Goal: Task Accomplishment & Management: Manage account settings

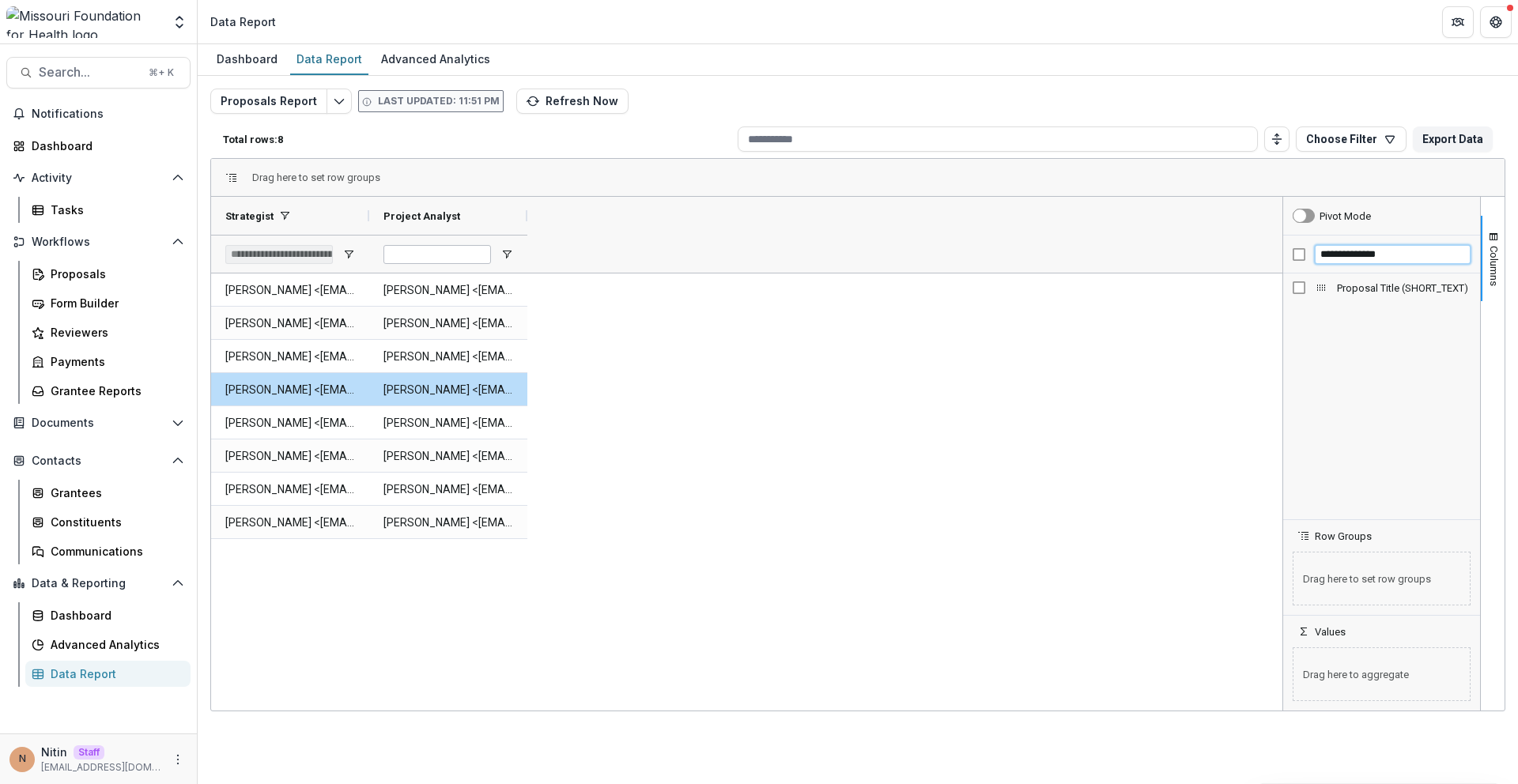
click at [1342, 253] on input "**********" at bounding box center [1392, 254] width 156 height 19
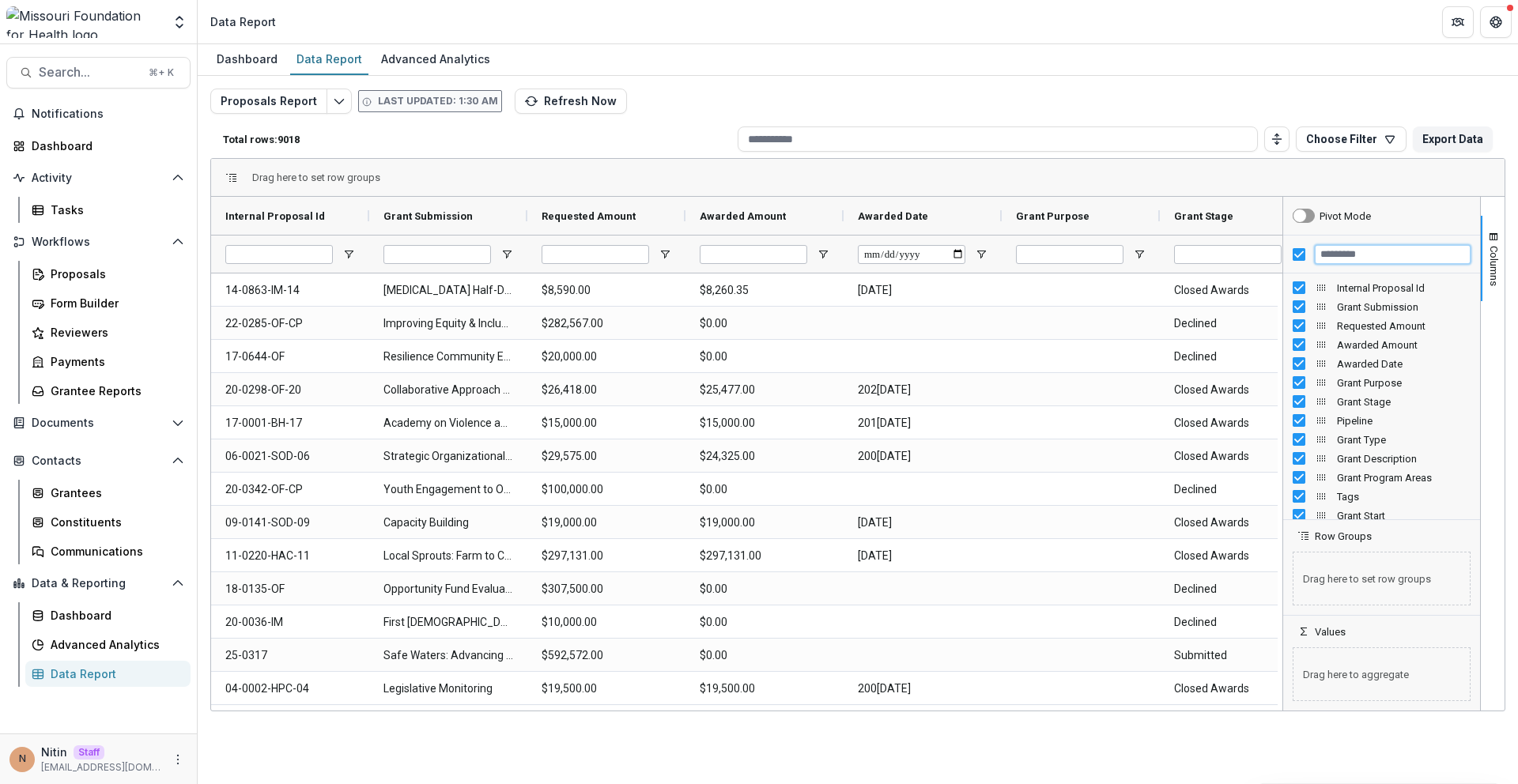
click at [1352, 258] on input "Filter Columns Input" at bounding box center [1392, 254] width 156 height 19
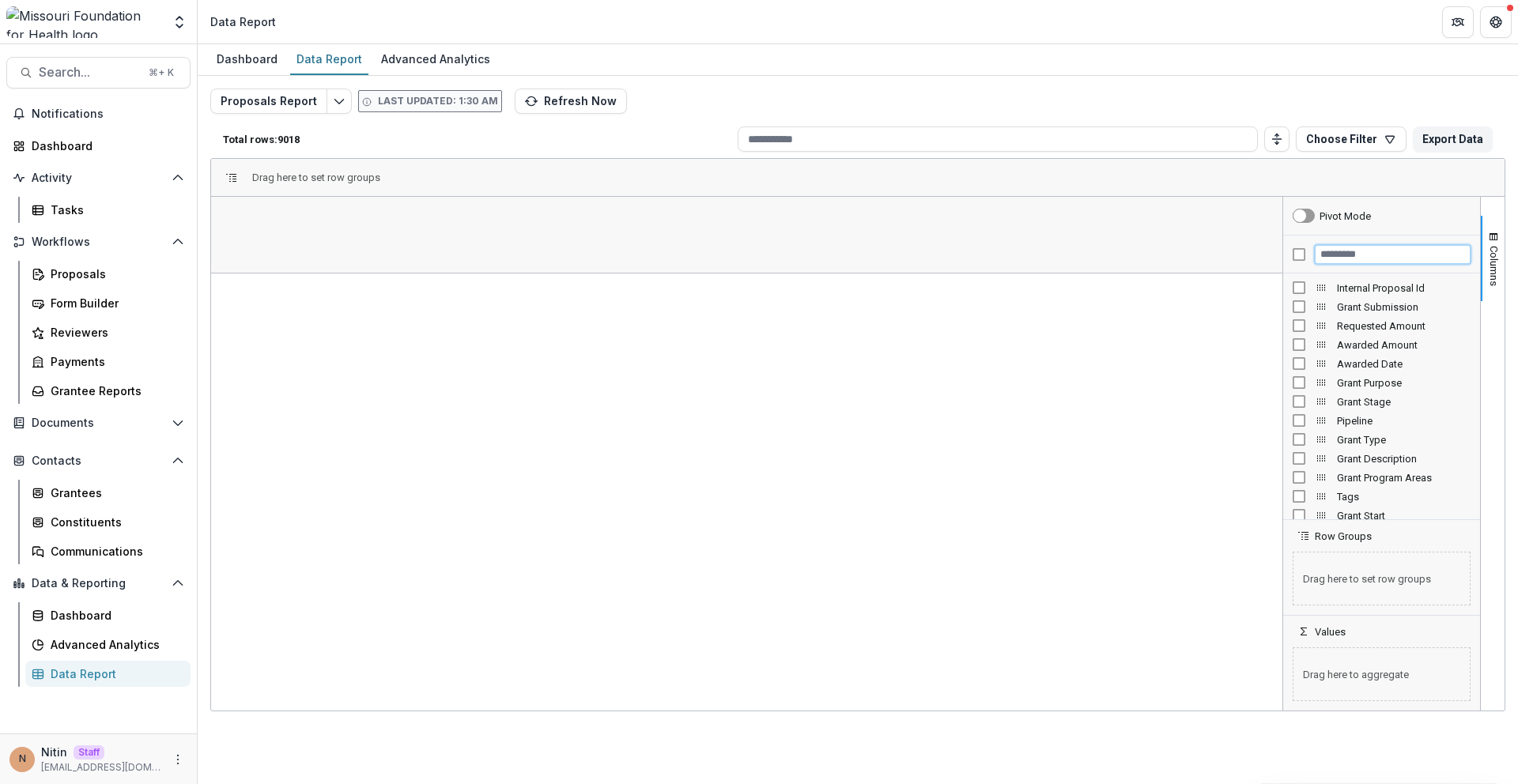
click at [1338, 255] on input "Filter Columns Input" at bounding box center [1392, 254] width 156 height 19
type input "*"
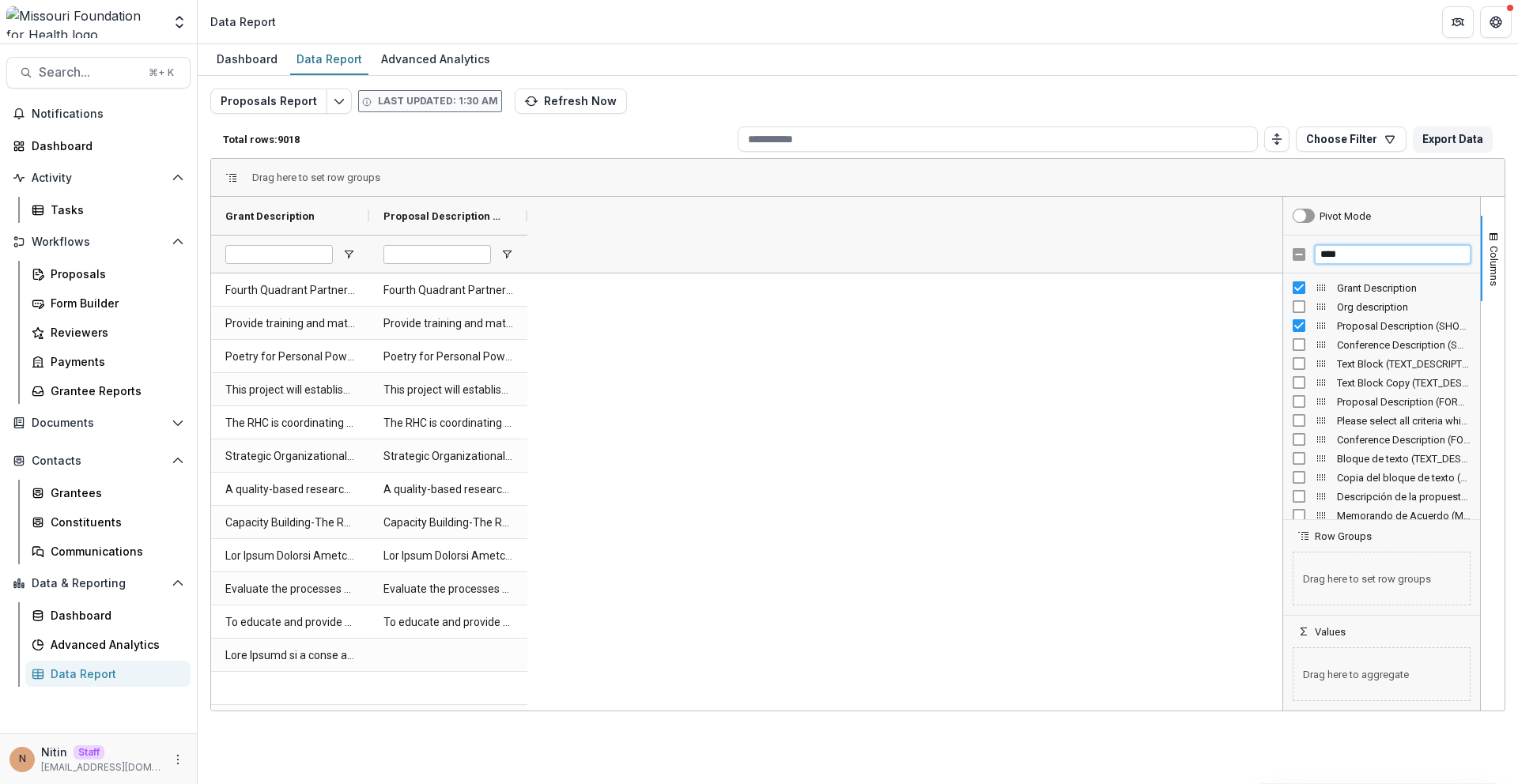
click at [1364, 256] on input "****" at bounding box center [1392, 254] width 156 height 19
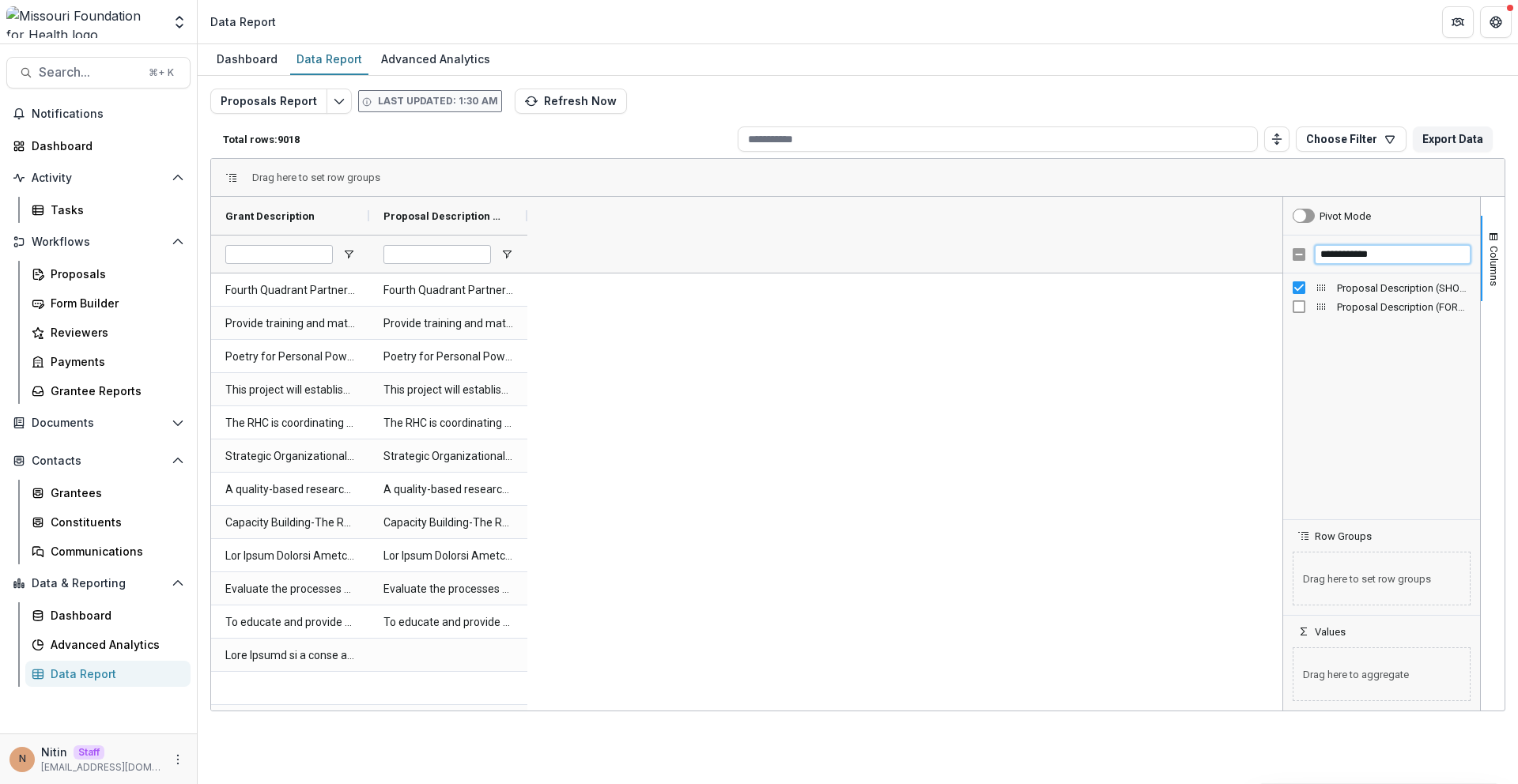
type input "**********"
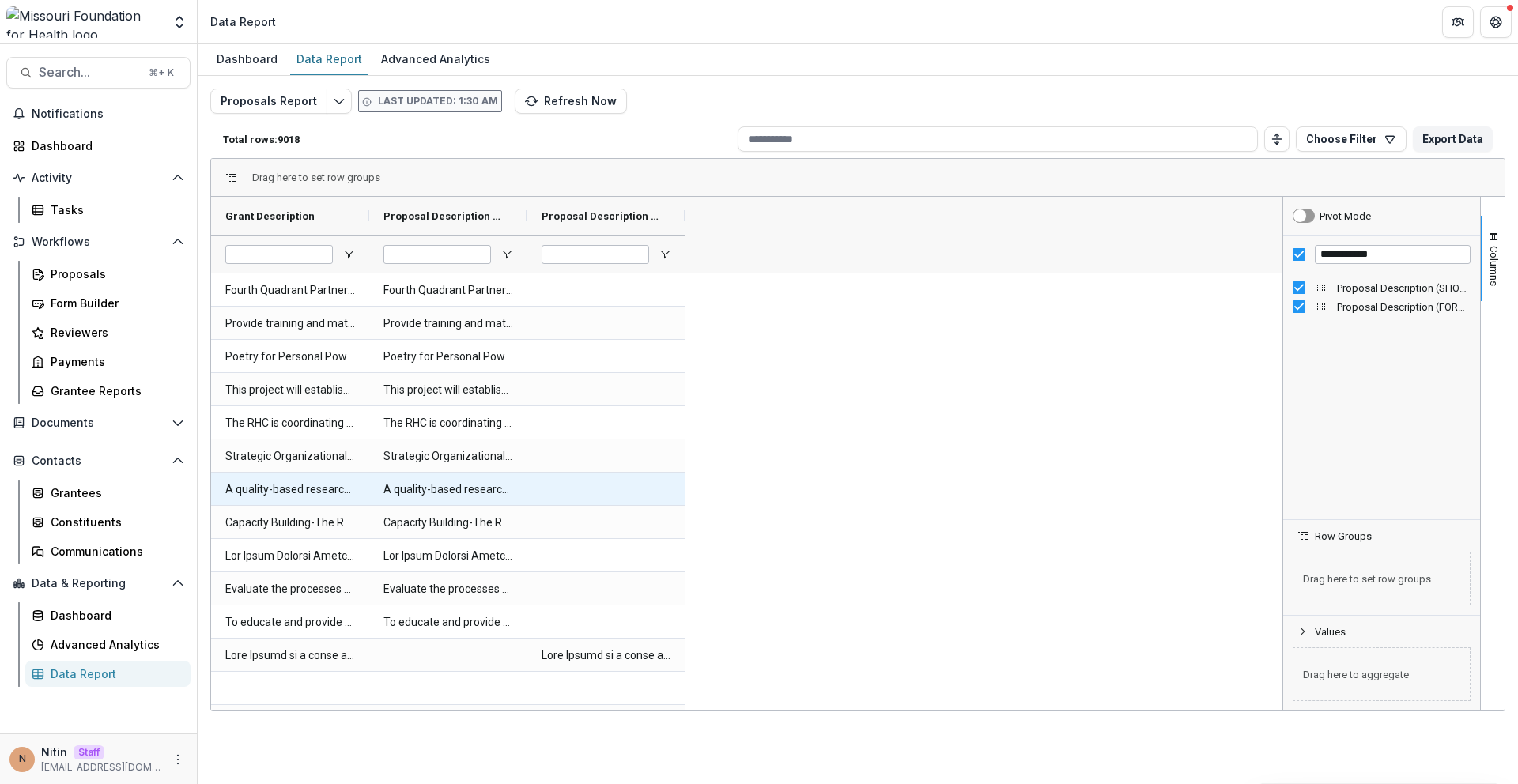
scroll to position [138, 0]
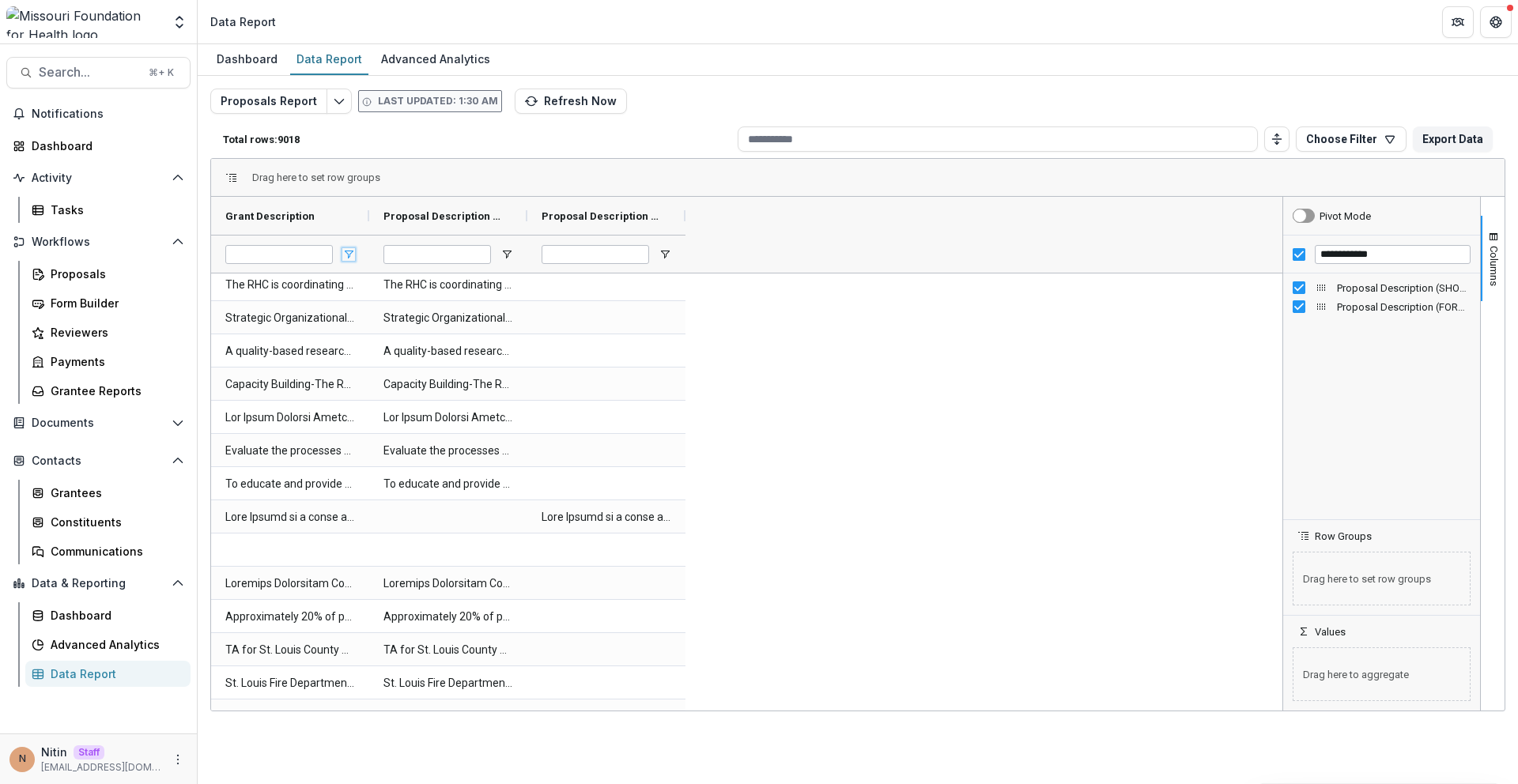
click at [343, 249] on span "Open Filter Menu" at bounding box center [348, 254] width 12 height 12
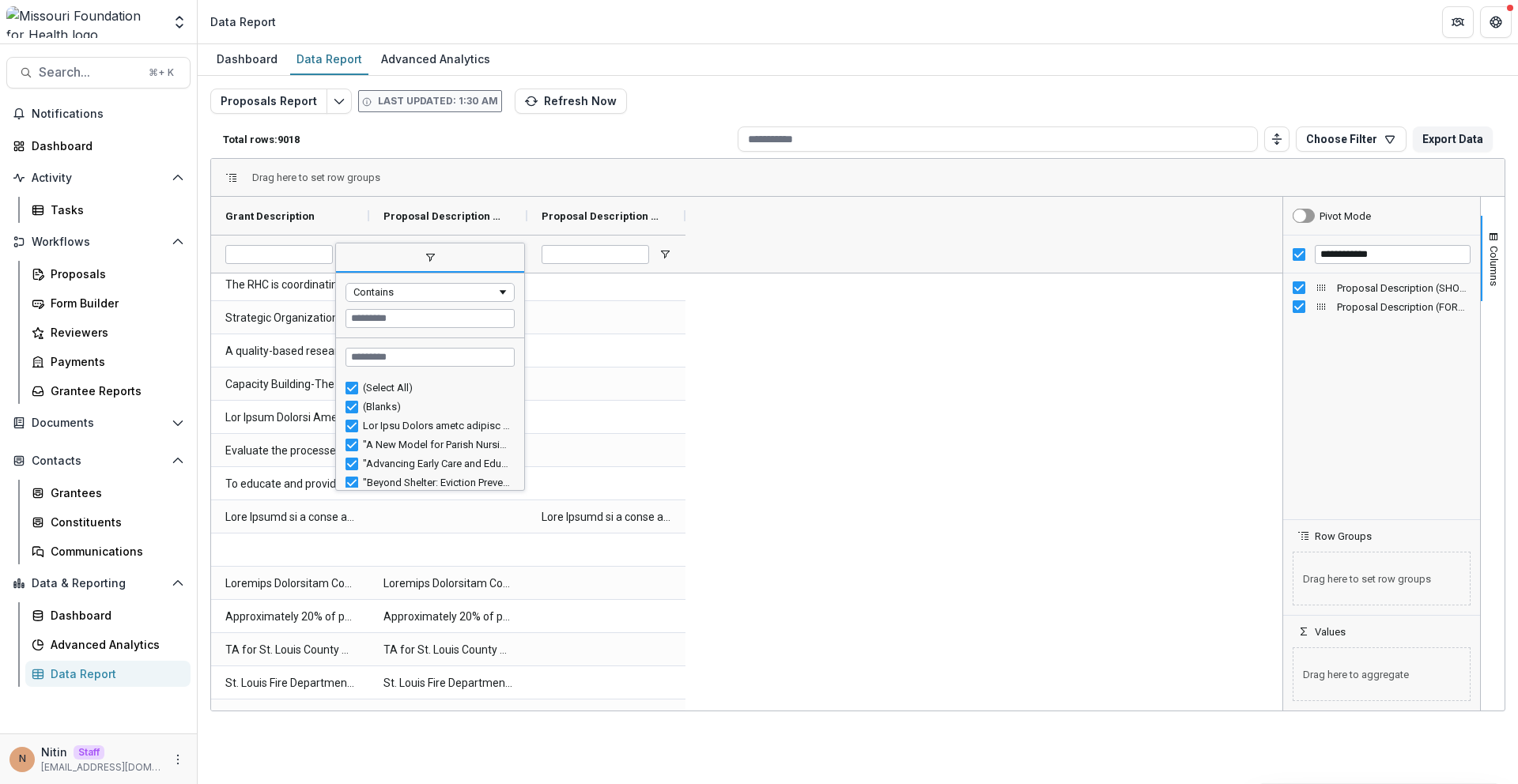
scroll to position [0, 0]
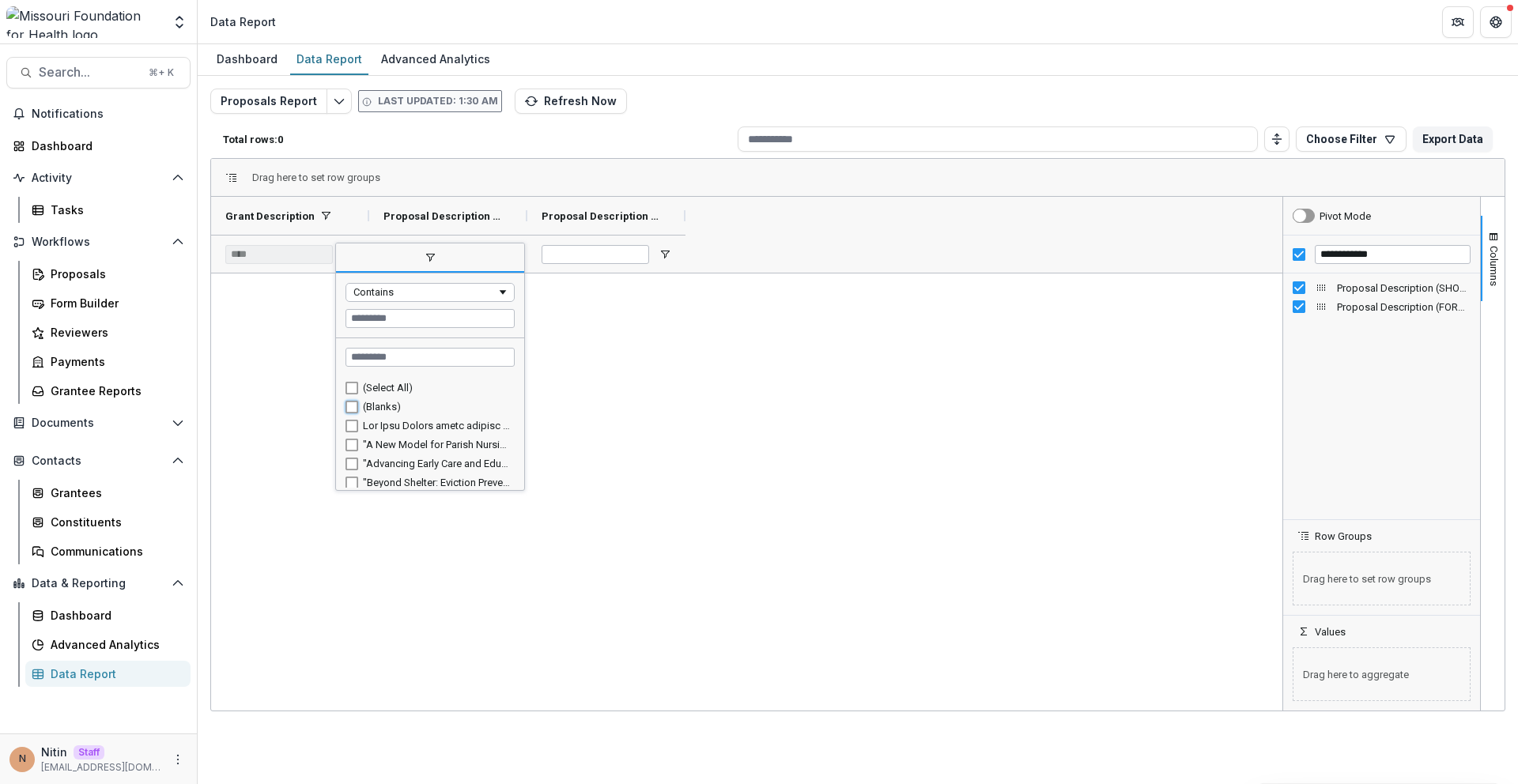
type input "**********"
click at [667, 335] on div at bounding box center [607, 322] width 158 height 32
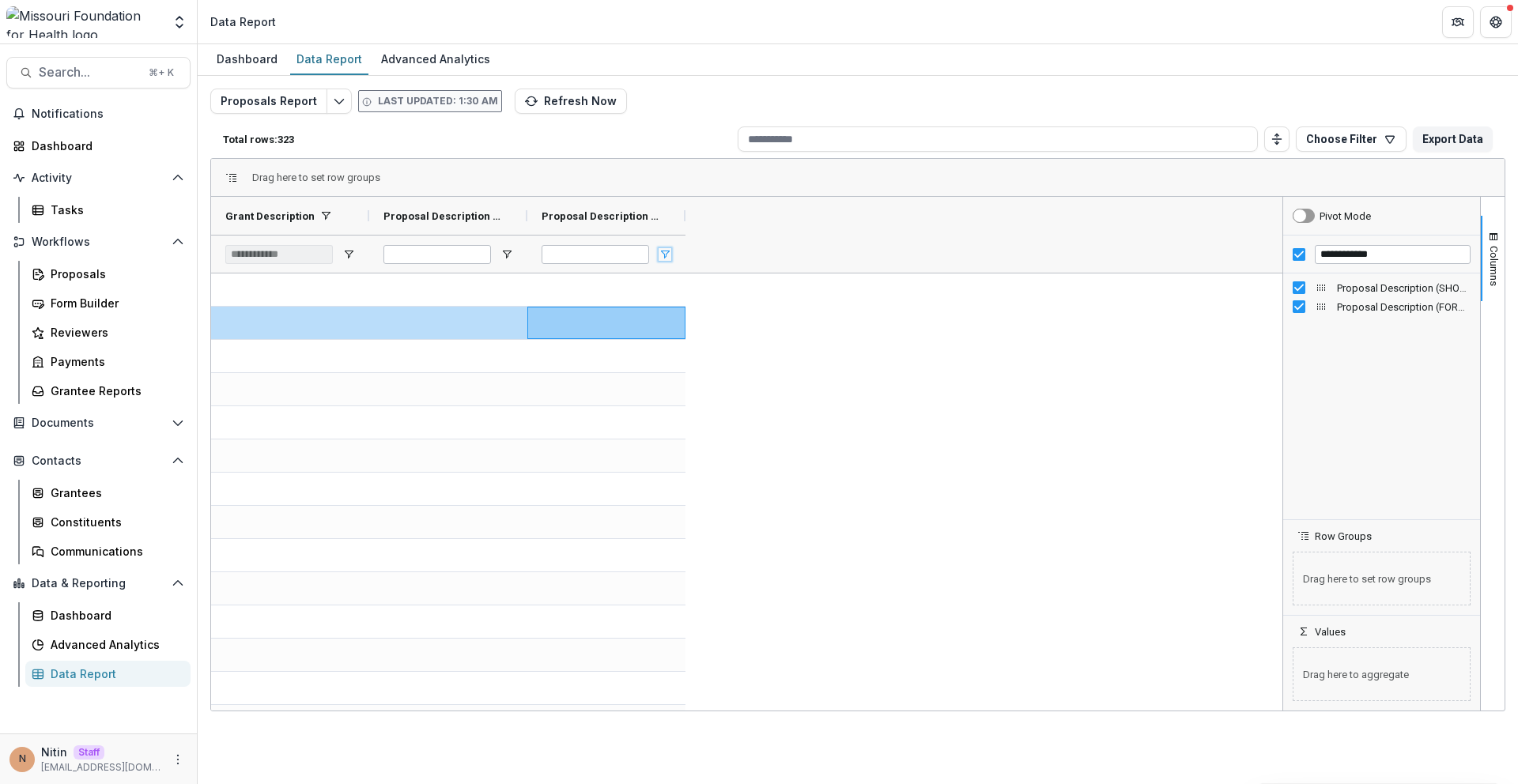
click at [662, 249] on span "Open Filter Menu" at bounding box center [664, 254] width 12 height 12
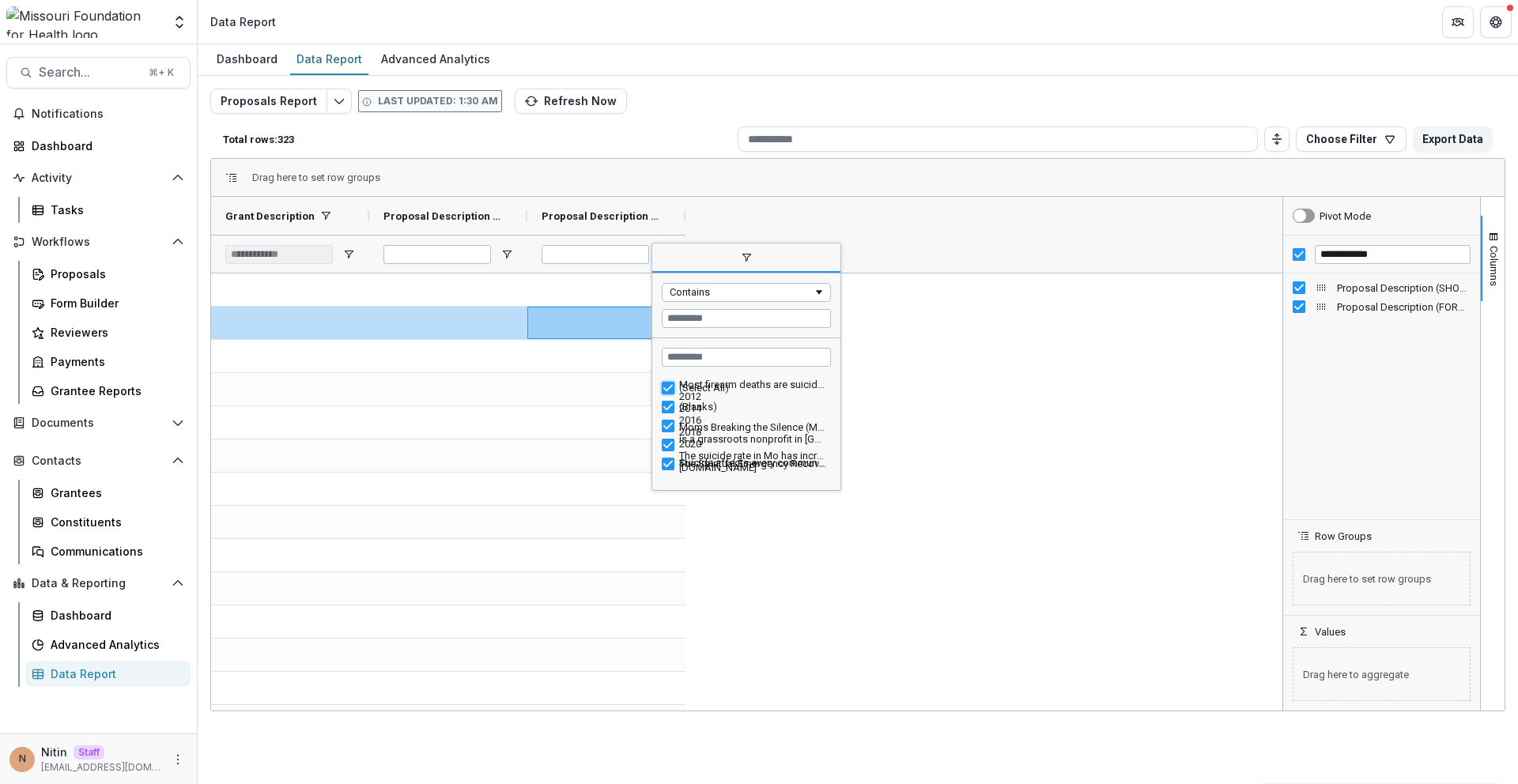
type input "***"
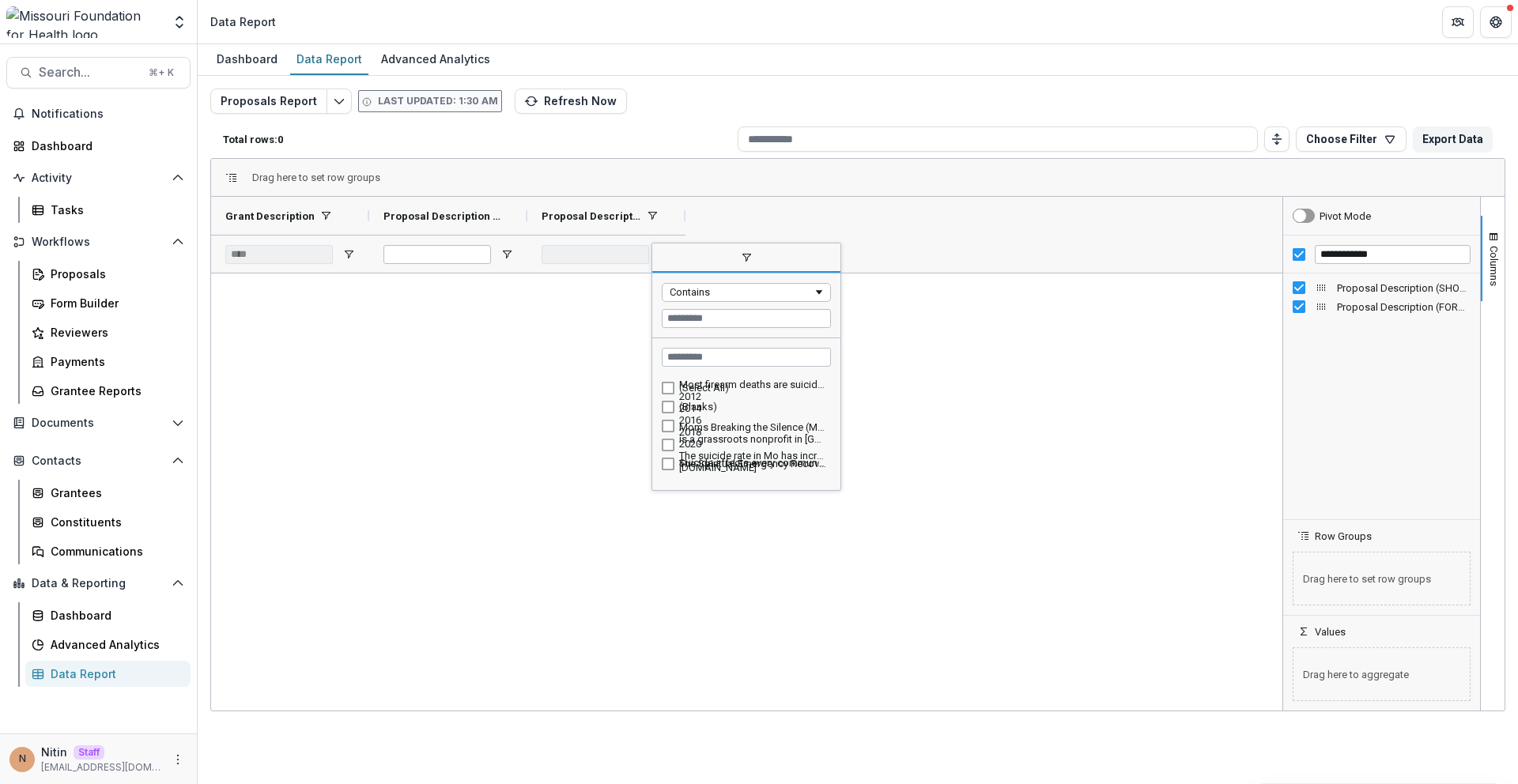
type input "**********"
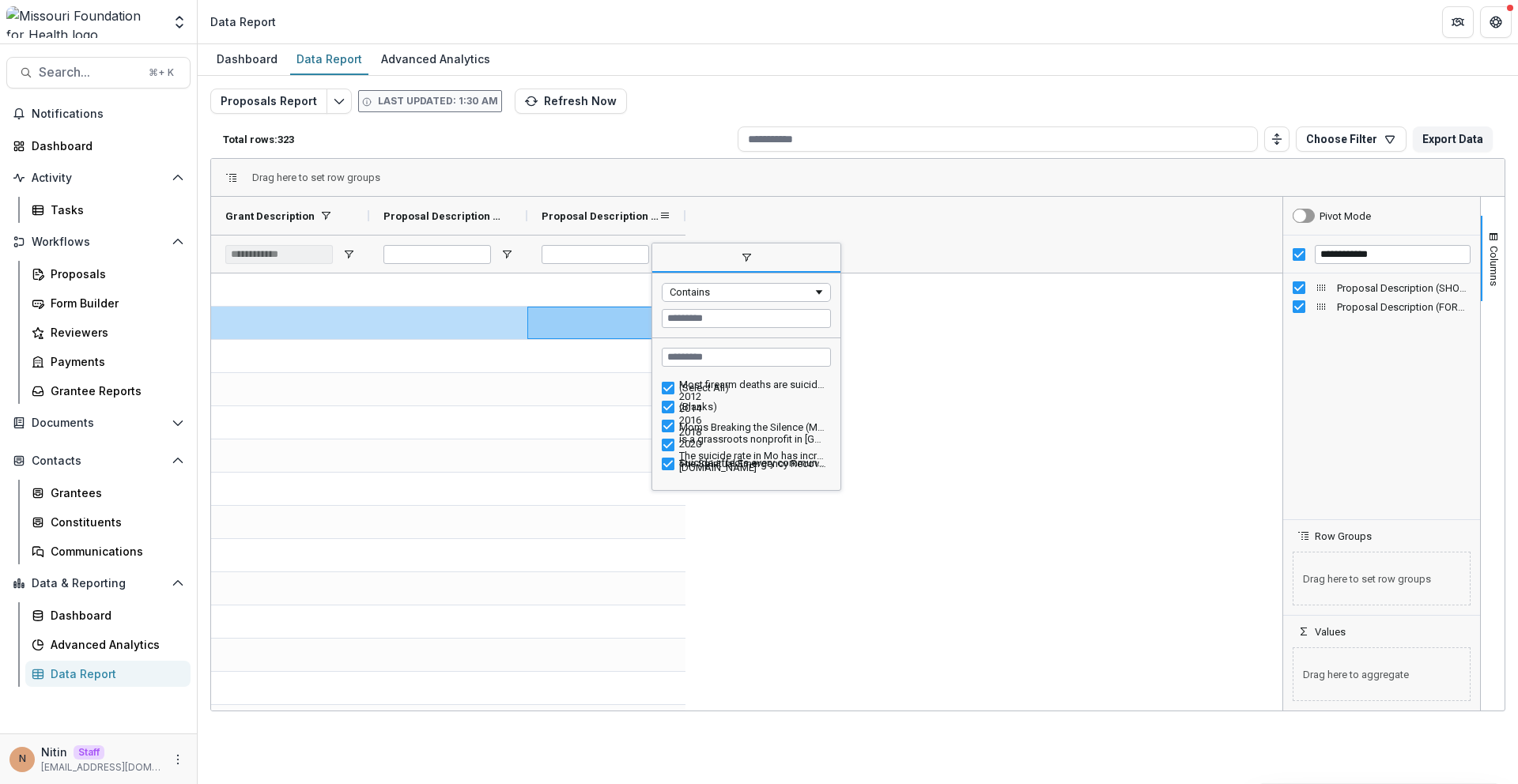
click at [560, 212] on span "Proposal Description (FORMATTED_TEXT)" at bounding box center [600, 216] width 117 height 12
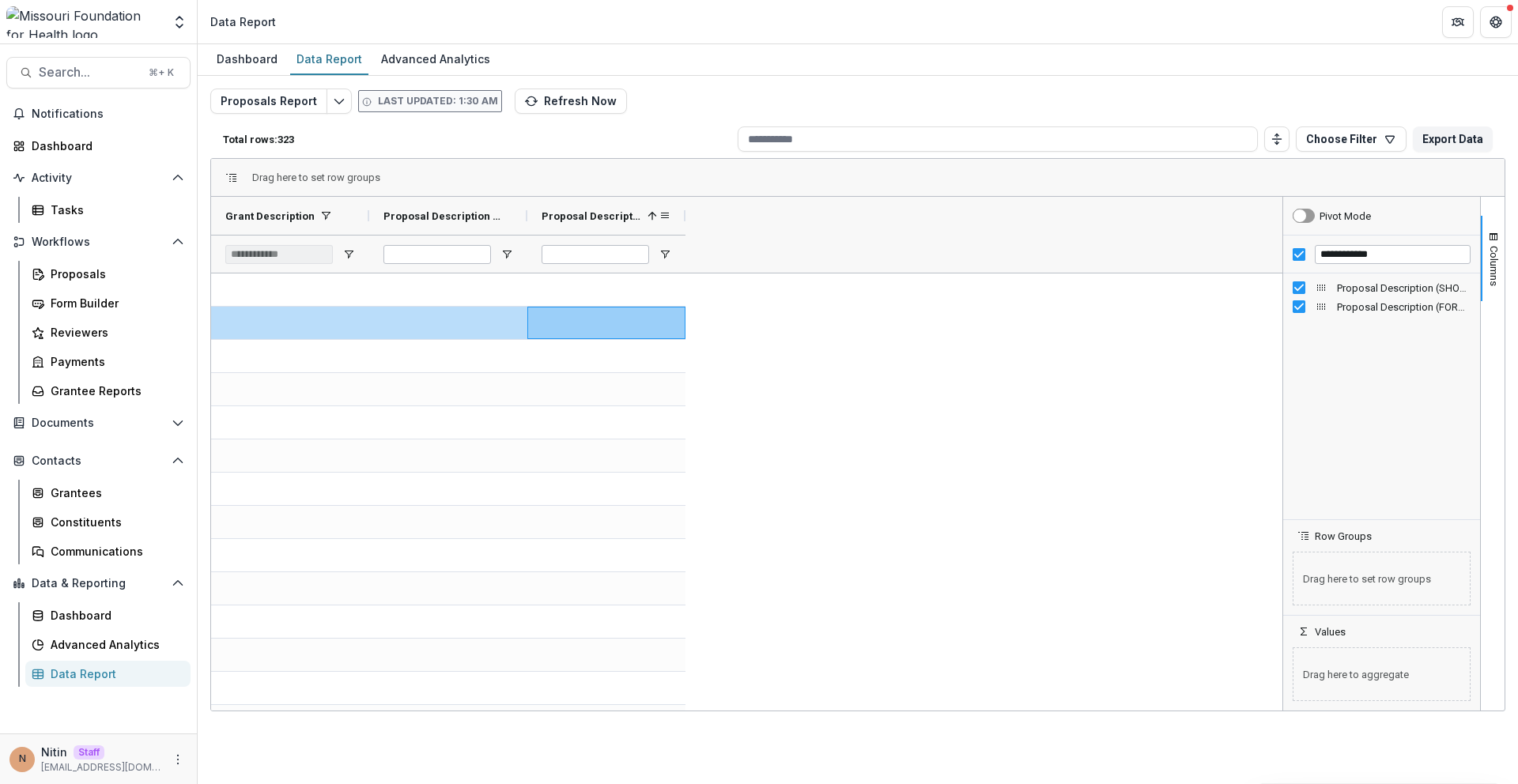
click at [566, 212] on span "Proposal Description (FORMATTED_TEXT)" at bounding box center [592, 216] width 100 height 12
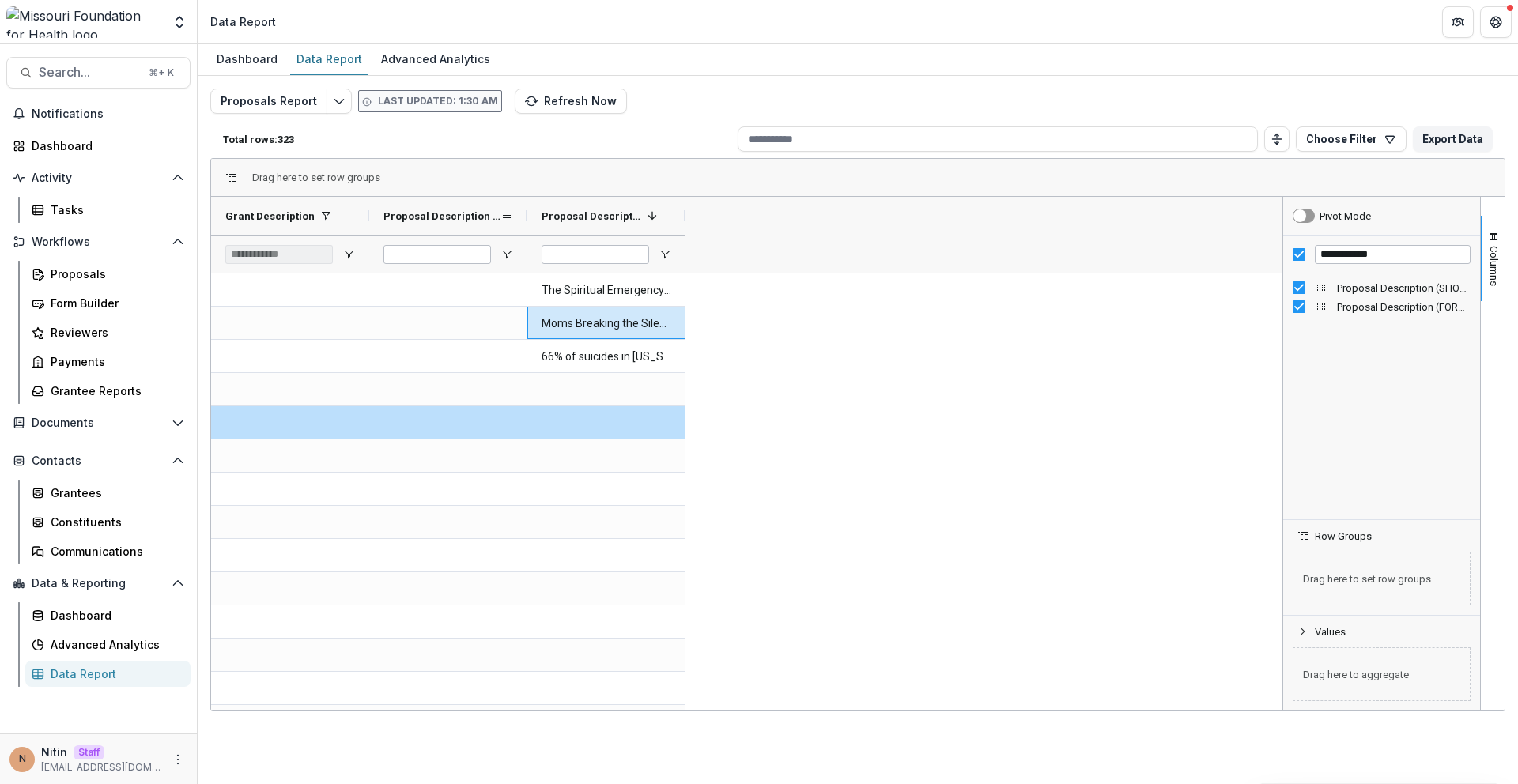
click at [459, 210] on span "Proposal Description (SHORT_TEXT)" at bounding box center [442, 216] width 117 height 12
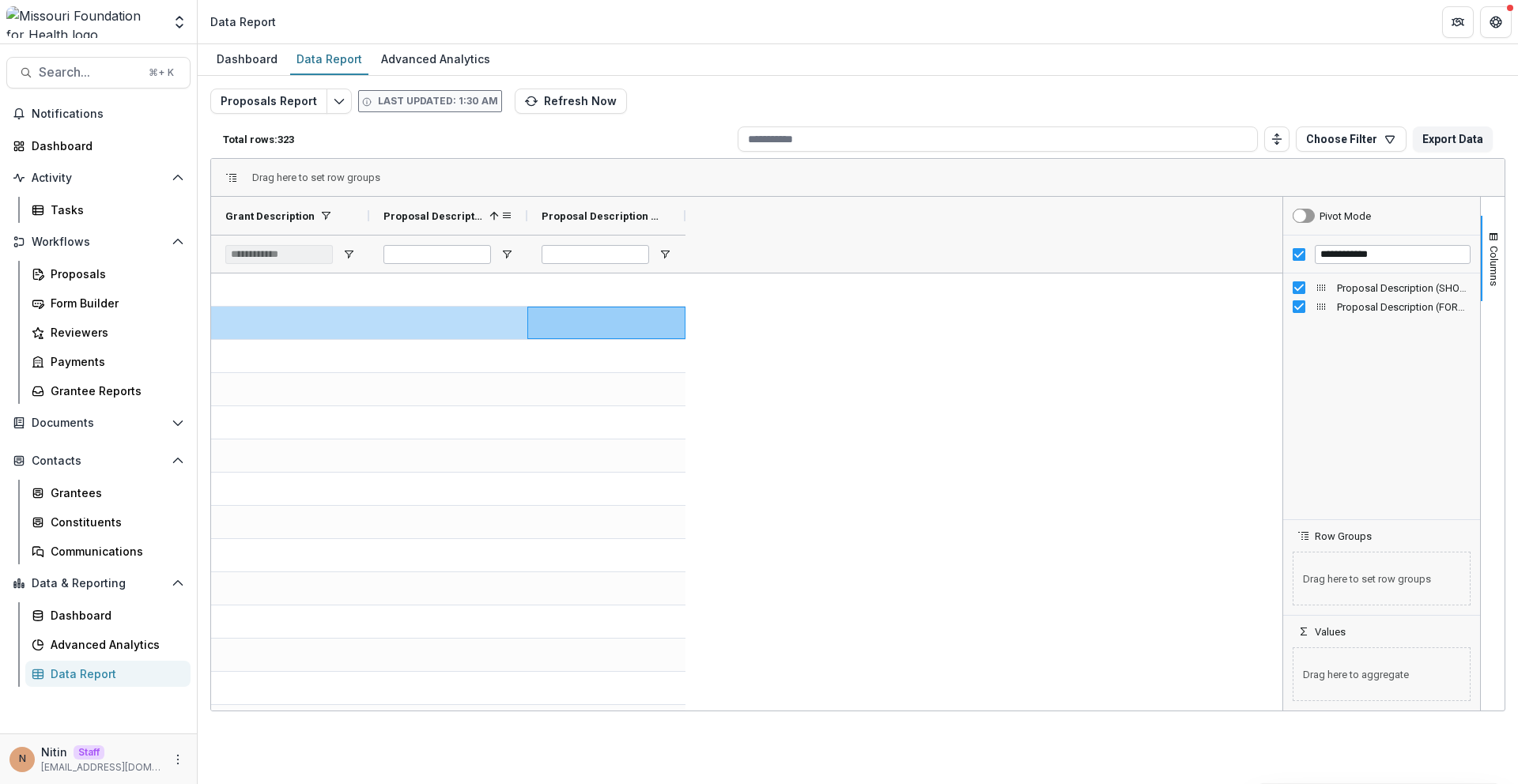
click at [459, 210] on span "Proposal Description (SHORT_TEXT)" at bounding box center [433, 216] width 100 height 12
click at [595, 222] on span "Proposal Description (FORMATTED_TEXT)" at bounding box center [600, 216] width 117 height 12
click at [595, 219] on span "Proposal Description (FORMATTED_TEXT)" at bounding box center [592, 216] width 100 height 12
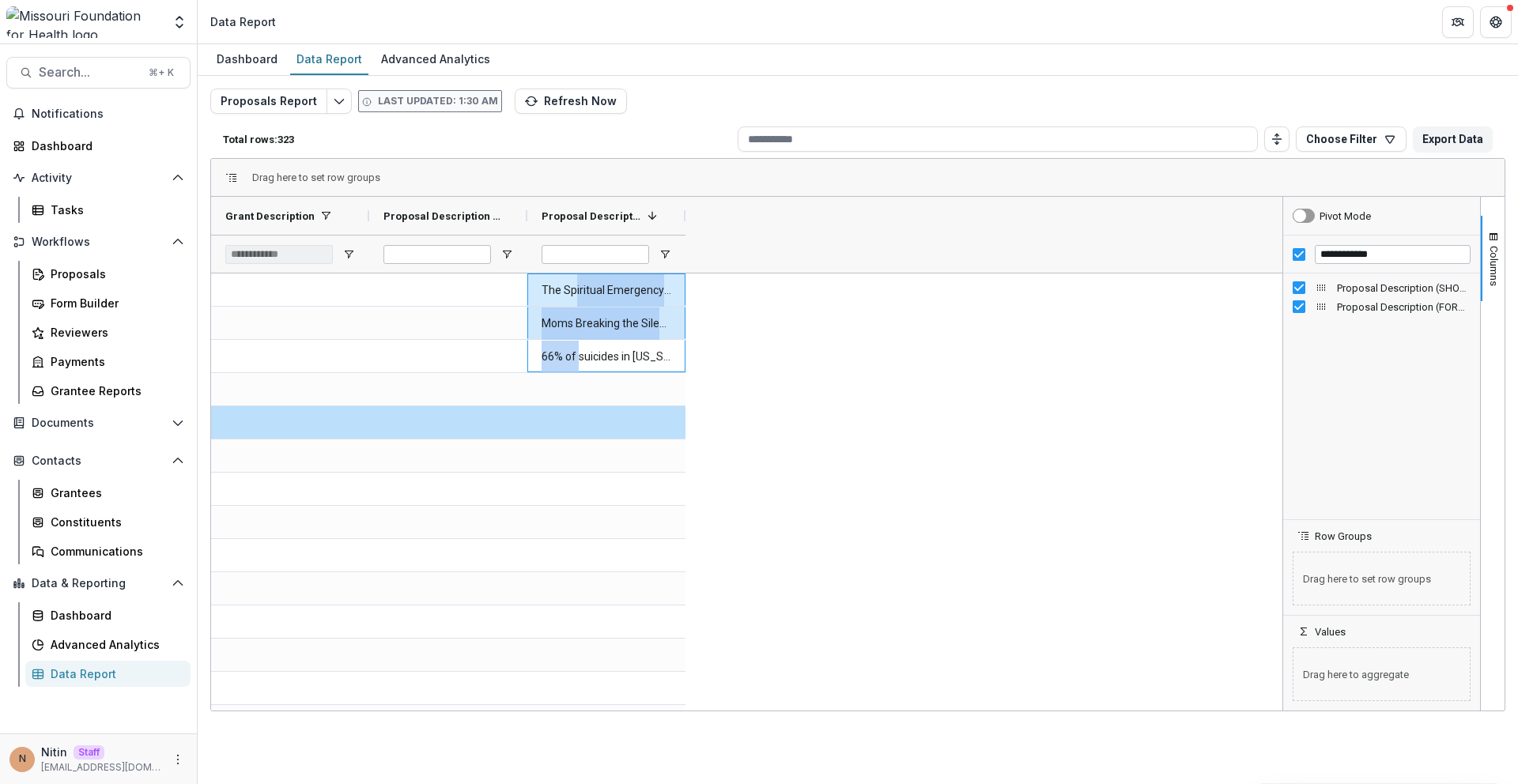
drag, startPoint x: 582, startPoint y: 362, endPoint x: 579, endPoint y: 305, distance: 57.1
click at [557, 287] on \(FORMATTED_TEXT\)-908 "The Spiritual Emergency Recovery Network (SERN) is an ecumenical collaboration …" at bounding box center [607, 290] width 130 height 32
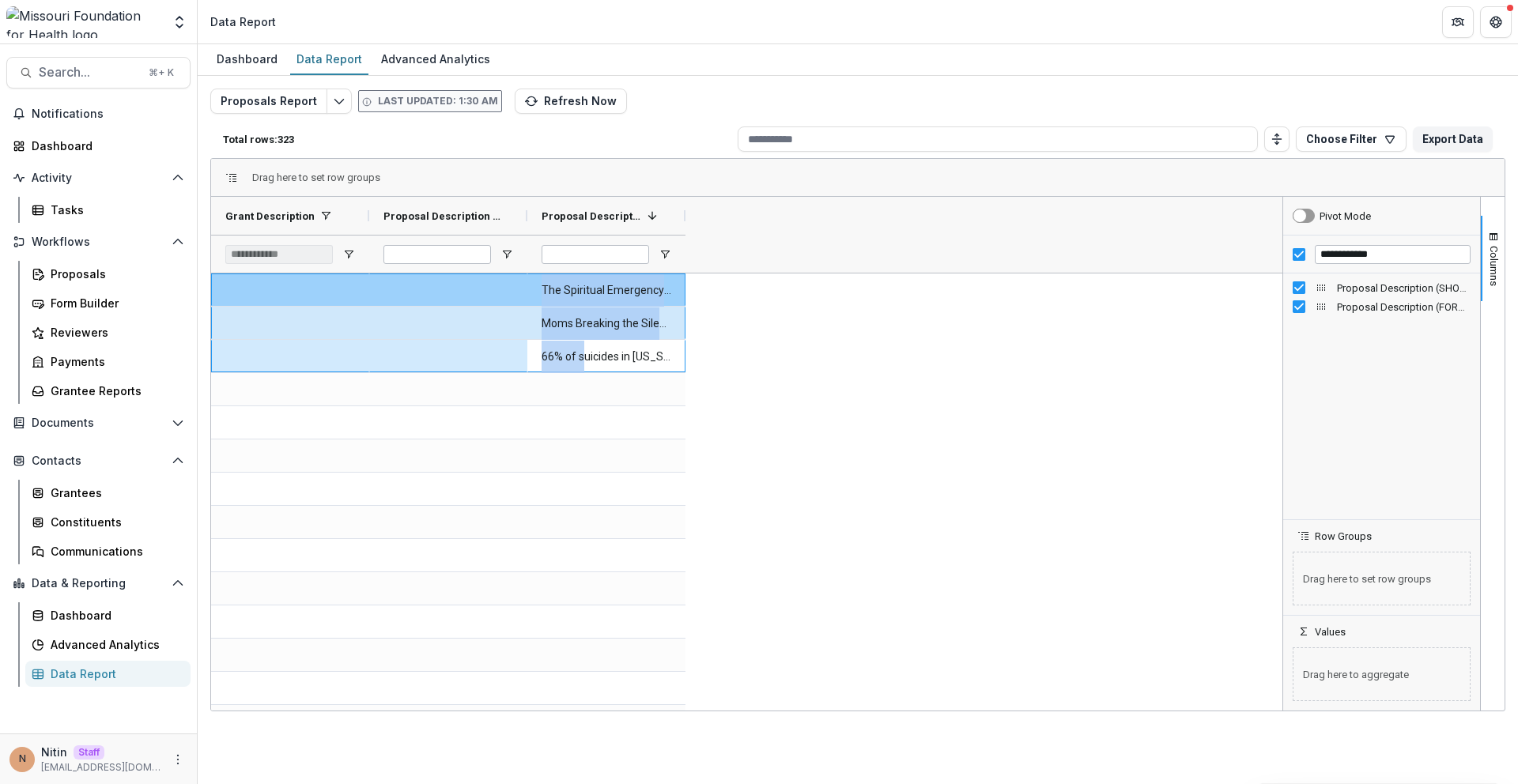
drag, startPoint x: 589, startPoint y: 367, endPoint x: 294, endPoint y: 290, distance: 304.9
click at [1346, 254] on input "**********" at bounding box center [1392, 254] width 156 height 19
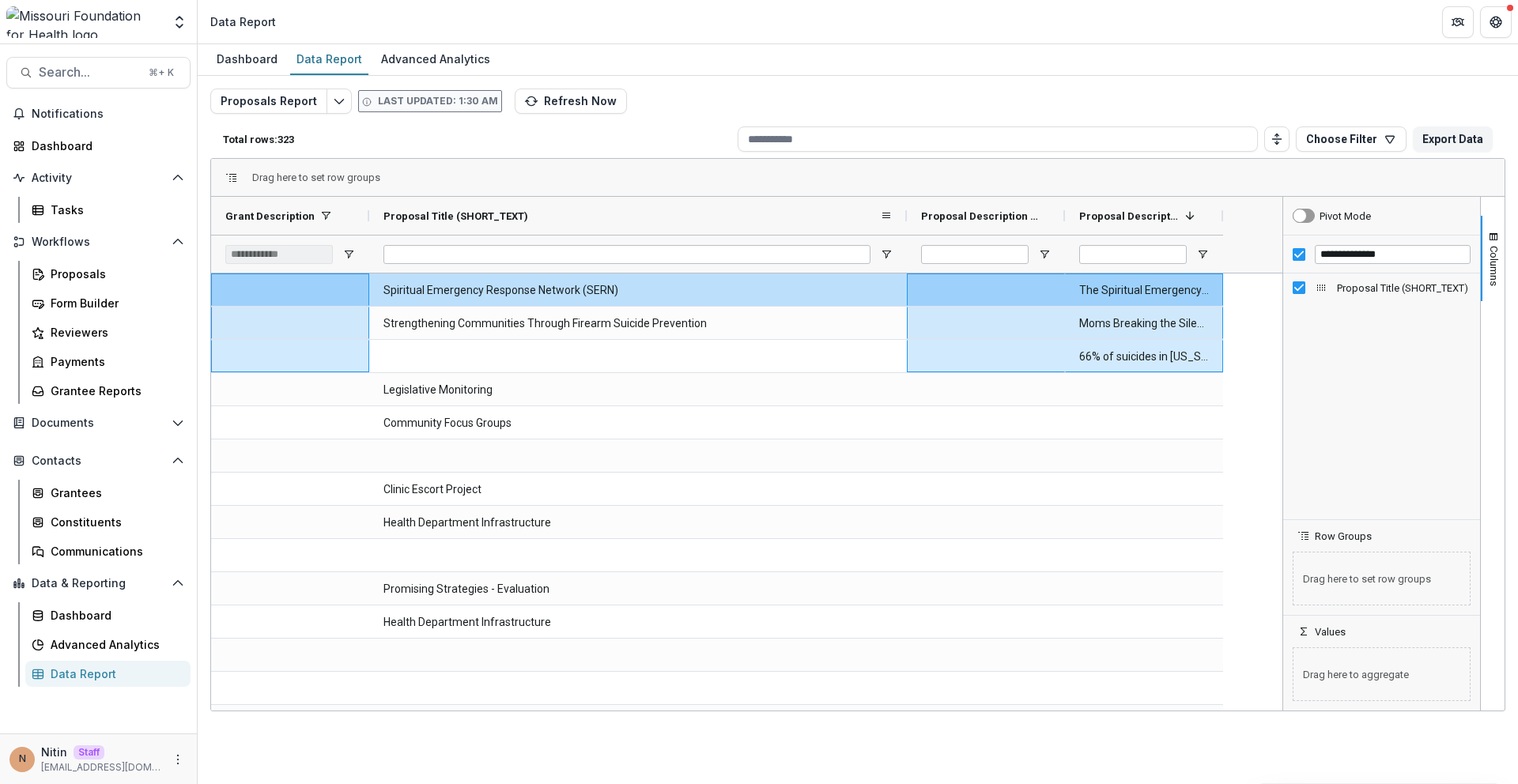
drag, startPoint x: 524, startPoint y: 215, endPoint x: 904, endPoint y: 198, distance: 380.4
click at [904, 198] on div at bounding box center [907, 216] width 7 height 38
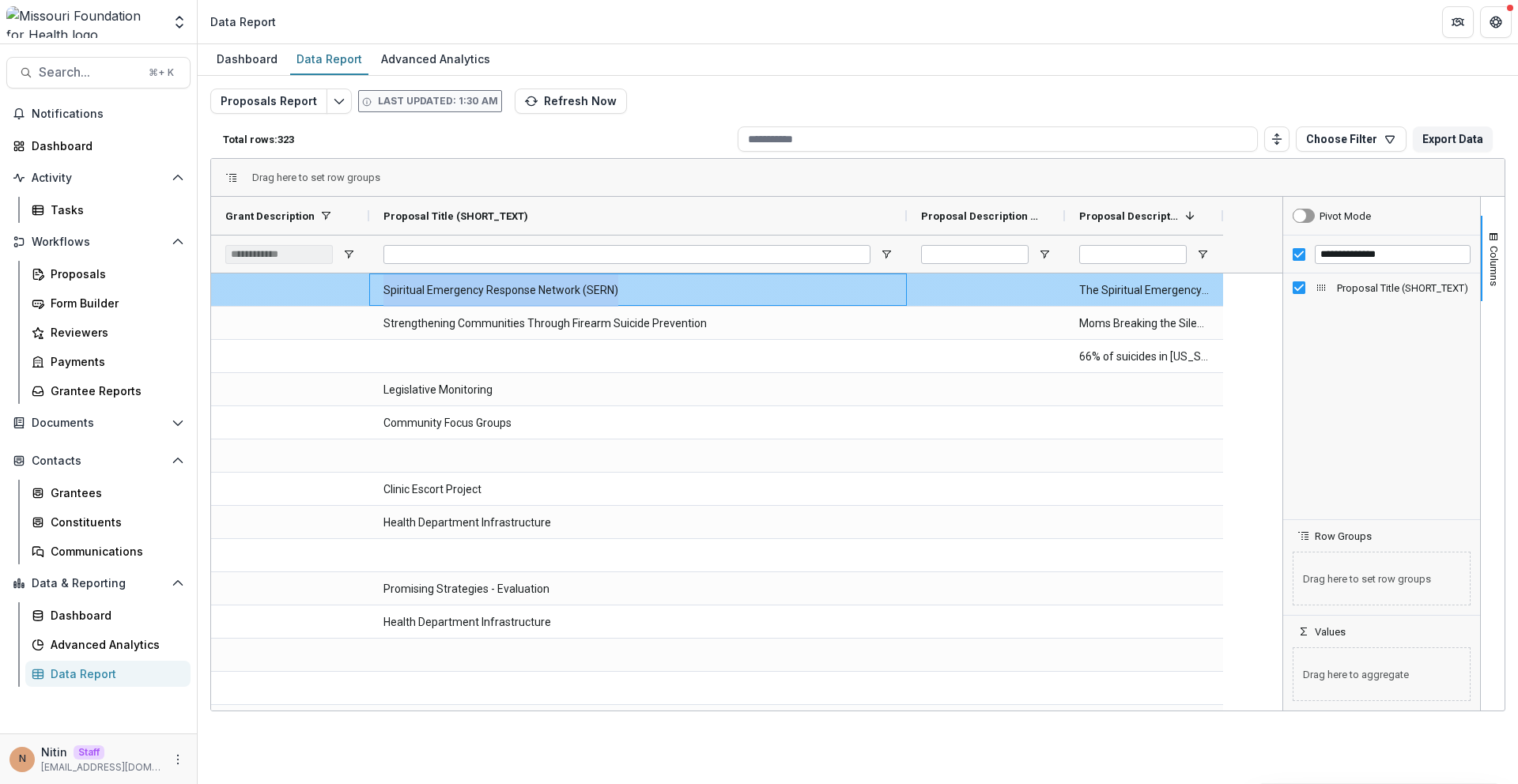
drag, startPoint x: 672, startPoint y: 286, endPoint x: 382, endPoint y: 285, distance: 290.0
click at [382, 285] on div "Spiritual Emergency Response Network (SERN)" at bounding box center [637, 289] width 537 height 32
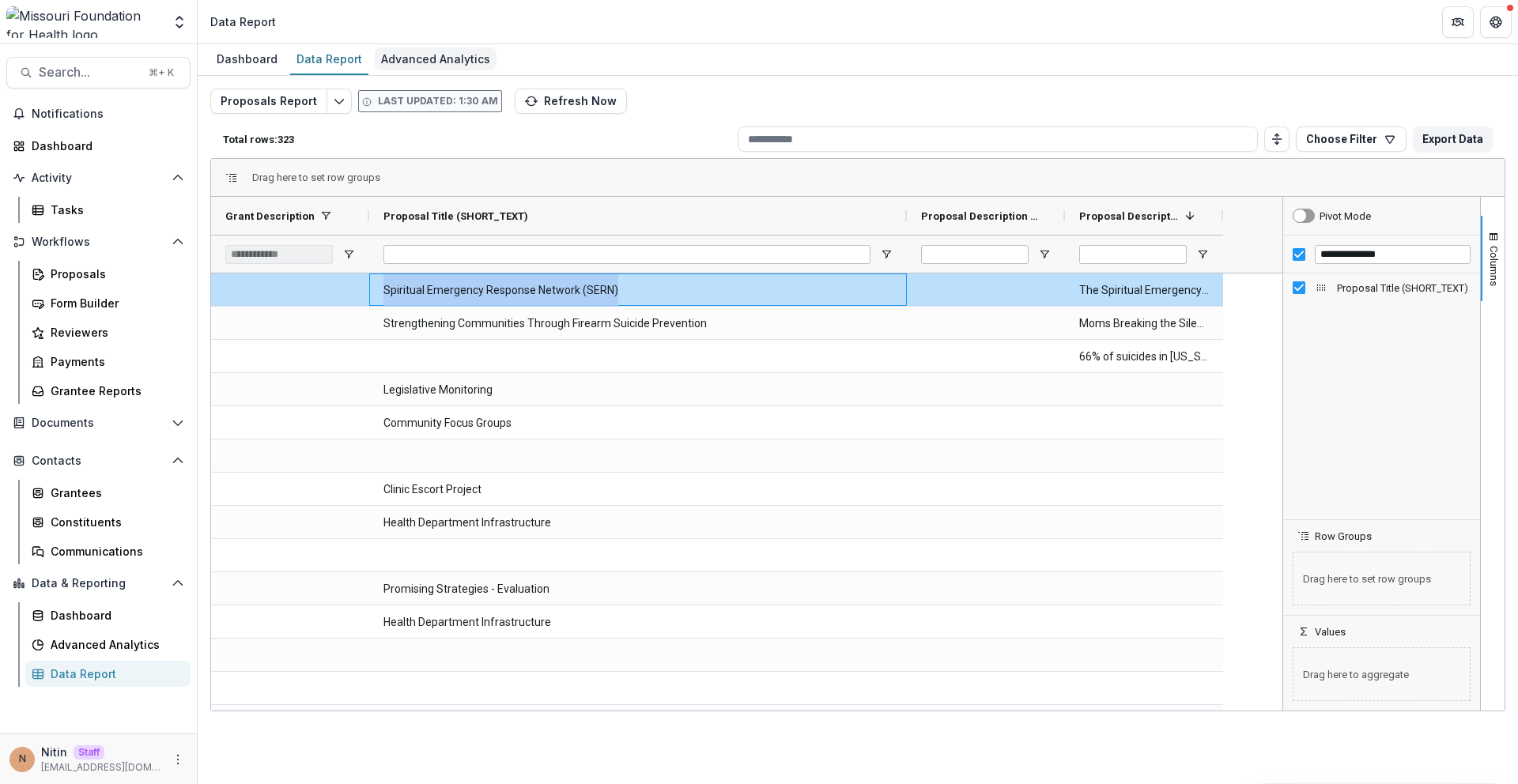
copy \(SHORT_TEXT\)-936 "Spiritual Emergency Response Network (SERN)"
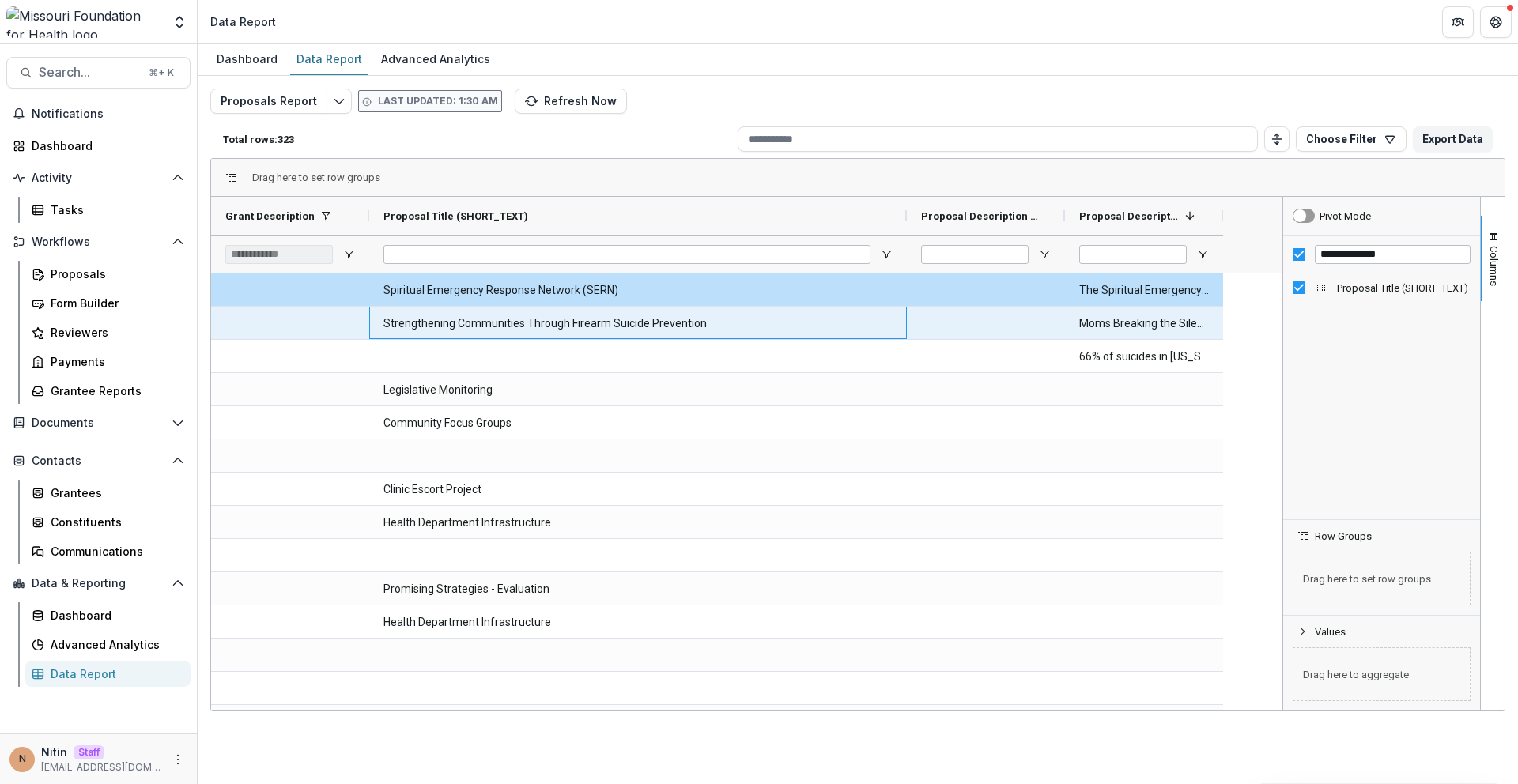
click at [569, 320] on \(SHORT_TEXT\)-937 "Strengthening Communities Through Firearm Suicide Prevention" at bounding box center [637, 323] width 509 height 32
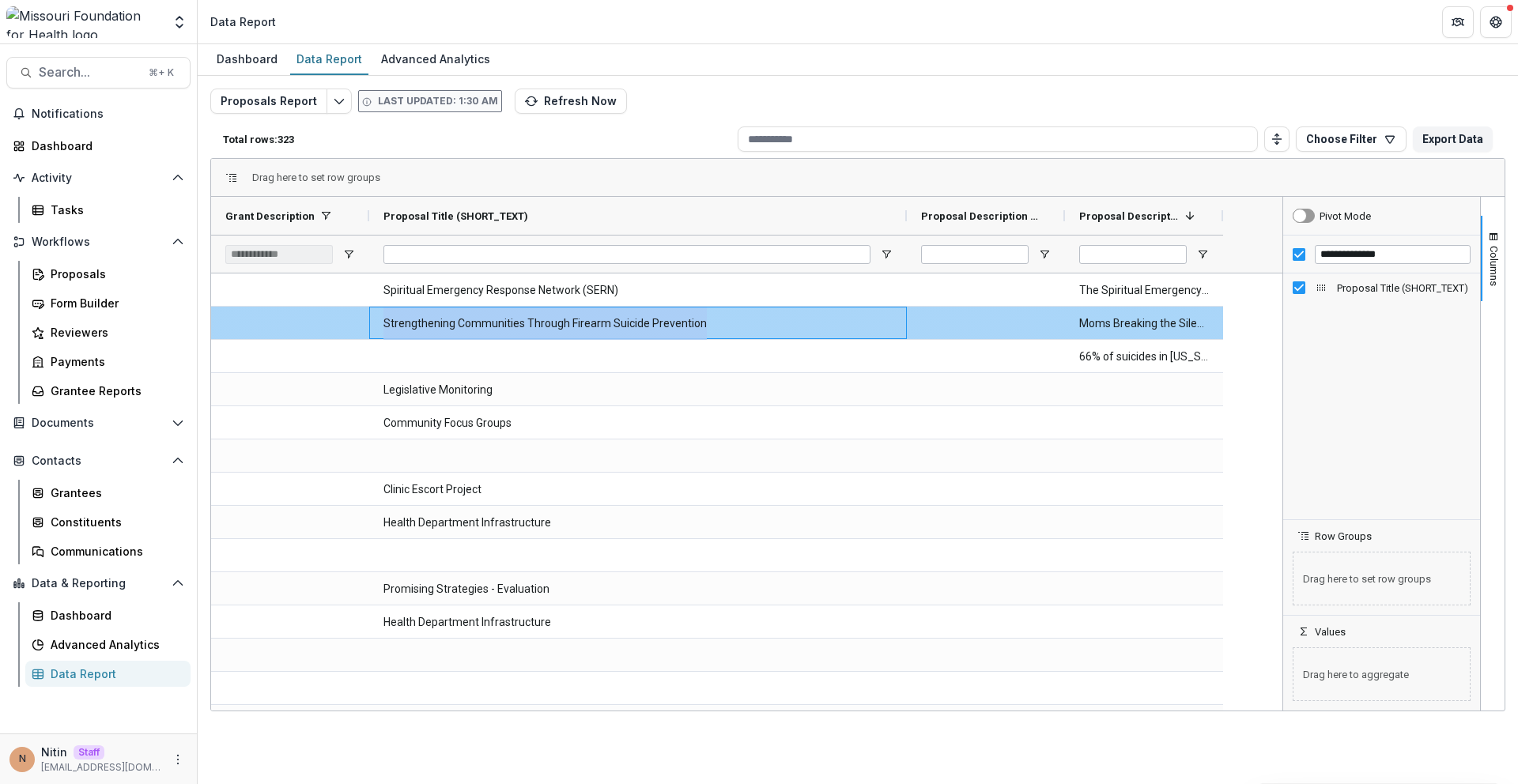
click at [569, 320] on \(SHORT_TEXT\)-937 "Strengthening Communities Through Firearm Suicide Prevention" at bounding box center [637, 323] width 509 height 32
copy \(SHORT_TEXT\)-937 "Strengthening Communities Through Firearm Suicide Prevention"
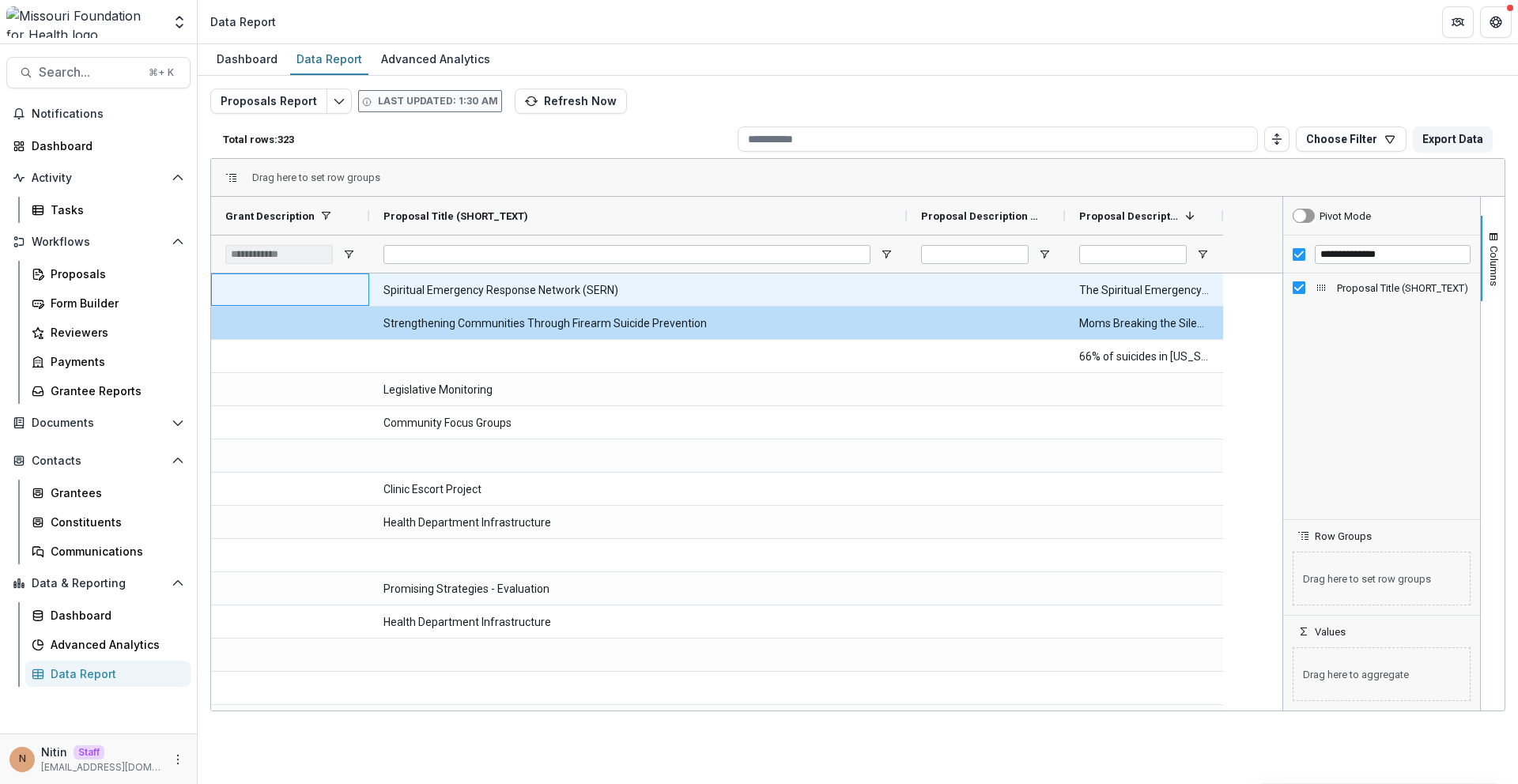
click at [322, 290] on div at bounding box center [290, 289] width 158 height 32
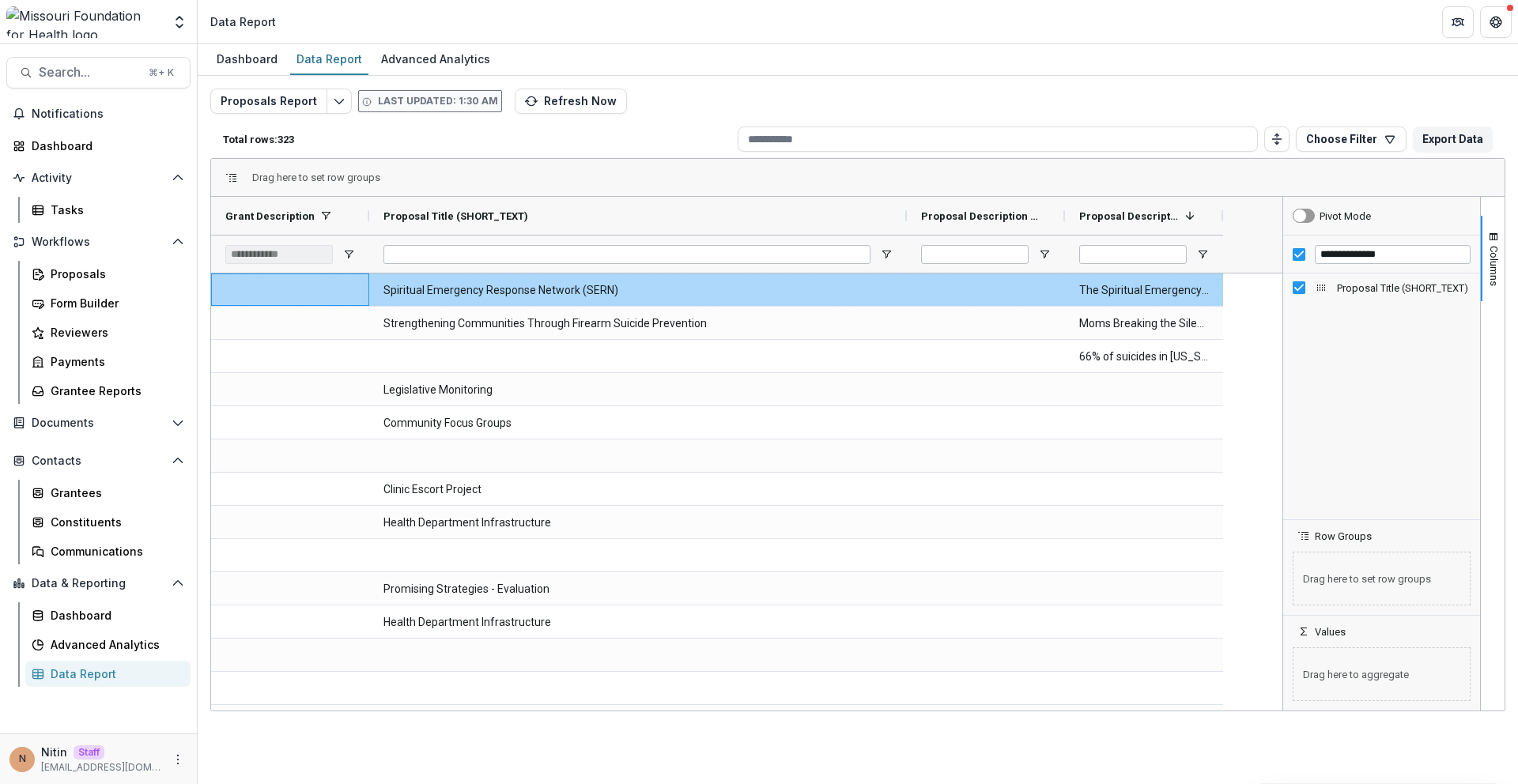
click at [325, 286] on div at bounding box center [290, 289] width 158 height 32
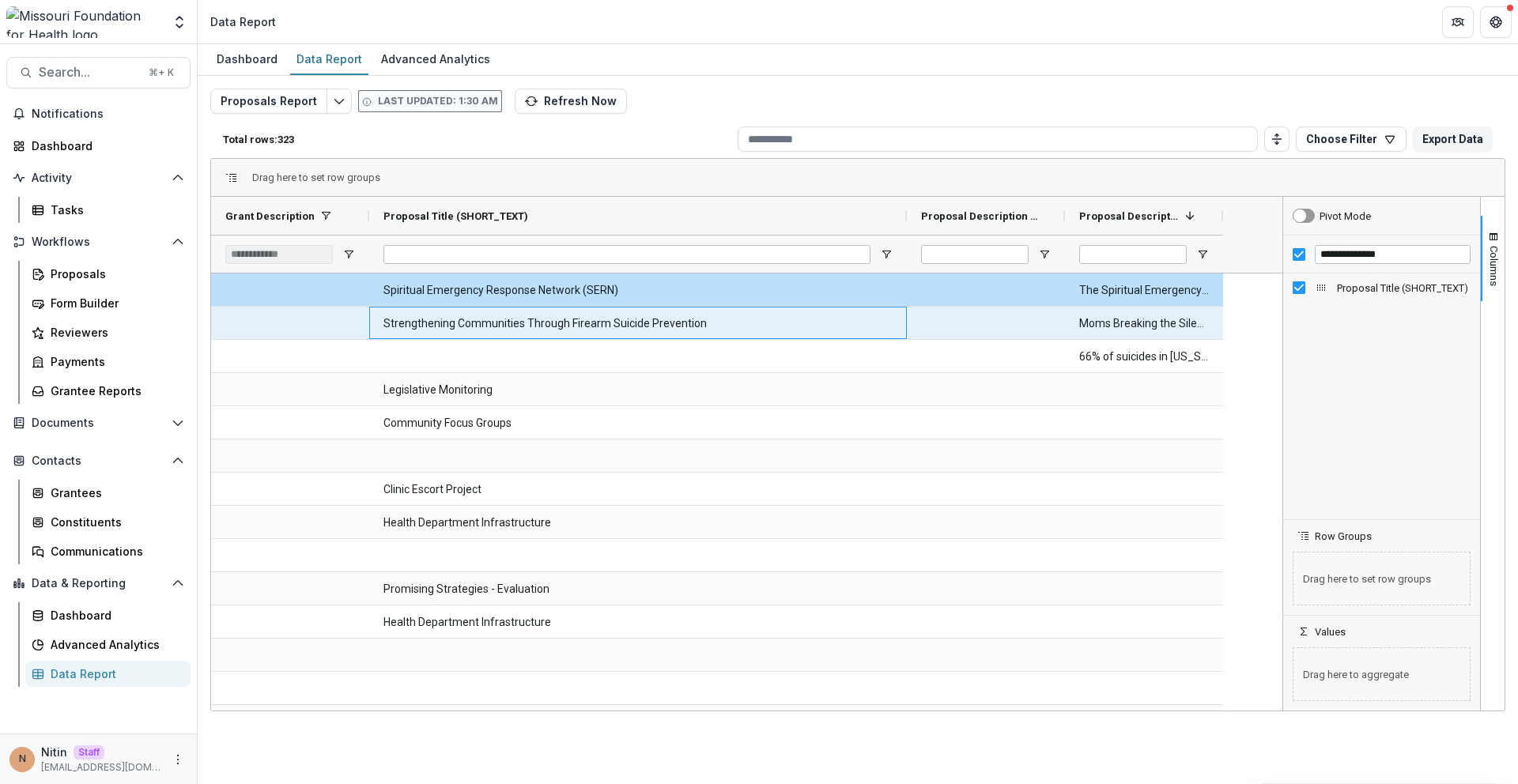
click at [622, 322] on \(SHORT_TEXT\)-937 "Strengthening Communities Through Firearm Suicide Prevention" at bounding box center [637, 323] width 509 height 32
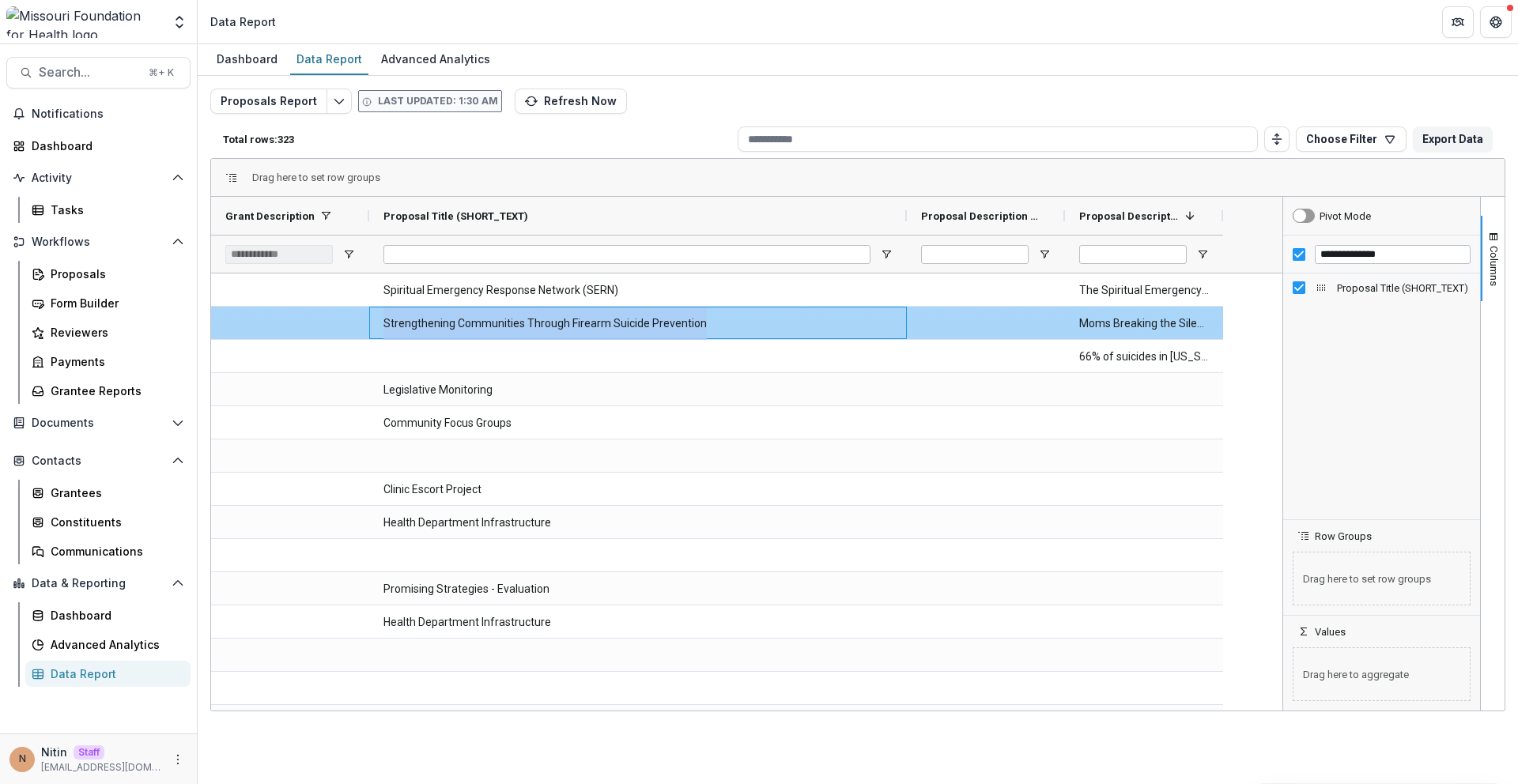
click at [622, 322] on \(SHORT_TEXT\)-937 "Strengthening Communities Through Firearm Suicide Prevention" at bounding box center [637, 323] width 509 height 32
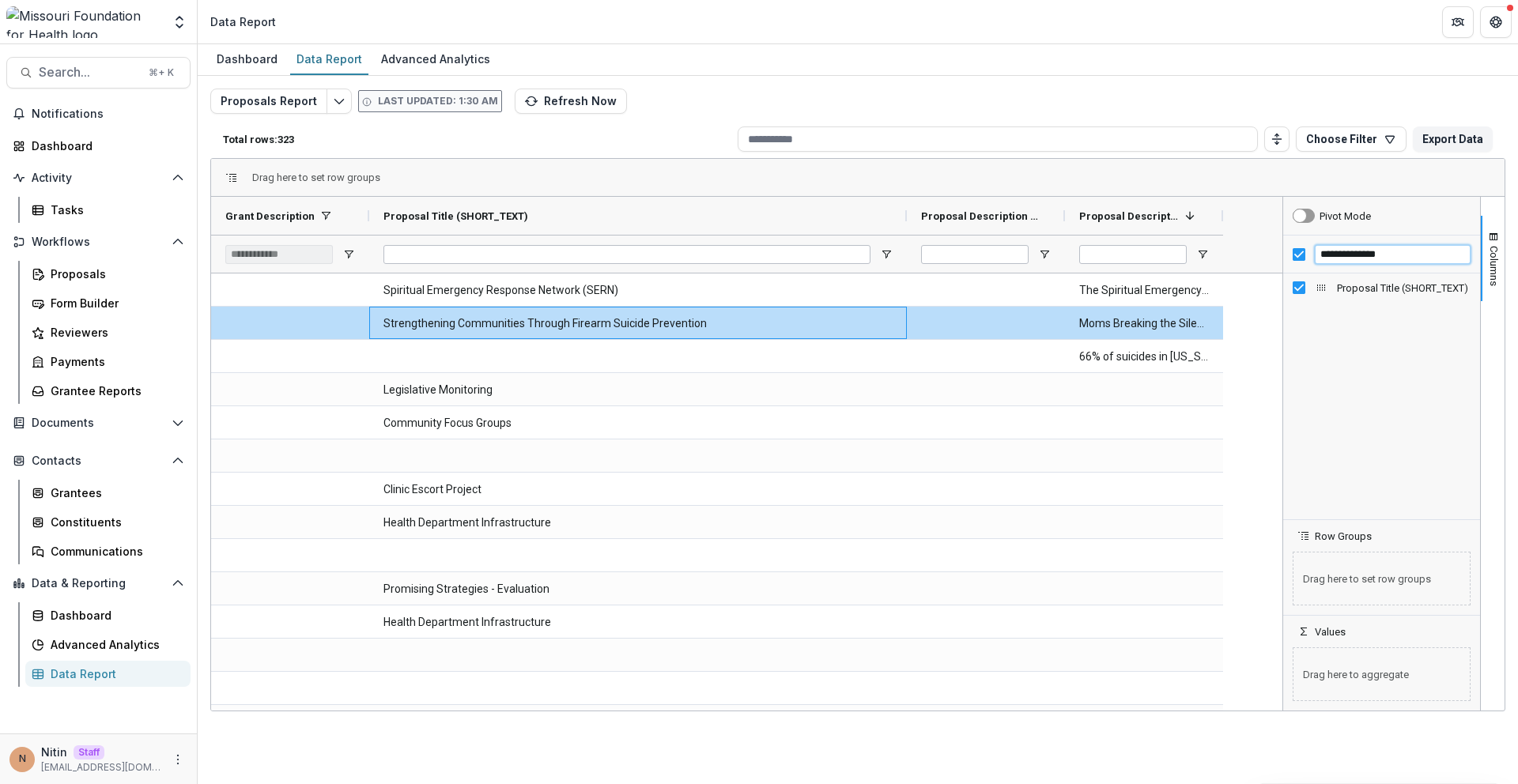
click at [1399, 259] on input "**********" at bounding box center [1392, 254] width 156 height 19
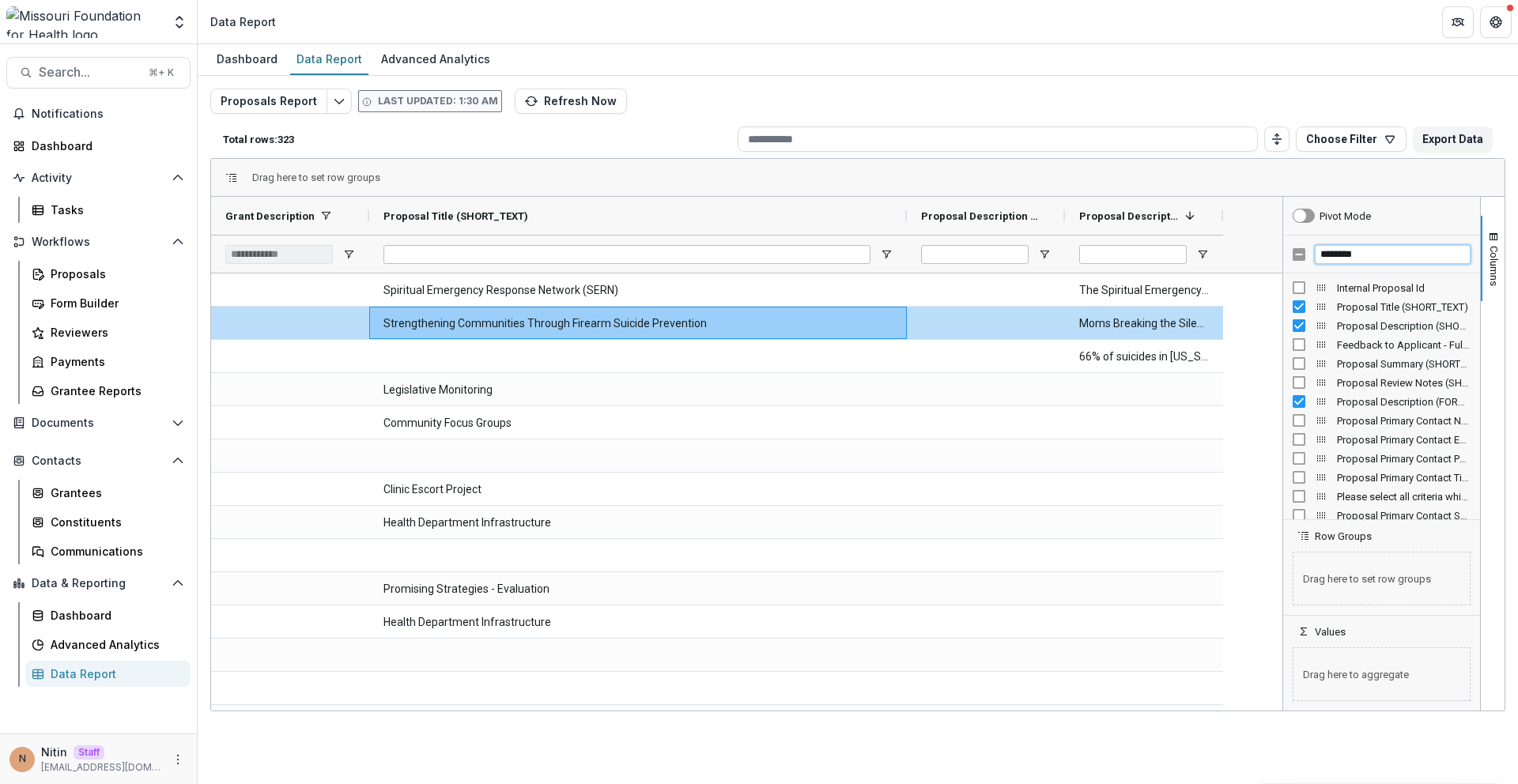
type input "********"
click at [1349, 287] on span "Internal Proposal Id" at bounding box center [1403, 288] width 133 height 12
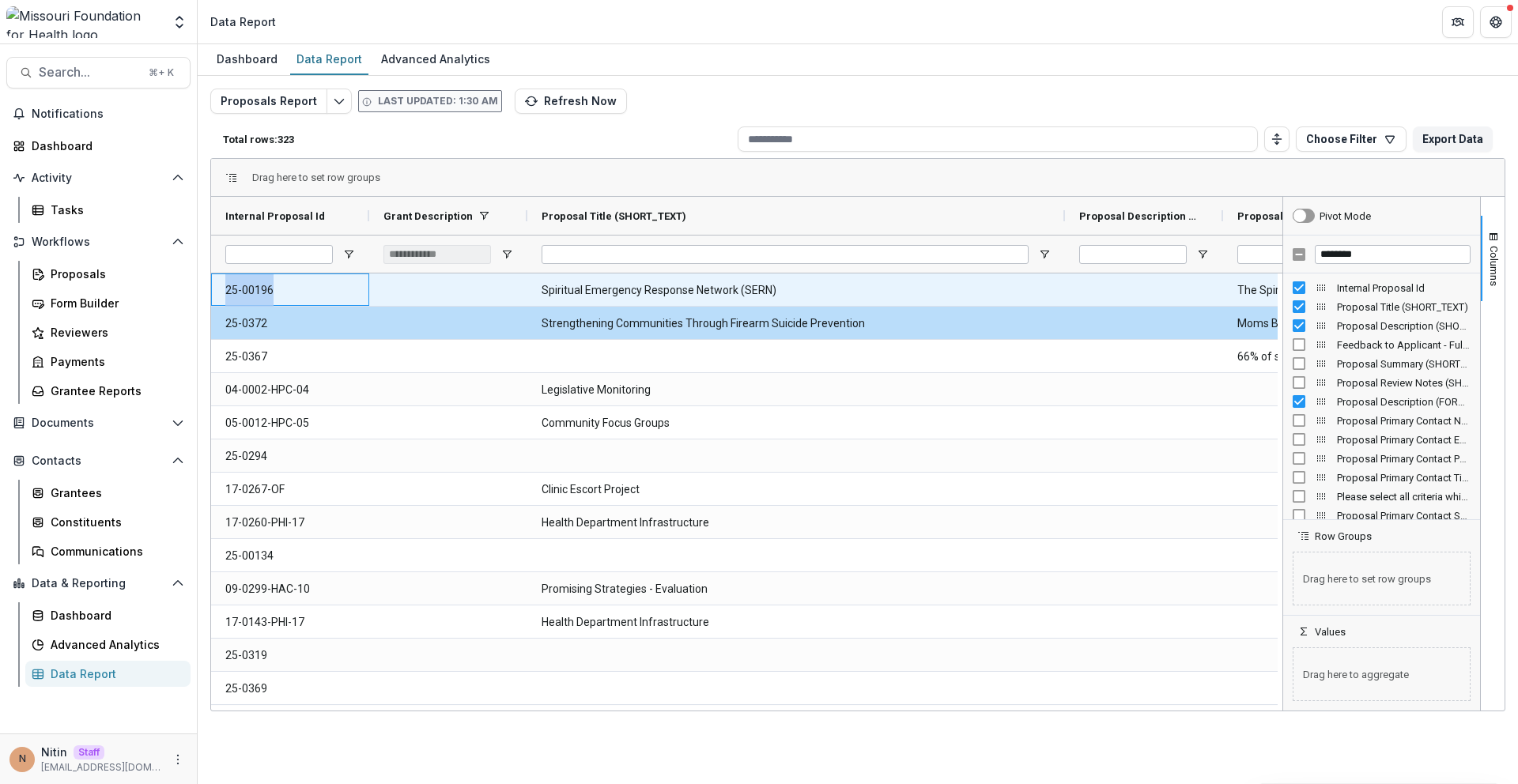
drag, startPoint x: 292, startPoint y: 282, endPoint x: 209, endPoint y: 282, distance: 83.0
click at [210, 282] on div "Drag here to set row groups Drag here to set column labels Internal Proposal Id…" at bounding box center [857, 435] width 1295 height 553
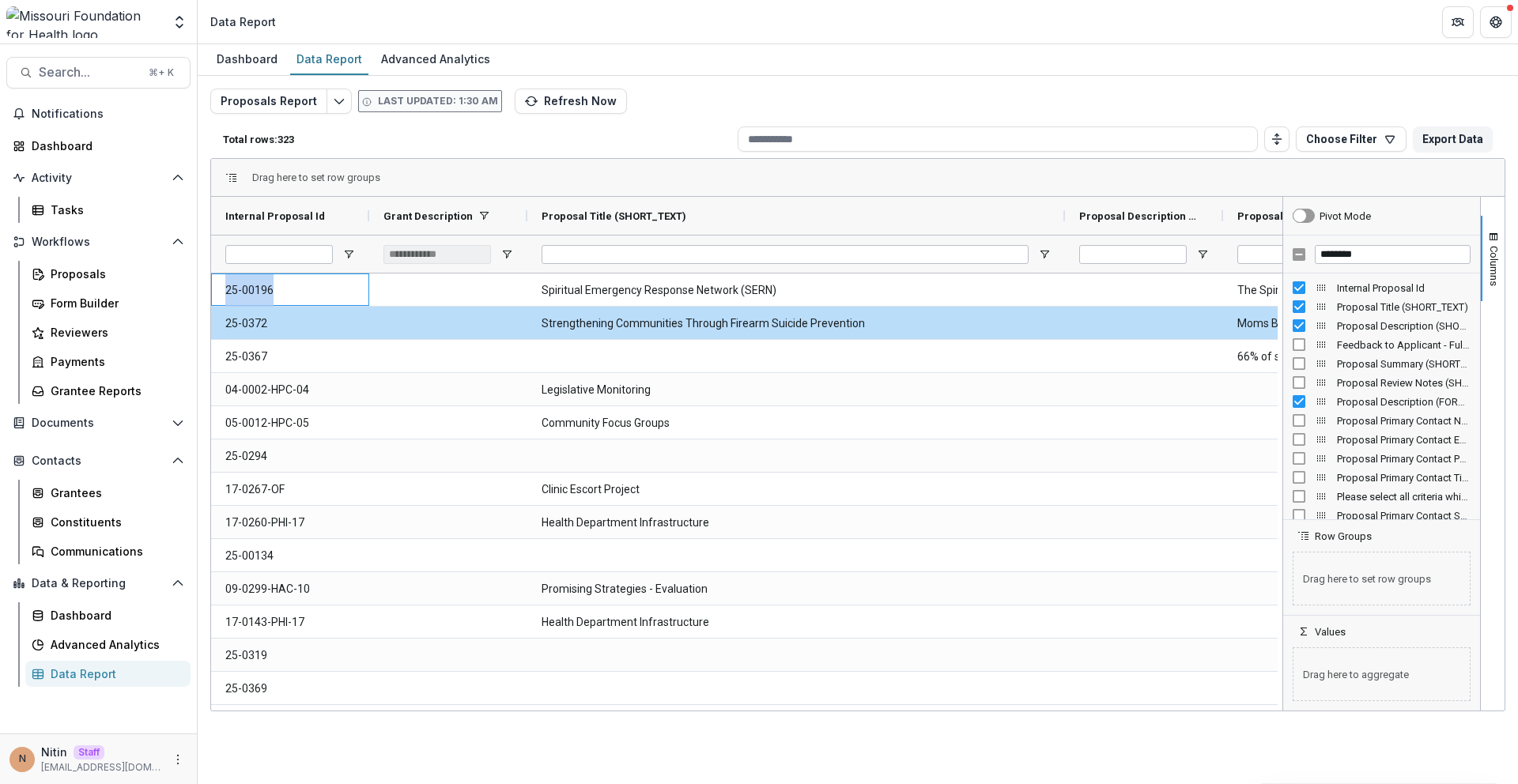
copy Id-960 "25-00196"
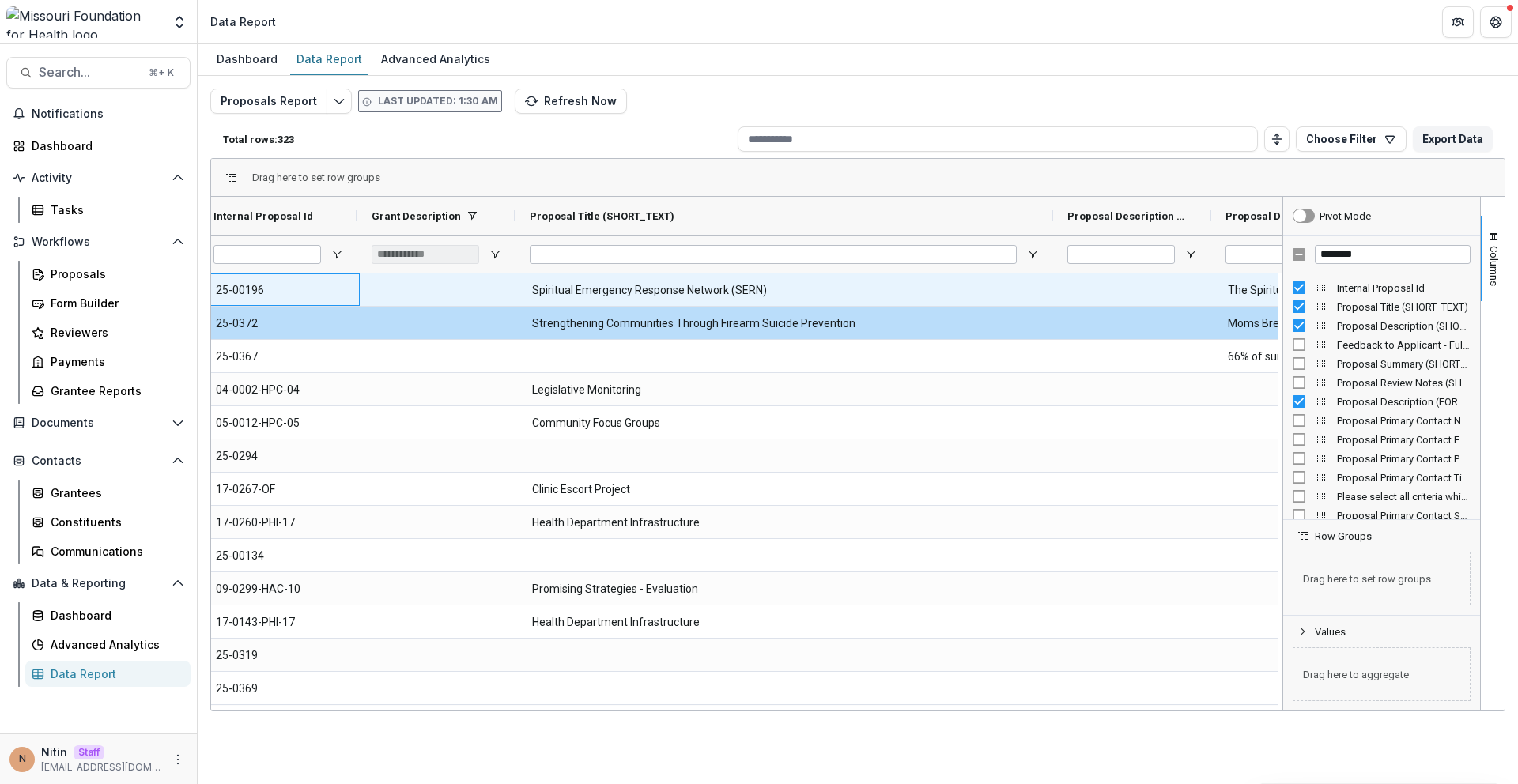
scroll to position [0, 16]
click at [625, 286] on \(SHORT_TEXT\)-936 "Spiritual Emergency Response Network (SERN)" at bounding box center [780, 290] width 509 height 32
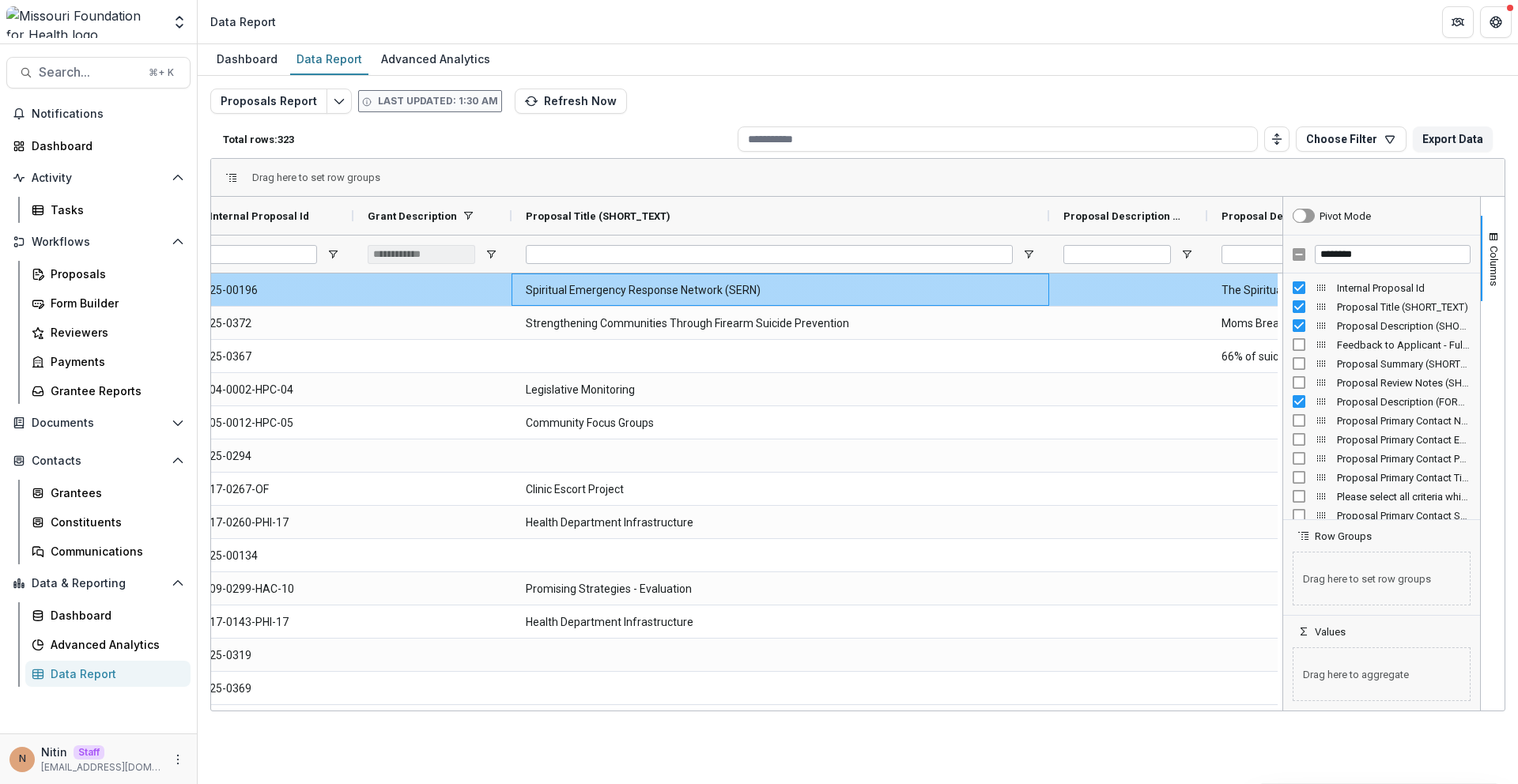
scroll to position [0, 0]
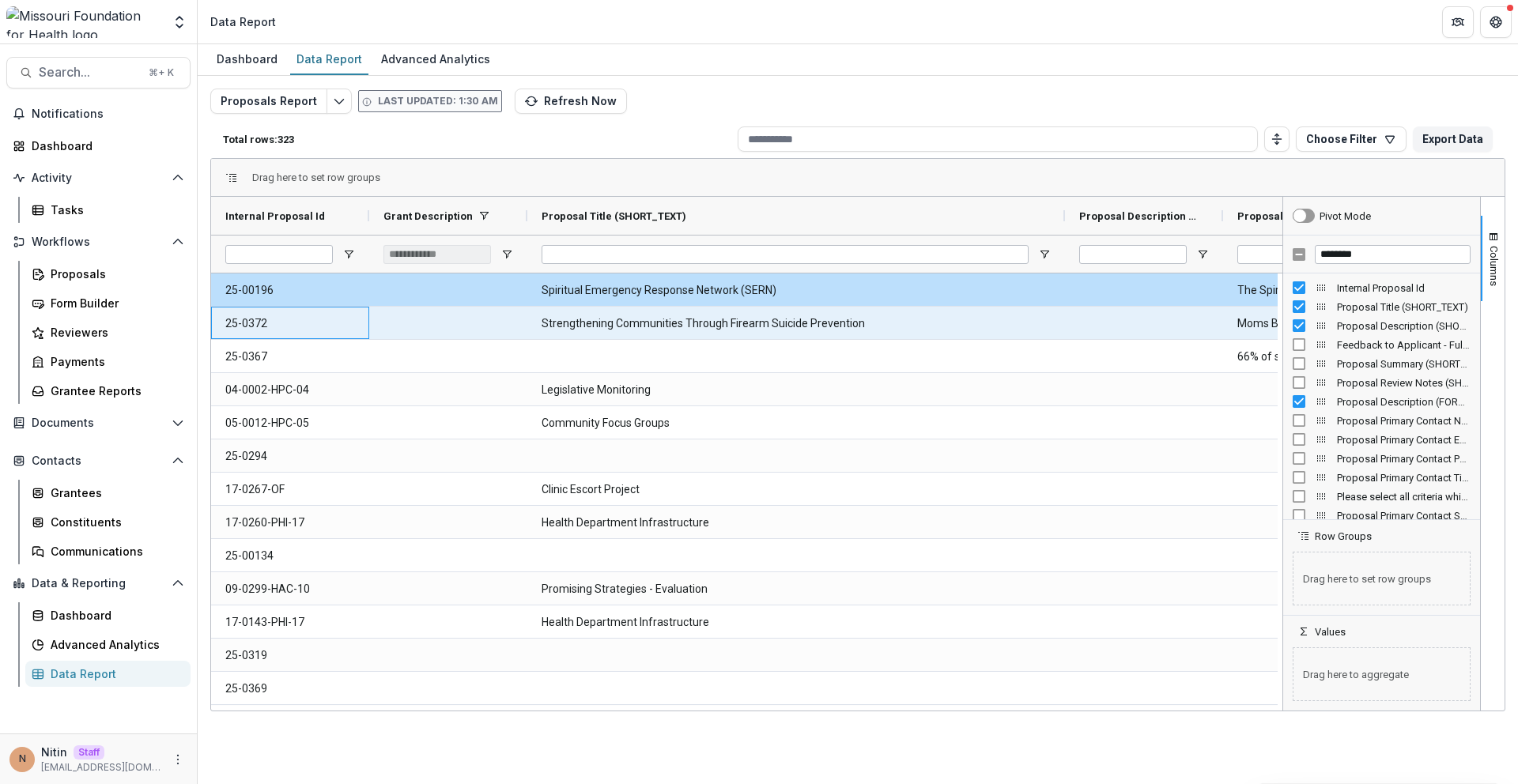
click at [264, 322] on Id-961 "25-0372" at bounding box center [290, 323] width 130 height 32
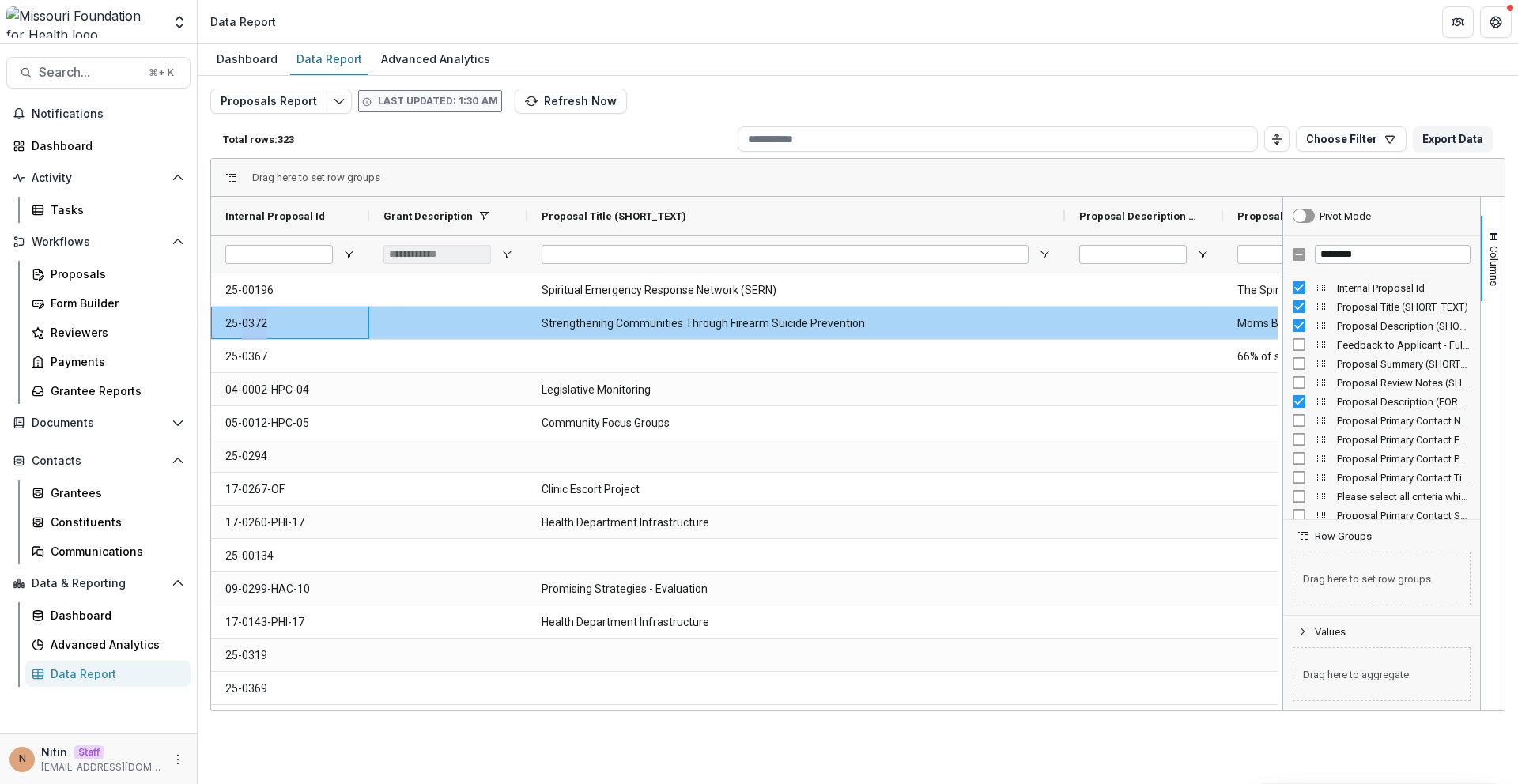
click at [264, 322] on Id-961 "25-0372" at bounding box center [290, 323] width 130 height 32
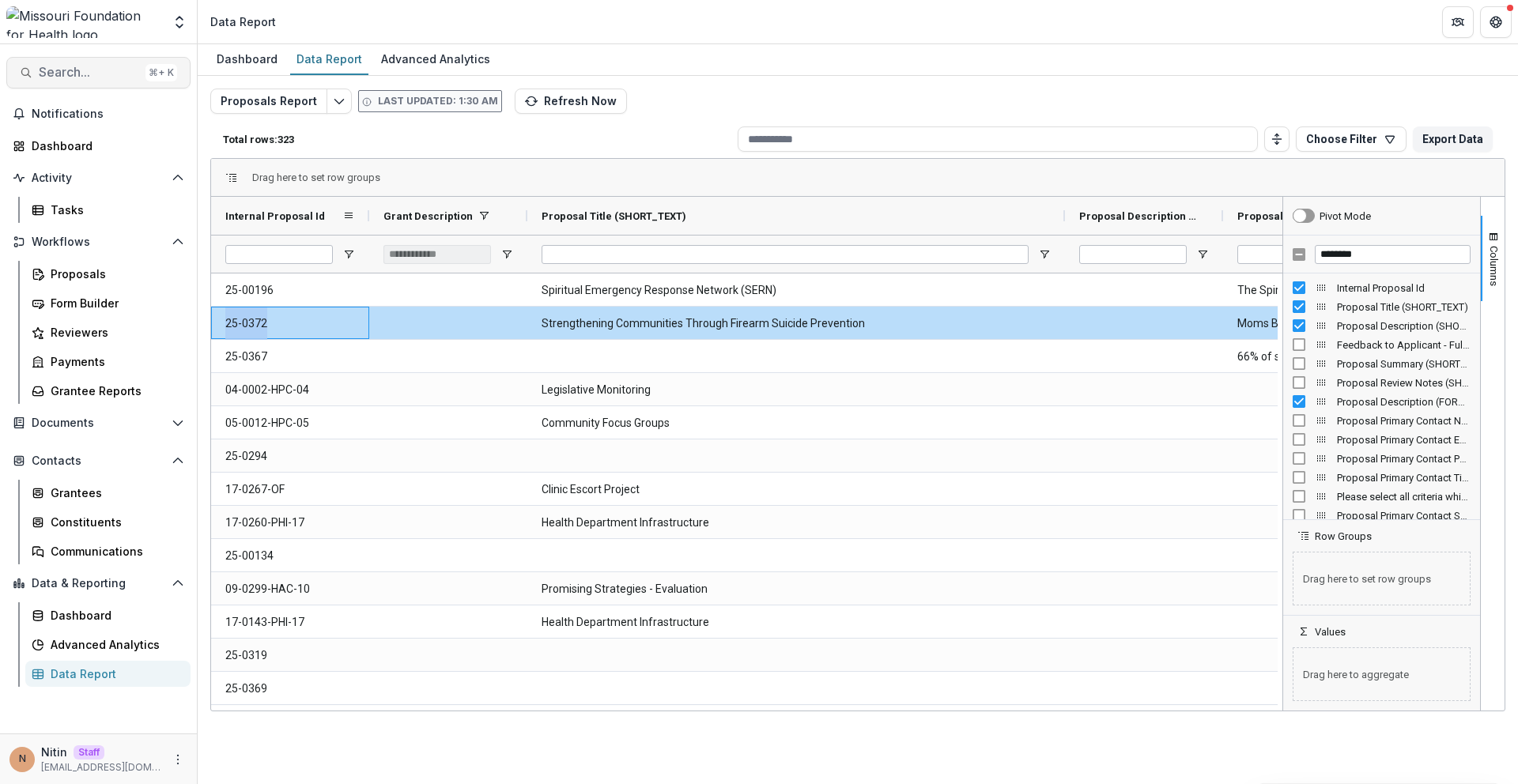
copy Id-961 "25-0372"
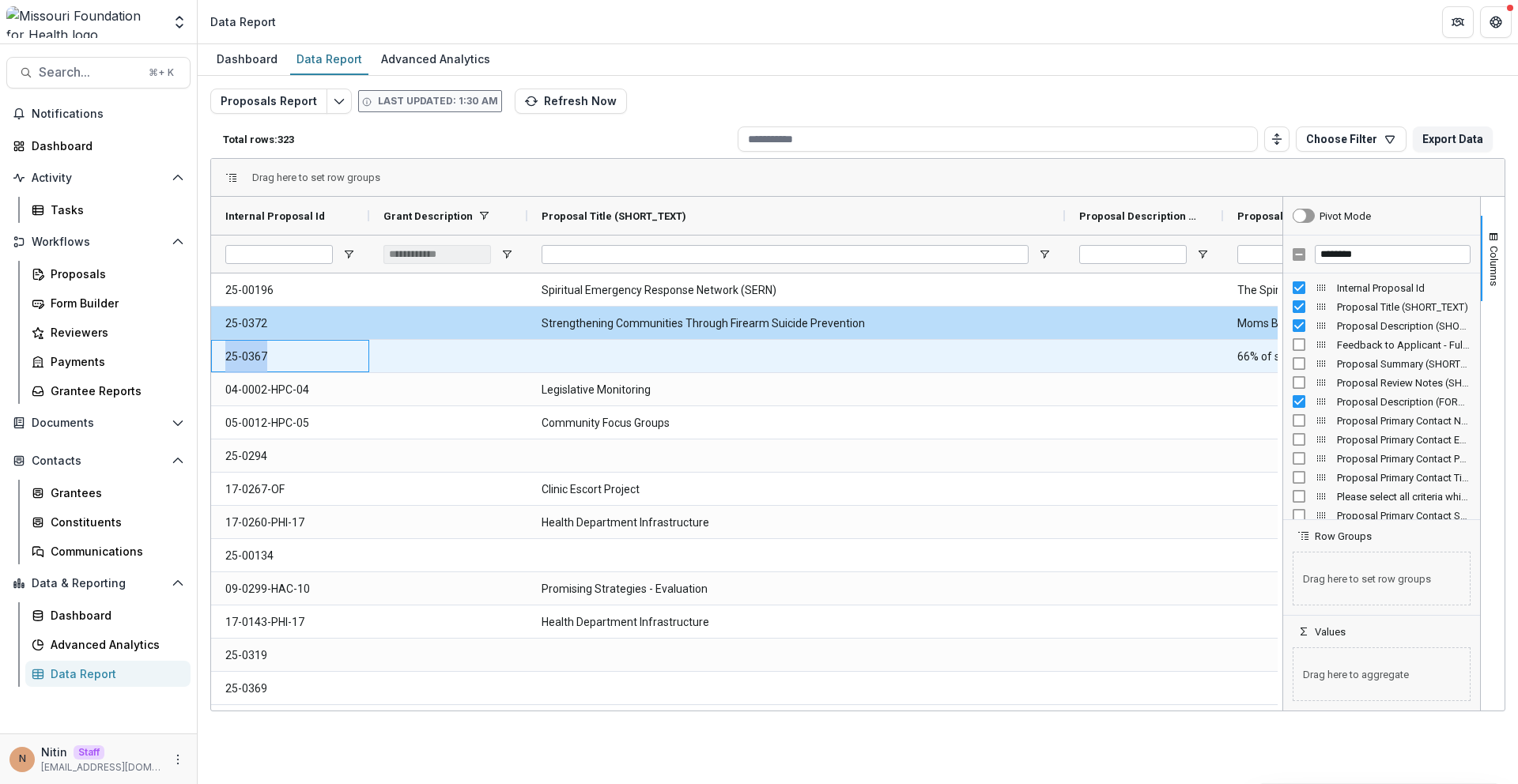
drag, startPoint x: 286, startPoint y: 365, endPoint x: 225, endPoint y: 363, distance: 61.0
click at [225, 363] on Id-962 "25-0367" at bounding box center [290, 357] width 130 height 32
copy Id-962 "25-0367"
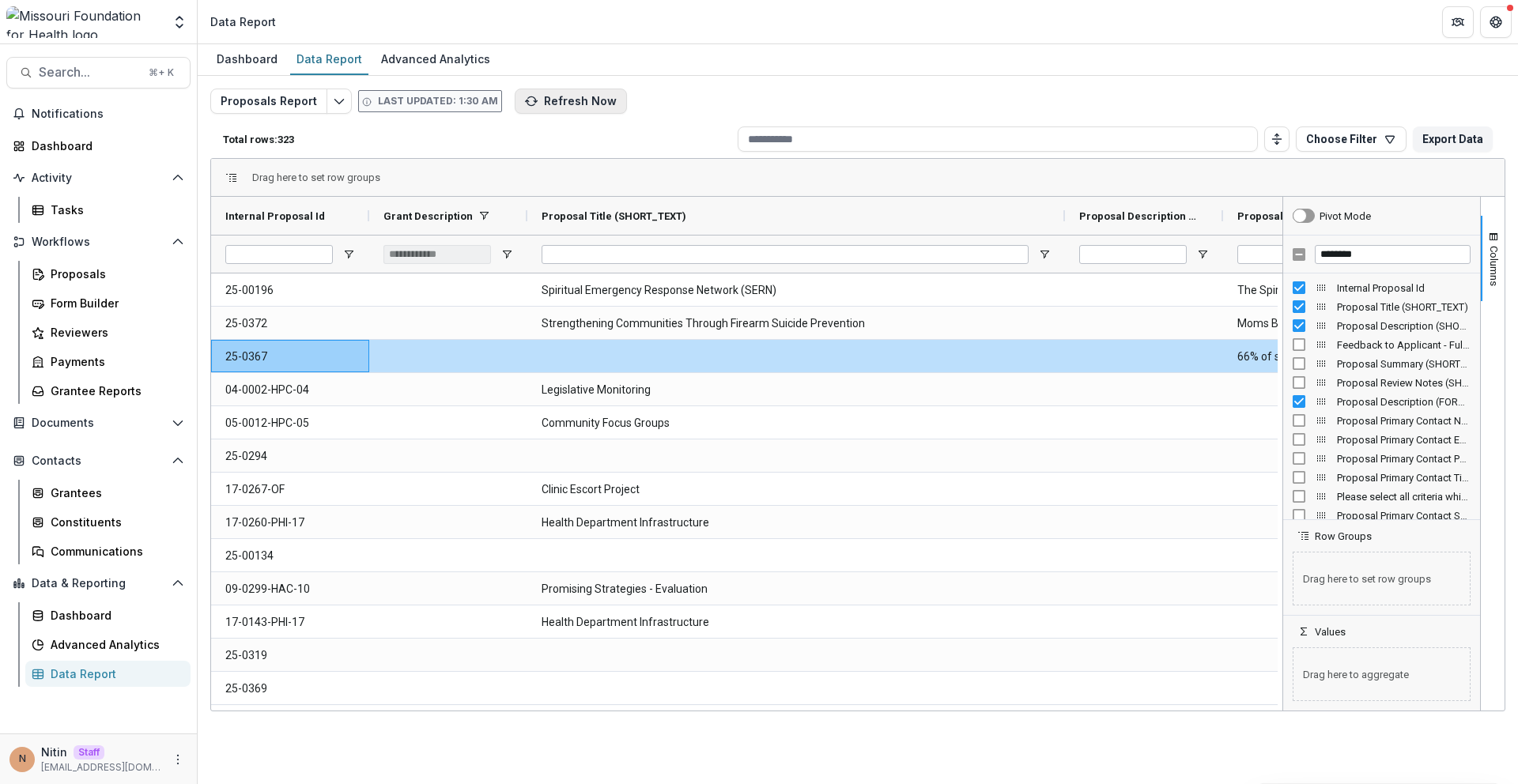
click at [537, 105] on button "Refresh Now" at bounding box center [571, 101] width 112 height 25
click at [525, 107] on icon "button" at bounding box center [531, 101] width 12 height 12
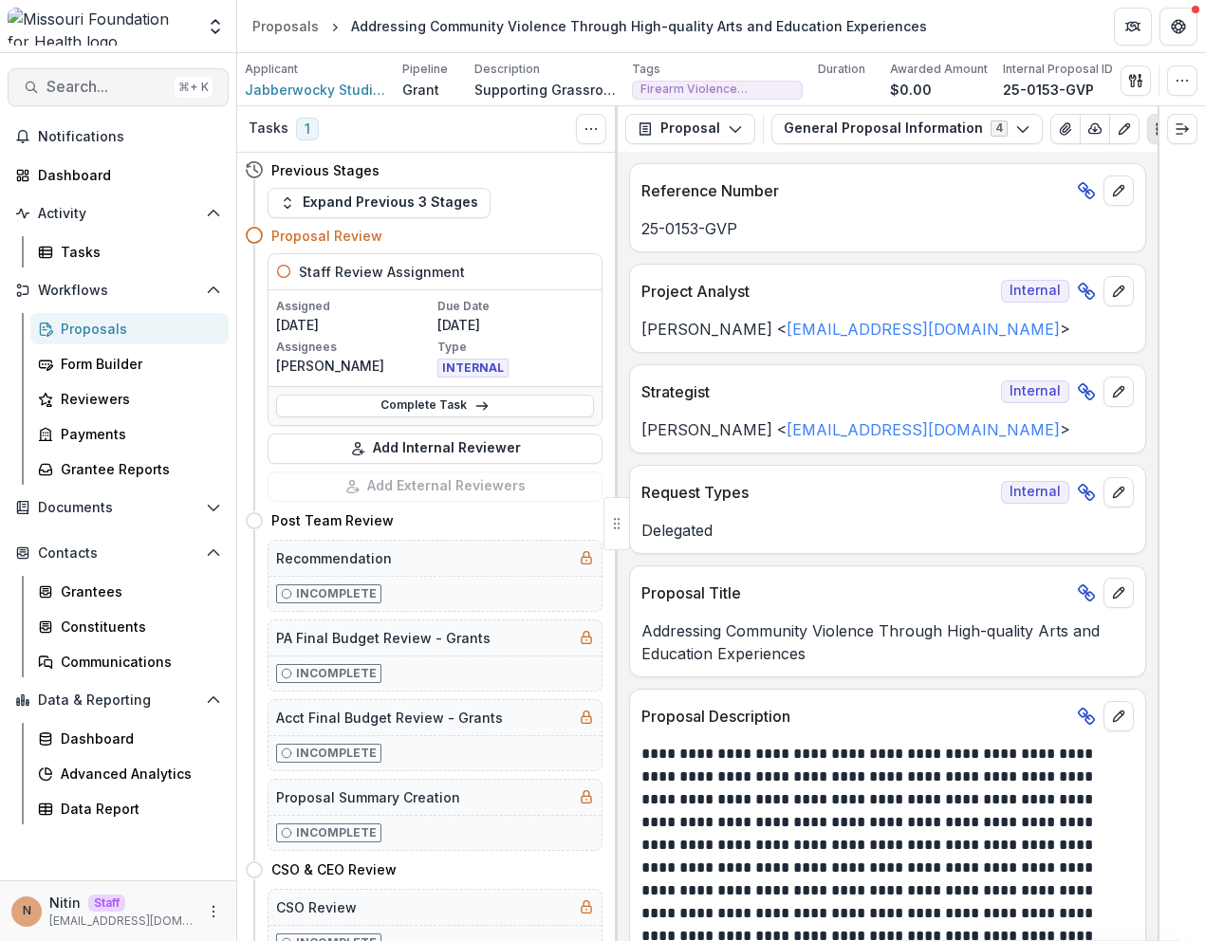
click at [168, 79] on button "Search... ⌘ + K" at bounding box center [118, 87] width 221 height 38
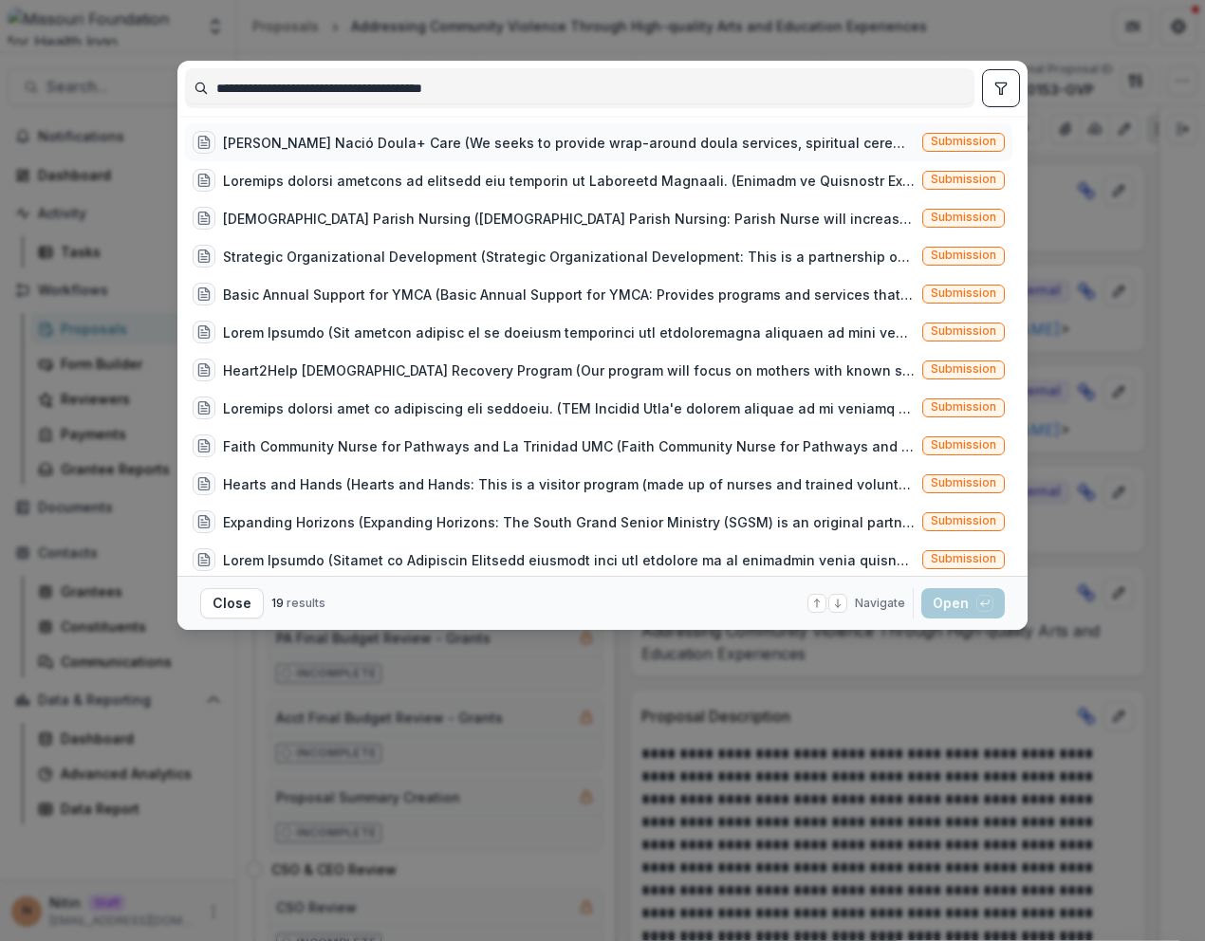
type input "**********"
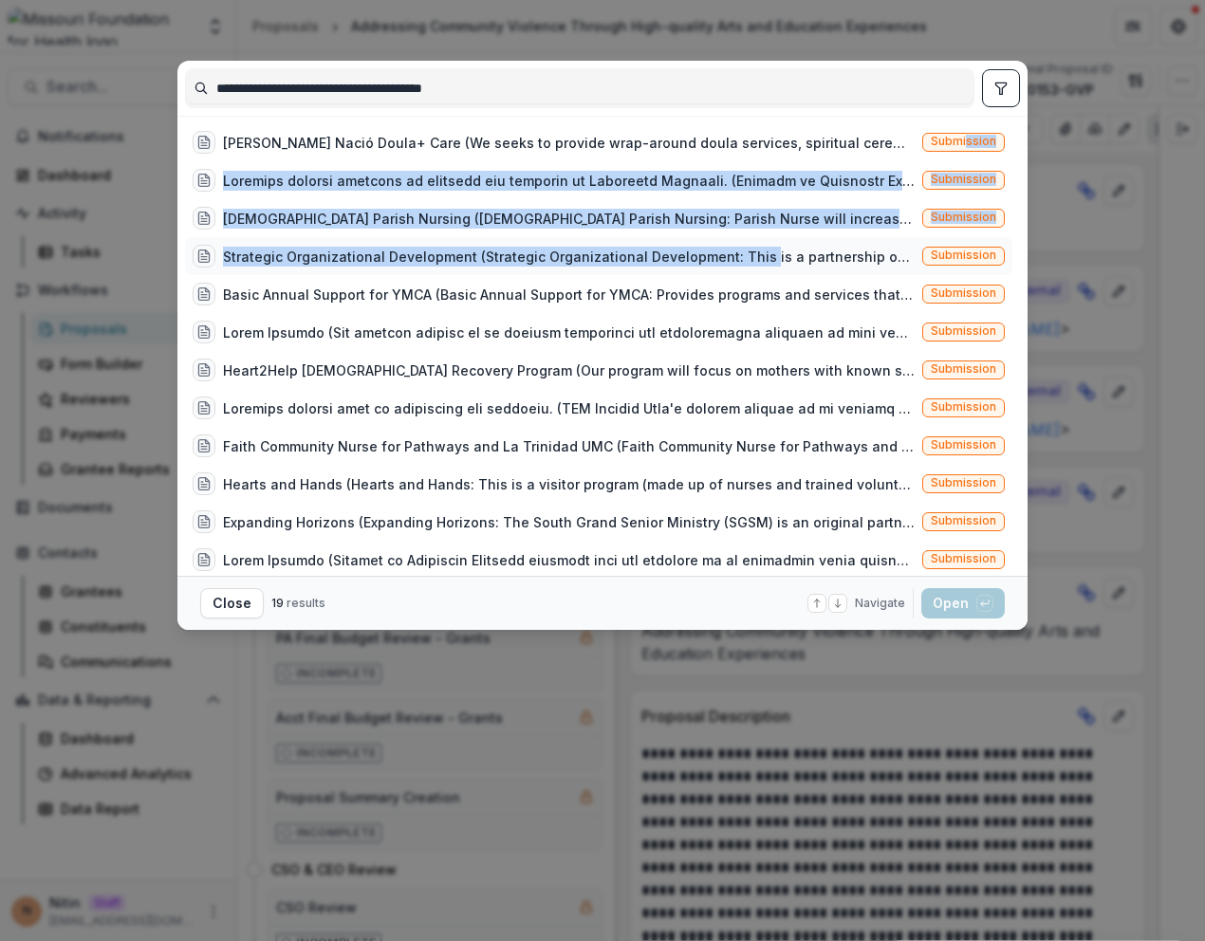
drag, startPoint x: 961, startPoint y: 144, endPoint x: 750, endPoint y: 264, distance: 243.0
click at [750, 264] on div "Akoko Nació Doula+ Care (We seeks to provide wrap-around doula services, spirit…" at bounding box center [598, 483] width 827 height 721
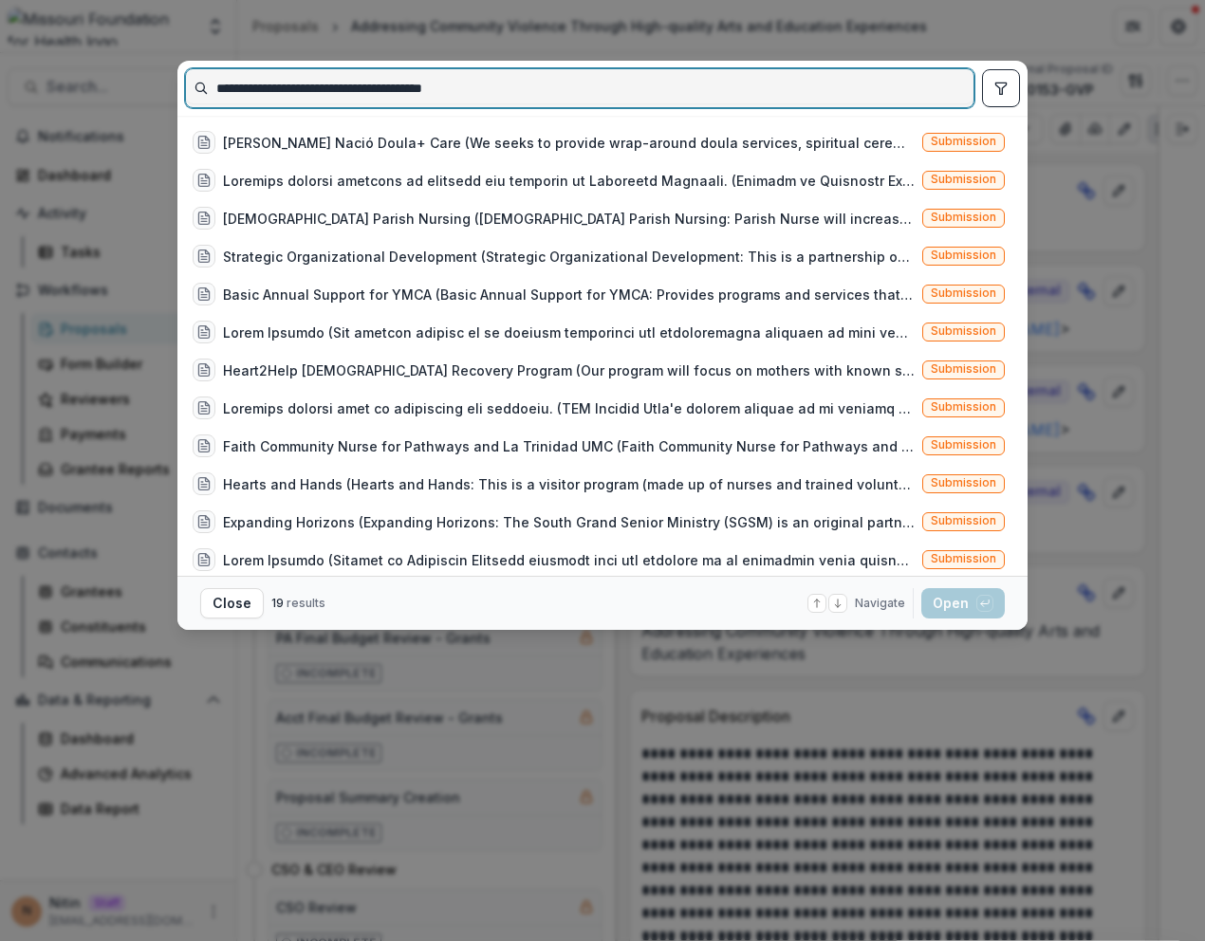
click at [584, 83] on input "**********" at bounding box center [580, 88] width 788 height 30
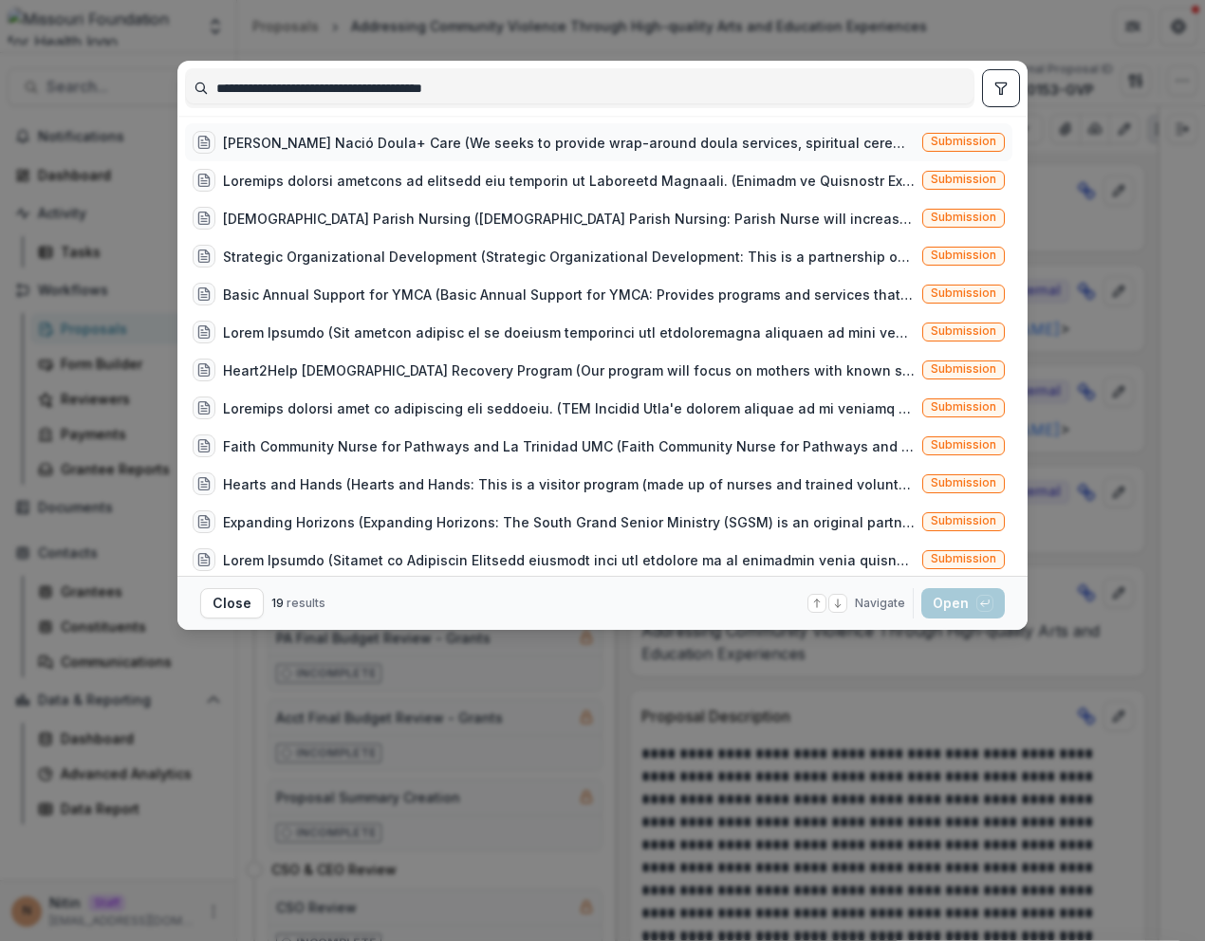
click at [970, 135] on span "Submission" at bounding box center [963, 141] width 65 height 13
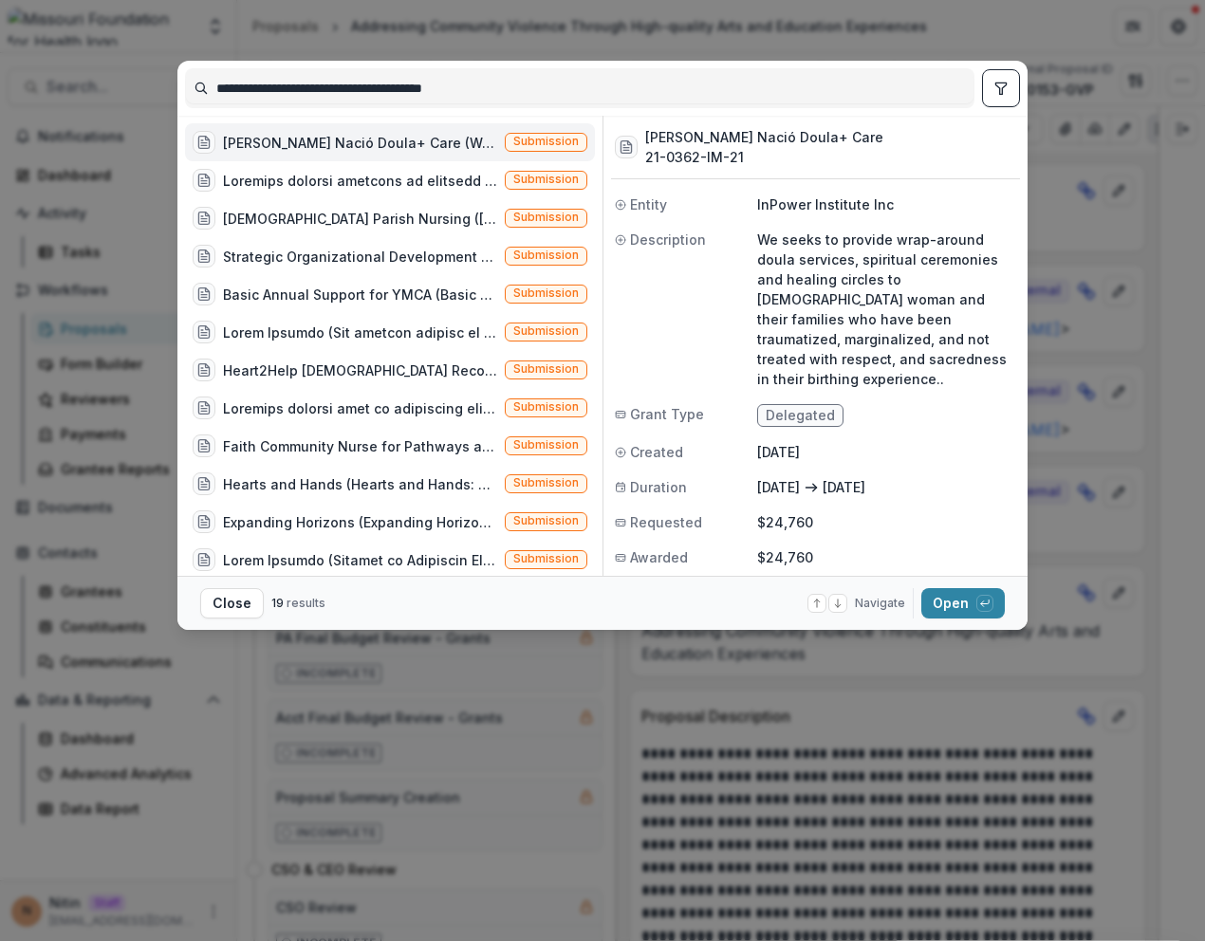
click at [958, 582] on footer "Close 19 results Navigate up and down with arrow keys Open with enter key" at bounding box center [602, 603] width 850 height 54
click at [958, 601] on button "Open with enter key" at bounding box center [962, 603] width 83 height 30
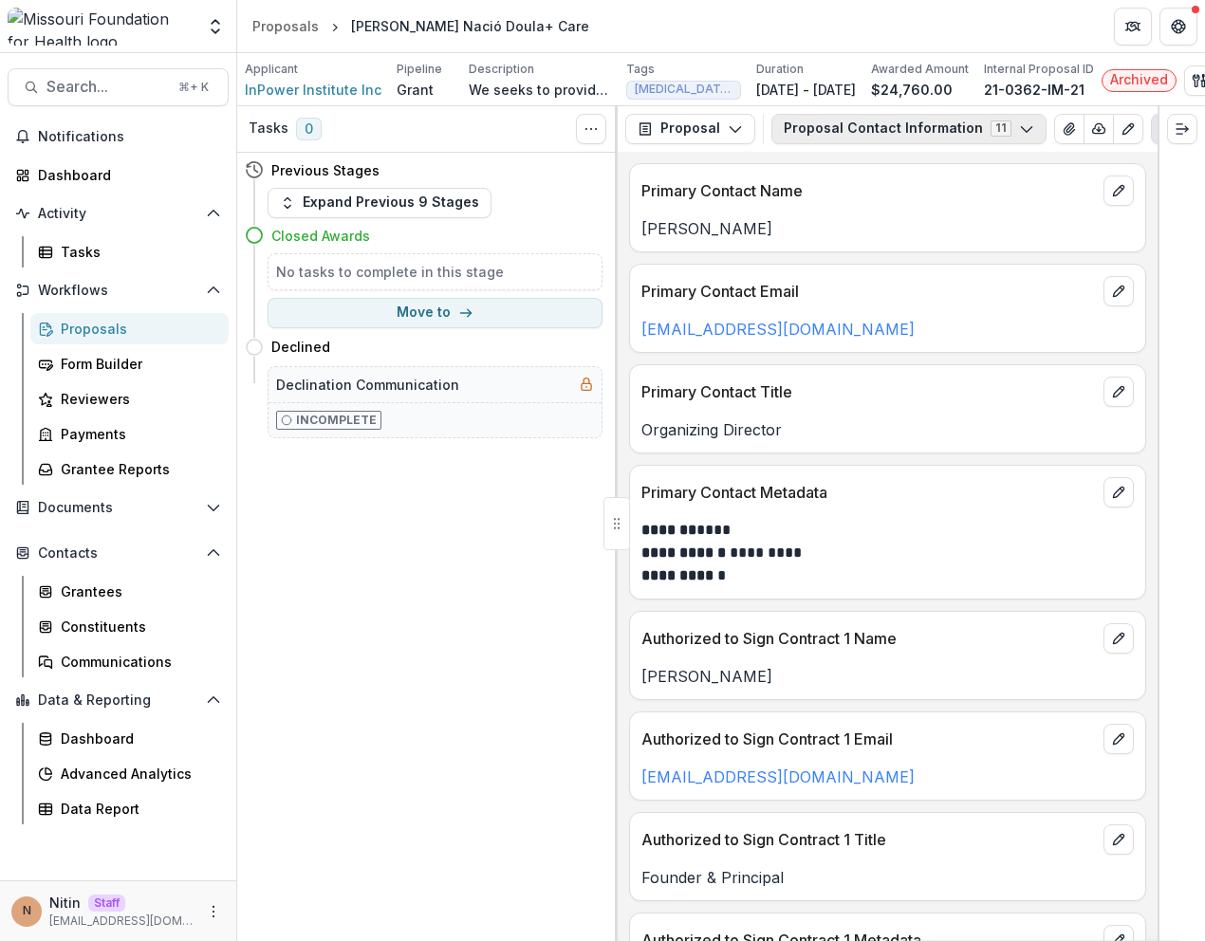
click at [873, 130] on button "Proposal Contact Information 11" at bounding box center [908, 129] width 275 height 30
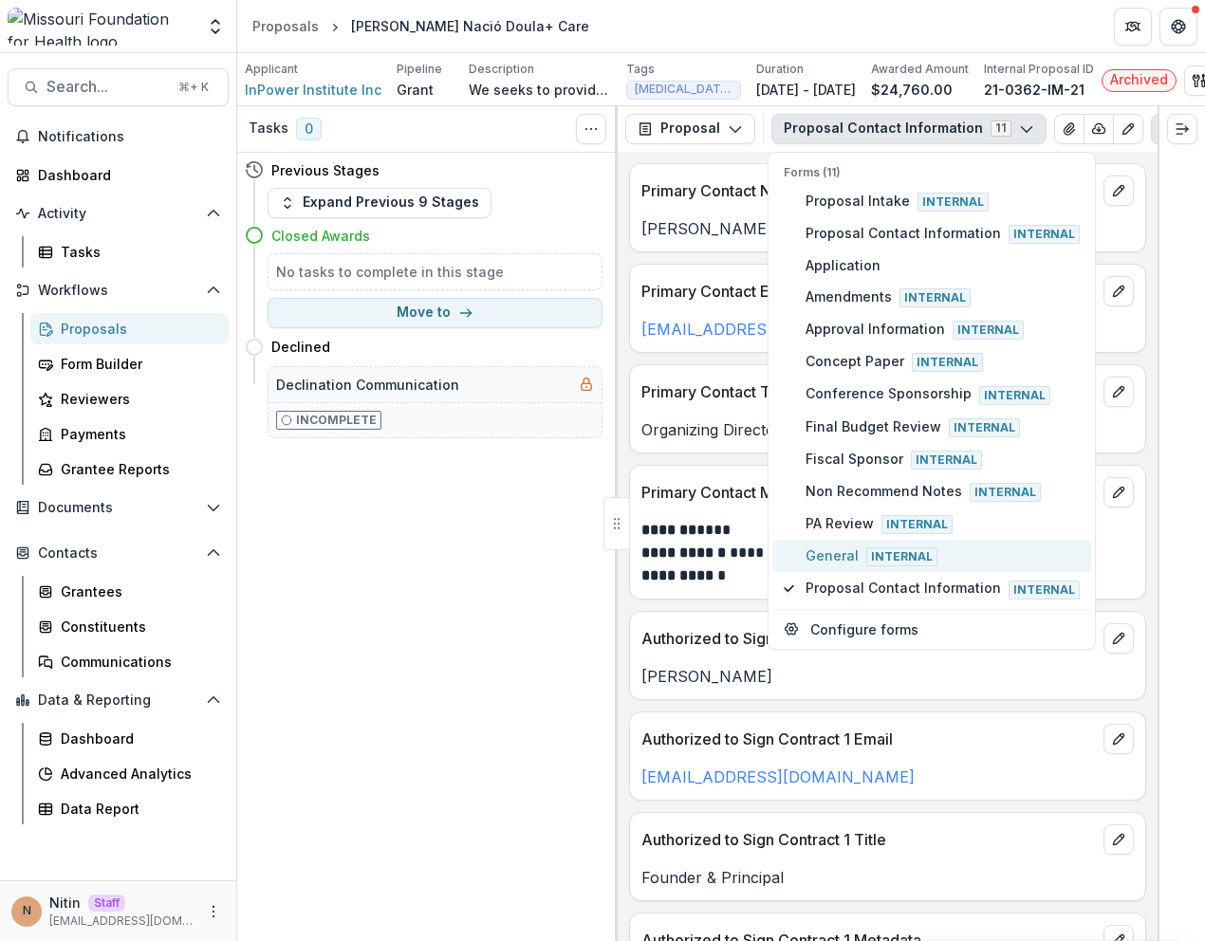
click at [838, 566] on span "General Internal" at bounding box center [943, 556] width 274 height 21
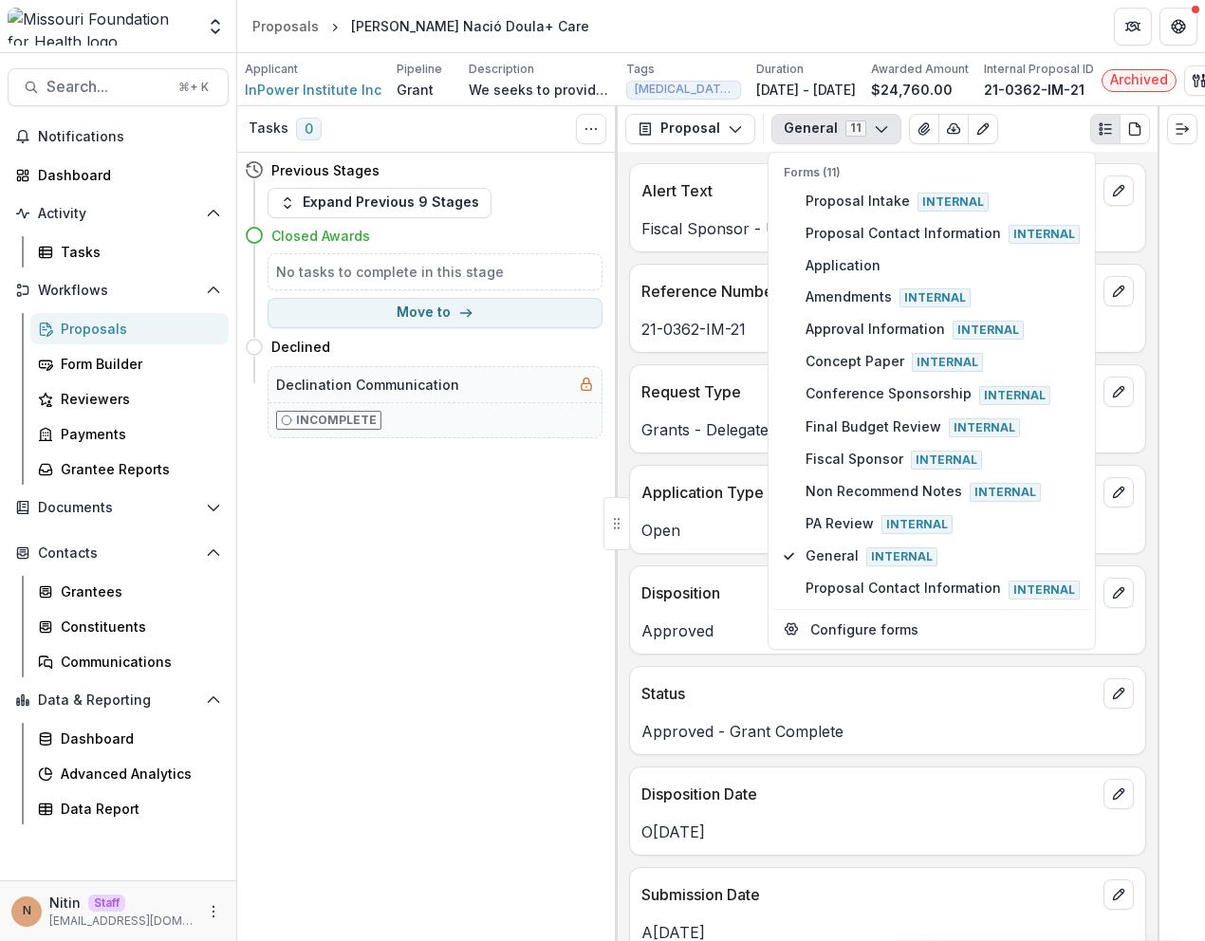
click at [724, 542] on p "Open" at bounding box center [887, 530] width 492 height 23
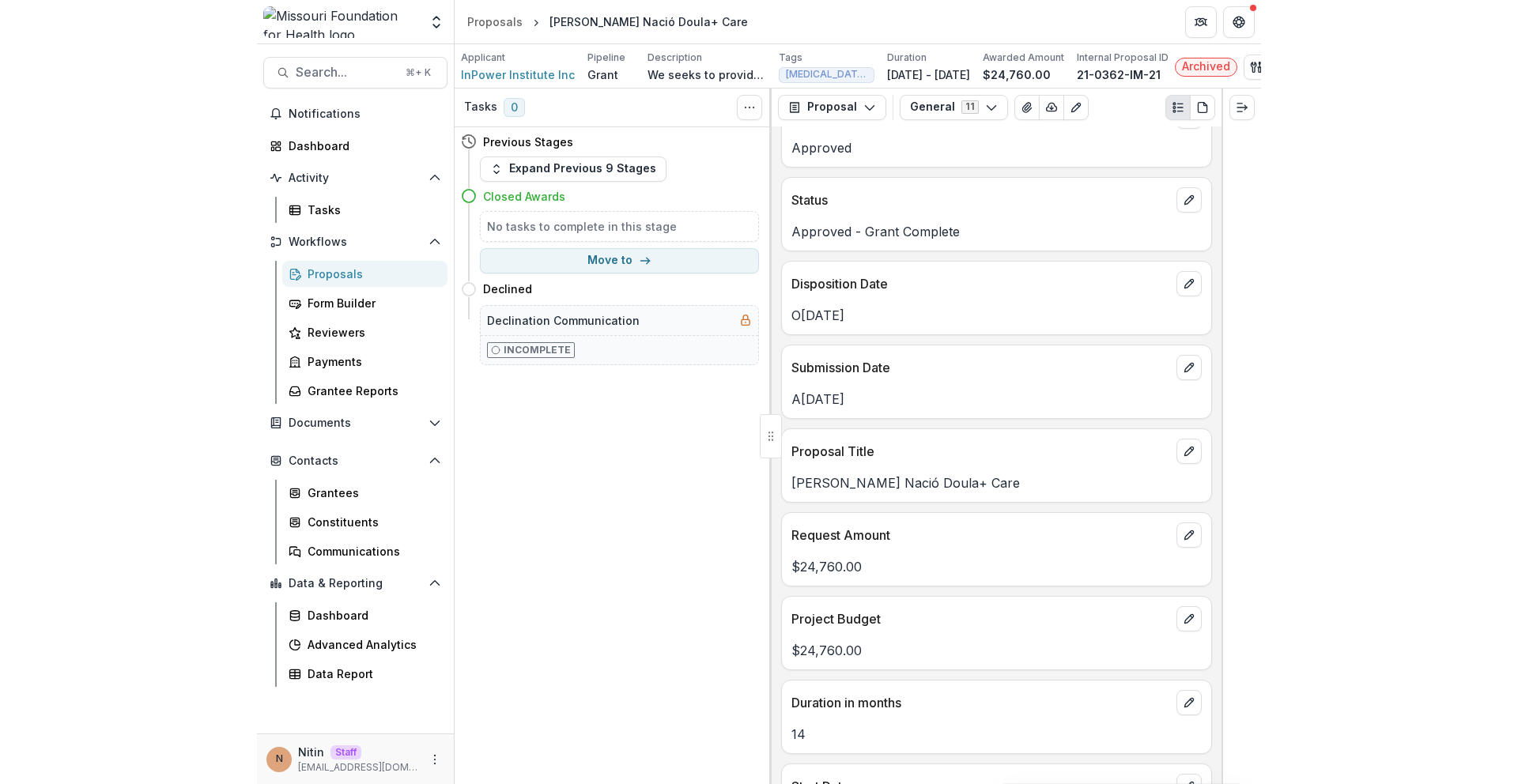
scroll to position [1151, 0]
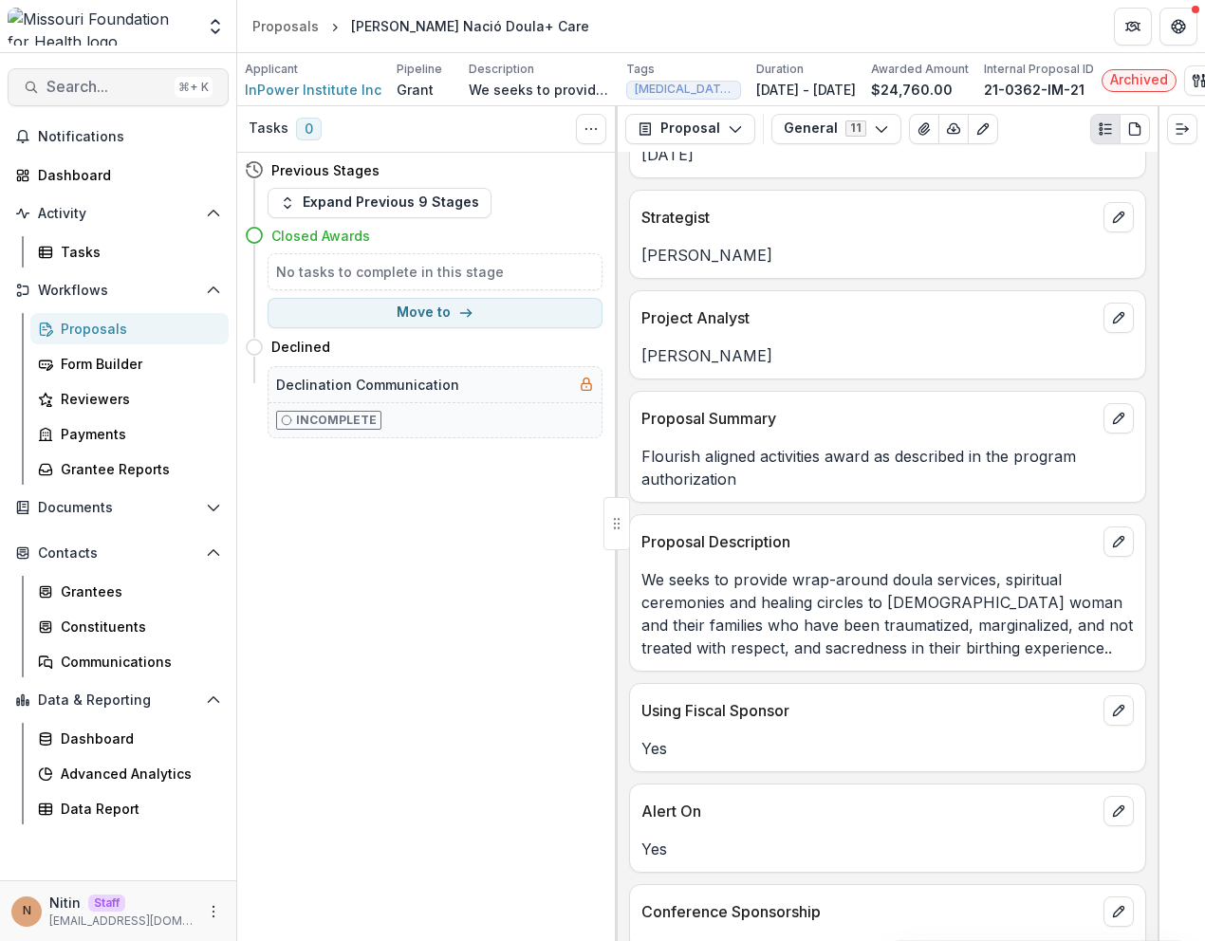
click at [188, 87] on div "⌘ + K" at bounding box center [194, 87] width 38 height 21
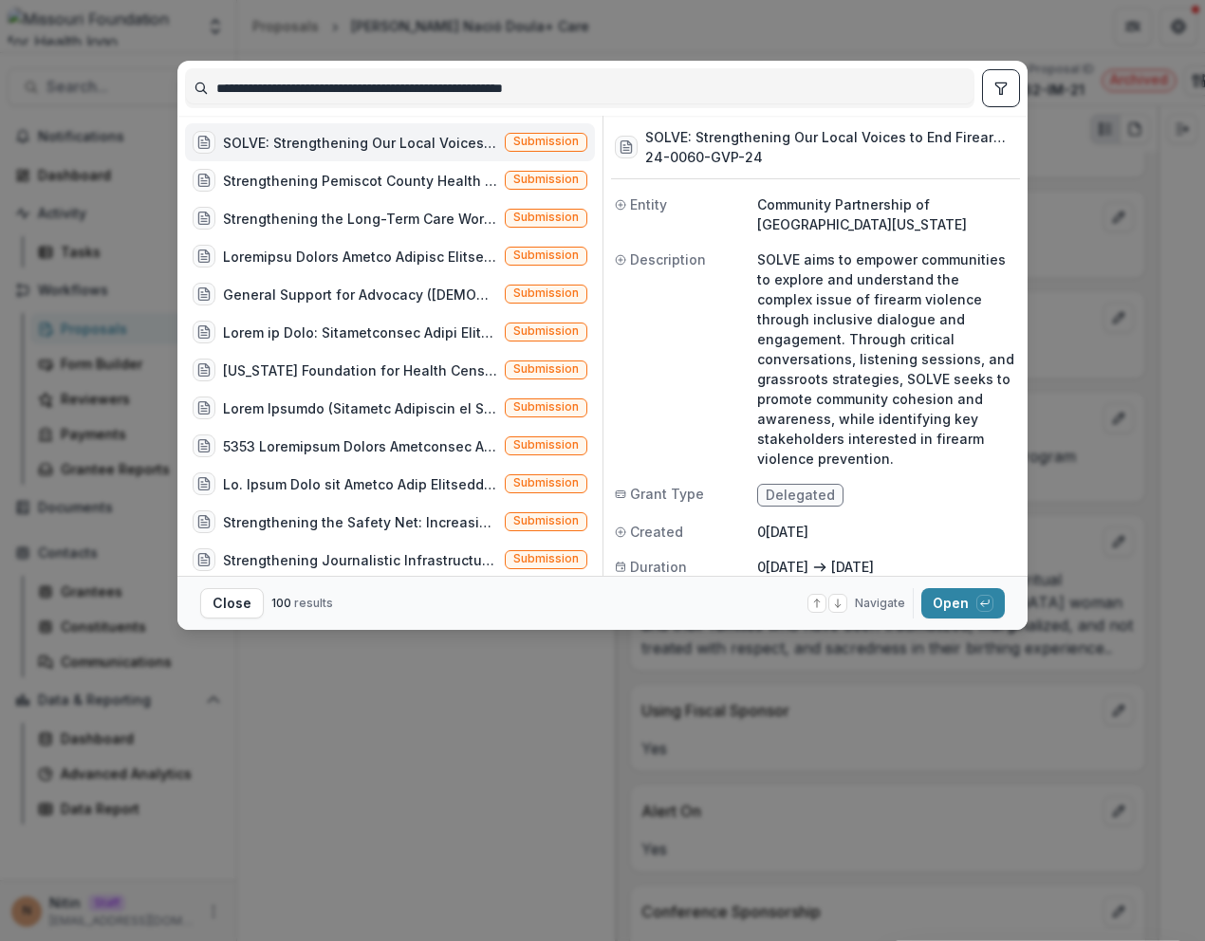
type input "**********"
drag, startPoint x: 603, startPoint y: 181, endPoint x: 656, endPoint y: 182, distance: 52.2
click at [656, 182] on div "SOLVE: Strengthening Our Local Voices to End Firearm Violence 24-0060-GVP-24 En…" at bounding box center [811, 346] width 417 height 460
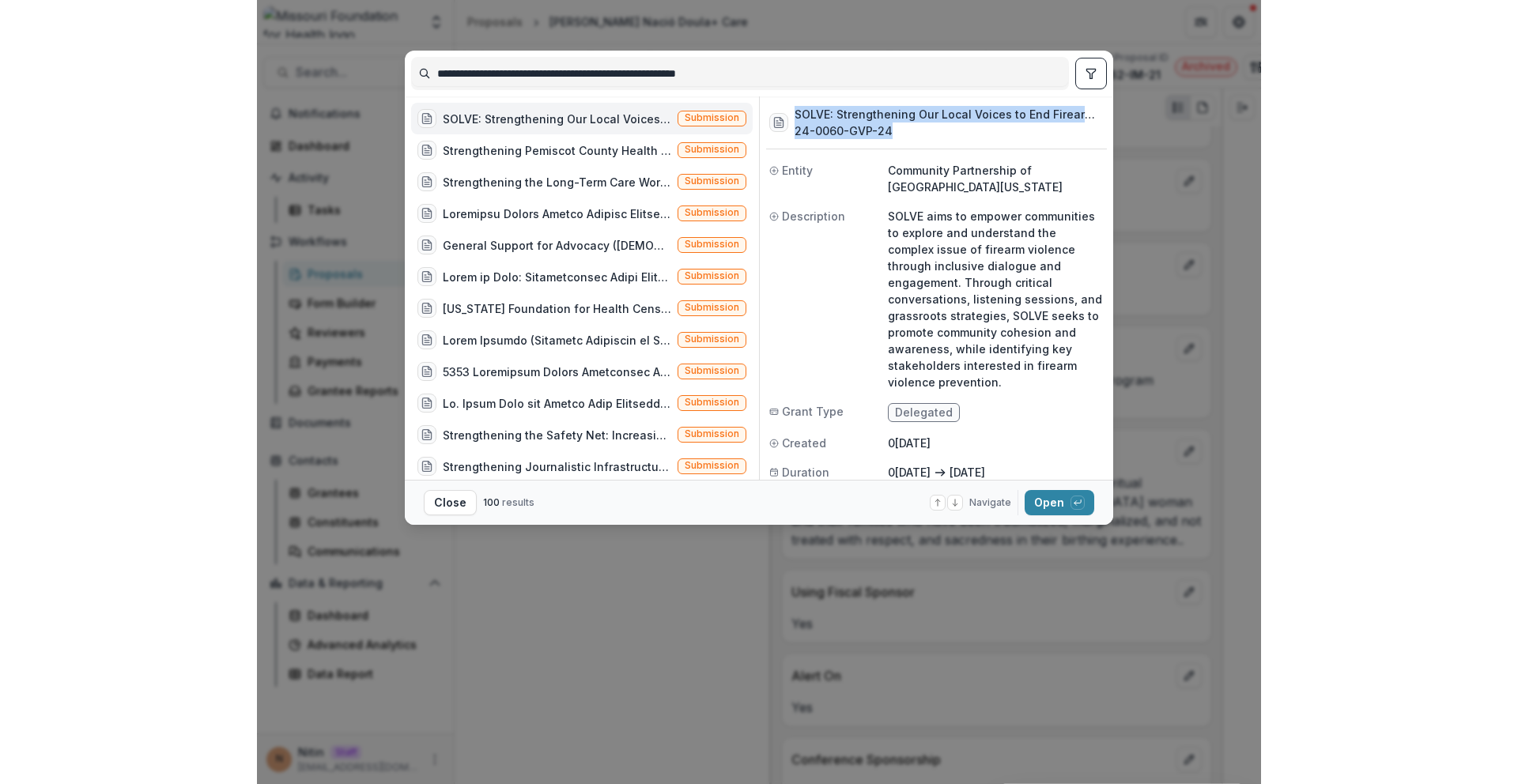
scroll to position [1132, 0]
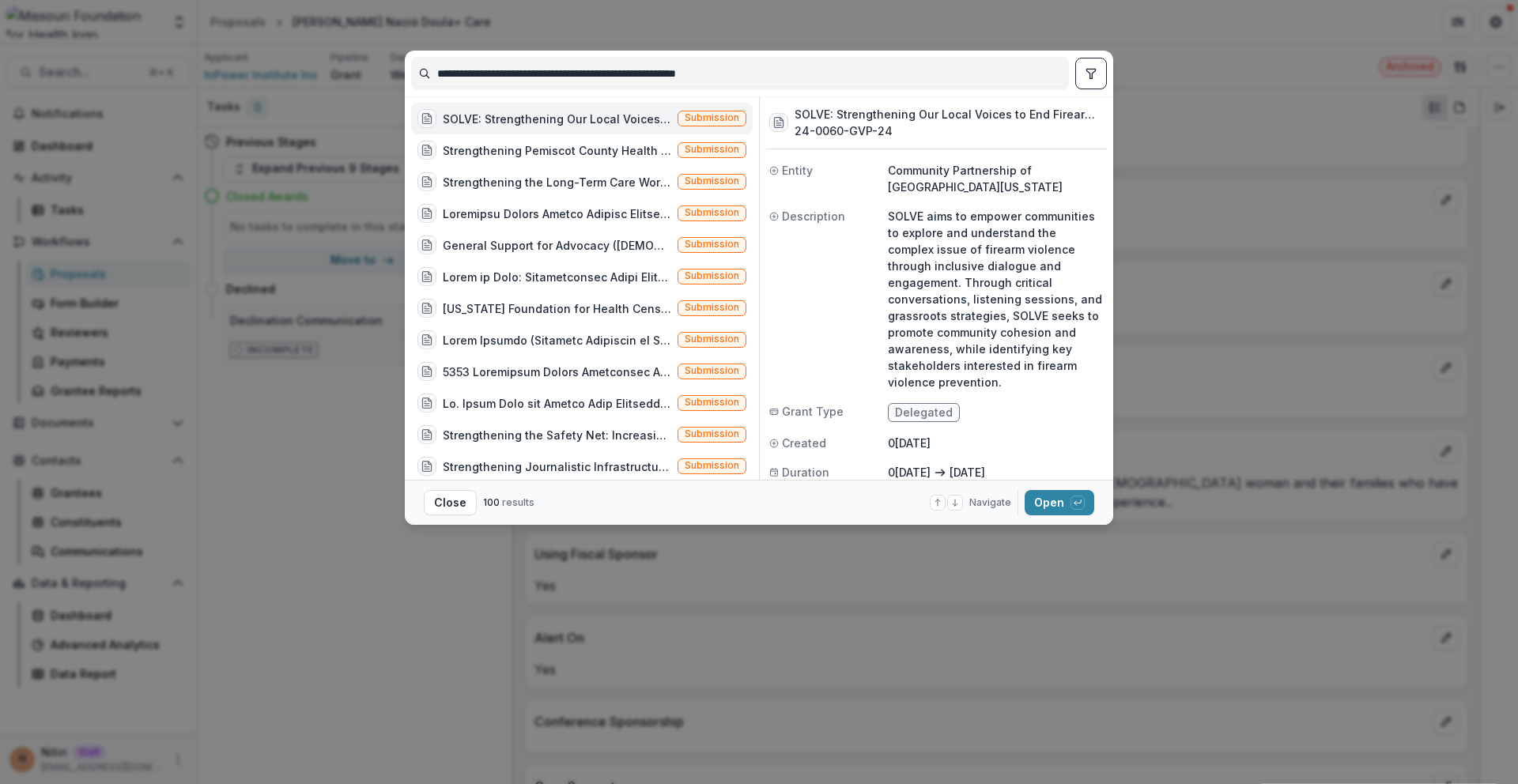
click at [596, 125] on div "SOLVE: Strengthening Our Local Voices to End Firearm Violence (SOLVE aims to em…" at bounding box center [557, 119] width 228 height 17
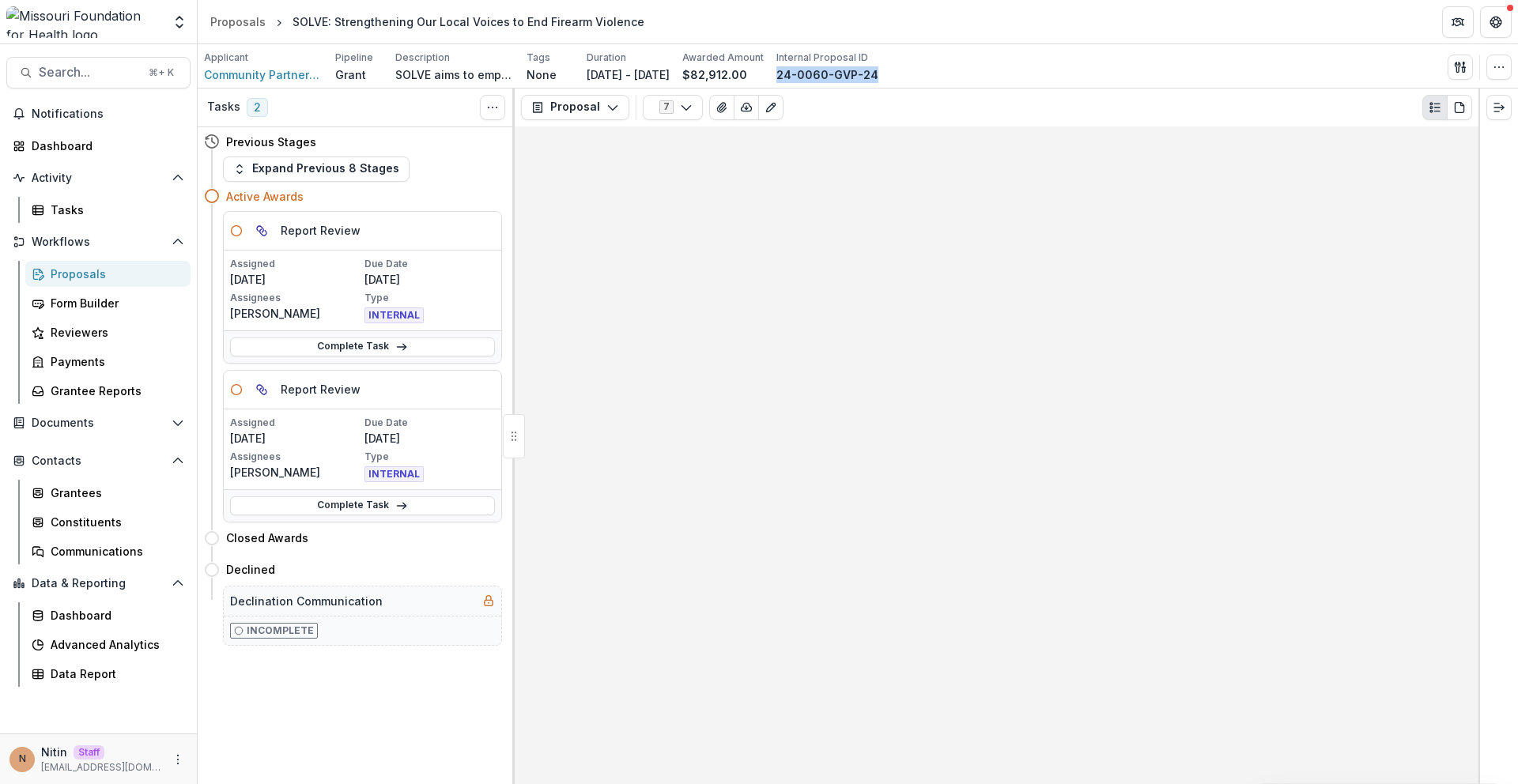
drag, startPoint x: 946, startPoint y: 74, endPoint x: 827, endPoint y: 74, distance: 119.0
click at [827, 74] on div "Applicant Community Partnership of Southeast Missouri Pipeline Grant Descriptio…" at bounding box center [857, 67] width 1307 height 32
click at [36, 71] on button "Search... ⌘ + K" at bounding box center [98, 72] width 184 height 32
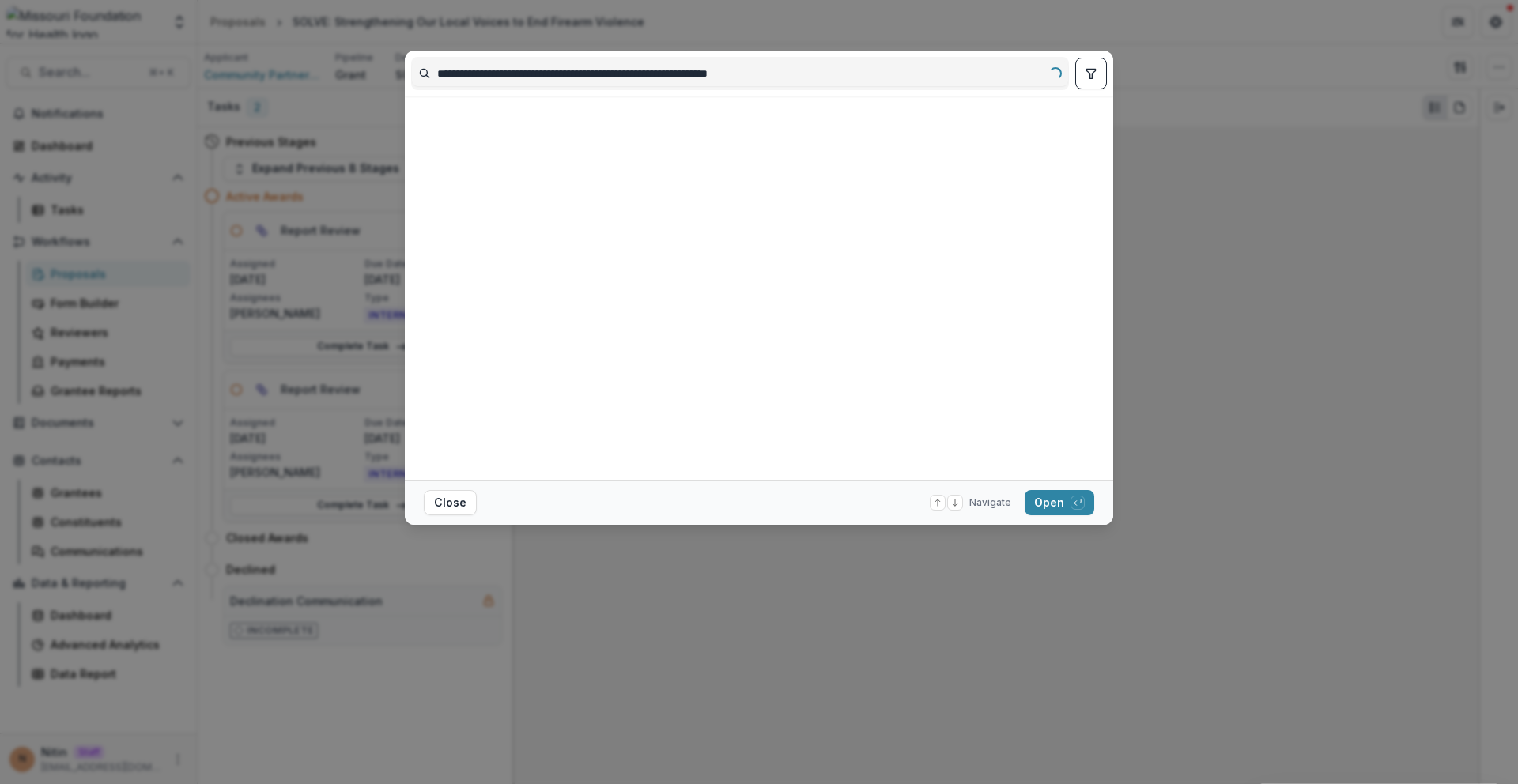
click at [510, 77] on input "**********" at bounding box center [740, 73] width 657 height 25
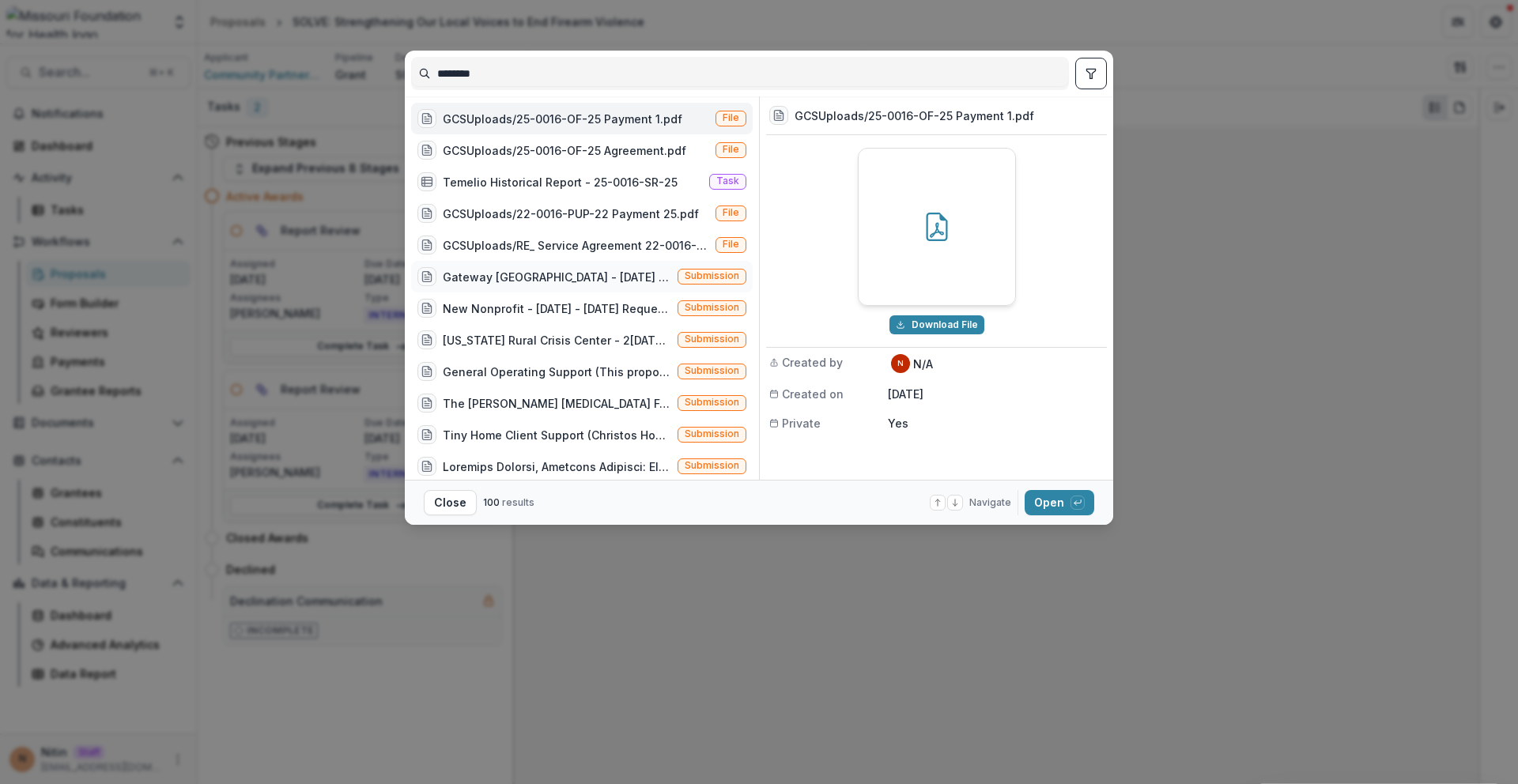
type input "********"
click at [553, 274] on div "Gateway [GEOGRAPHIC_DATA] - [DATE] - [DATE] Grassroots Efforts to Address FID -…" at bounding box center [557, 277] width 228 height 17
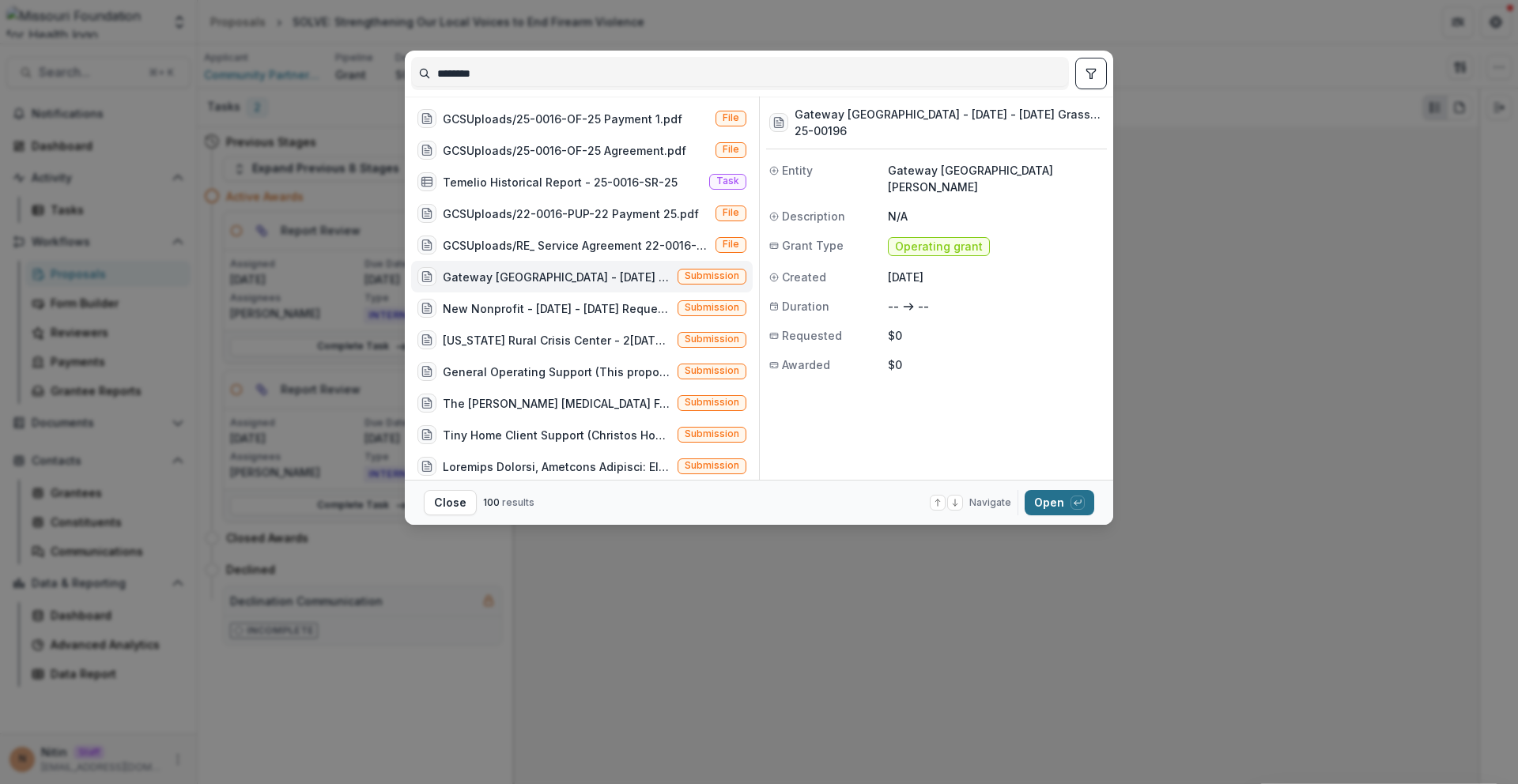
click at [1003, 500] on button "Open with enter key" at bounding box center [1059, 502] width 69 height 25
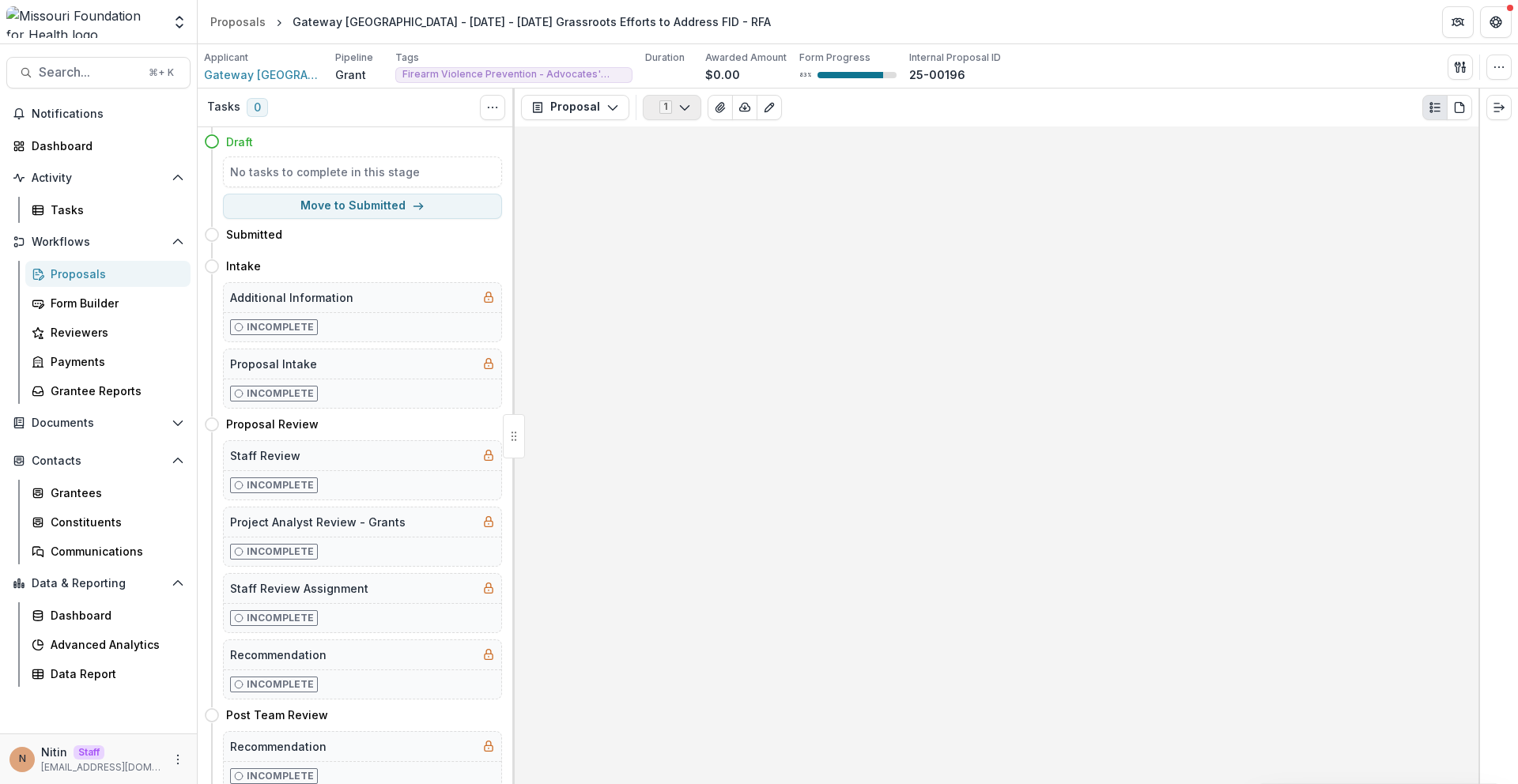
click at [671, 108] on button "1" at bounding box center [672, 107] width 58 height 25
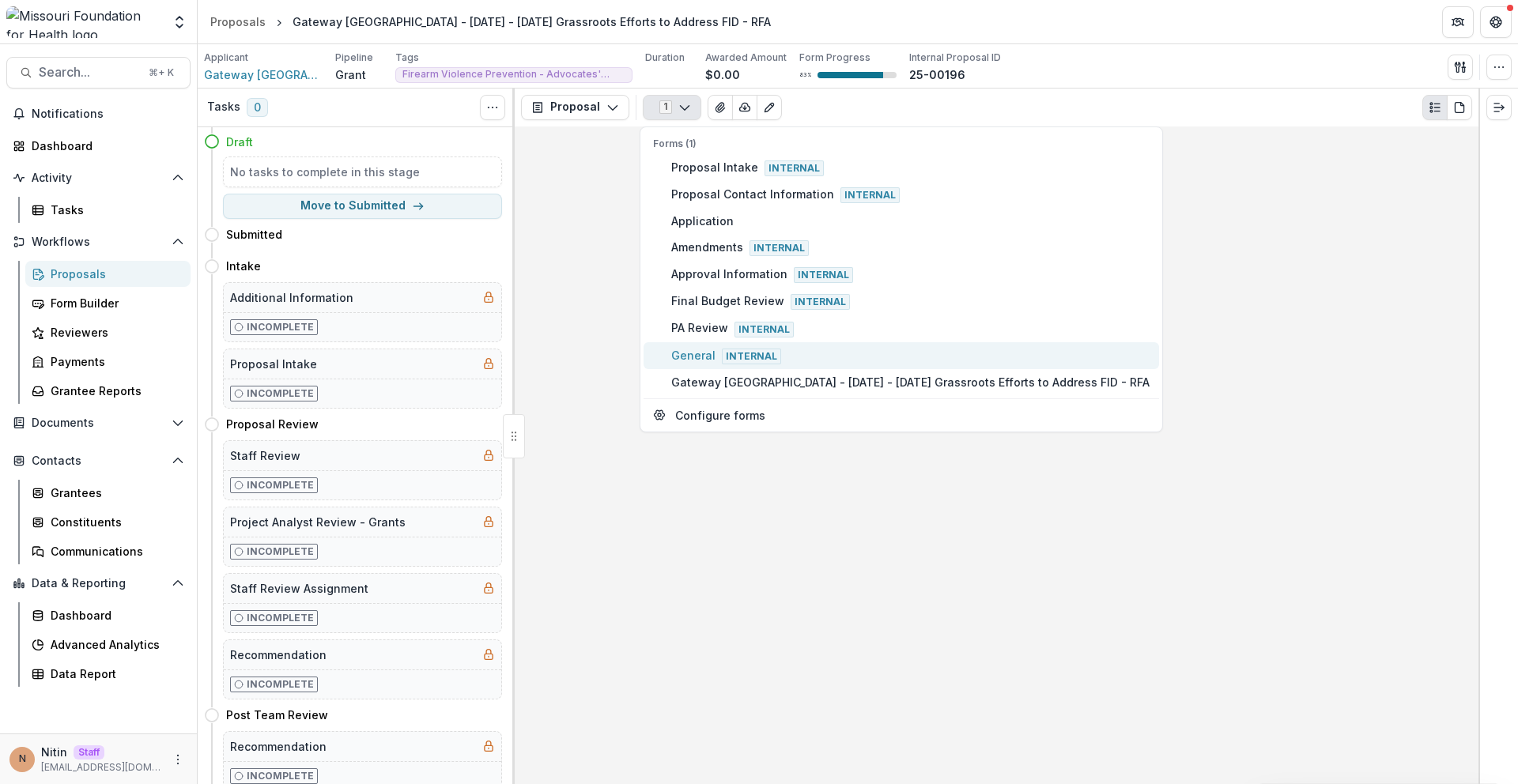
click at [717, 357] on span "General Internal" at bounding box center [911, 356] width 478 height 17
click at [742, 352] on span "Internal" at bounding box center [751, 356] width 59 height 16
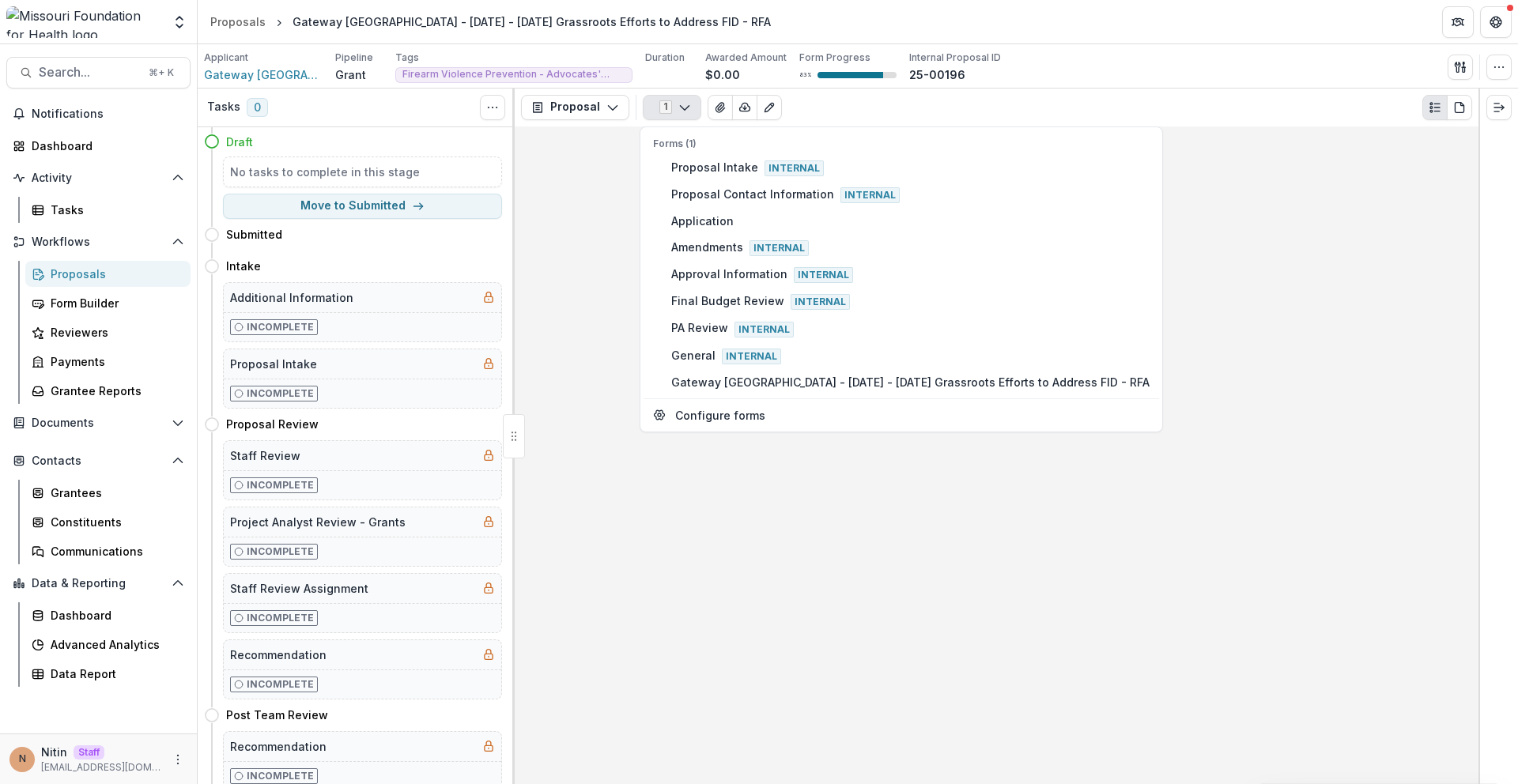
click at [611, 340] on div at bounding box center [996, 455] width 964 height 657
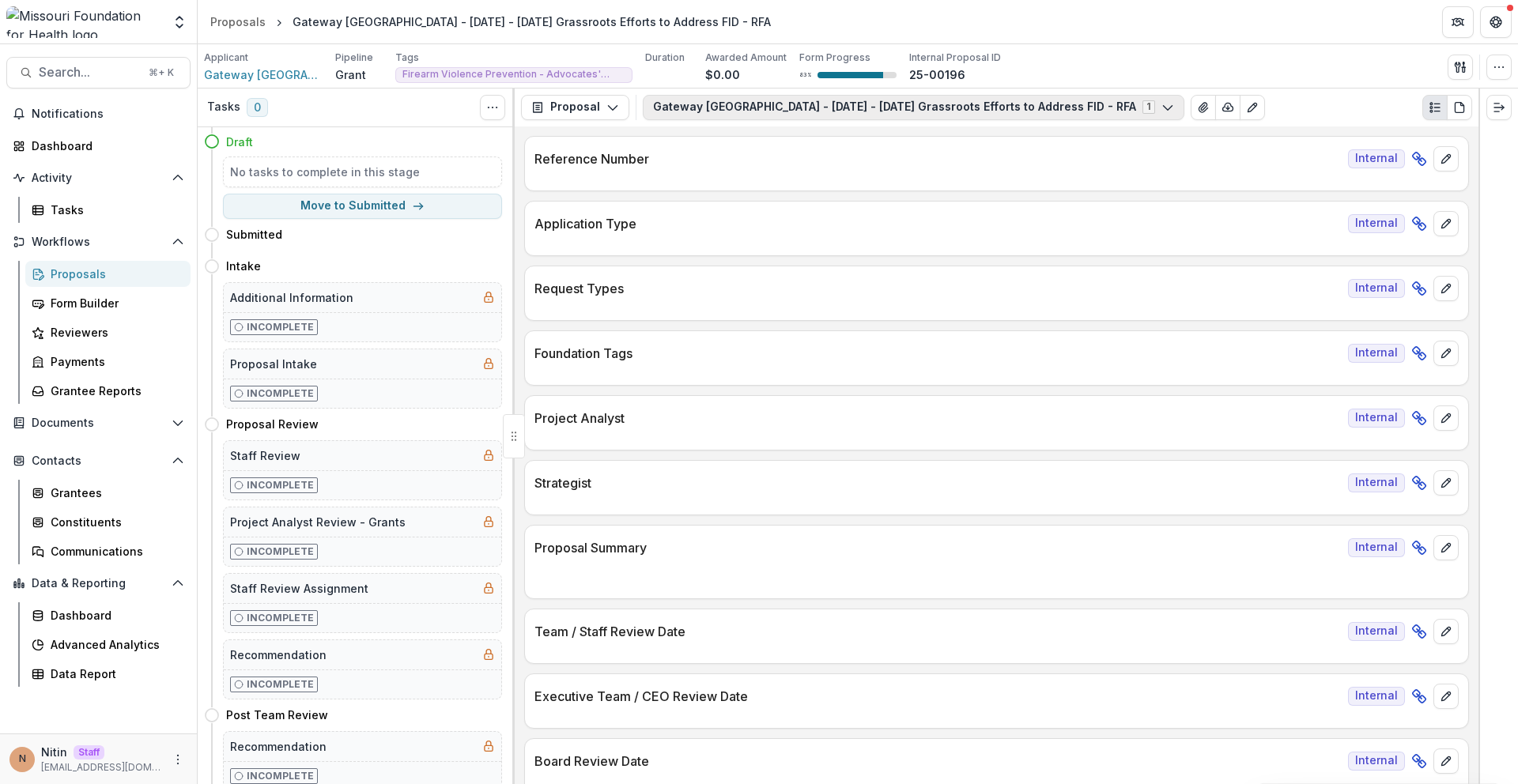
click at [717, 108] on button "Gateway Metro St. Louis - 2025 - 2025 Grassroots Efforts to Address FID - RFA 1" at bounding box center [913, 107] width 542 height 25
click at [705, 105] on button "Gateway Metro St. Louis - 2025 - 2025 Grassroots Efforts to Address FID - RFA 1" at bounding box center [913, 107] width 542 height 25
click at [705, 98] on button "Gateway Metro St. Louis - 2025 - 2025 Grassroots Efforts to Address FID - RFA 1" at bounding box center [913, 107] width 542 height 25
click at [608, 164] on p "Reference Number" at bounding box center [937, 158] width 807 height 19
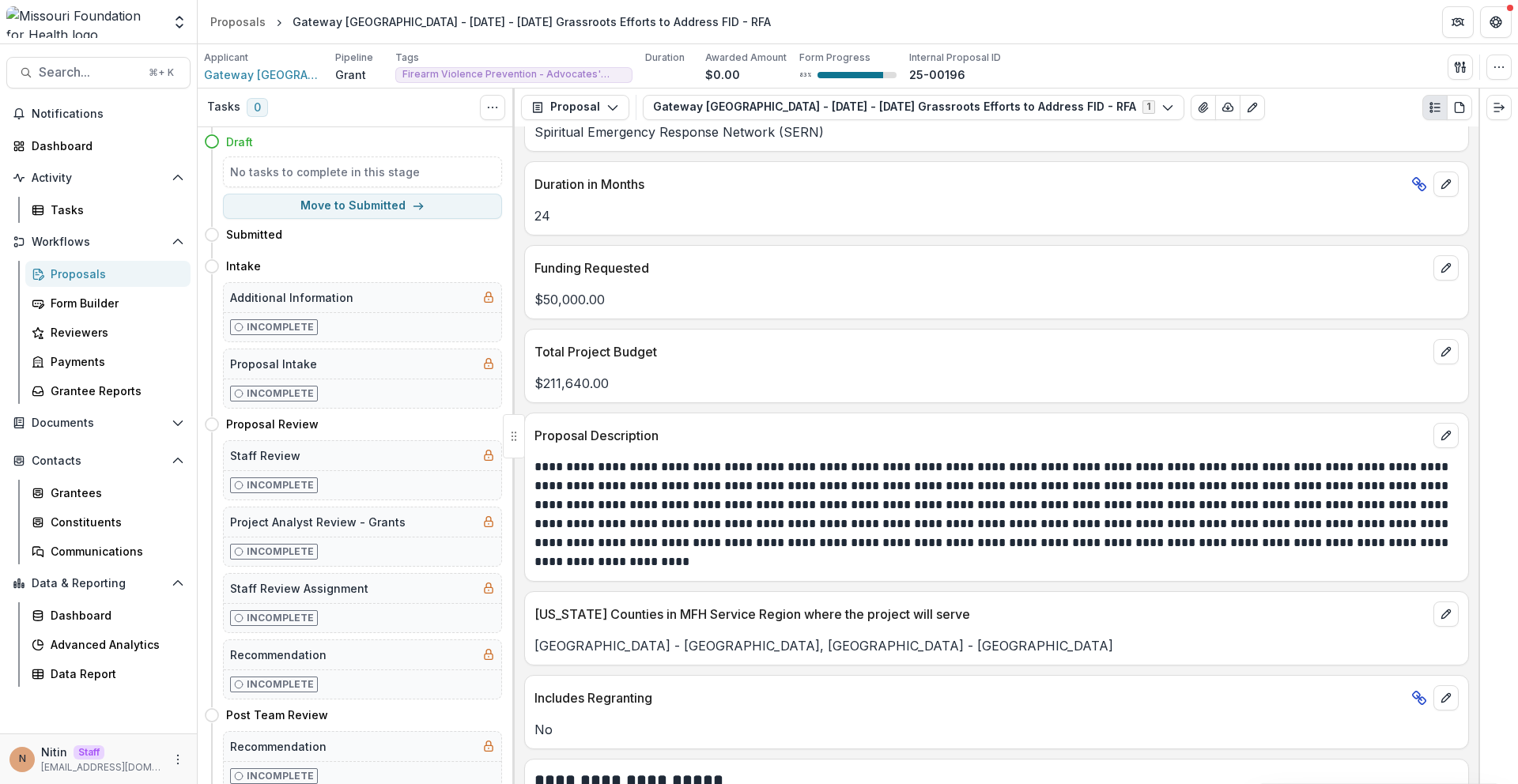
scroll to position [4202, 0]
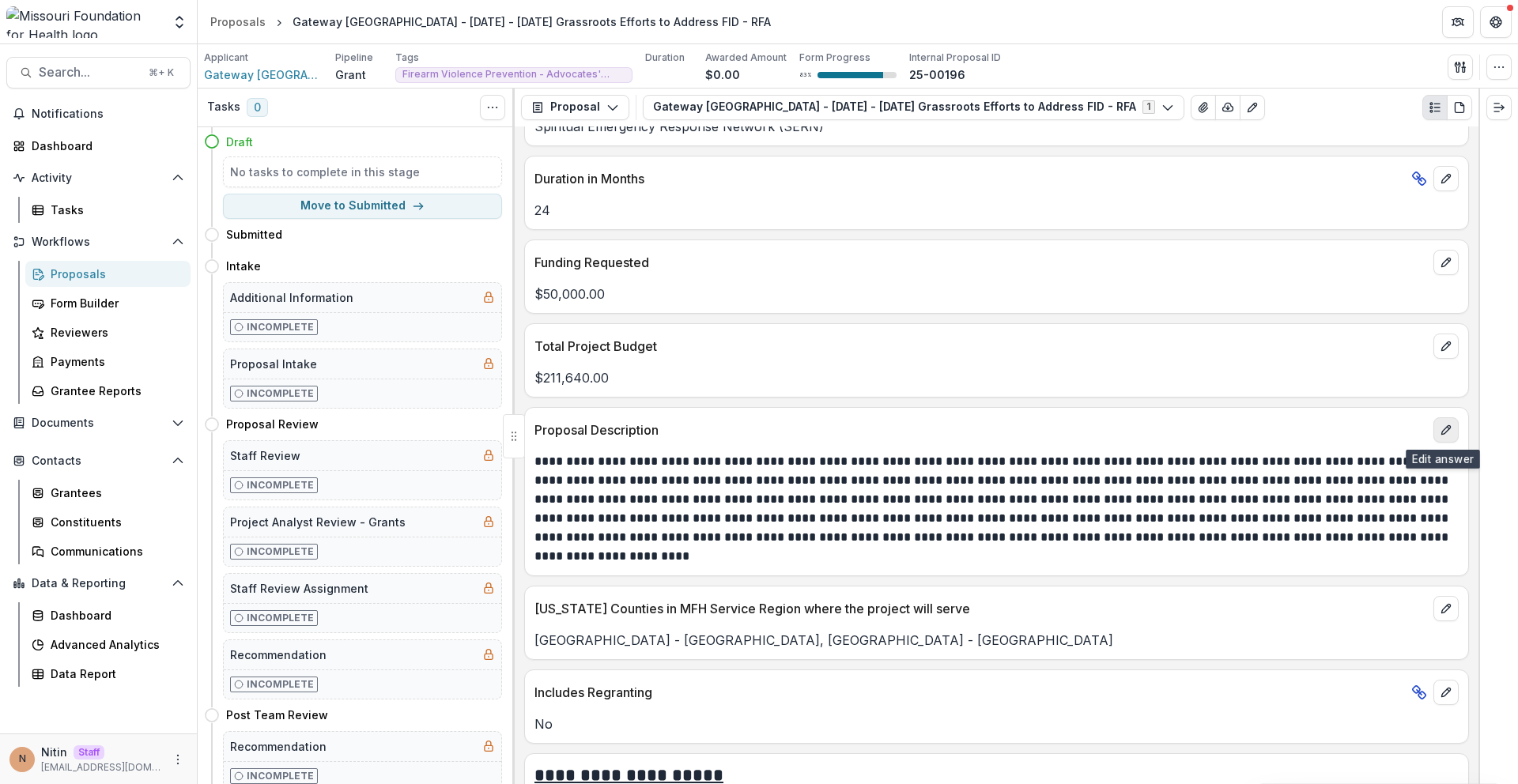
click at [1437, 440] on button "edit" at bounding box center [1446, 430] width 25 height 25
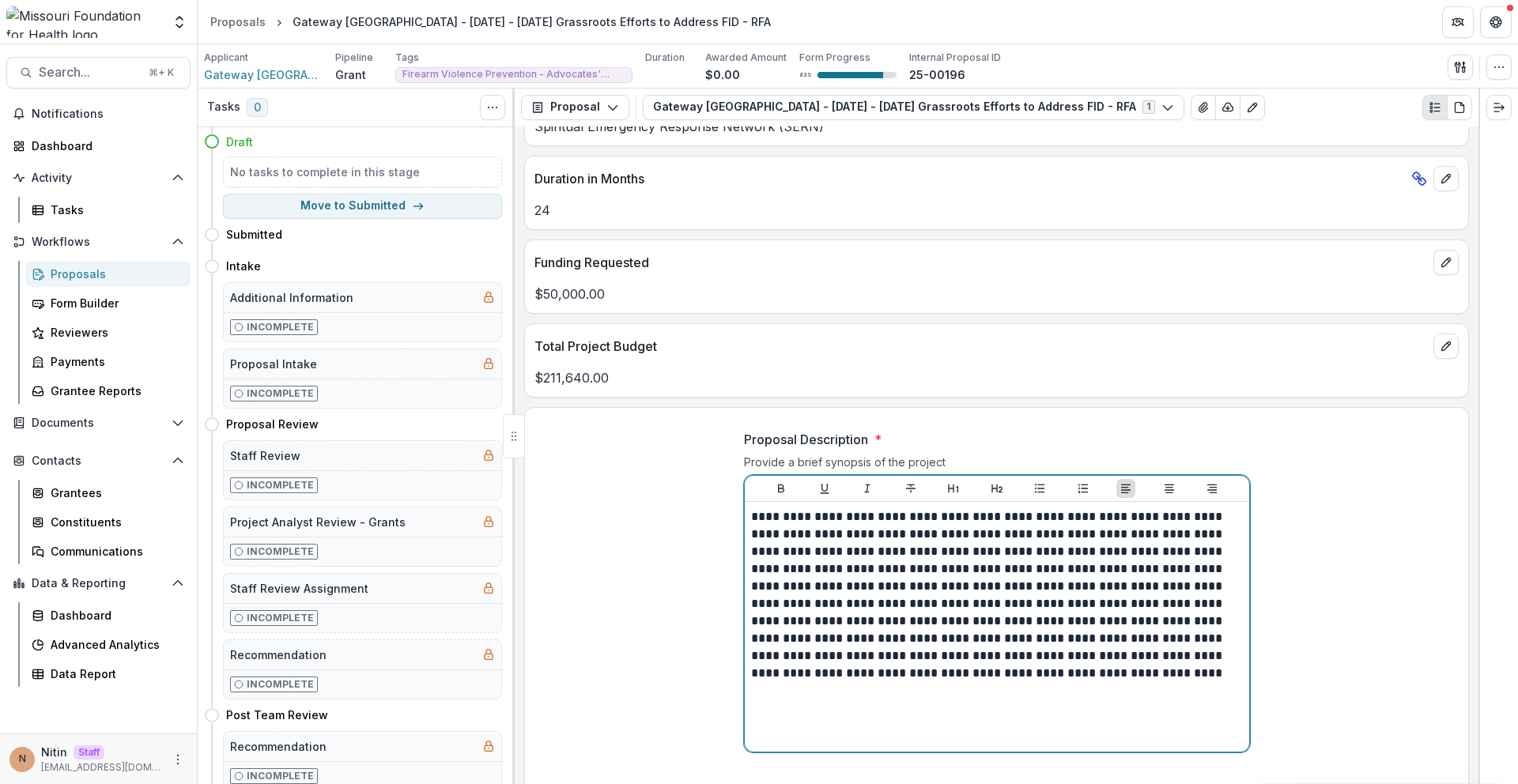
click at [1077, 684] on div "**********" at bounding box center [996, 627] width 492 height 237
click at [1064, 675] on p "**********" at bounding box center [996, 595] width 492 height 174
click at [1098, 673] on p "**********" at bounding box center [996, 595] width 492 height 174
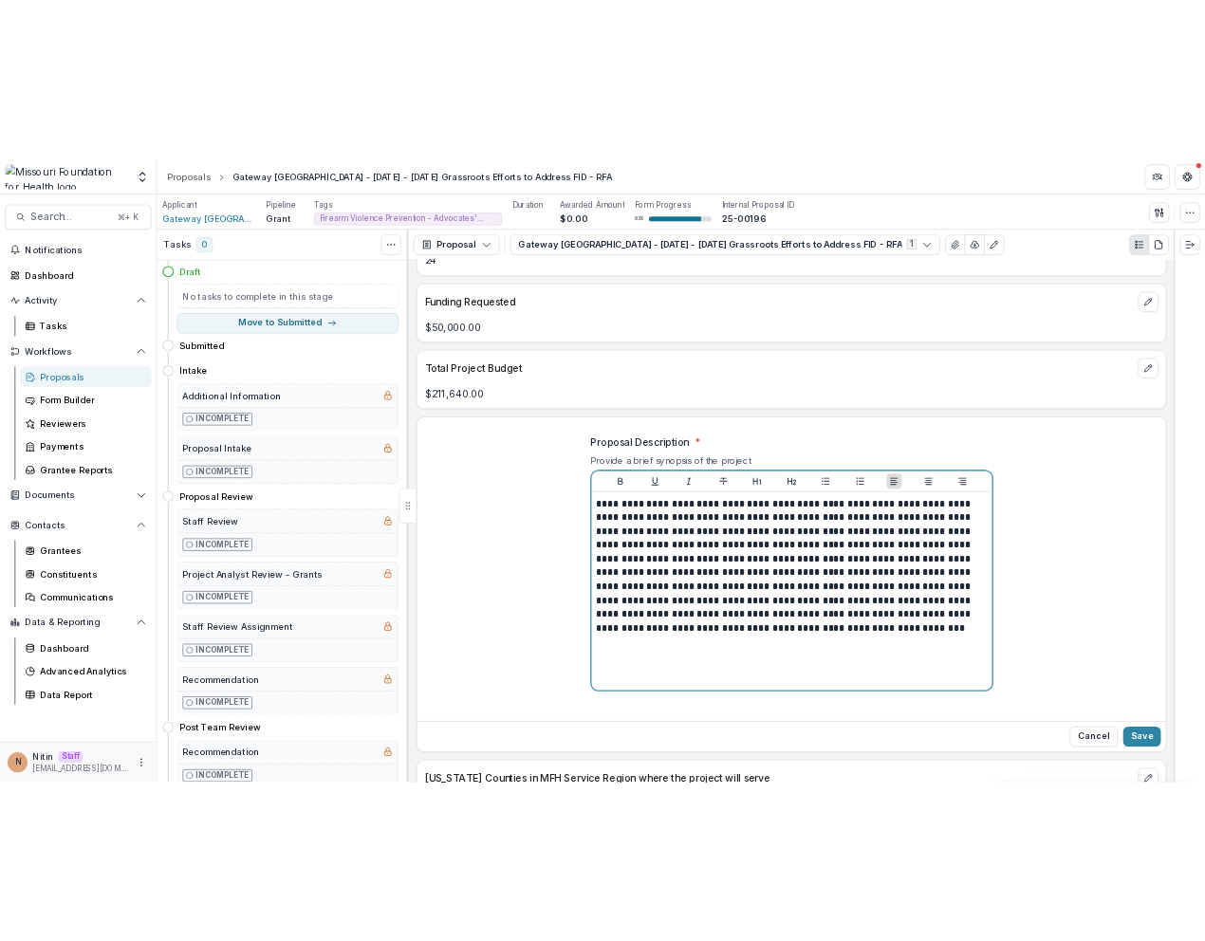
scroll to position [5147, 0]
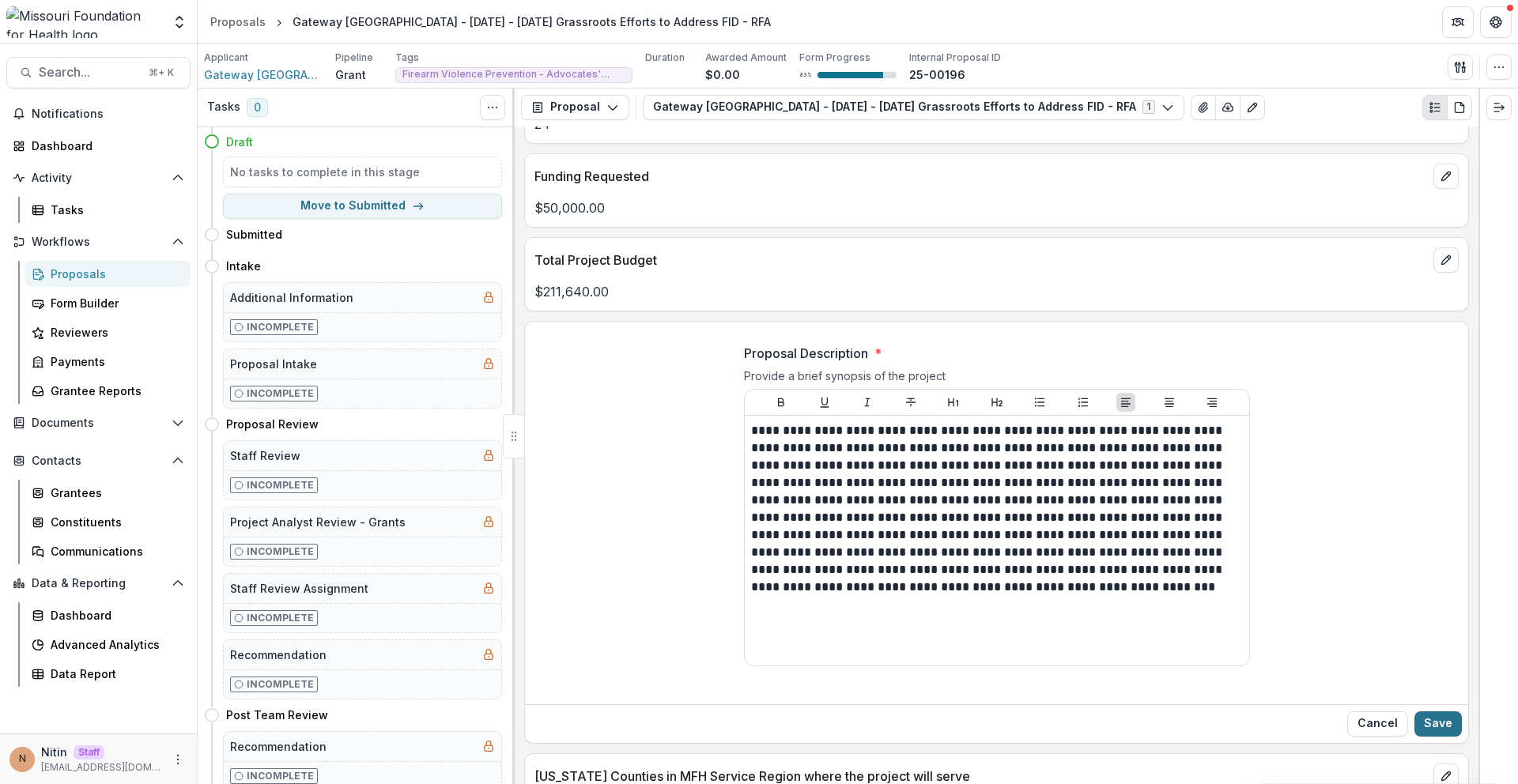
click at [1441, 727] on button "Save" at bounding box center [1437, 724] width 47 height 25
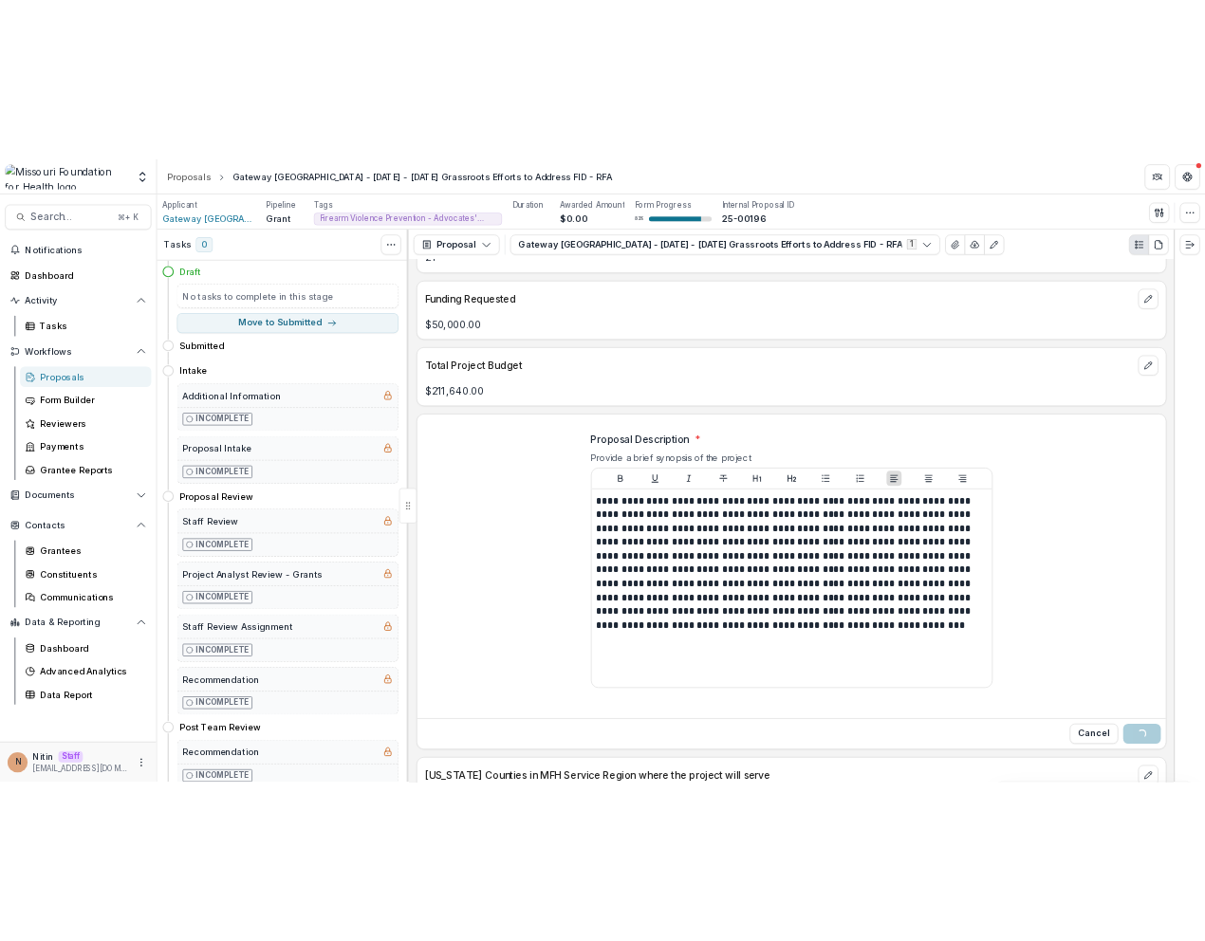
scroll to position [5345, 0]
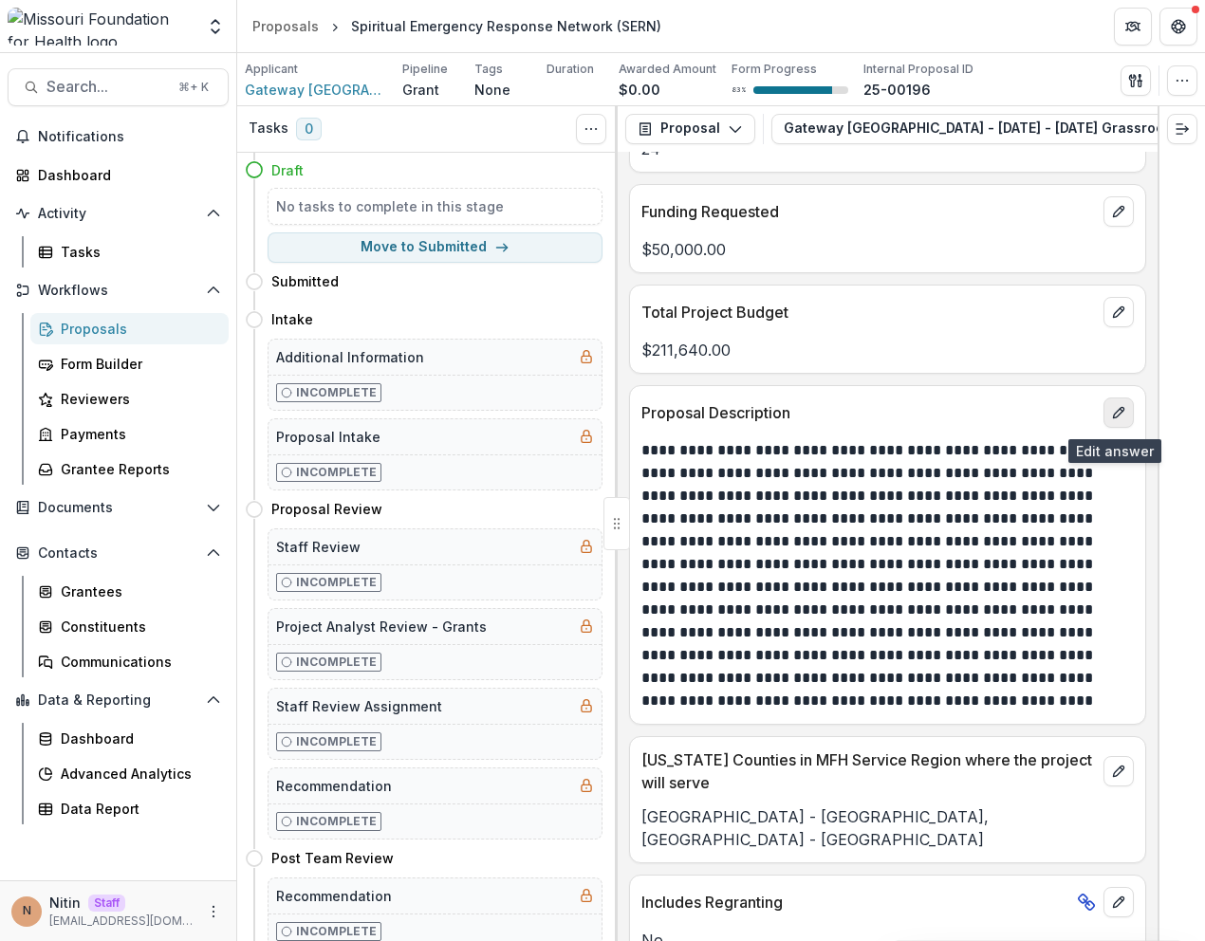
click at [1111, 420] on icon "edit" at bounding box center [1118, 412] width 15 height 15
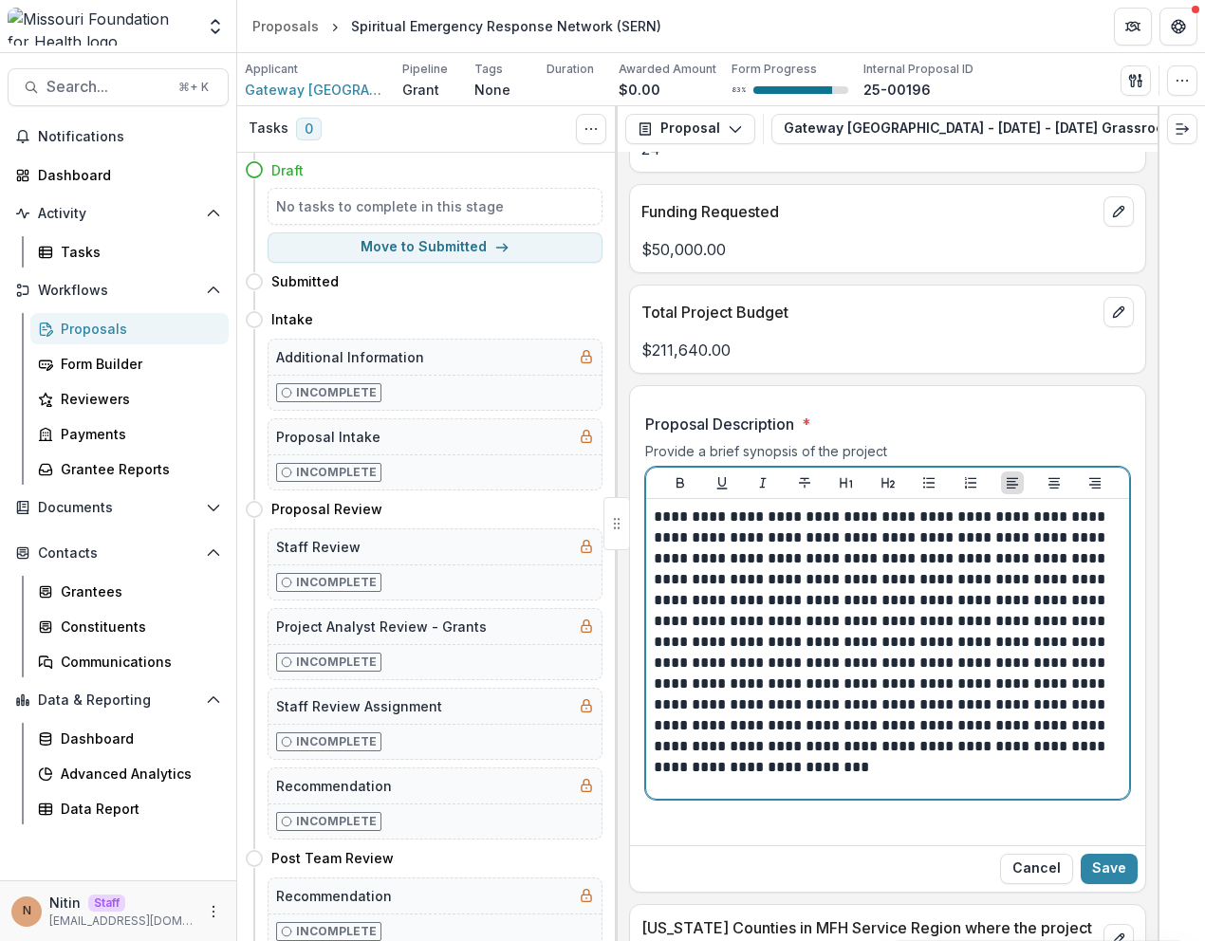
click at [955, 776] on p "**********" at bounding box center [885, 642] width 462 height 271
click at [952, 776] on p "**********" at bounding box center [885, 642] width 462 height 271
click at [918, 775] on p "**********" at bounding box center [885, 642] width 462 height 271
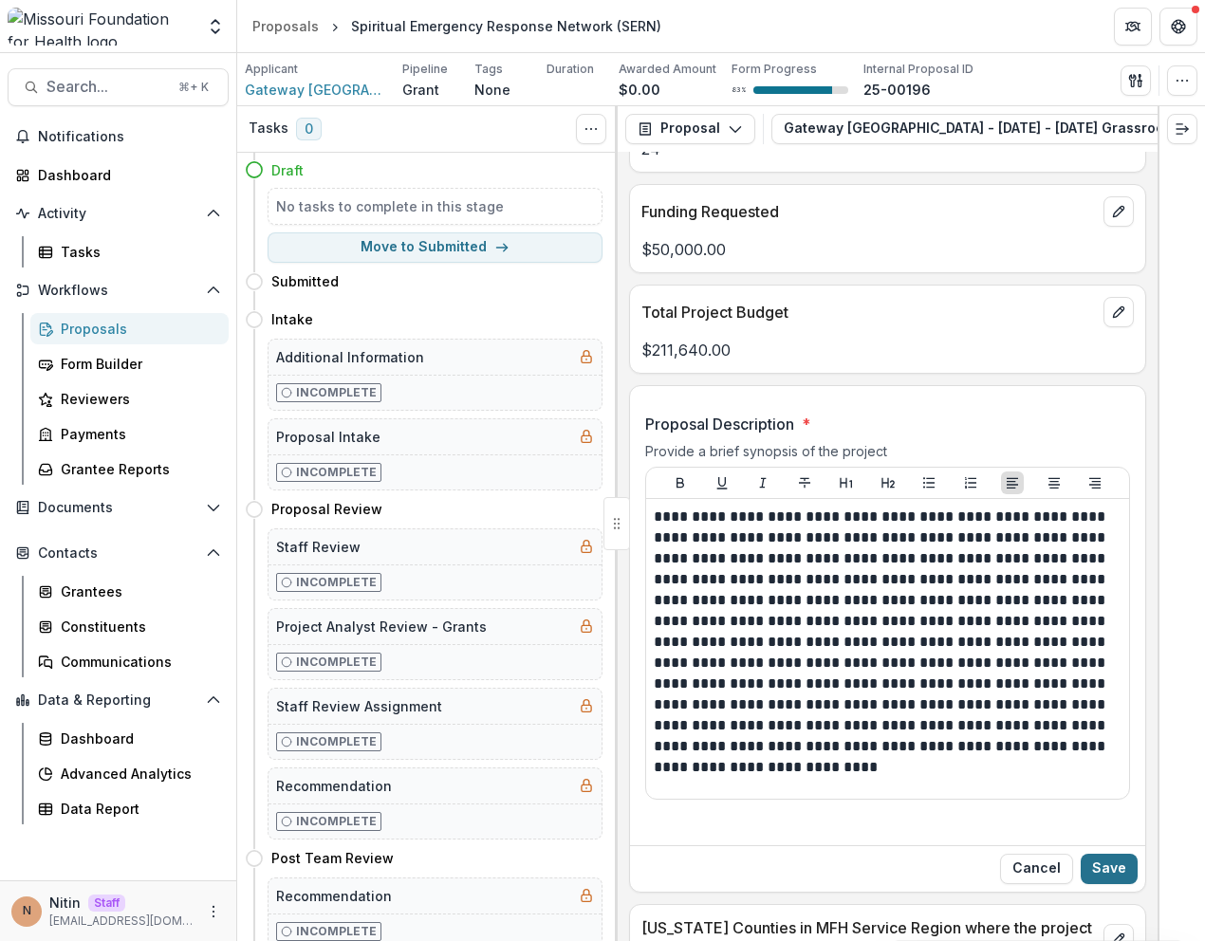
click at [1101, 874] on button "Save" at bounding box center [1109, 869] width 57 height 30
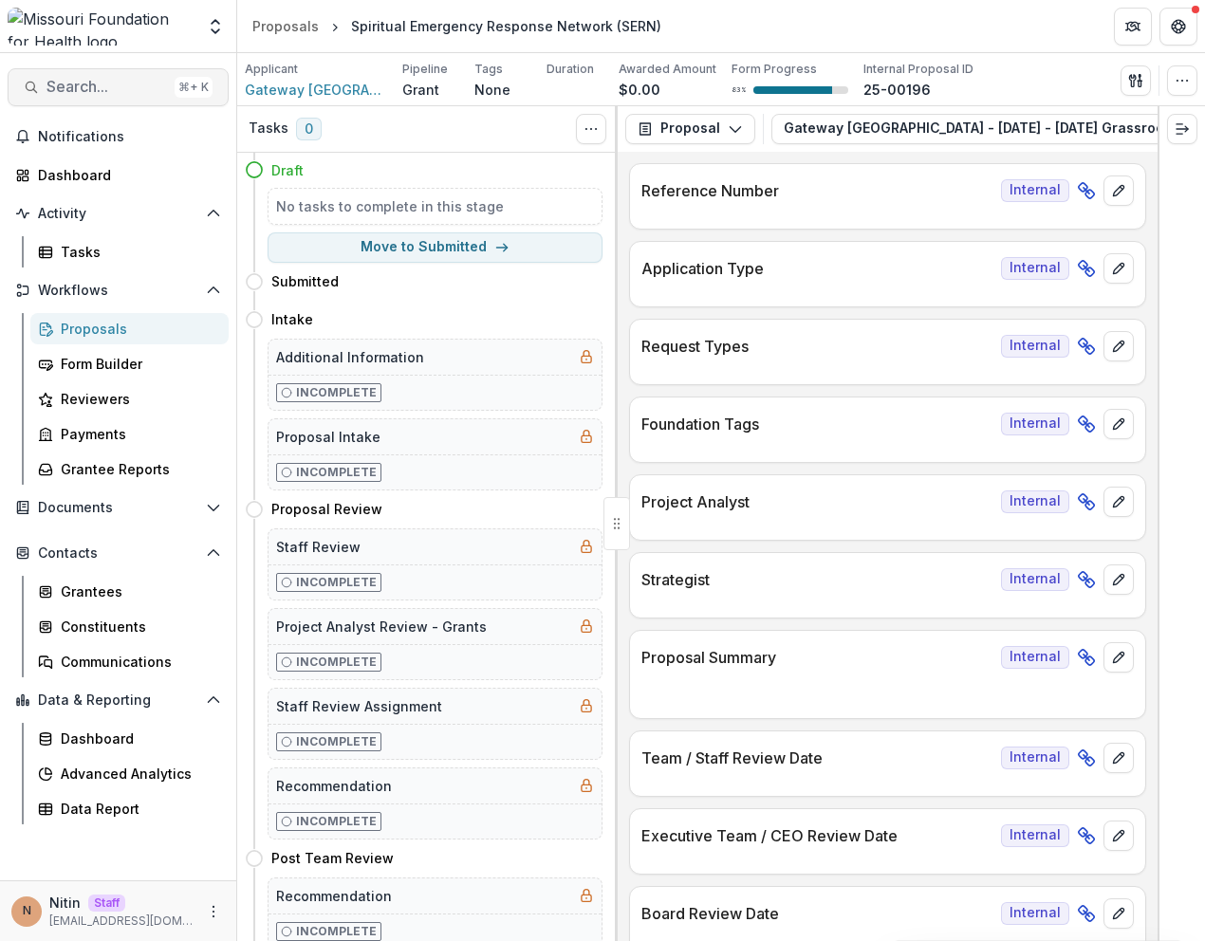
click at [111, 80] on span "Search..." at bounding box center [106, 87] width 121 height 18
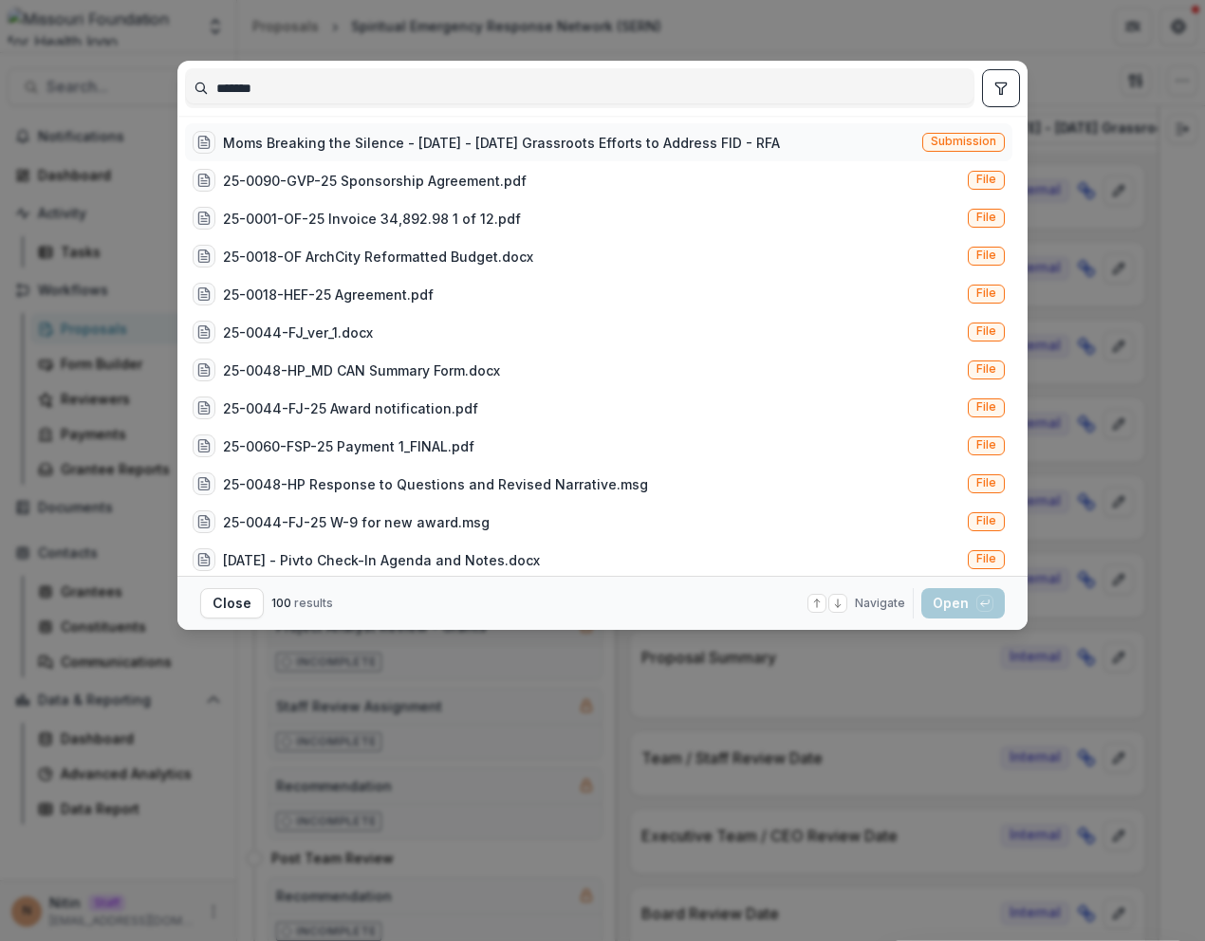
type input "*******"
click at [834, 154] on div "Moms Breaking the Silence - [DATE] - [DATE] Grassroots Efforts to Address FID -…" at bounding box center [598, 142] width 827 height 38
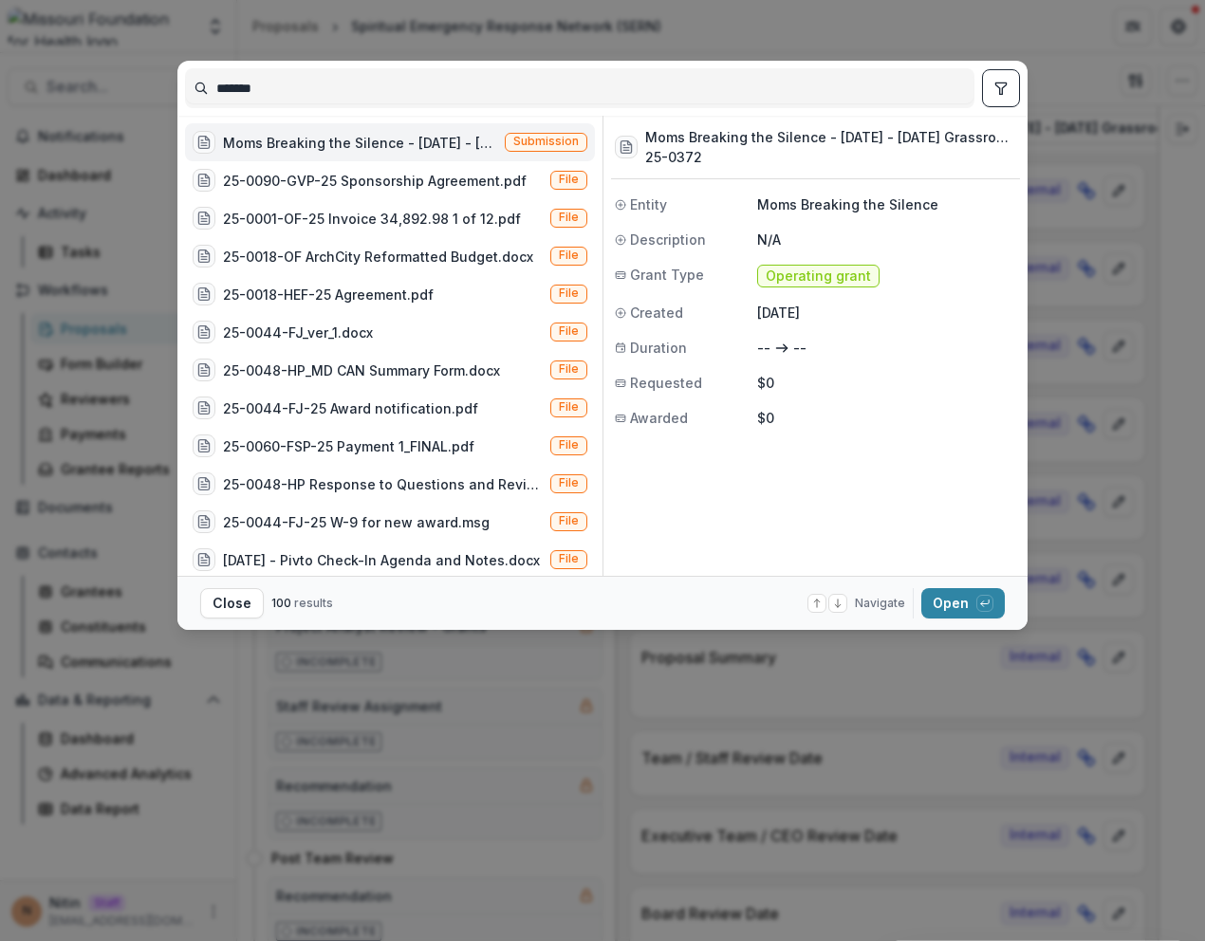
click at [544, 149] on span "Submission" at bounding box center [546, 142] width 83 height 19
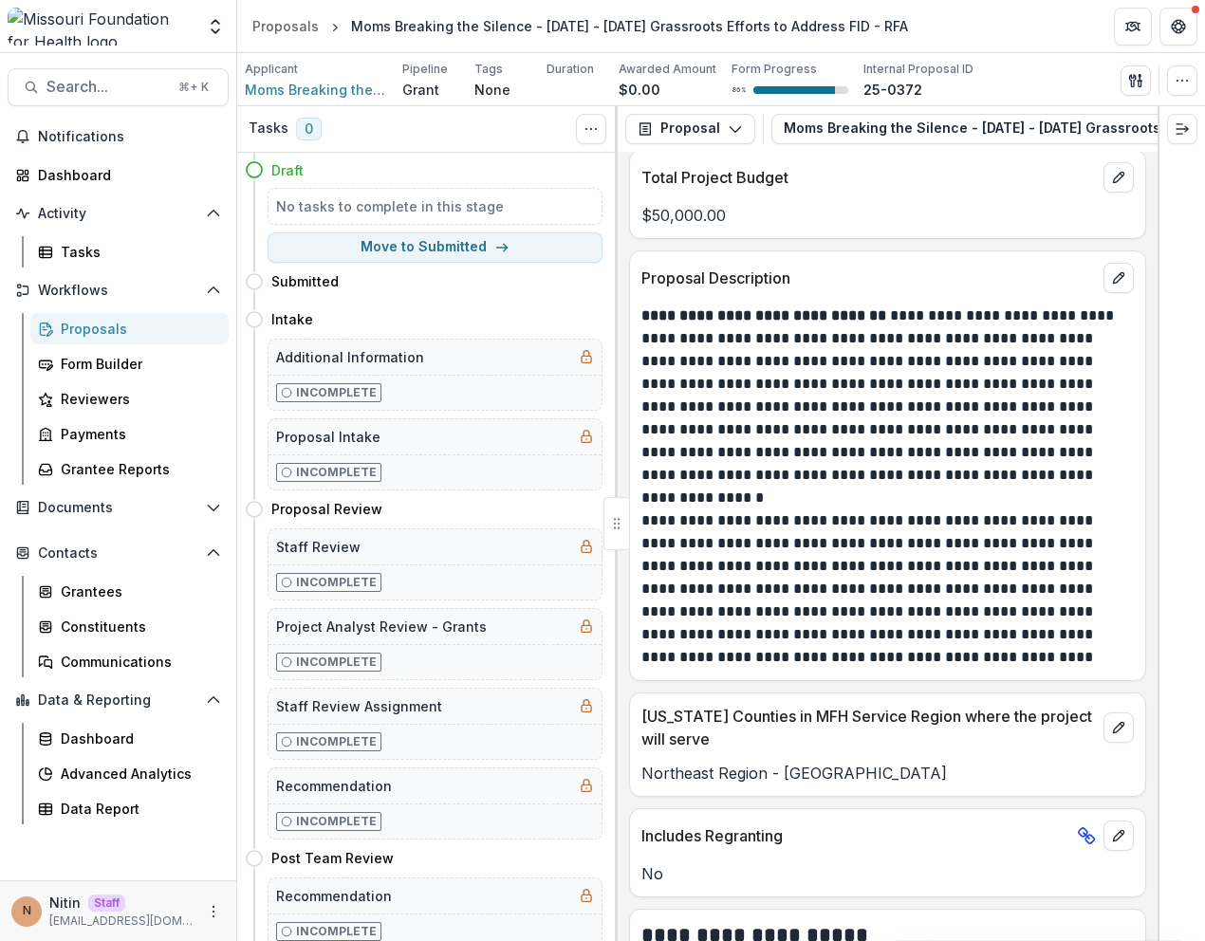
scroll to position [5217, 0]
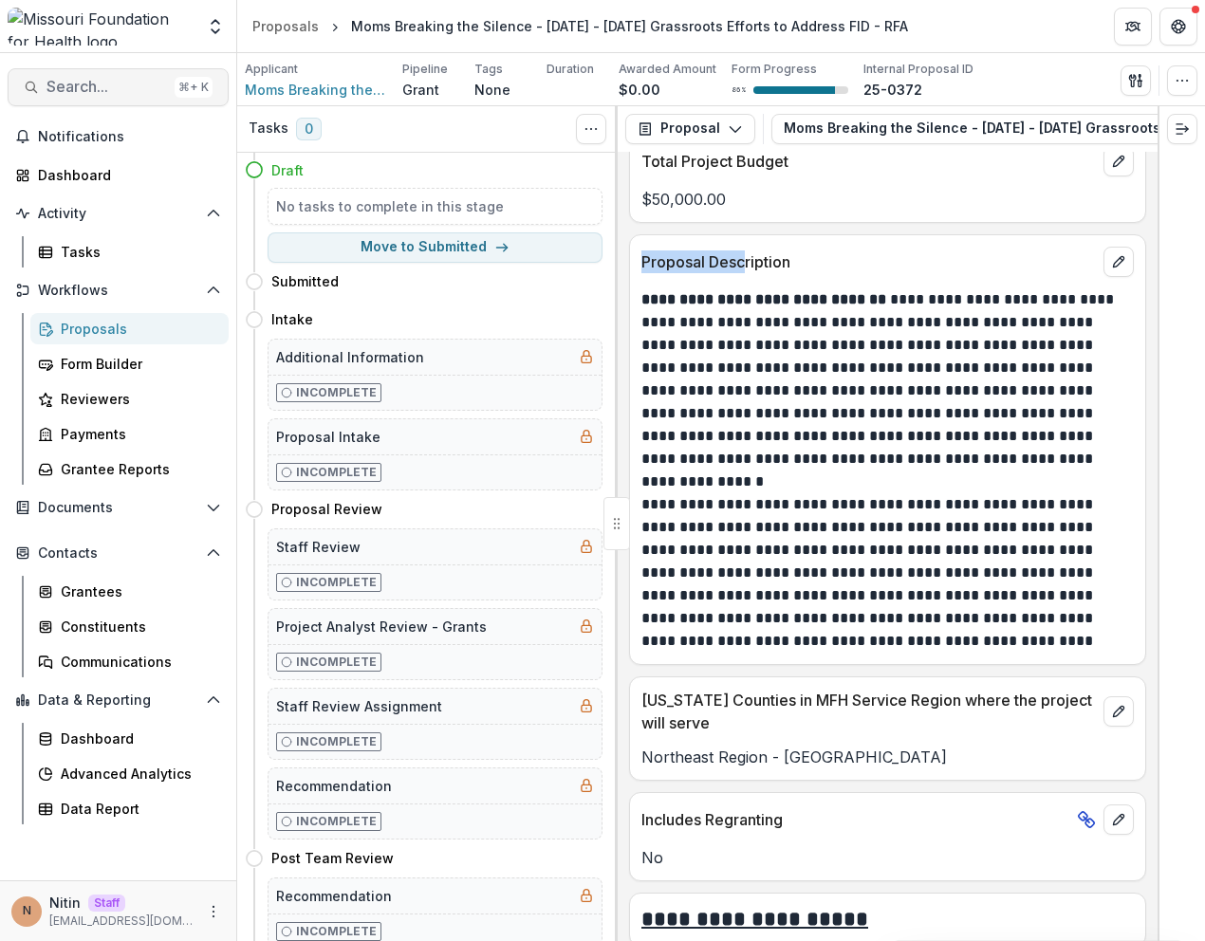
click at [141, 83] on span "Search..." at bounding box center [106, 87] width 121 height 18
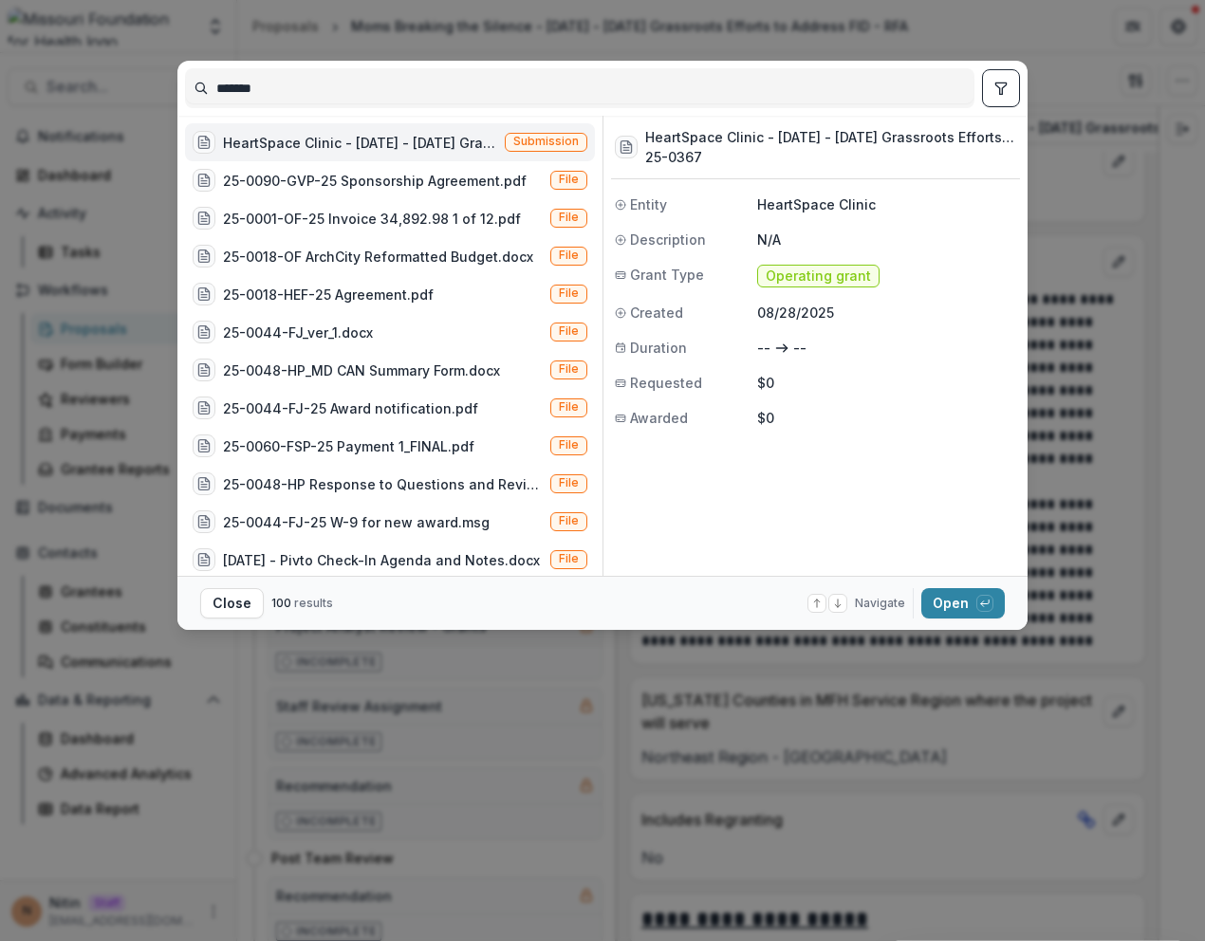
type input "*******"
click at [549, 142] on span "Submission" at bounding box center [545, 141] width 65 height 13
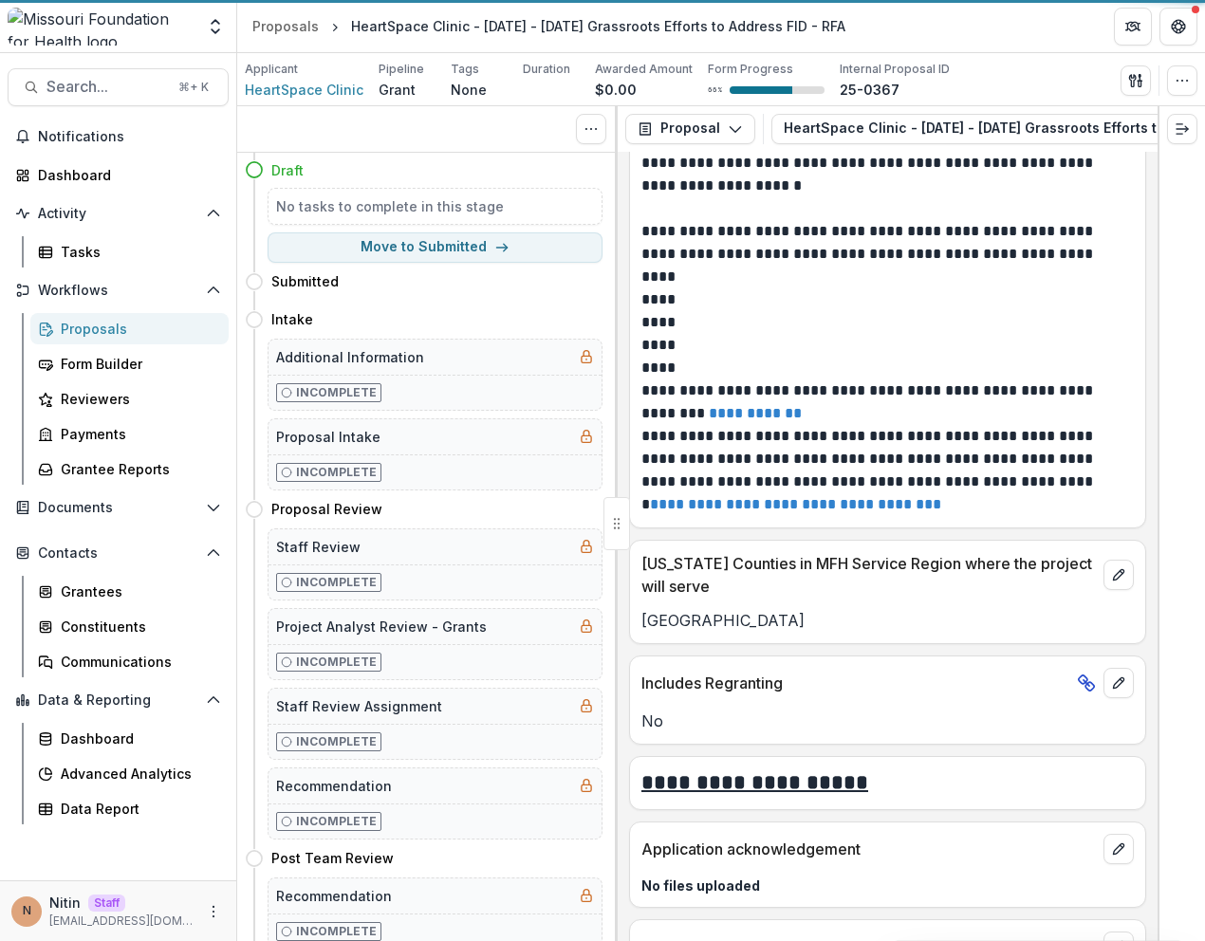
scroll to position [6069, 0]
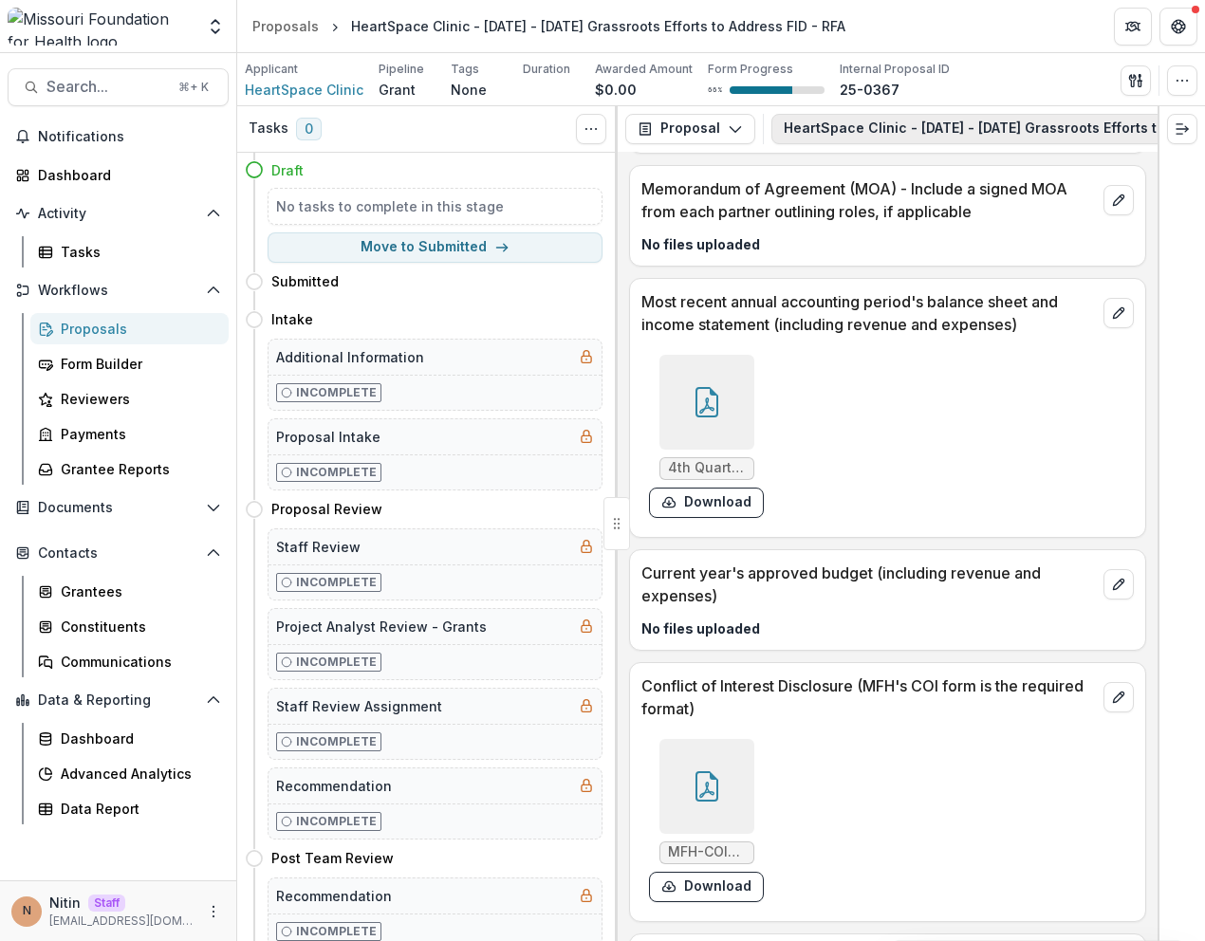
click at [907, 128] on button "HeartSpace Clinic - [DATE] - [DATE] Grassroots Efforts to Address FID - RFA 1" at bounding box center [1057, 129] width 573 height 30
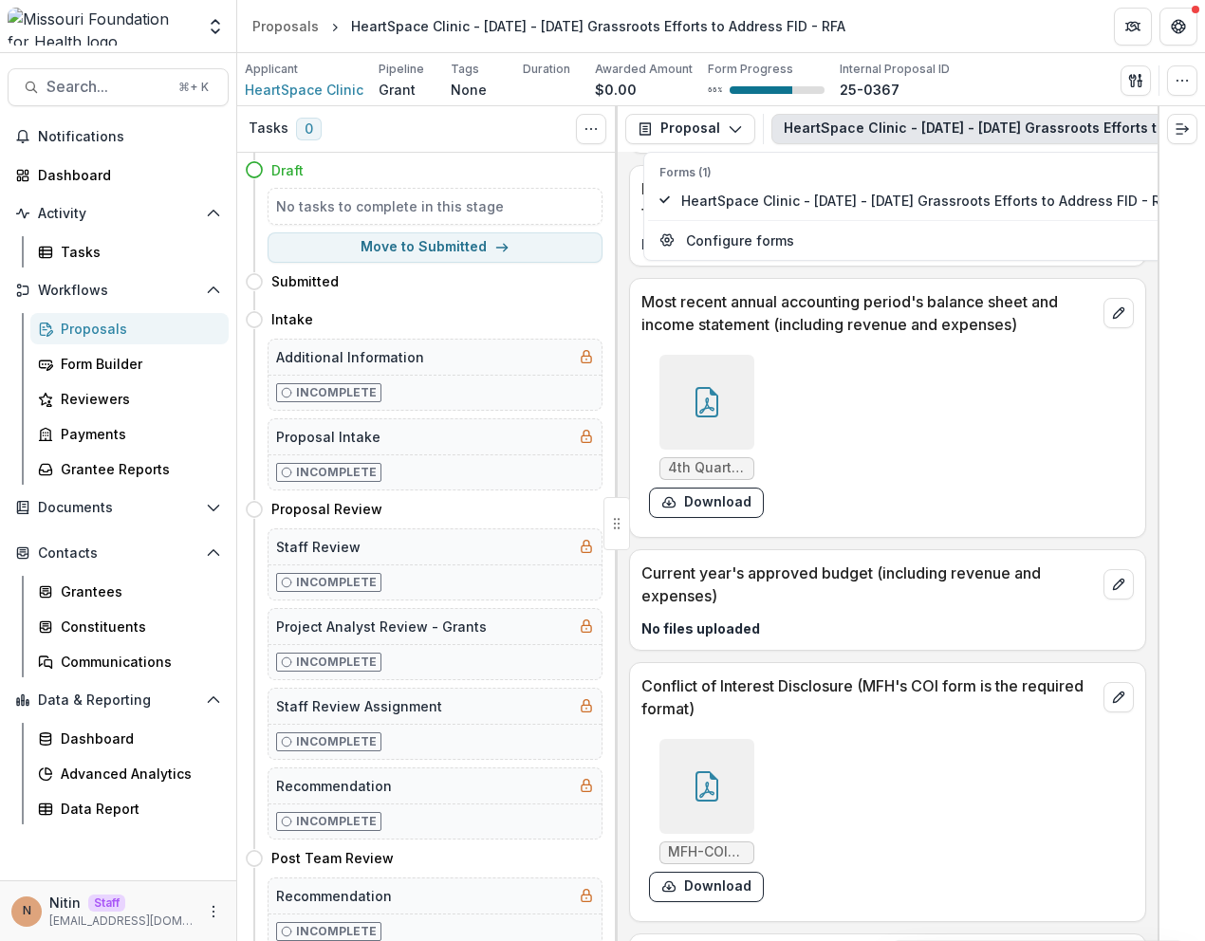
click at [907, 128] on button "HeartSpace Clinic - [DATE] - [DATE] Grassroots Efforts to Address FID - RFA 1" at bounding box center [1057, 129] width 573 height 30
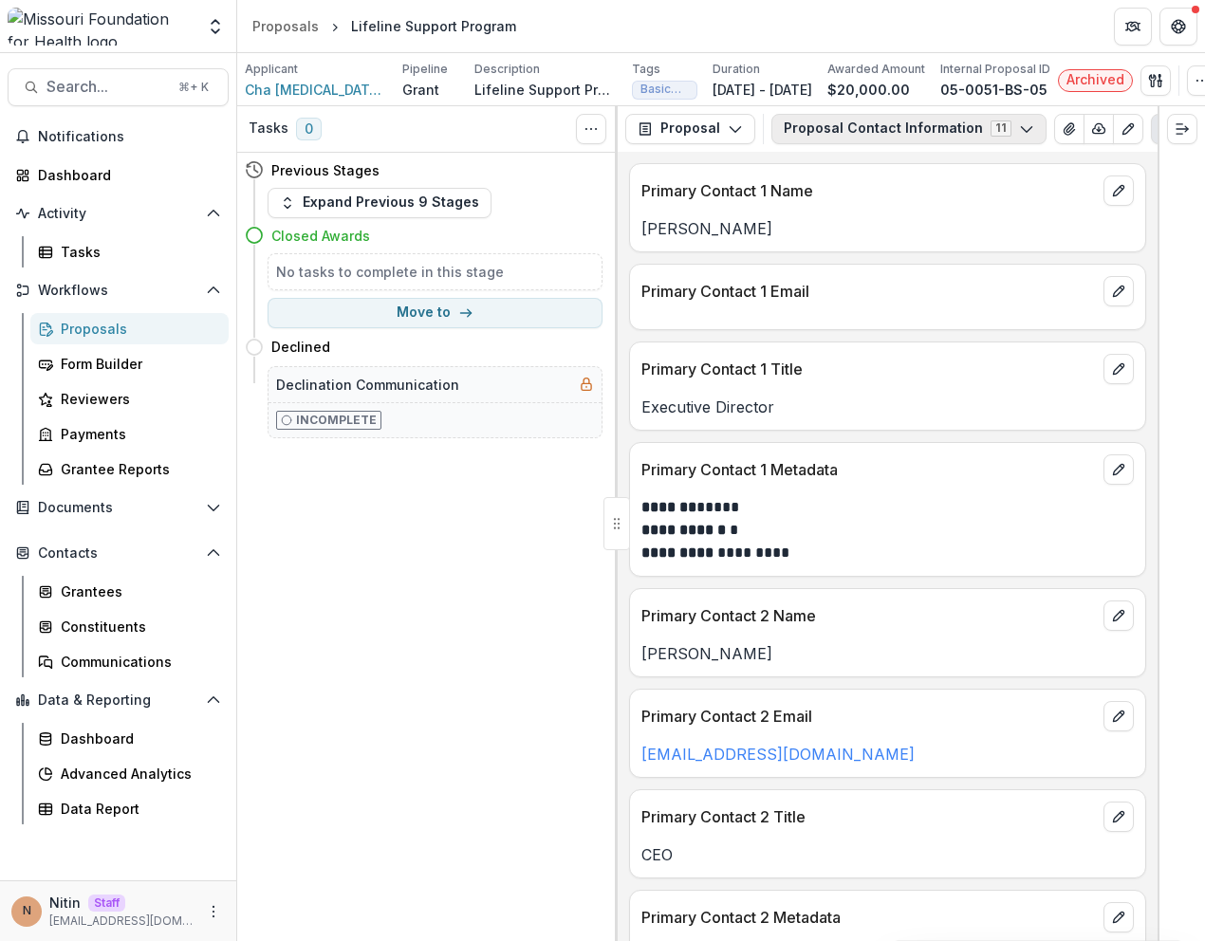
click at [1019, 137] on icon "button" at bounding box center [1026, 128] width 15 height 15
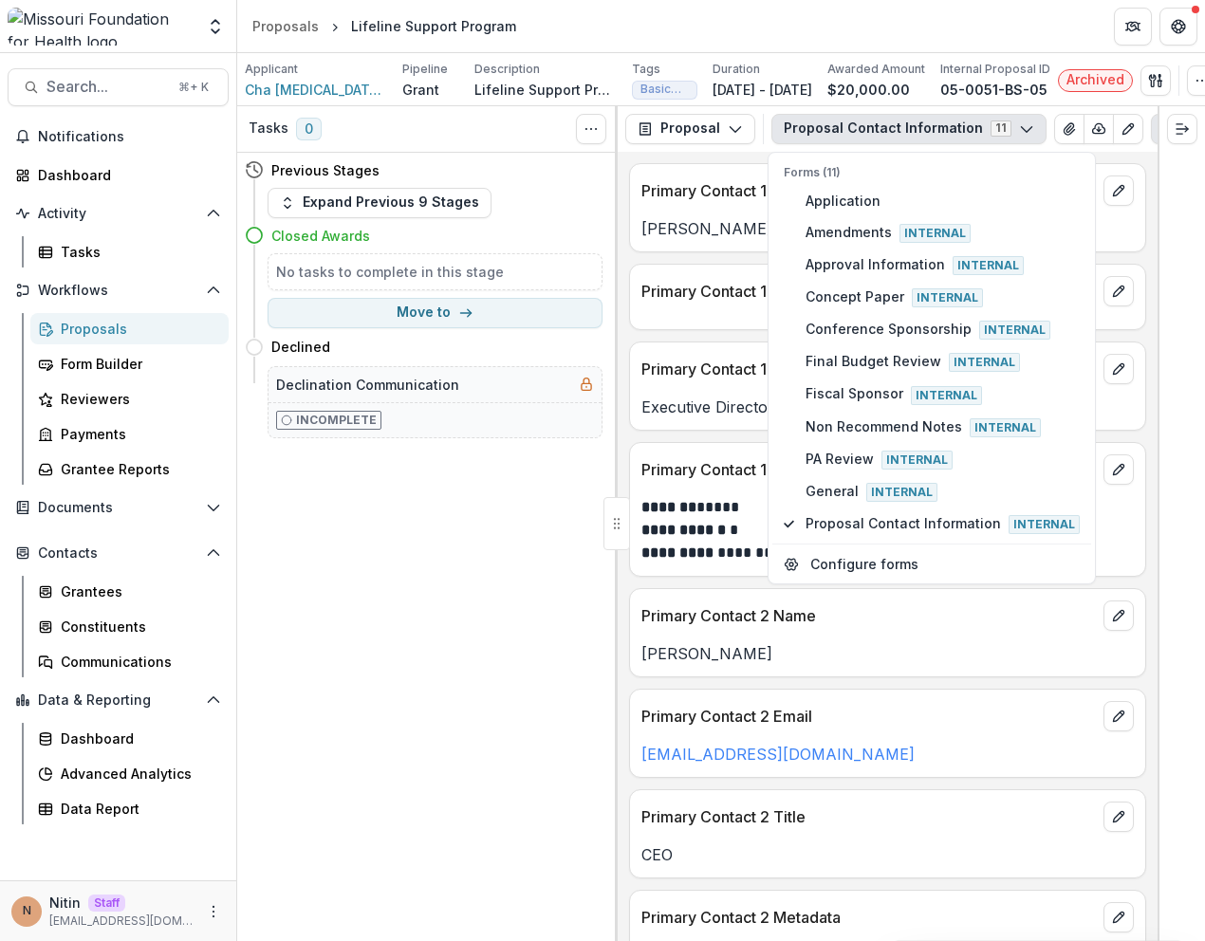
click at [1019, 137] on icon "button" at bounding box center [1026, 128] width 15 height 15
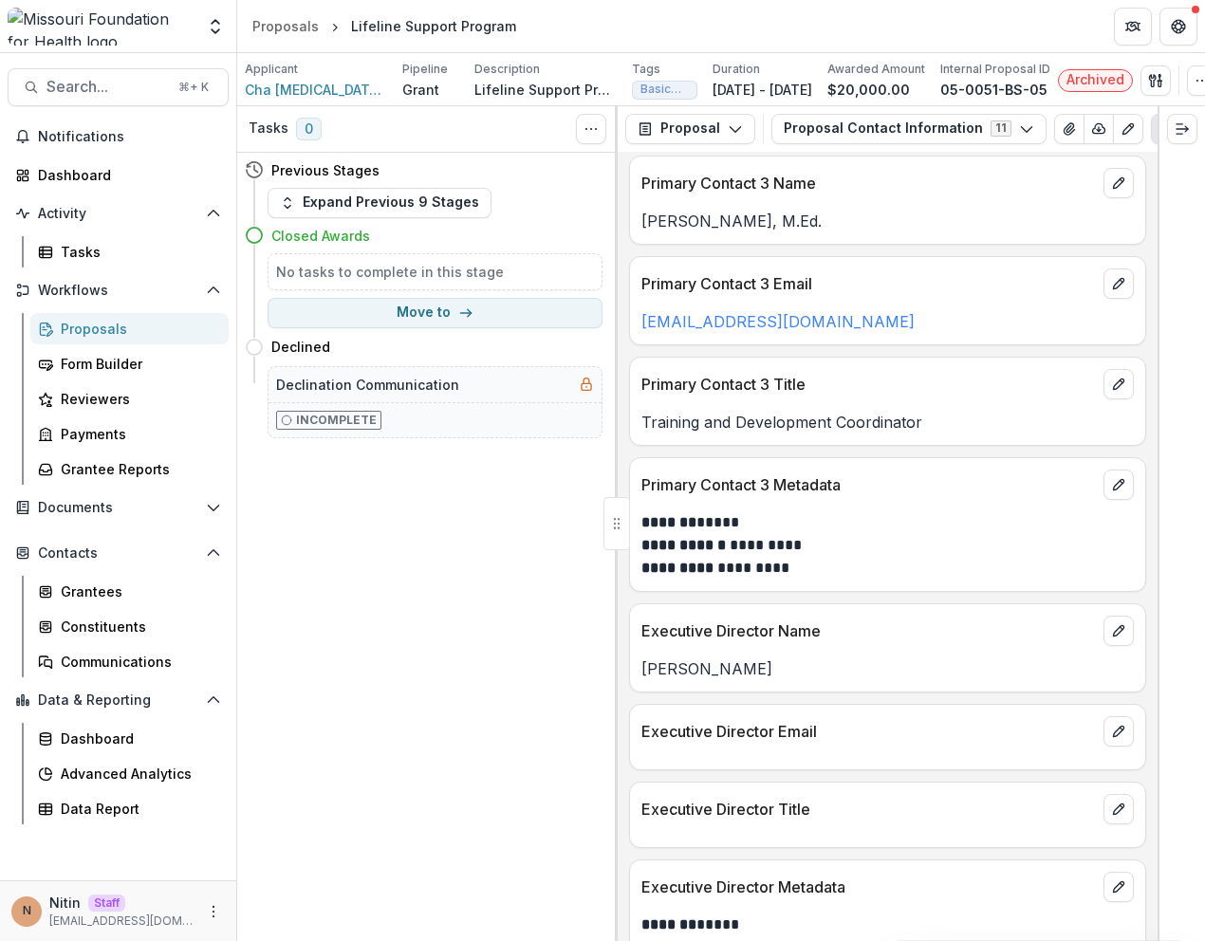
scroll to position [881, 0]
click at [965, 463] on div "**********" at bounding box center [888, 546] width 540 height 789
click at [809, 144] on button "Proposal Contact Information 11" at bounding box center [908, 129] width 275 height 30
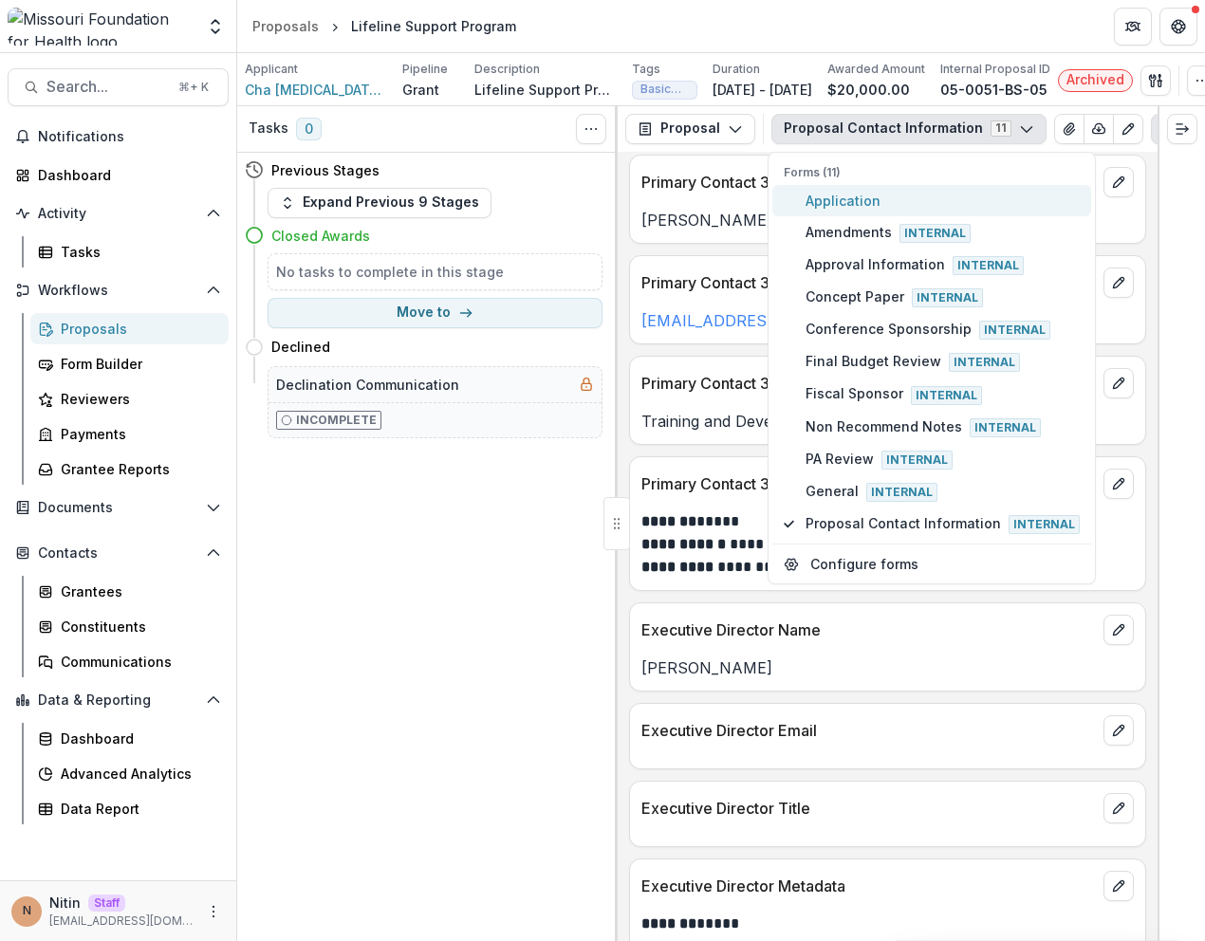
click at [828, 216] on button "Application" at bounding box center [931, 200] width 319 height 31
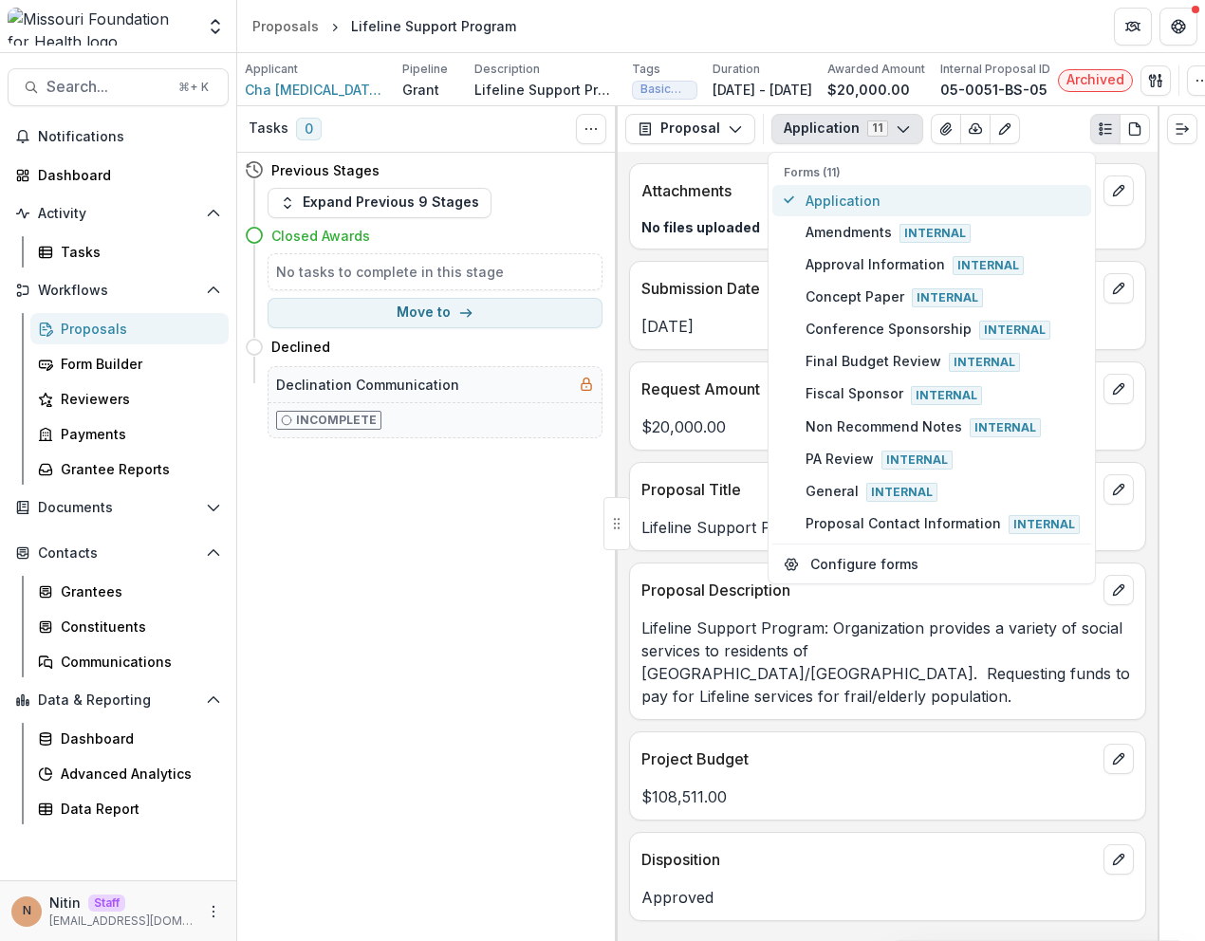
scroll to position [0, 0]
click at [657, 438] on p "$20,000.00" at bounding box center [887, 427] width 492 height 23
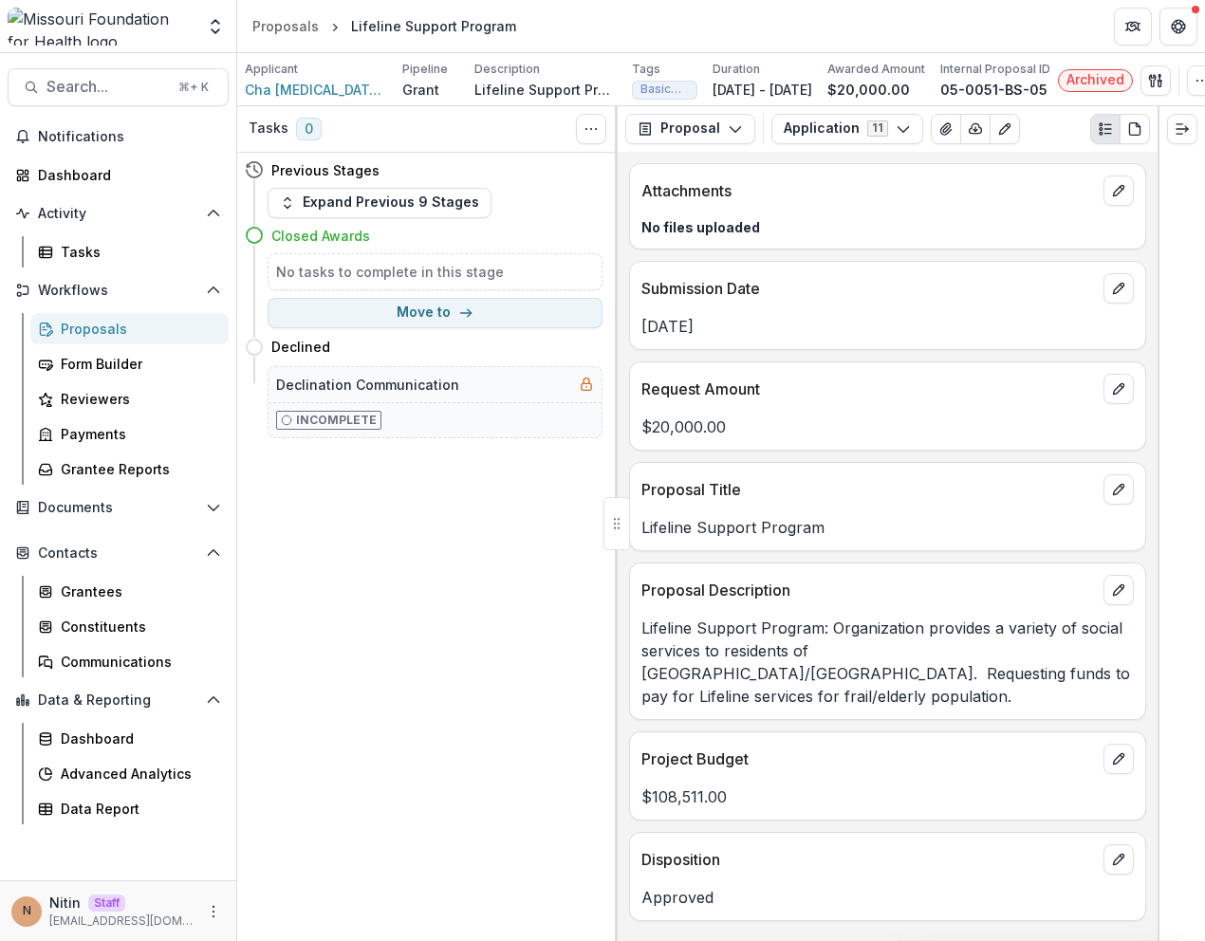
click at [807, 648] on p "Lifeline Support Program: Organization provides a variety of social services to…" at bounding box center [887, 662] width 492 height 91
click at [1111, 598] on icon "edit" at bounding box center [1118, 590] width 15 height 15
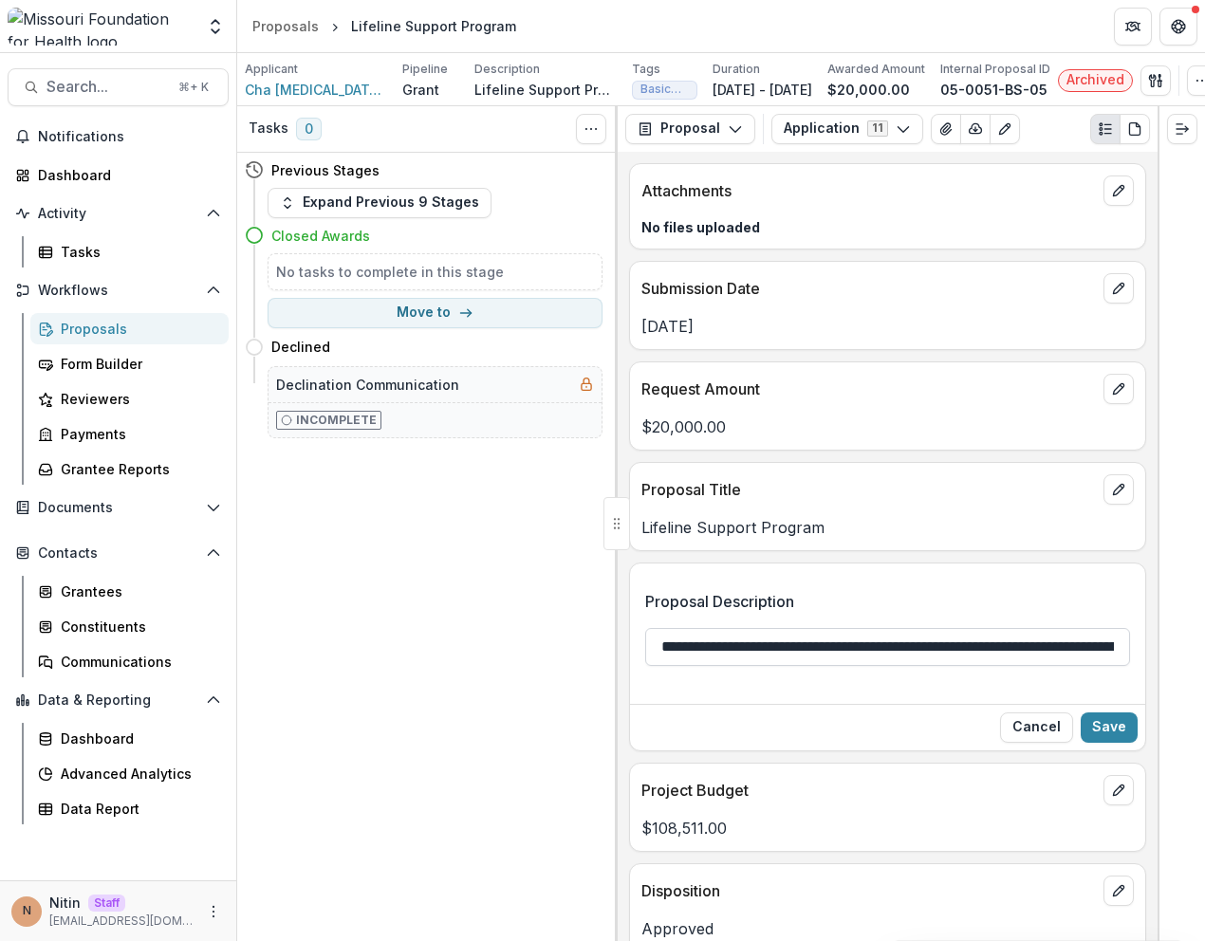
click at [1047, 654] on input "**********" at bounding box center [887, 647] width 485 height 38
type input "**********"
click at [1092, 727] on button "Save" at bounding box center [1109, 728] width 57 height 30
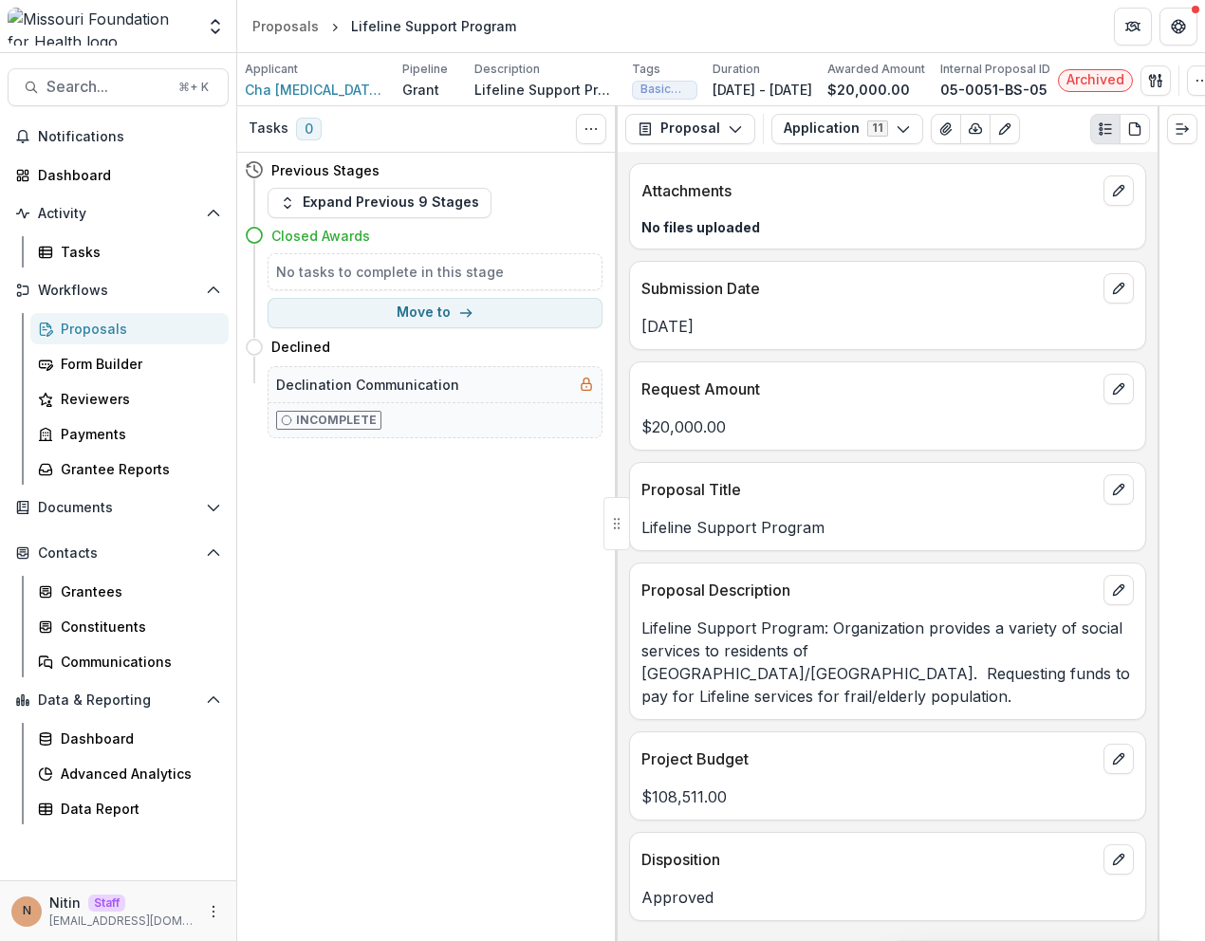
click at [763, 568] on div "Attachments No files uploaded Submission Date Feb 21, 2005 Request Amount $20,0…" at bounding box center [888, 546] width 540 height 789
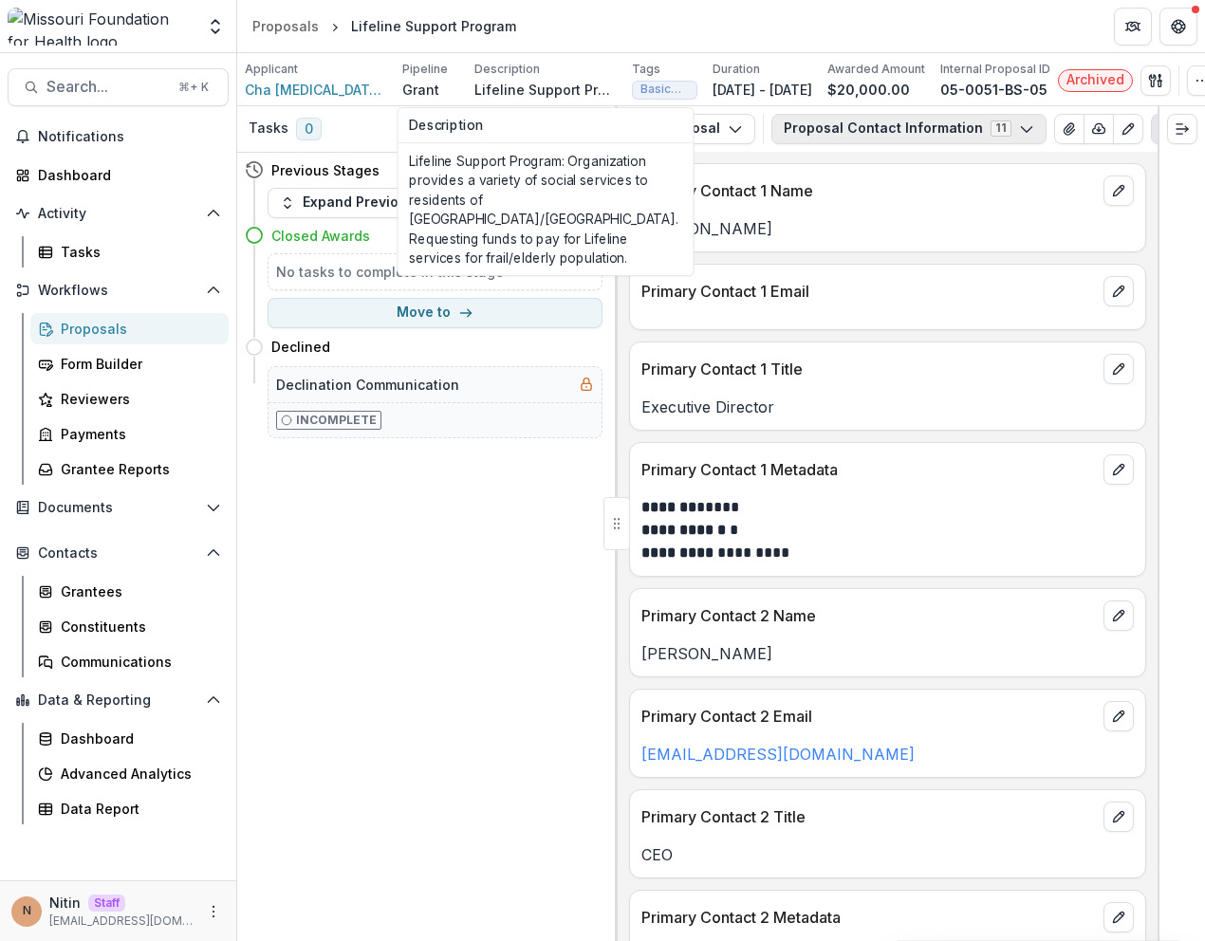
click at [867, 144] on button "Proposal Contact Information 11" at bounding box center [908, 129] width 275 height 30
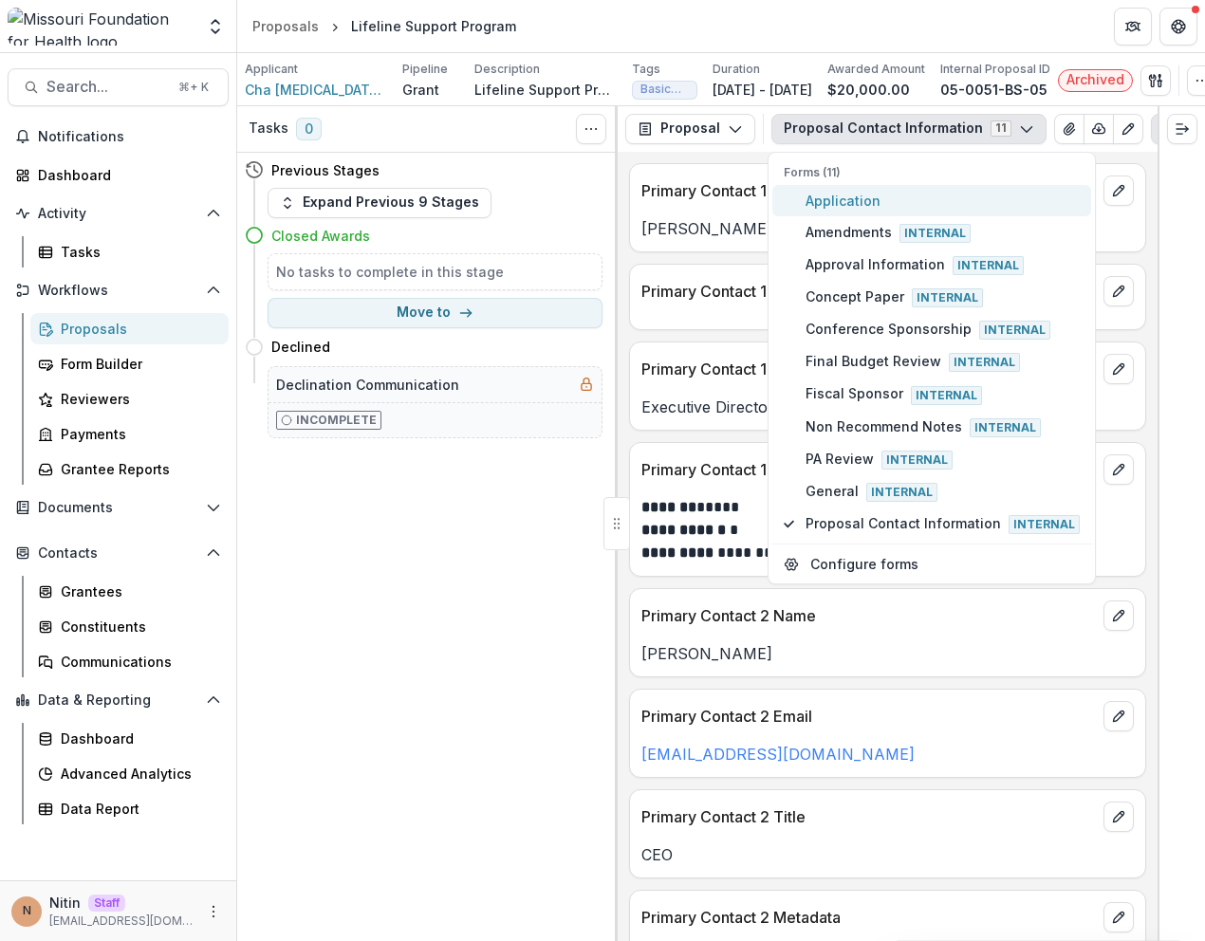
click at [839, 198] on button "Application" at bounding box center [931, 200] width 319 height 31
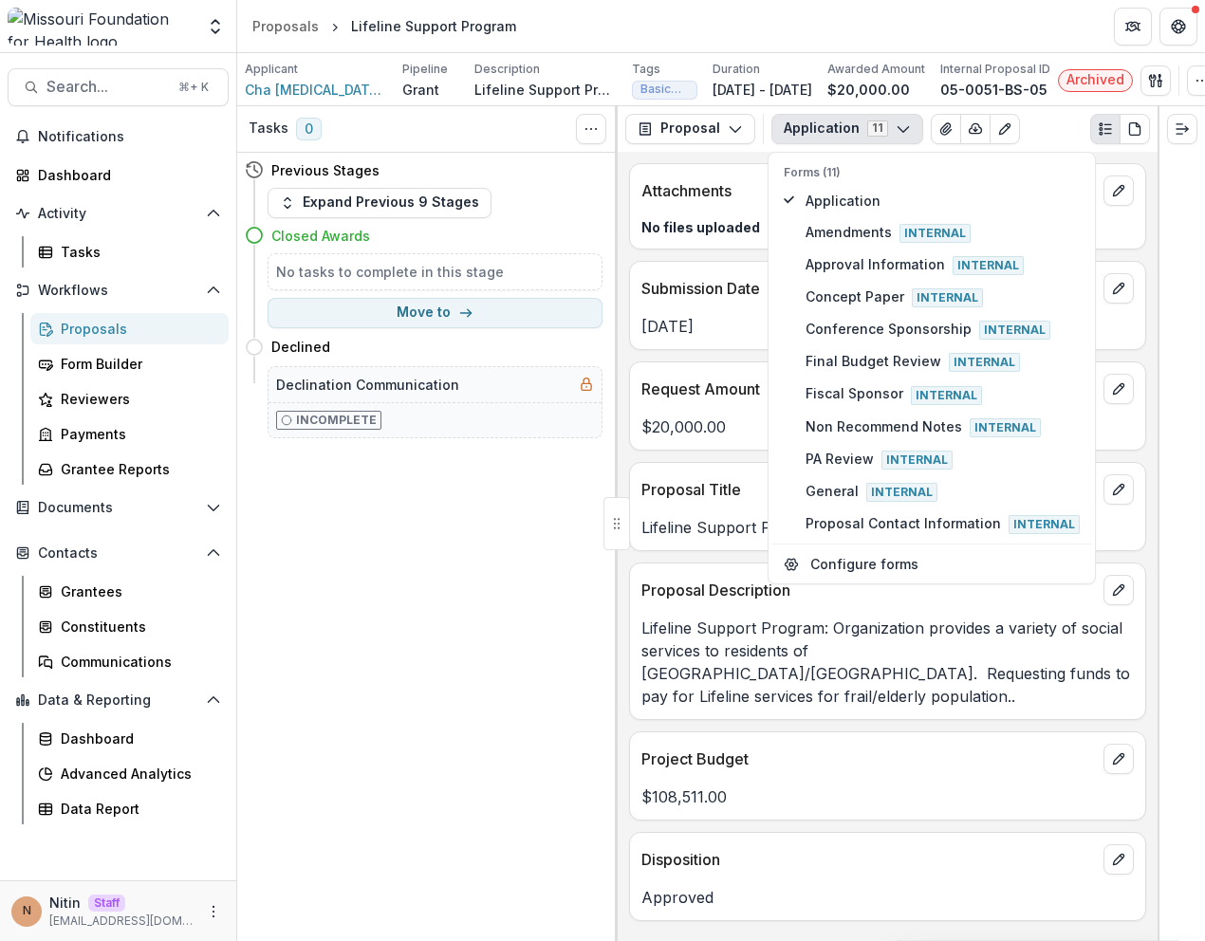
click at [794, 696] on div "Proposal Description Lifeline Support Program: Organization provides a variety …" at bounding box center [887, 642] width 517 height 158
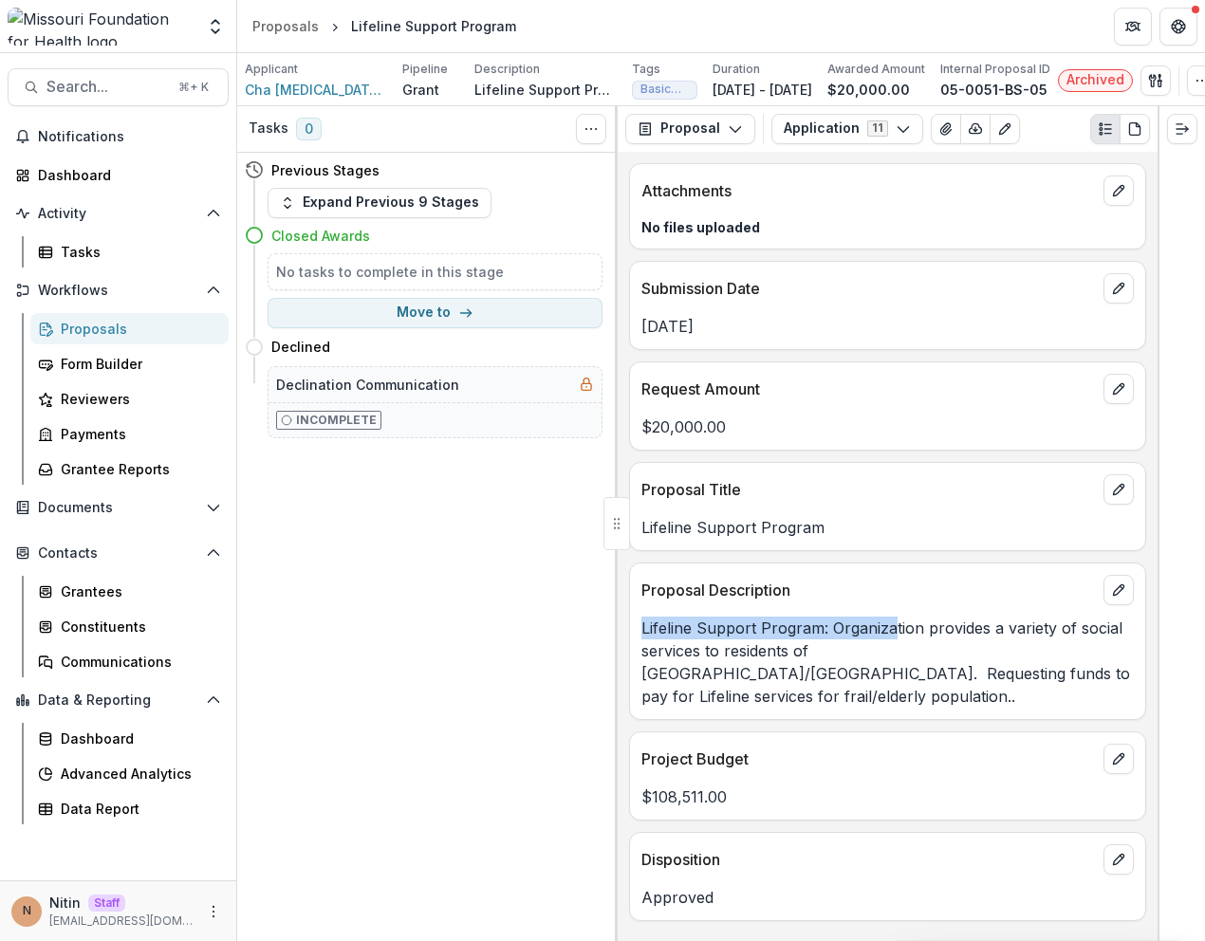
drag, startPoint x: 639, startPoint y: 641, endPoint x: 894, endPoint y: 641, distance: 255.2
click at [893, 641] on div "Lifeline Support Program: Organization provides a variety of social services to…" at bounding box center [887, 662] width 515 height 91
copy p "Lifeline Support Program: Organiza"
click at [1112, 598] on icon "edit" at bounding box center [1118, 590] width 15 height 15
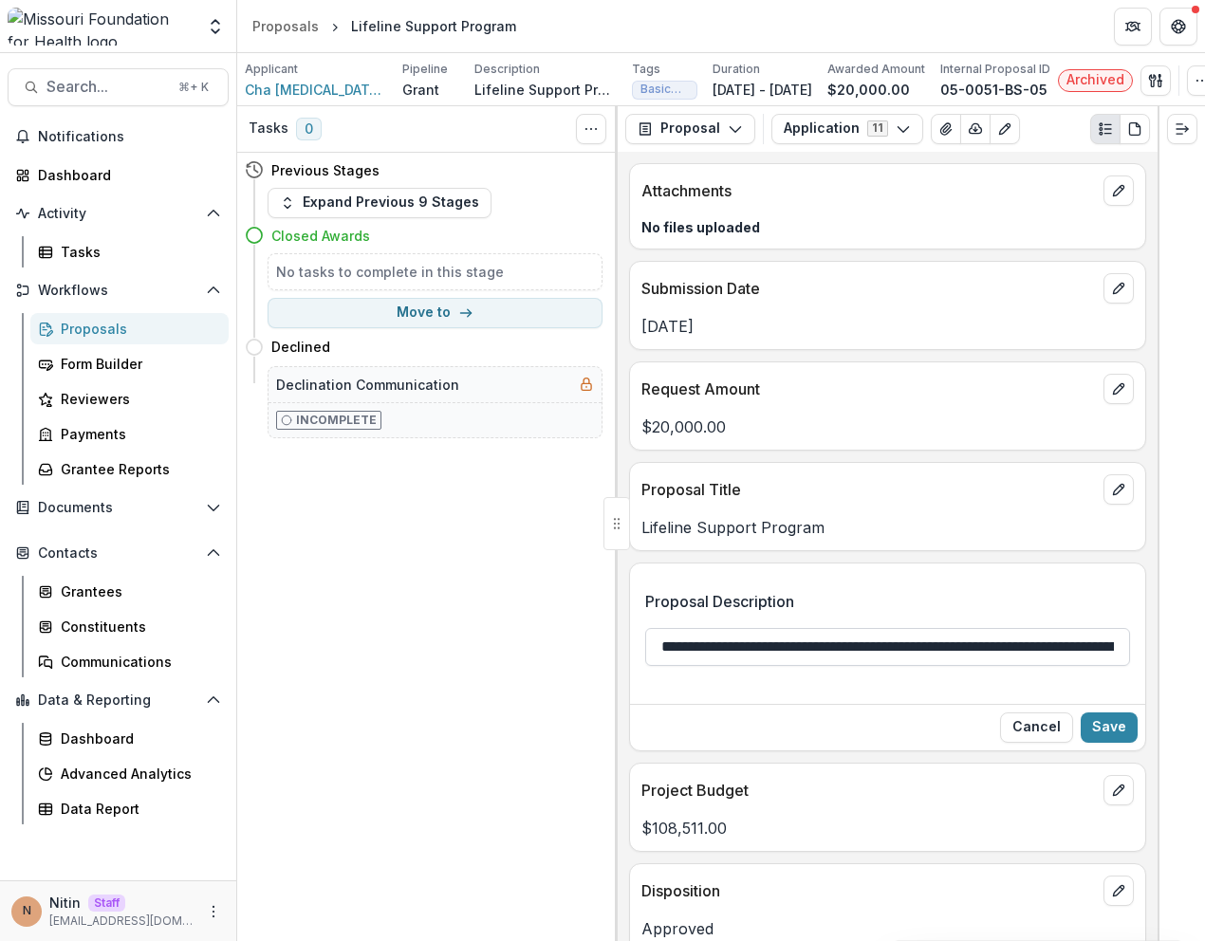
click at [848, 653] on input "**********" at bounding box center [887, 647] width 485 height 38
type input "**********"
click at [1111, 731] on button "Save" at bounding box center [1109, 728] width 57 height 30
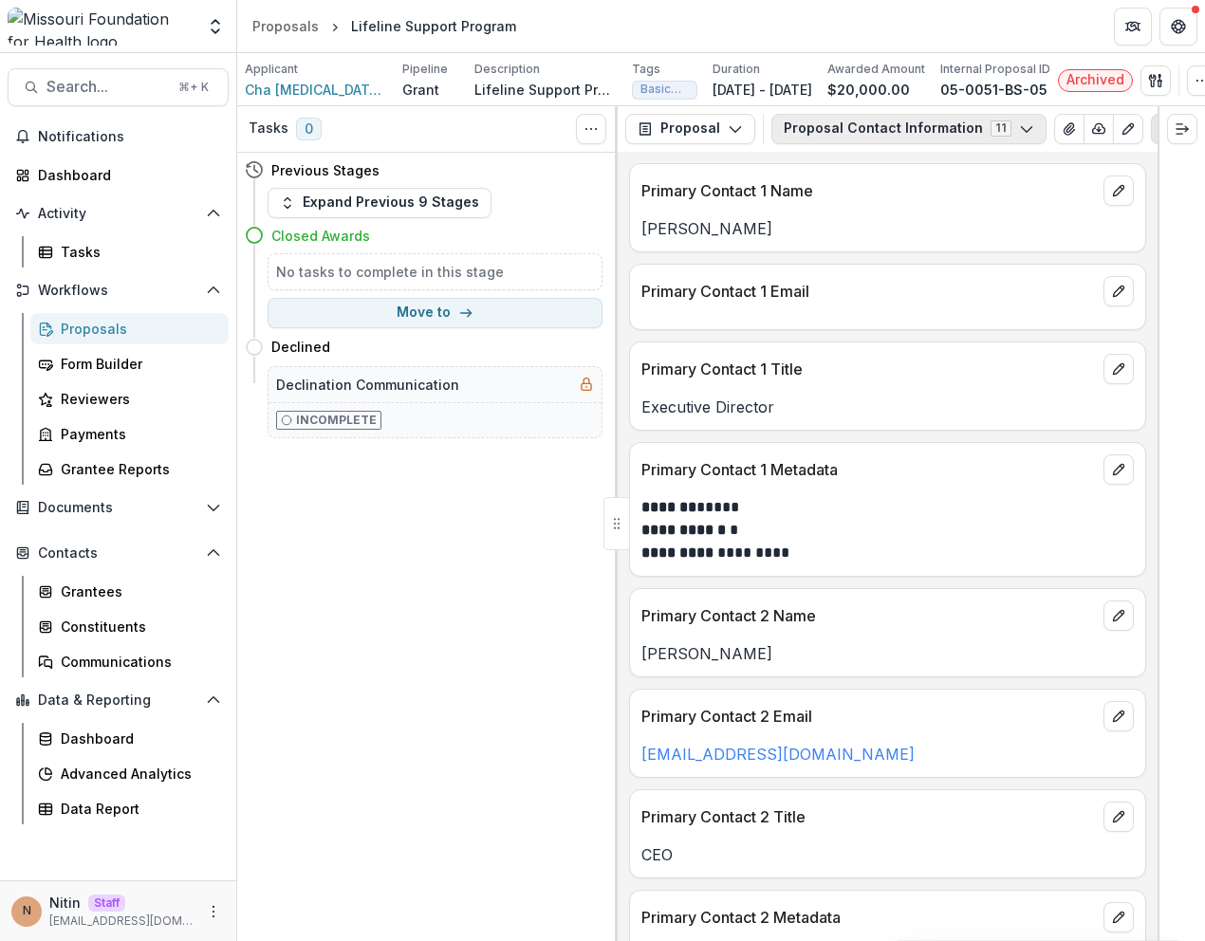
click at [848, 124] on button "Proposal Contact Information 11" at bounding box center [908, 129] width 275 height 30
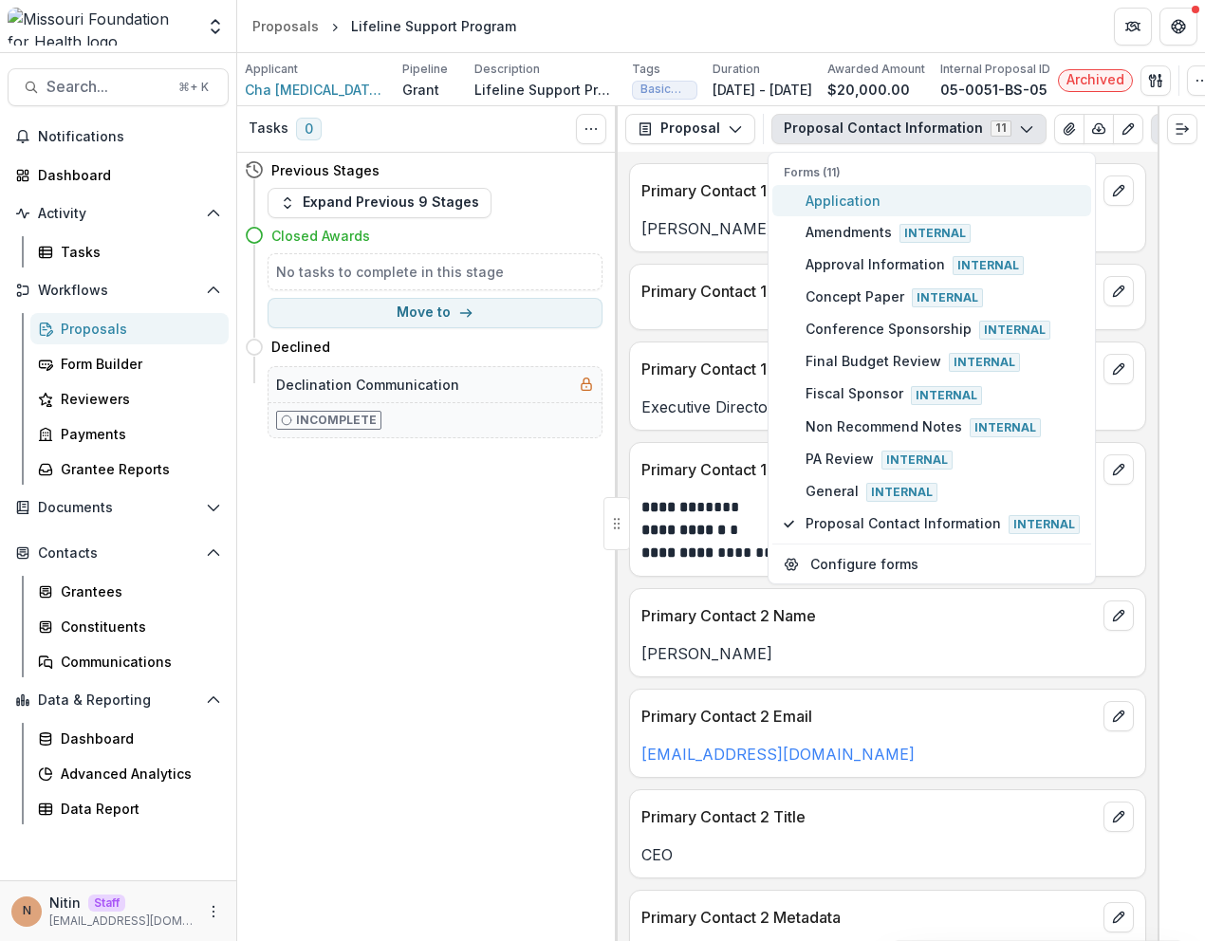
click at [827, 210] on span "Application" at bounding box center [943, 201] width 274 height 20
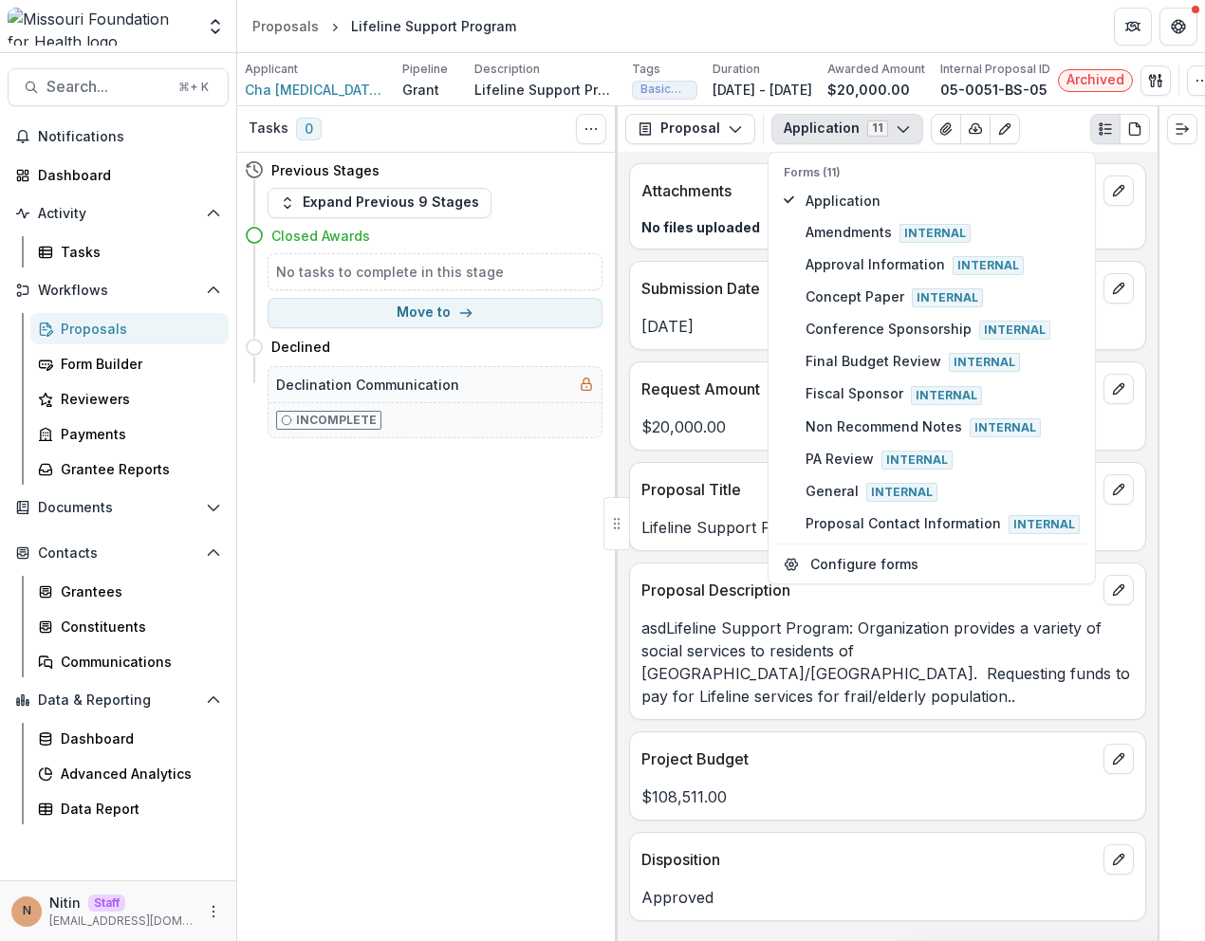
click at [636, 645] on div "asdLifeline Support Program: Organization provides a variety of social services…" at bounding box center [887, 662] width 515 height 91
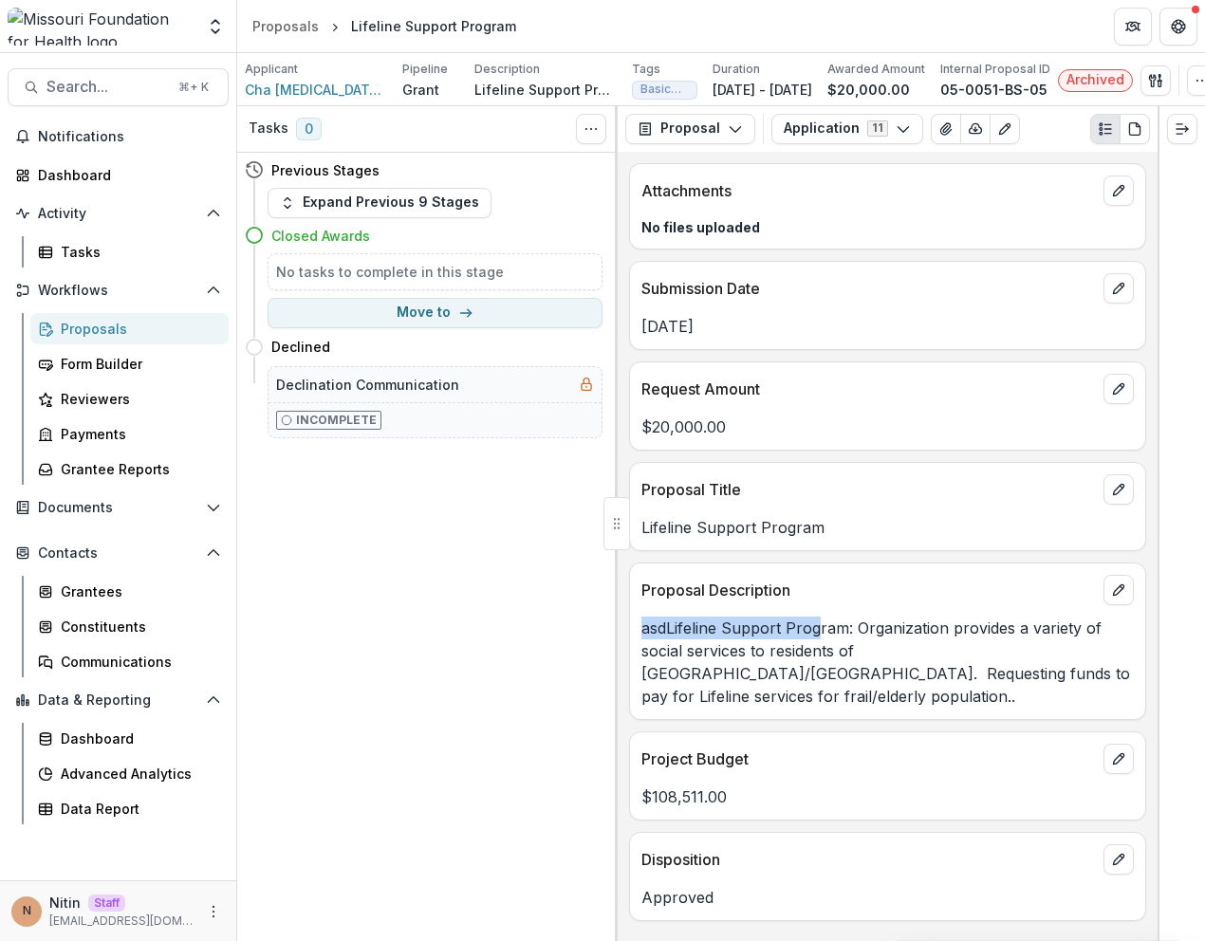
drag, startPoint x: 640, startPoint y: 637, endPoint x: 825, endPoint y: 637, distance: 184.1
click at [824, 637] on p "asdLifeline Support Program: Organization provides a variety of social services…" at bounding box center [887, 662] width 492 height 91
copy p "asdLifeline Support Progr"
click at [1117, 590] on button "edit" at bounding box center [1118, 590] width 30 height 30
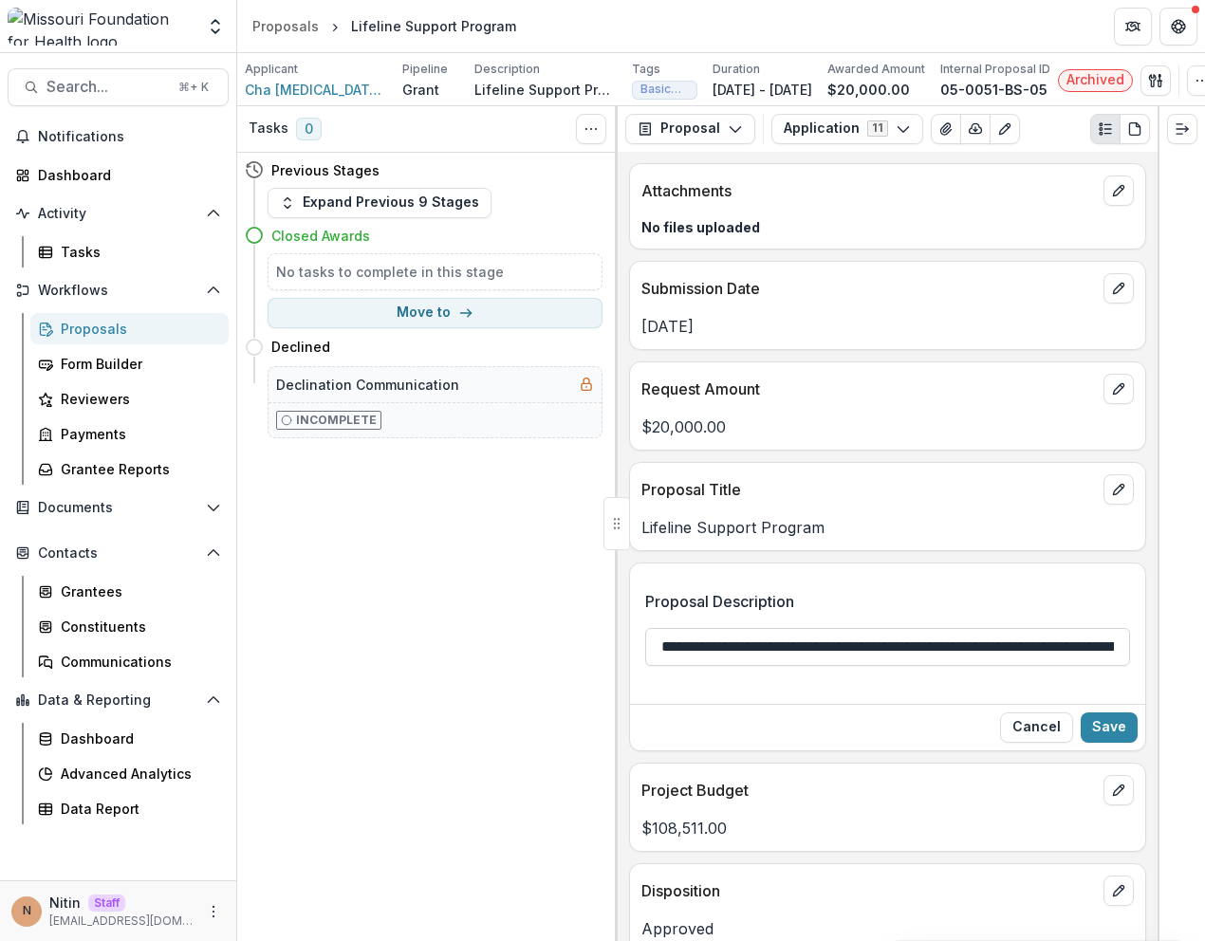
click at [689, 658] on input "**********" at bounding box center [887, 647] width 485 height 38
type input "**********"
click at [1101, 735] on button "Save" at bounding box center [1109, 728] width 57 height 30
click at [857, 130] on button "Application 11" at bounding box center [847, 129] width 152 height 30
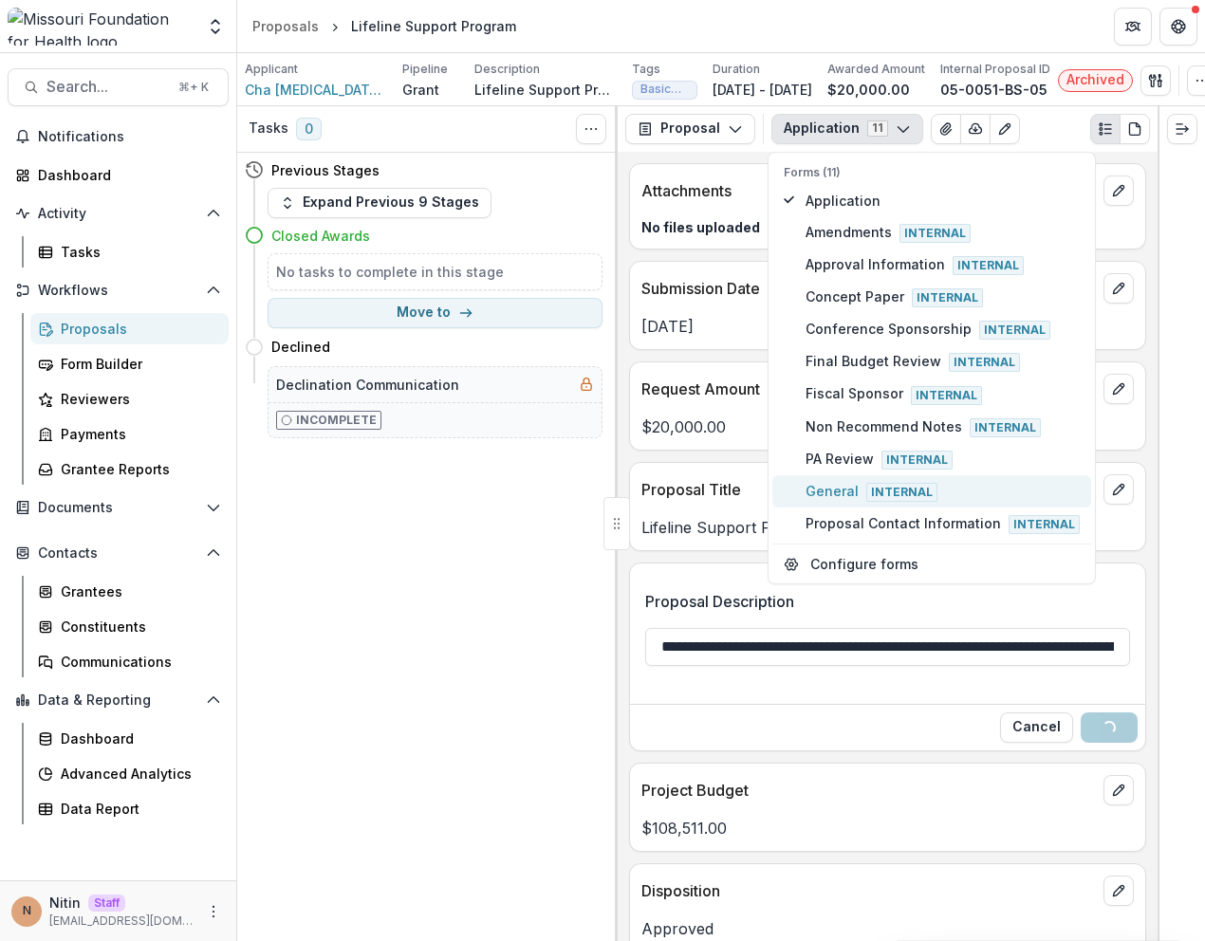
click at [829, 502] on span "General Internal" at bounding box center [943, 491] width 274 height 21
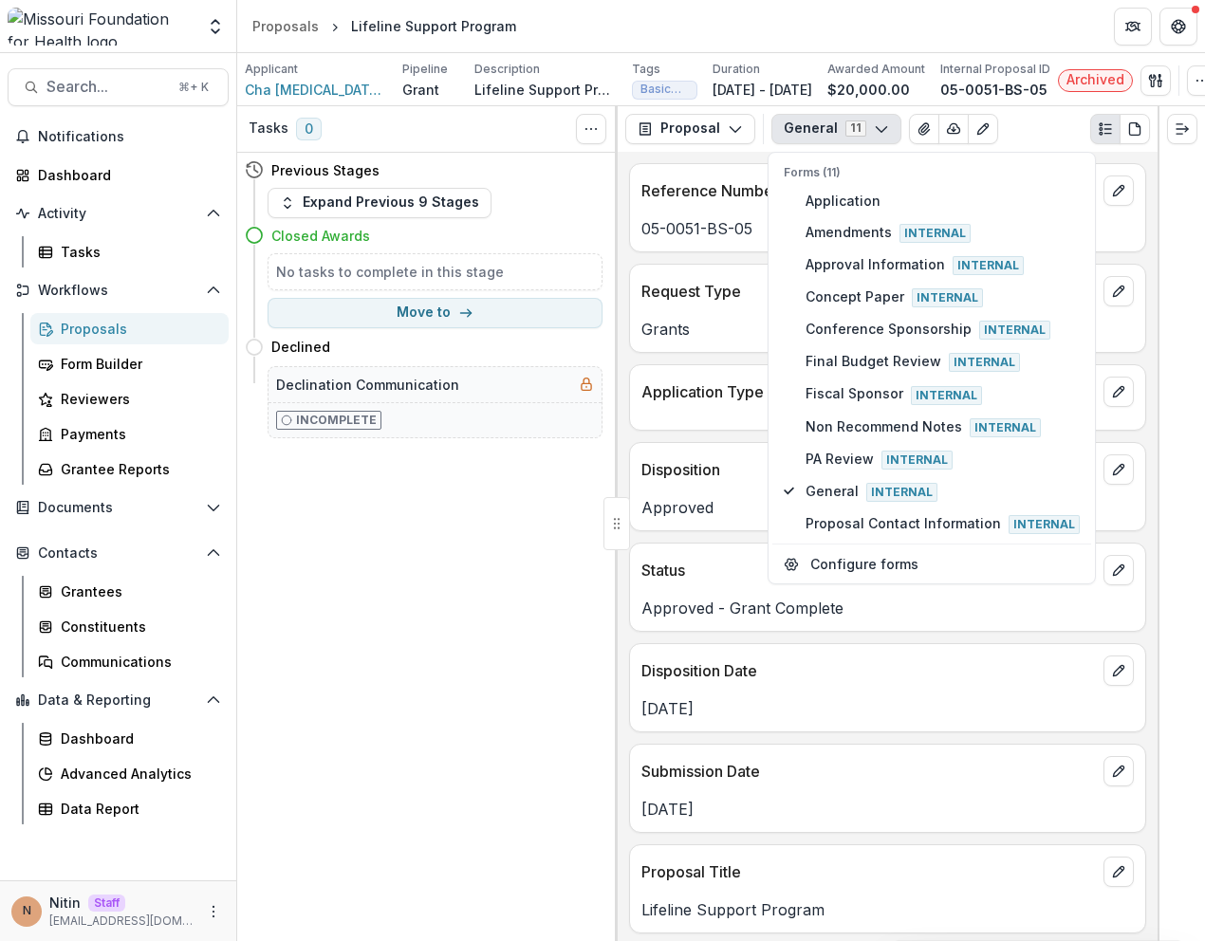
click at [706, 659] on div "Disposition Date" at bounding box center [887, 665] width 515 height 42
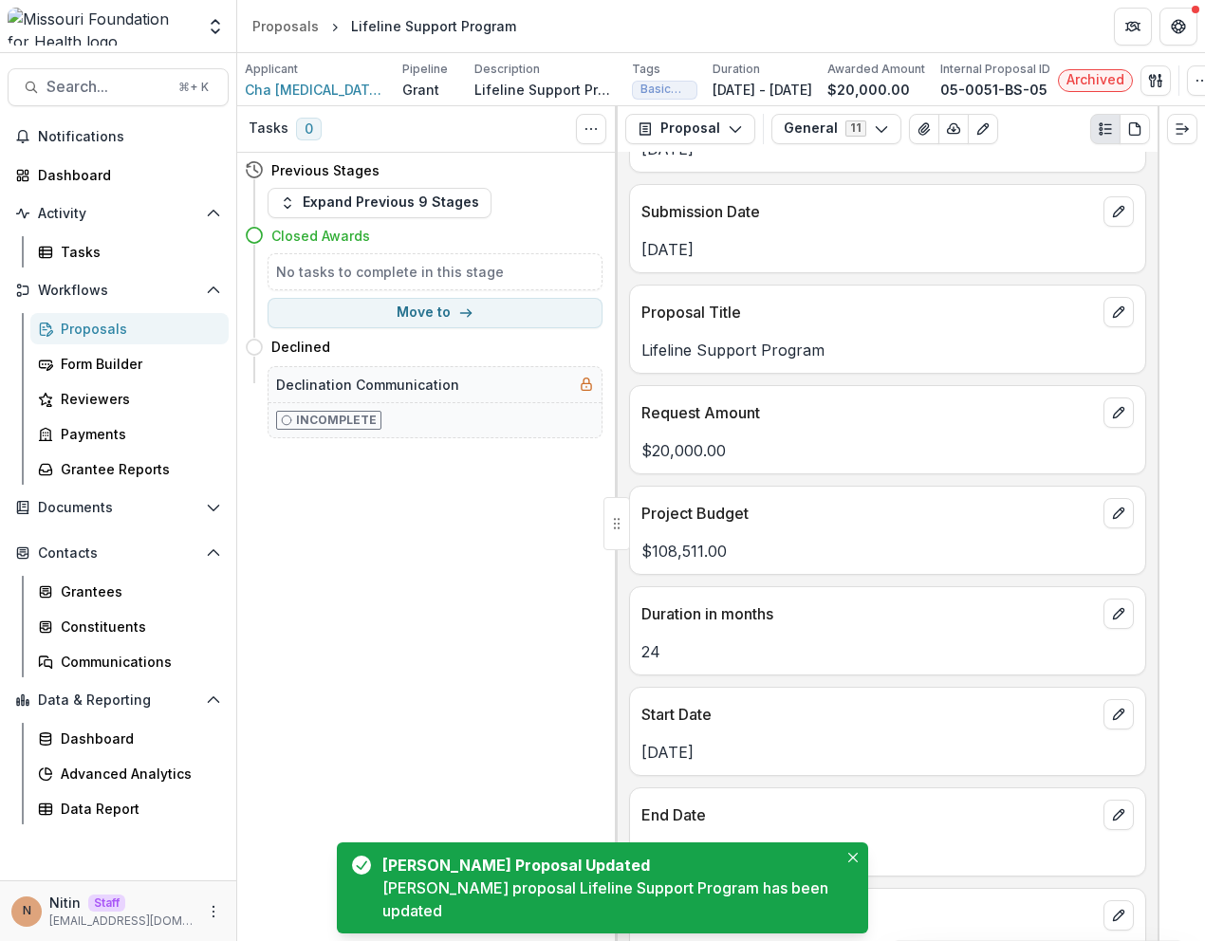
scroll to position [1213, 0]
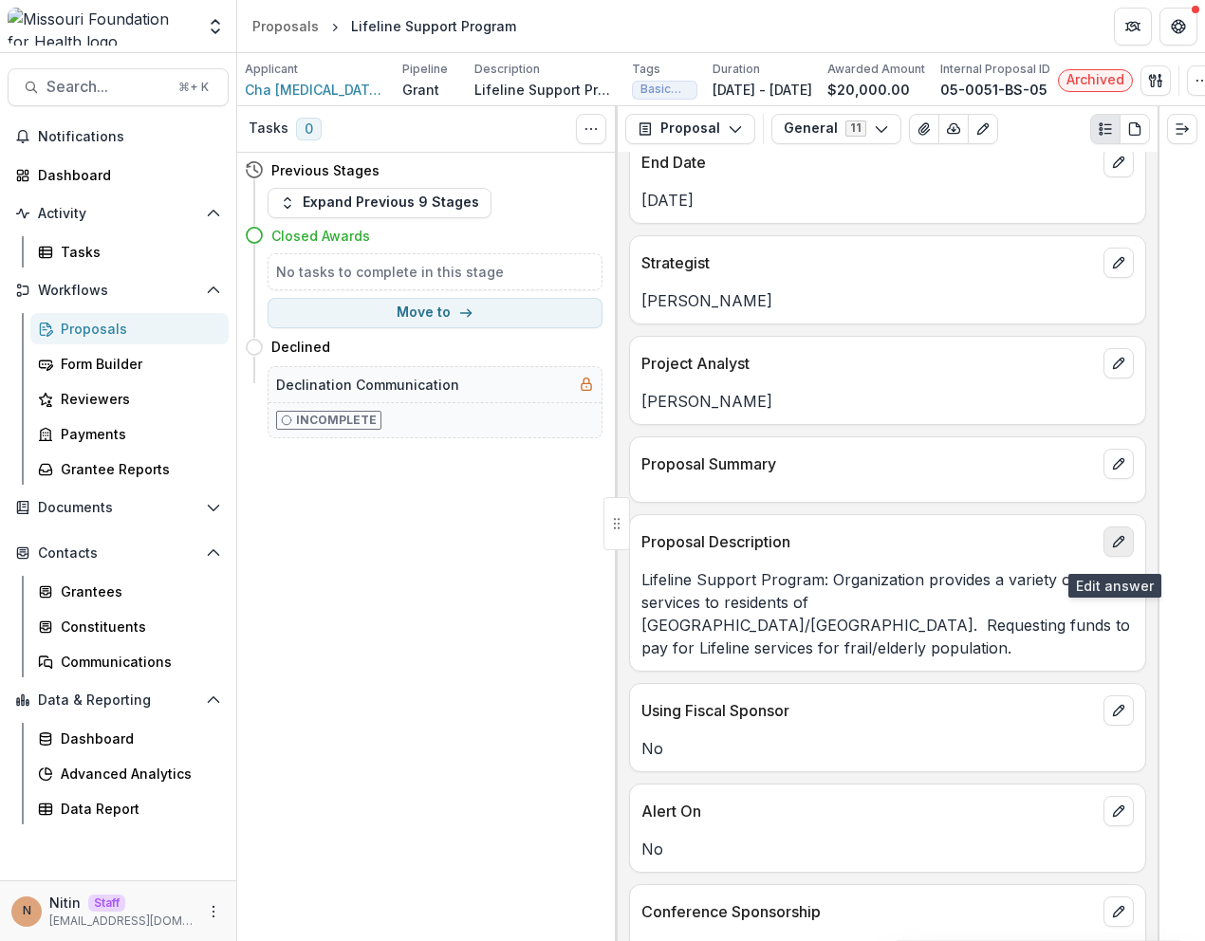
click at [1103, 557] on button "edit" at bounding box center [1118, 542] width 30 height 30
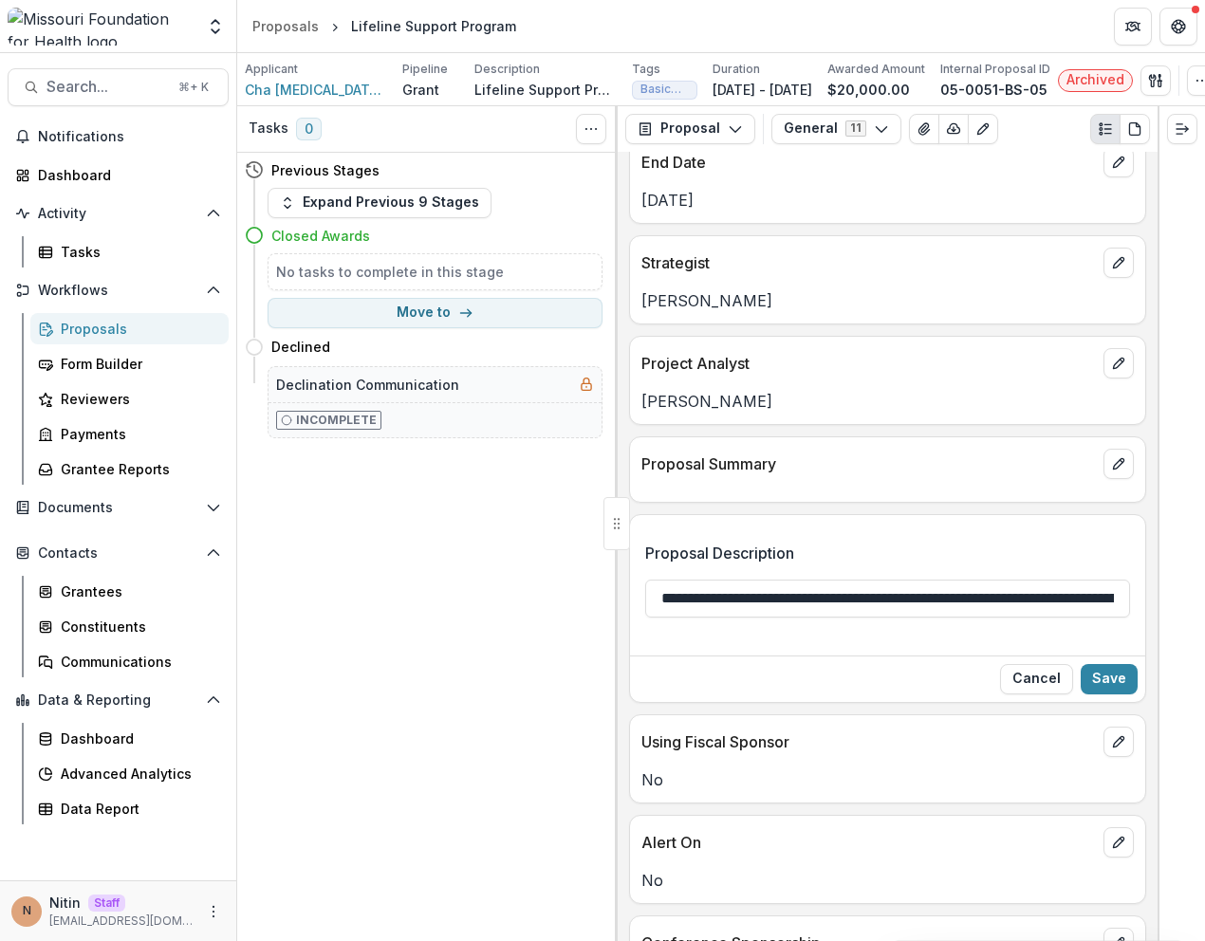
drag, startPoint x: 659, startPoint y: 607, endPoint x: 915, endPoint y: 753, distance: 294.1
click at [659, 607] on input "**********" at bounding box center [887, 599] width 485 height 38
type input "**********"
click at [1090, 692] on button "Save" at bounding box center [1109, 679] width 57 height 30
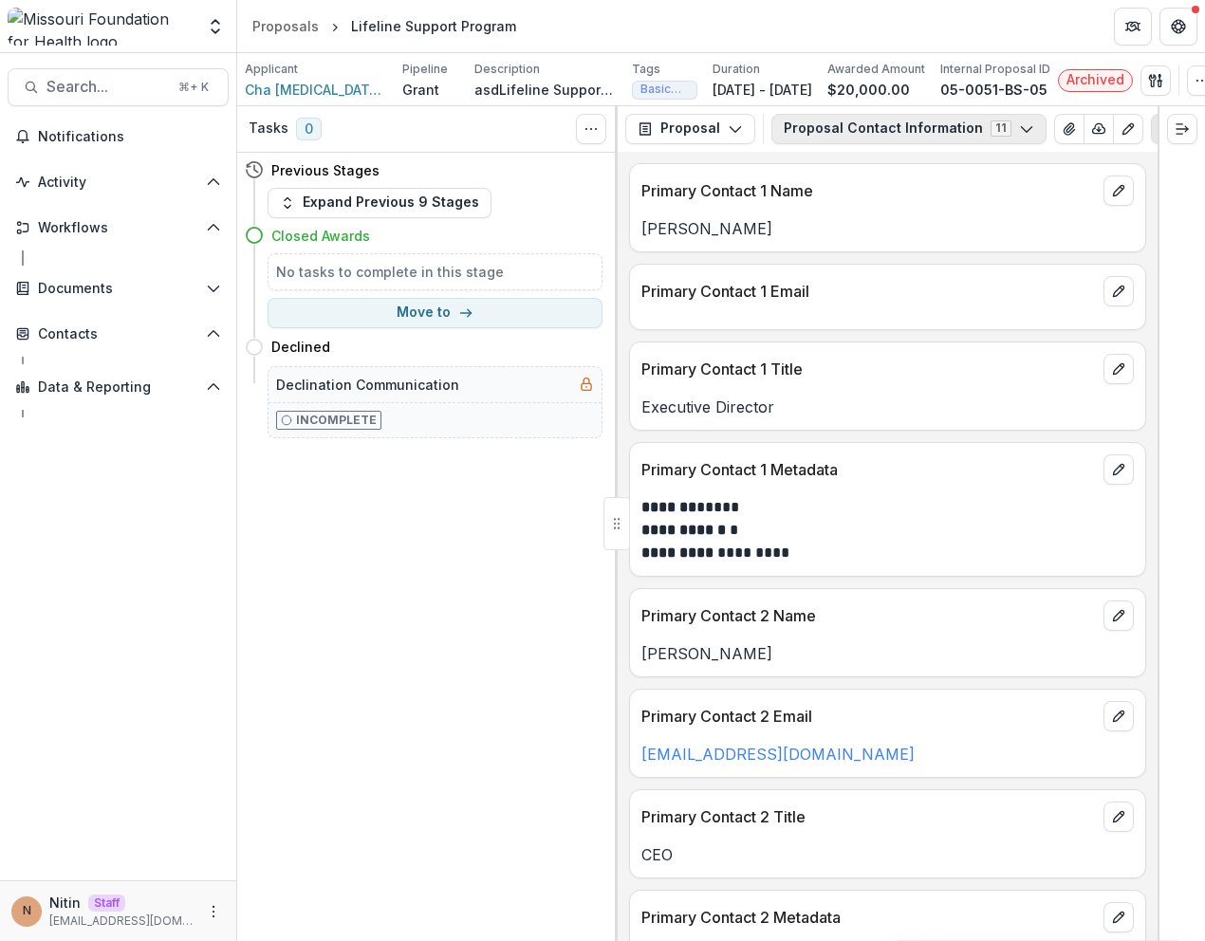
click at [1001, 132] on button "Proposal Contact Information 11" at bounding box center [908, 129] width 275 height 30
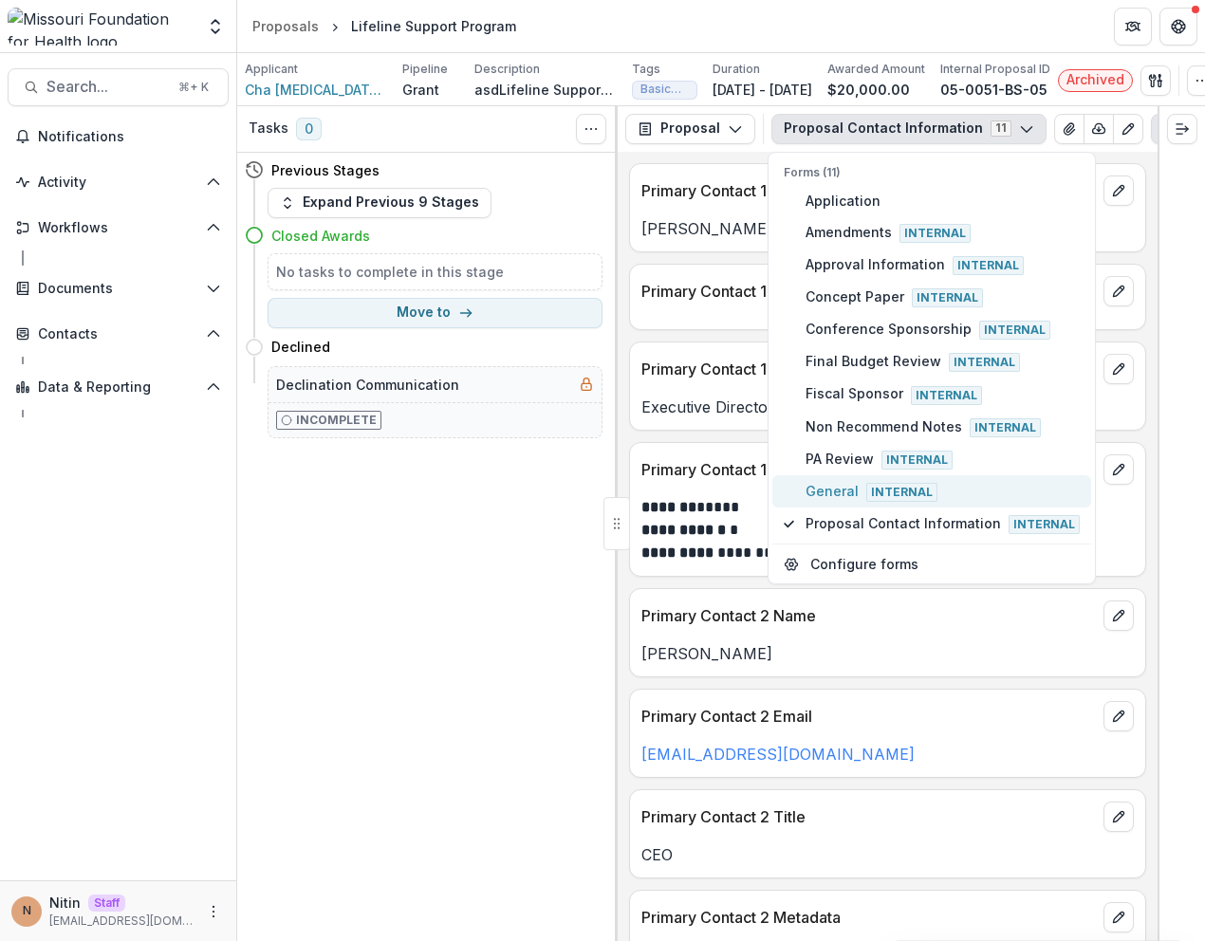
click at [836, 502] on span "General Internal" at bounding box center [943, 491] width 274 height 21
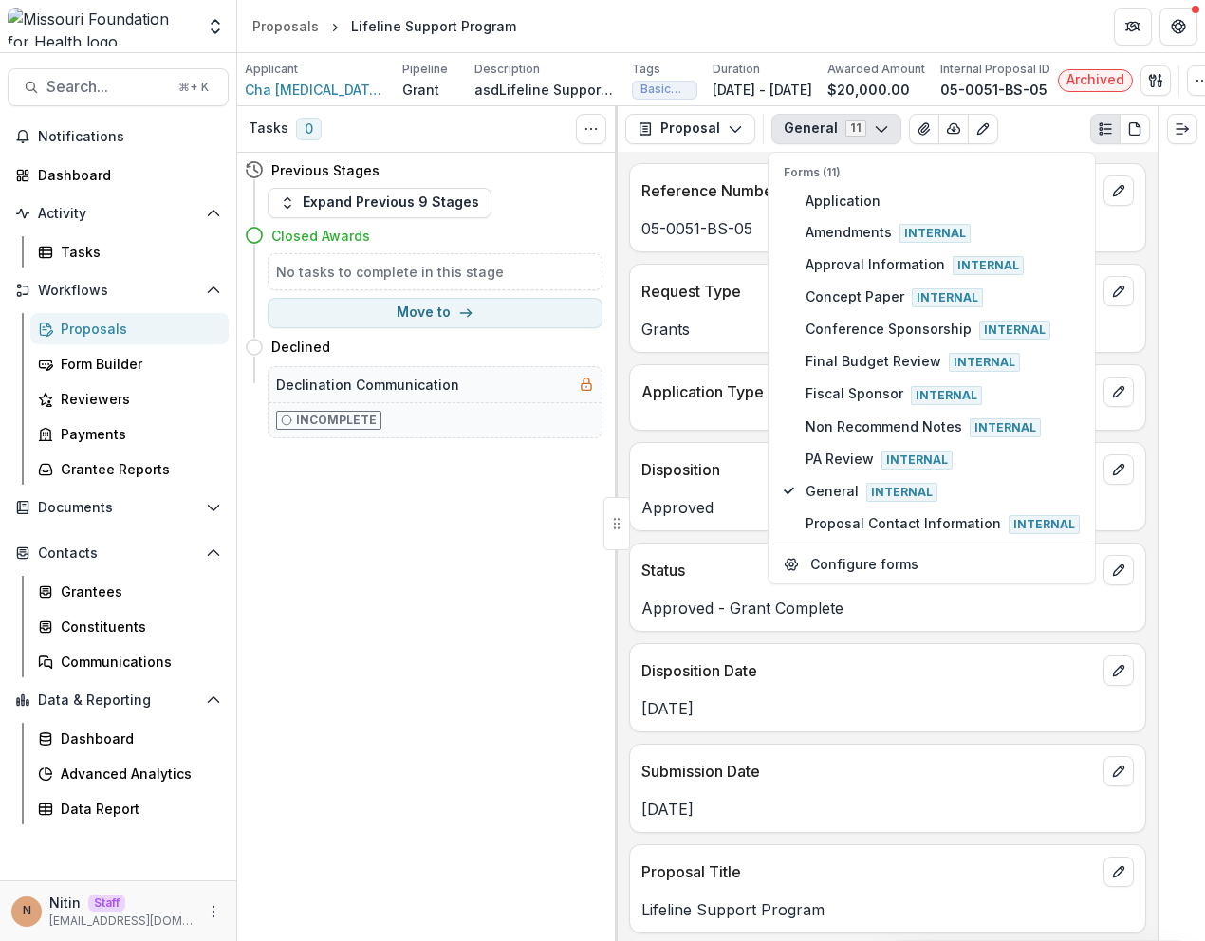
click at [844, 681] on p "Disposition Date" at bounding box center [868, 670] width 454 height 23
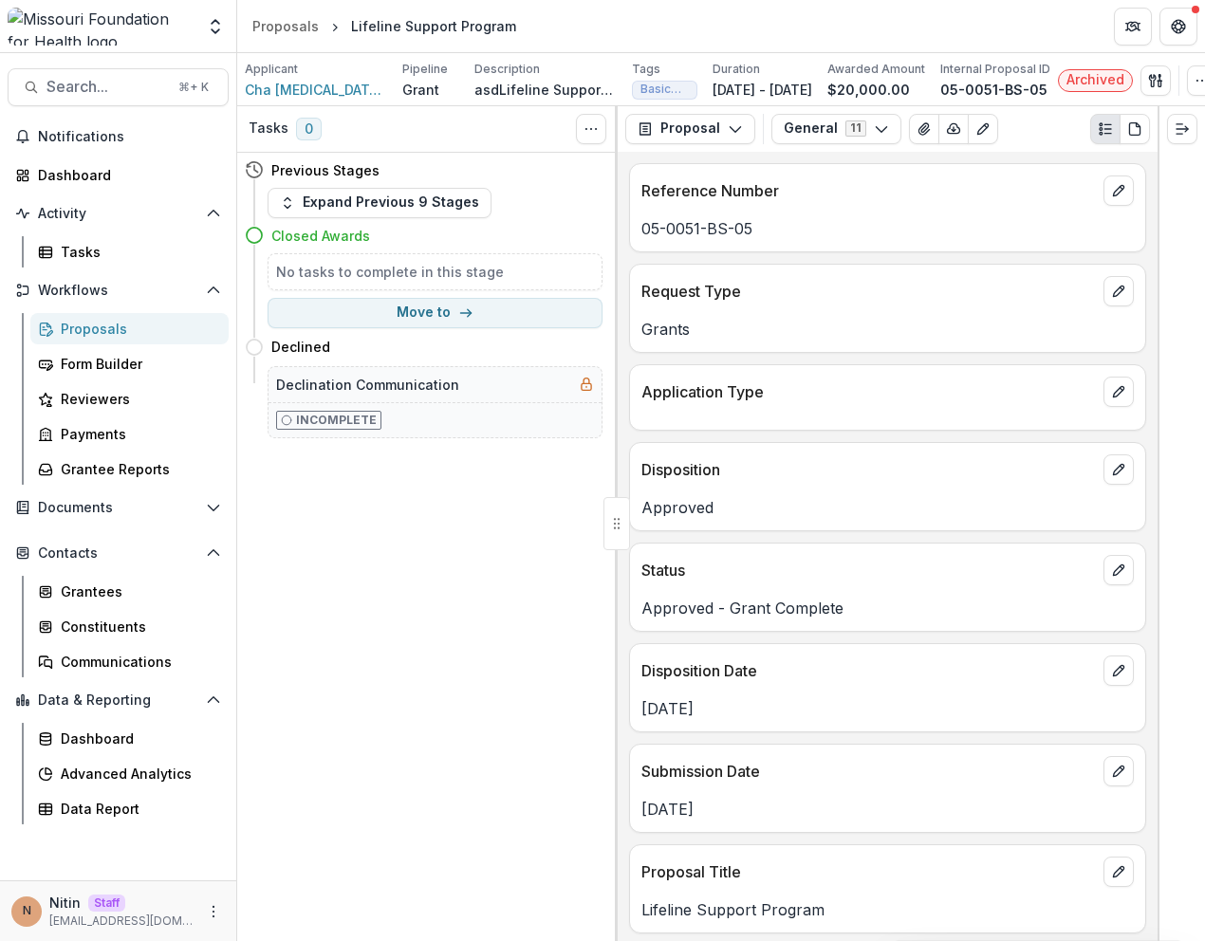
scroll to position [1213, 0]
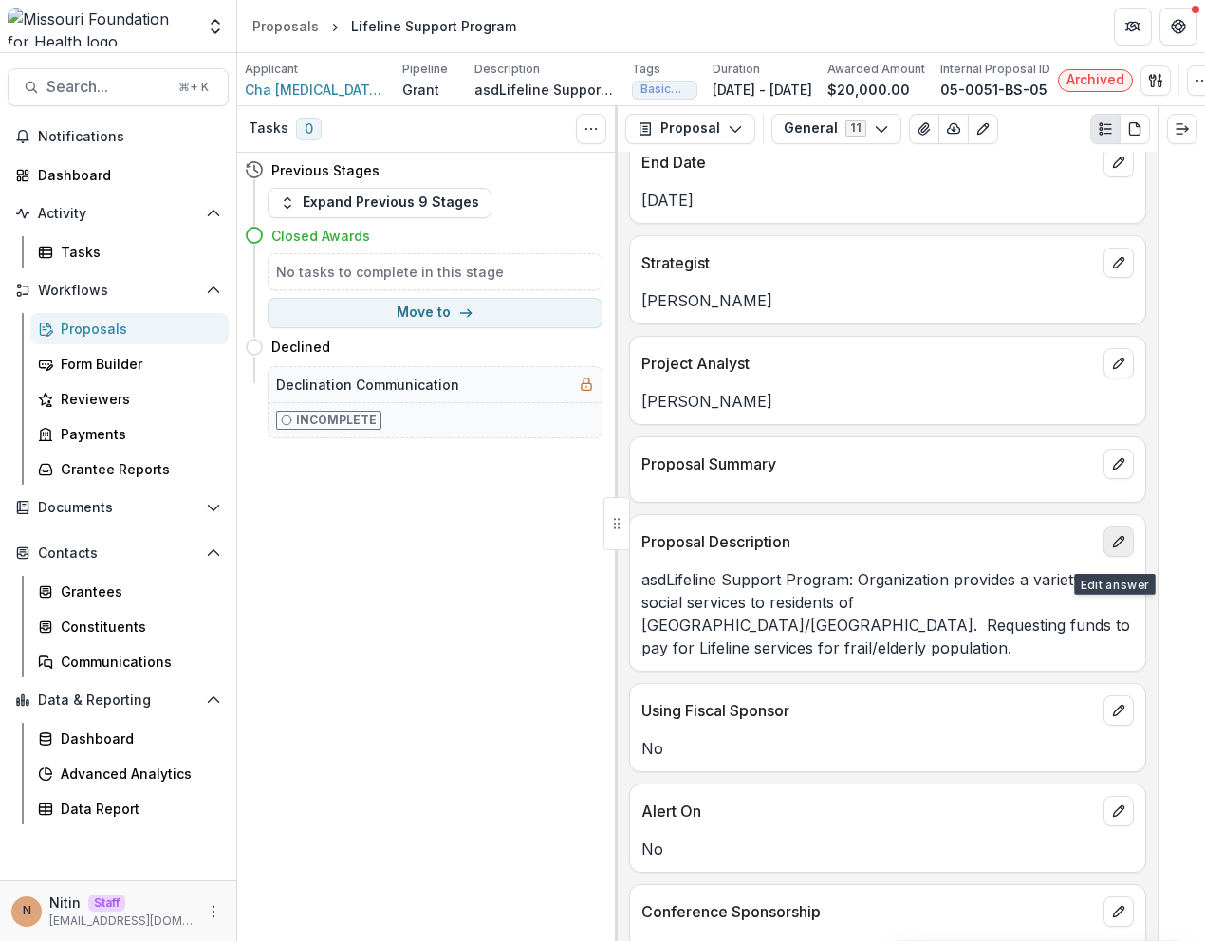
click at [1124, 550] on button "edit" at bounding box center [1118, 542] width 30 height 30
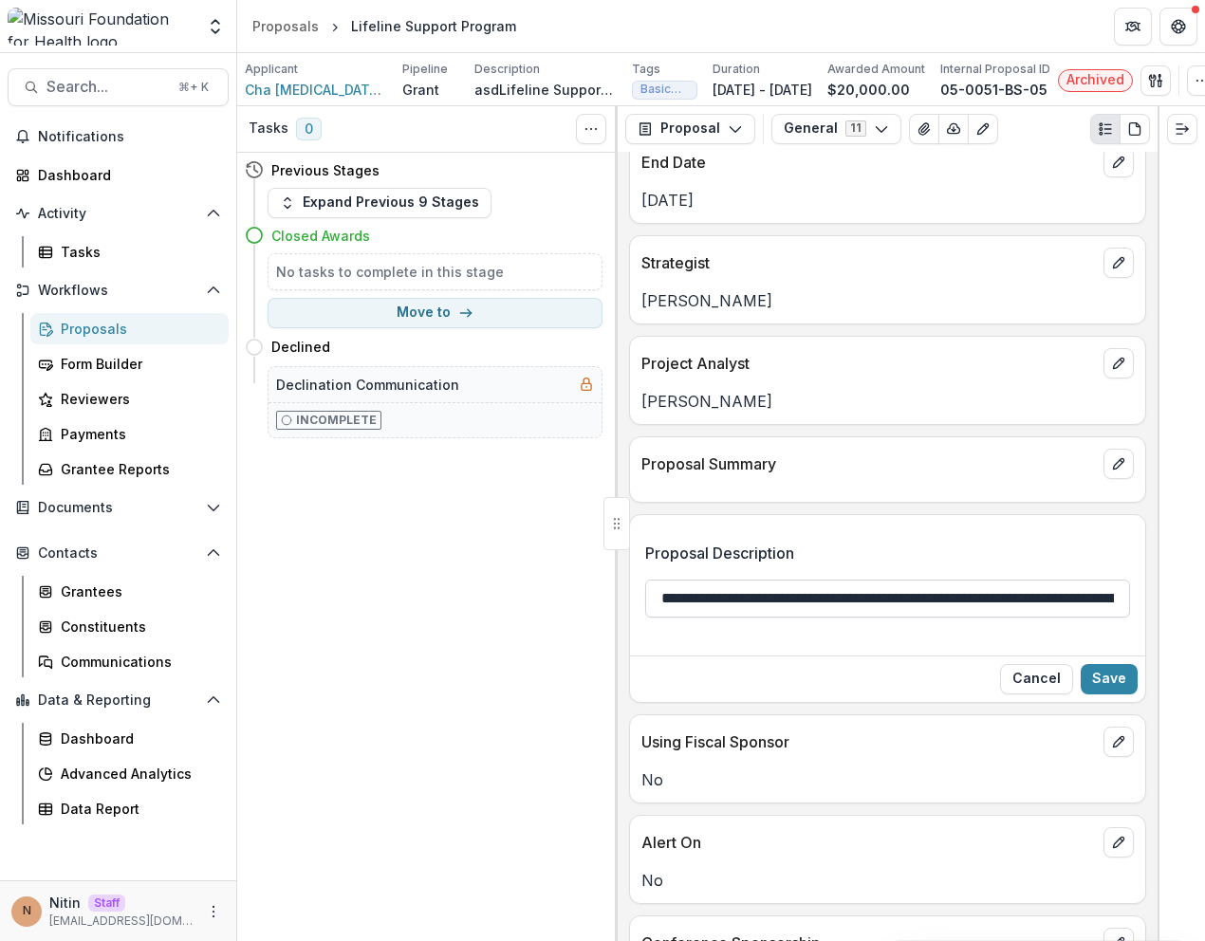
click at [685, 610] on input "**********" at bounding box center [887, 599] width 485 height 38
type input "**********"
click at [1088, 688] on button "Save" at bounding box center [1109, 679] width 57 height 30
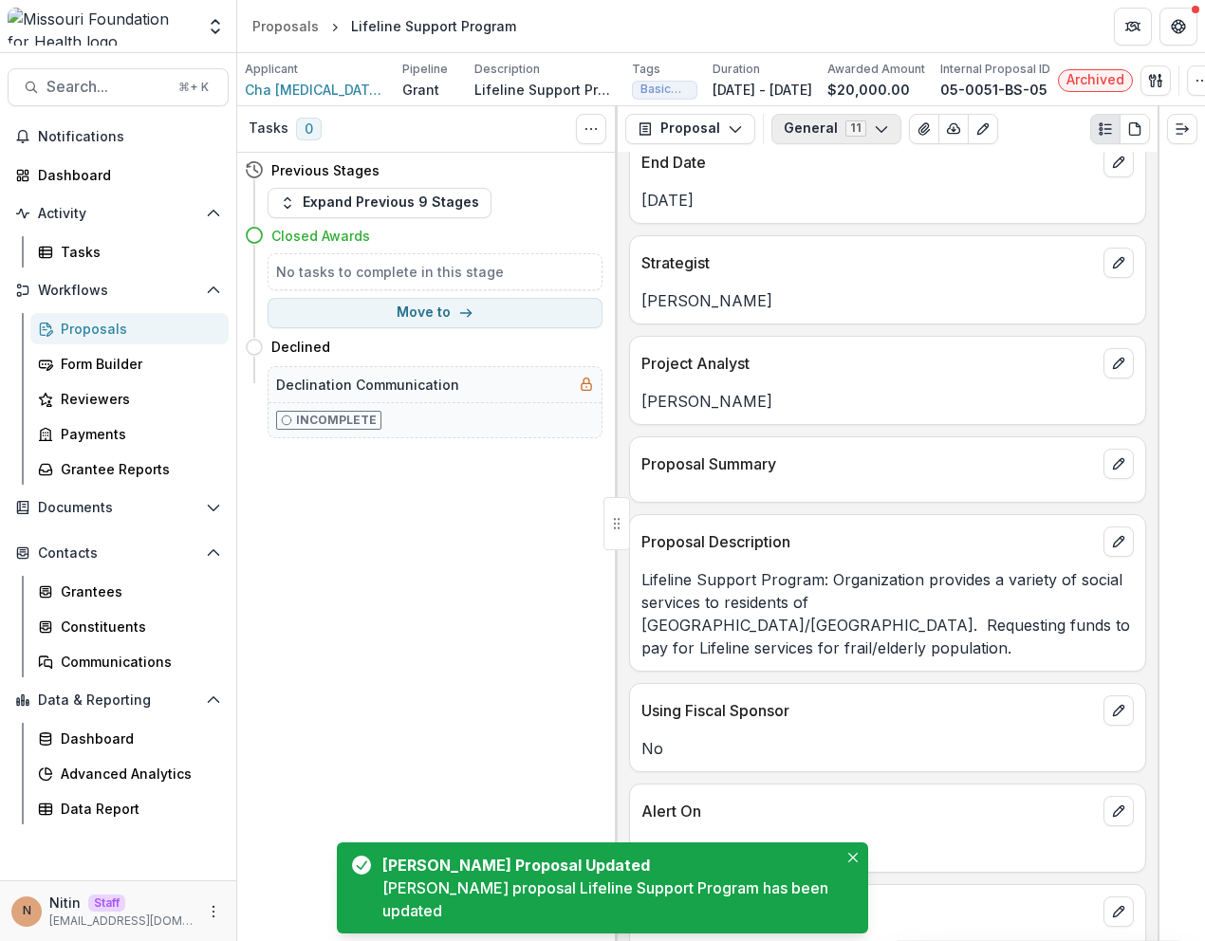
click at [826, 139] on button "General 11" at bounding box center [836, 129] width 130 height 30
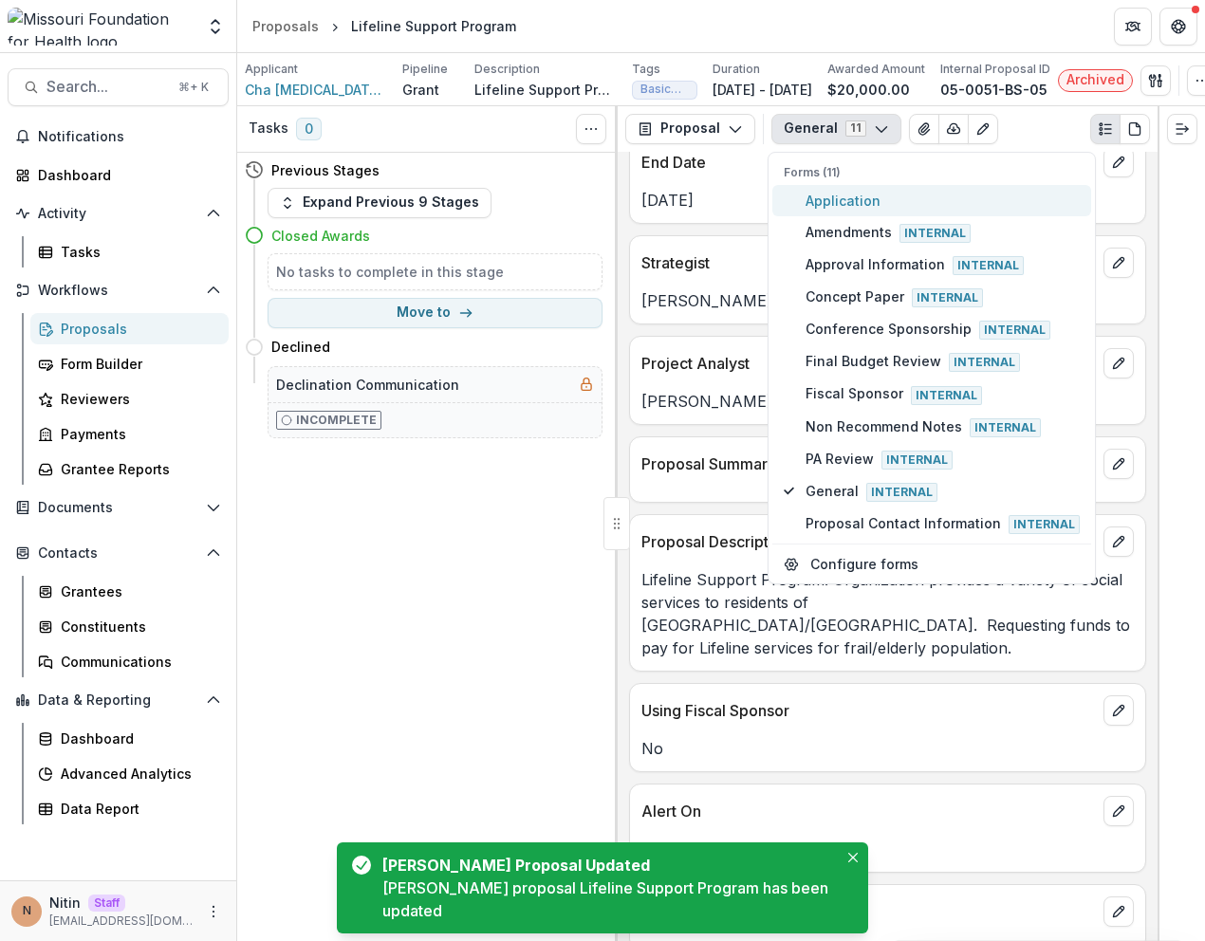
click at [822, 211] on span "Application" at bounding box center [943, 201] width 274 height 20
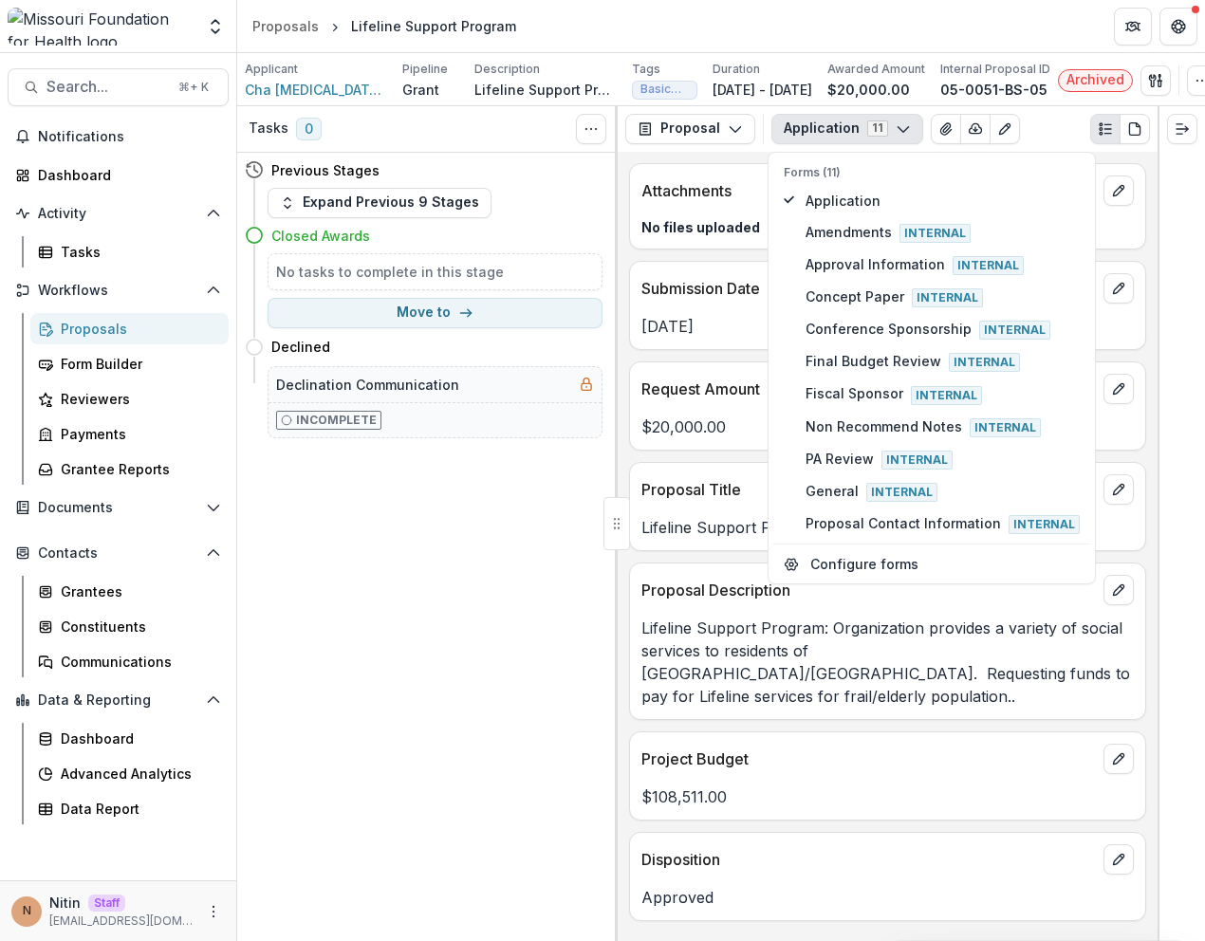
click at [703, 539] on p "Lifeline Support Program" at bounding box center [887, 527] width 492 height 23
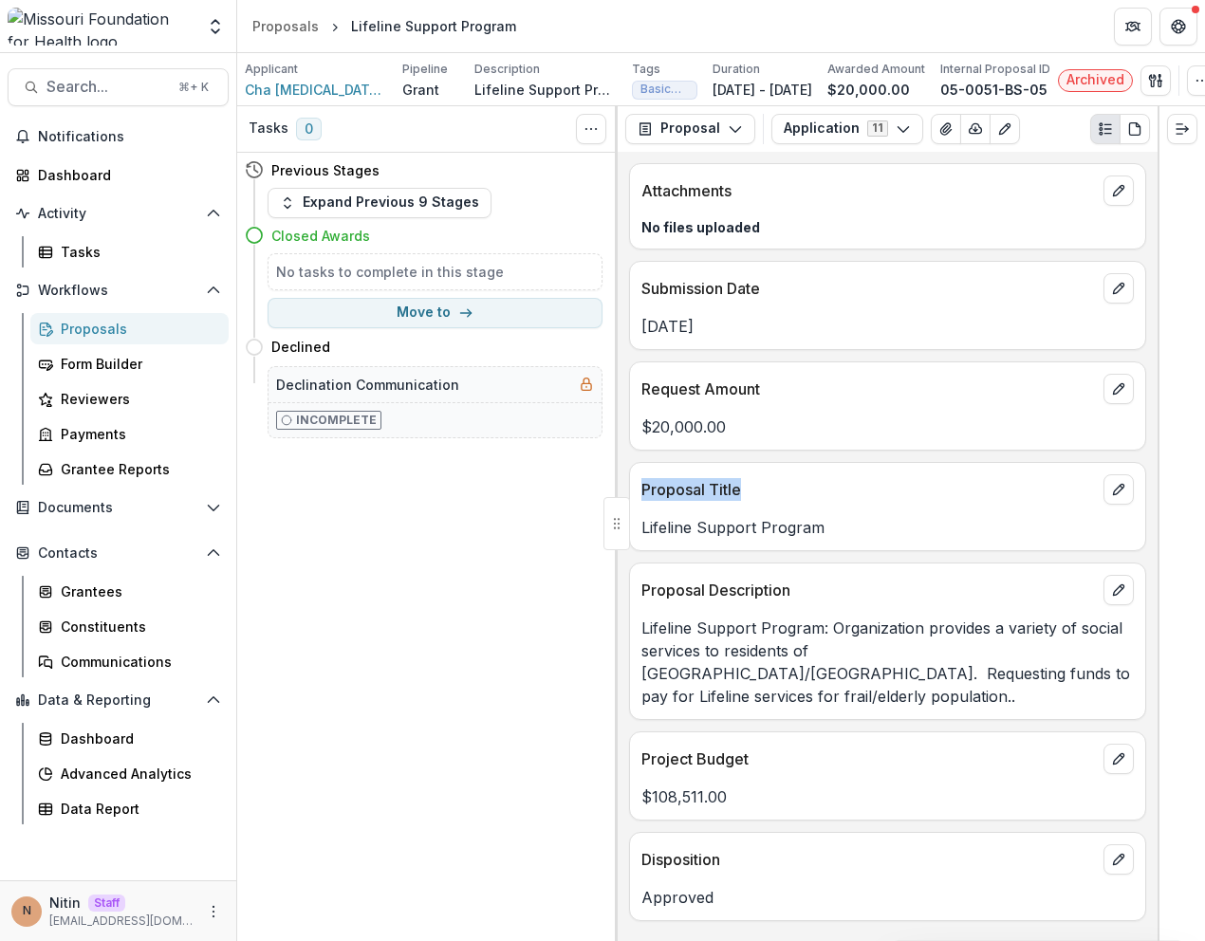
drag, startPoint x: 638, startPoint y: 498, endPoint x: 754, endPoint y: 499, distance: 116.7
click at [754, 498] on div "Proposal Title" at bounding box center [887, 484] width 515 height 42
click at [1132, 501] on button "edit" at bounding box center [1118, 489] width 30 height 30
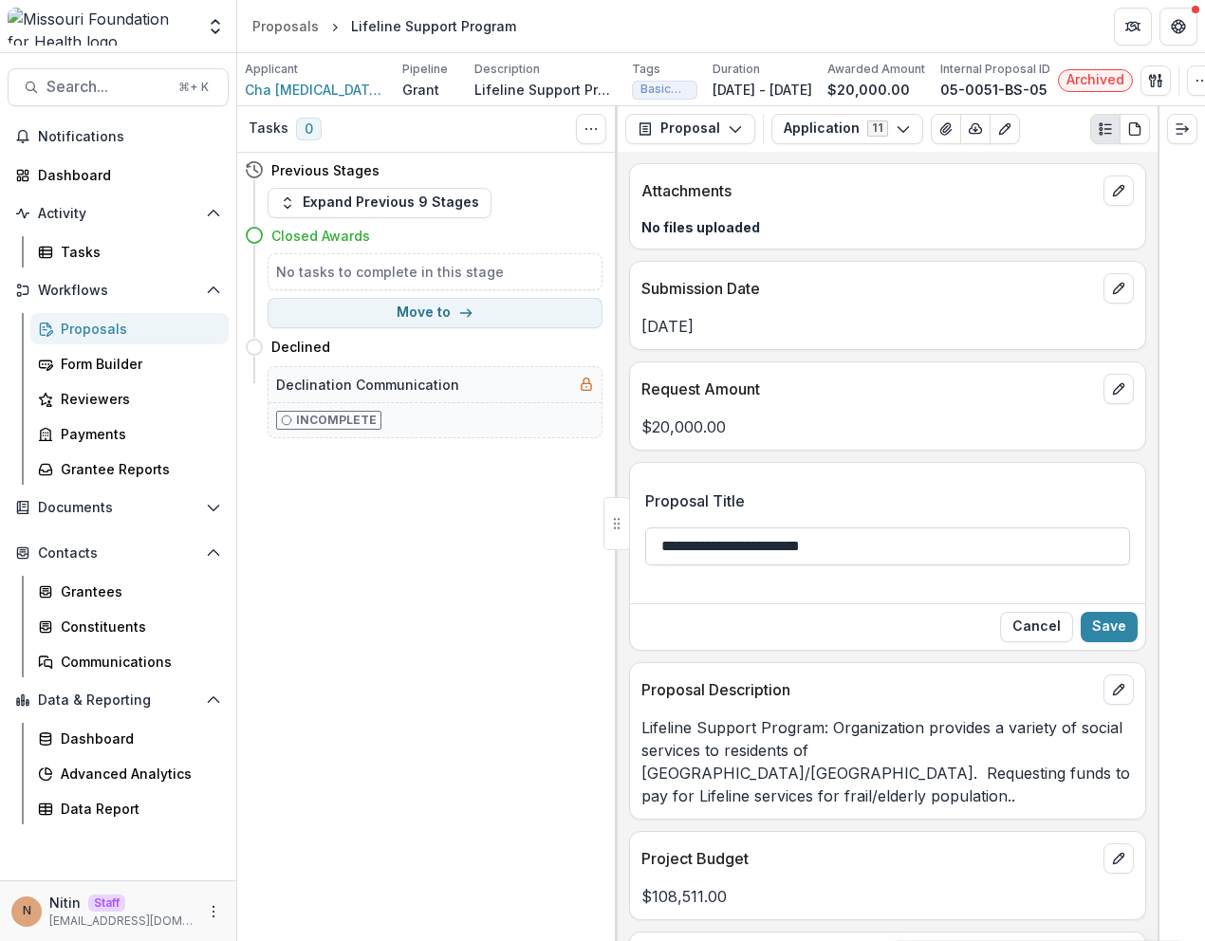
click at [657, 550] on input "**********" at bounding box center [887, 547] width 485 height 38
type input "**********"
click at [1104, 642] on button "Save" at bounding box center [1109, 627] width 57 height 30
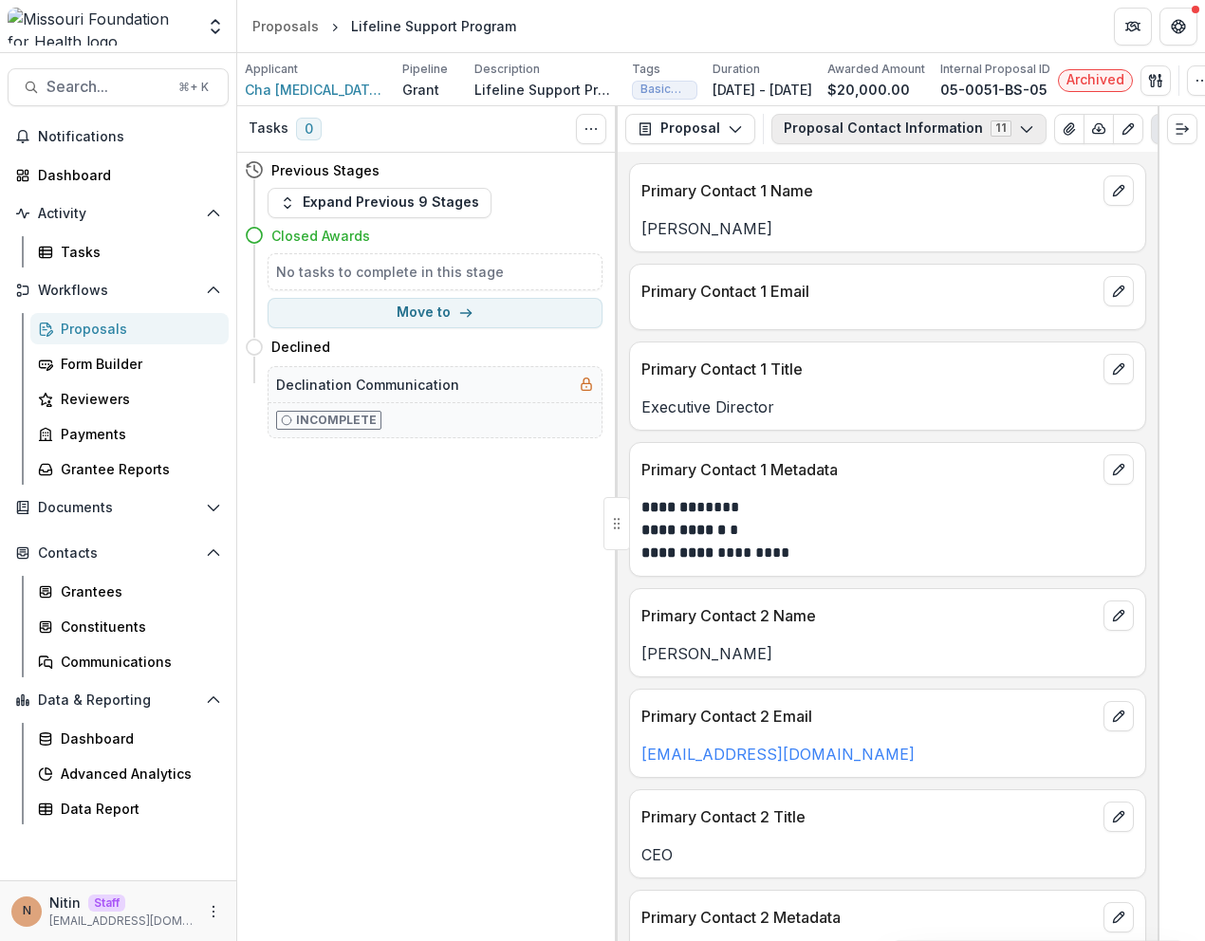
click at [856, 143] on button "Proposal Contact Information 11" at bounding box center [908, 129] width 275 height 30
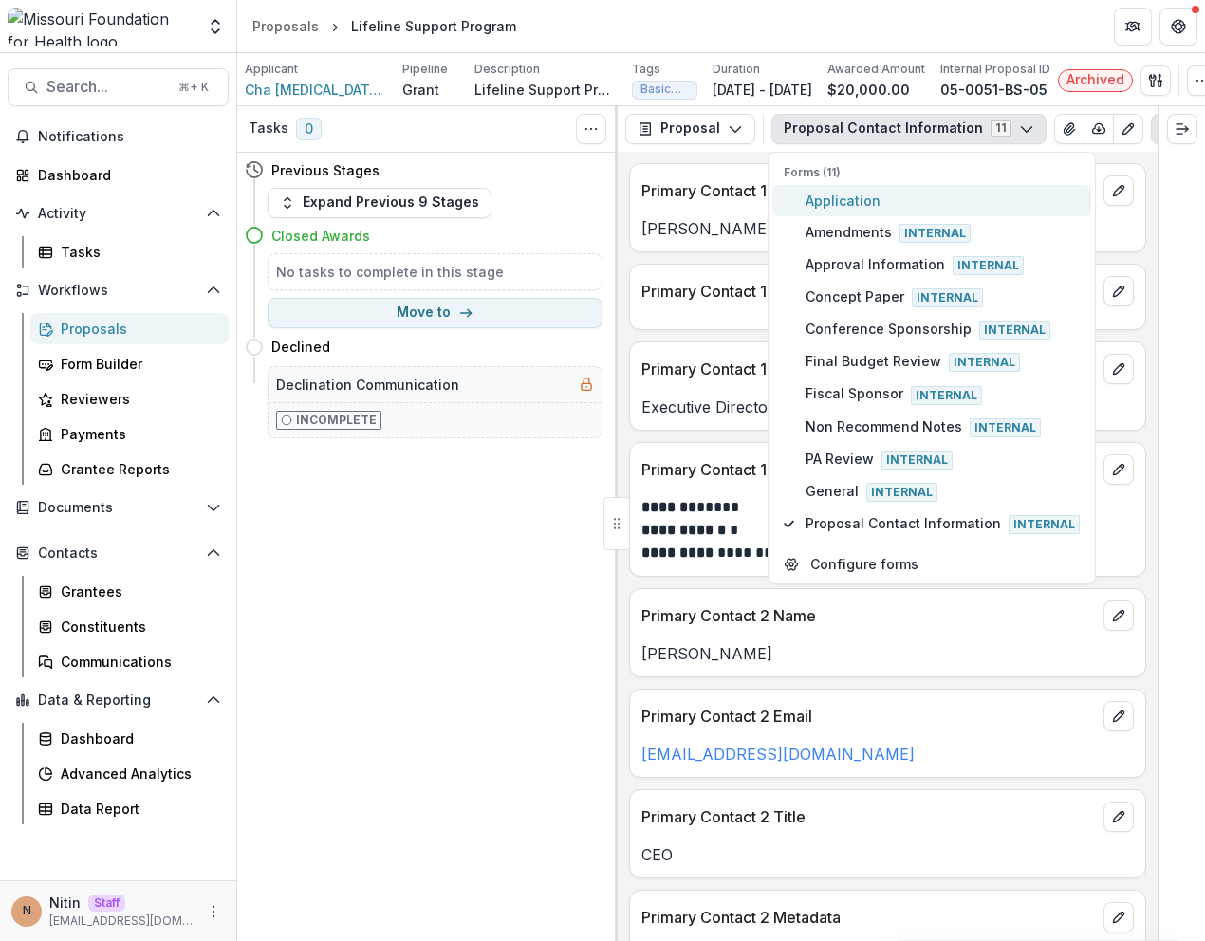
click at [824, 210] on span "Application" at bounding box center [943, 201] width 274 height 20
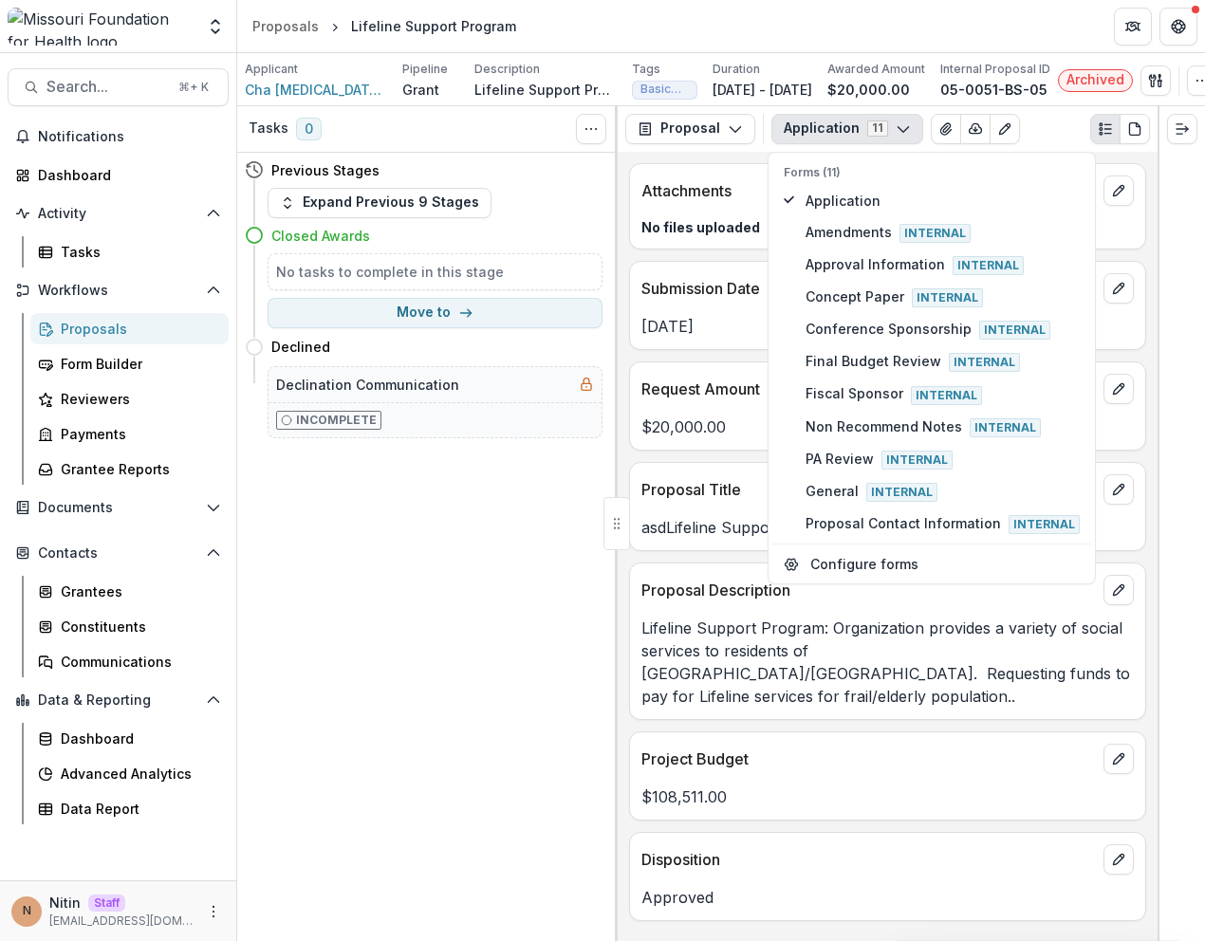
click at [669, 673] on p "Lifeline Support Program: Organization provides a variety of social services to…" at bounding box center [887, 662] width 492 height 91
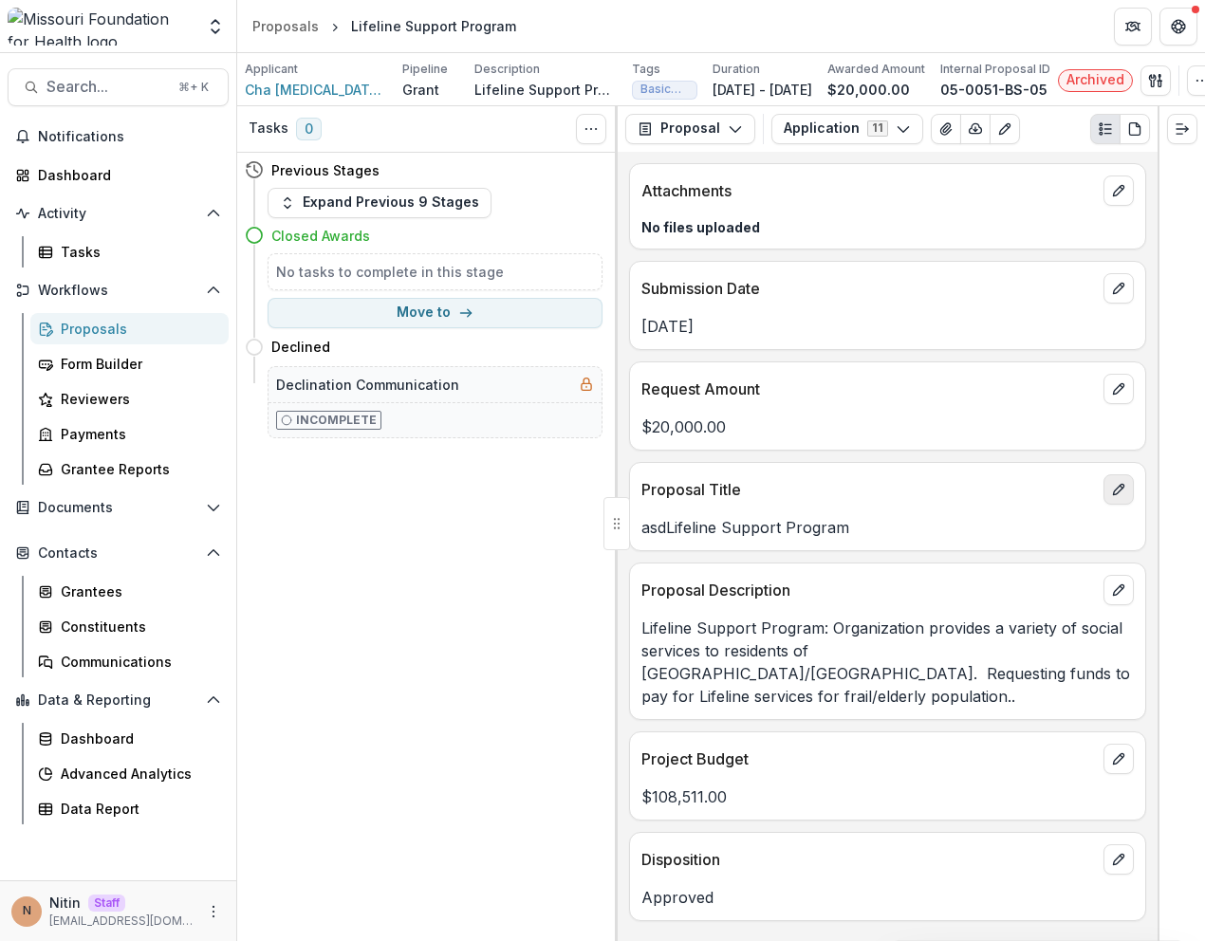
click at [1119, 497] on icon "edit" at bounding box center [1118, 489] width 15 height 15
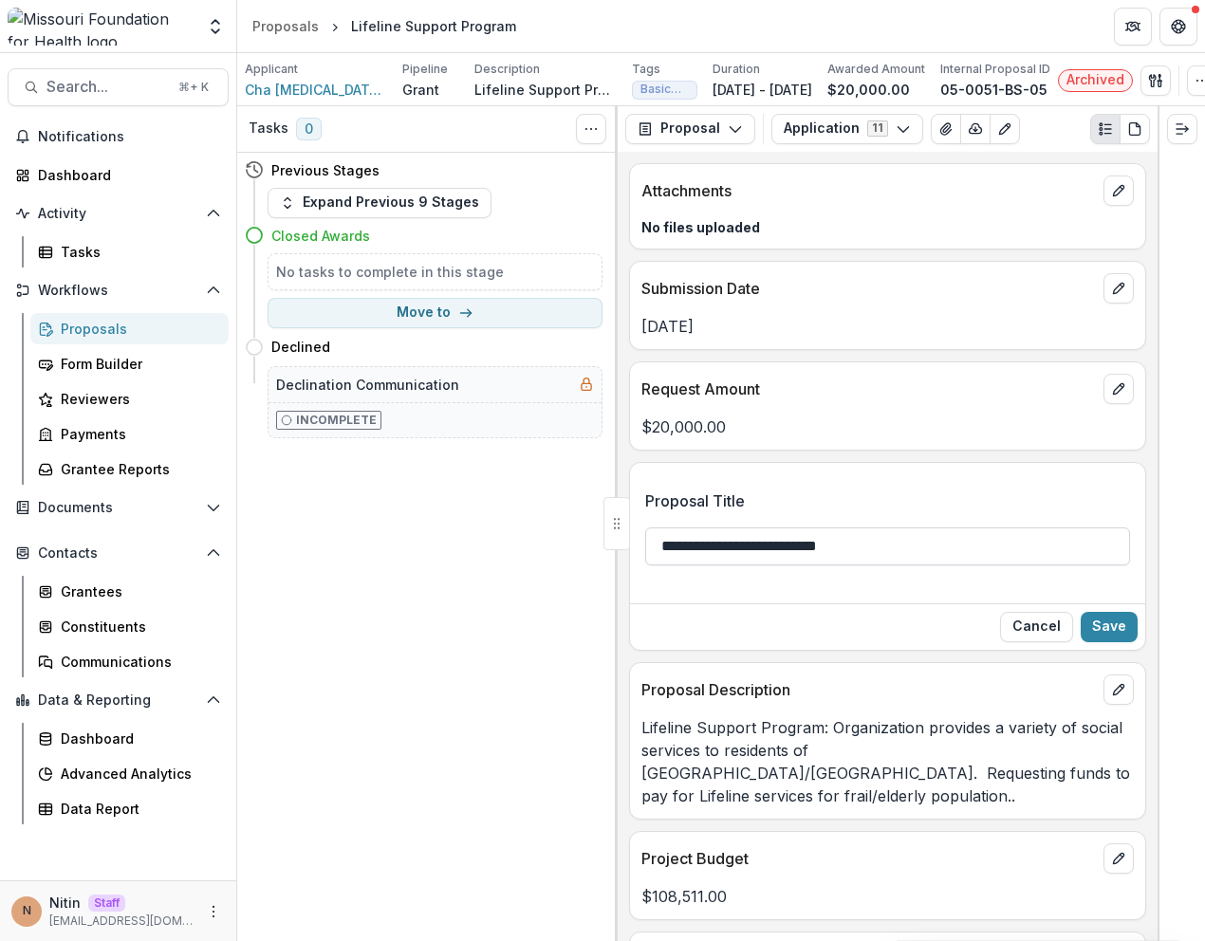
click at [690, 555] on input "**********" at bounding box center [887, 547] width 485 height 38
type input "**********"
click at [1103, 633] on button "Save" at bounding box center [1109, 627] width 57 height 30
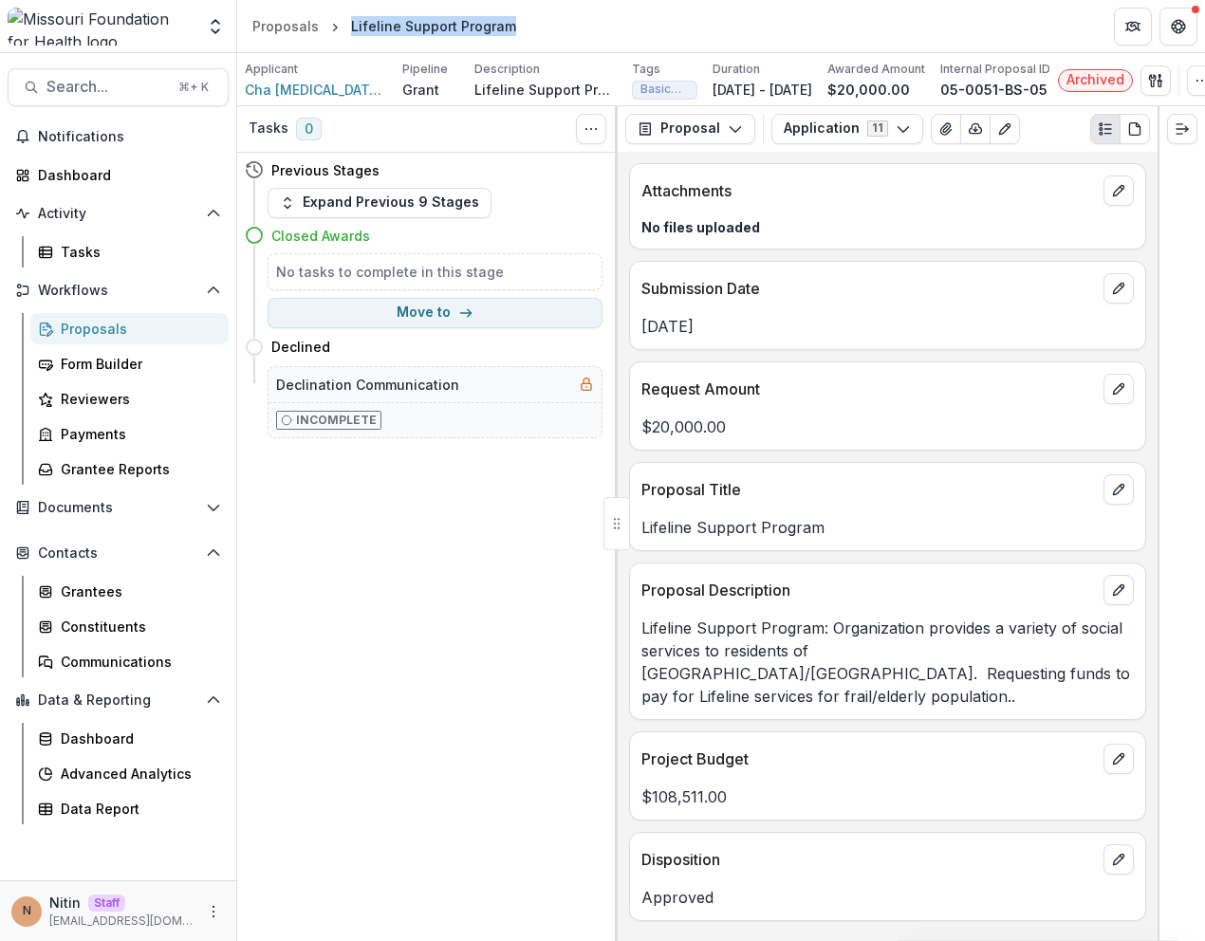
drag, startPoint x: 345, startPoint y: 29, endPoint x: 532, endPoint y: 29, distance: 186.9
click at [531, 29] on header "Proposals Lifeline Support Program" at bounding box center [721, 26] width 968 height 52
click at [532, 29] on header "Proposals Lifeline Support Program" at bounding box center [721, 26] width 968 height 52
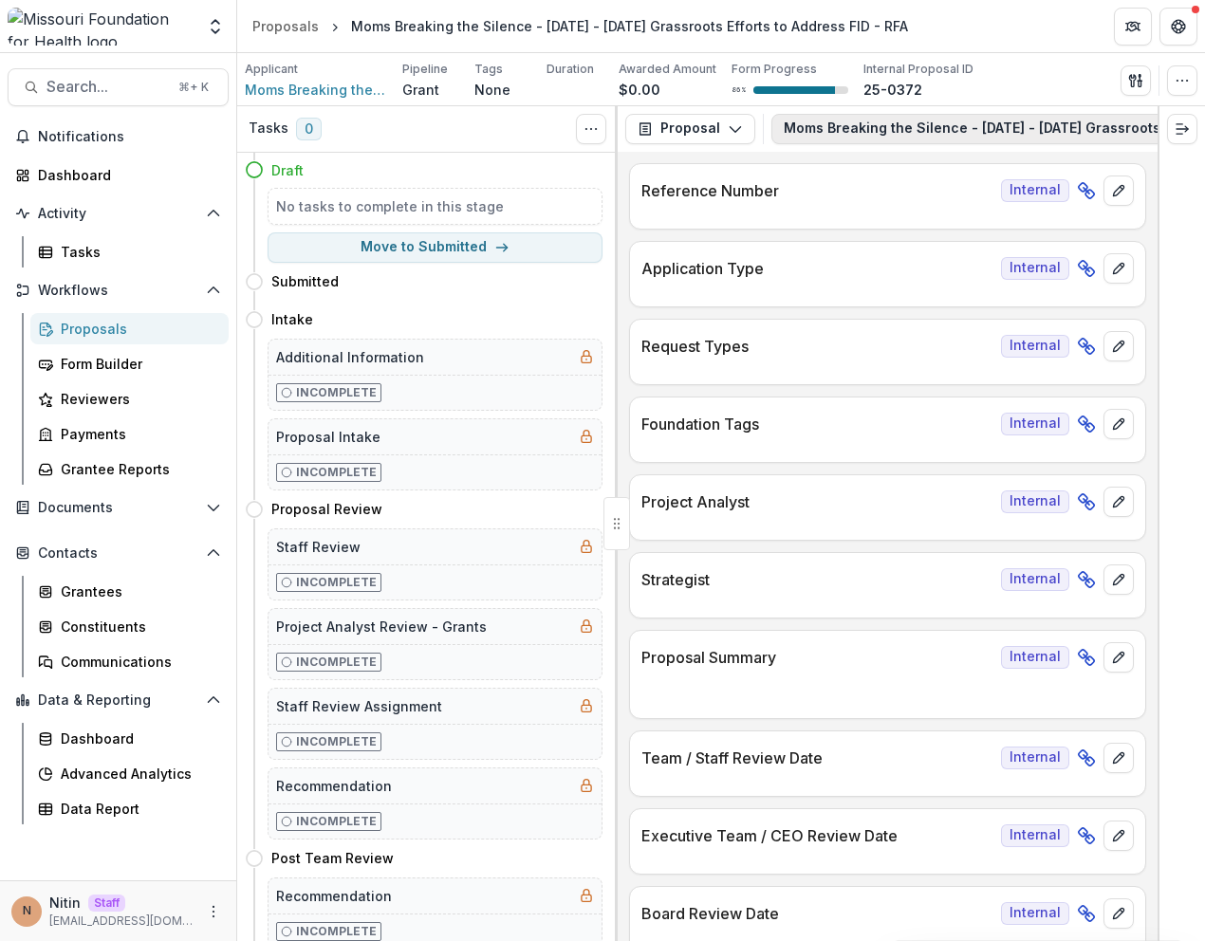
click at [863, 126] on button "Moms Breaking the Silence - [DATE] - [DATE] Grassroots Efforts to Address FID -…" at bounding box center [1088, 129] width 634 height 30
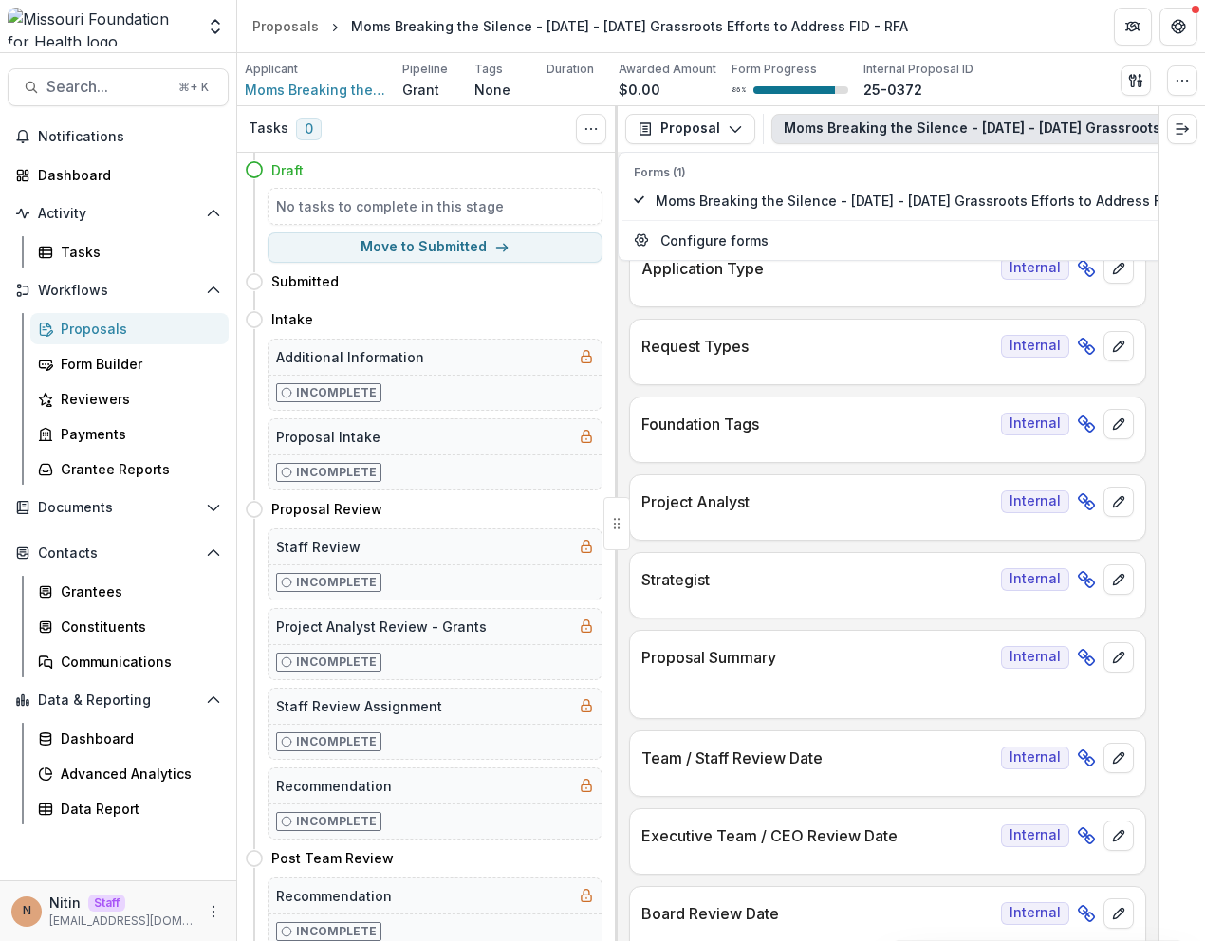
click at [863, 126] on button "Moms Breaking the Silence - [DATE] - [DATE] Grassroots Efforts to Address FID -…" at bounding box center [1088, 129] width 634 height 30
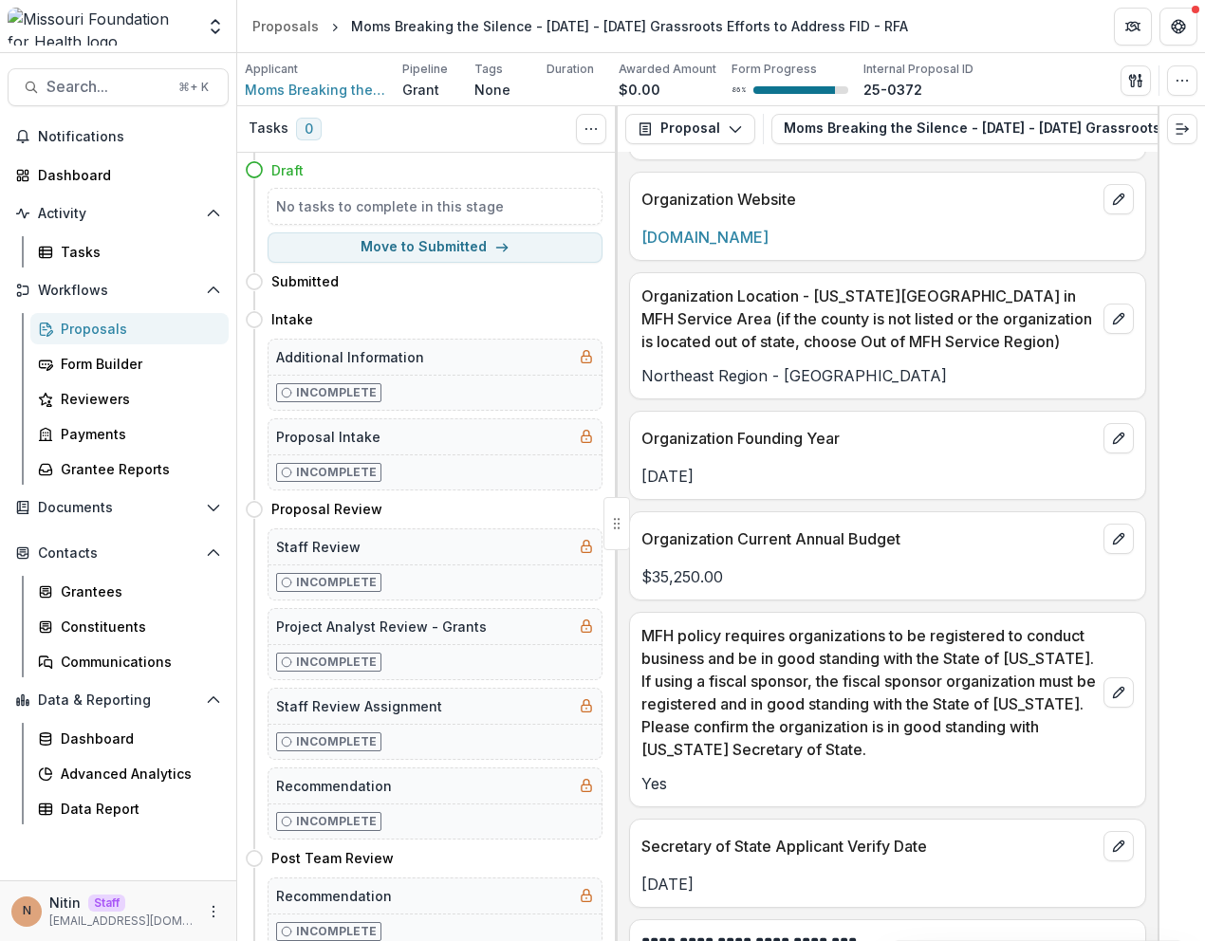
scroll to position [2233, 0]
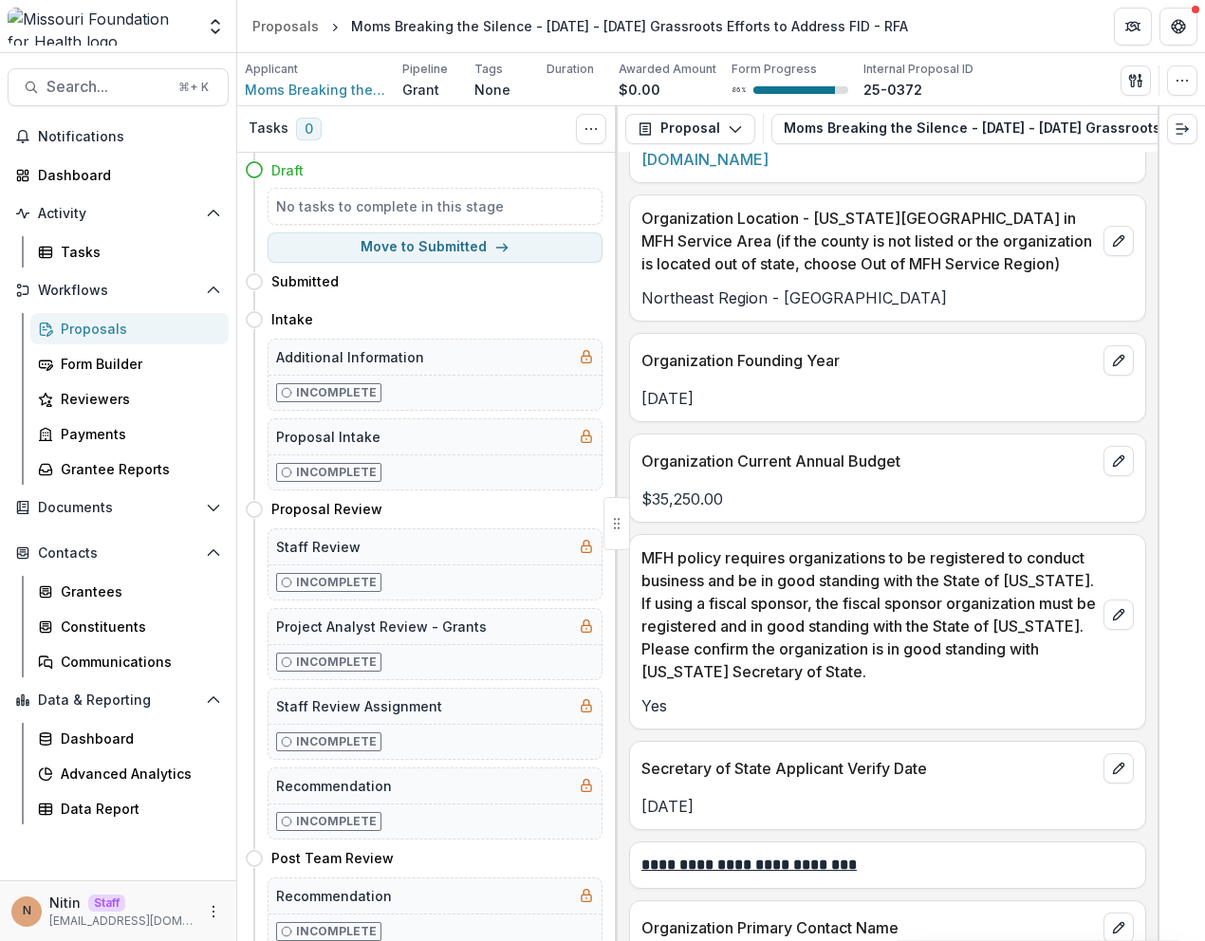
click at [831, 659] on p "MFH policy requires organizations to be registered to conduct business and be i…" at bounding box center [868, 615] width 454 height 137
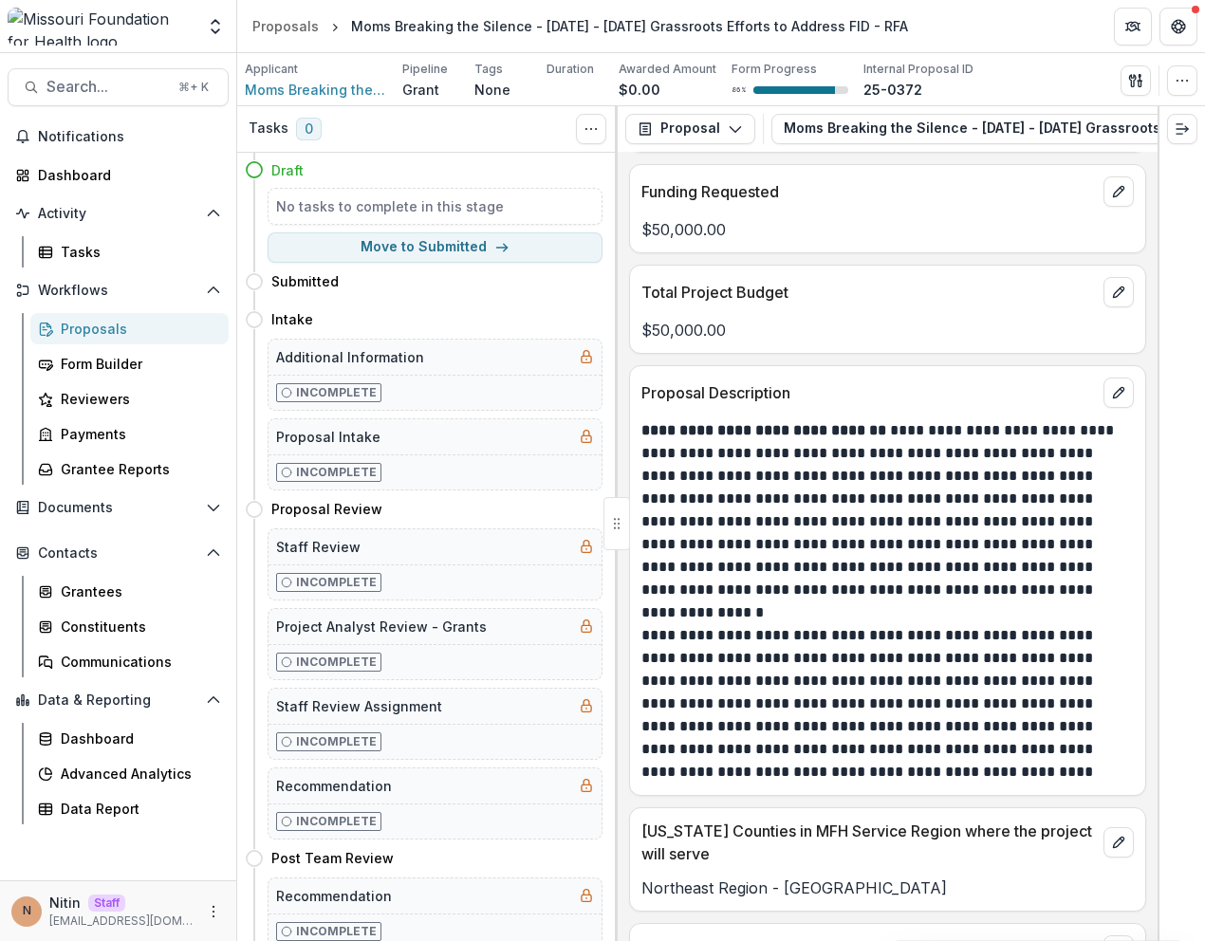
scroll to position [5093, 0]
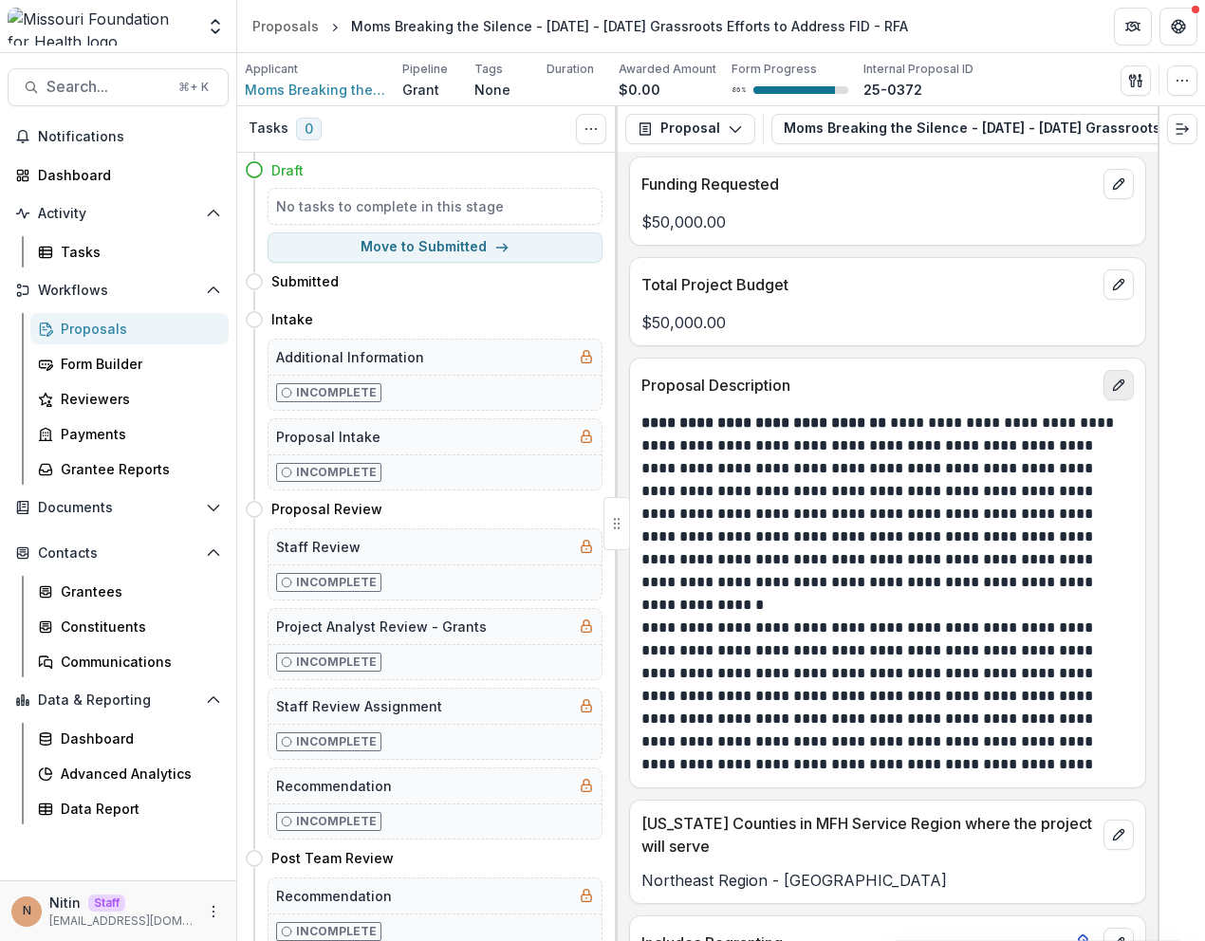
click at [1118, 377] on button "edit" at bounding box center [1118, 385] width 30 height 30
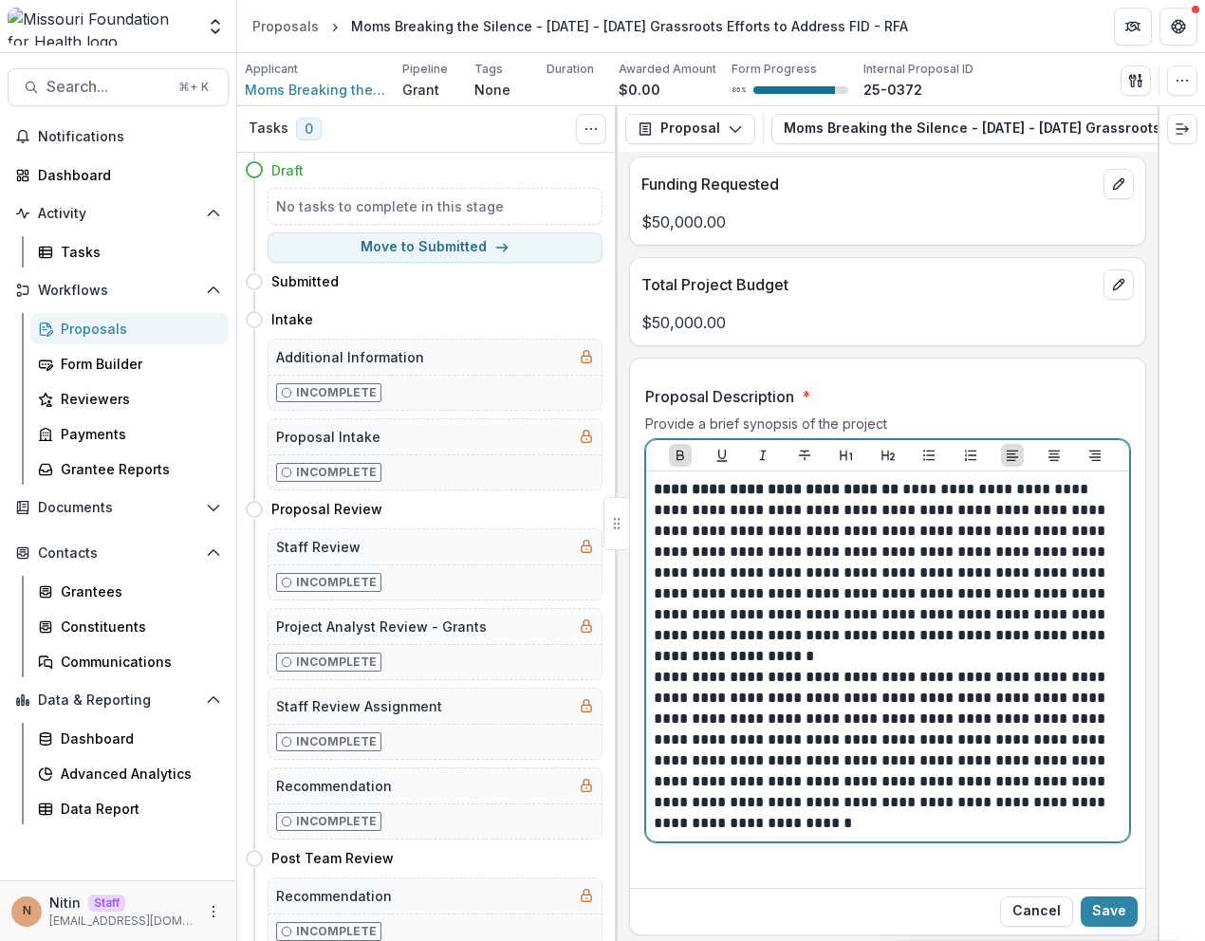
click at [925, 830] on p "**********" at bounding box center [885, 740] width 462 height 188
click at [877, 829] on p "**********" at bounding box center [885, 740] width 462 height 188
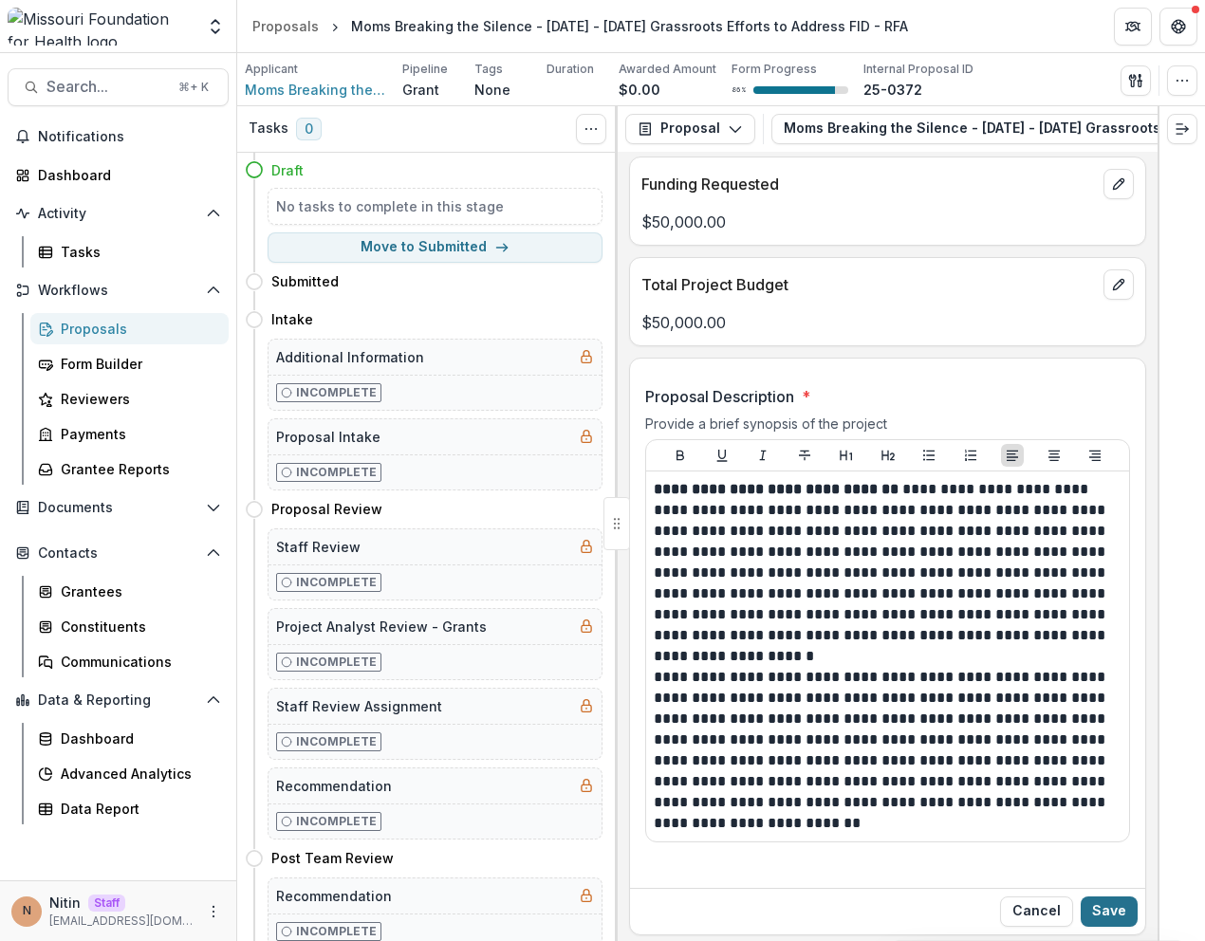
click at [1099, 908] on button "Save" at bounding box center [1109, 912] width 57 height 30
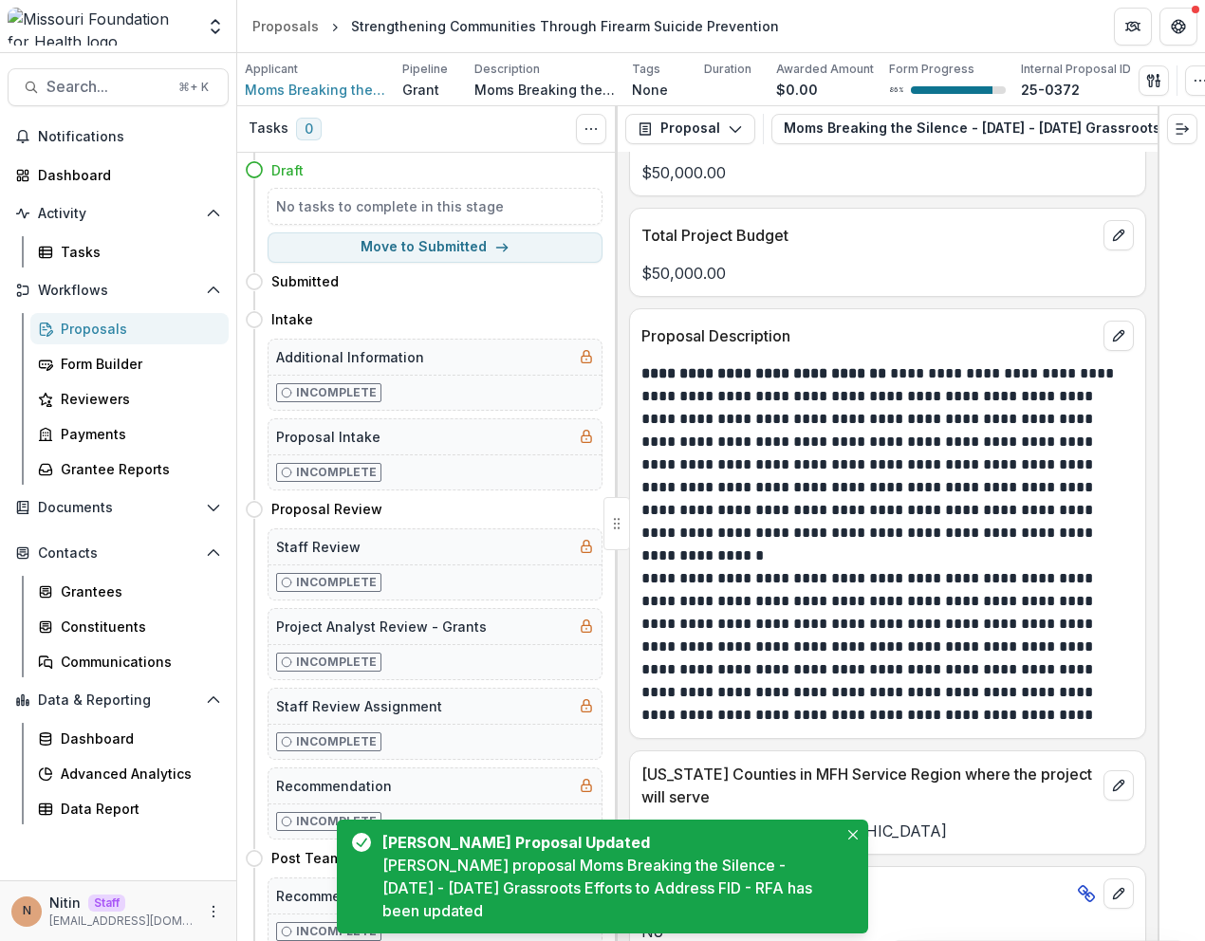
scroll to position [5145, 0]
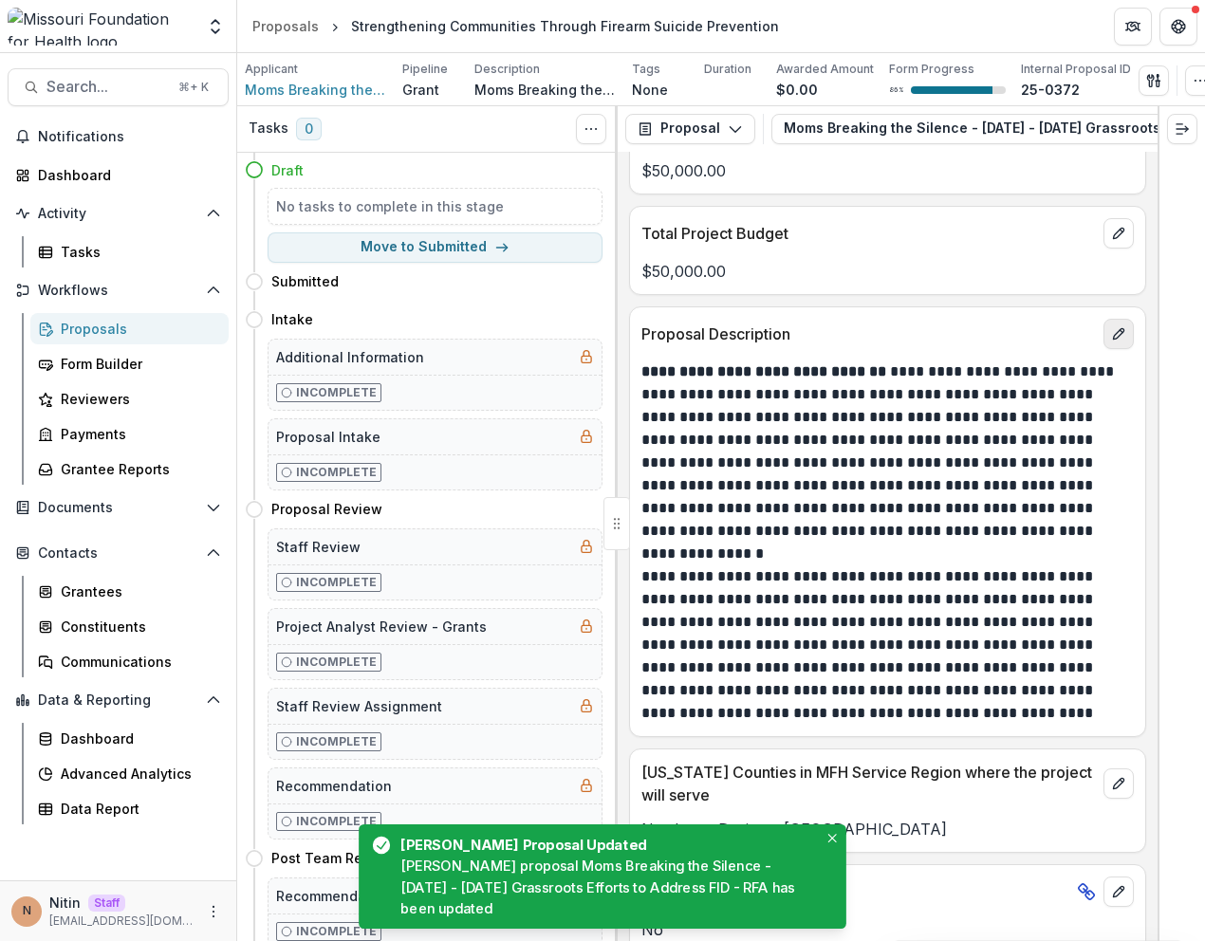
click at [1118, 349] on button "edit" at bounding box center [1118, 334] width 30 height 30
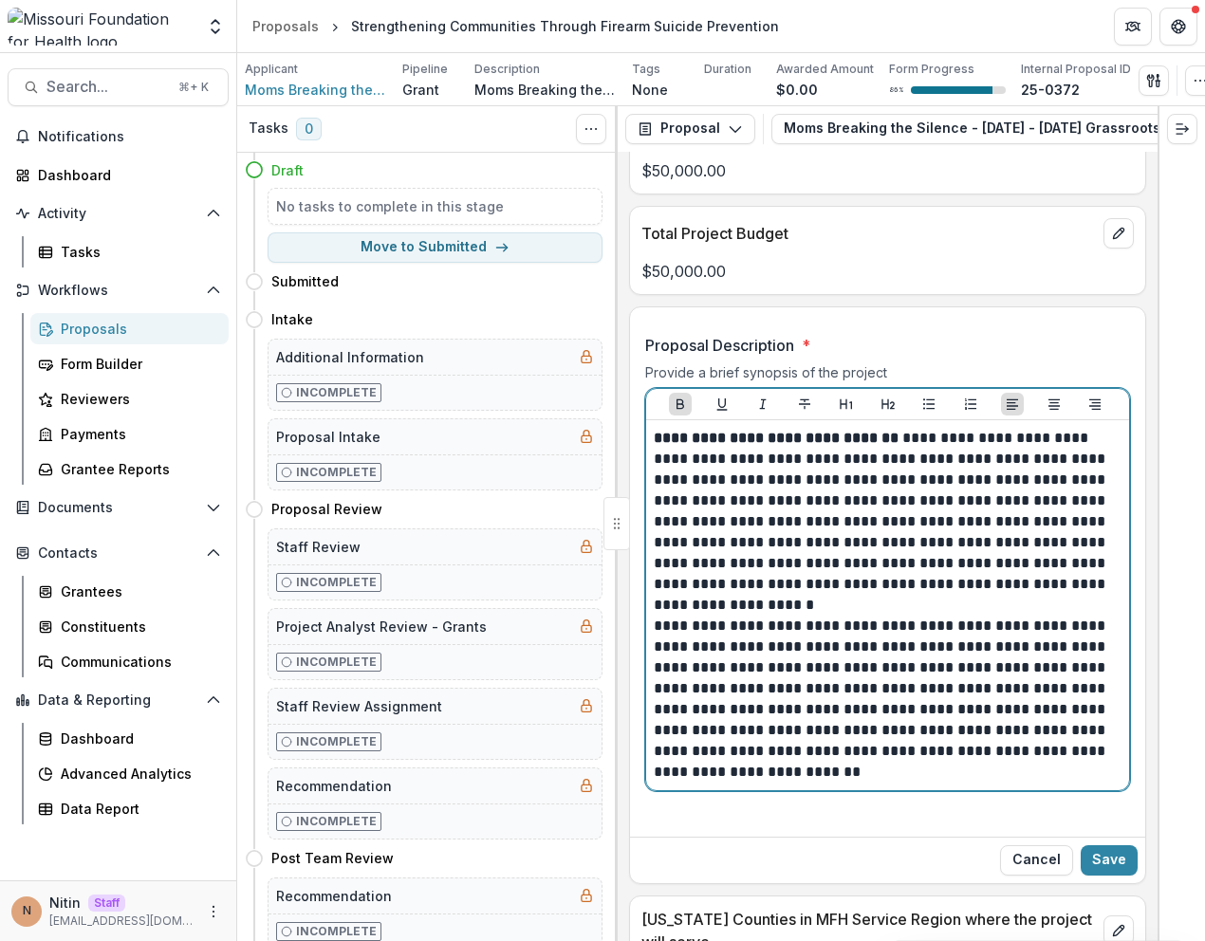
click at [812, 783] on p "**********" at bounding box center [885, 689] width 462 height 188
click at [765, 783] on p "**********" at bounding box center [885, 689] width 462 height 188
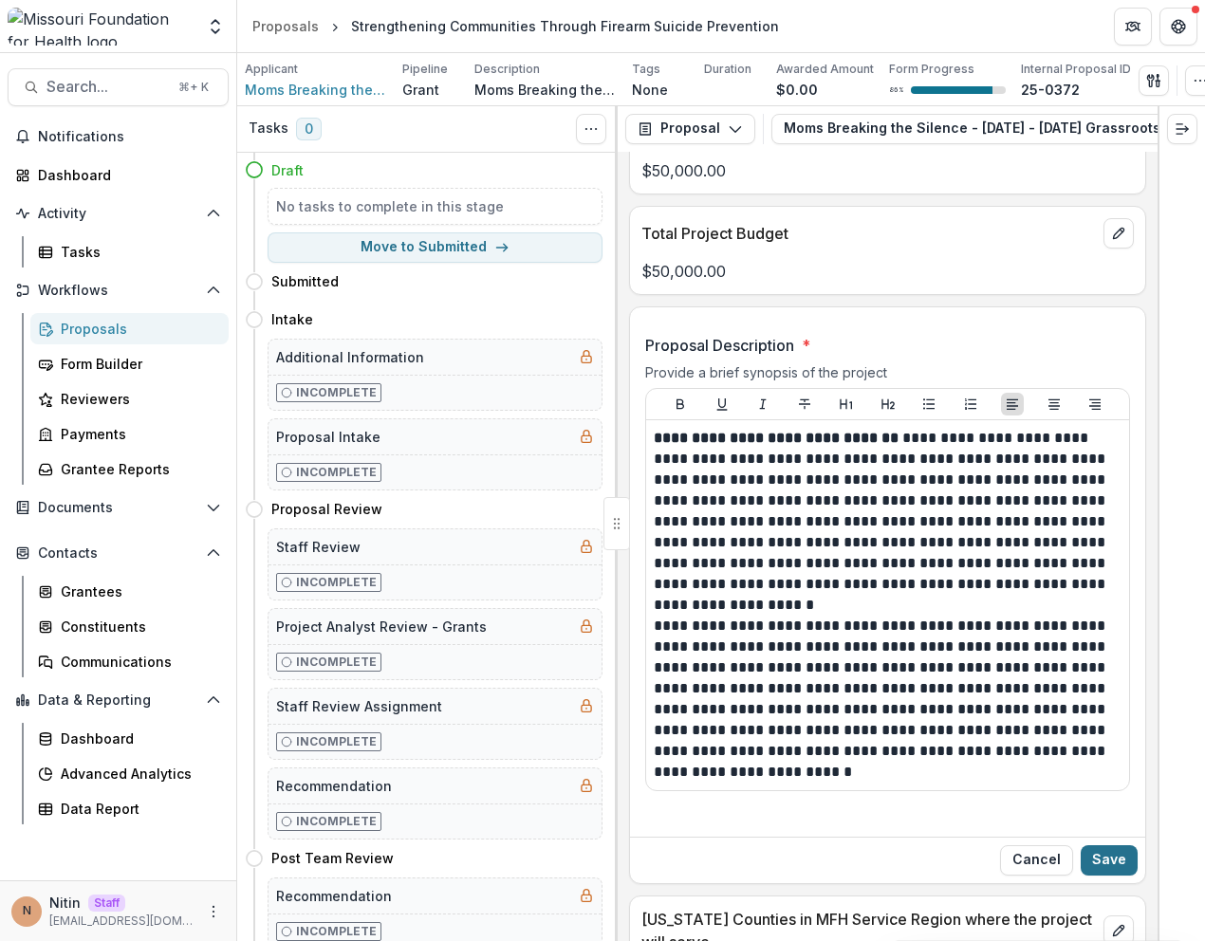
click at [1103, 876] on button "Save" at bounding box center [1109, 860] width 57 height 30
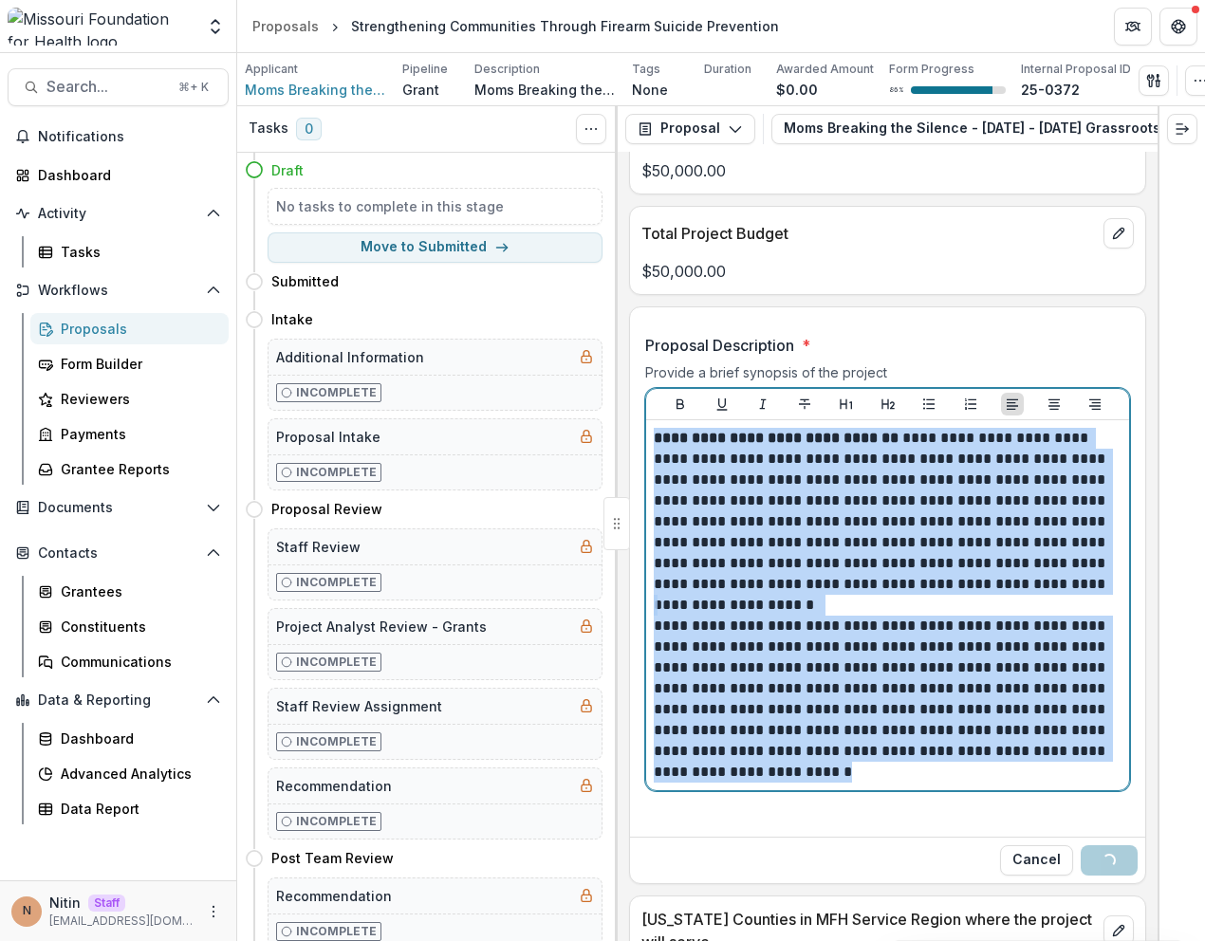
drag, startPoint x: 819, startPoint y: 787, endPoint x: 642, endPoint y: 431, distance: 397.2
click at [642, 431] on div "**********" at bounding box center [887, 574] width 515 height 510
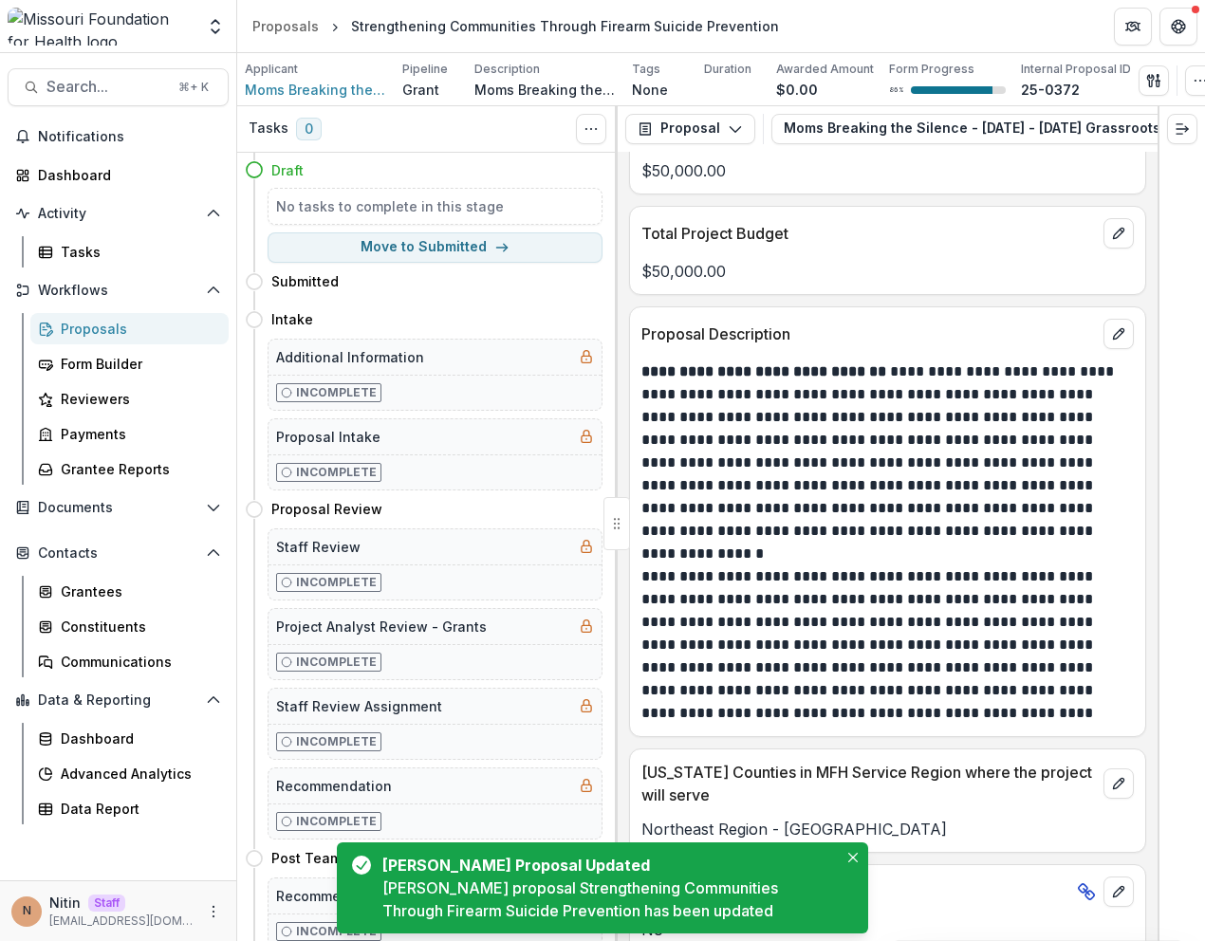
drag, startPoint x: 759, startPoint y: 436, endPoint x: 753, endPoint y: 464, distance: 29.0
click at [753, 464] on p "**********" at bounding box center [884, 452] width 487 height 182
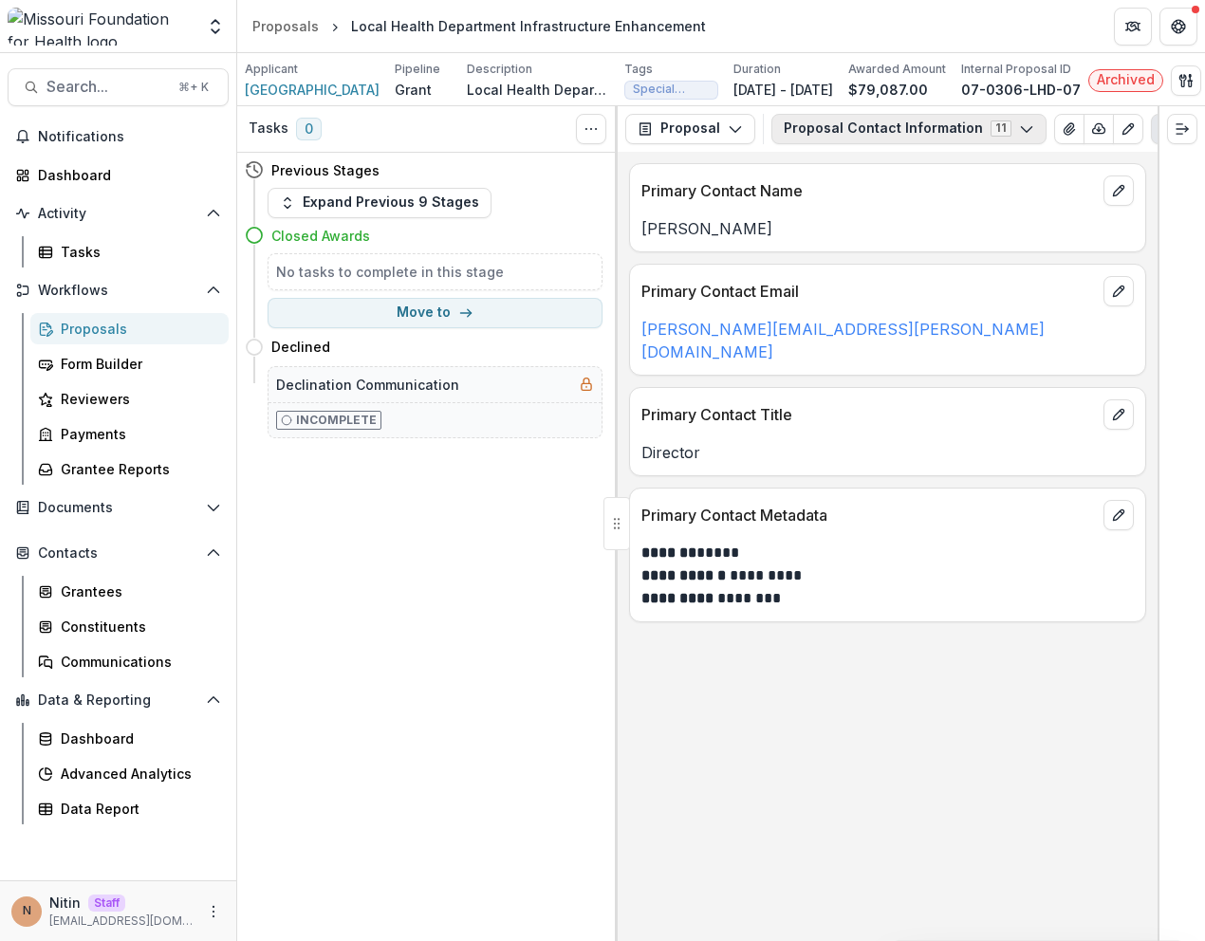
click at [941, 143] on button "Proposal Contact Information 11" at bounding box center [908, 129] width 275 height 30
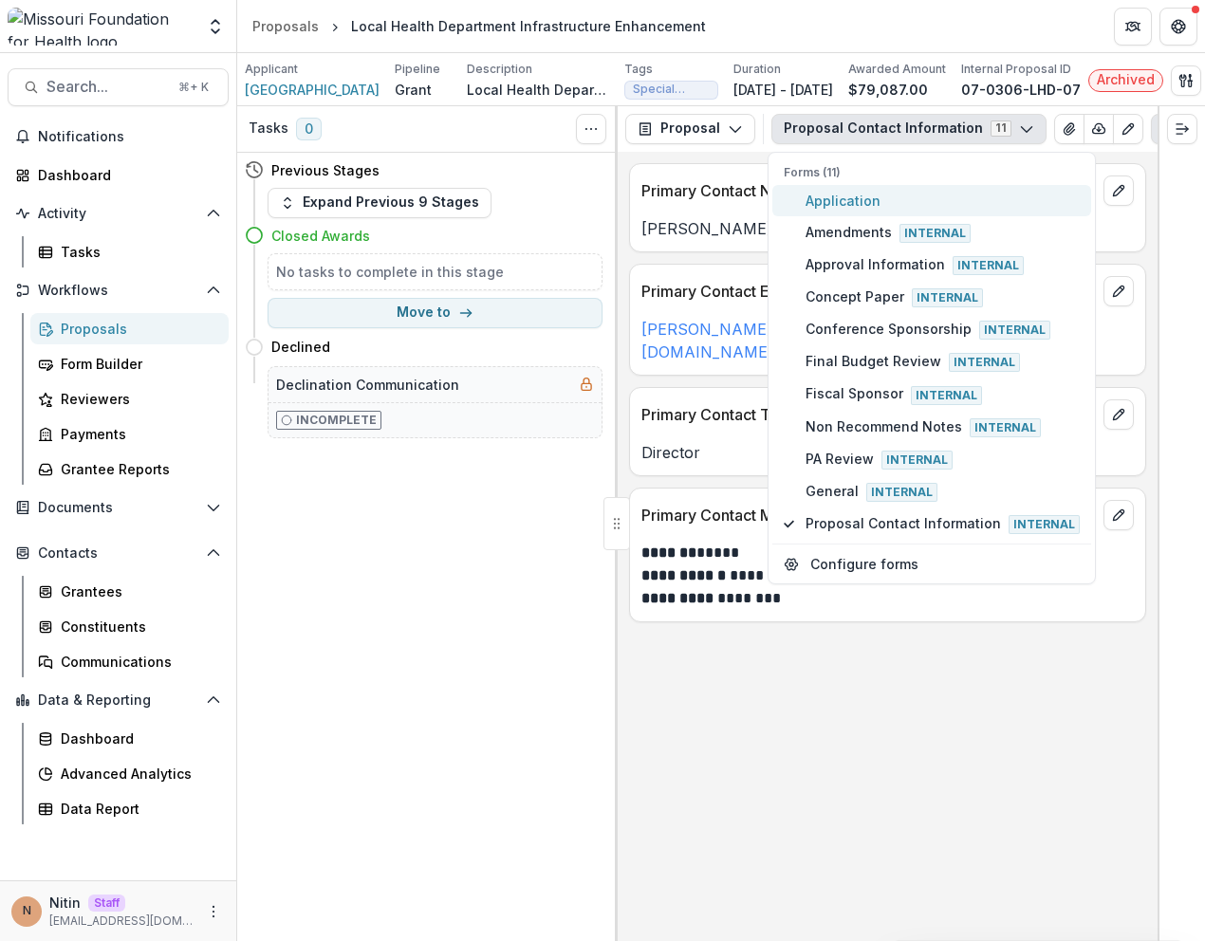
click at [870, 211] on span "Application" at bounding box center [943, 201] width 274 height 20
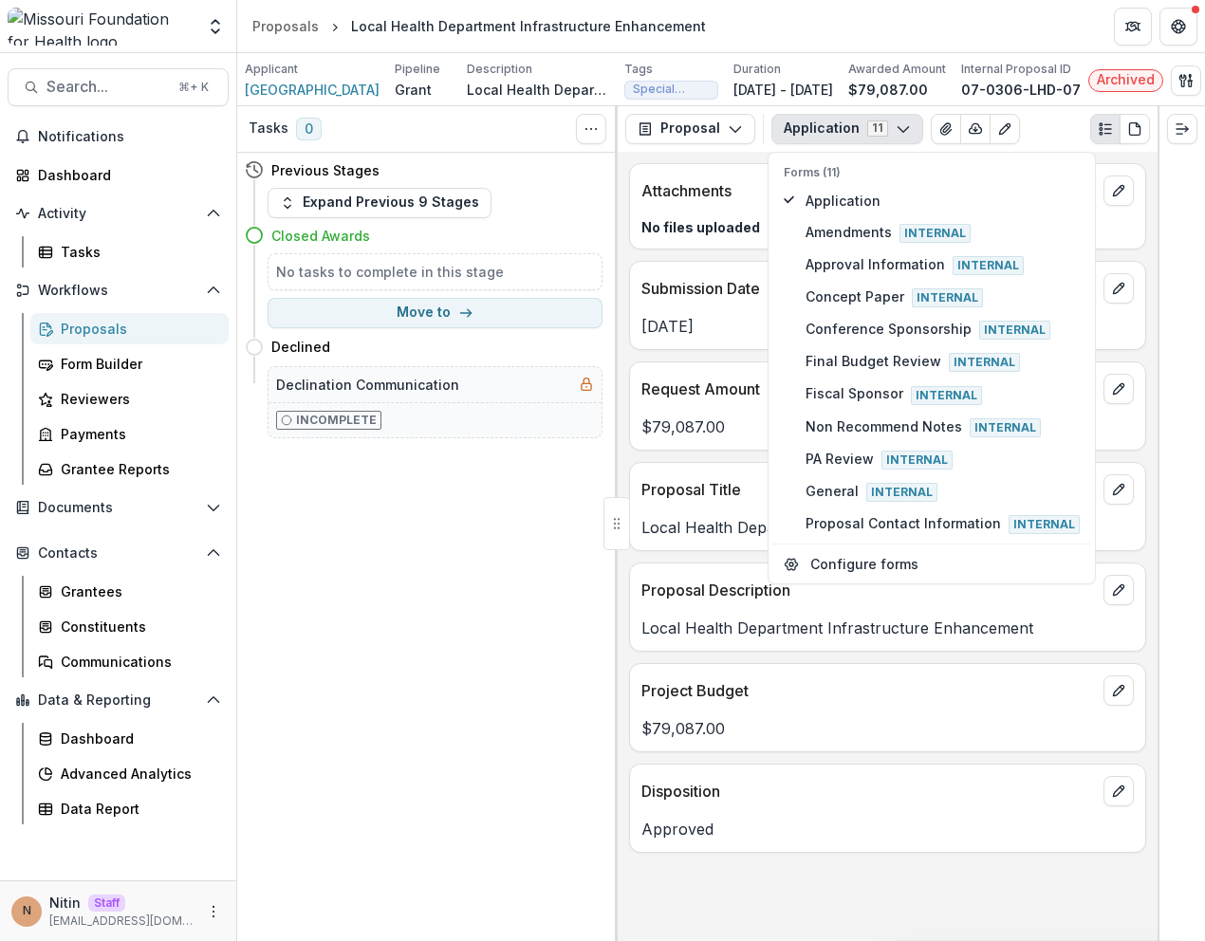
click at [704, 480] on div "Proposal Title" at bounding box center [887, 484] width 515 height 42
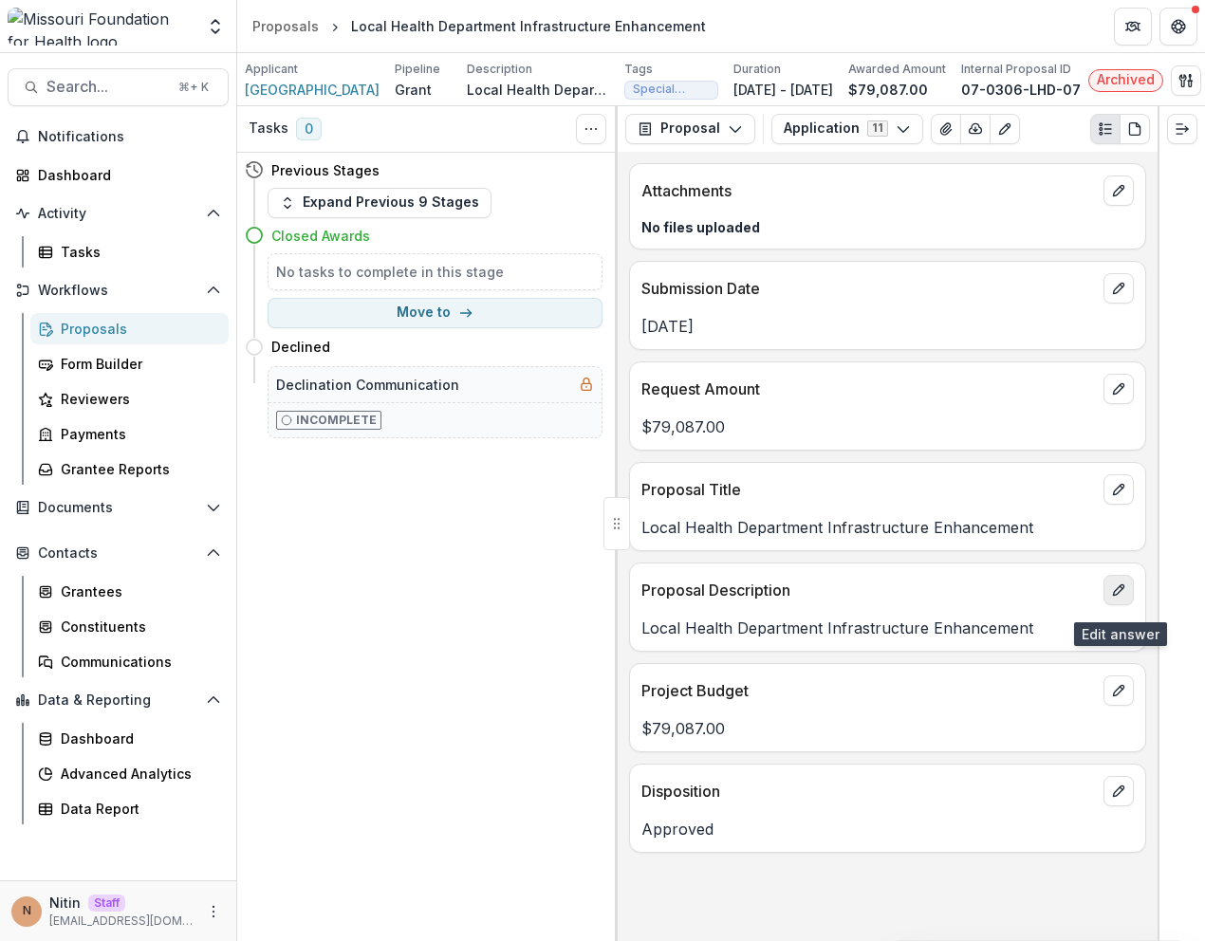
click at [1116, 594] on icon "edit" at bounding box center [1118, 590] width 15 height 15
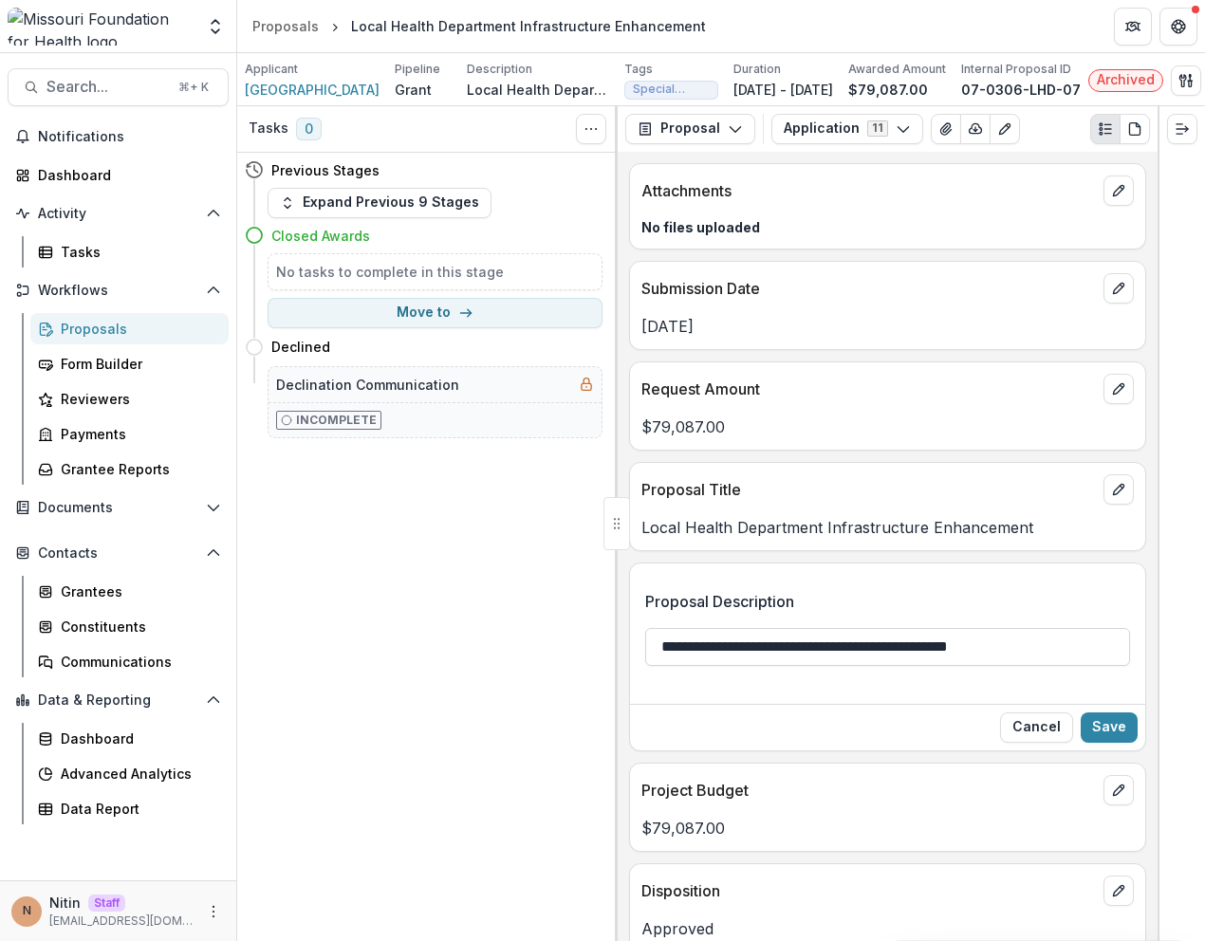
click at [653, 658] on input "**********" at bounding box center [887, 647] width 485 height 38
type input "**********"
click at [1106, 735] on button "Save" at bounding box center [1109, 728] width 57 height 30
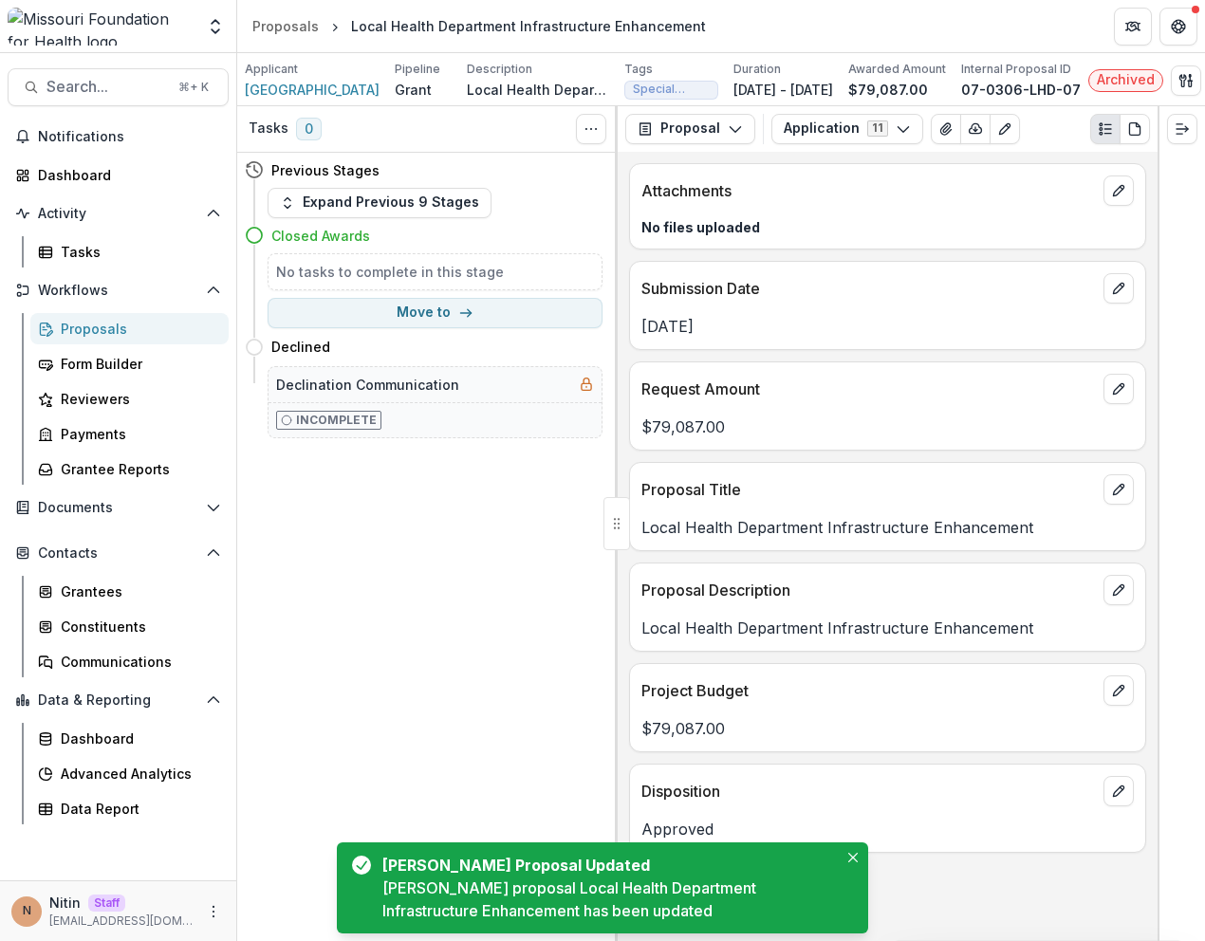
click at [519, 566] on div "Tasks 0 Show Cancelled Tasks Previous Stages Expand Previous 9 Stages Closed Aw…" at bounding box center [427, 523] width 380 height 835
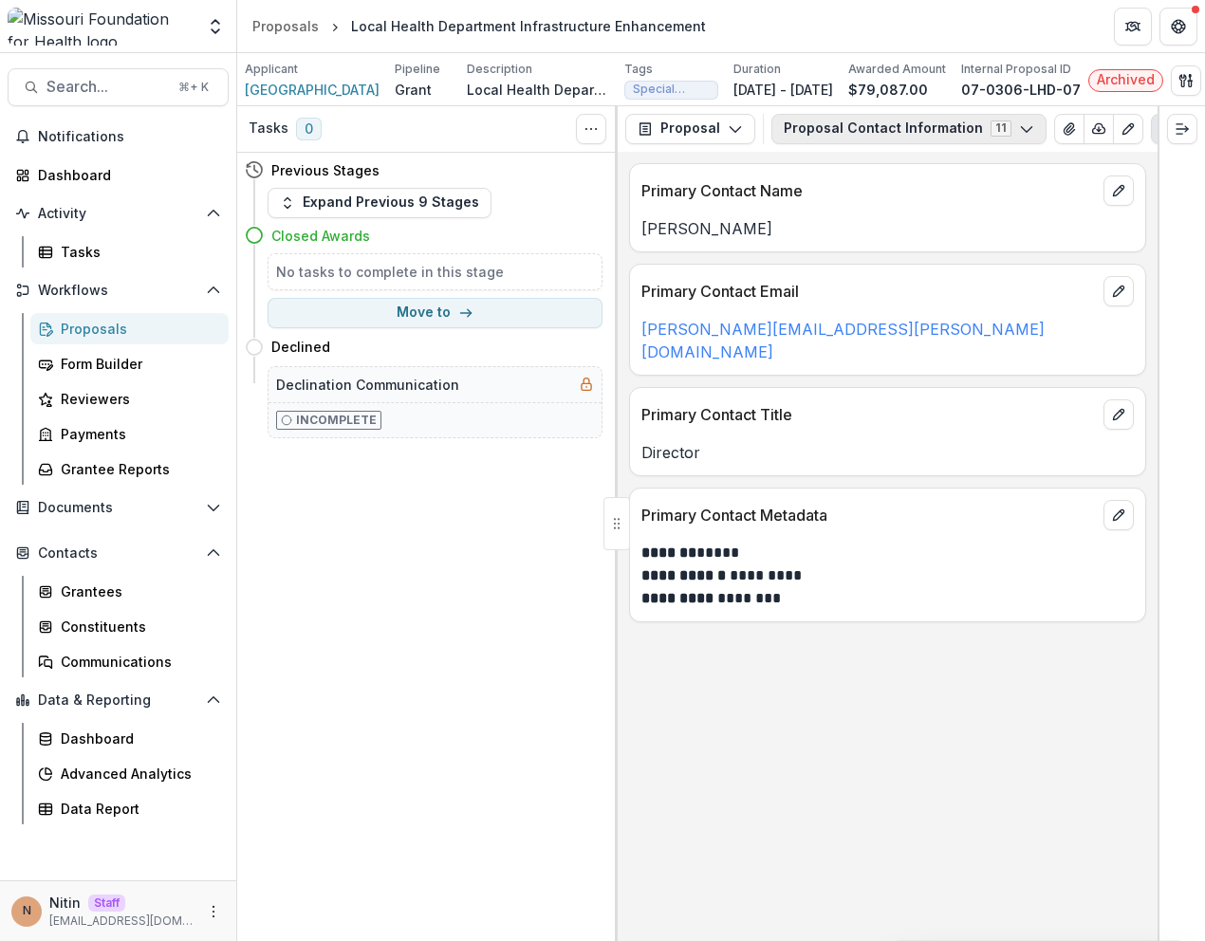
click at [929, 140] on button "Proposal Contact Information 11" at bounding box center [908, 129] width 275 height 30
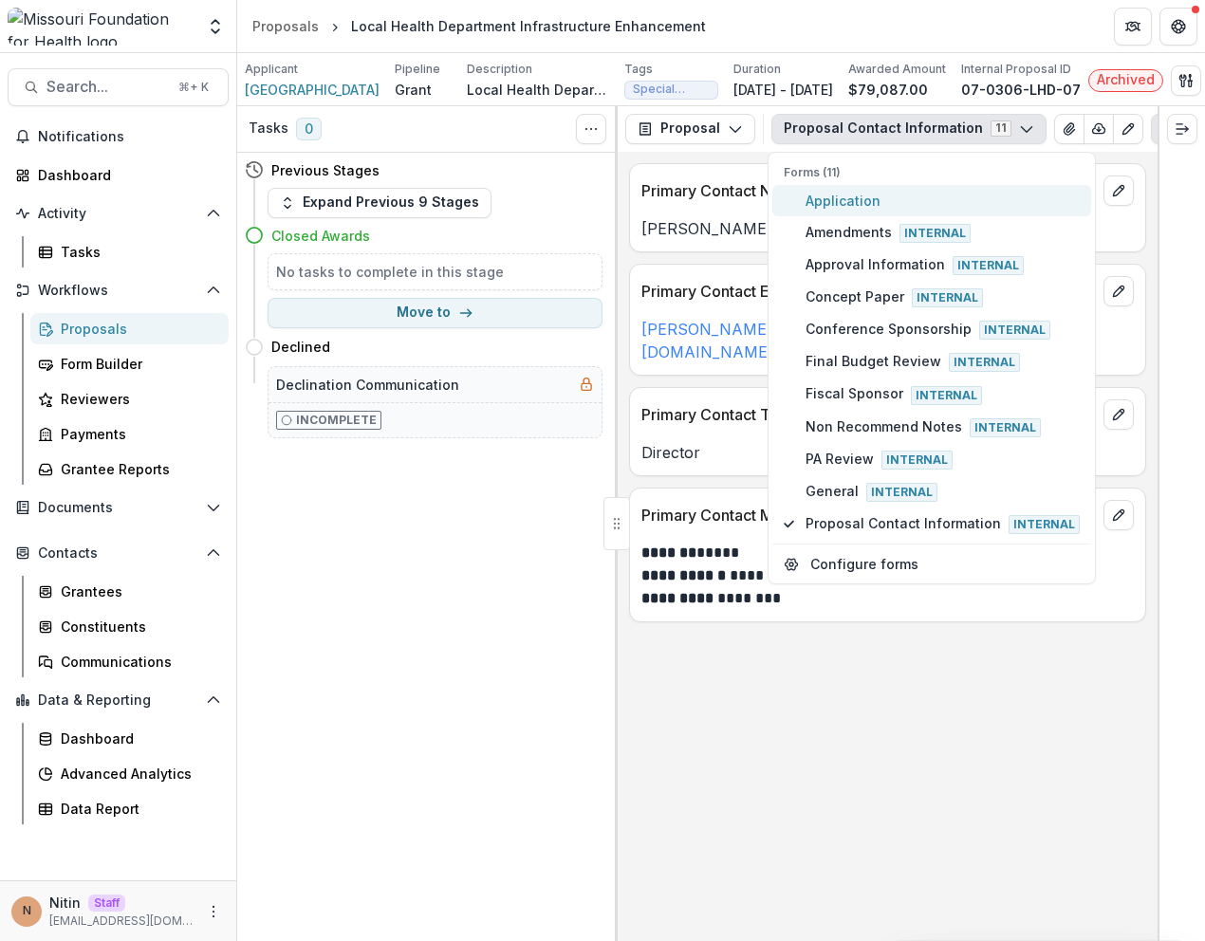
click at [864, 202] on span "Application" at bounding box center [943, 201] width 274 height 20
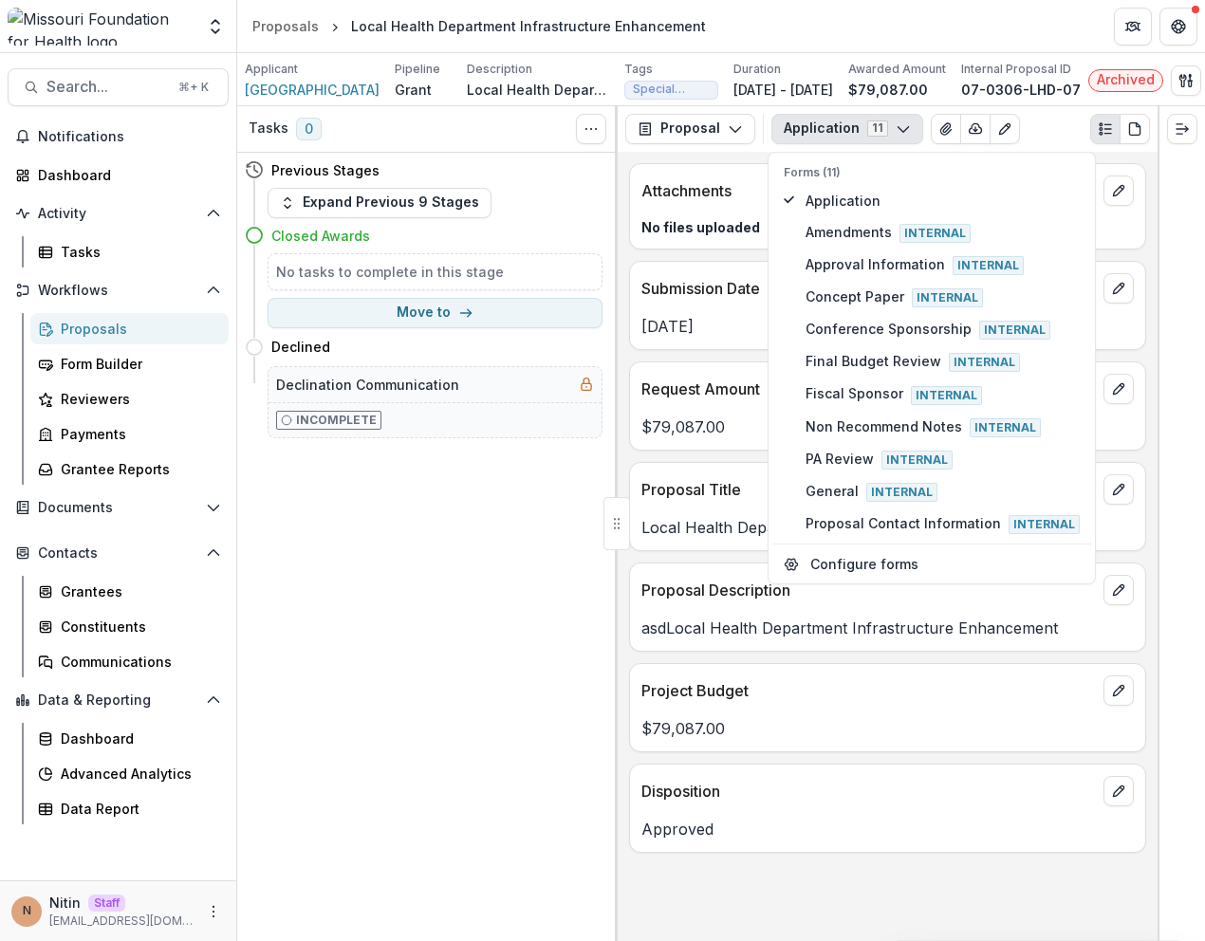
click at [651, 640] on p "asdLocal Health Department Infrastructure Enhancement" at bounding box center [887, 628] width 492 height 23
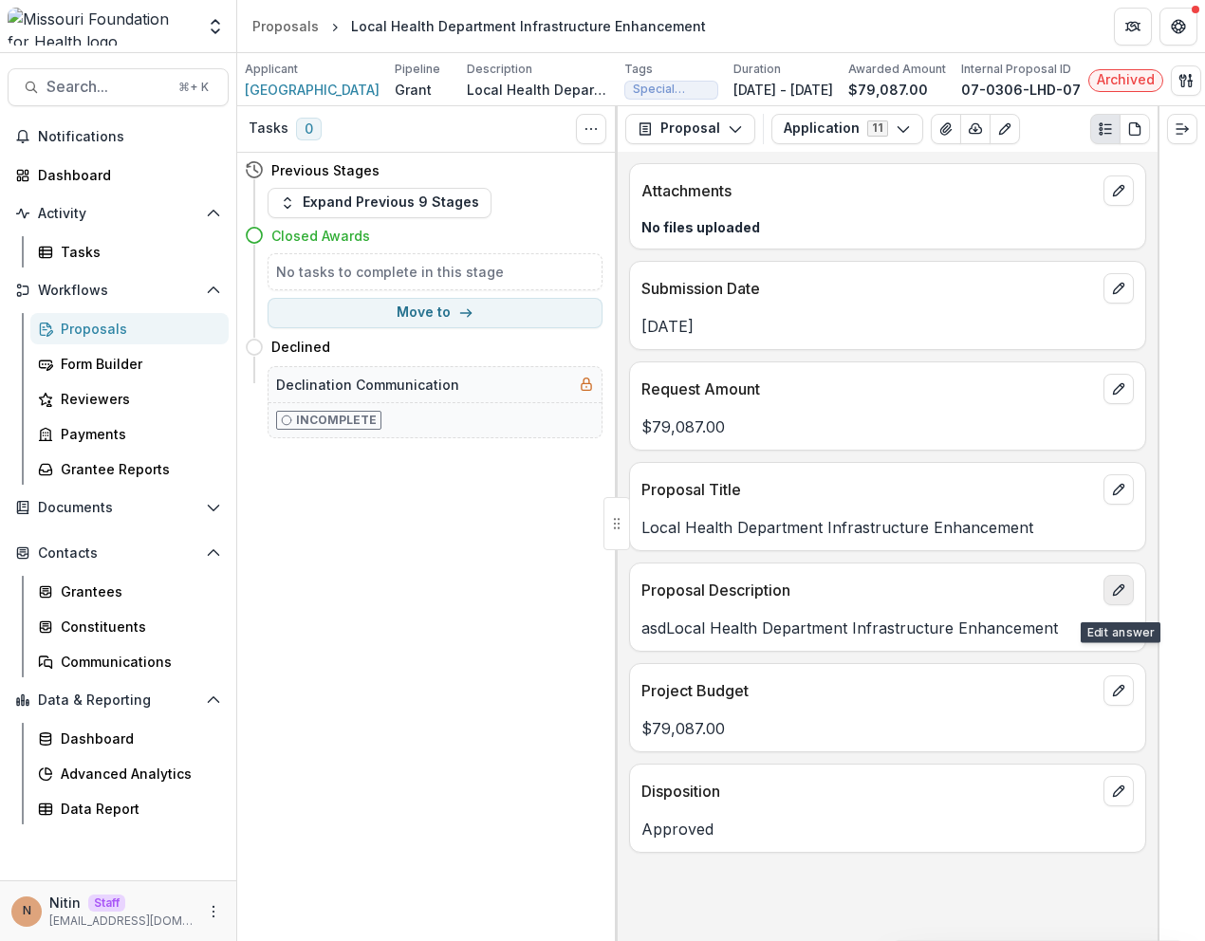
click at [1121, 598] on icon "edit" at bounding box center [1118, 590] width 15 height 15
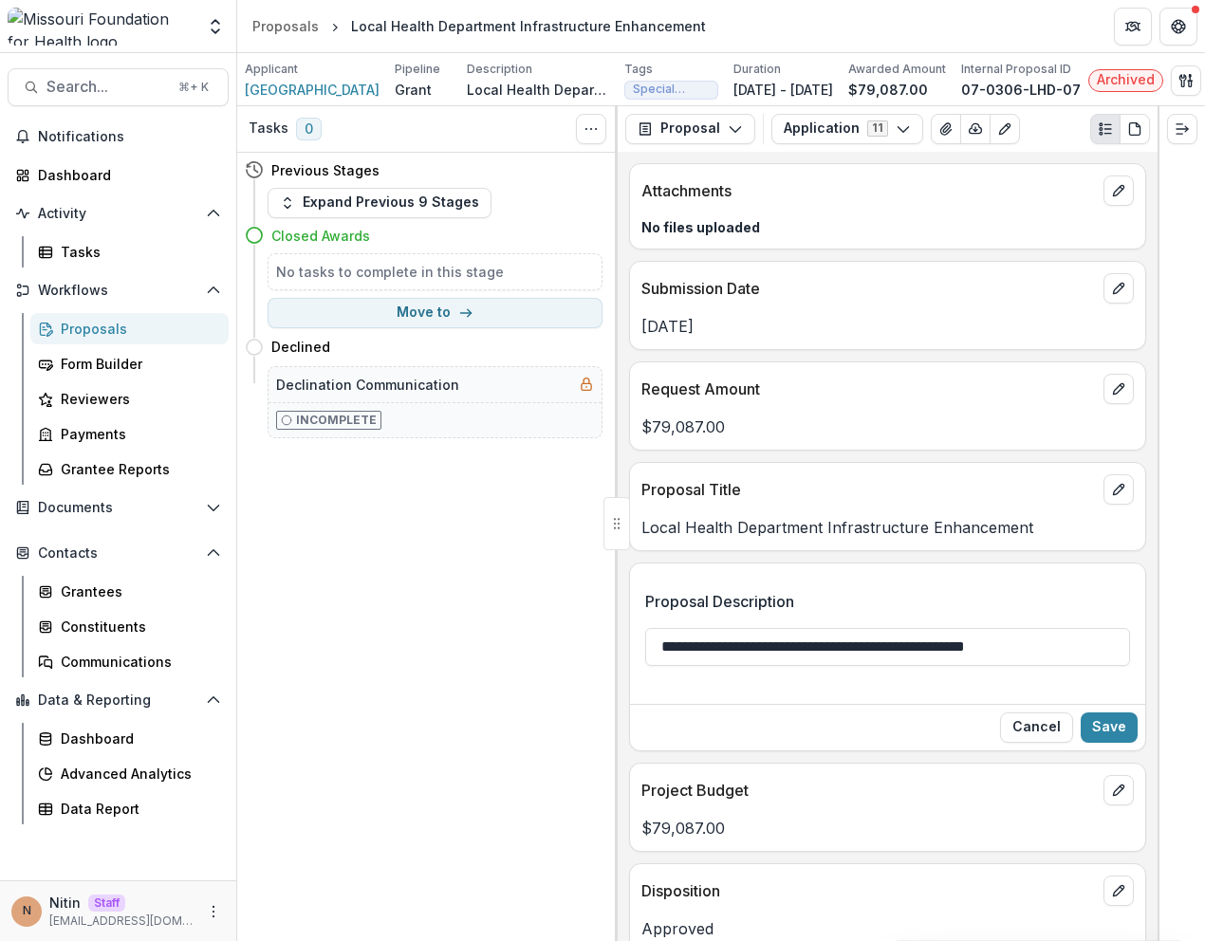
drag, startPoint x: 687, startPoint y: 660, endPoint x: 589, endPoint y: 660, distance: 97.7
click at [589, 660] on div "**********" at bounding box center [721, 523] width 968 height 835
type input "**********"
click at [1090, 743] on button "Save" at bounding box center [1109, 728] width 57 height 30
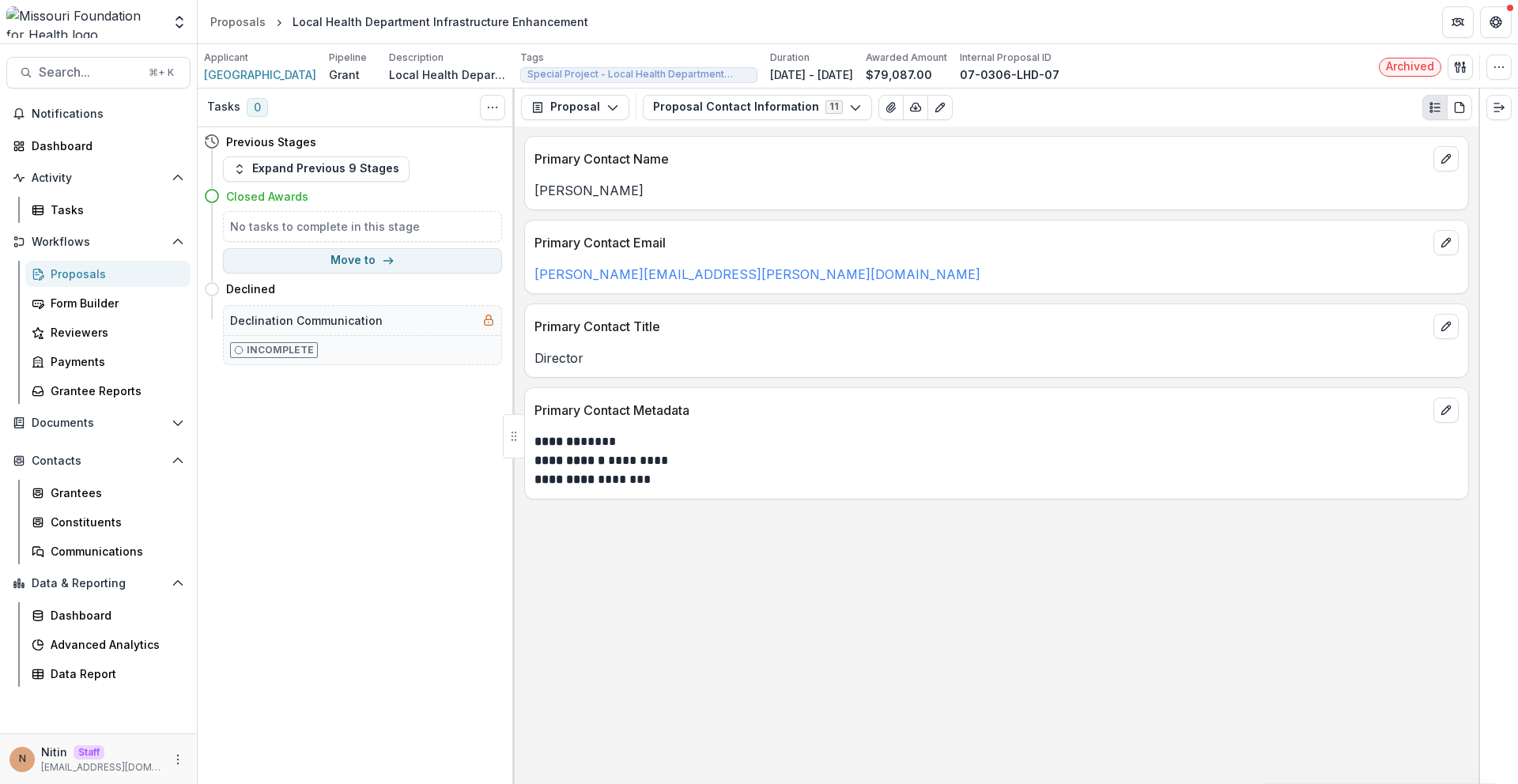
click at [701, 124] on div "Proposal Proposal Payments Reports Grant Agreements Board Summaries Bank Detail…" at bounding box center [996, 107] width 964 height 38
click at [701, 108] on button "Proposal Contact Information 11" at bounding box center [757, 107] width 229 height 25
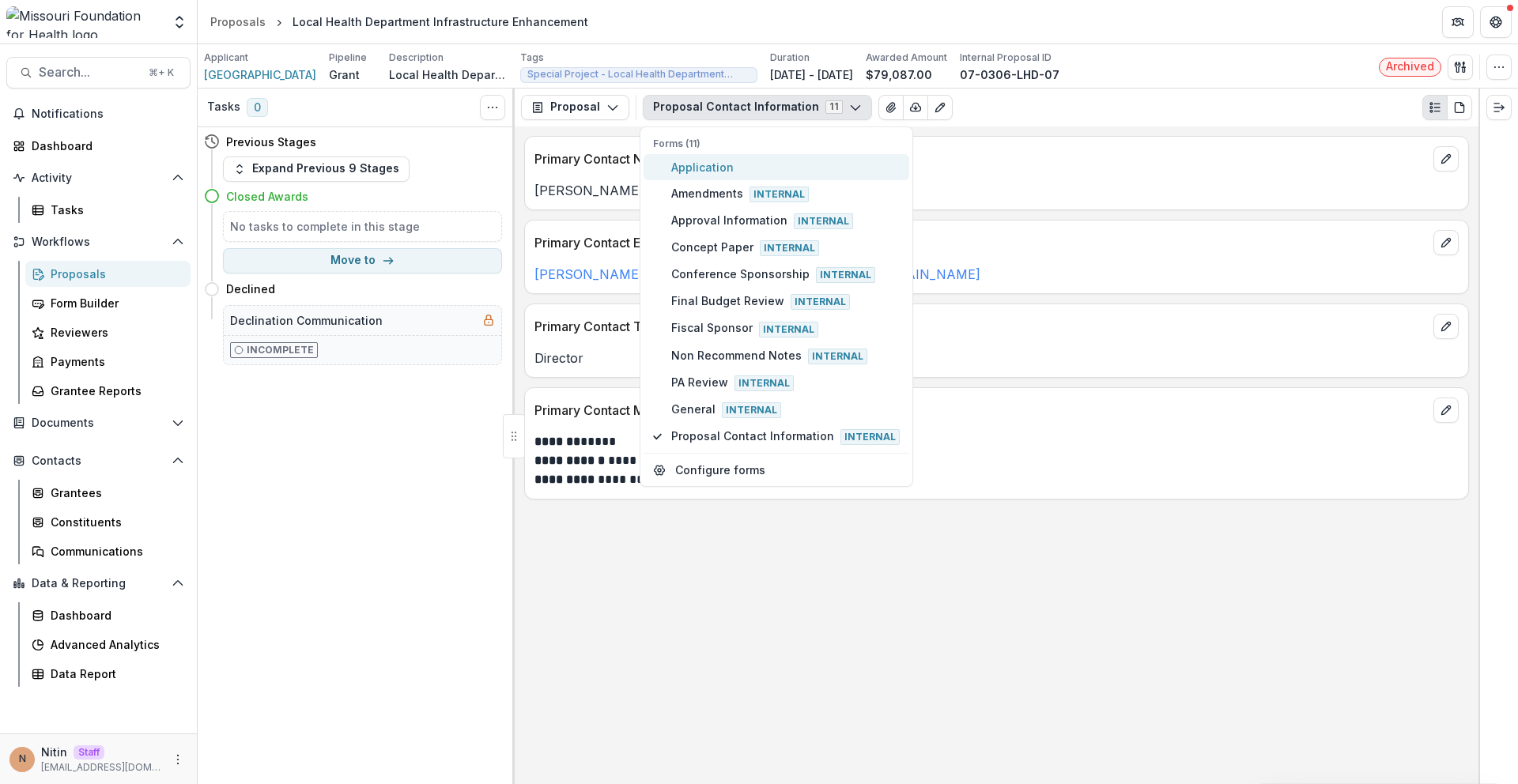
click at [695, 174] on span "Application" at bounding box center [786, 167] width 228 height 17
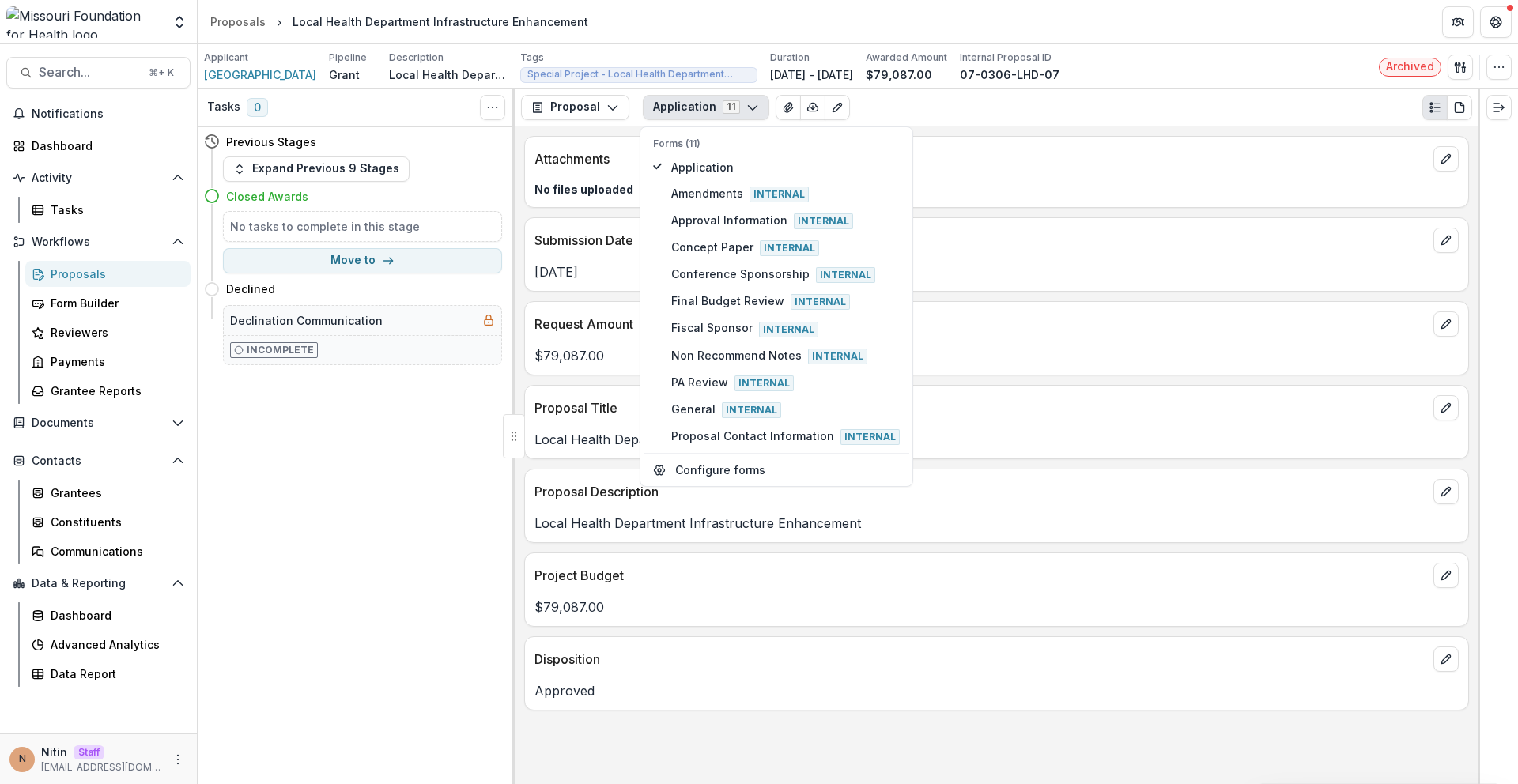
click at [556, 293] on div "Attachments No files uploaded Submission Date Oct 05, 2007 Request Amount $79,0…" at bounding box center [996, 455] width 964 height 657
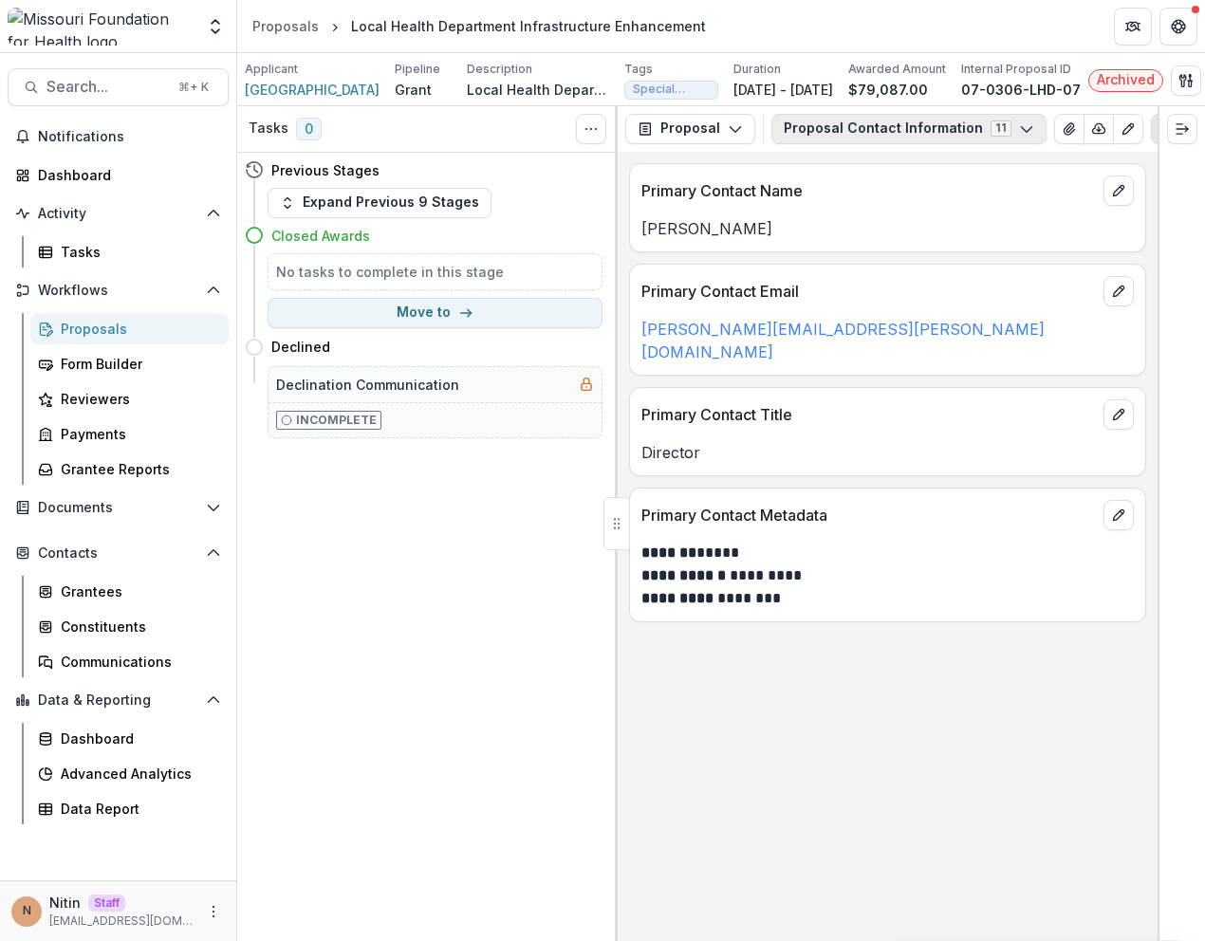
click at [931, 140] on button "Proposal Contact Information 11" at bounding box center [908, 129] width 275 height 30
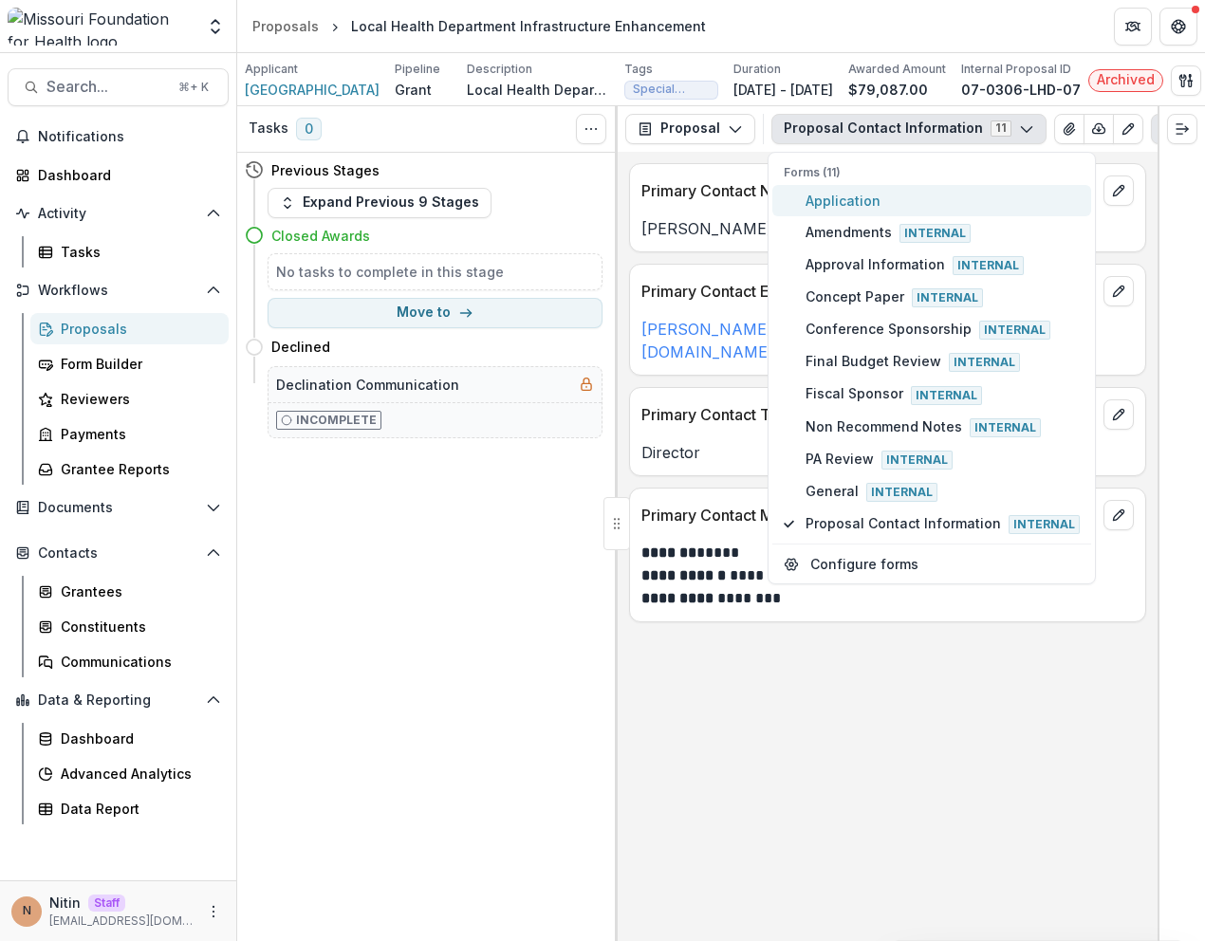
click at [922, 202] on span "Application" at bounding box center [943, 201] width 274 height 20
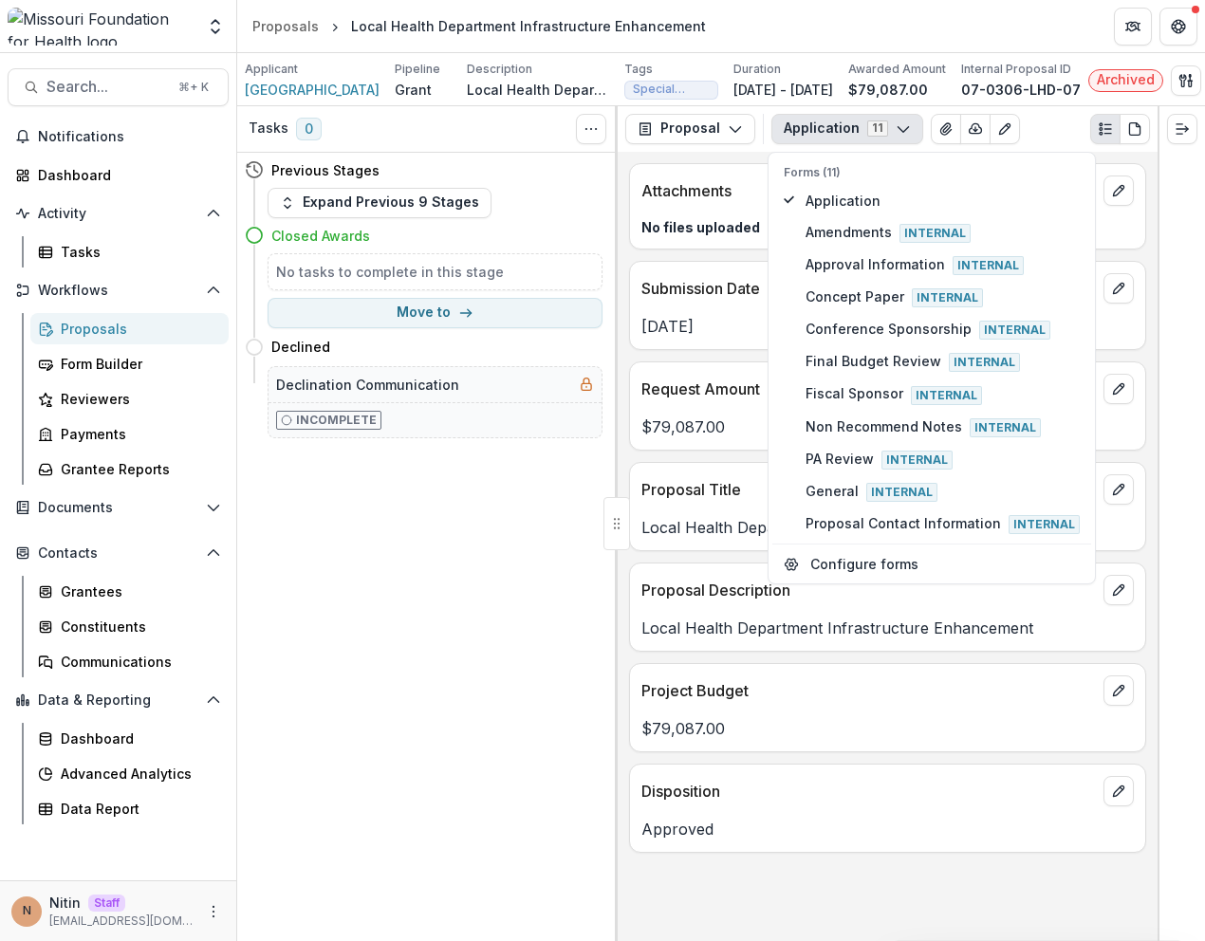
click at [865, 803] on p "Disposition" at bounding box center [868, 791] width 454 height 23
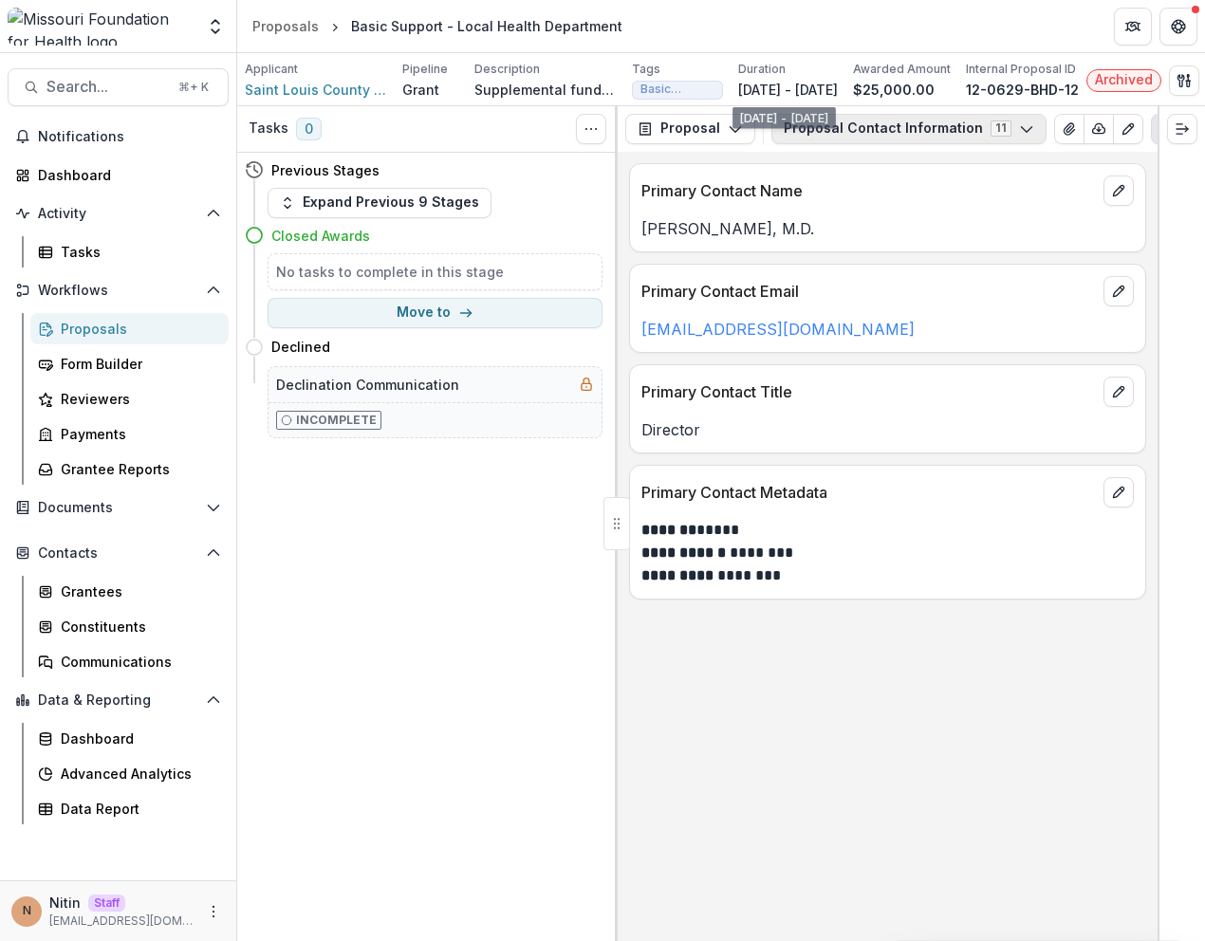
click at [858, 144] on button "Proposal Contact Information 11" at bounding box center [908, 129] width 275 height 30
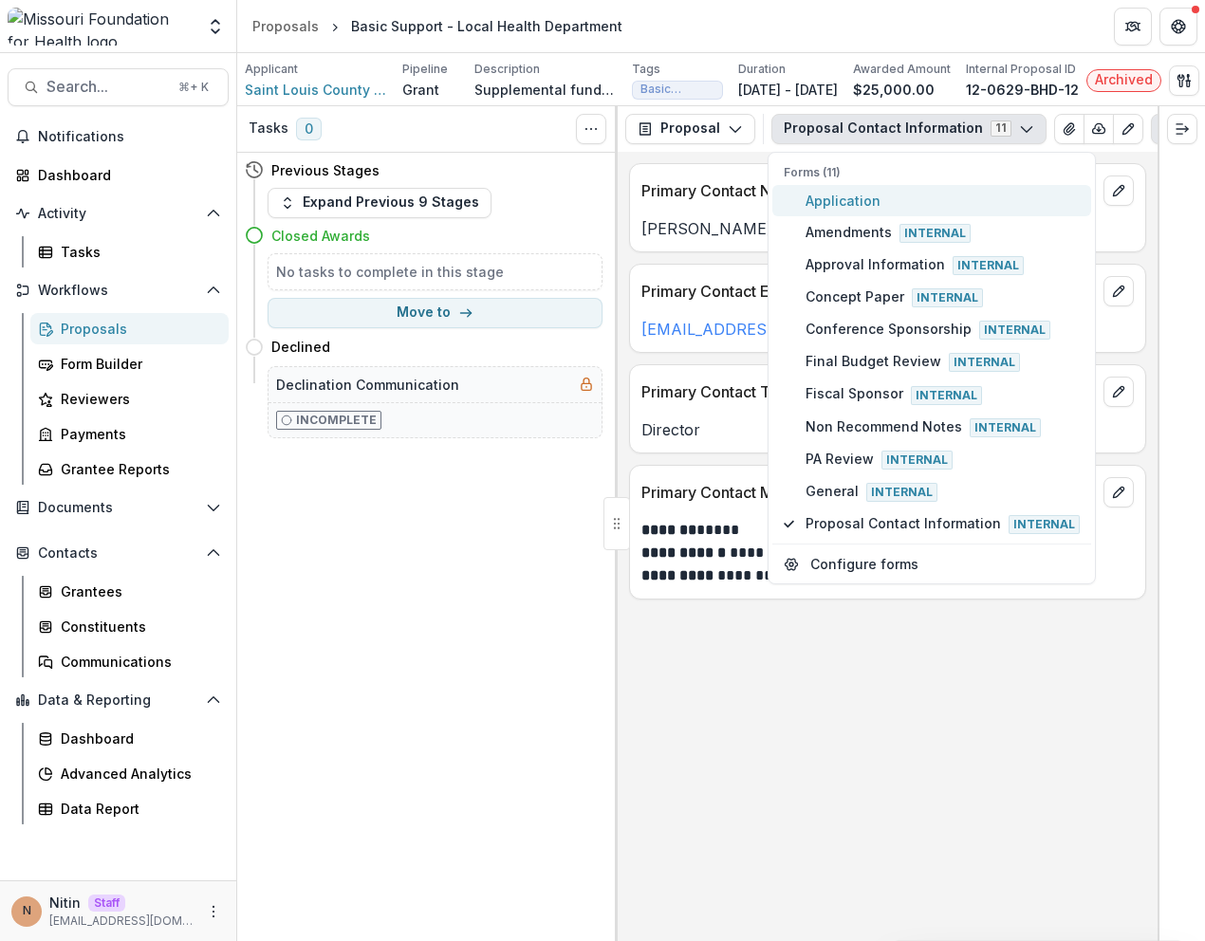
drag, startPoint x: 858, startPoint y: 496, endPoint x: 859, endPoint y: 203, distance: 293.2
click at [859, 203] on div "Forms (11) Application Amendments Internal Approval Information Internal Concep…" at bounding box center [931, 352] width 319 height 377
click at [859, 203] on span "Application" at bounding box center [943, 201] width 274 height 20
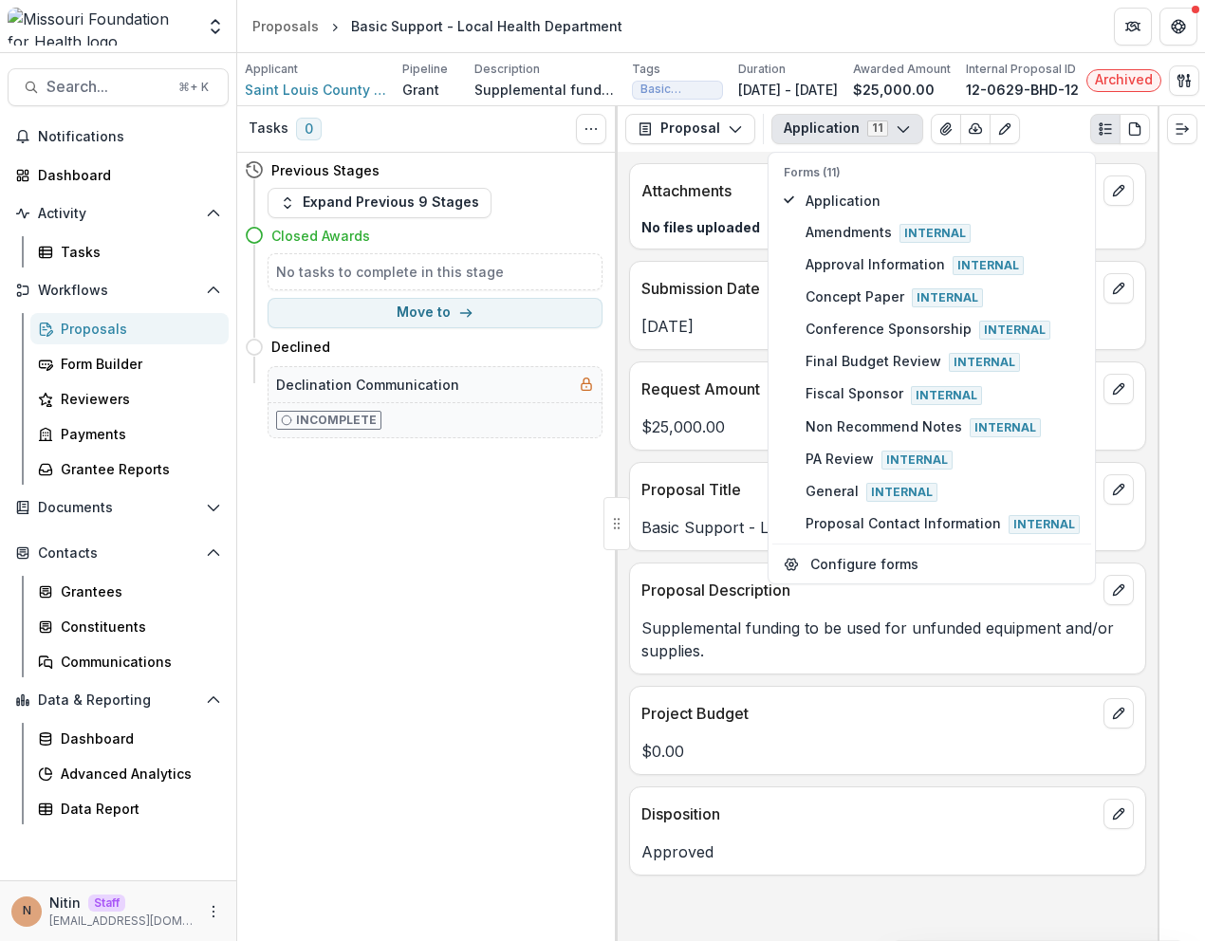
click at [699, 367] on div "Attachments No files uploaded Submission Date Aug 01, 2012 Request Amount $25,0…" at bounding box center [888, 546] width 540 height 789
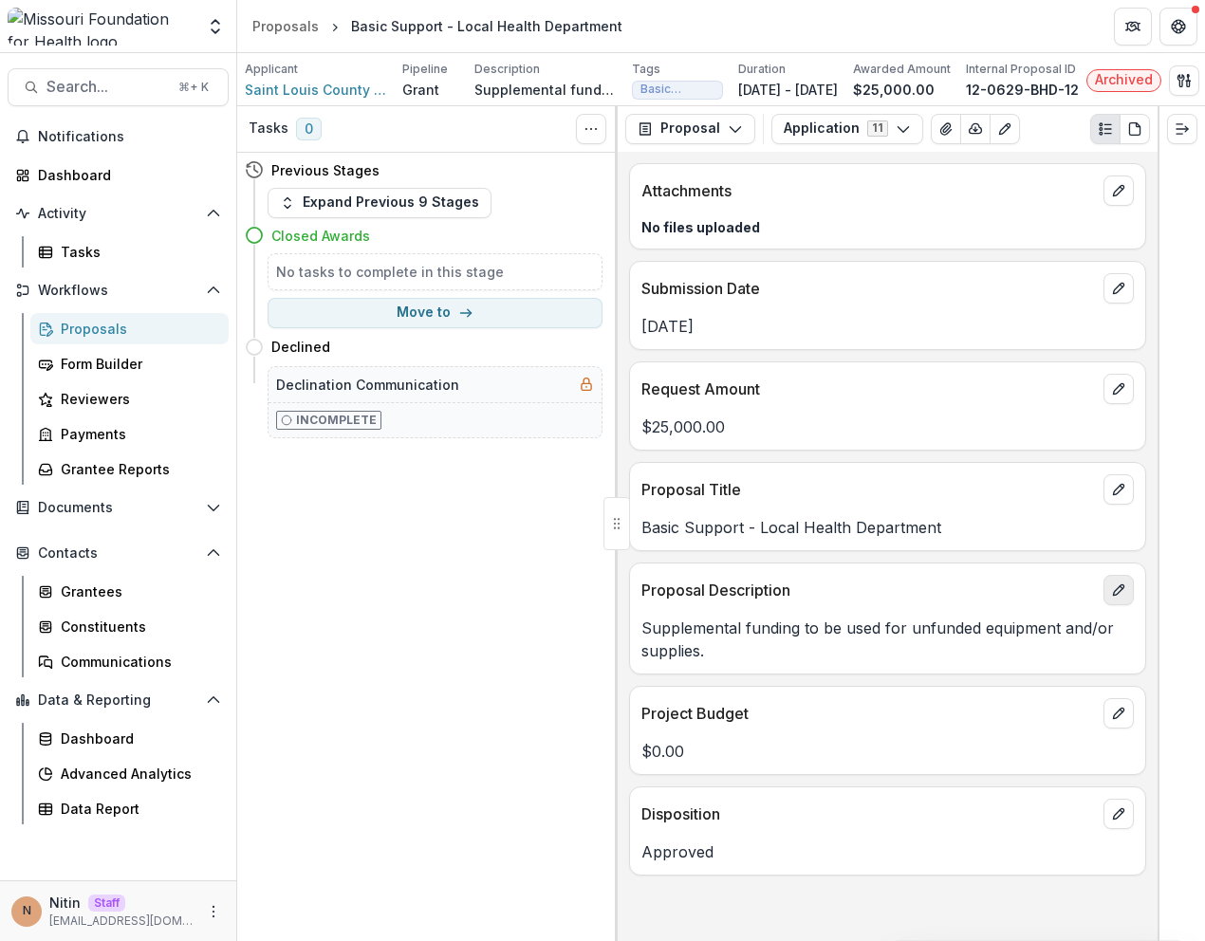
click at [1117, 598] on icon "edit" at bounding box center [1118, 590] width 15 height 15
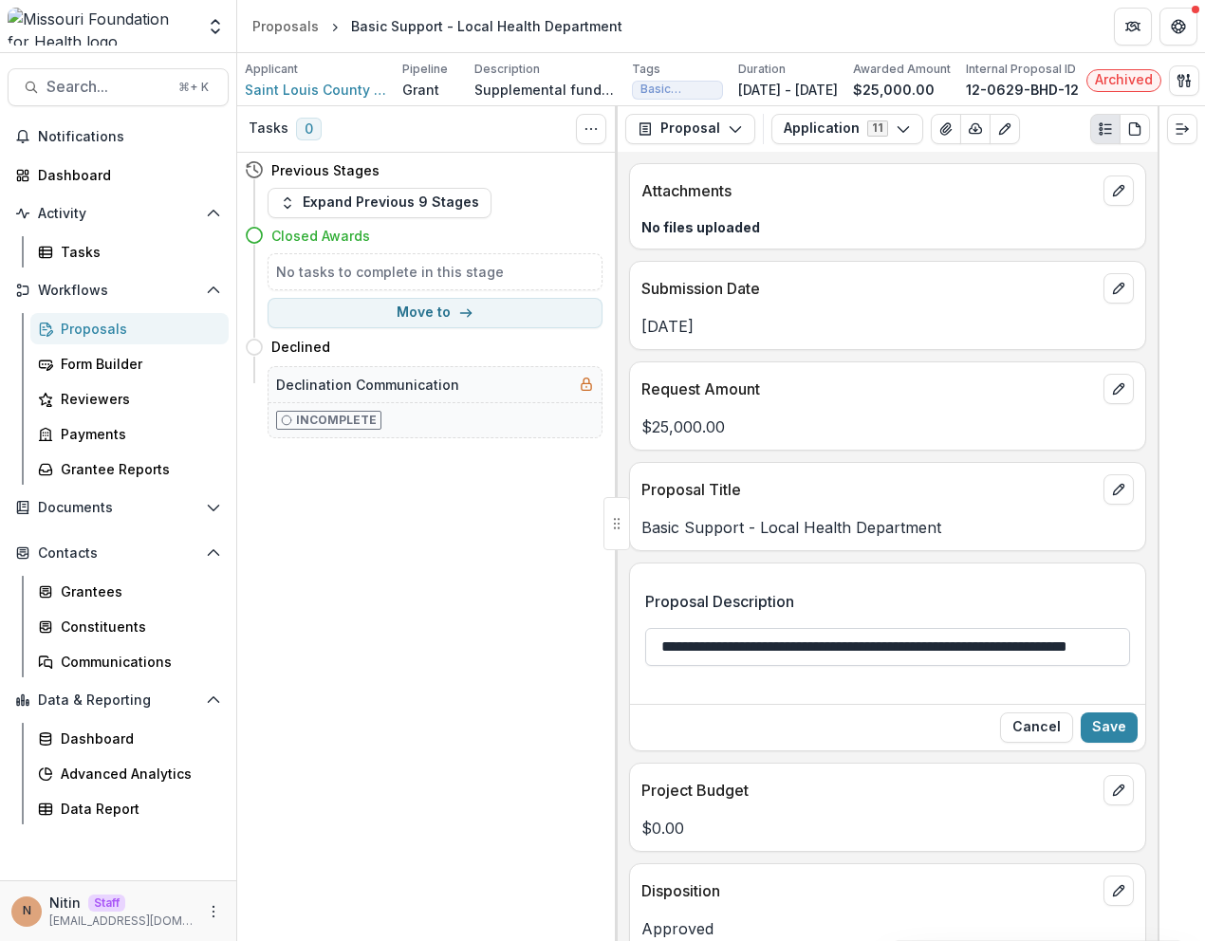
click at [777, 666] on input "**********" at bounding box center [887, 647] width 485 height 38
type input "**********"
click at [1103, 732] on button "Save" at bounding box center [1109, 728] width 57 height 30
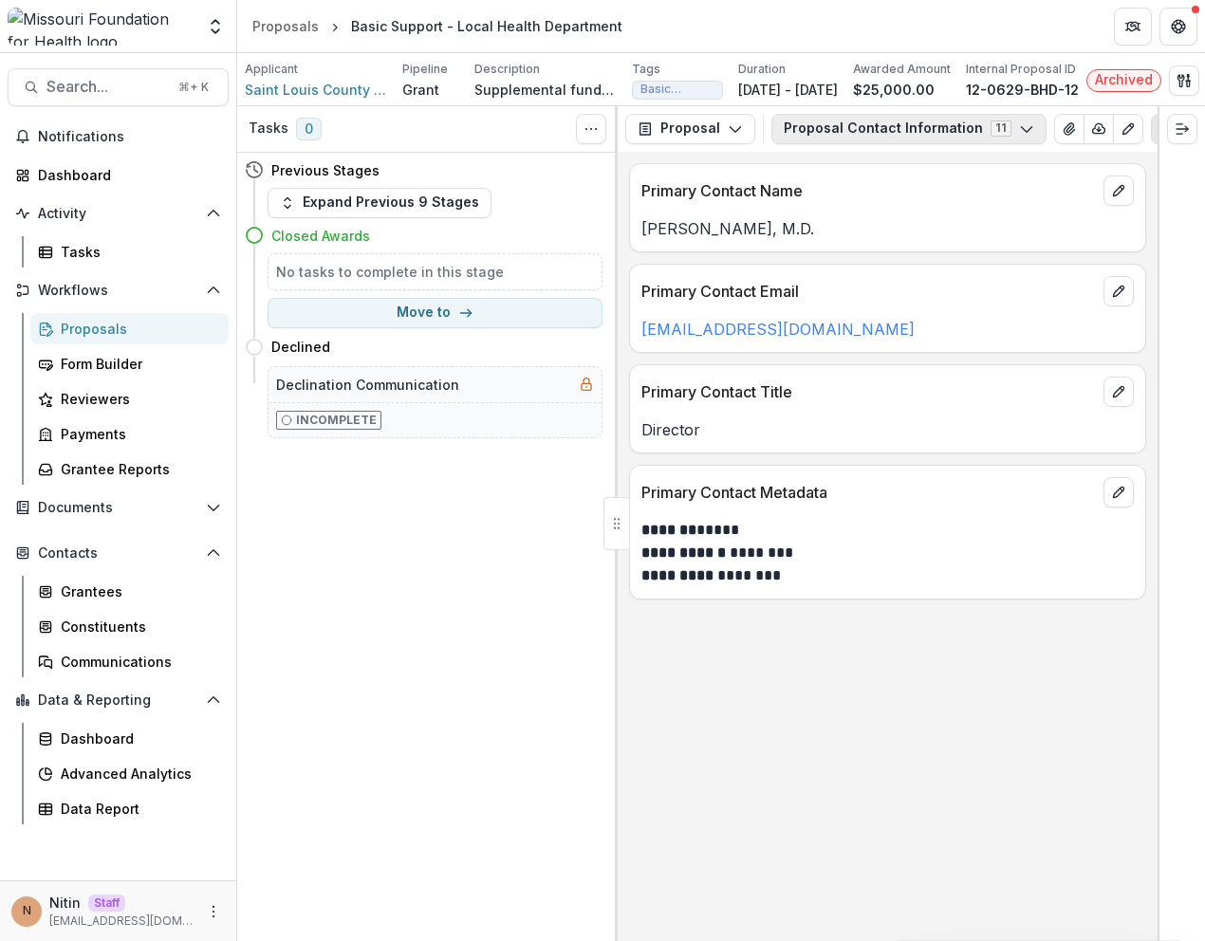
click at [867, 144] on button "Proposal Contact Information 11" at bounding box center [908, 129] width 275 height 30
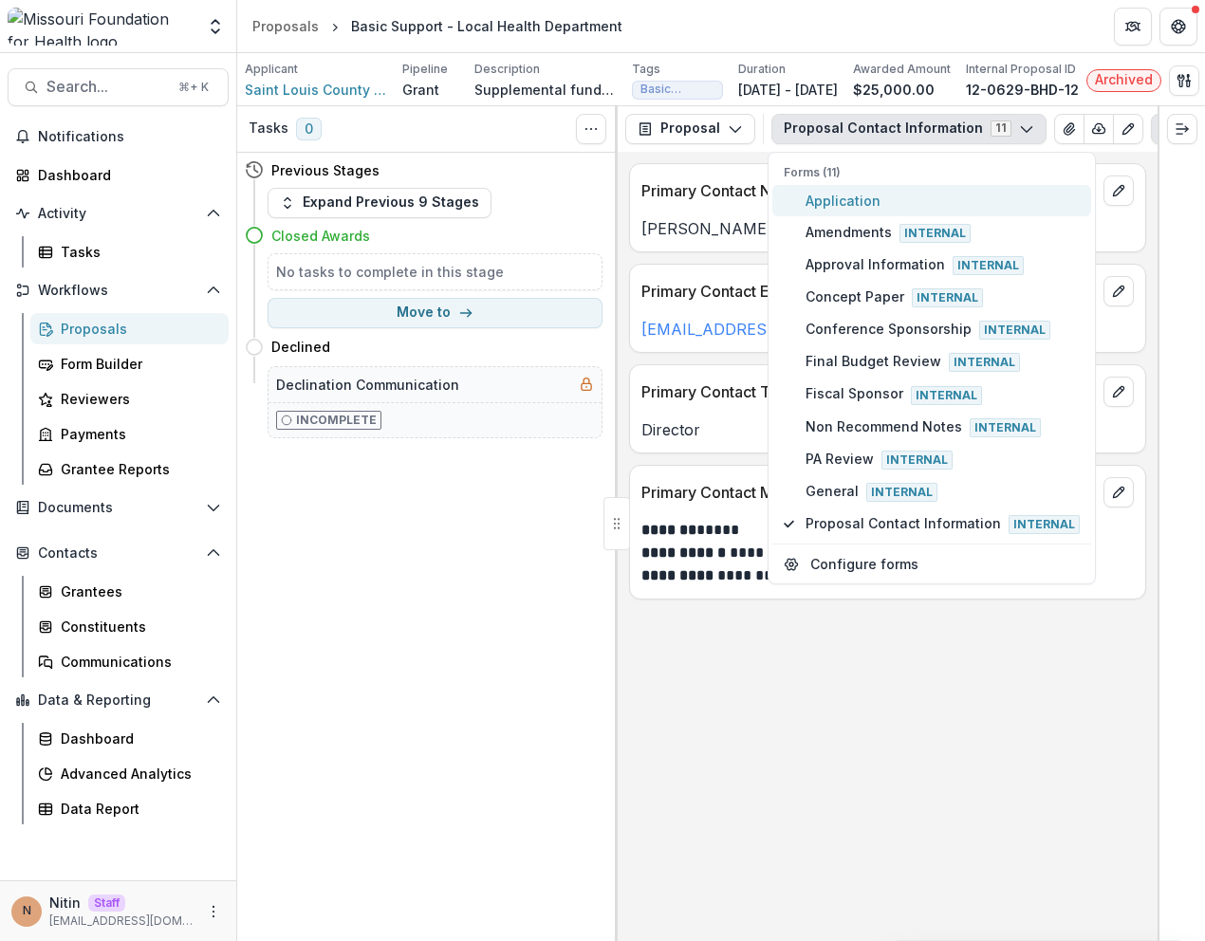
click at [867, 195] on button "Application" at bounding box center [931, 200] width 319 height 31
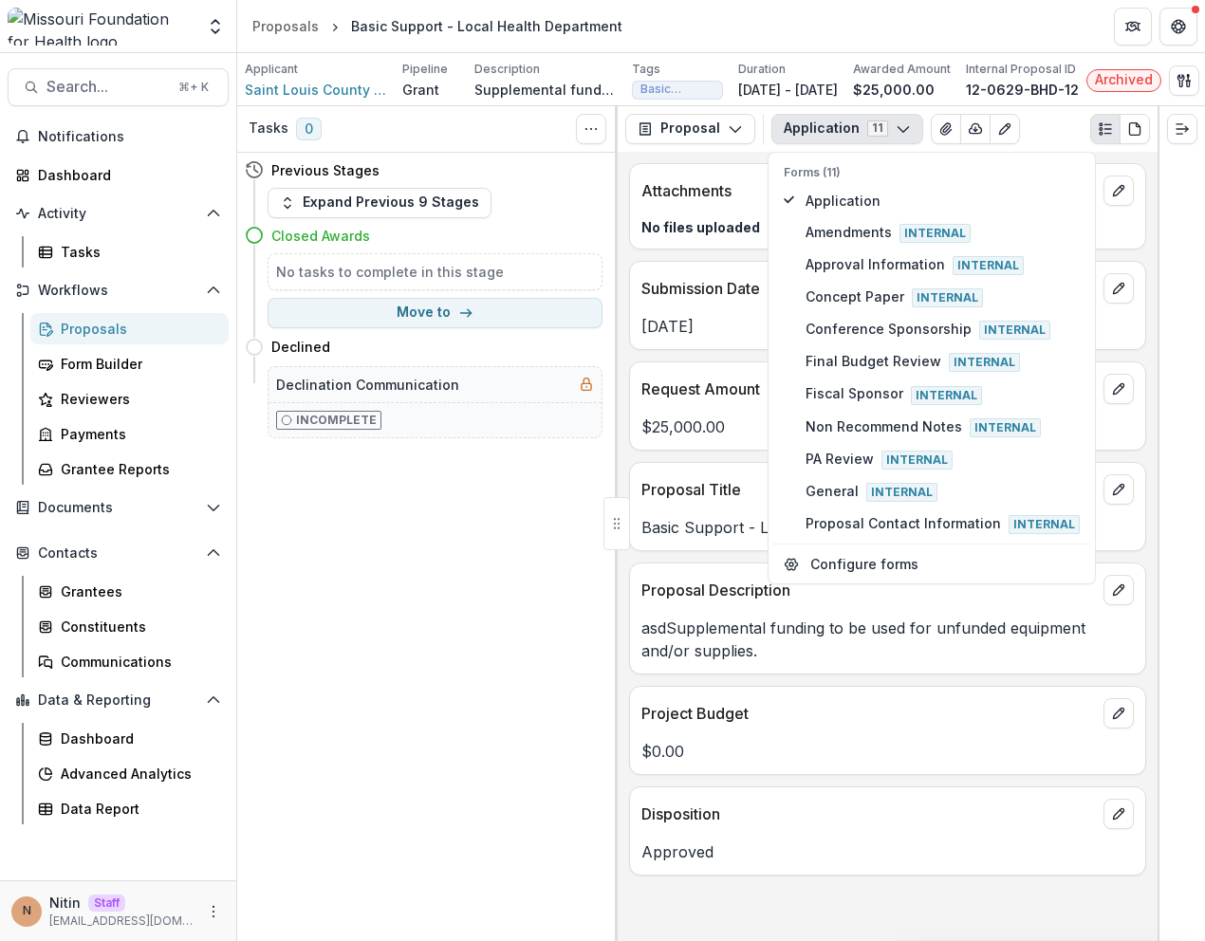
click at [671, 483] on div "Proposal Title" at bounding box center [887, 484] width 515 height 42
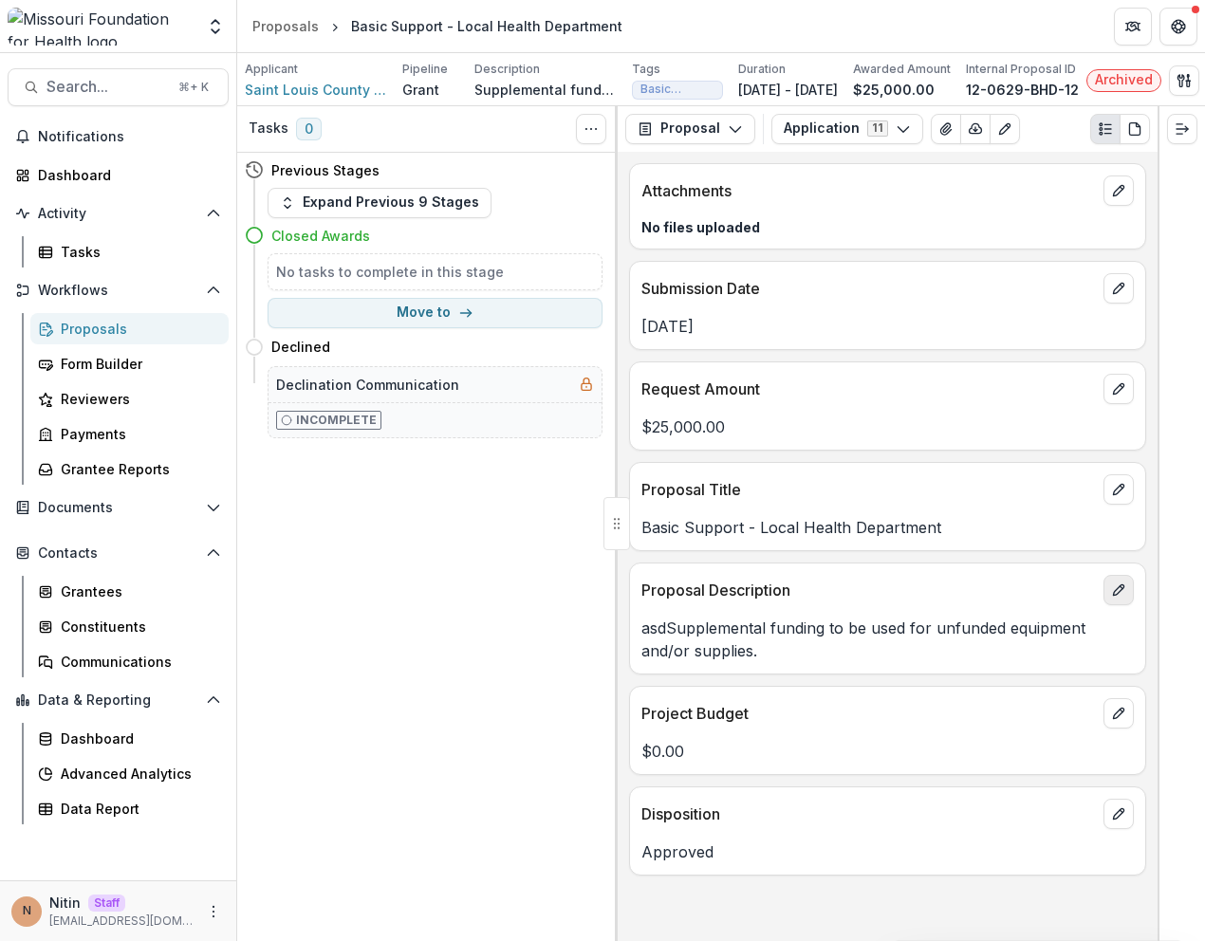
click at [1107, 603] on button "edit" at bounding box center [1118, 590] width 30 height 30
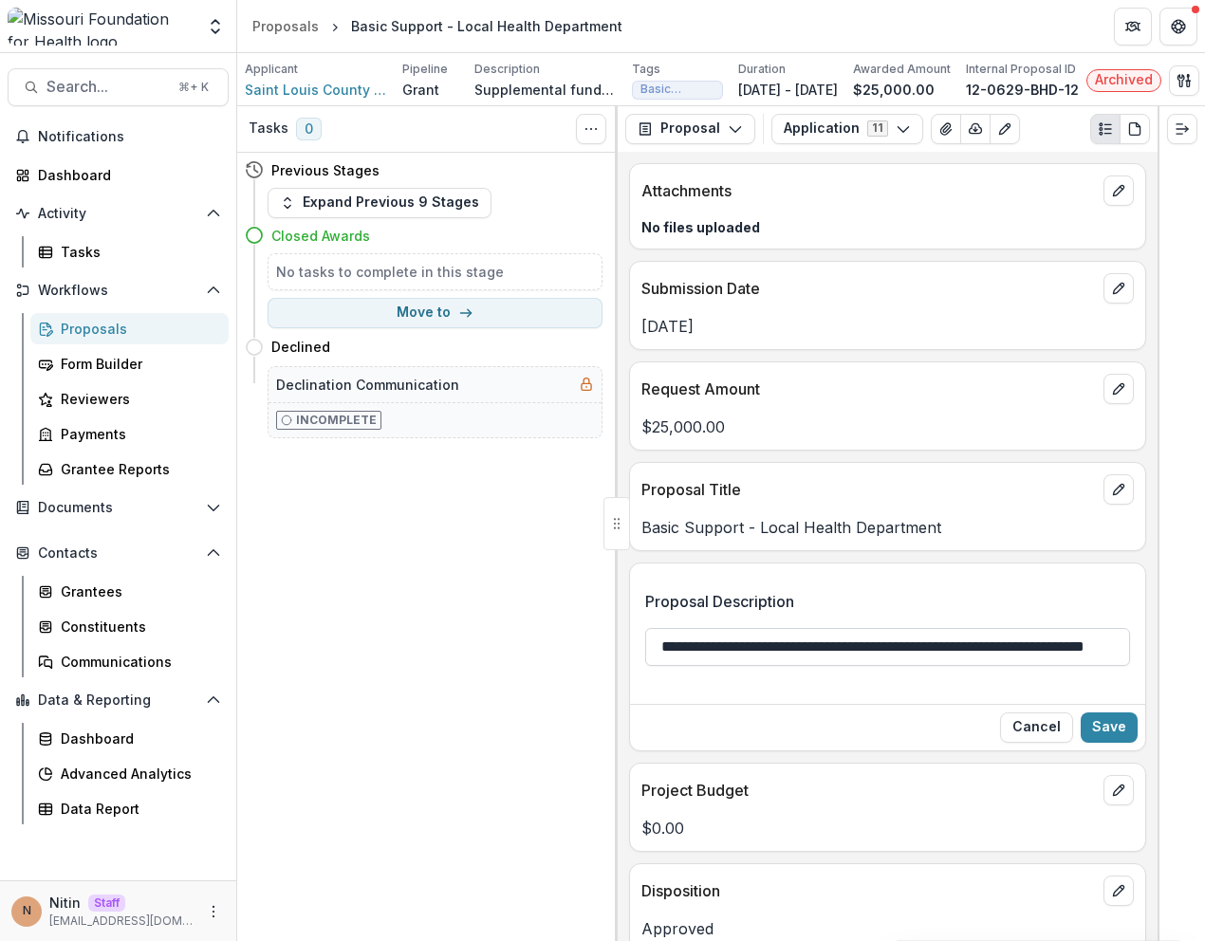
click at [694, 659] on input "**********" at bounding box center [887, 647] width 485 height 38
type input "**********"
click at [1118, 734] on button "Save" at bounding box center [1109, 728] width 57 height 30
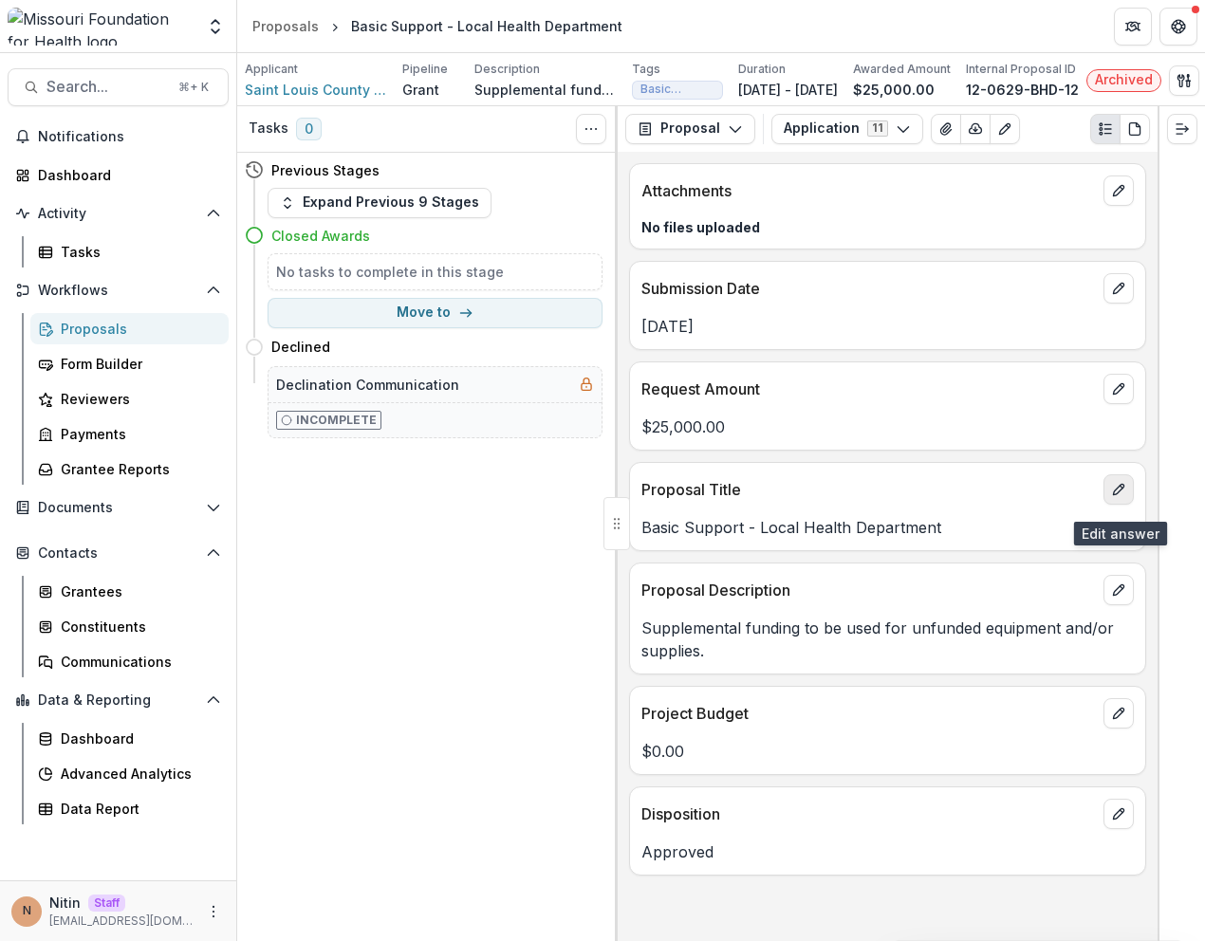
click at [1128, 502] on button "edit" at bounding box center [1118, 489] width 30 height 30
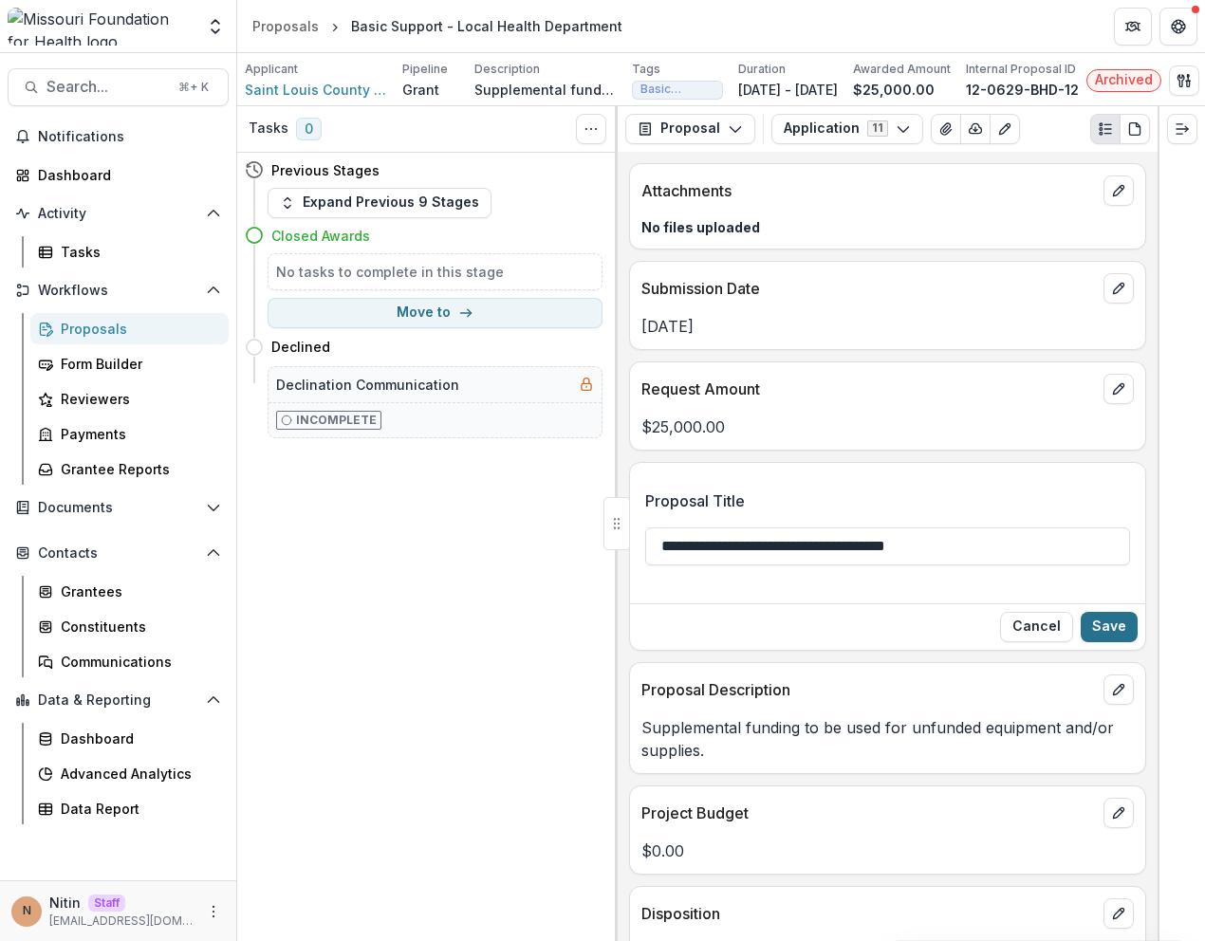
click at [1112, 638] on button "Save" at bounding box center [1109, 627] width 57 height 30
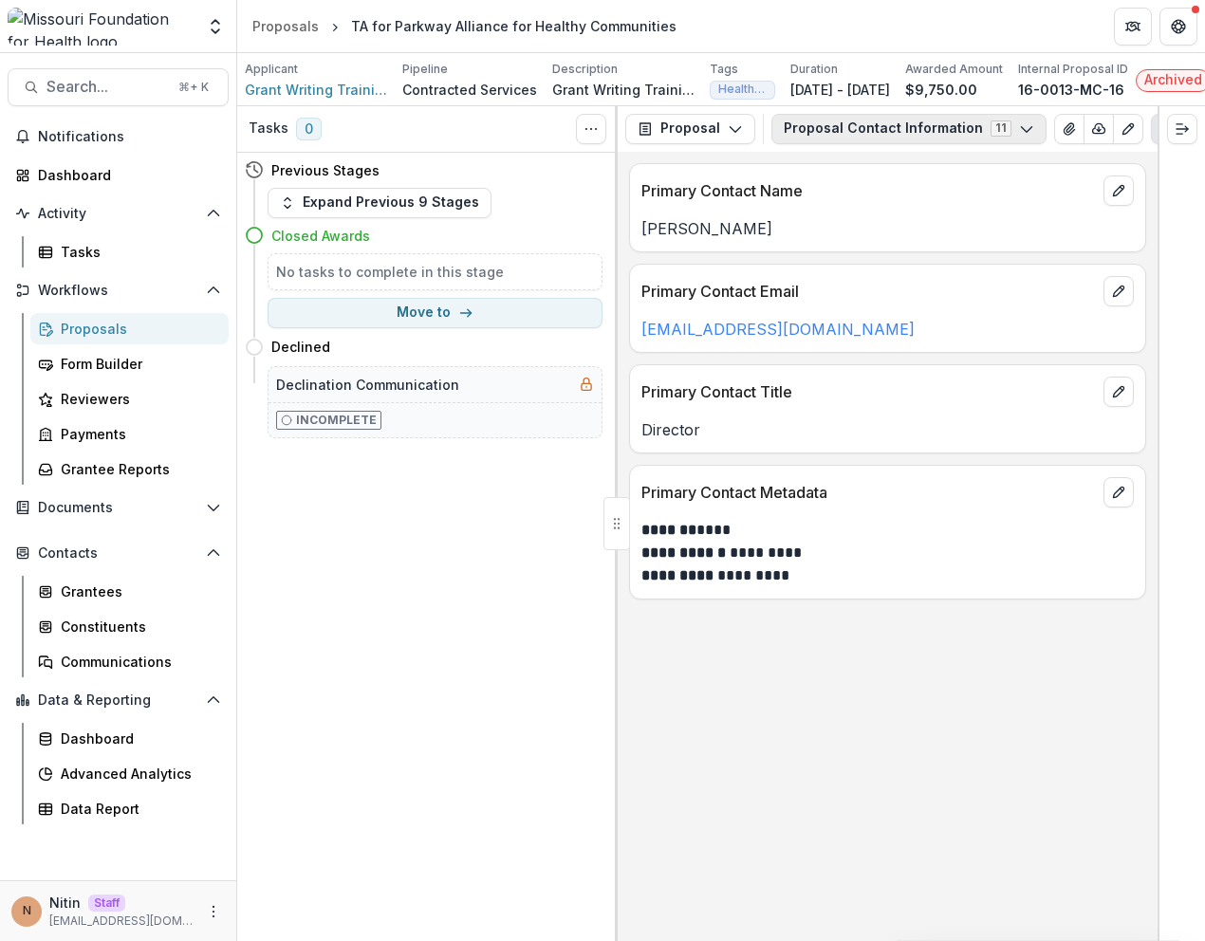
click at [846, 139] on button "Proposal Contact Information 11" at bounding box center [908, 129] width 275 height 30
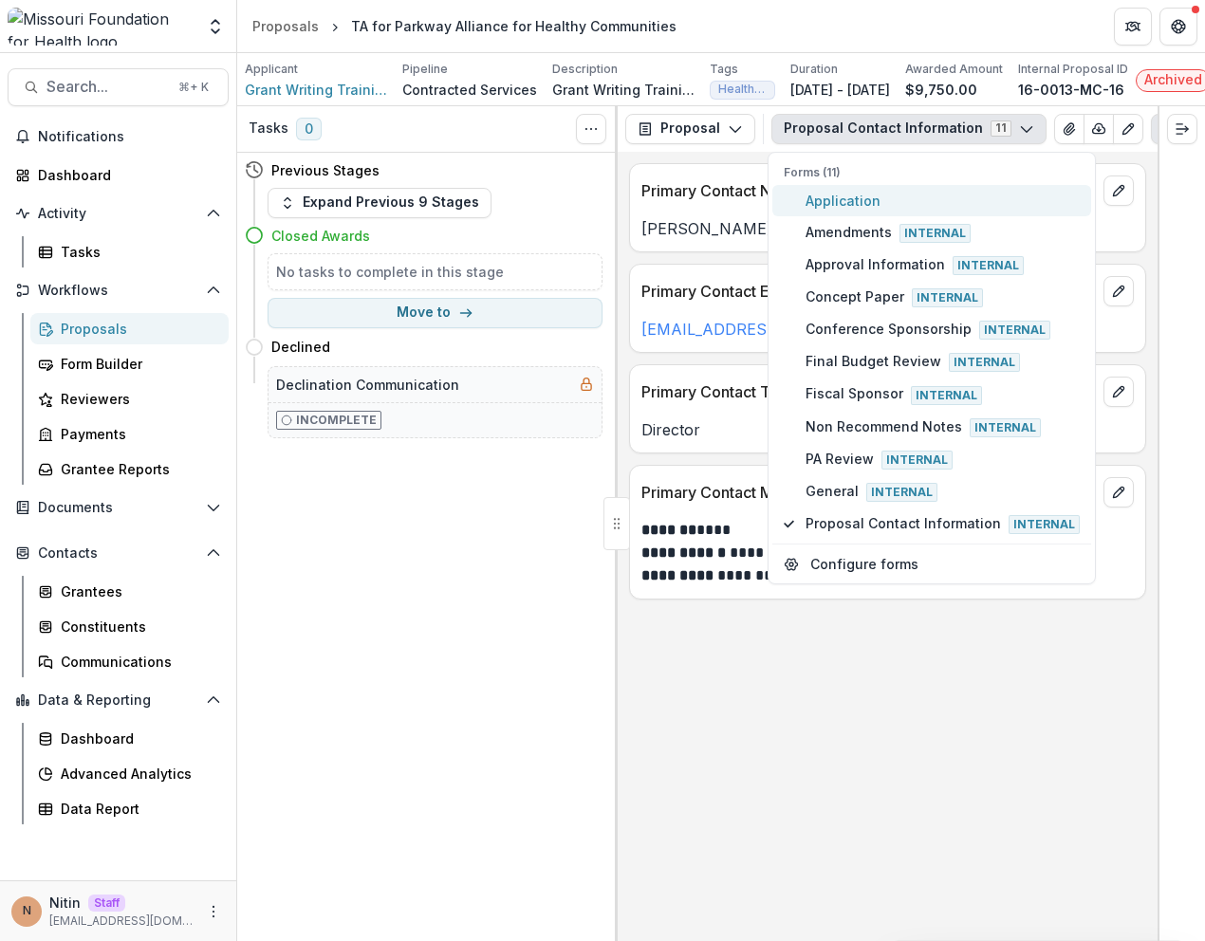
click at [839, 204] on span "Application" at bounding box center [943, 201] width 274 height 20
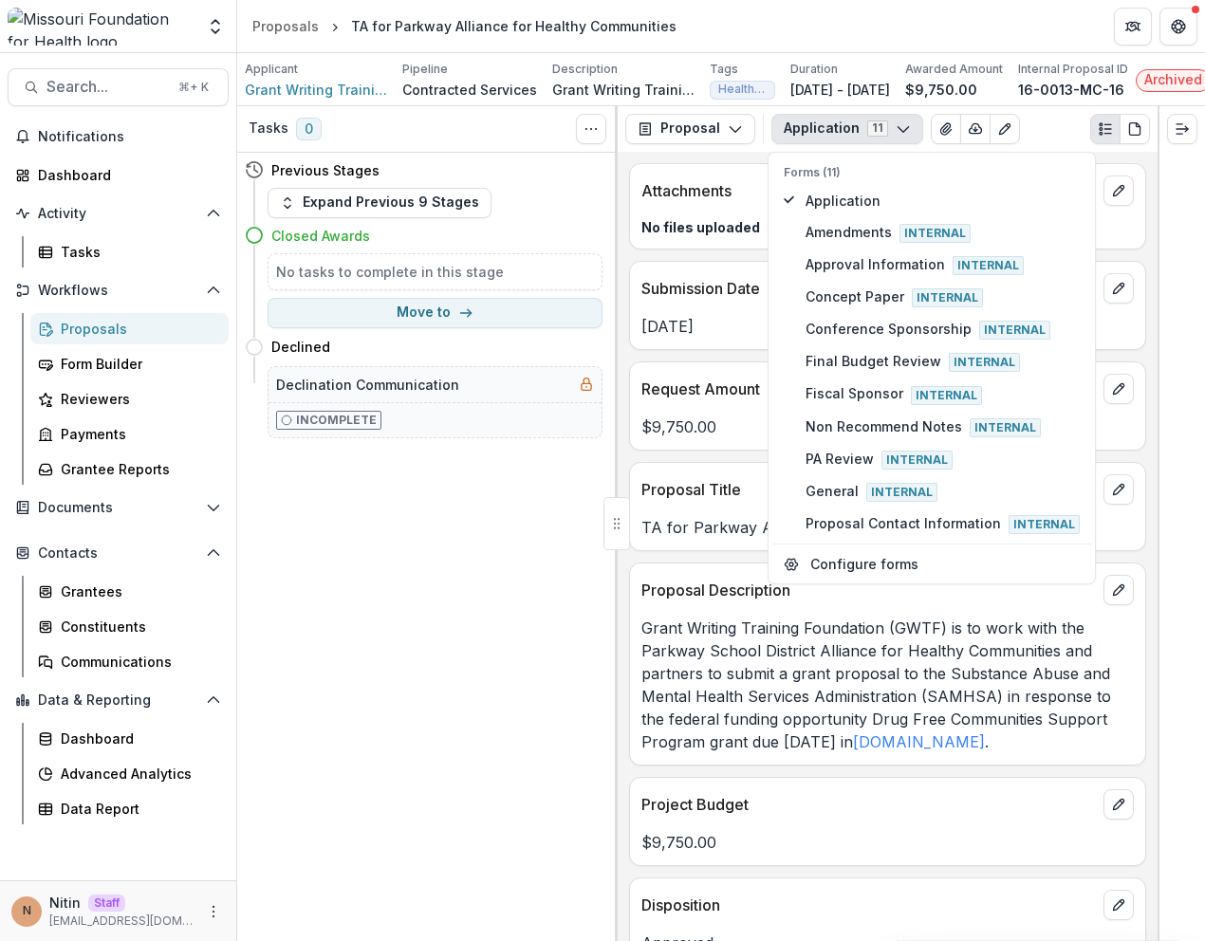
click at [728, 605] on div "Proposal Description" at bounding box center [887, 585] width 515 height 42
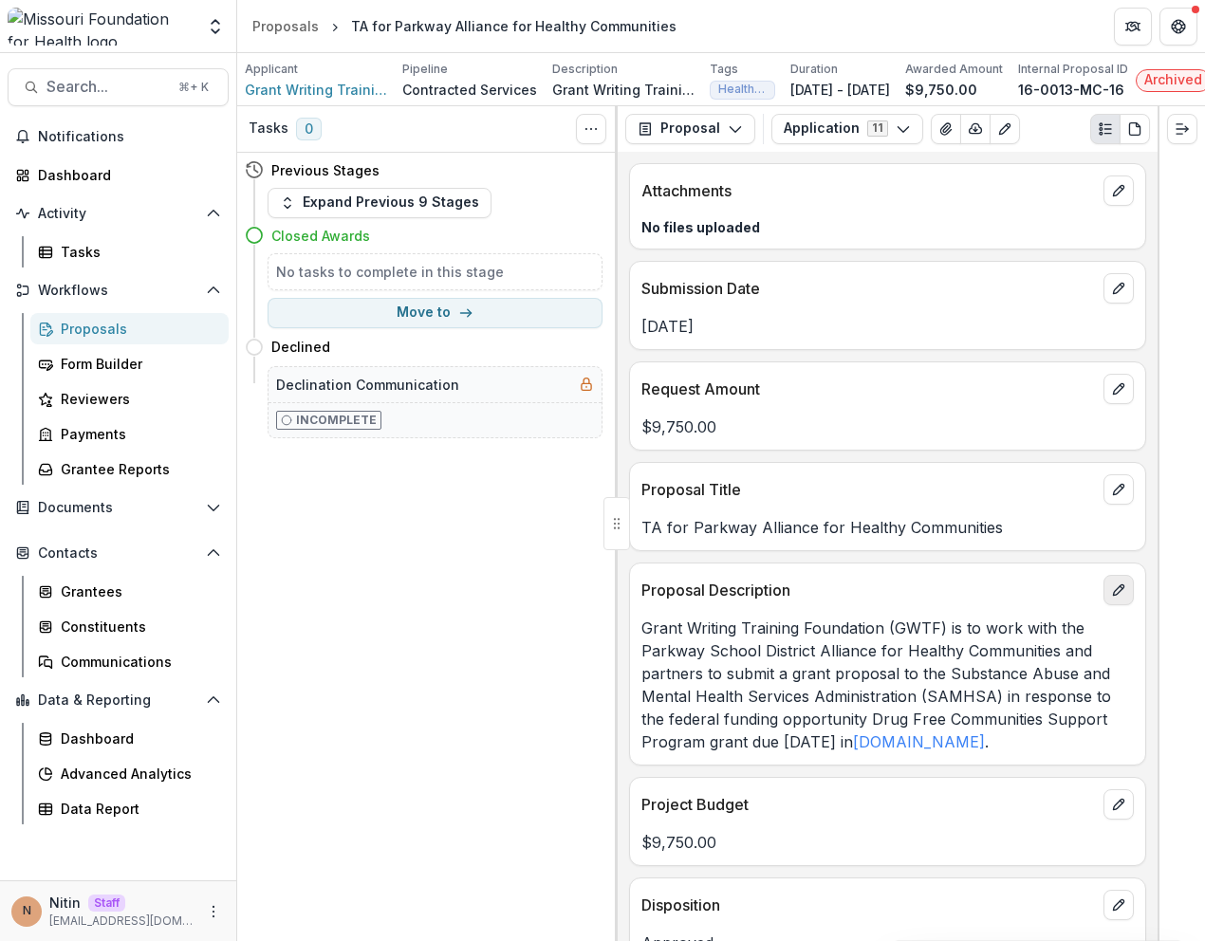
click at [1111, 598] on icon "edit" at bounding box center [1118, 590] width 15 height 15
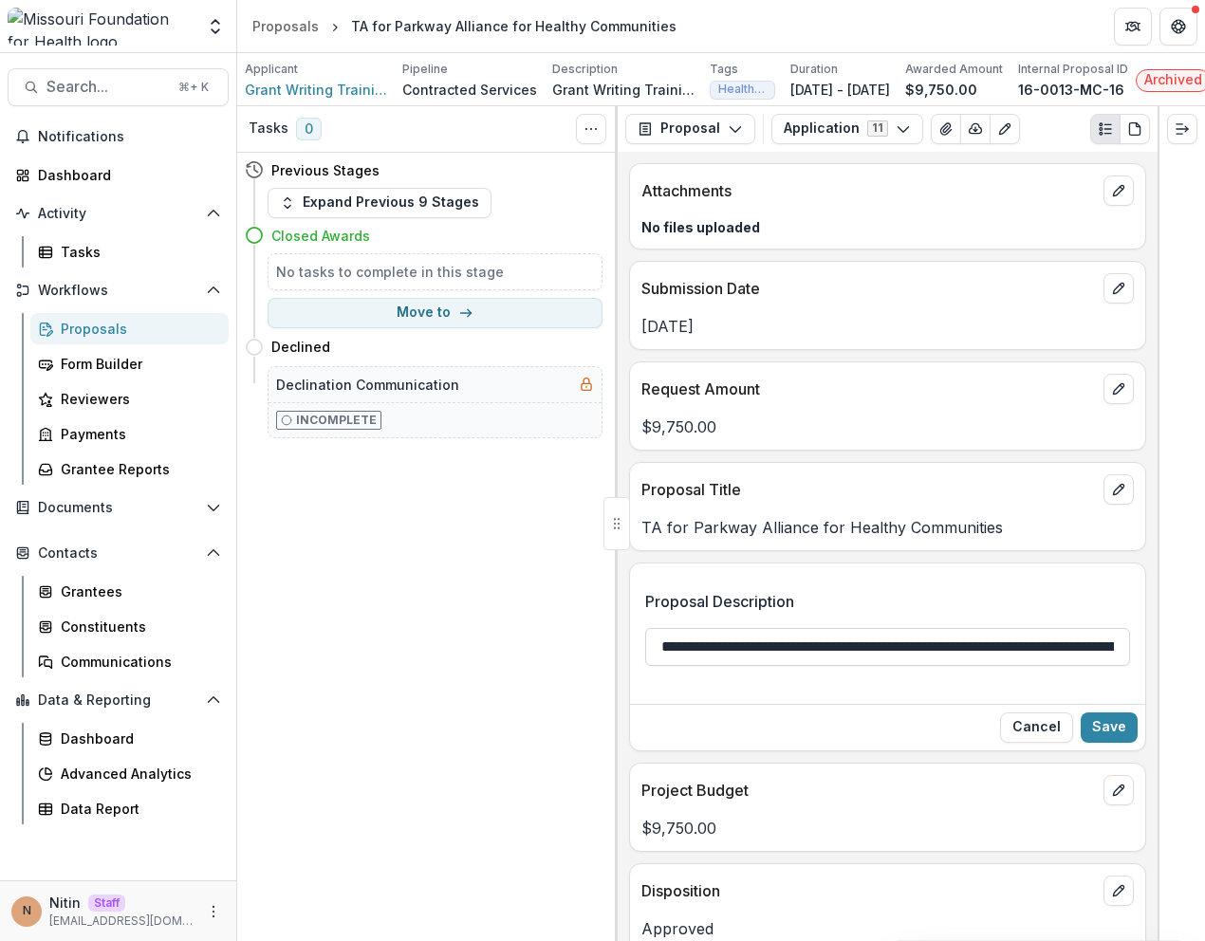
click at [906, 647] on input "**********" at bounding box center [887, 647] width 485 height 38
type input "**********"
click at [1094, 722] on button "Save" at bounding box center [1109, 728] width 57 height 30
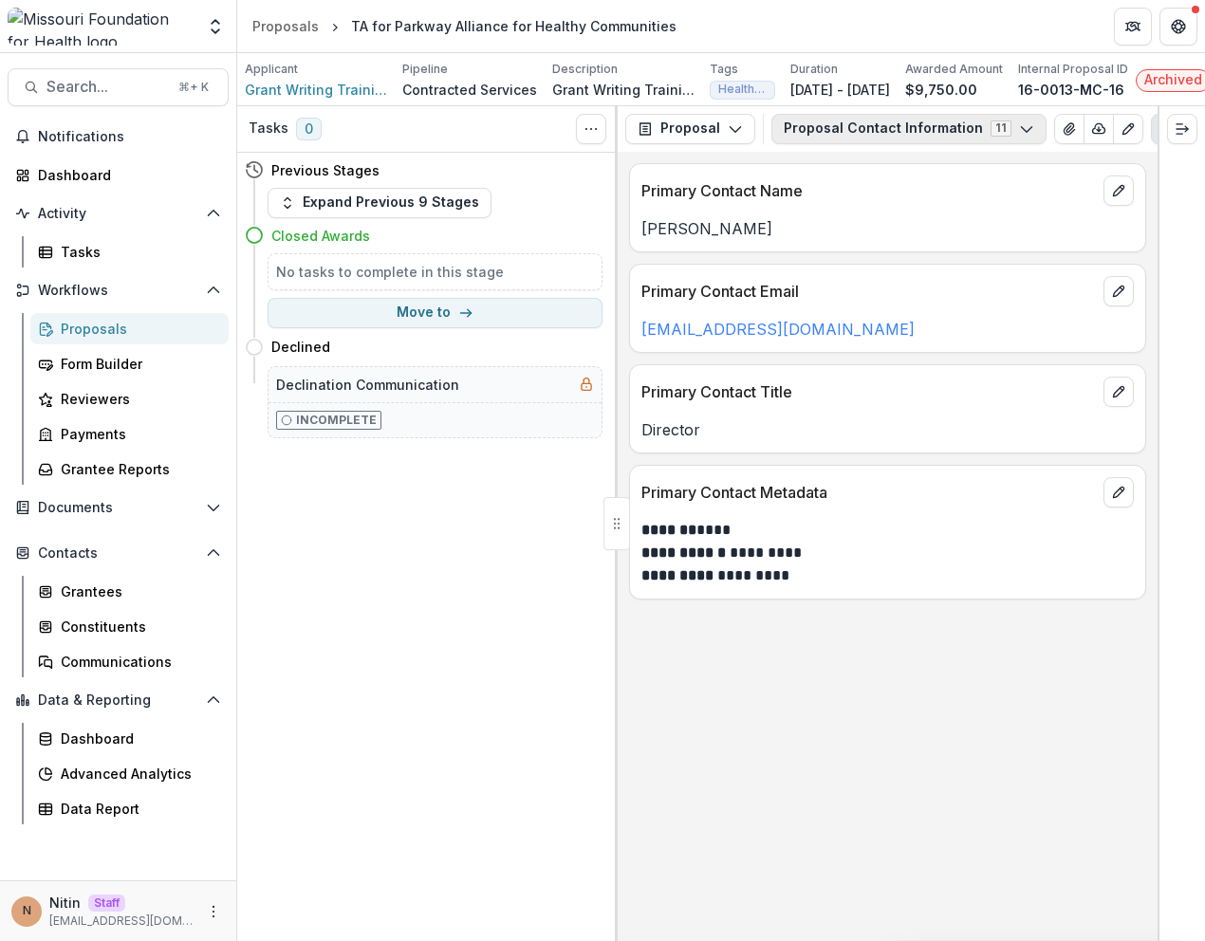
click at [945, 137] on button "Proposal Contact Information 11" at bounding box center [908, 129] width 275 height 30
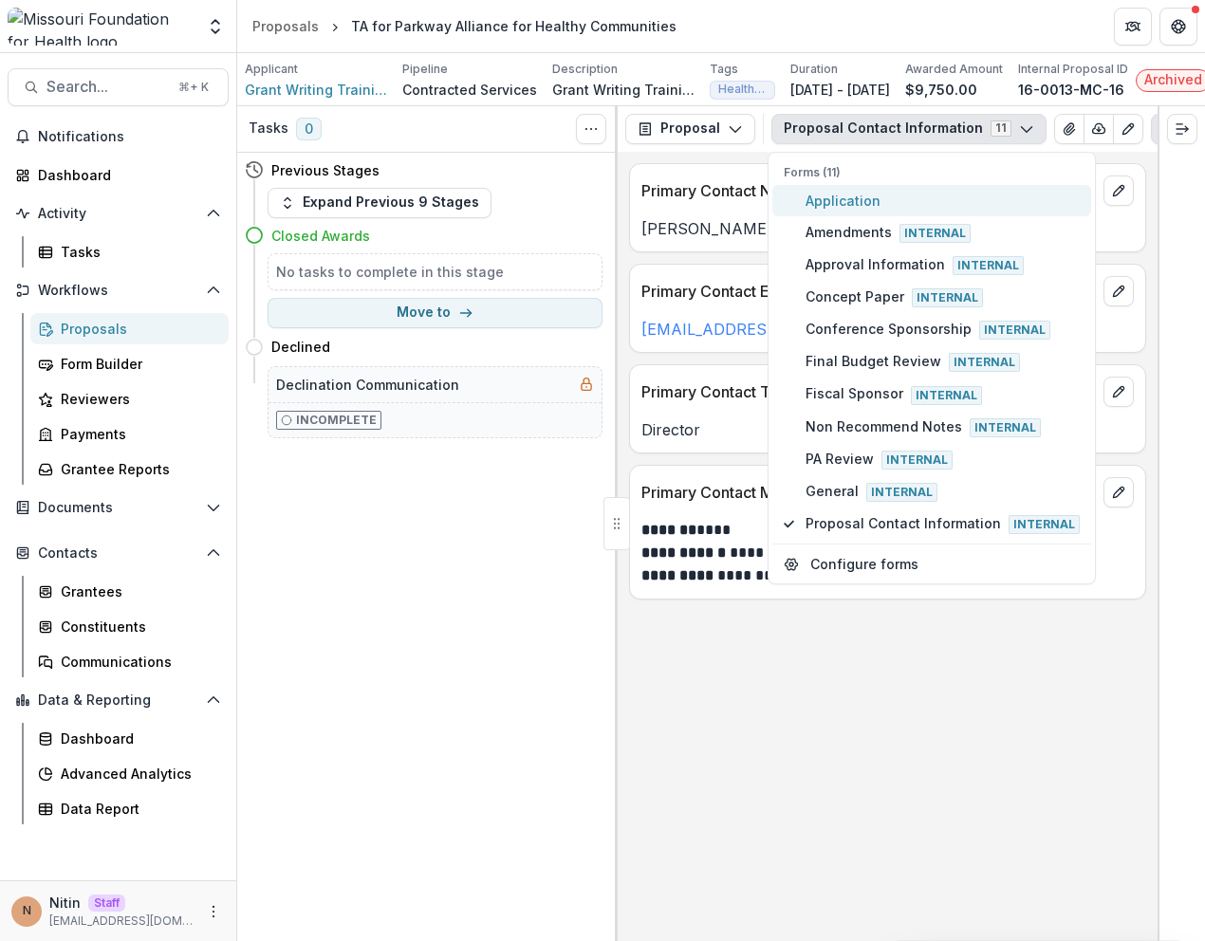
click at [868, 206] on span "Application" at bounding box center [943, 201] width 274 height 20
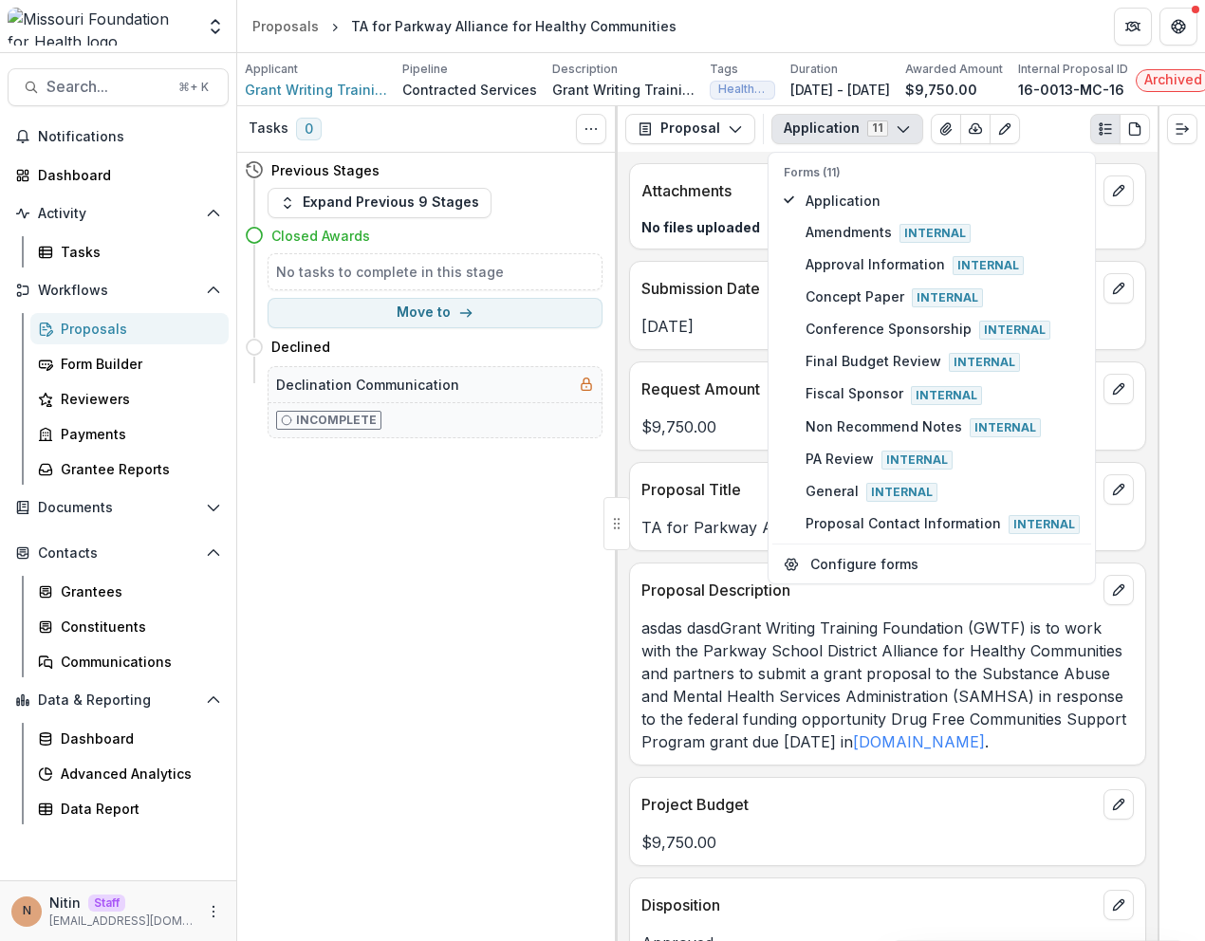
click at [807, 676] on p "asdas dasdGrant Writing Training Foundation (GWTF) is to work with the Parkway …" at bounding box center [887, 685] width 492 height 137
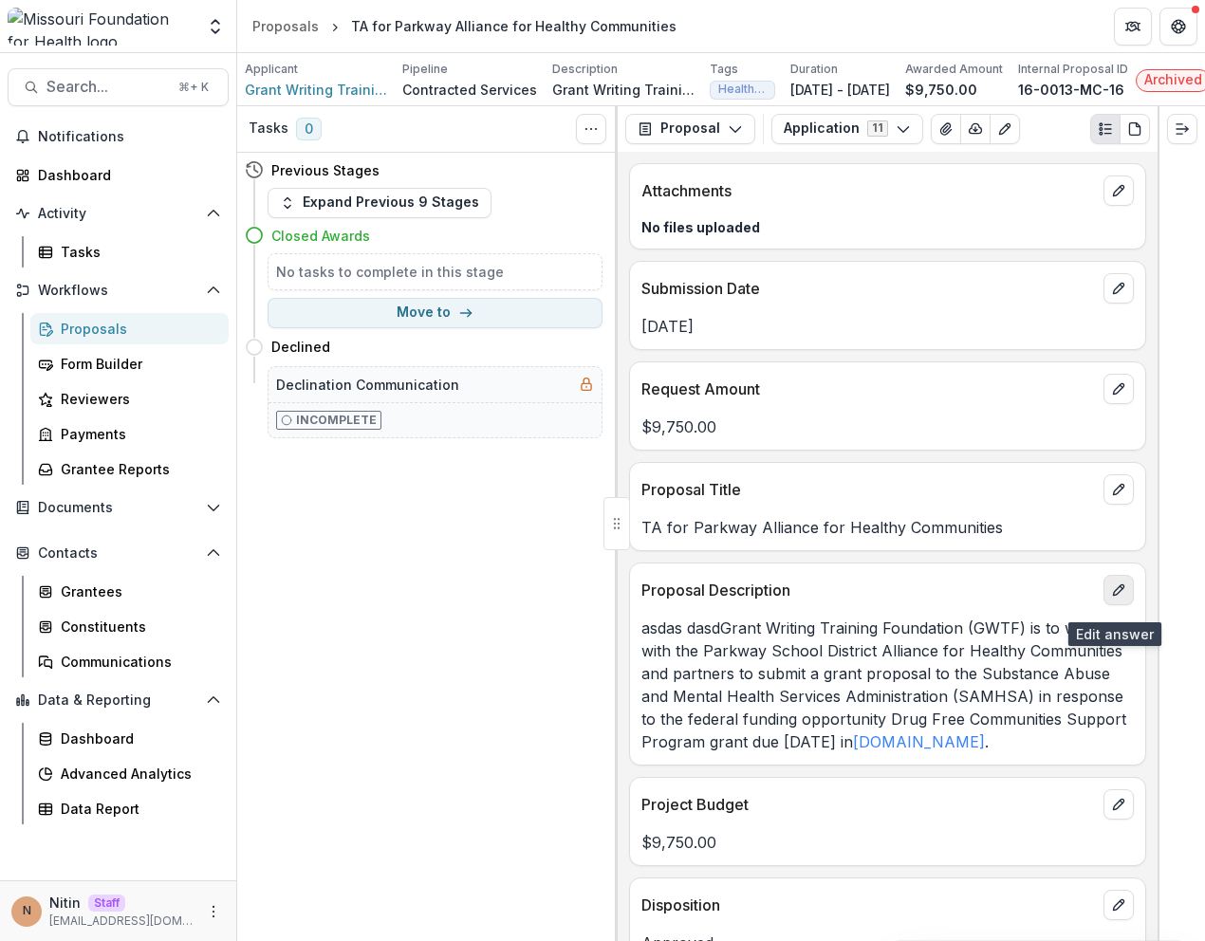
click at [1103, 595] on button "edit" at bounding box center [1118, 590] width 30 height 30
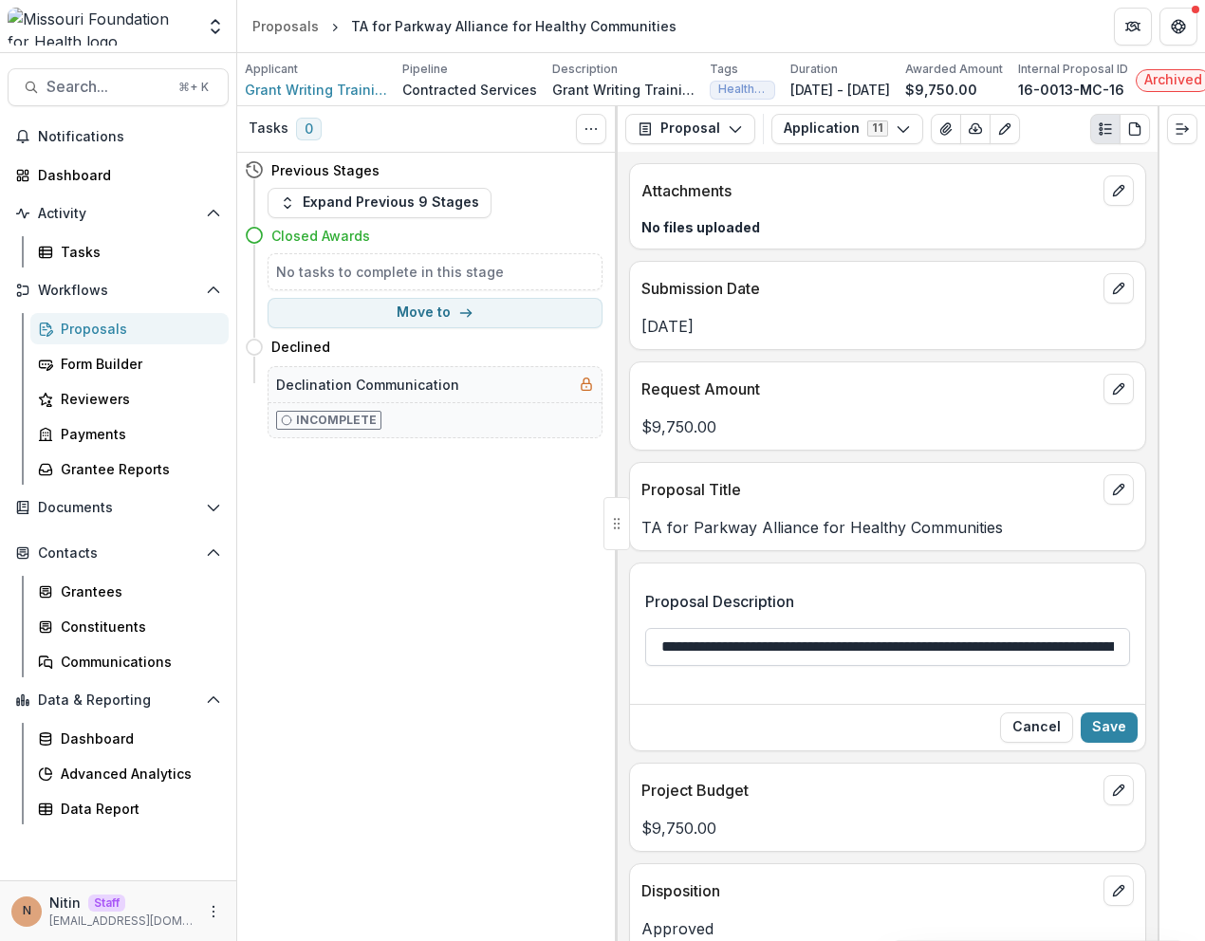
click at [737, 657] on input "**********" at bounding box center [887, 647] width 485 height 38
type input "**********"
click at [1109, 741] on button "Save" at bounding box center [1109, 728] width 57 height 30
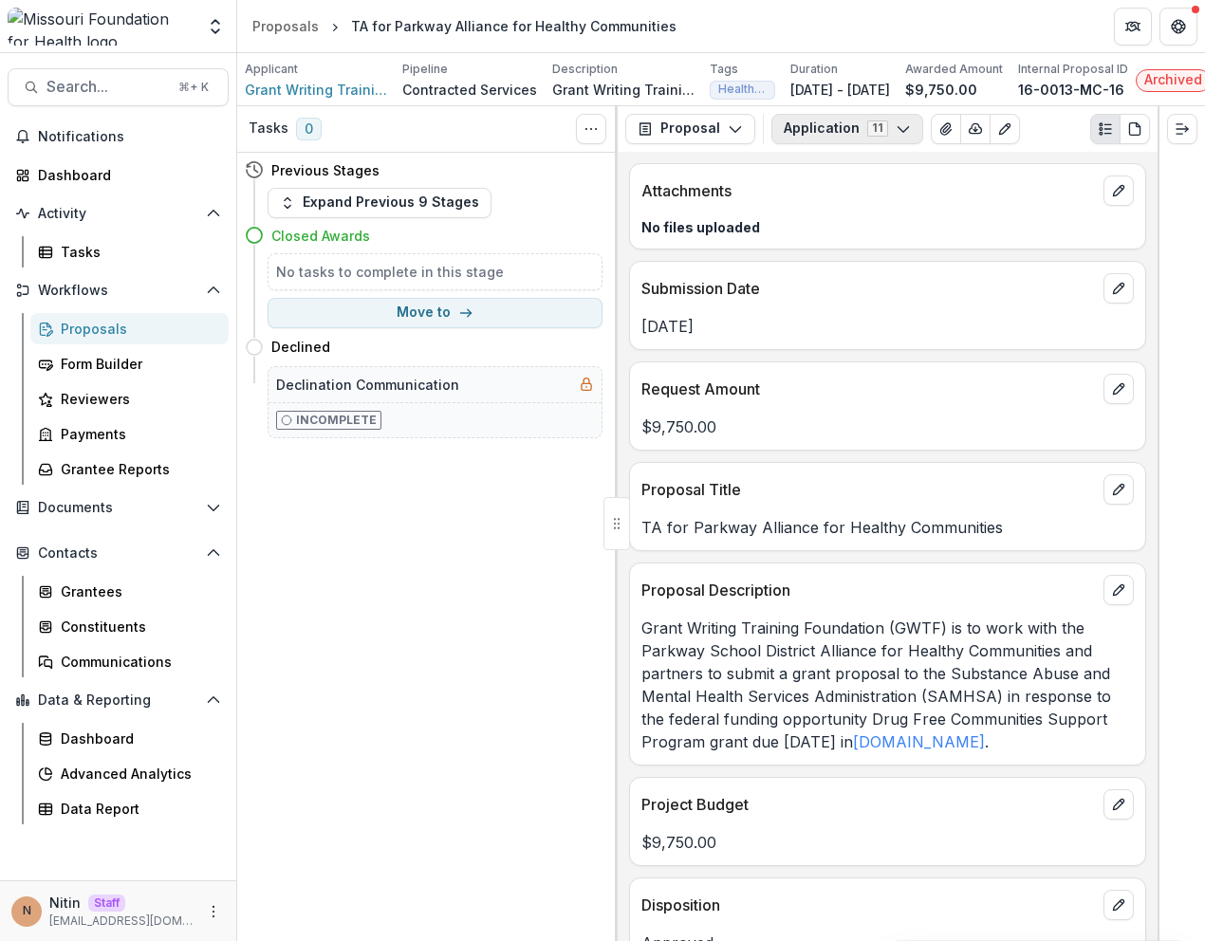
click at [806, 144] on button "Application 11" at bounding box center [847, 129] width 152 height 30
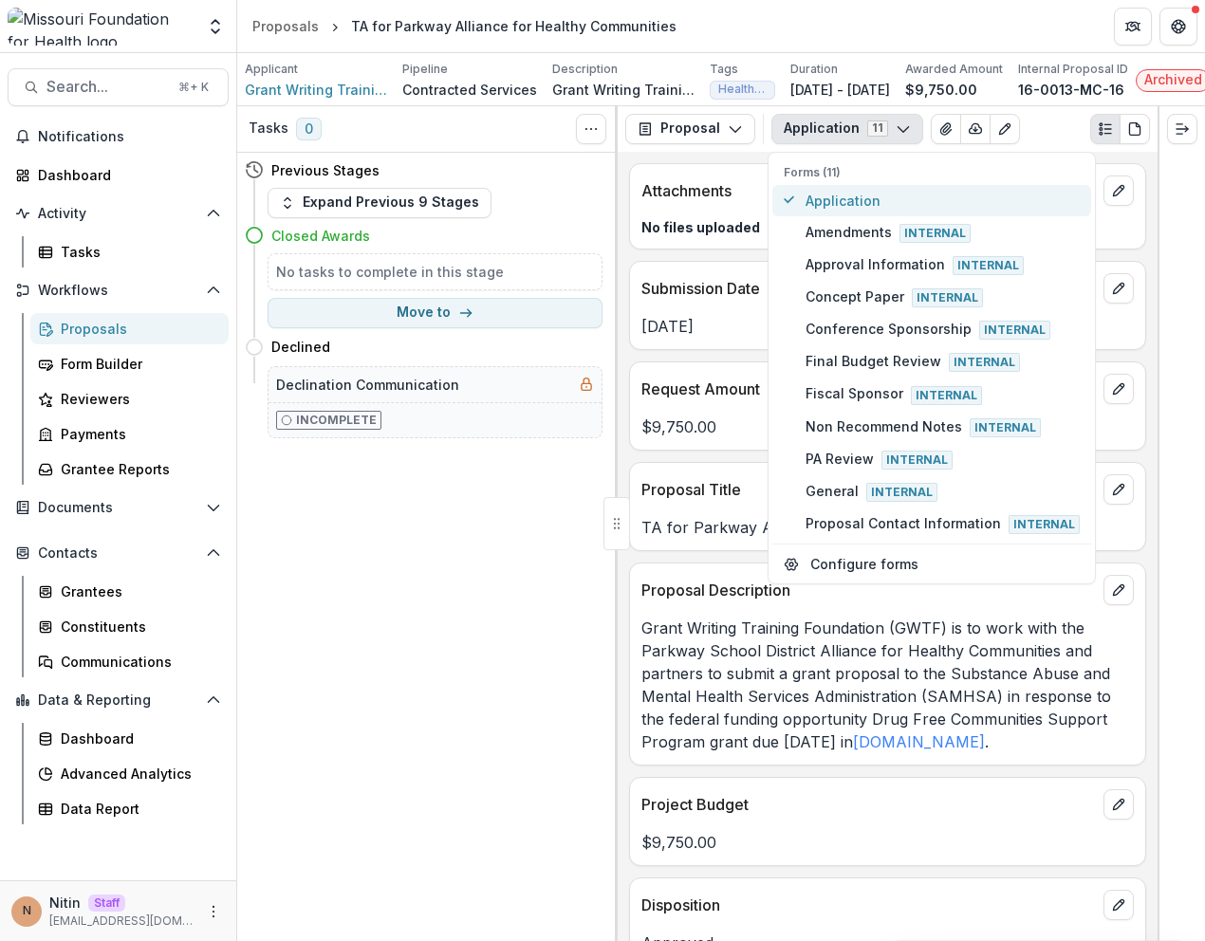
click at [817, 201] on span "Application" at bounding box center [943, 201] width 274 height 20
click at [716, 492] on p "Proposal Title" at bounding box center [868, 489] width 454 height 23
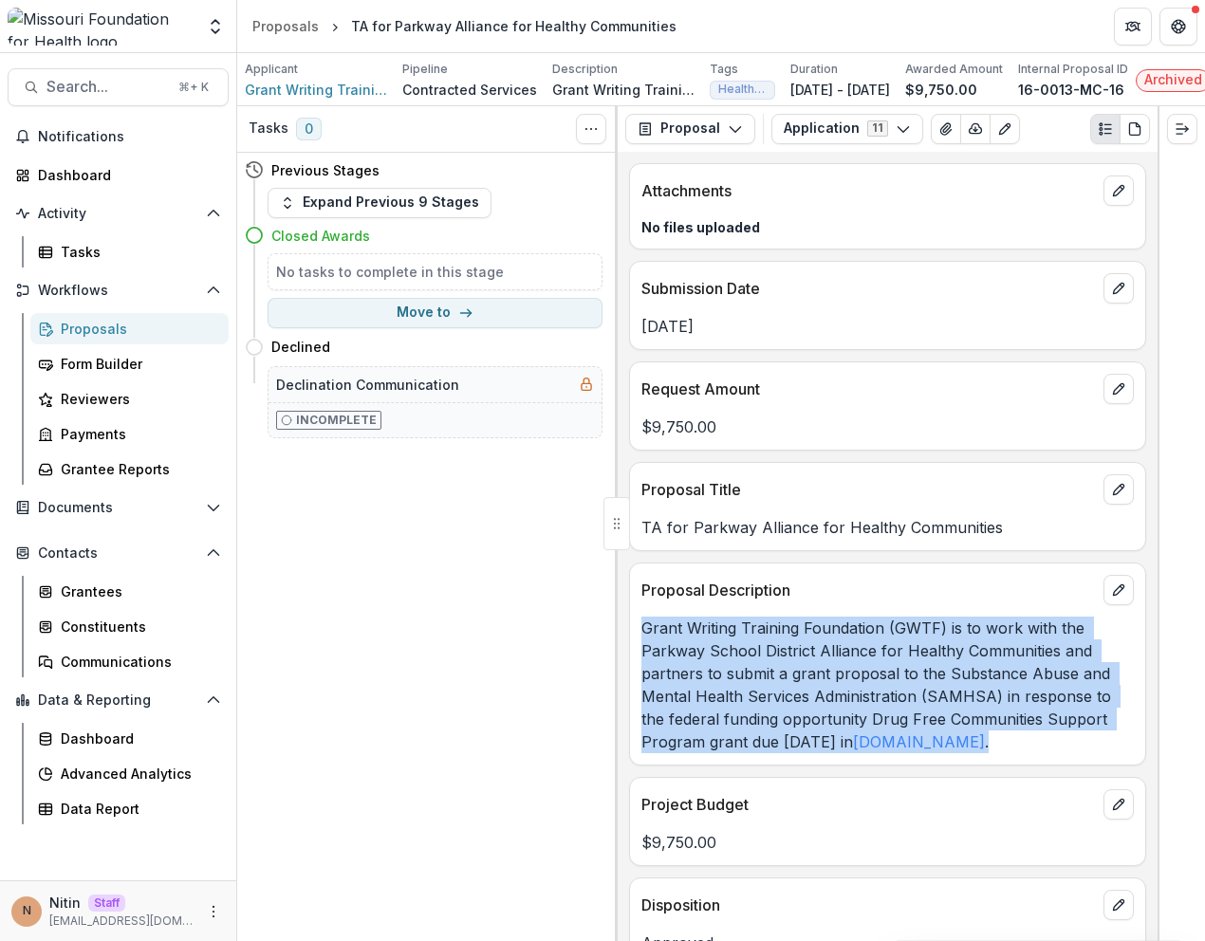
drag, startPoint x: 1022, startPoint y: 760, endPoint x: 640, endPoint y: 639, distance: 401.2
click at [640, 639] on div "Grant Writing Training Foundation (GWTF) is to work with the Parkway School Dis…" at bounding box center [887, 685] width 515 height 137
drag, startPoint x: 640, startPoint y: 639, endPoint x: 1011, endPoint y: 766, distance: 392.2
click at [1011, 766] on div "Proposal Description Grant Writing Training Foundation (GWTF) is to work with t…" at bounding box center [887, 664] width 517 height 203
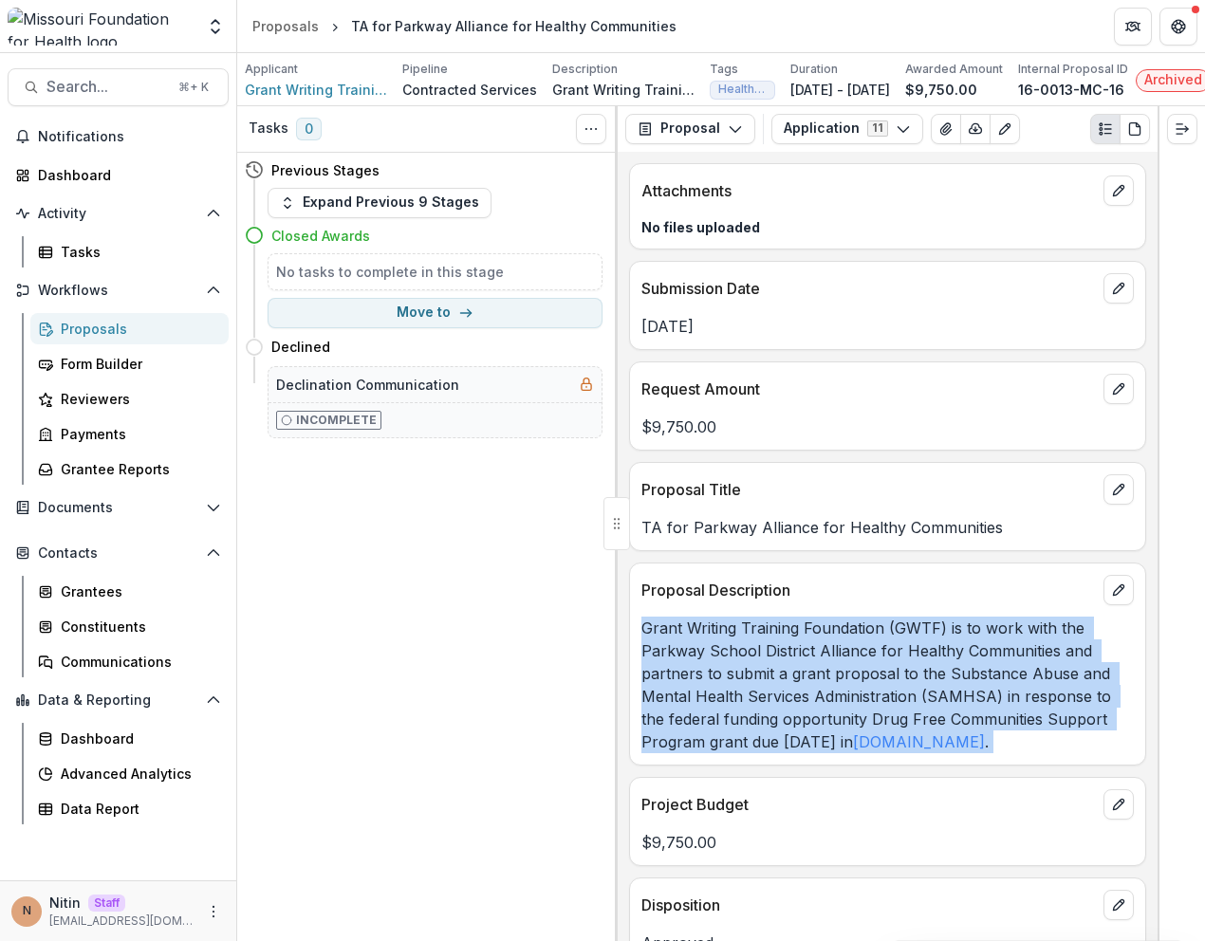
click at [1011, 766] on div "Proposal Description Grant Writing Training Foundation (GWTF) is to work with t…" at bounding box center [887, 664] width 517 height 203
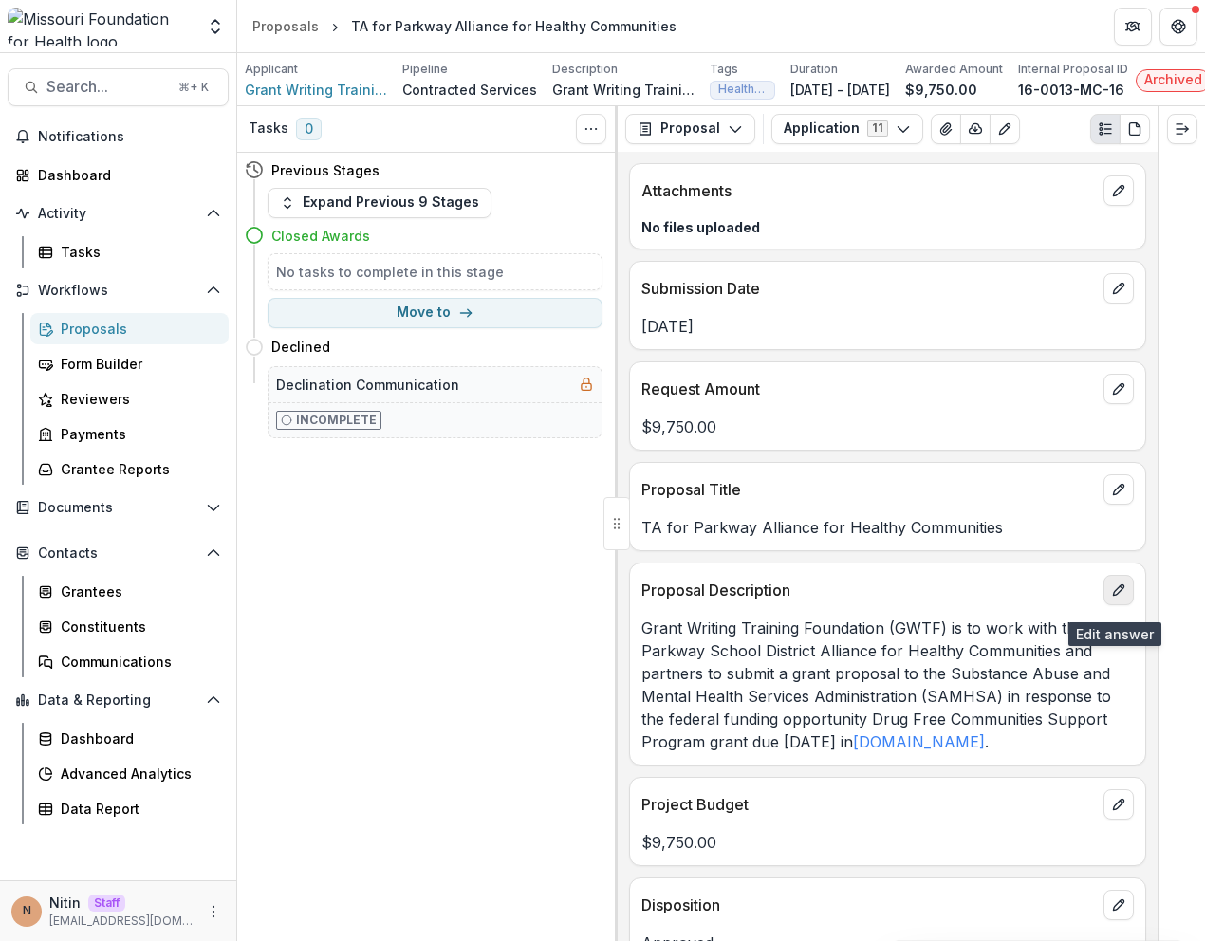
click at [1111, 598] on icon "edit" at bounding box center [1118, 590] width 15 height 15
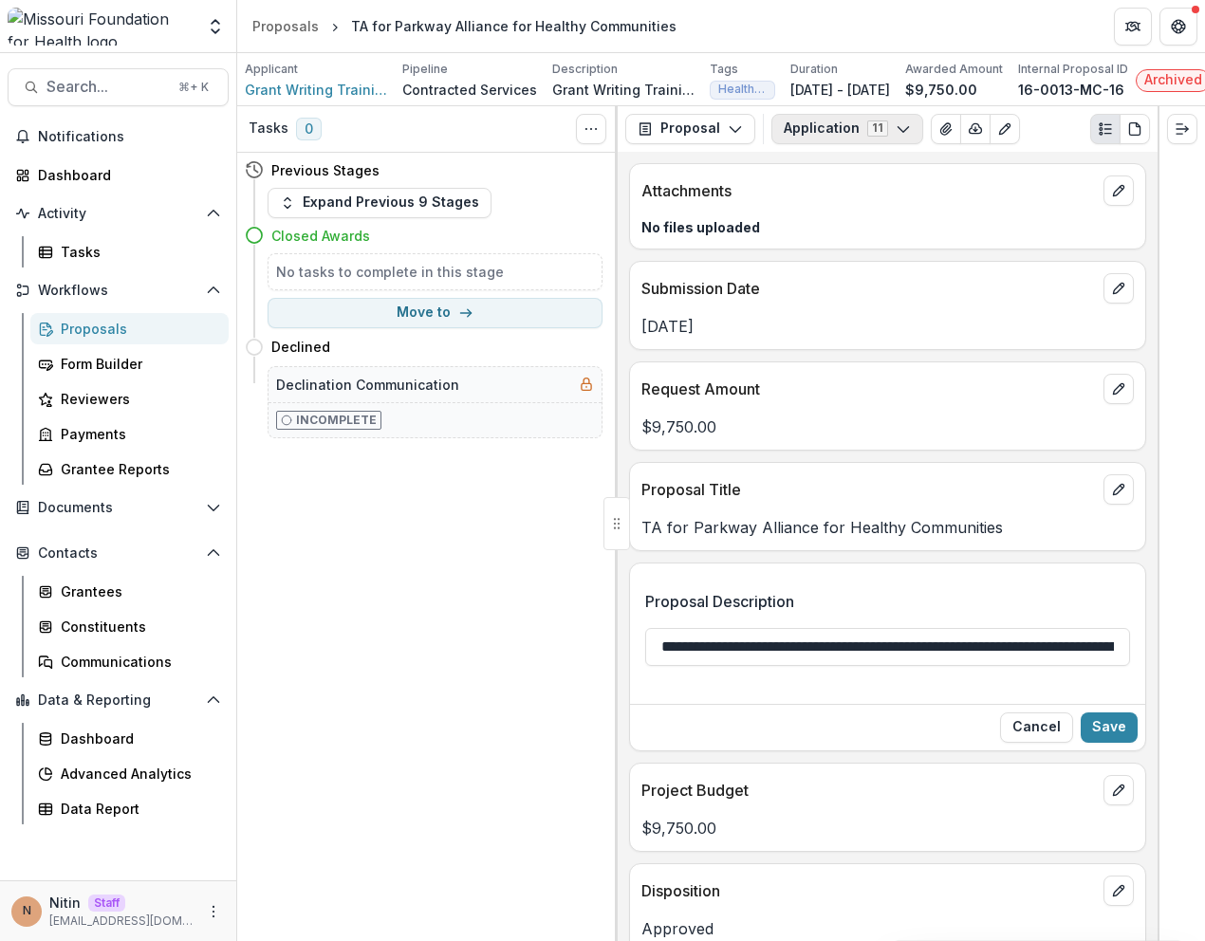
click at [803, 127] on button "Application 11" at bounding box center [847, 129] width 152 height 30
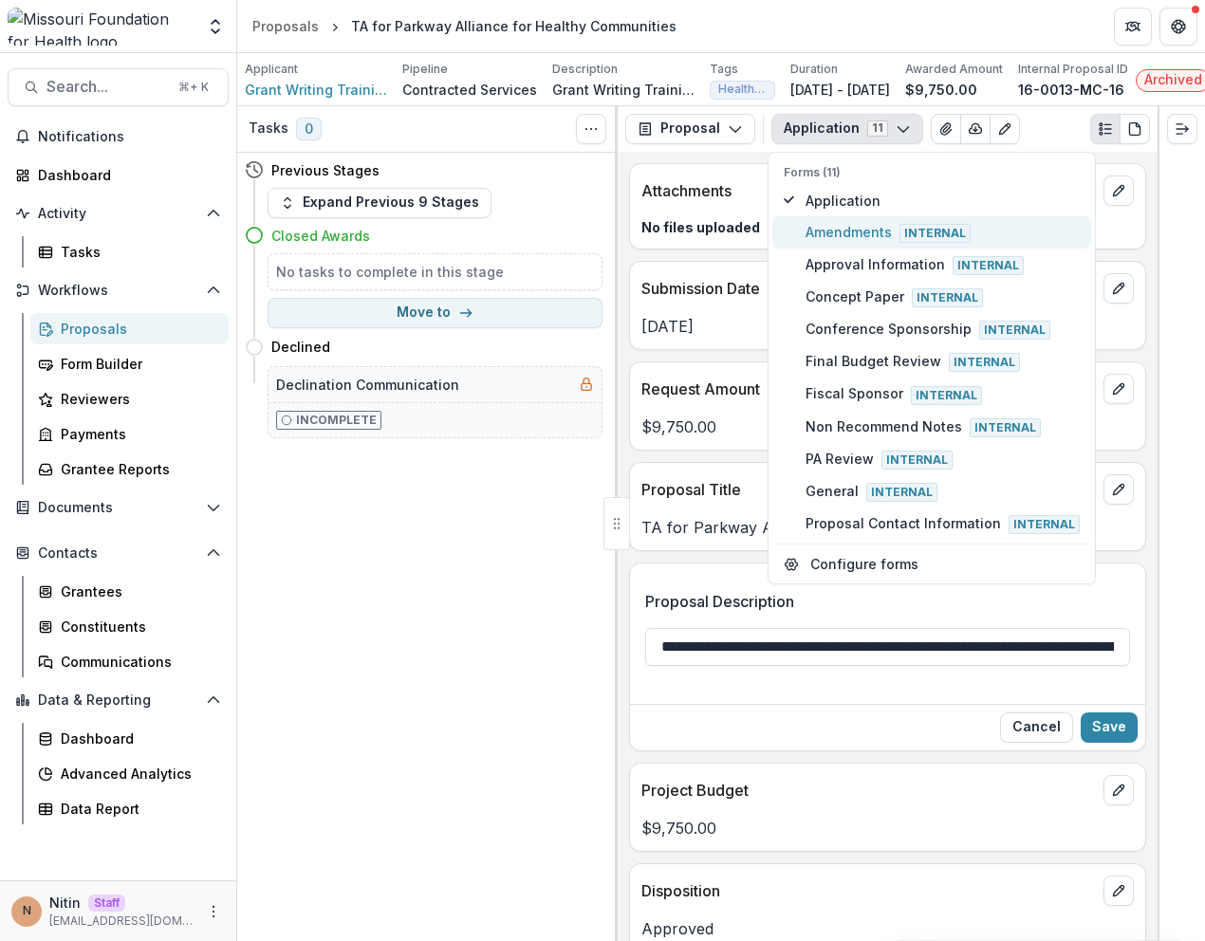
click at [821, 249] on button "Amendments Internal" at bounding box center [931, 232] width 319 height 32
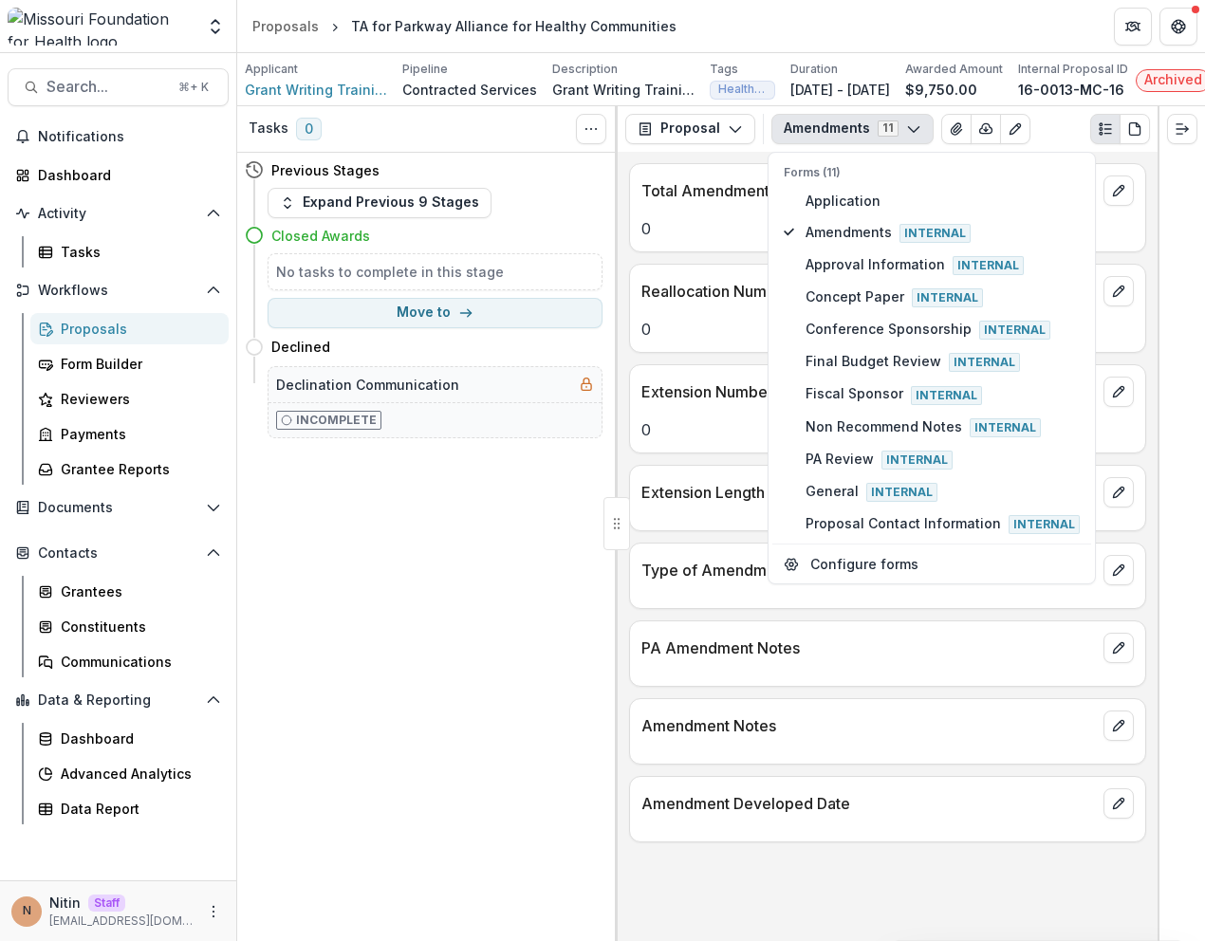
click at [729, 687] on div "PA Amendment Notes" at bounding box center [887, 654] width 517 height 66
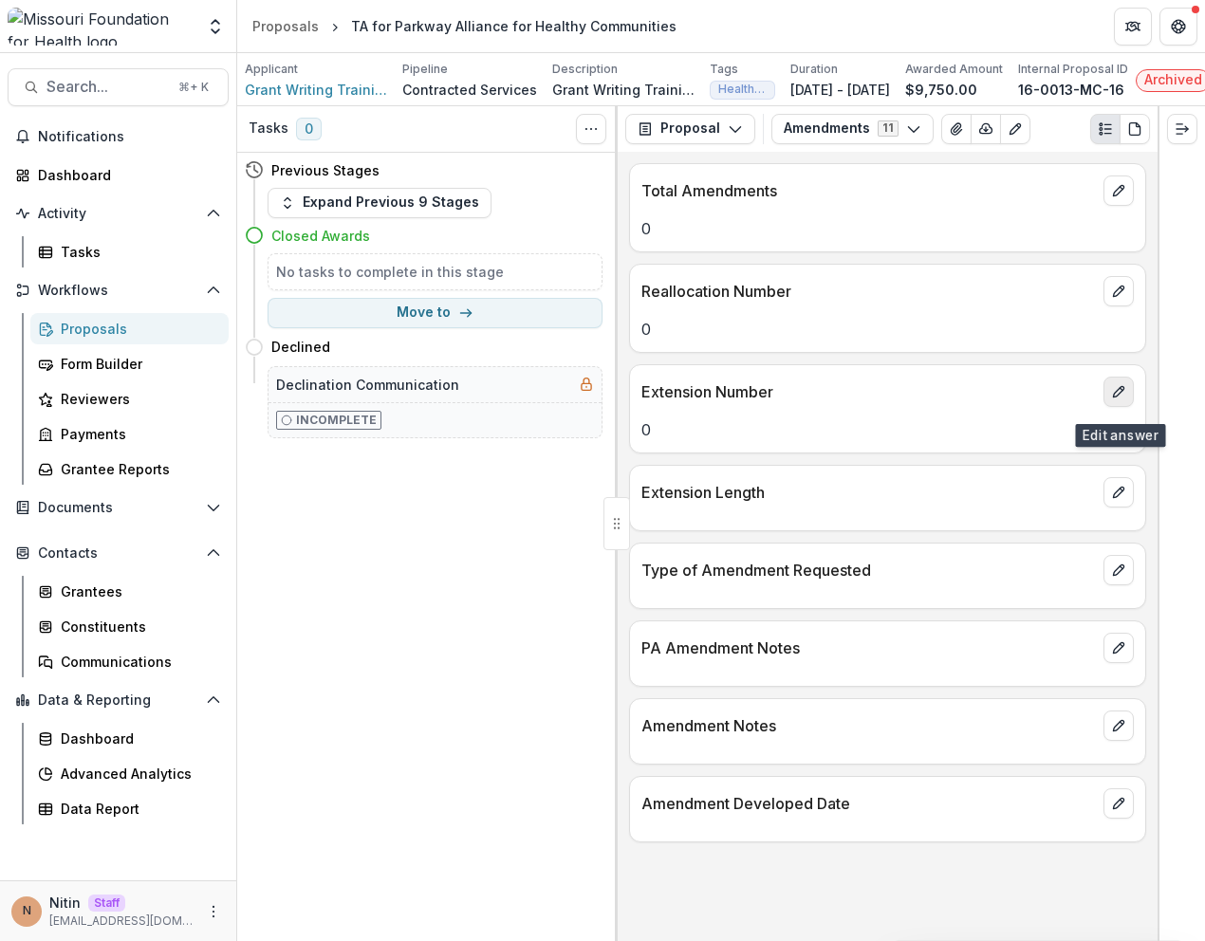
click at [1107, 402] on button "edit" at bounding box center [1118, 392] width 30 height 30
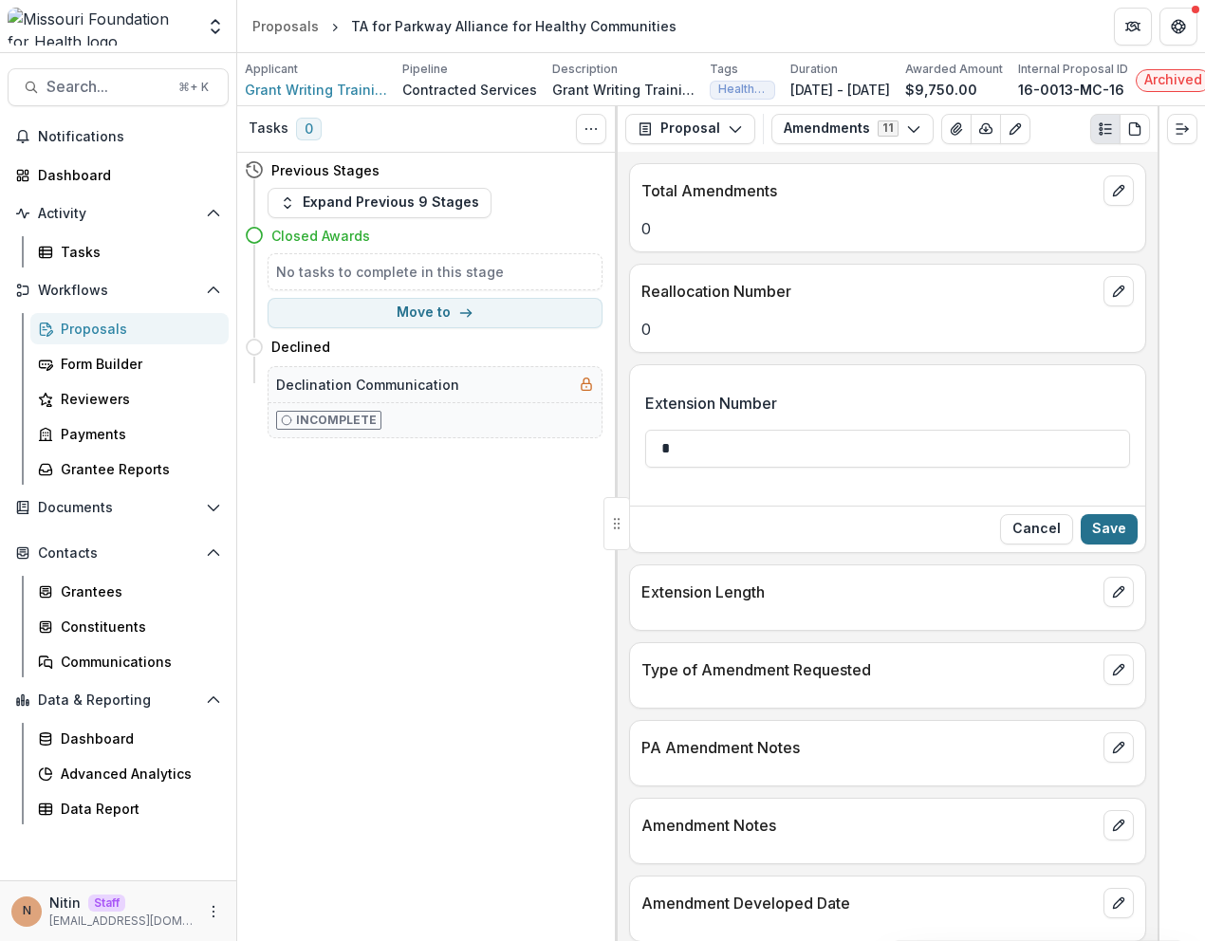
click at [1104, 537] on button "Save" at bounding box center [1109, 529] width 57 height 30
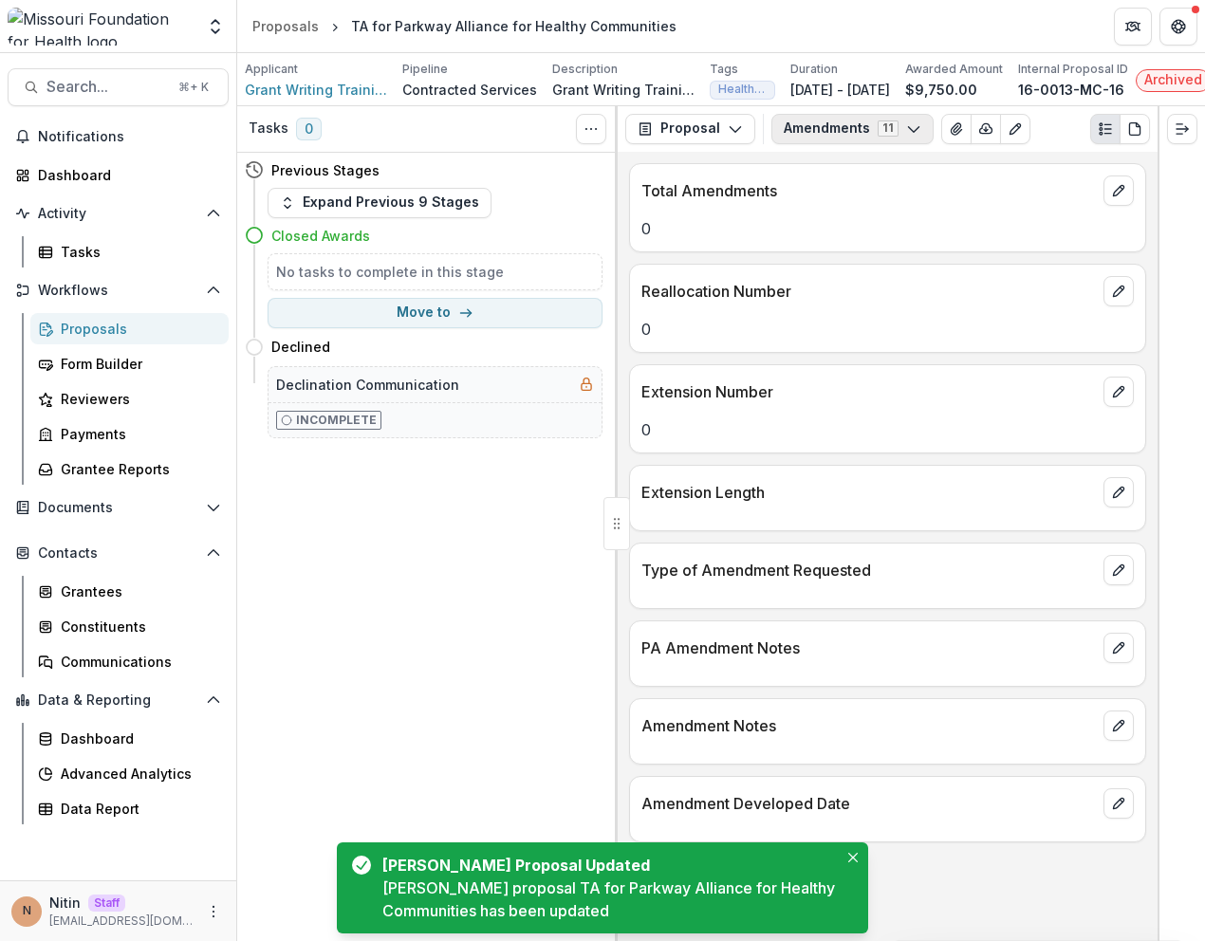
click at [829, 144] on button "Amendments 11" at bounding box center [852, 129] width 162 height 30
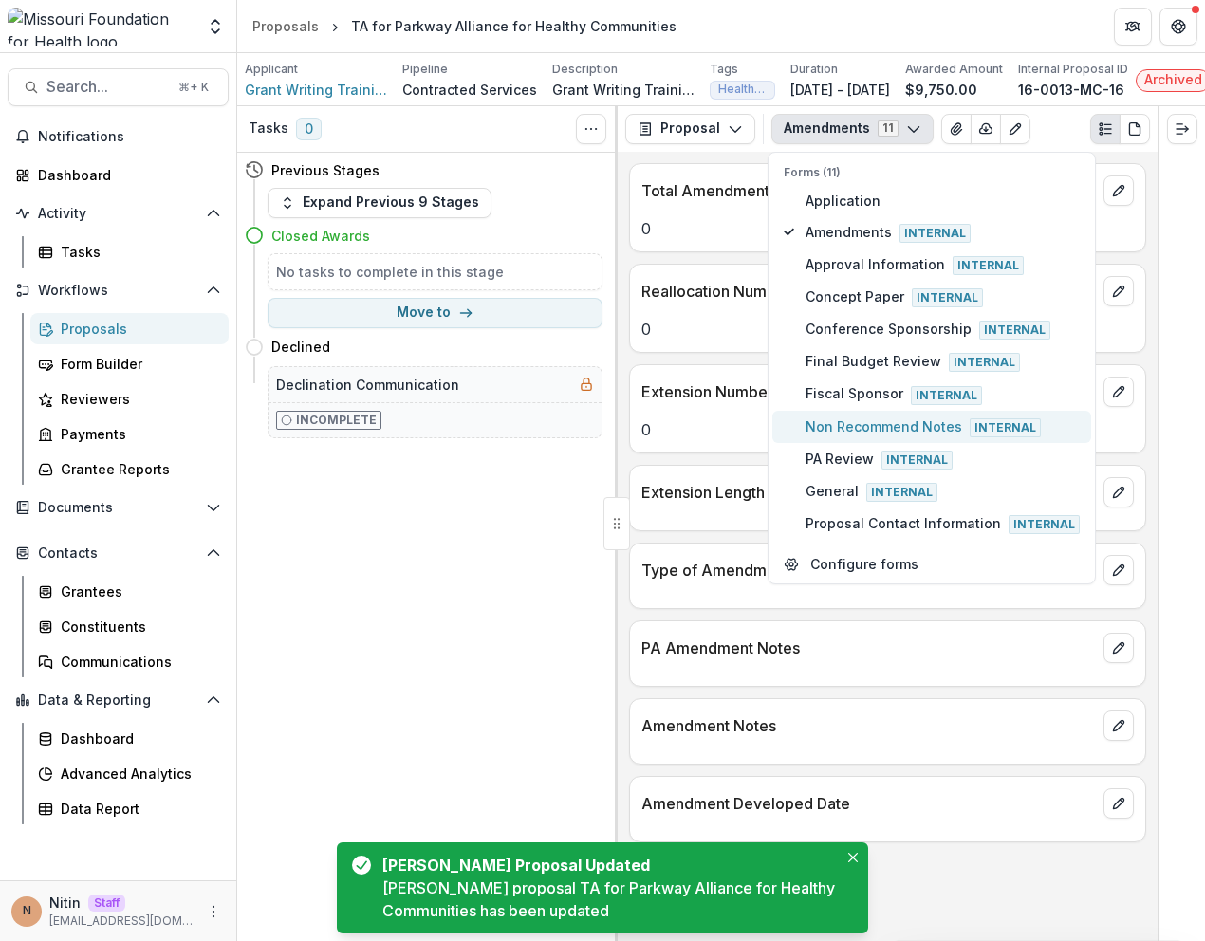
click at [855, 429] on span "Non Recommend Notes Internal" at bounding box center [943, 427] width 274 height 21
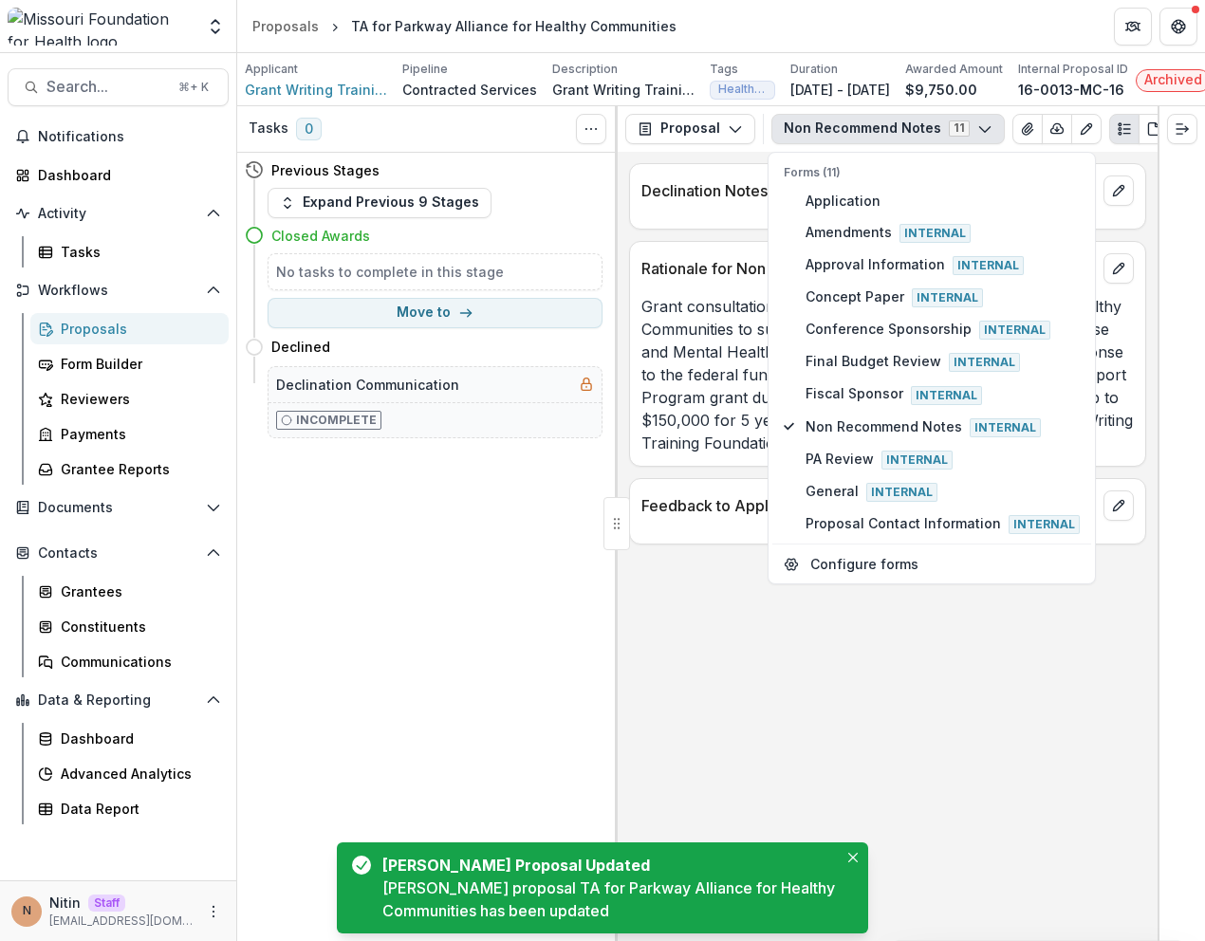
click at [1135, 532] on div at bounding box center [887, 526] width 515 height 11
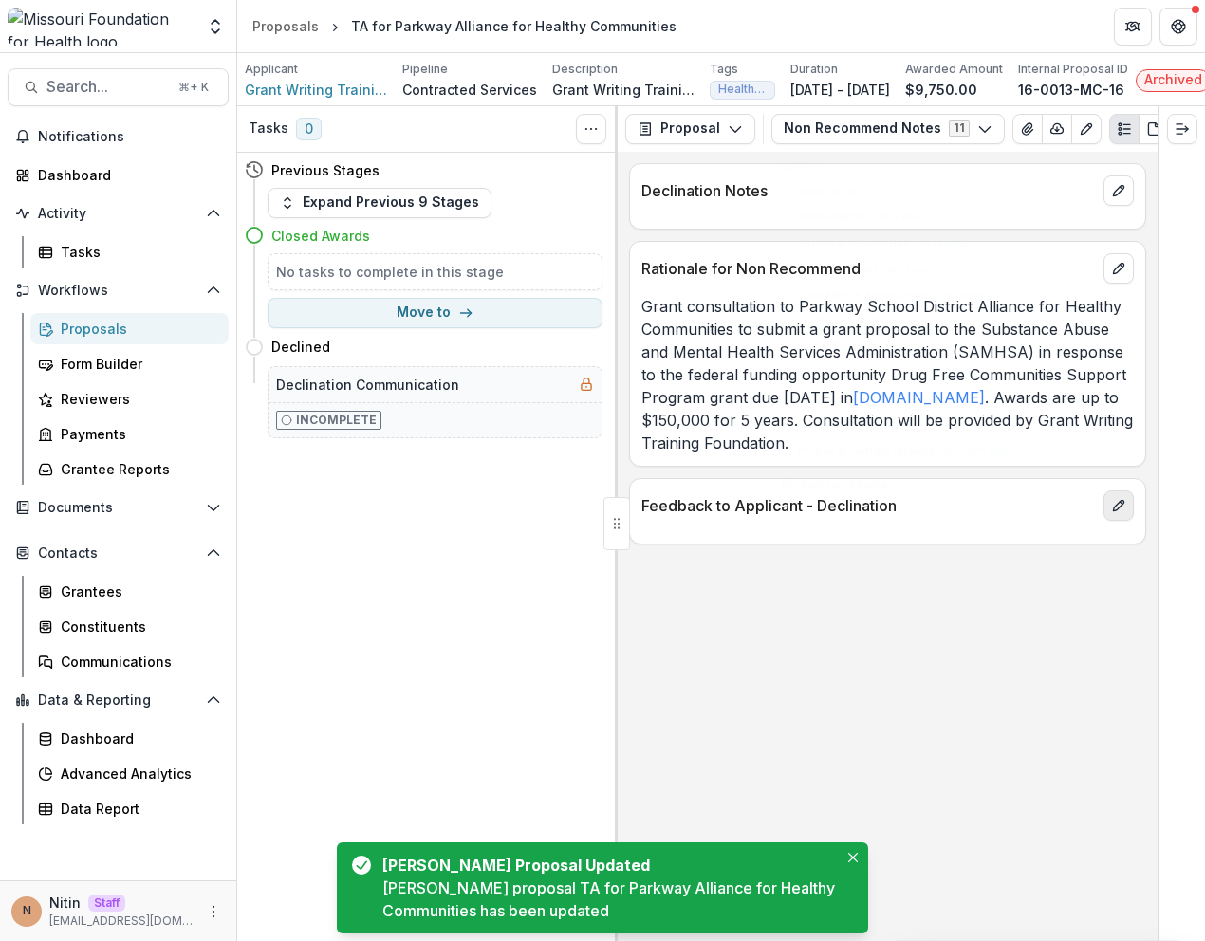
click at [1130, 521] on button "edit" at bounding box center [1118, 506] width 30 height 30
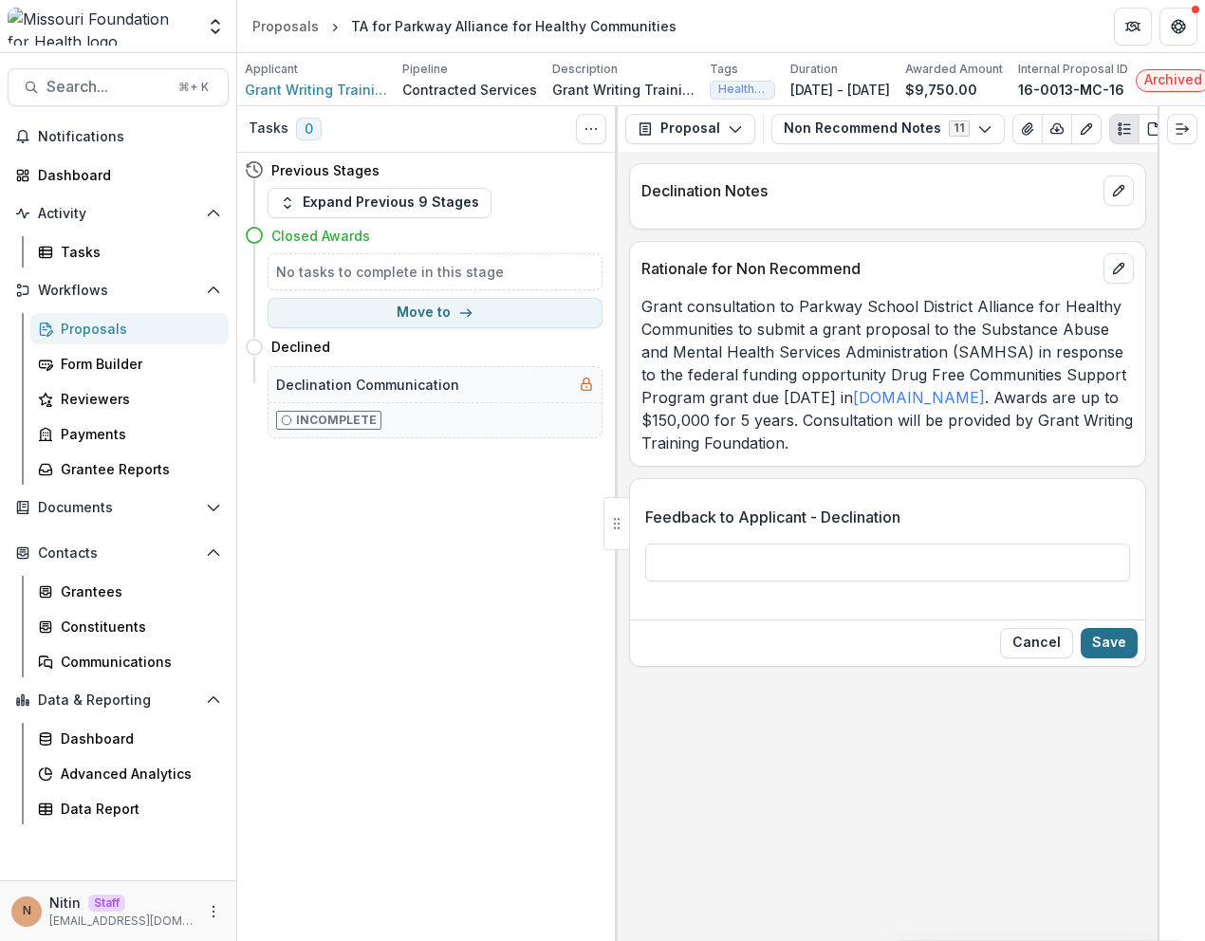
click at [1110, 646] on button "Save" at bounding box center [1109, 643] width 57 height 30
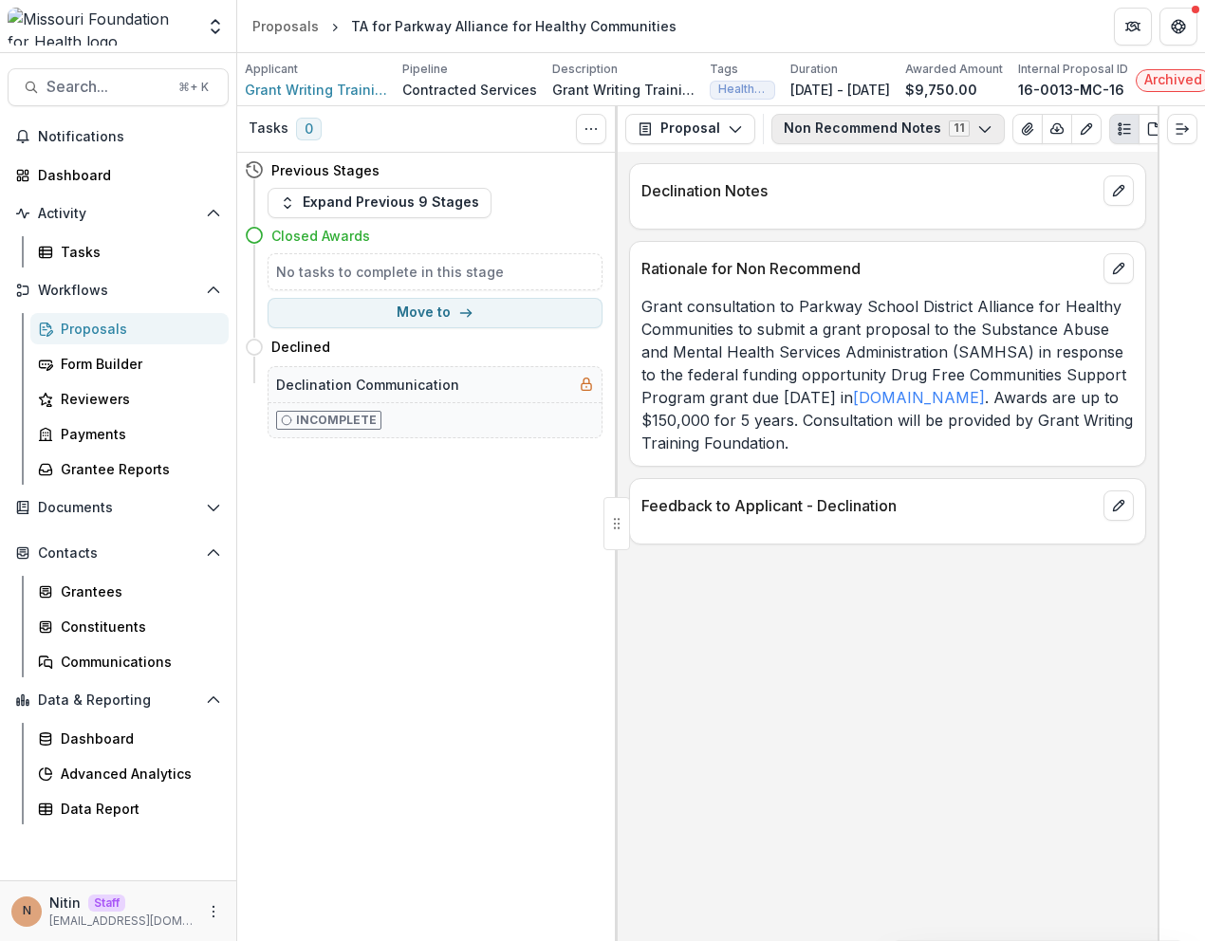
click at [888, 143] on button "Non Recommend Notes 11" at bounding box center [887, 129] width 233 height 30
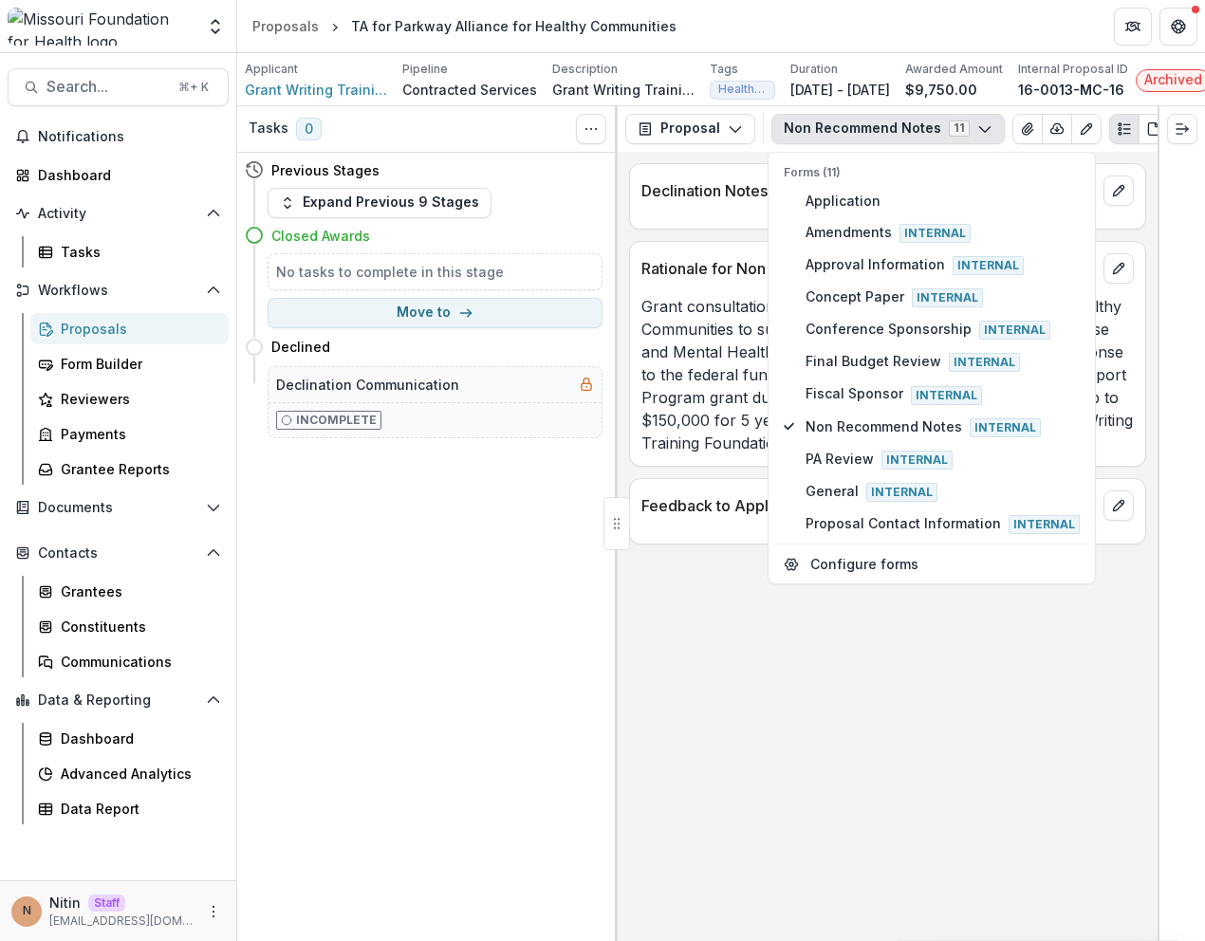
click at [885, 141] on button "Non Recommend Notes 11" at bounding box center [887, 129] width 233 height 30
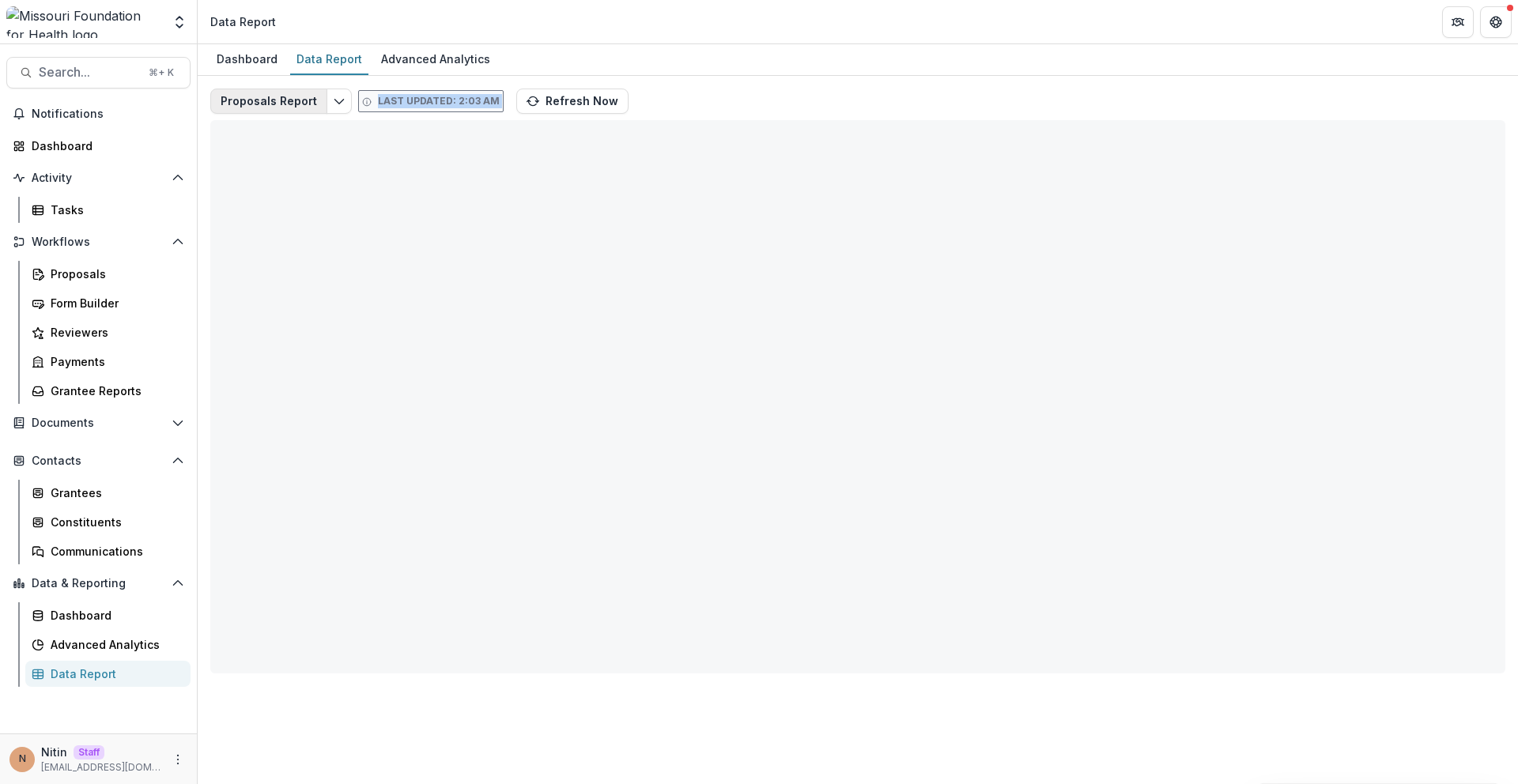
drag, startPoint x: 672, startPoint y: 116, endPoint x: 237, endPoint y: 92, distance: 435.7
click at [237, 92] on div "Proposals Report Last updated: 2:03 AM Refresh Now Total rows: 0 Choose Filter …" at bounding box center [857, 381] width 1295 height 585
click at [247, 82] on div "Proposals Report Last updated: 2:03 AM Refresh Now Total rows: 0 Choose Filter …" at bounding box center [857, 374] width 1321 height 597
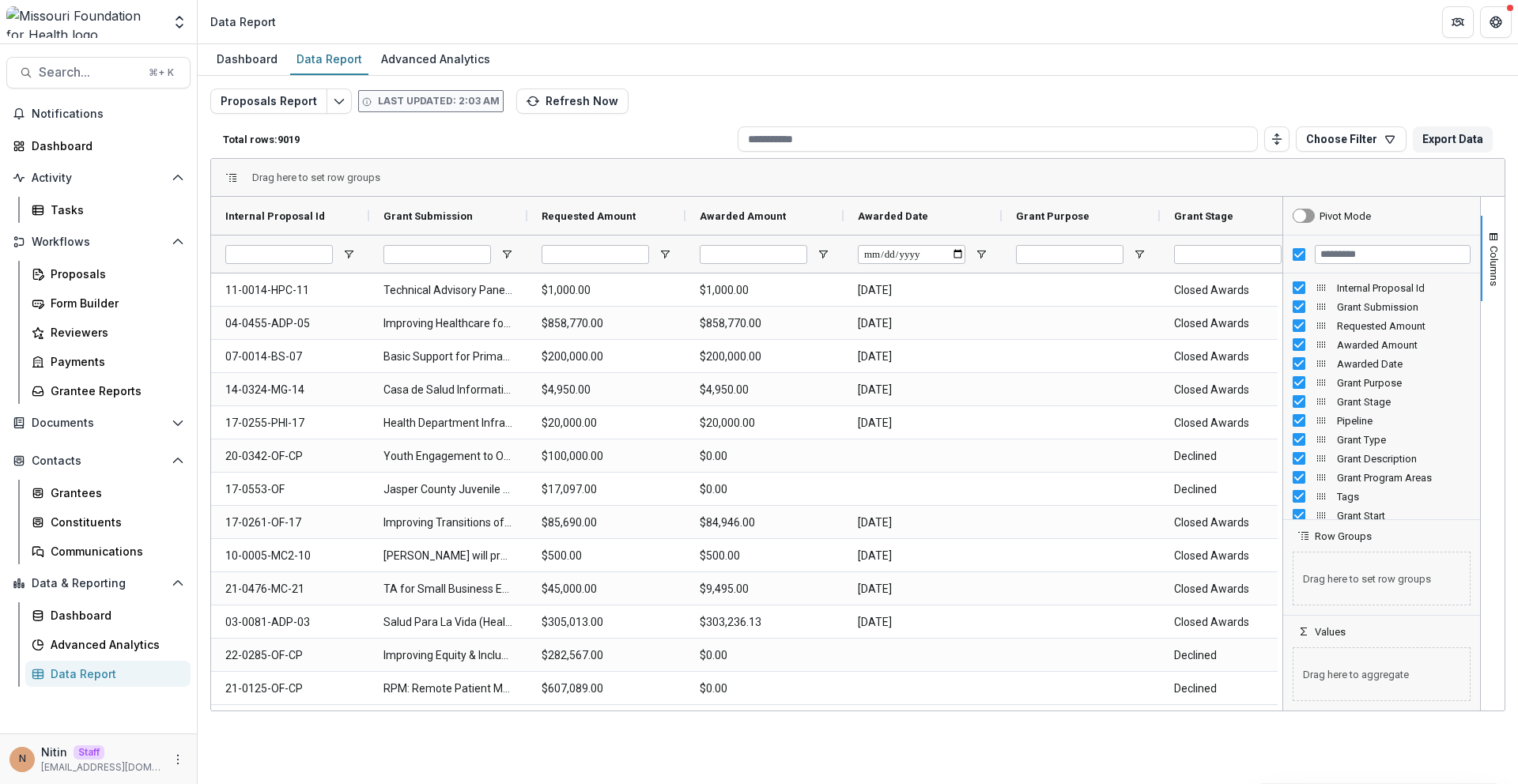
click at [1117, 91] on div "Proposals Report Last updated: 2:03 AM Refresh Now Total rows: 9019 Choose Filt…" at bounding box center [857, 381] width 1295 height 585
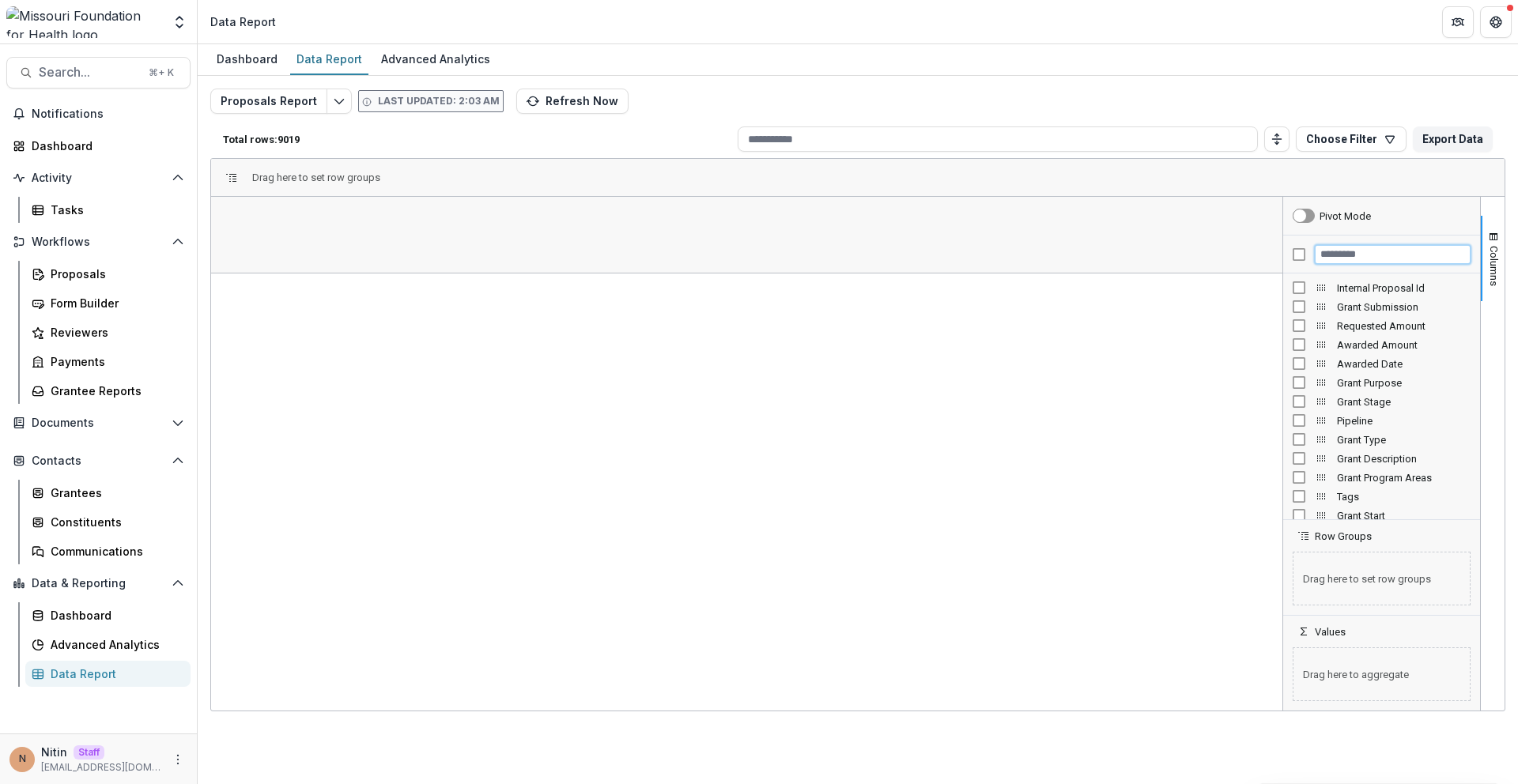
click at [1329, 255] on input "Filter Columns Input" at bounding box center [1392, 254] width 156 height 19
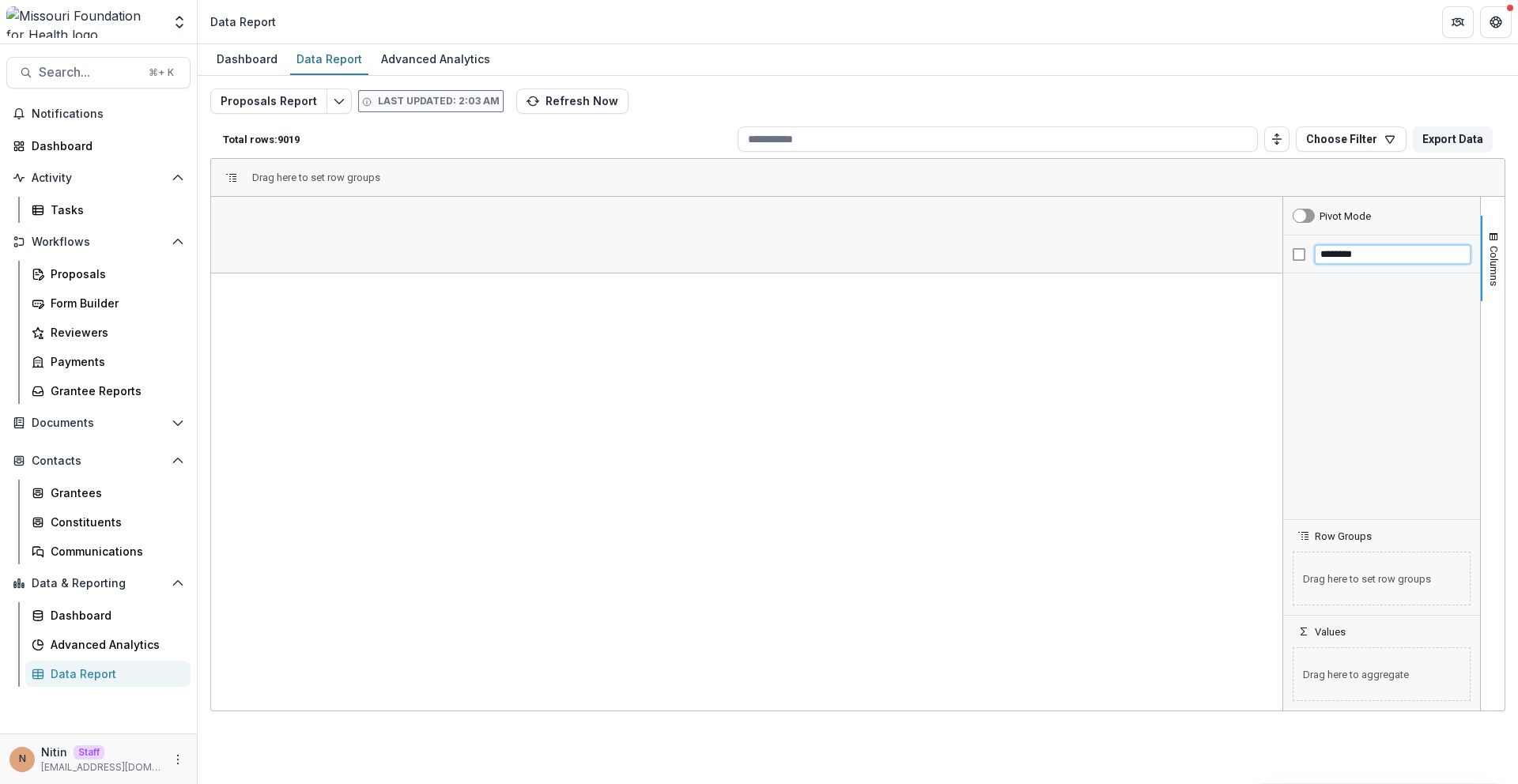
click at [1350, 255] on input "********" at bounding box center [1392, 254] width 156 height 19
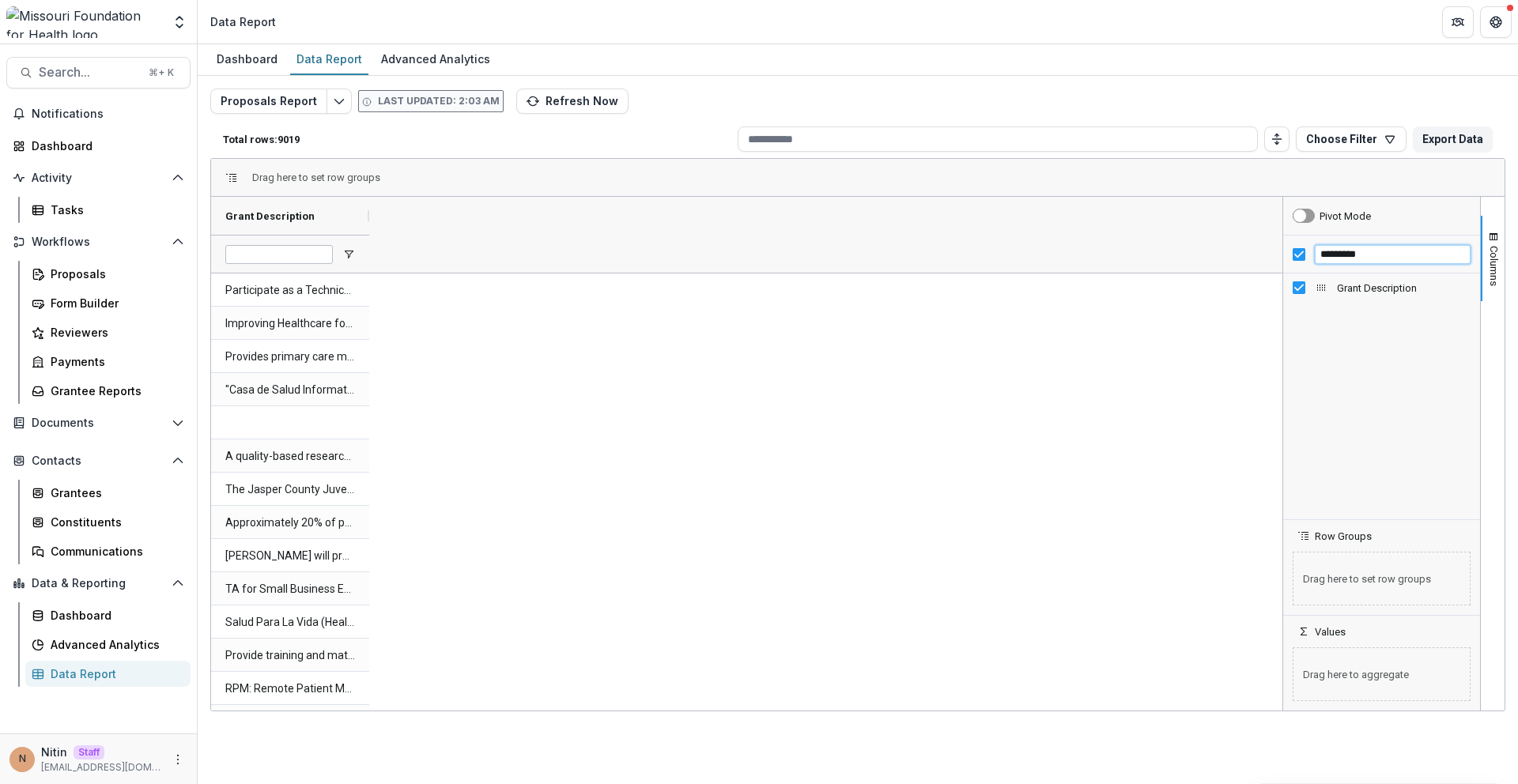
click at [1338, 256] on input "*********" at bounding box center [1392, 254] width 156 height 19
type input "**********"
click at [352, 251] on span "Open Filter Menu" at bounding box center [348, 254] width 12 height 12
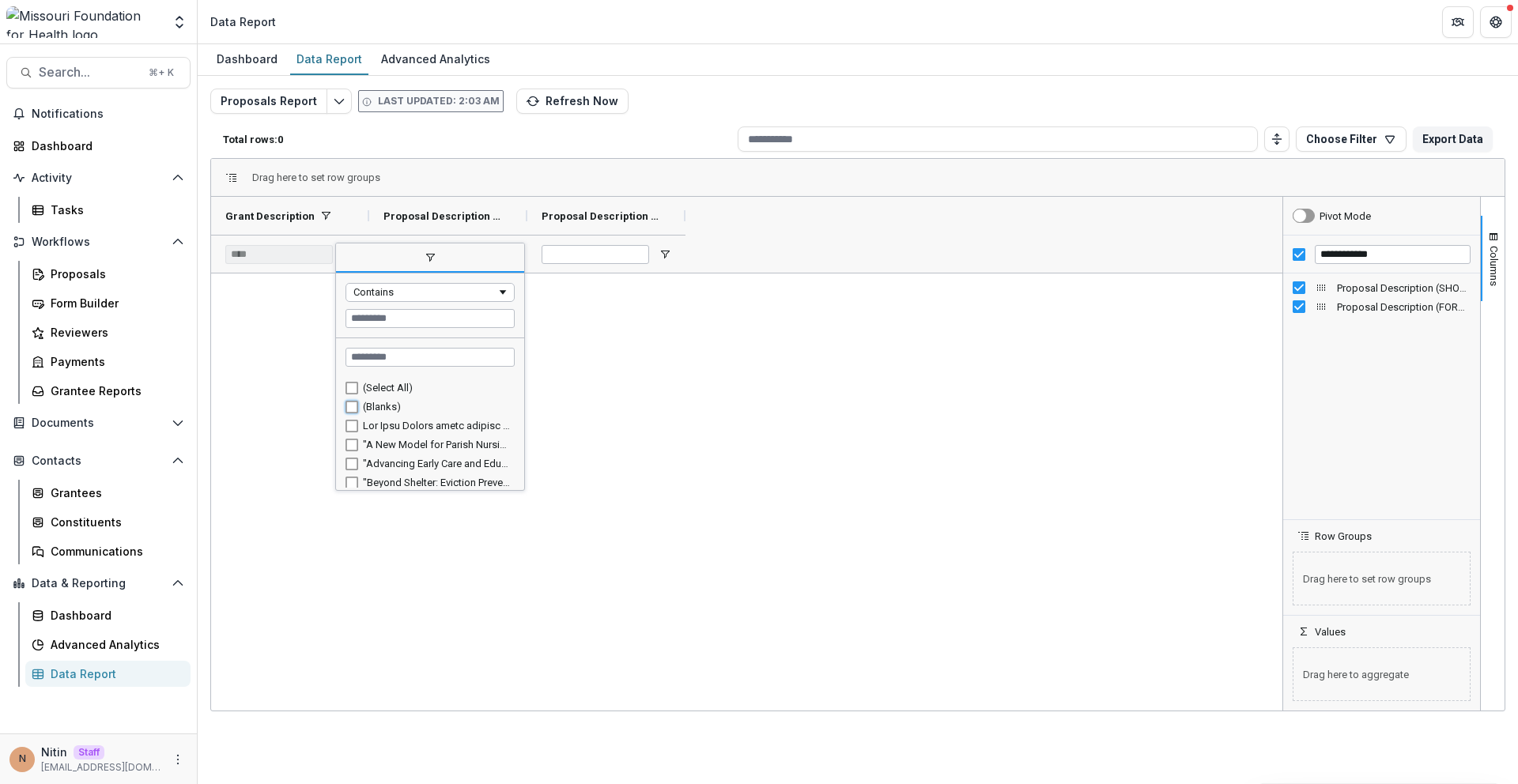
type input "**********"
click at [584, 239] on div at bounding box center [595, 254] width 107 height 37
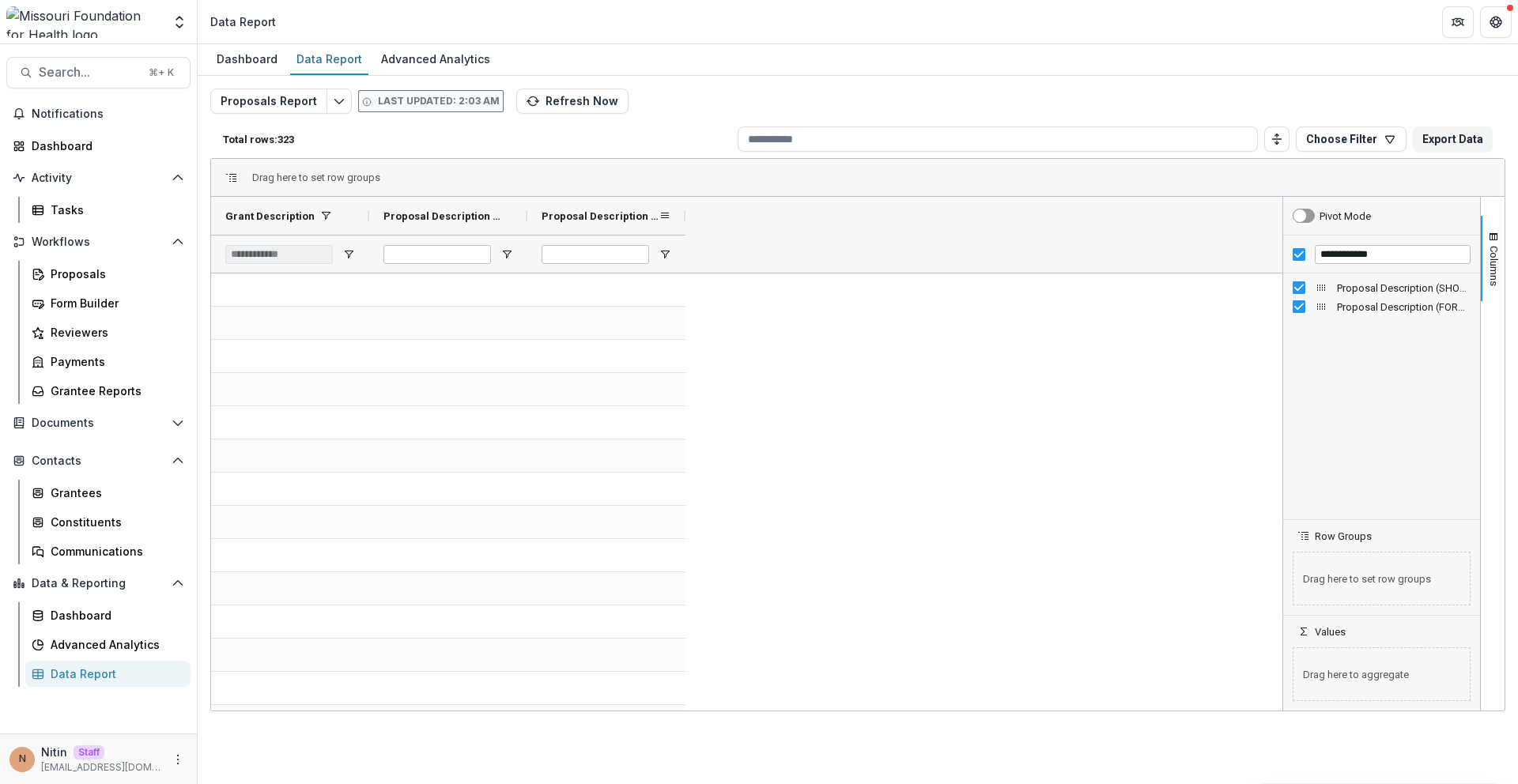
click at [627, 214] on span "Proposal Description (FORMATTED_TEXT)" at bounding box center [600, 216] width 117 height 12
click at [627, 214] on span "Proposal Description (FORMATTED_TEXT)" at bounding box center [592, 216] width 100 height 12
click at [456, 223] on div "Proposal Description (SHORT_TEXT)" at bounding box center [442, 216] width 117 height 30
click at [456, 223] on div "Proposal Description (SHORT_TEXT) 1" at bounding box center [442, 216] width 117 height 30
click at [561, 219] on span "Proposal Description (FORMATTED_TEXT)" at bounding box center [600, 216] width 117 height 12
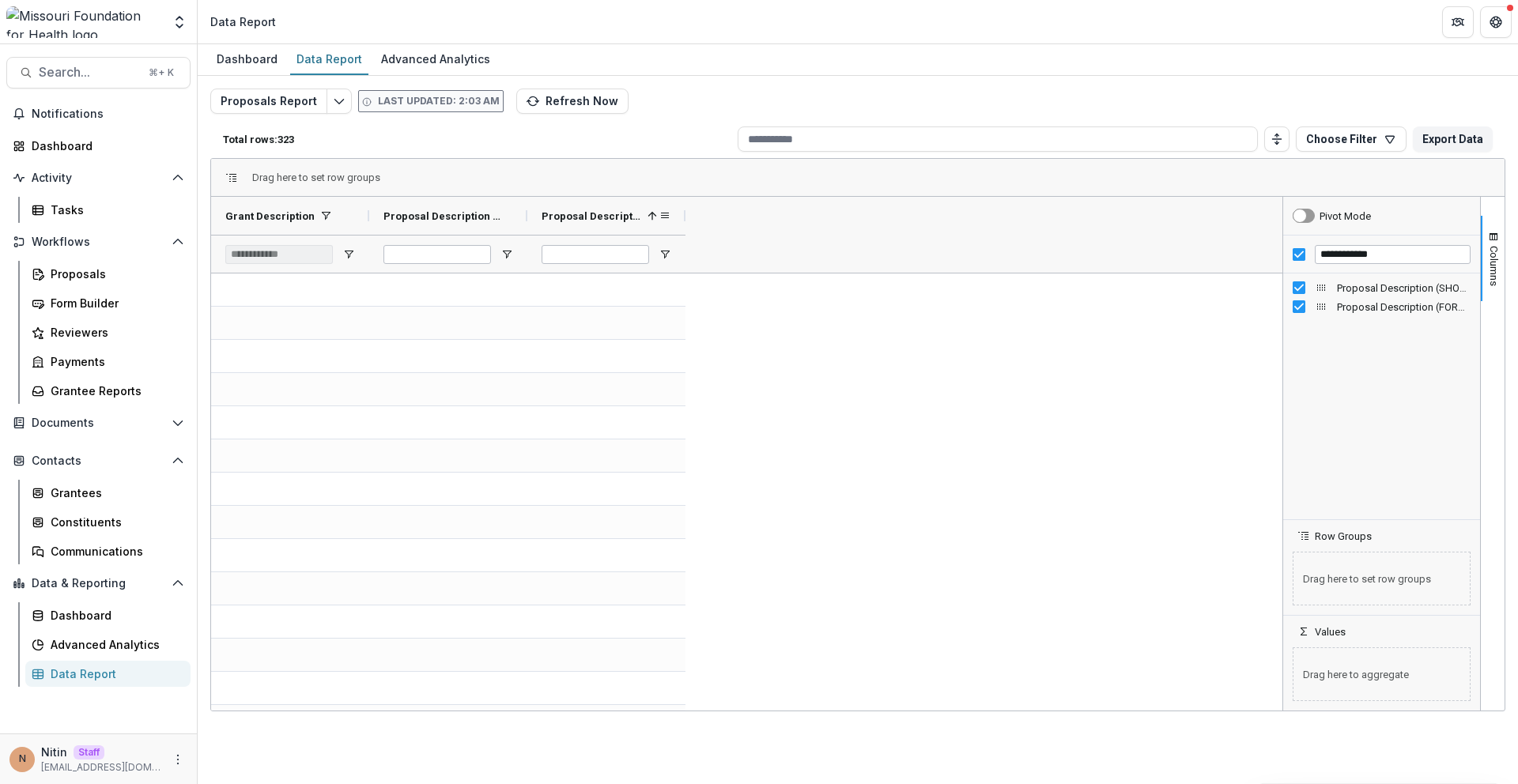
click at [561, 219] on span "Proposal Description (FORMATTED_TEXT)" at bounding box center [592, 216] width 100 height 12
click at [1366, 259] on input "**********" at bounding box center [1392, 254] width 156 height 19
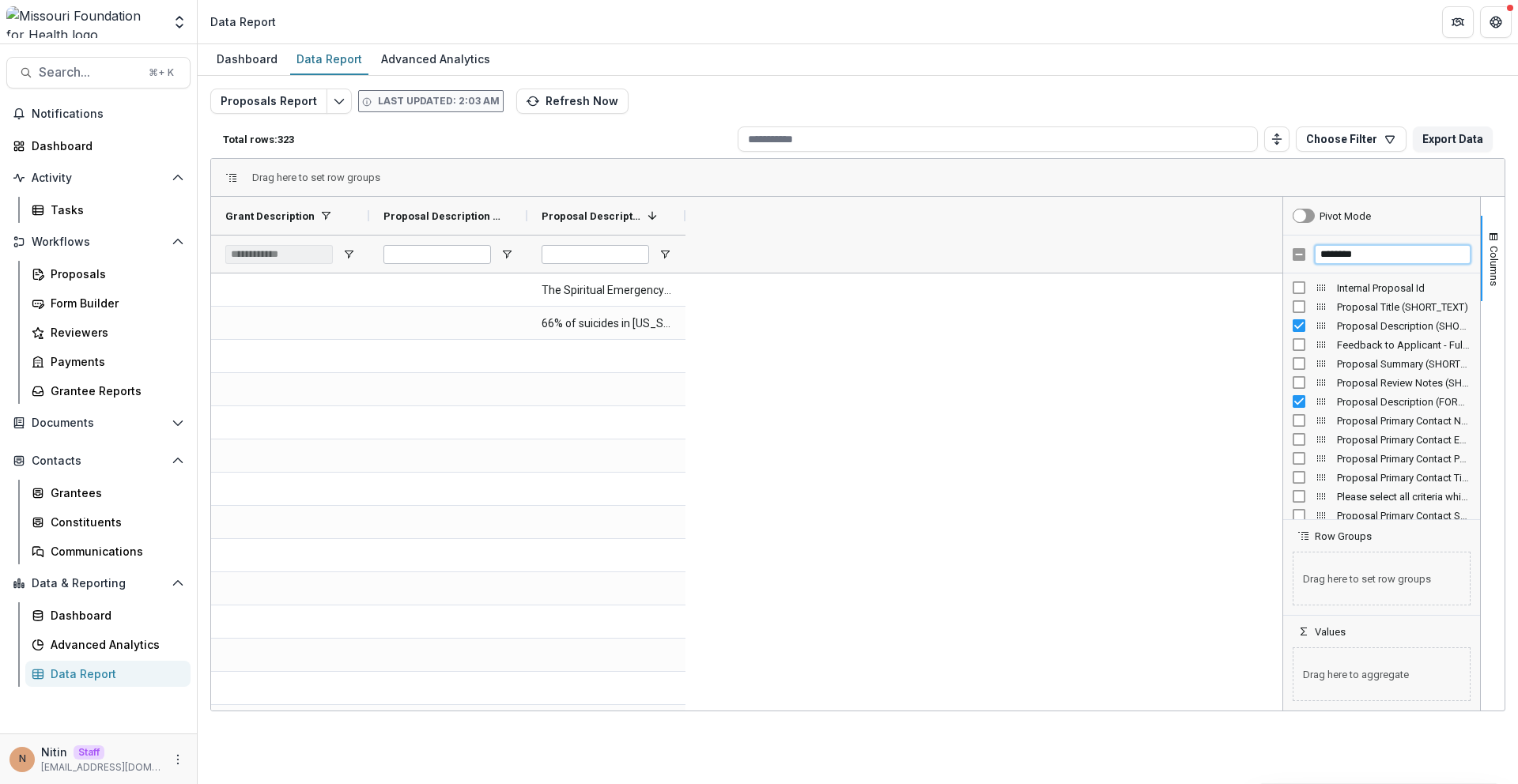
type input "********"
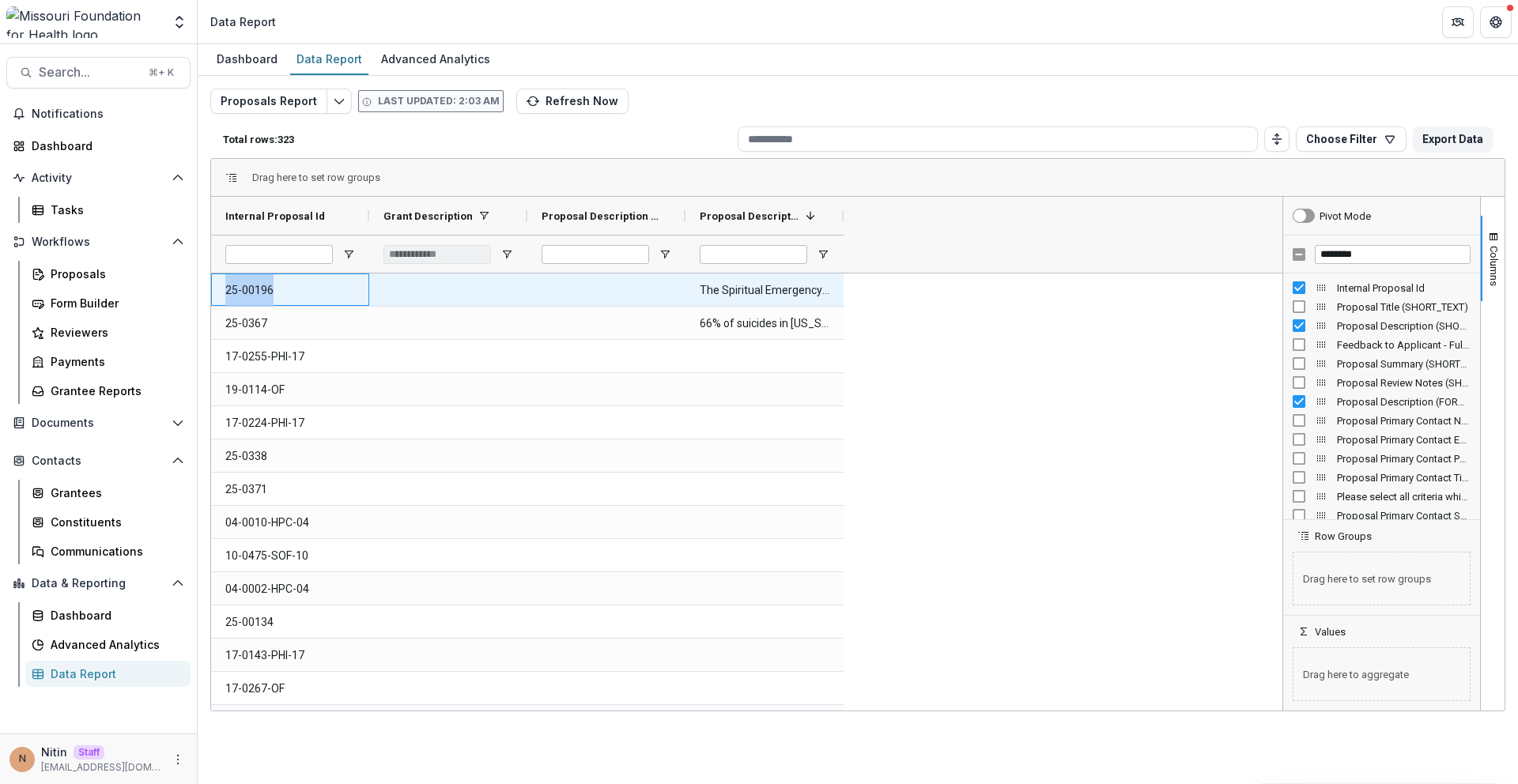
drag, startPoint x: 224, startPoint y: 288, endPoint x: 321, endPoint y: 288, distance: 97.0
click at [289, 288] on div "25-00196" at bounding box center [290, 289] width 158 height 32
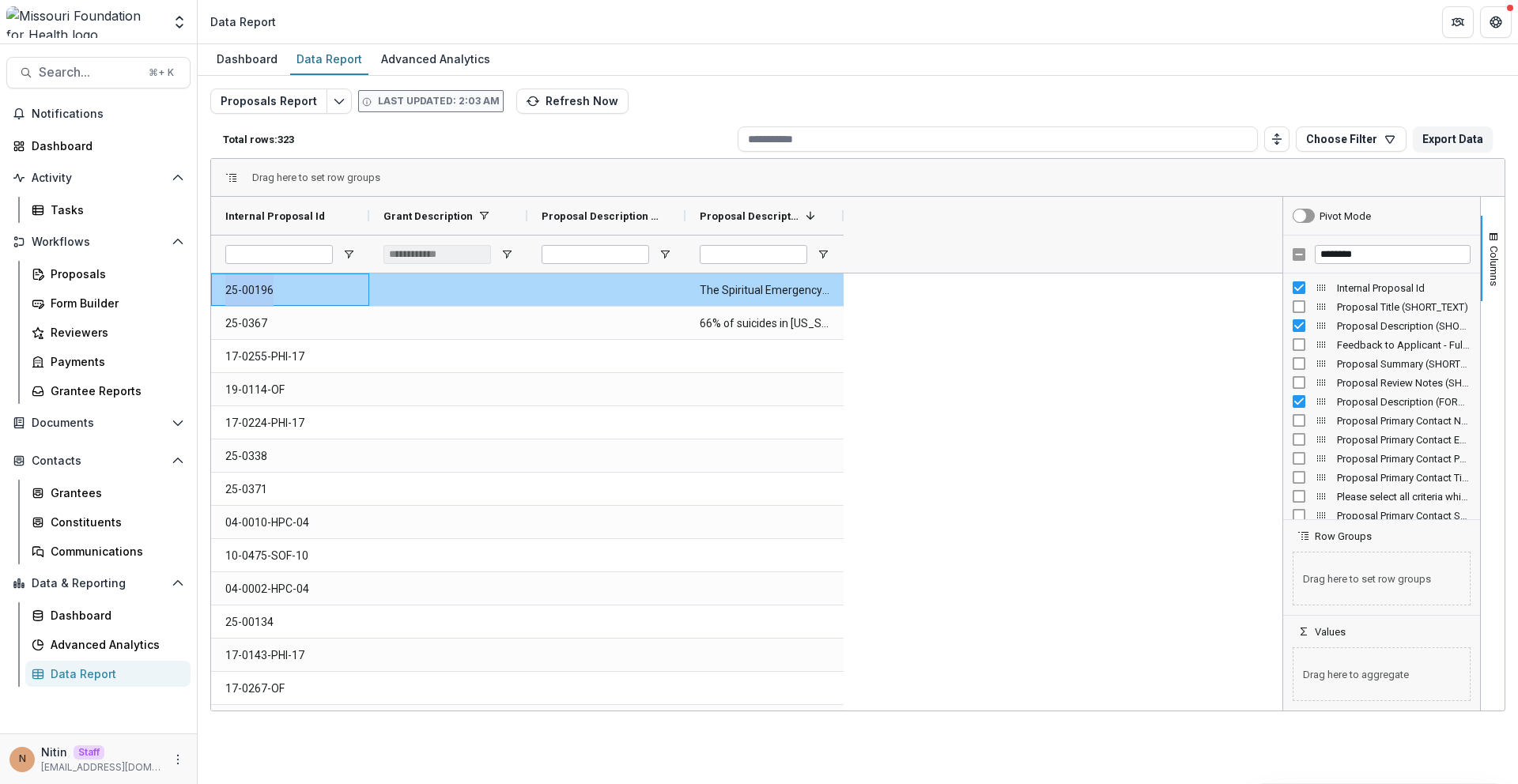
click at [321, 288] on Id-910 "25-00196" at bounding box center [290, 290] width 130 height 32
drag, startPoint x: 296, startPoint y: 288, endPoint x: 227, endPoint y: 287, distance: 69.0
click at [227, 287] on Id-910 "25-00196" at bounding box center [290, 290] width 130 height 32
drag, startPoint x: 312, startPoint y: 282, endPoint x: 205, endPoint y: 282, distance: 107.0
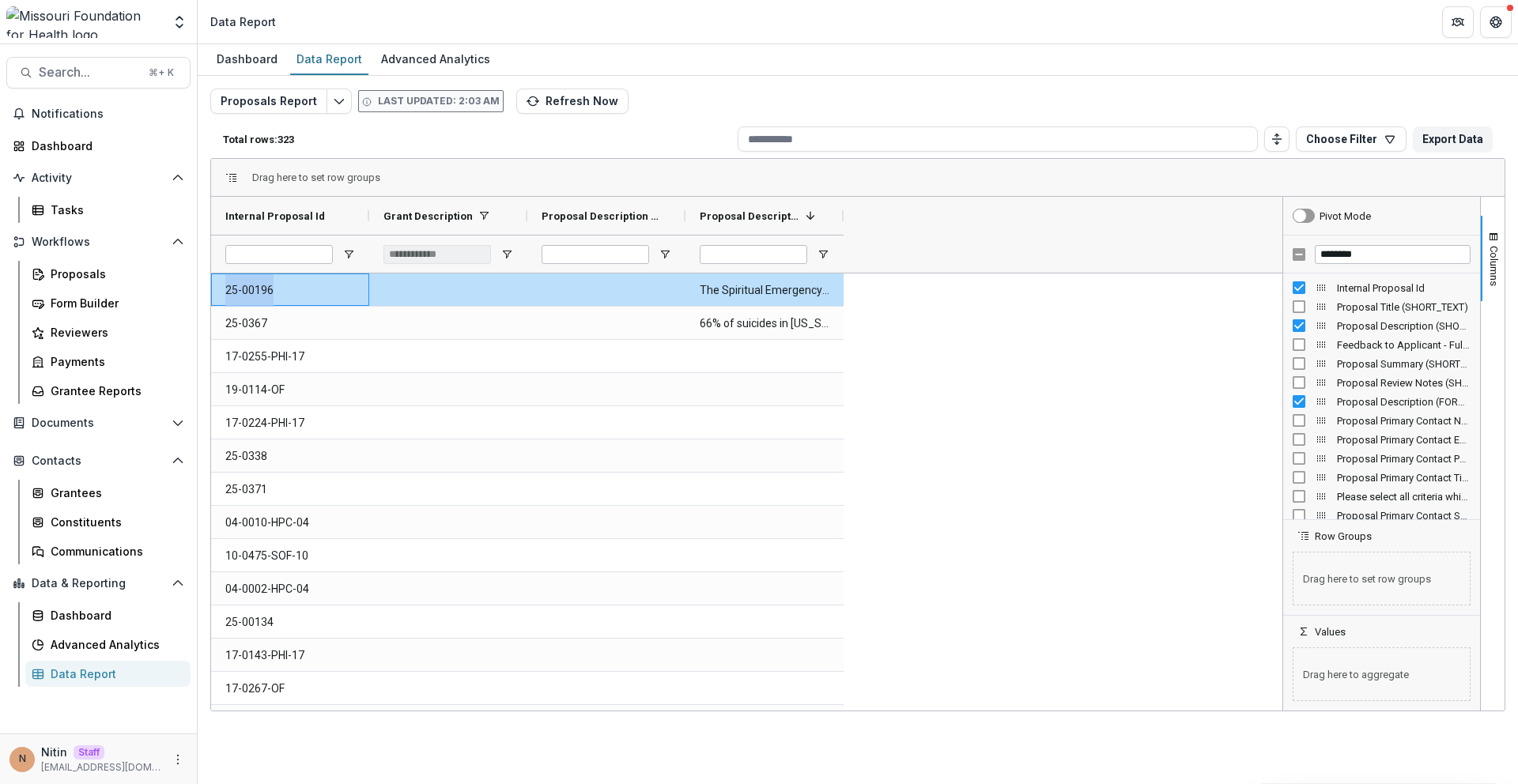
click at [205, 282] on div "Proposals Report Last updated: 2:03 AM Refresh Now Total rows: 323 Choose Filte…" at bounding box center [857, 374] width 1321 height 597
copy Id-910 "25-00196"
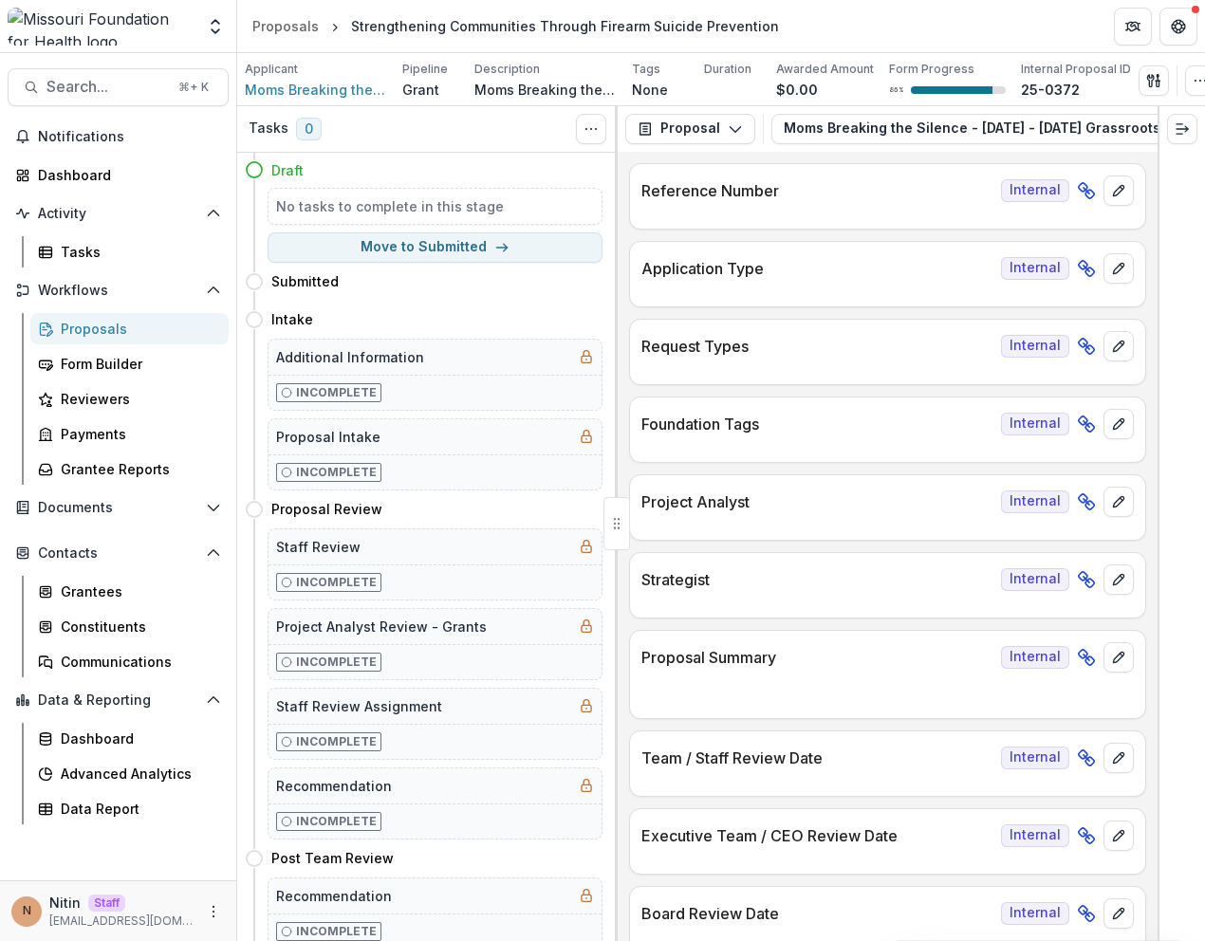
click at [926, 658] on p "Proposal Summary" at bounding box center [817, 657] width 352 height 23
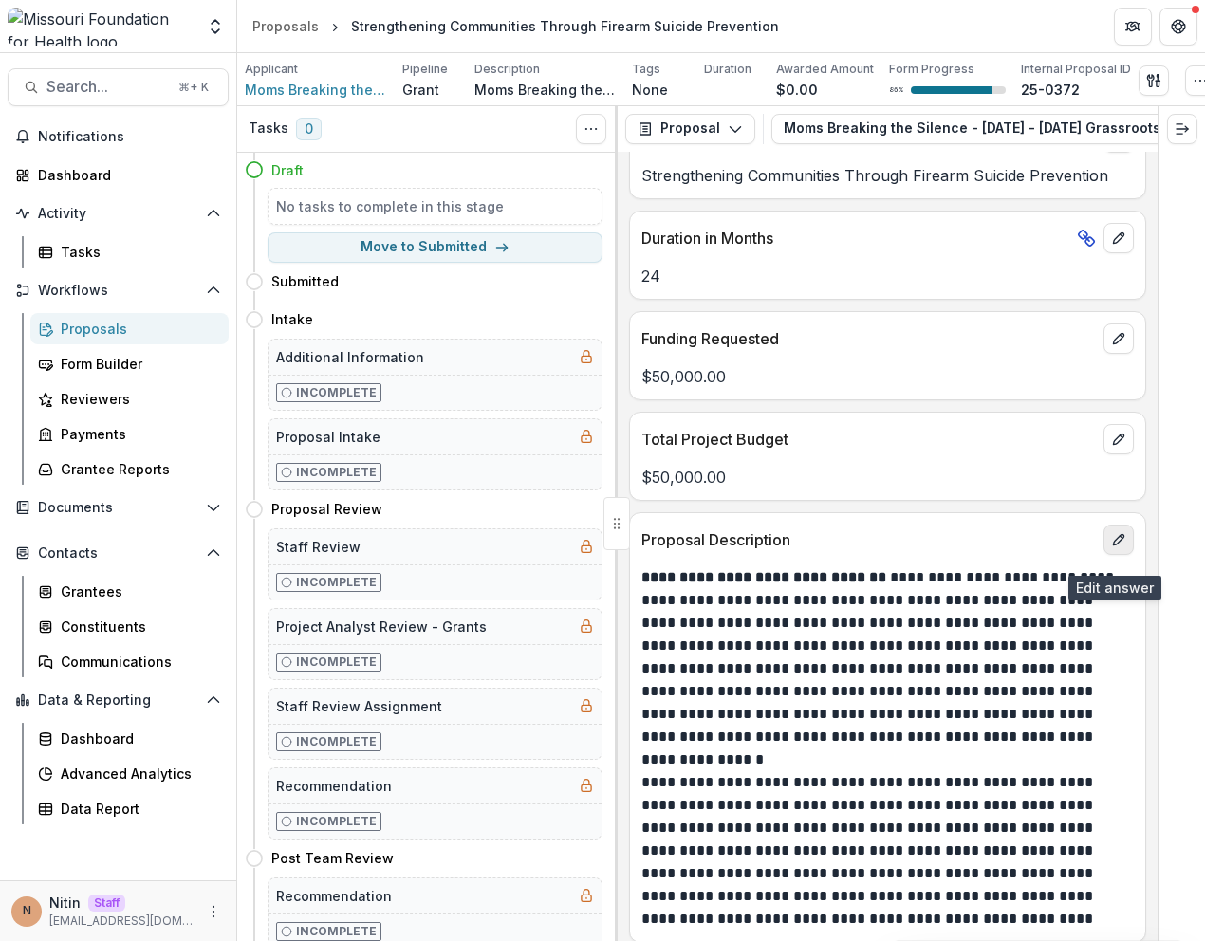
click at [1114, 540] on button "edit" at bounding box center [1118, 540] width 30 height 30
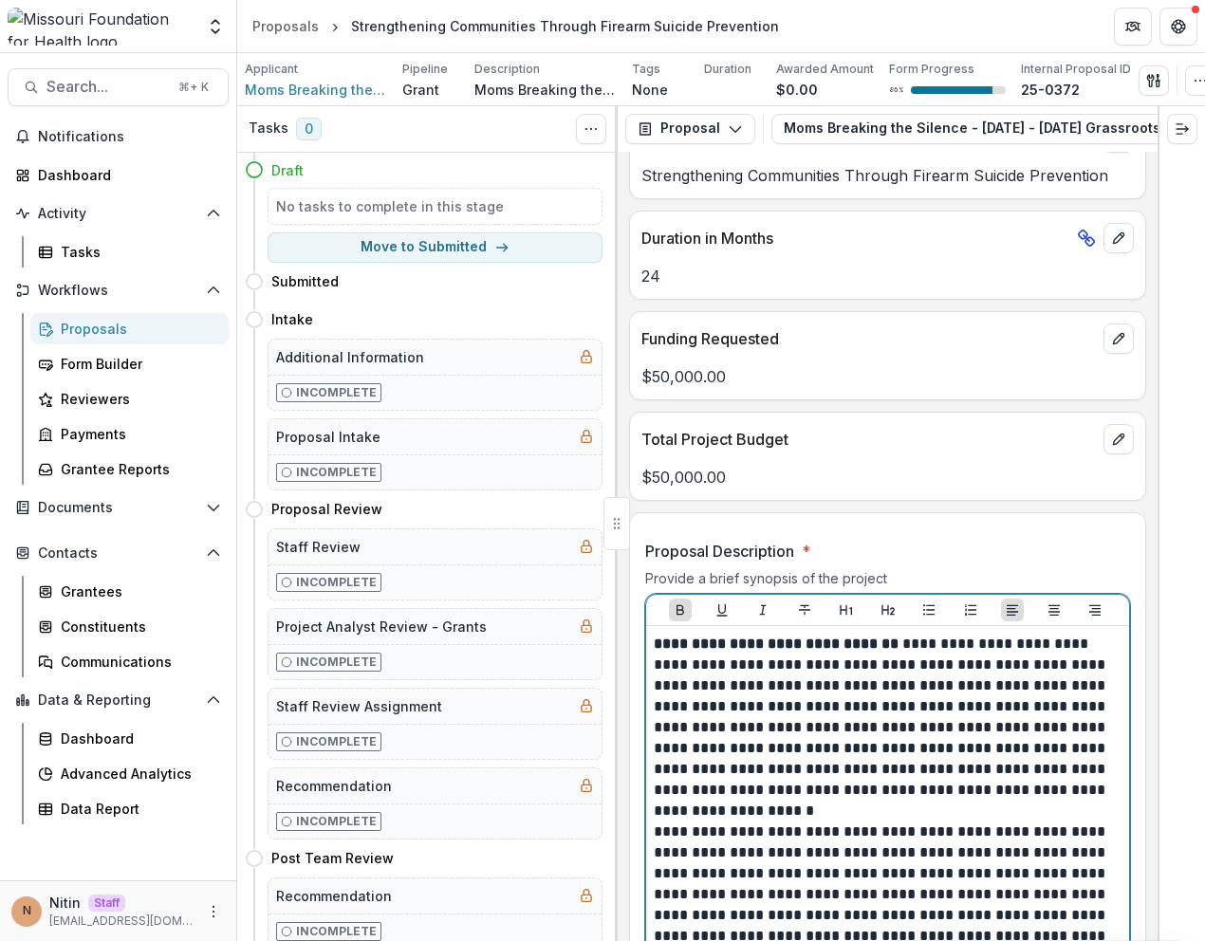
click at [659, 651] on strong "**********" at bounding box center [776, 644] width 245 height 14
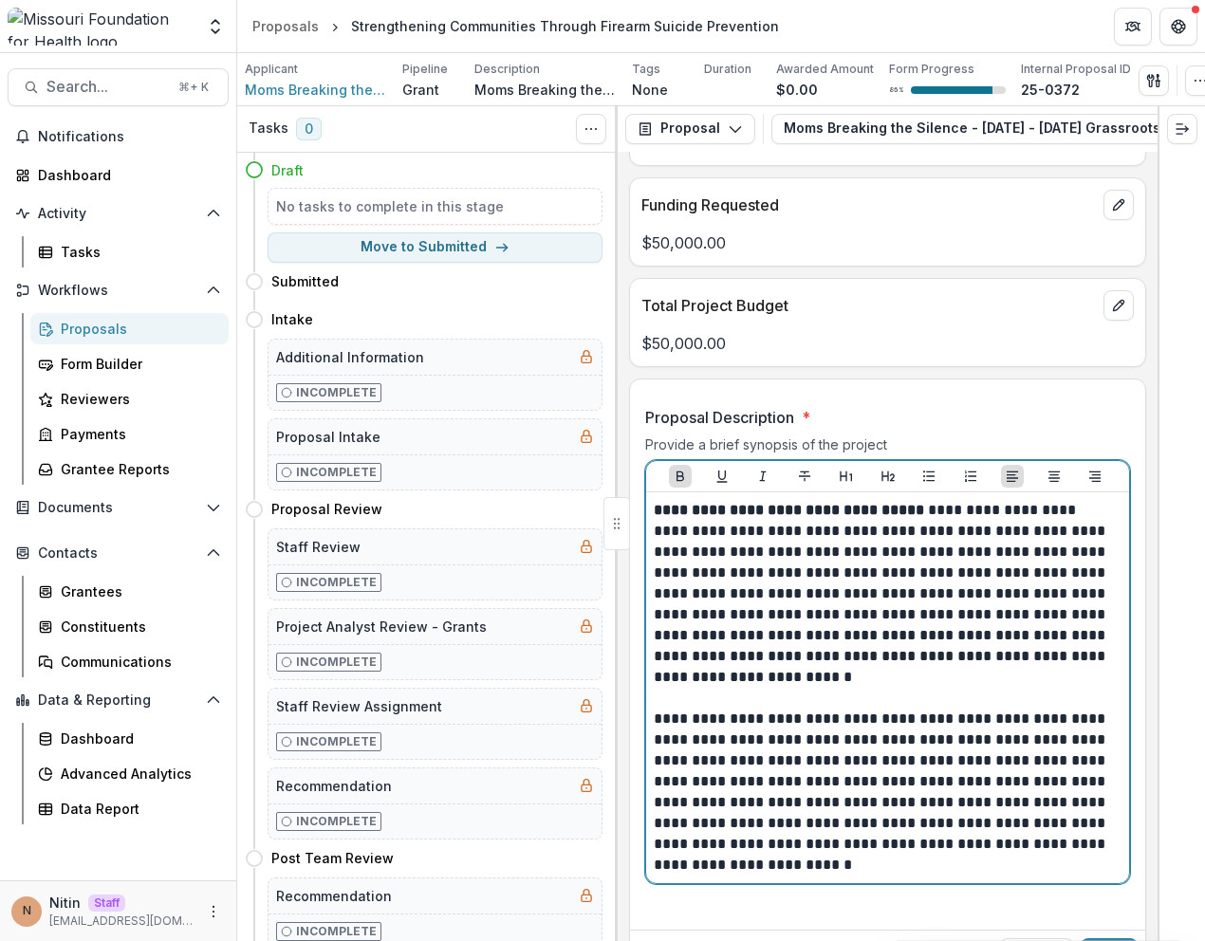
scroll to position [5239, 0]
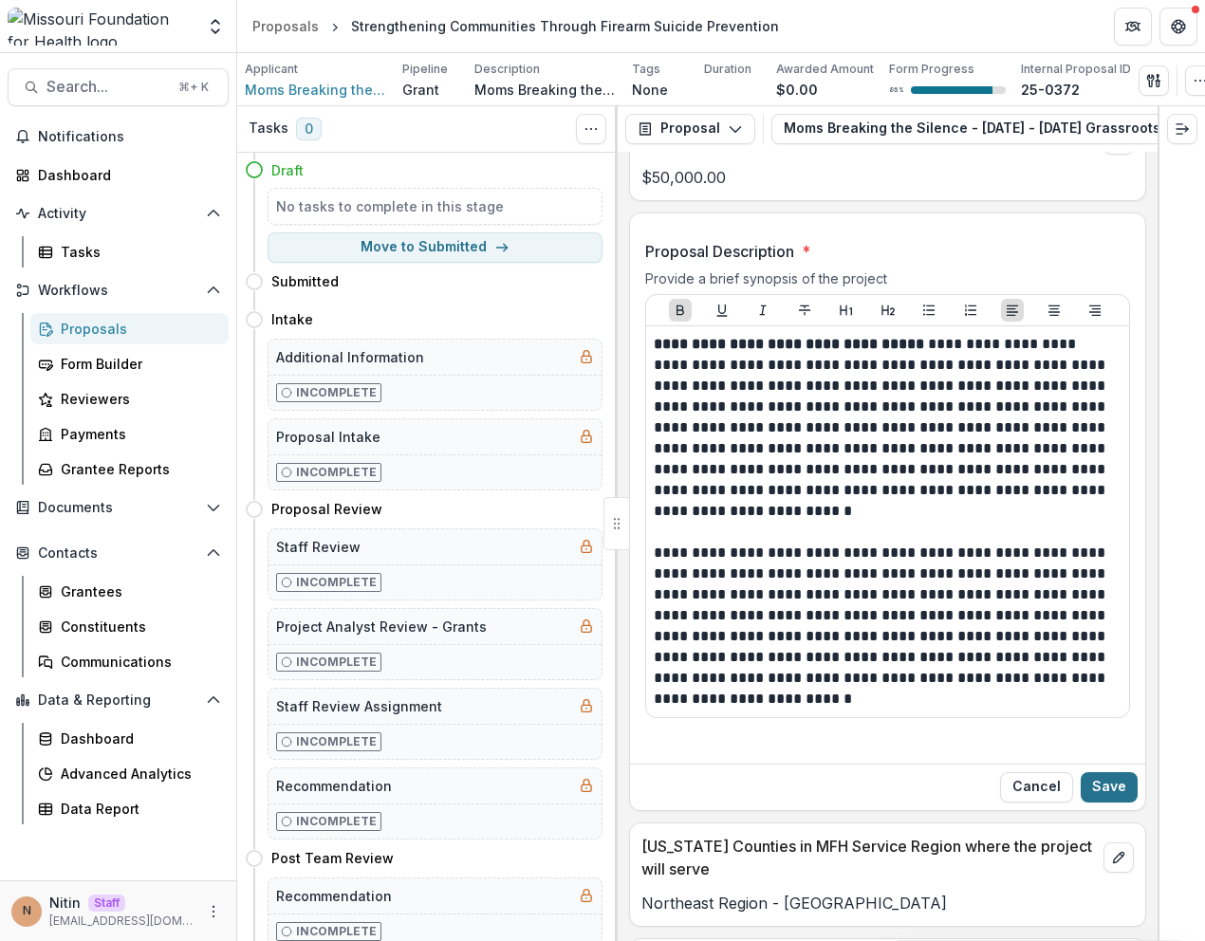
click at [1102, 803] on button "Save" at bounding box center [1109, 787] width 57 height 30
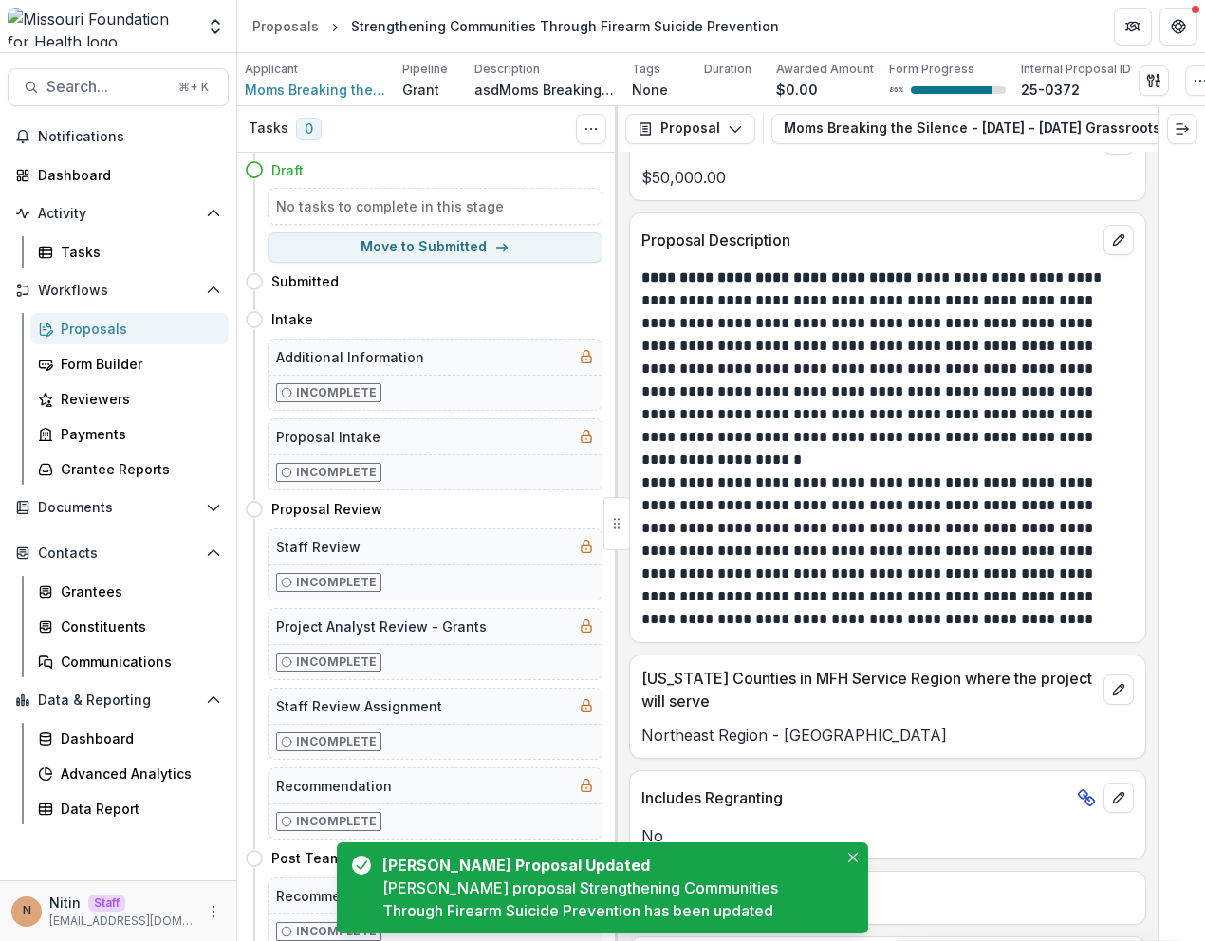
click at [976, 510] on p "**********" at bounding box center [884, 540] width 487 height 182
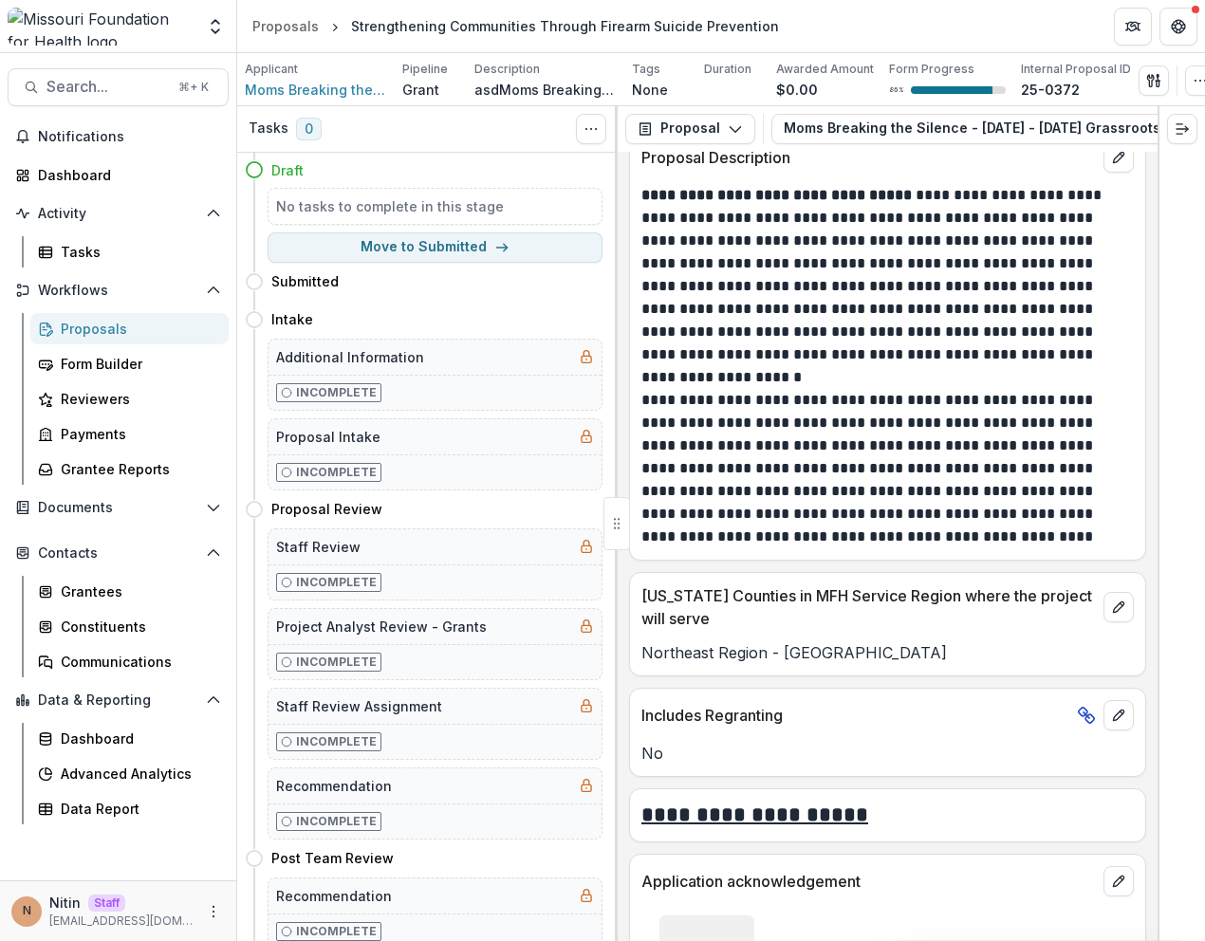
scroll to position [5211, 0]
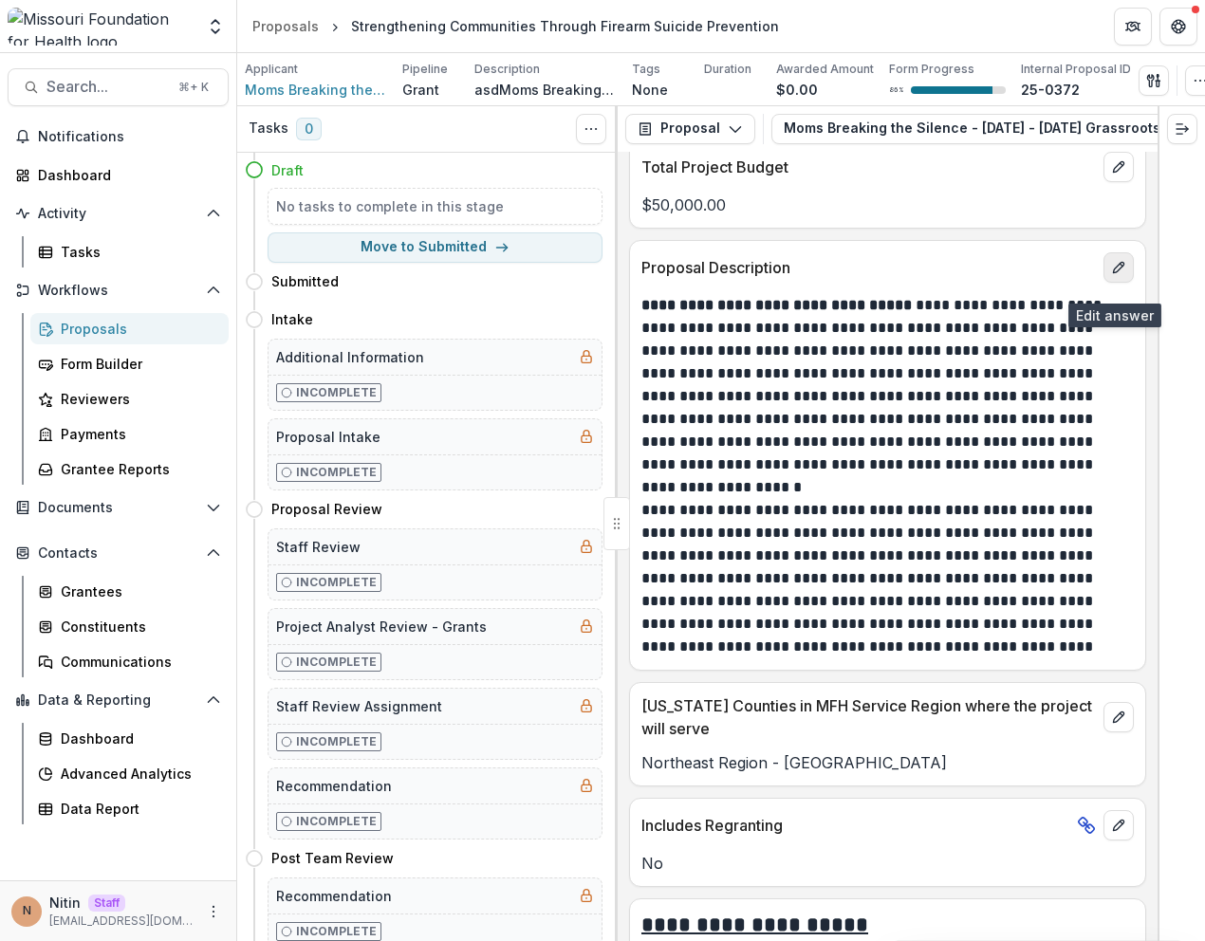
click at [1113, 272] on icon "edit" at bounding box center [1118, 267] width 10 height 10
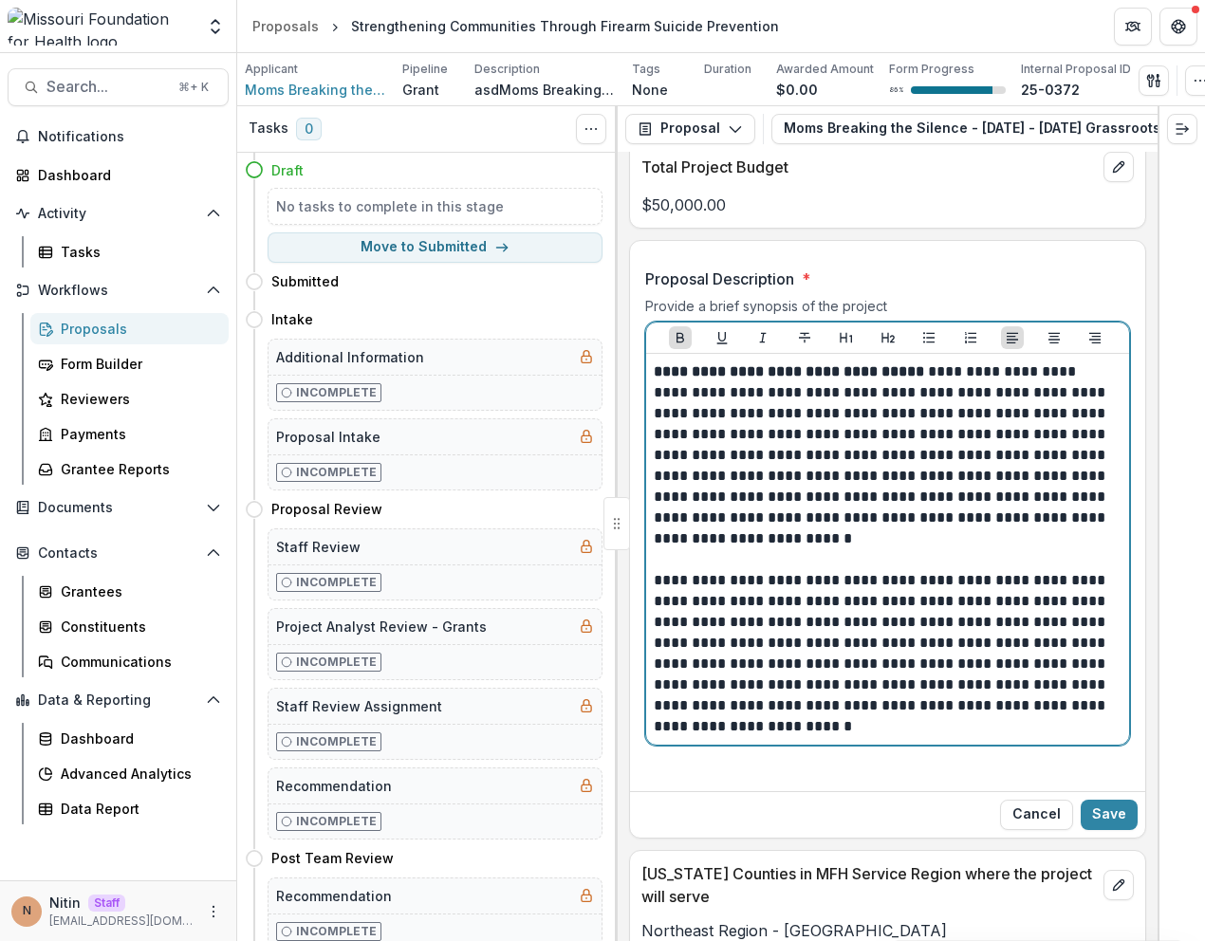
click at [677, 379] on strong "**********" at bounding box center [789, 371] width 270 height 14
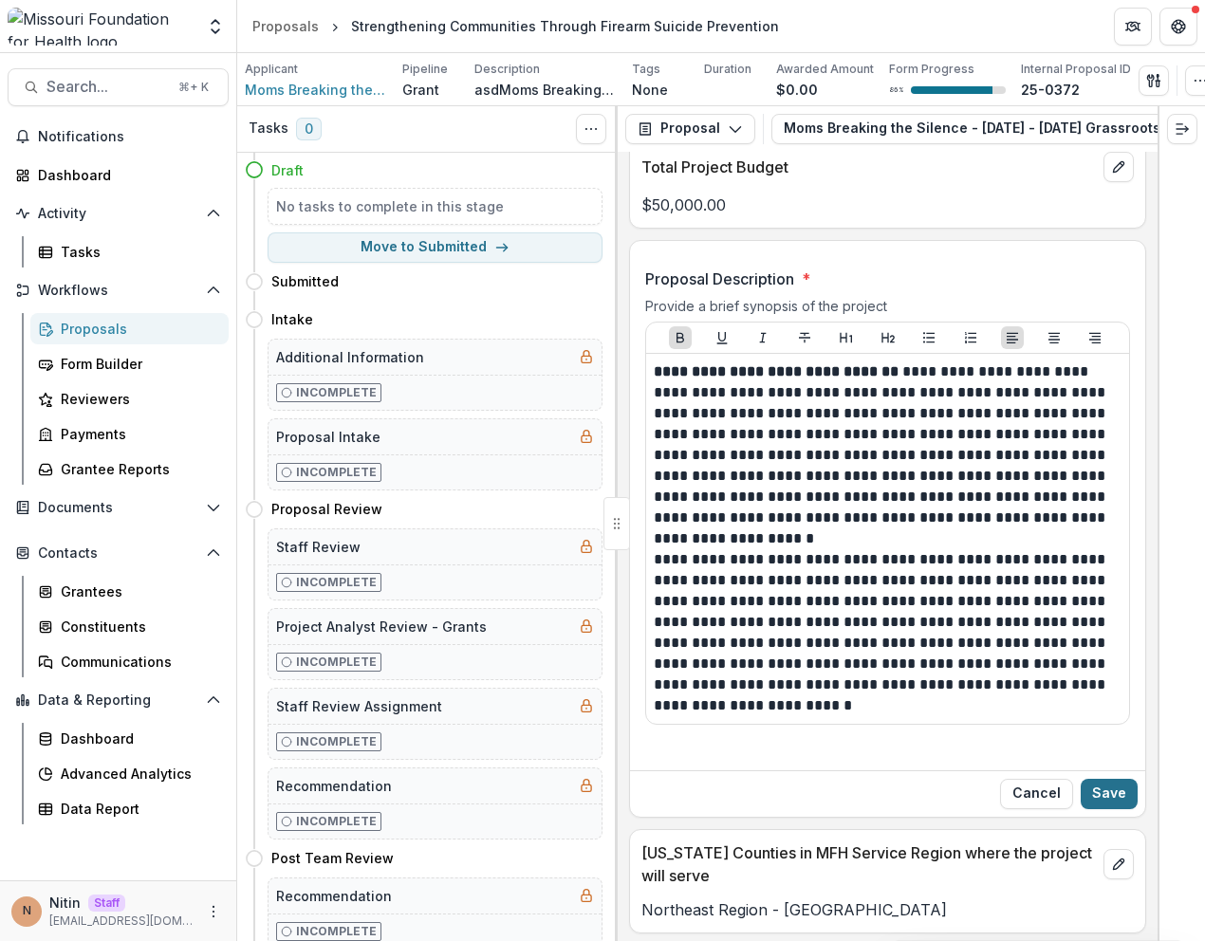
click at [1112, 791] on button "Save" at bounding box center [1109, 794] width 57 height 30
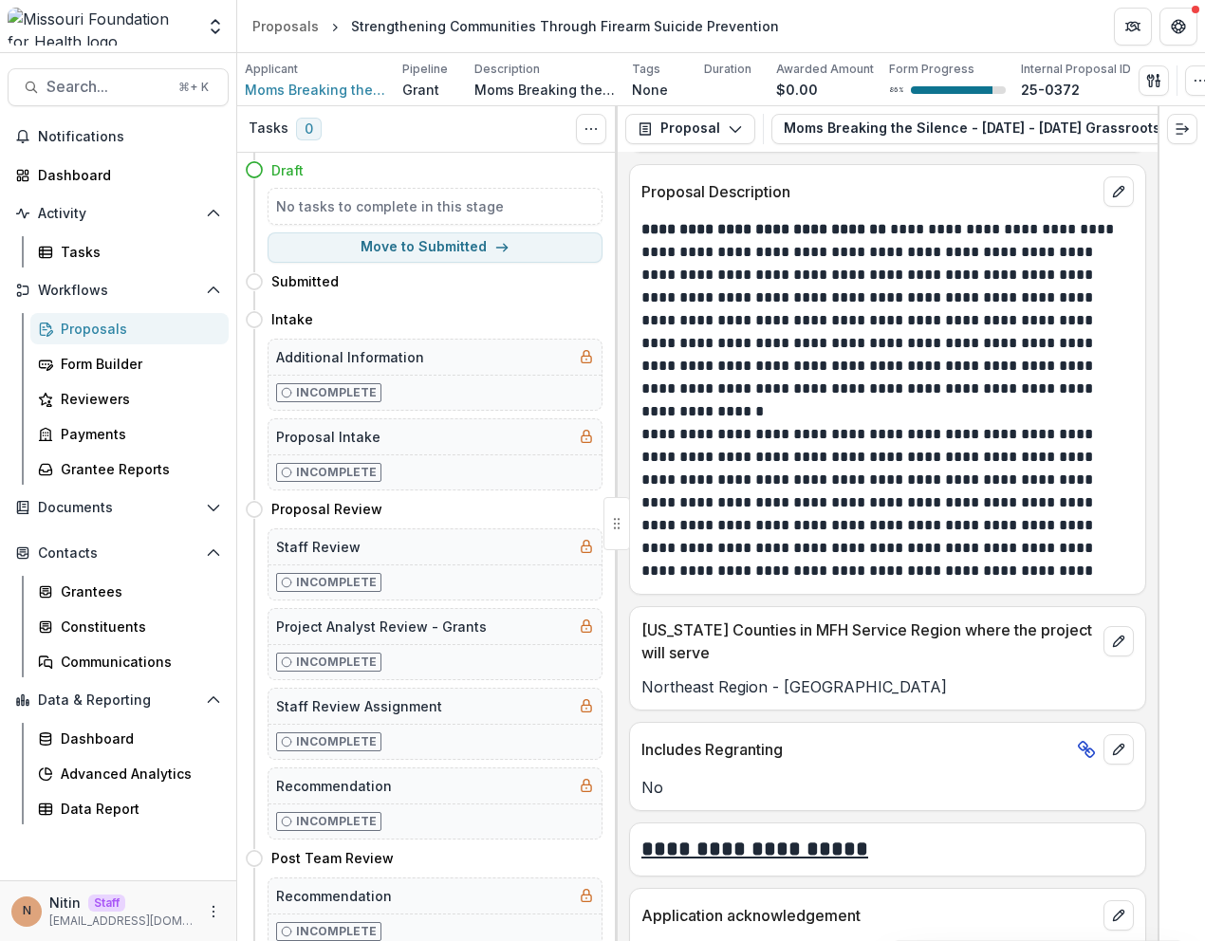
scroll to position [5290, 0]
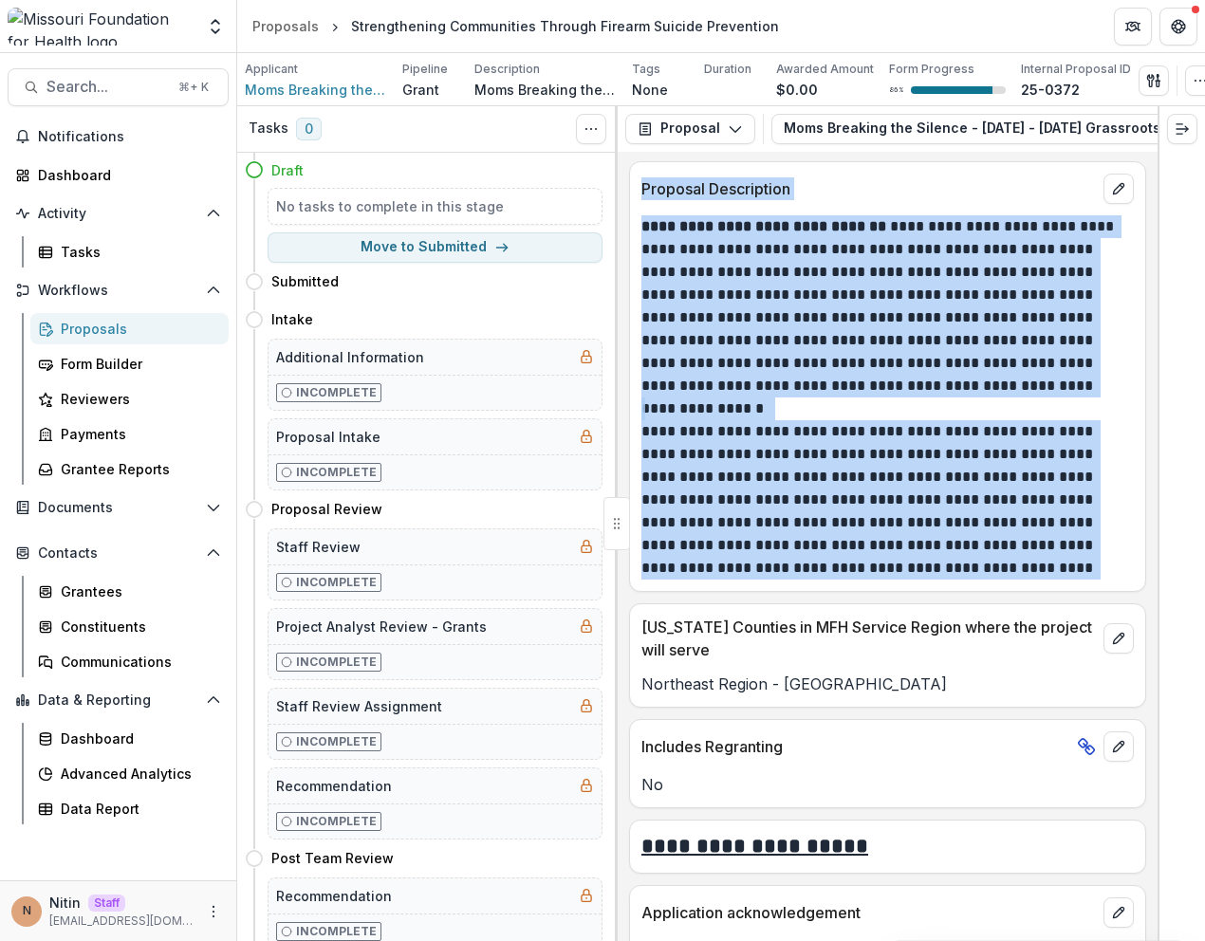
drag, startPoint x: 639, startPoint y: 191, endPoint x: 1125, endPoint y: 592, distance: 630.9
click at [1126, 592] on div "**********" at bounding box center [887, 376] width 517 height 431
click at [119, 89] on span "Search..." at bounding box center [106, 87] width 121 height 18
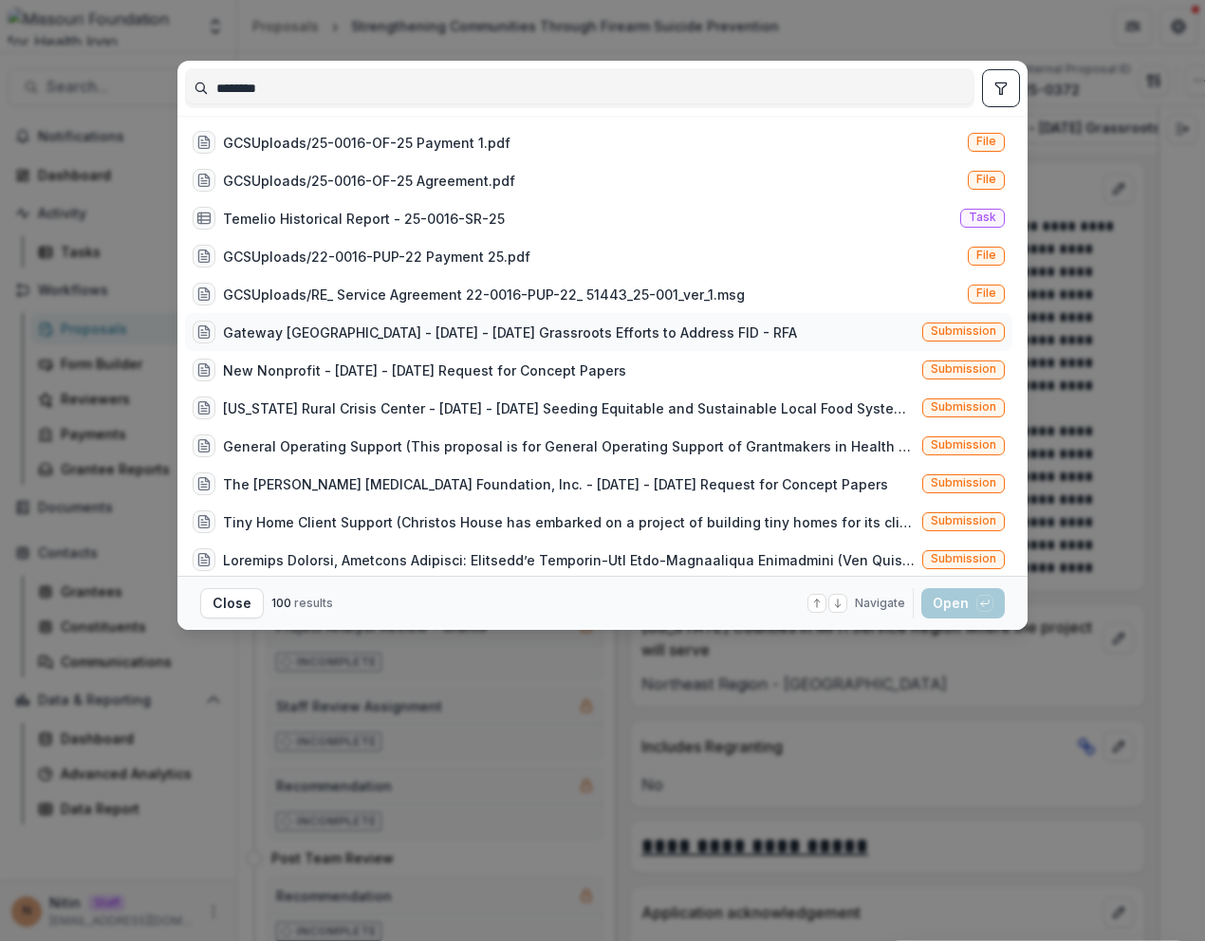
type input "********"
click at [958, 334] on span "Submission" at bounding box center [963, 331] width 65 height 13
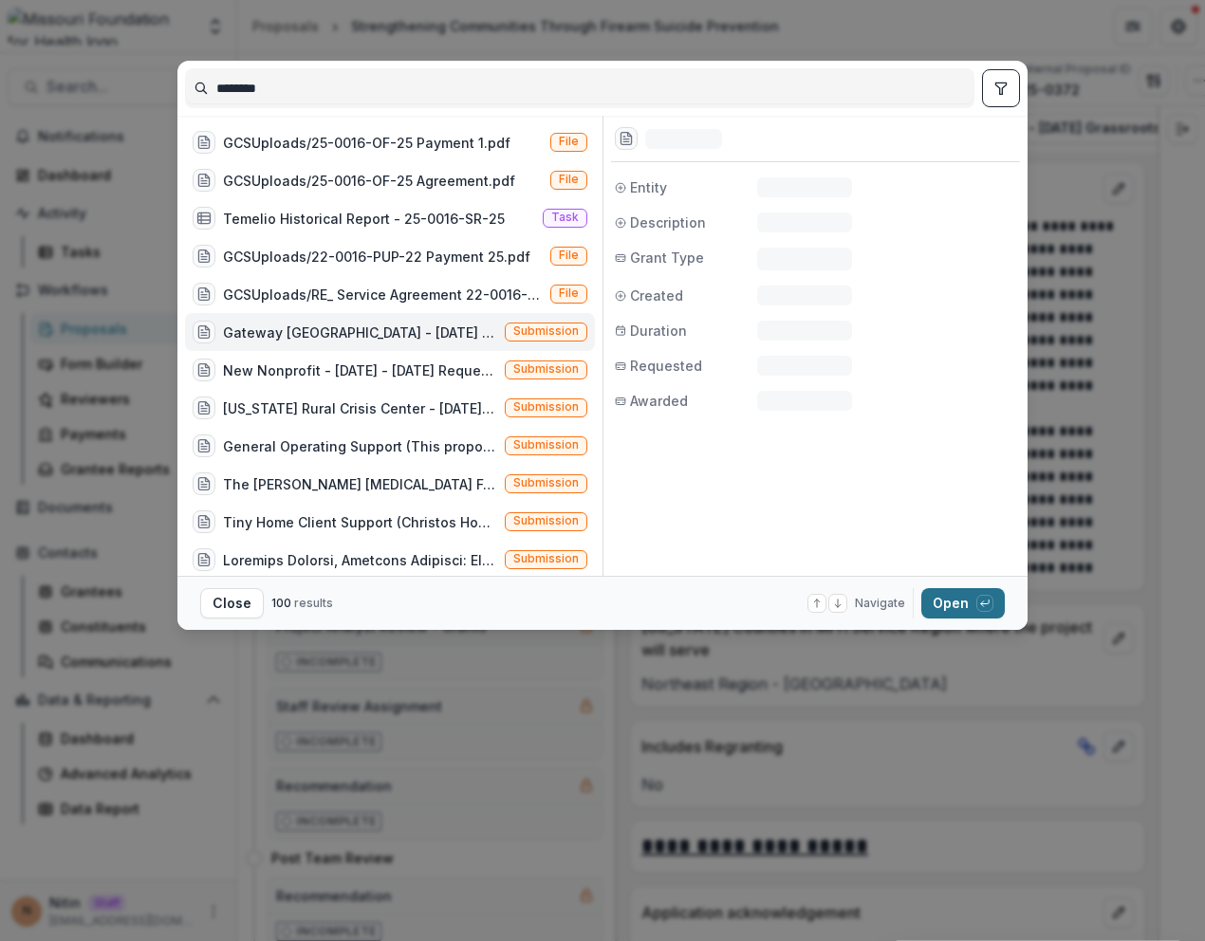
click at [948, 615] on button "Open with enter key" at bounding box center [962, 603] width 83 height 30
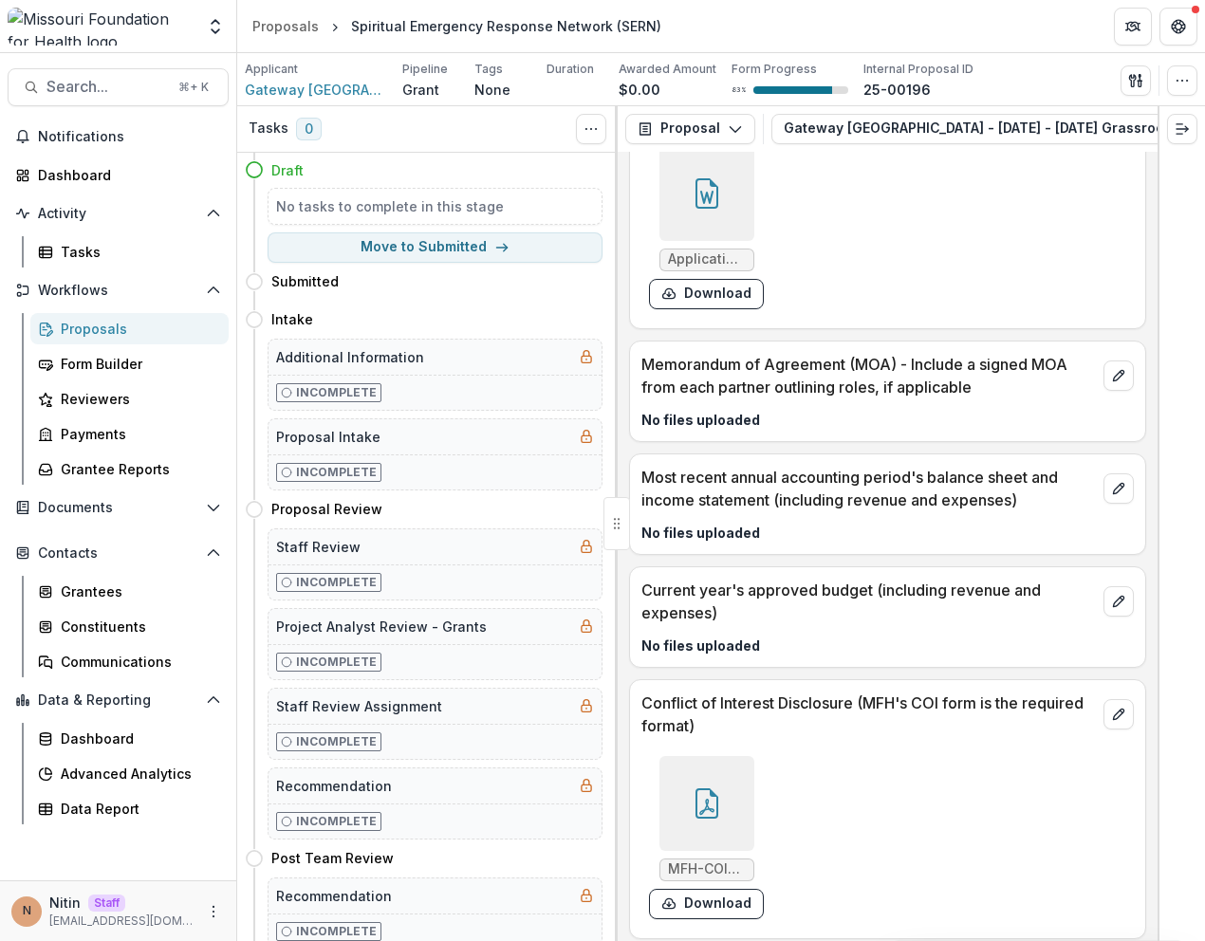
scroll to position [6668, 0]
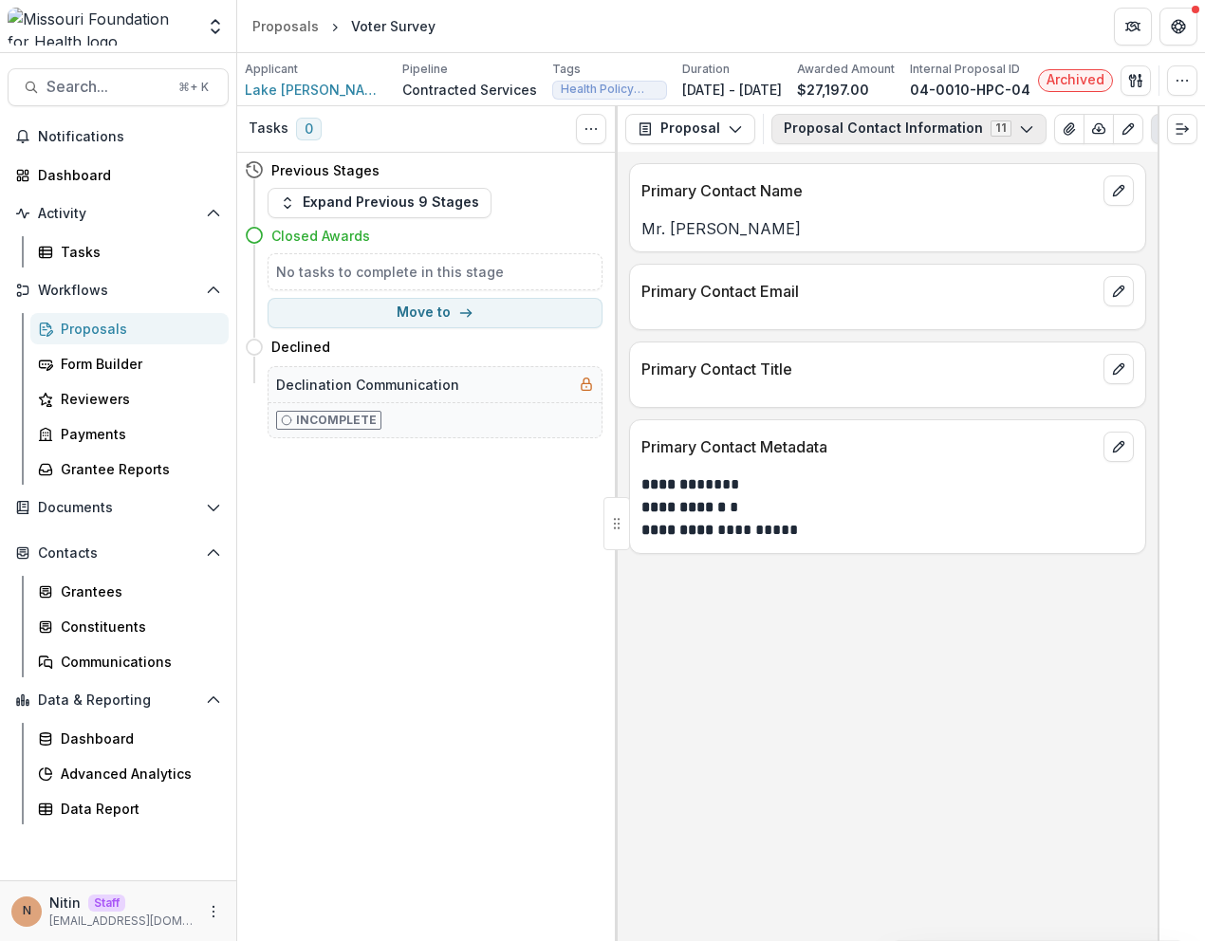
click at [876, 138] on button "Proposal Contact Information 11" at bounding box center [908, 129] width 275 height 30
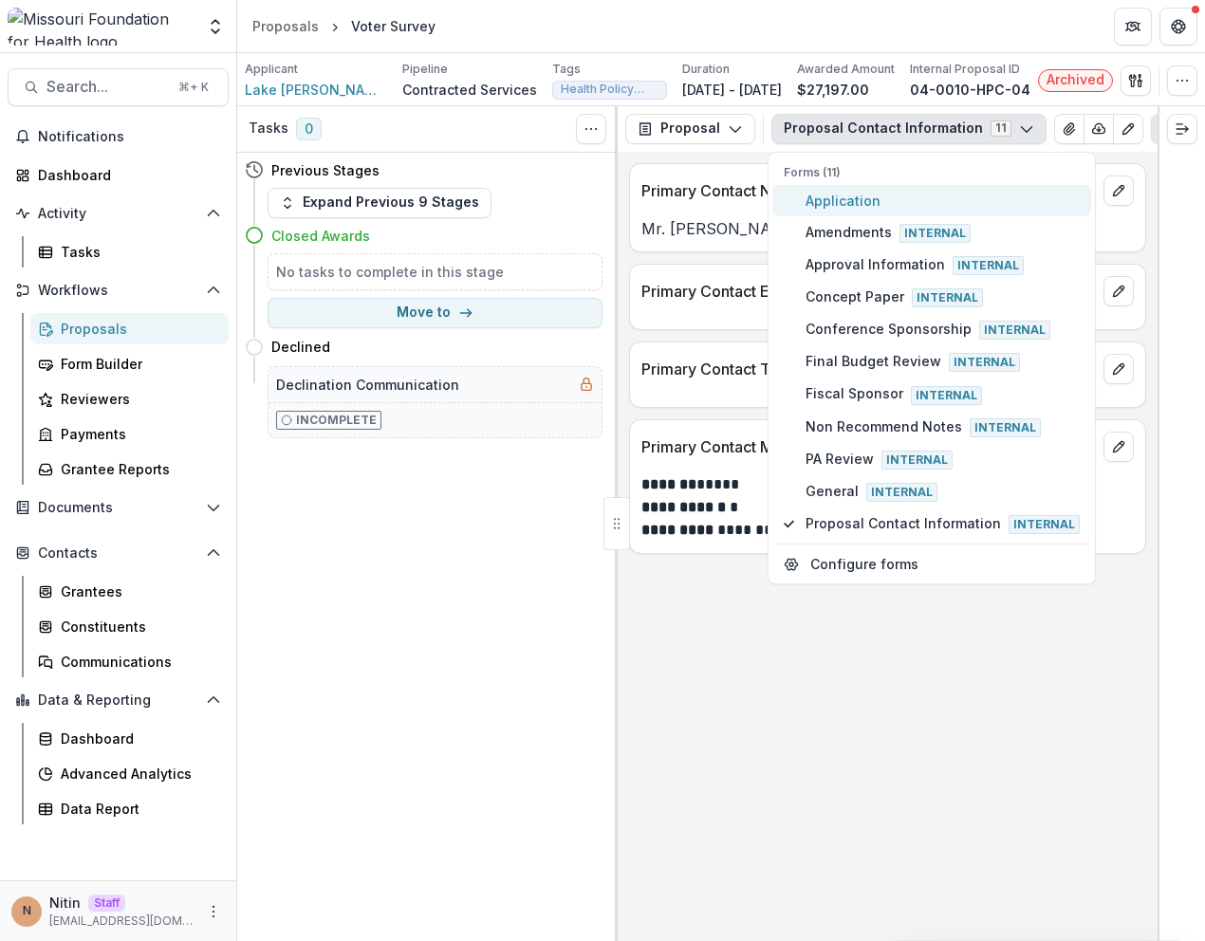
click at [849, 201] on span "Application" at bounding box center [943, 201] width 274 height 20
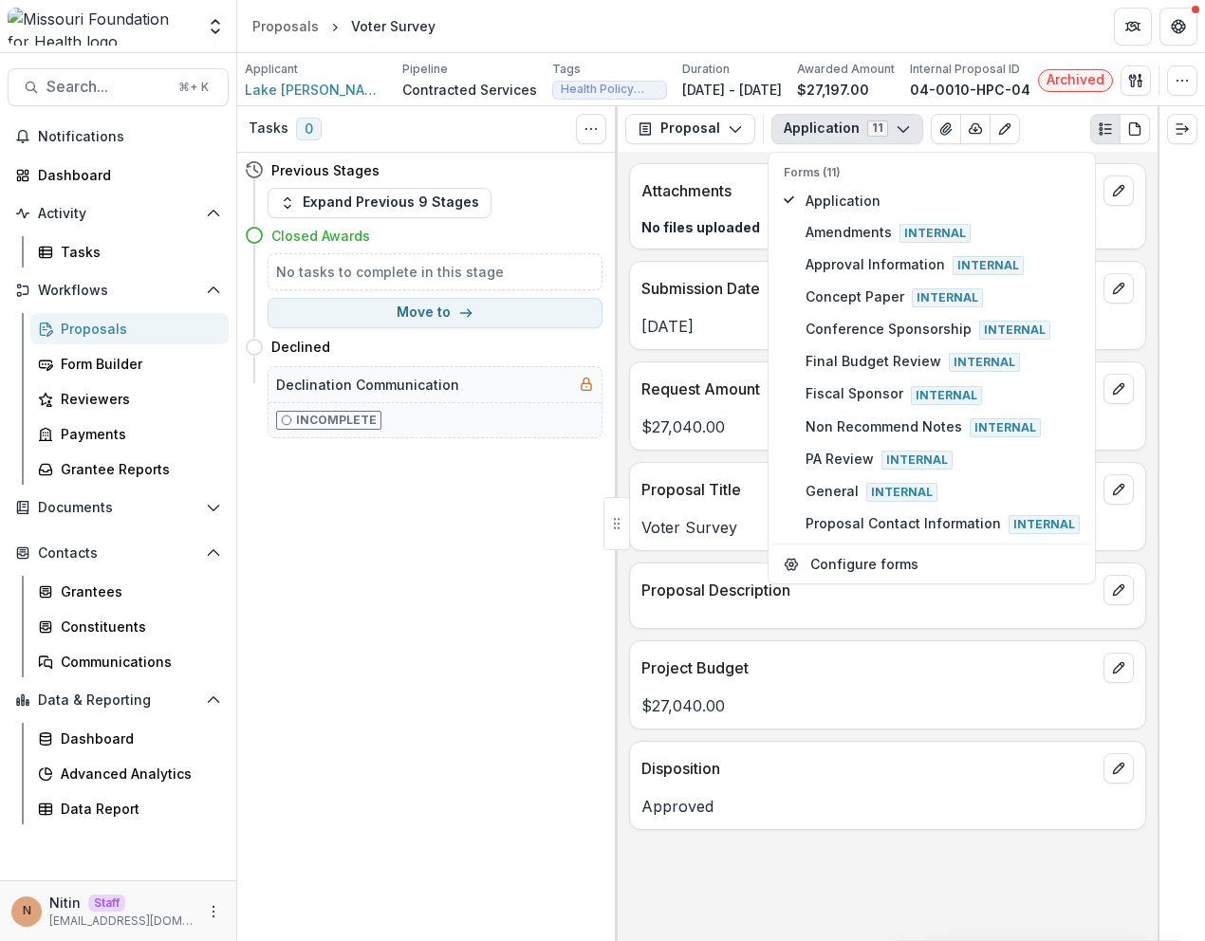
click at [698, 237] on p "No files uploaded" at bounding box center [887, 227] width 492 height 20
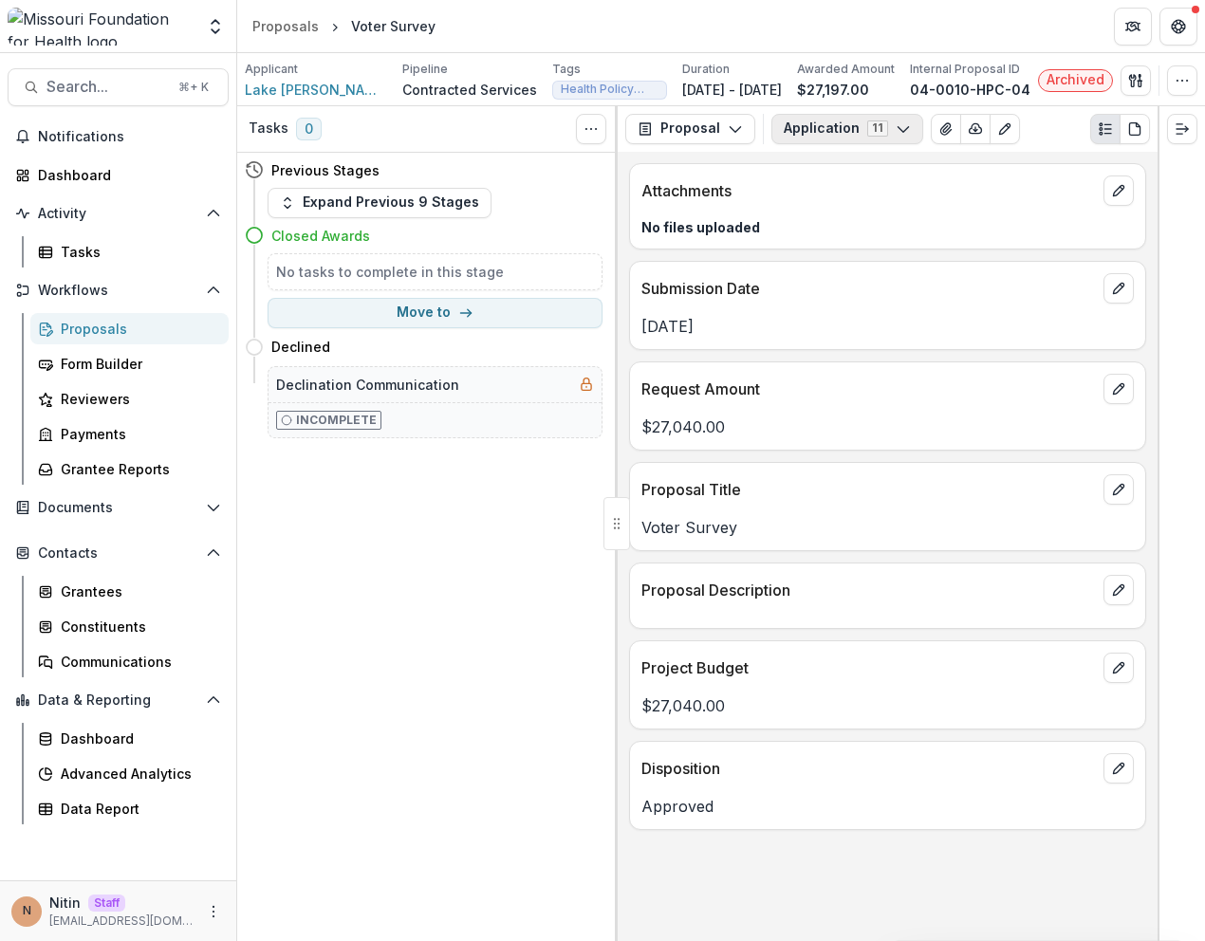
click at [856, 139] on button "Application 11" at bounding box center [847, 129] width 152 height 30
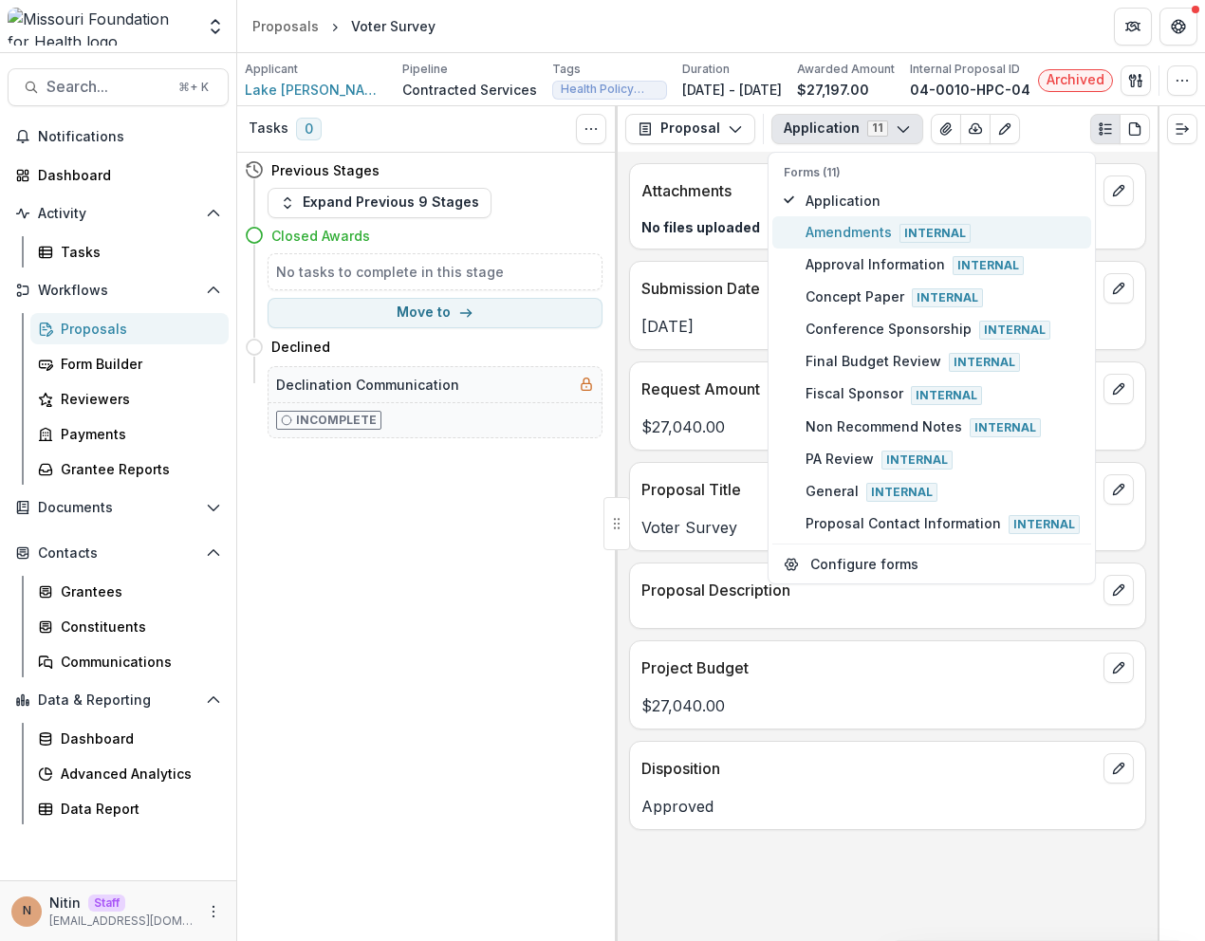
click at [869, 243] on span "Amendments Internal" at bounding box center [943, 232] width 274 height 21
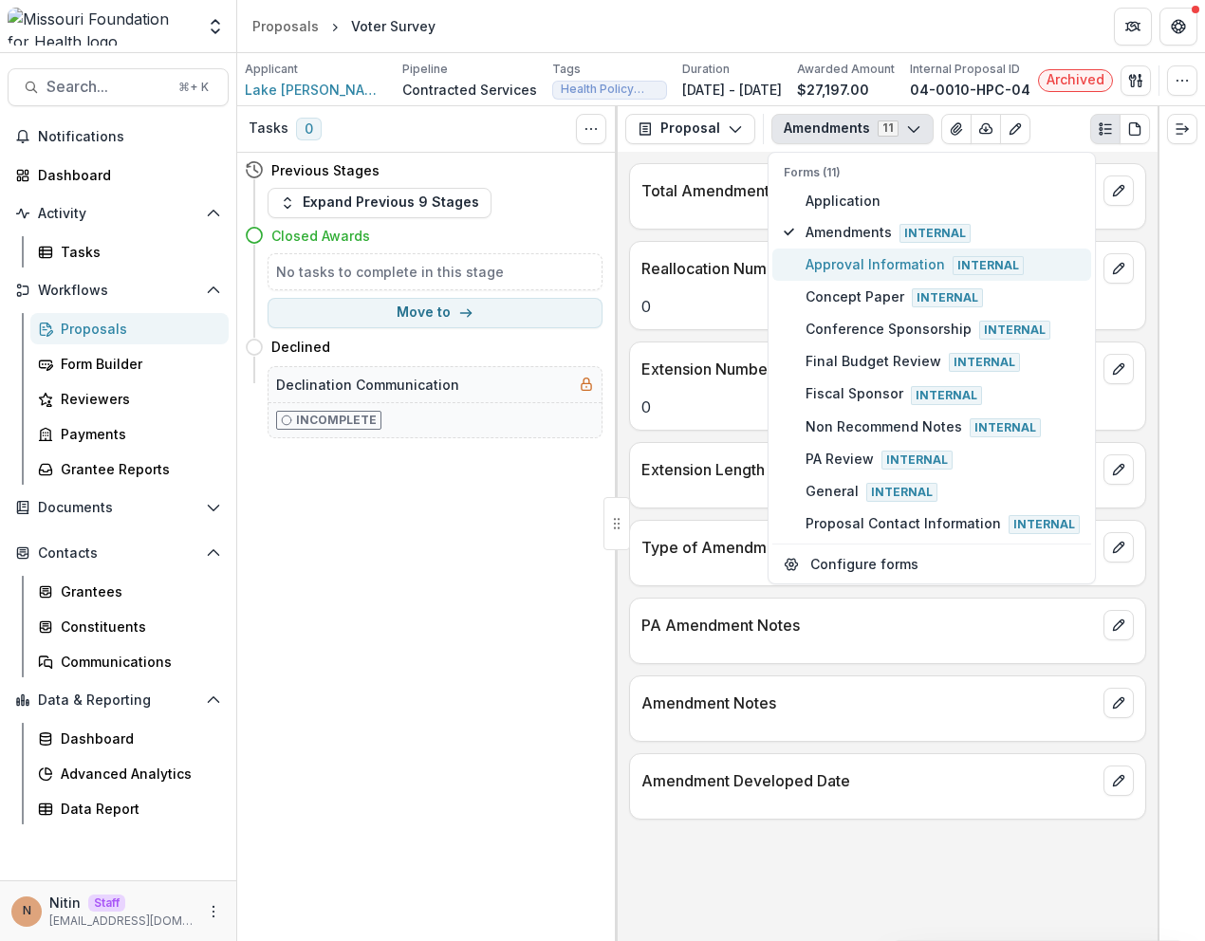
click at [840, 275] on span "Approval Information Internal" at bounding box center [943, 264] width 274 height 21
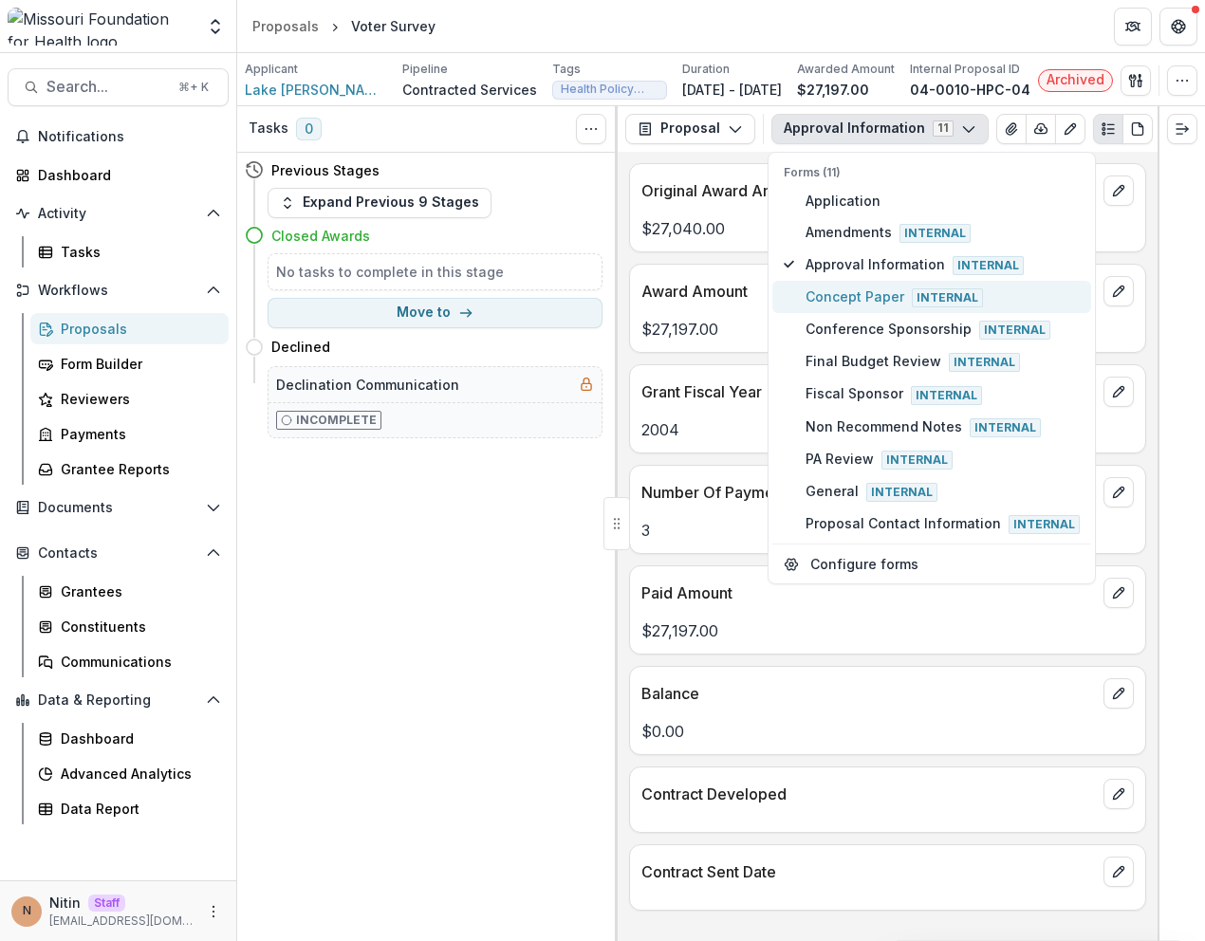
click at [892, 307] on span "Concept Paper Internal" at bounding box center [943, 297] width 274 height 21
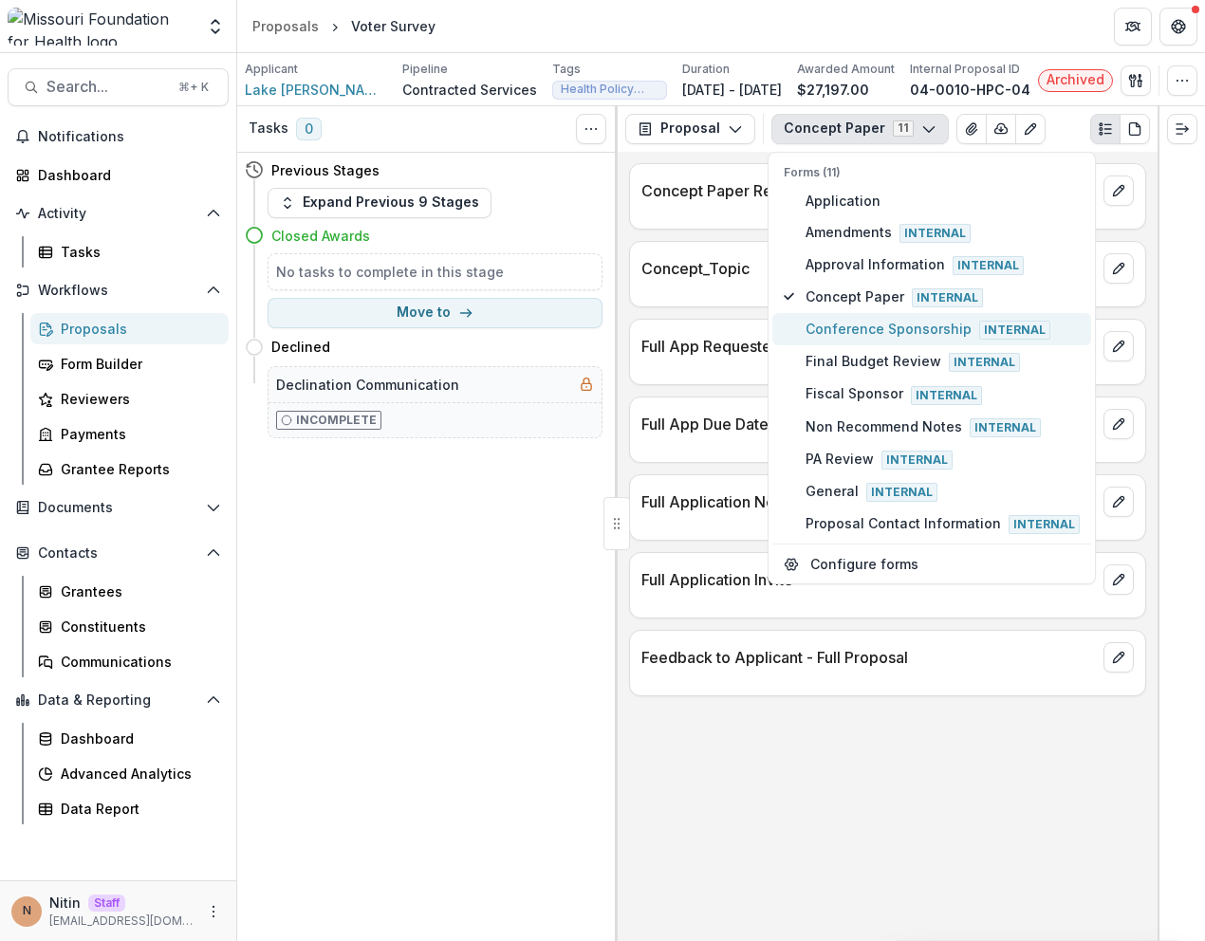
click at [867, 340] on span "Conference Sponsorship Internal" at bounding box center [943, 329] width 274 height 21
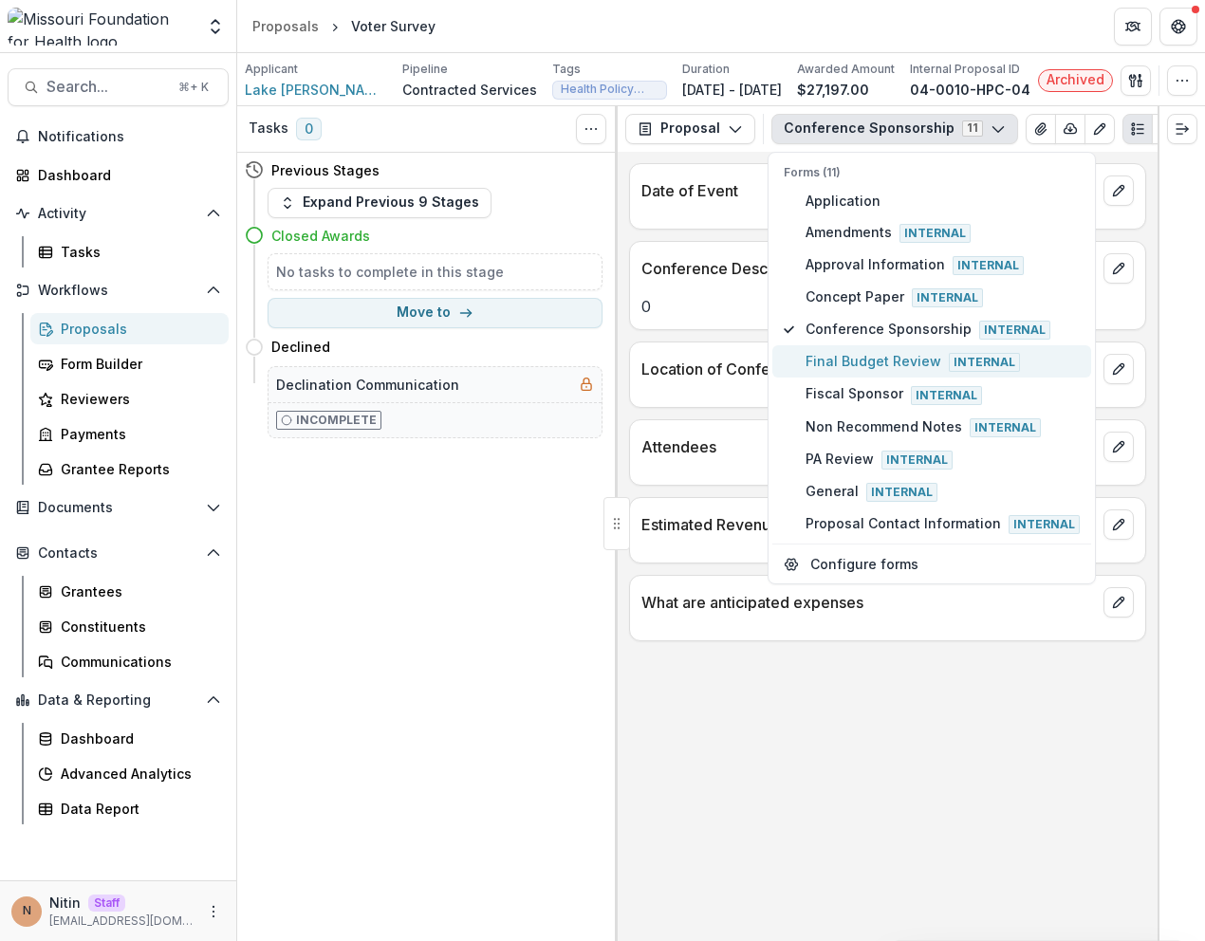
click at [867, 367] on span "Final Budget Review Internal" at bounding box center [943, 361] width 274 height 21
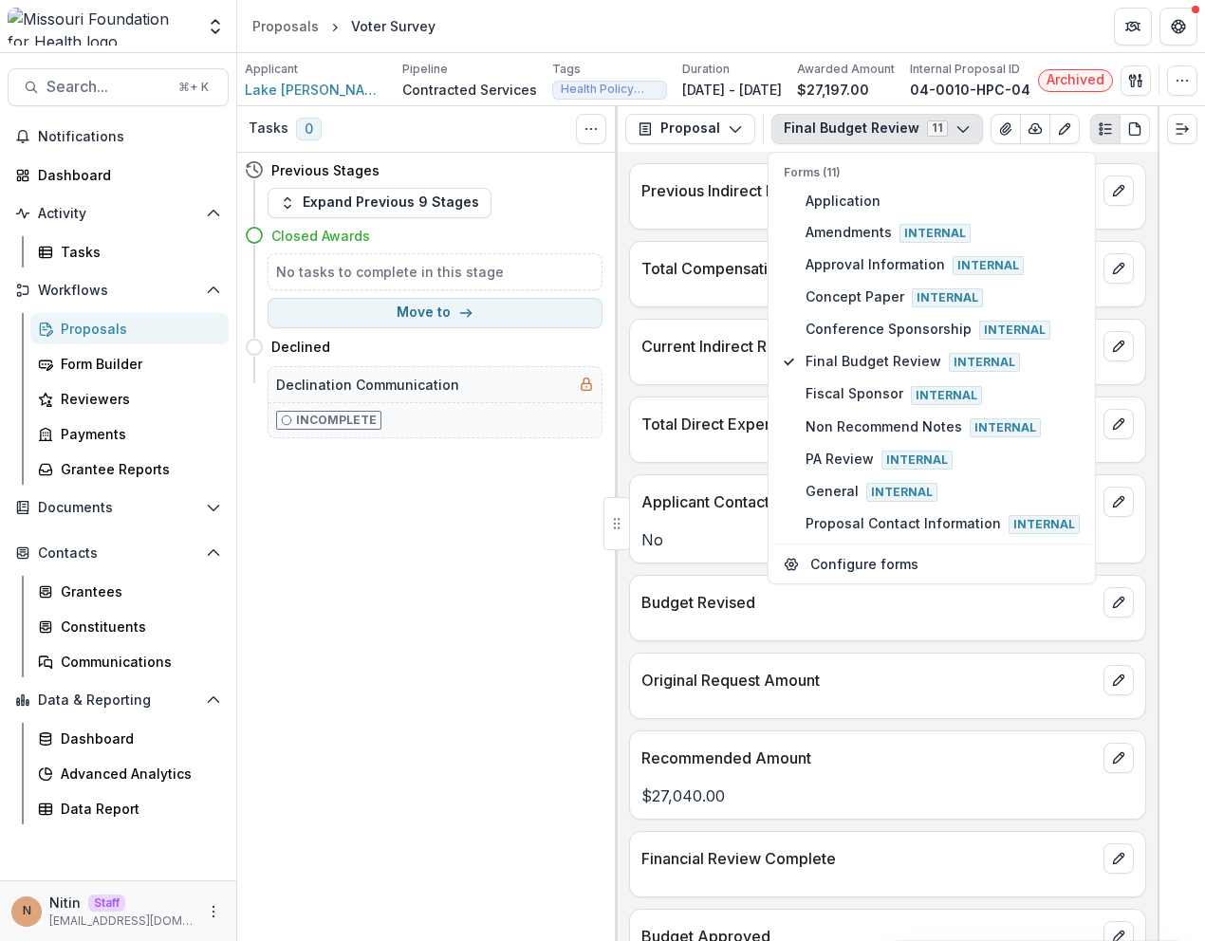
scroll to position [233, 0]
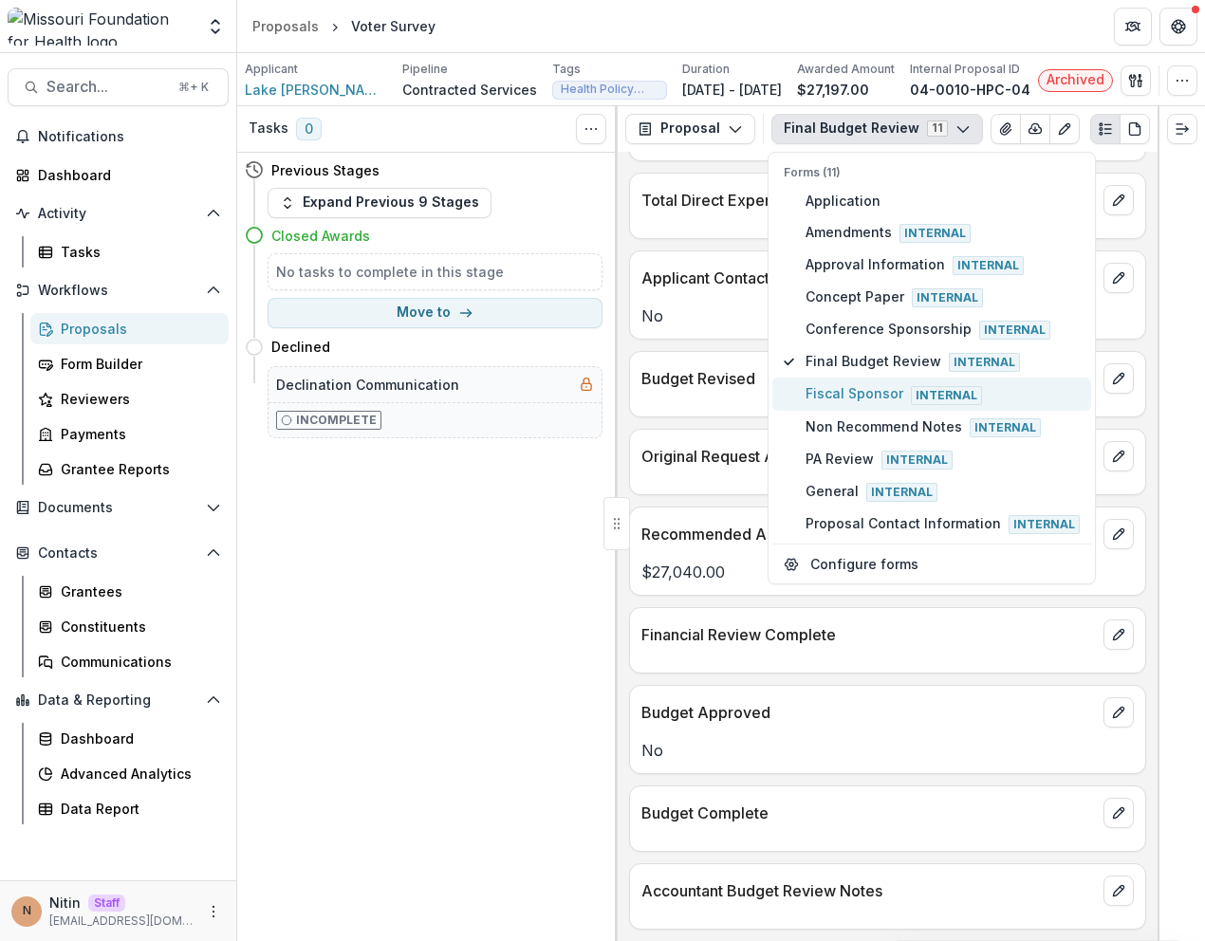
click at [842, 404] on span "Fiscal Sponsor Internal" at bounding box center [943, 393] width 274 height 21
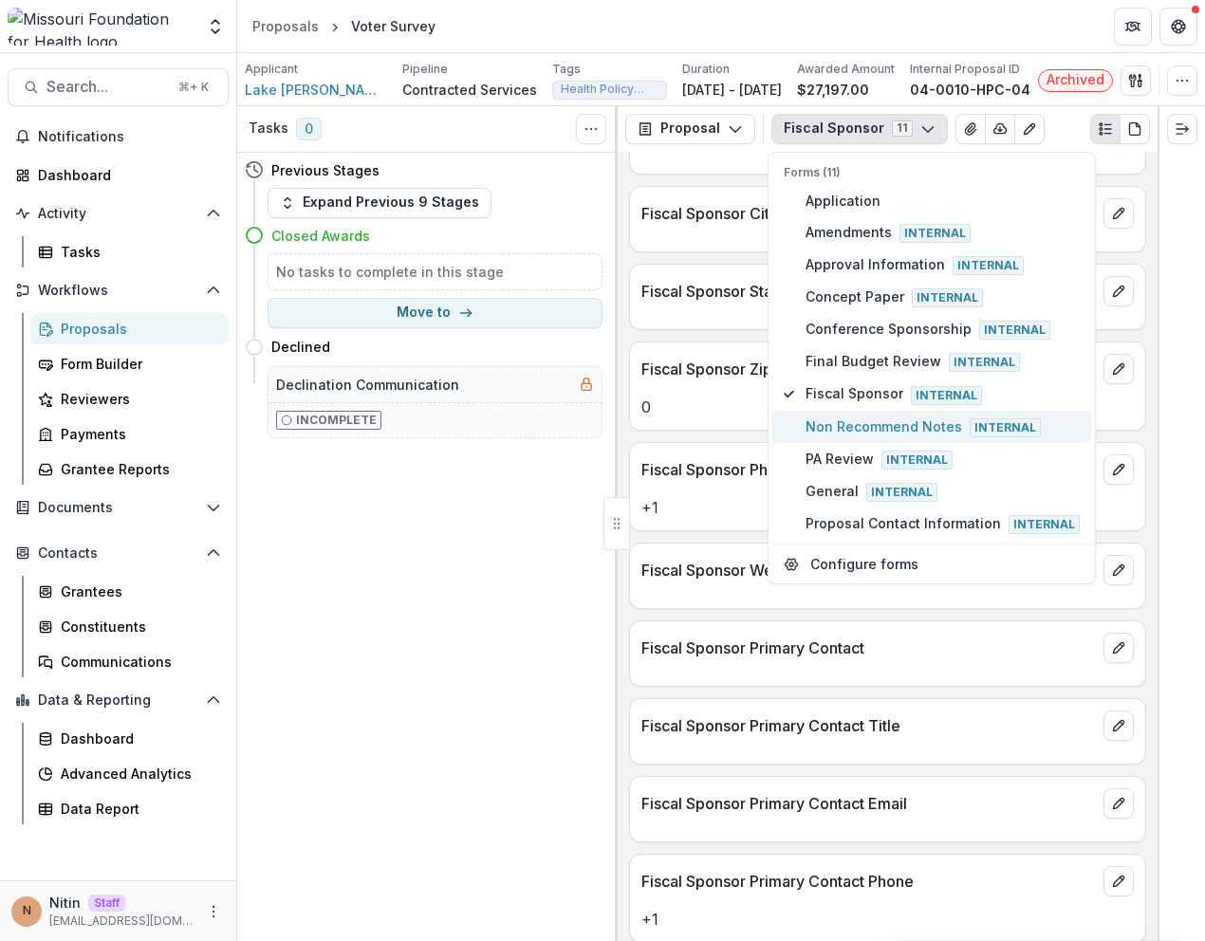
click at [842, 431] on span "Non Recommend Notes Internal" at bounding box center [943, 427] width 274 height 21
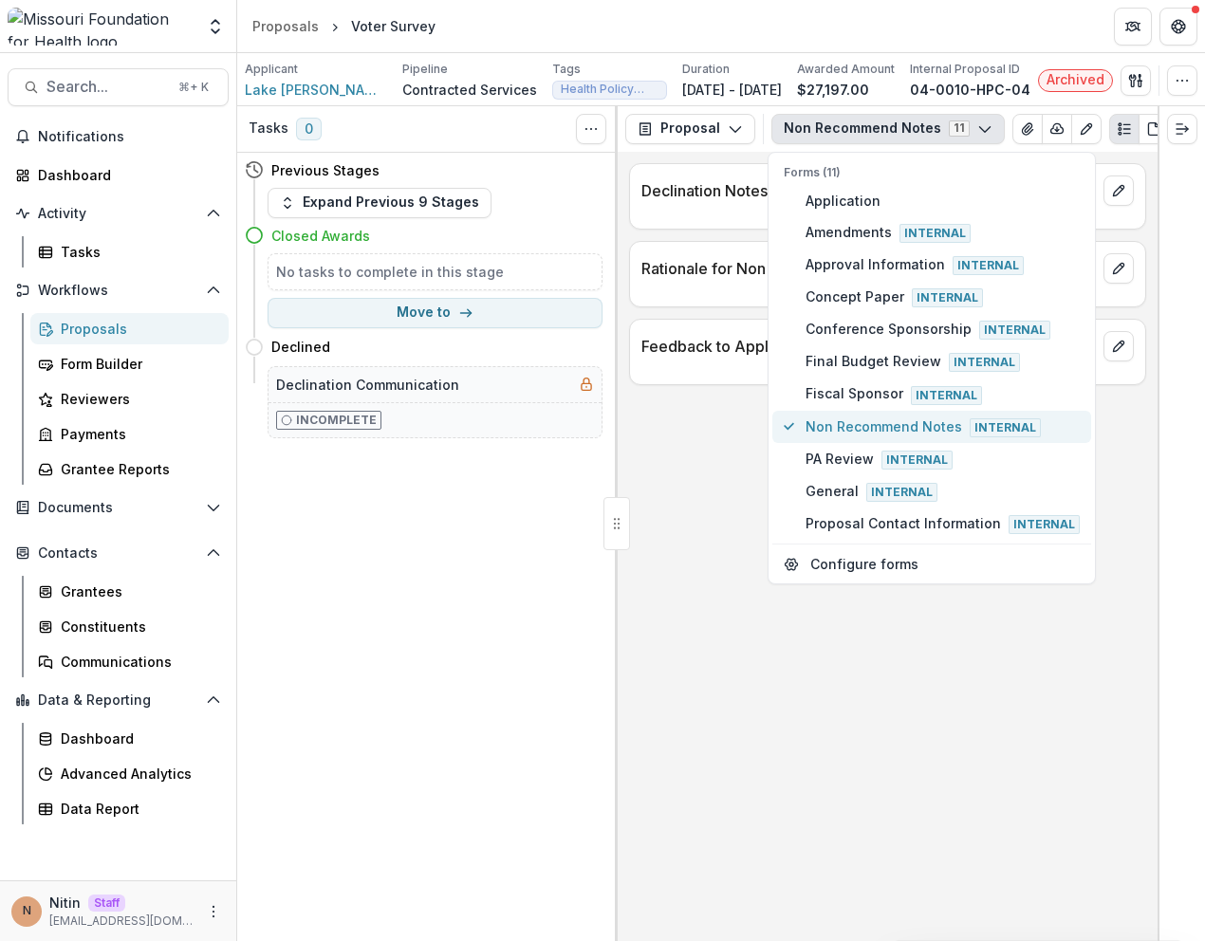
scroll to position [0, 0]
click at [841, 464] on span "PA Review Internal" at bounding box center [943, 459] width 274 height 21
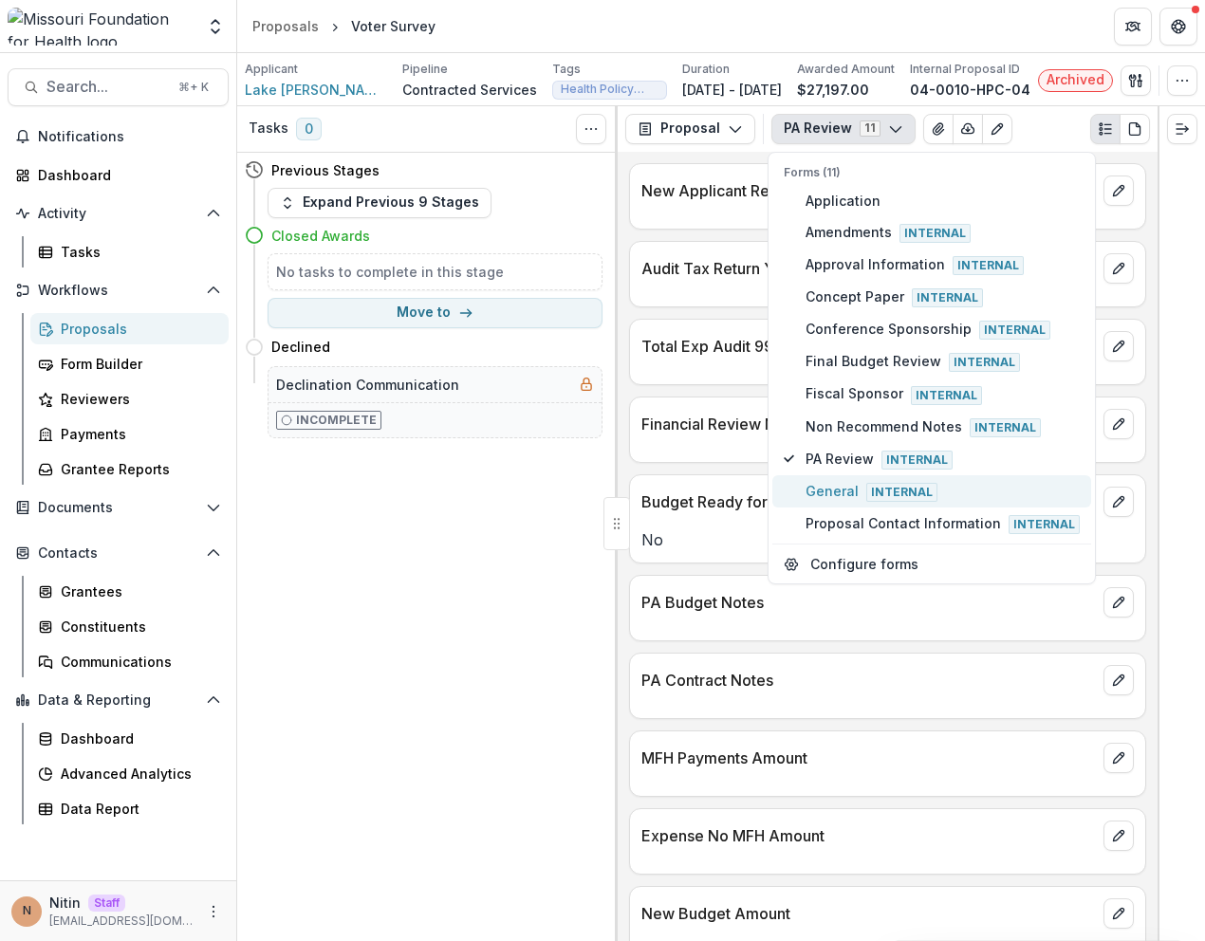
click at [865, 491] on span "General Internal" at bounding box center [943, 491] width 274 height 21
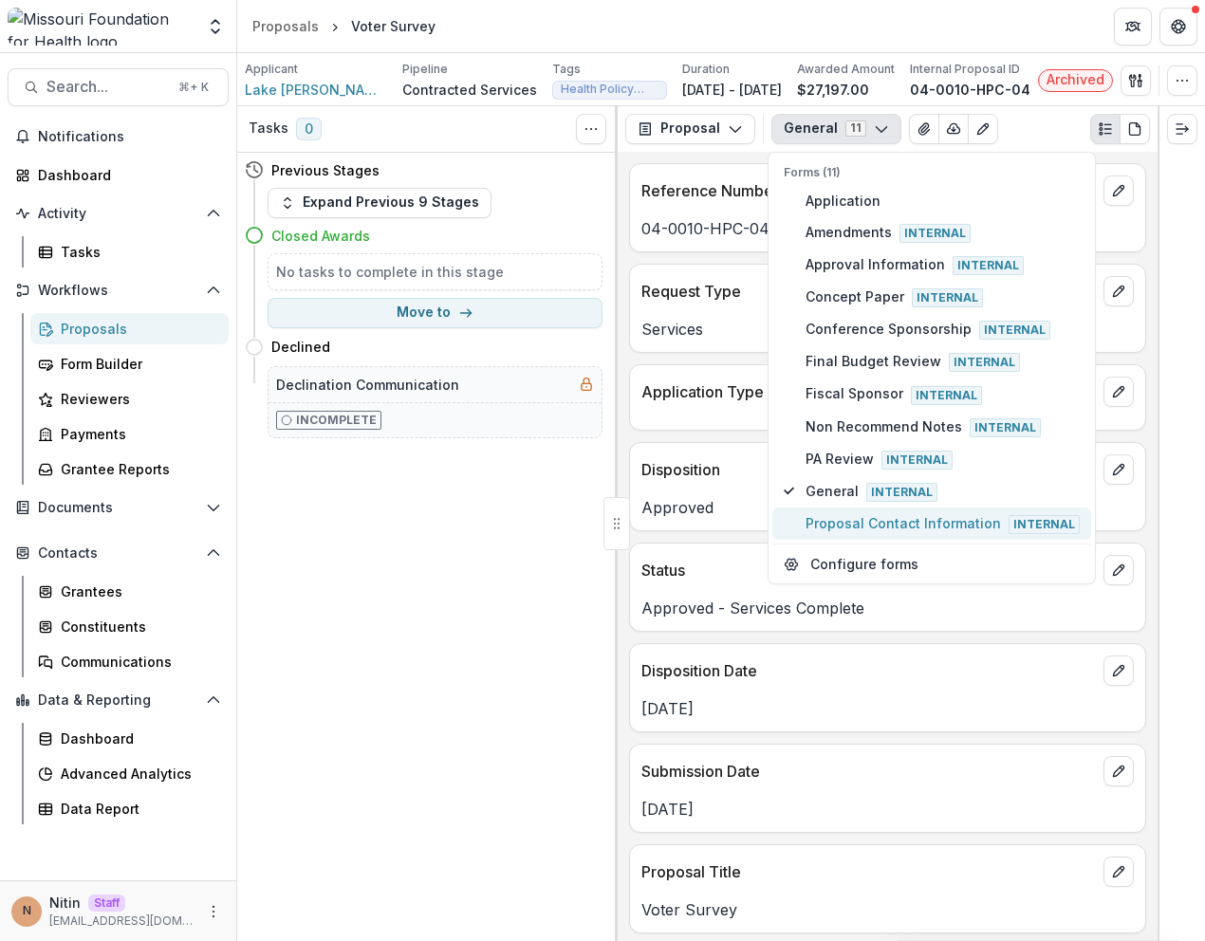
click at [862, 530] on span "Proposal Contact Information Internal" at bounding box center [943, 523] width 274 height 21
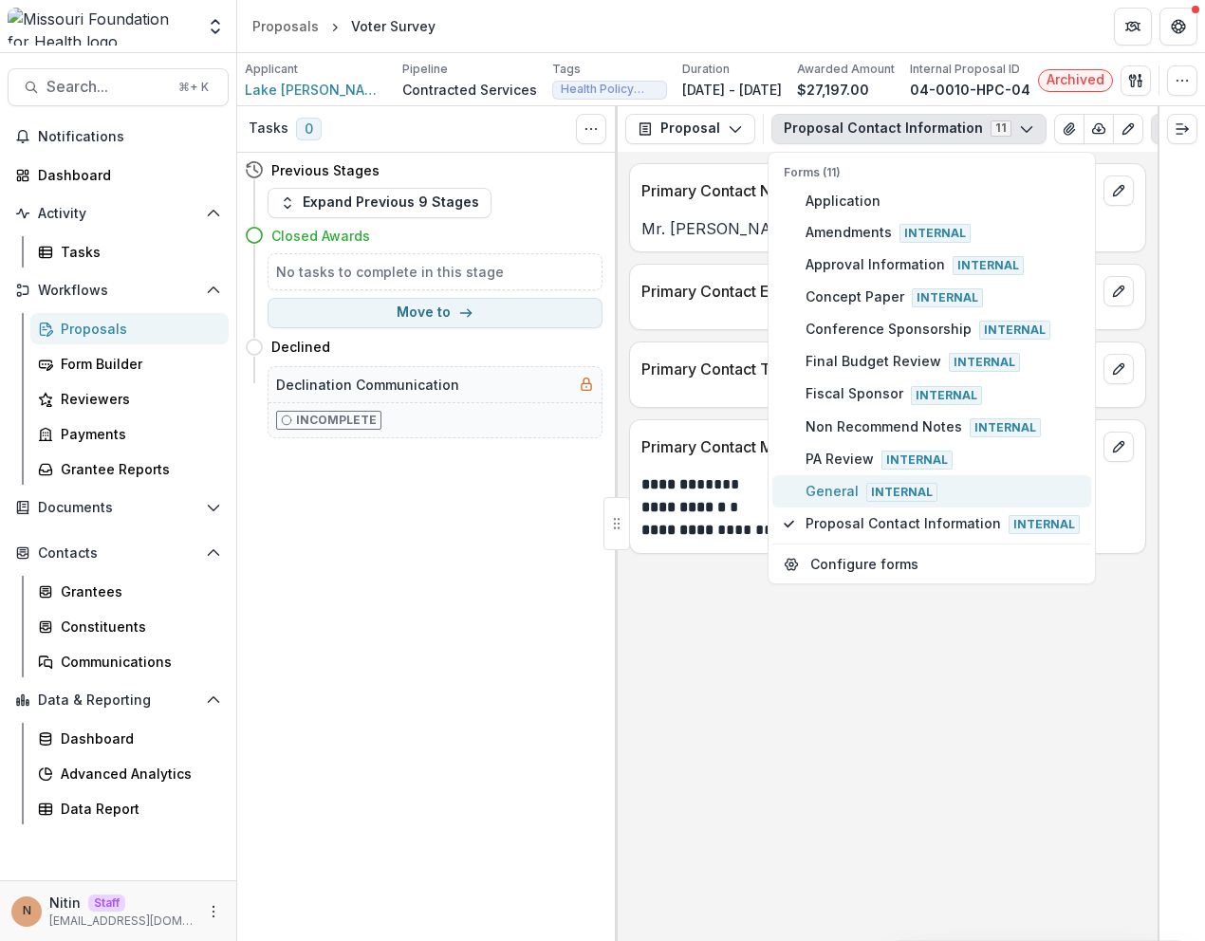
click at [837, 492] on span "General Internal" at bounding box center [943, 491] width 274 height 21
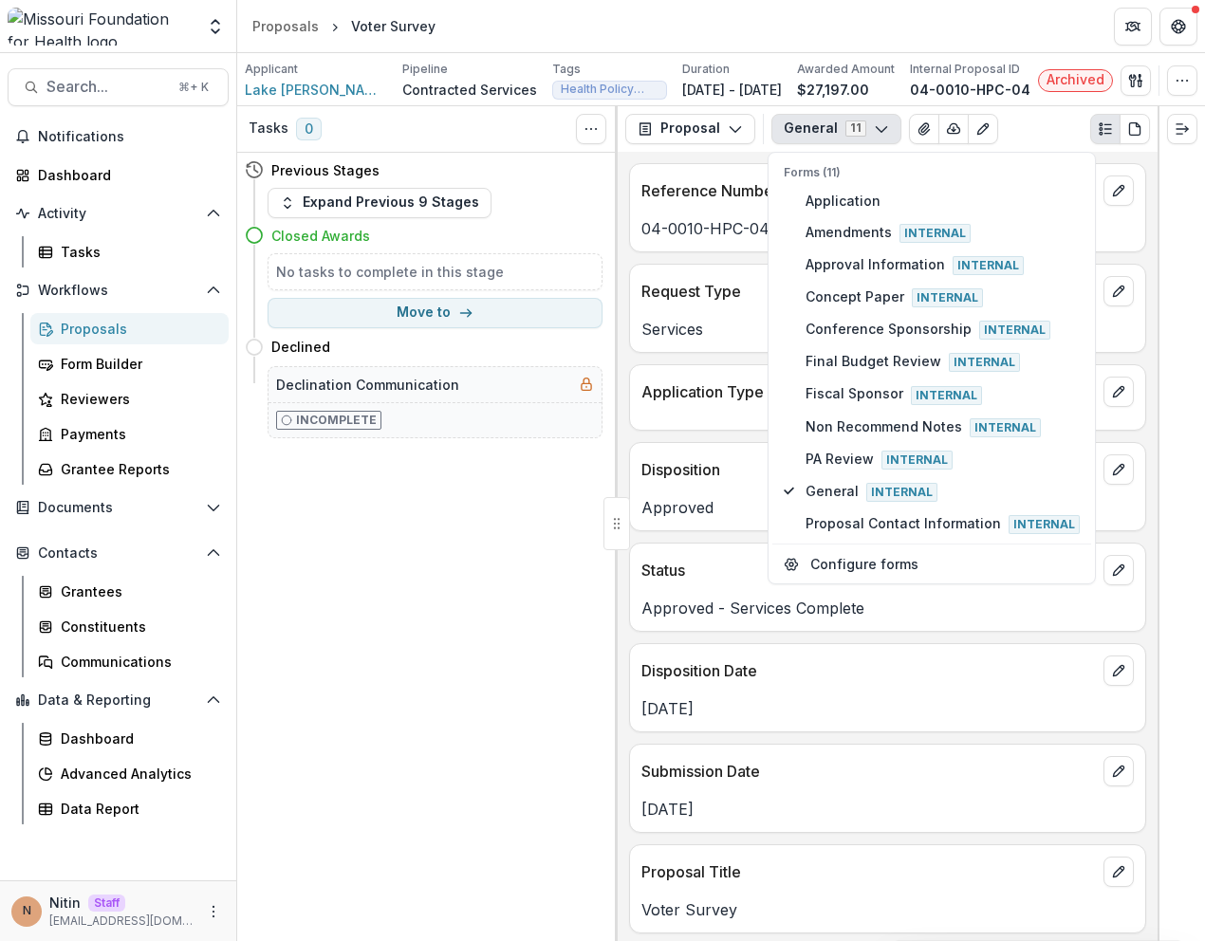
click at [835, 720] on p "Nov 03, 2004" at bounding box center [887, 708] width 492 height 23
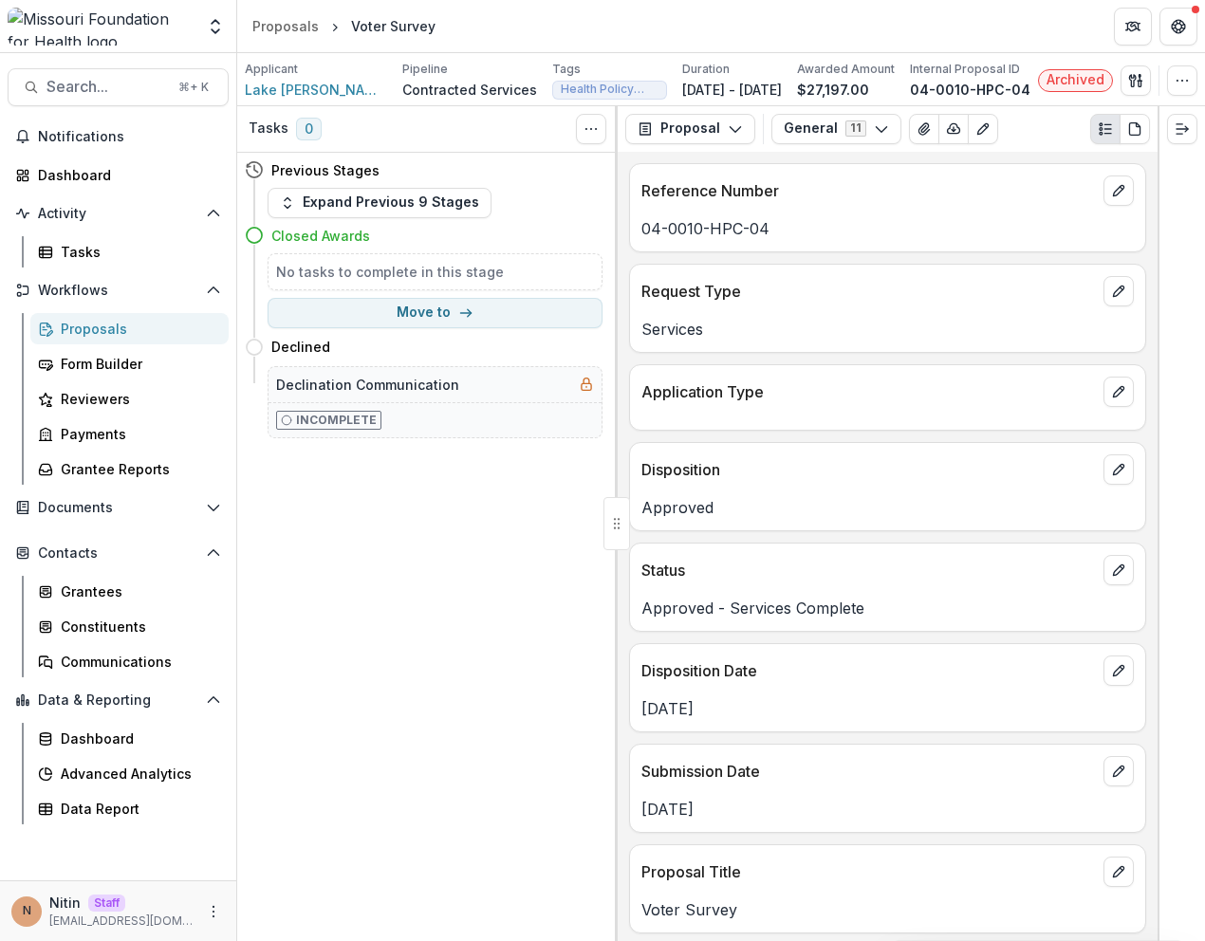
scroll to position [1213, 0]
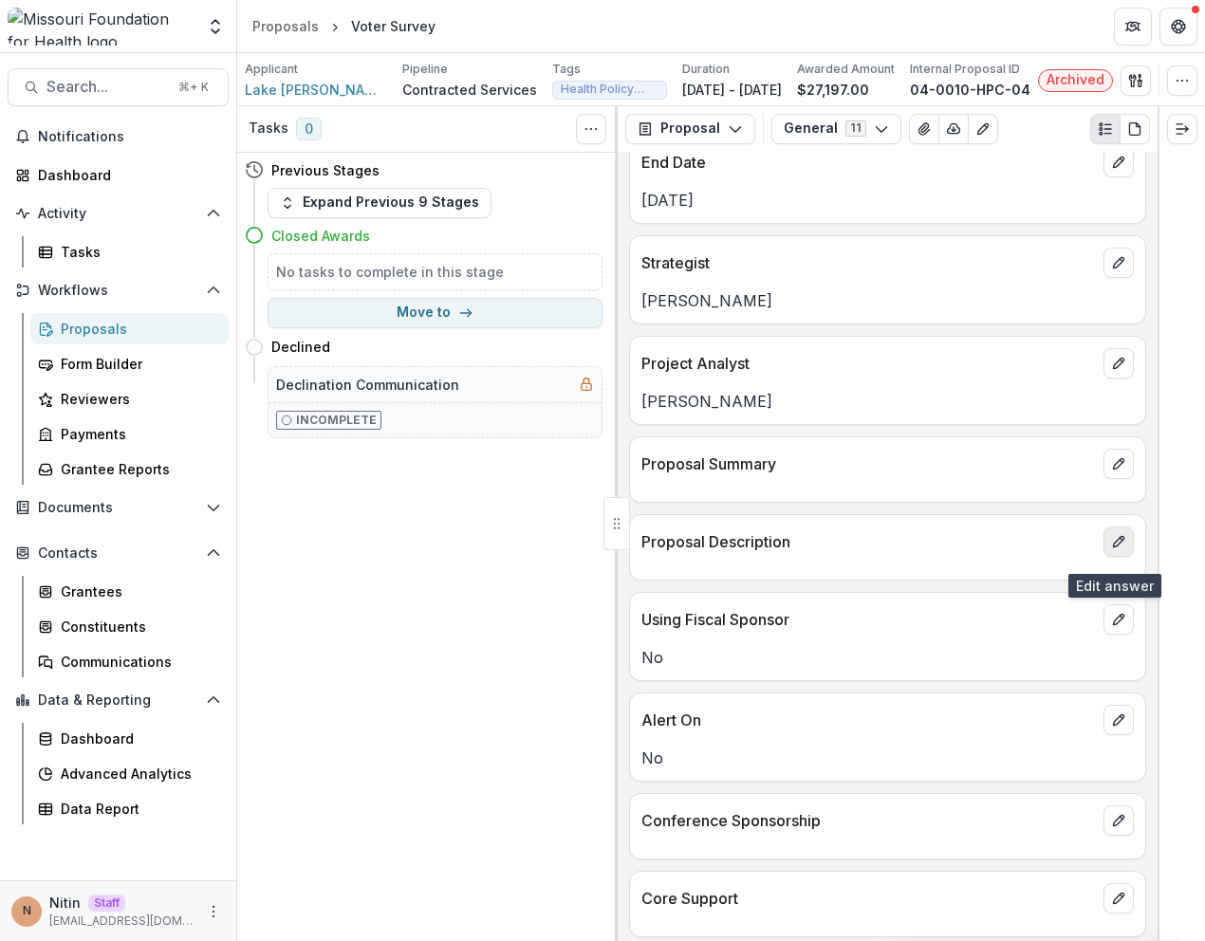
click at [1116, 547] on icon "edit" at bounding box center [1118, 541] width 15 height 15
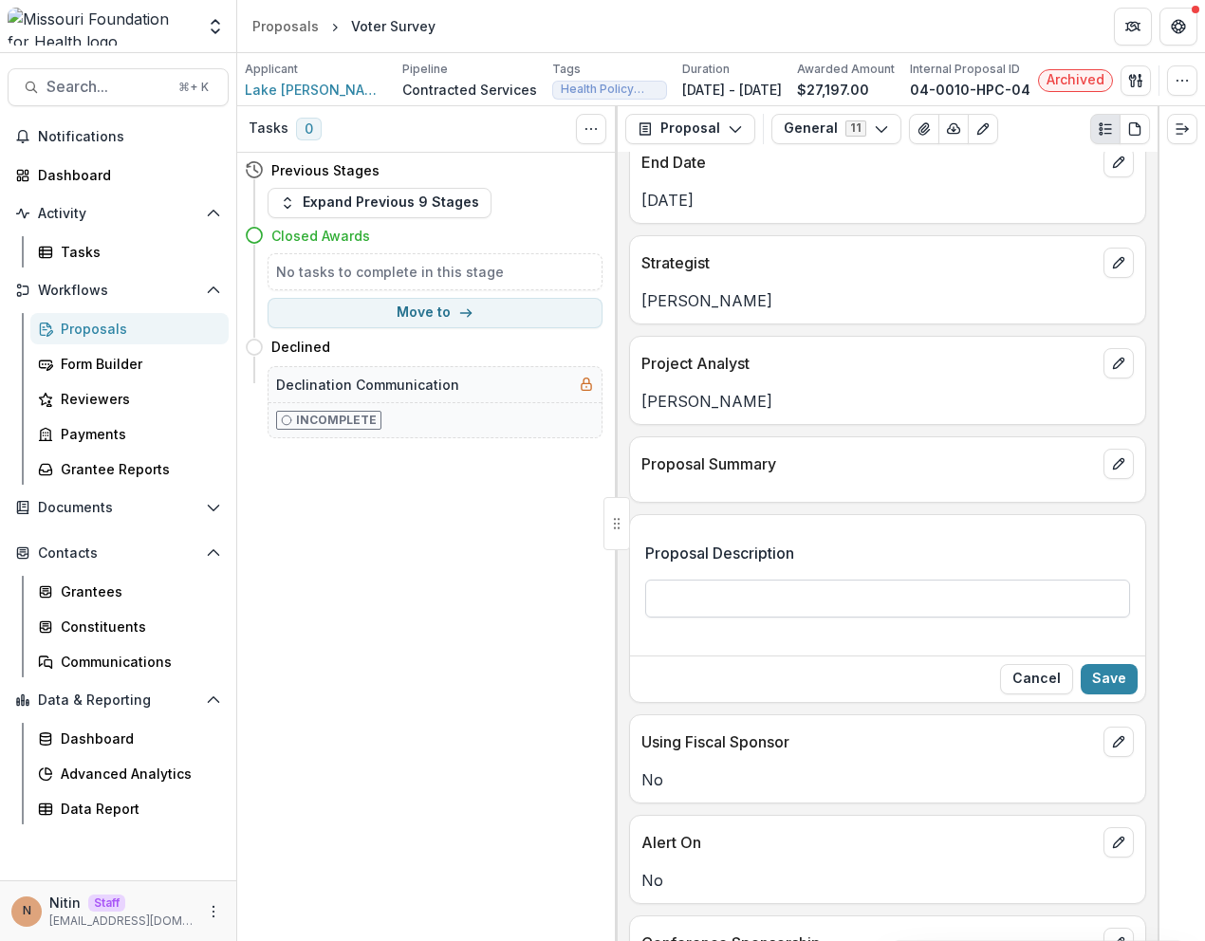
click at [791, 614] on input "Proposal Description" at bounding box center [887, 599] width 485 height 38
type input "****"
click at [1113, 687] on button "Save" at bounding box center [1109, 679] width 57 height 30
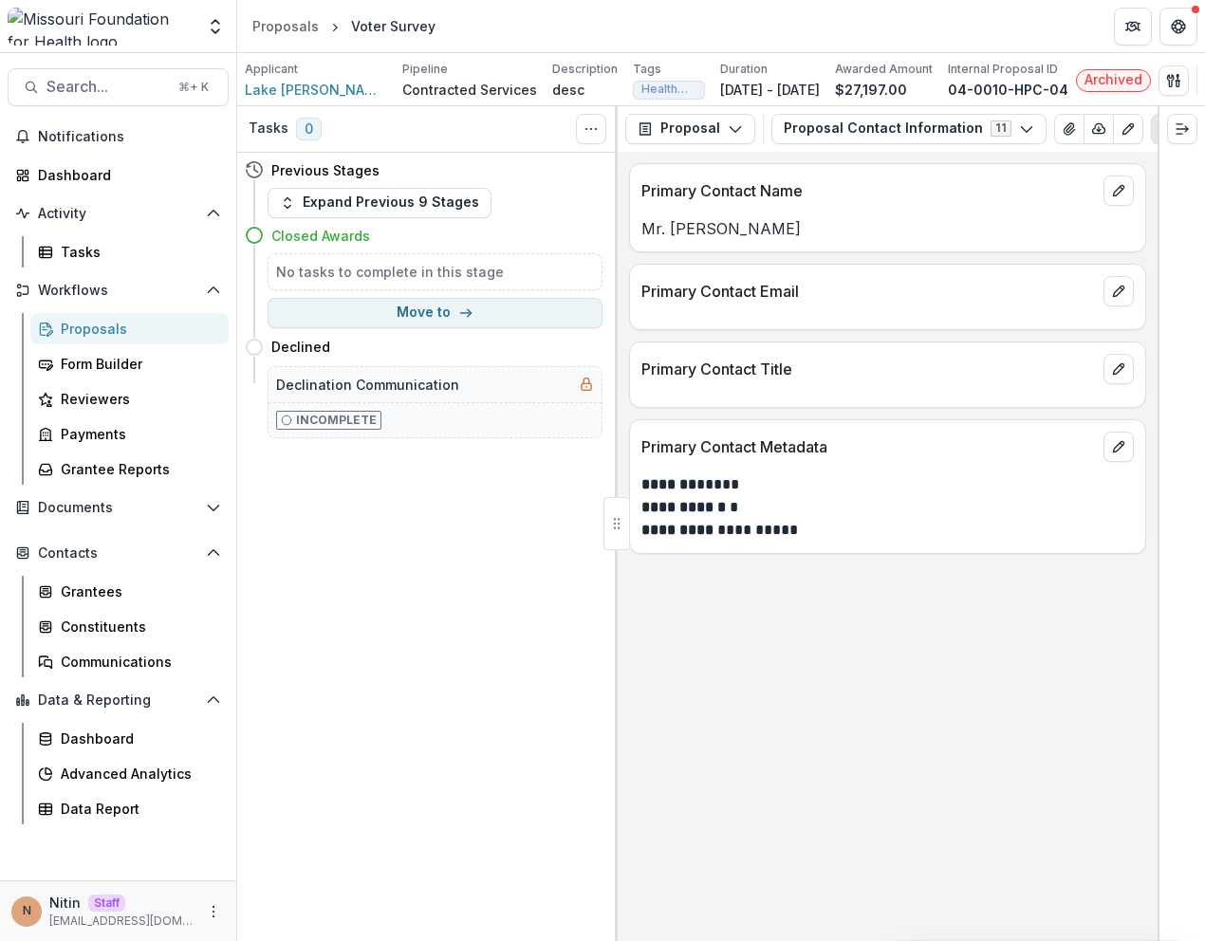
click at [714, 152] on div "Proposal Proposal Payments Reports Grant Agreements Board Summaries Bank Detail…" at bounding box center [888, 129] width 540 height 46
click at [789, 152] on div "Proposal Proposal Payments Reports Grant Agreements Board Summaries Bank Detail…" at bounding box center [888, 129] width 540 height 46
click at [808, 134] on button "Proposal Contact Information 11" at bounding box center [908, 129] width 275 height 30
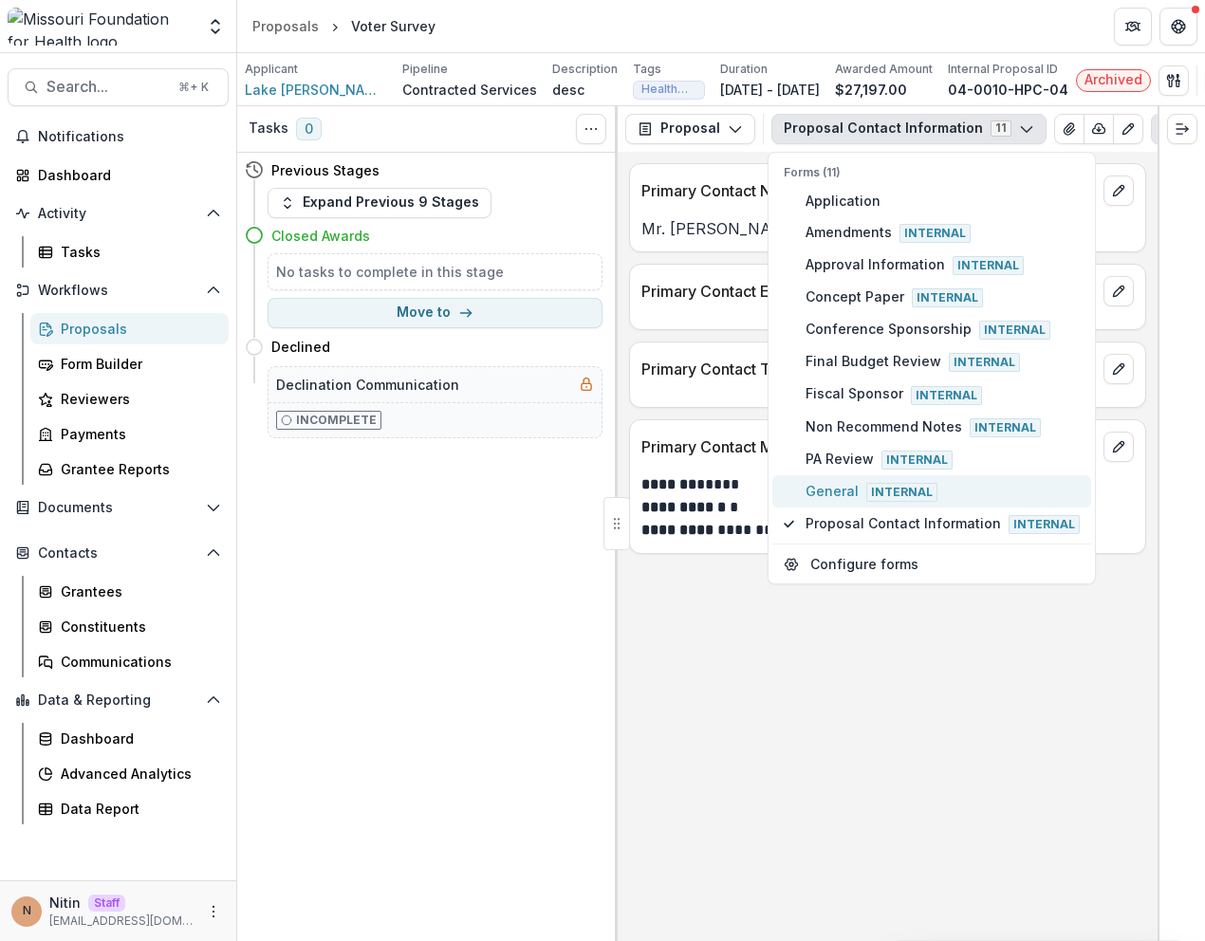
click at [837, 495] on span "General Internal" at bounding box center [943, 491] width 274 height 21
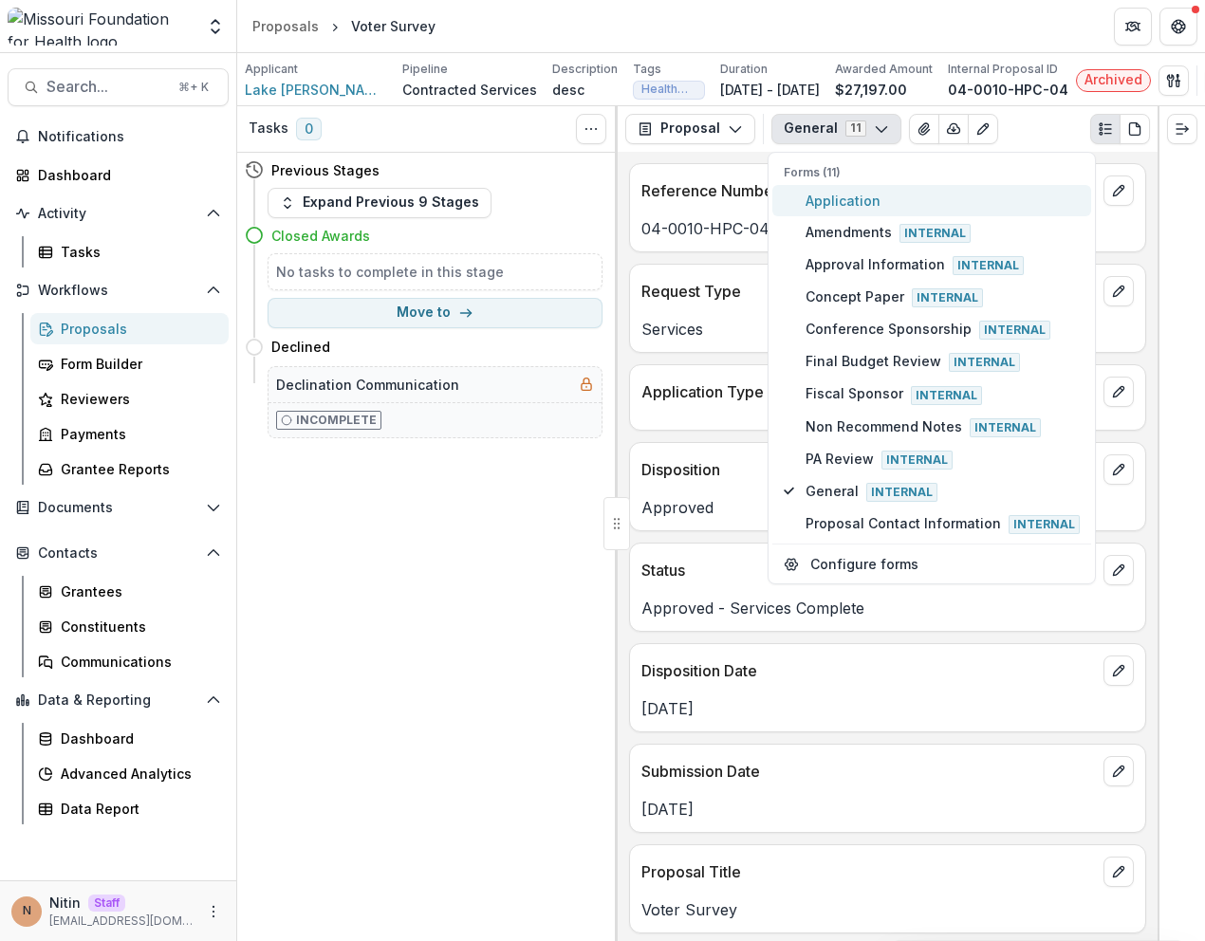
click at [865, 200] on span "Application" at bounding box center [943, 201] width 274 height 20
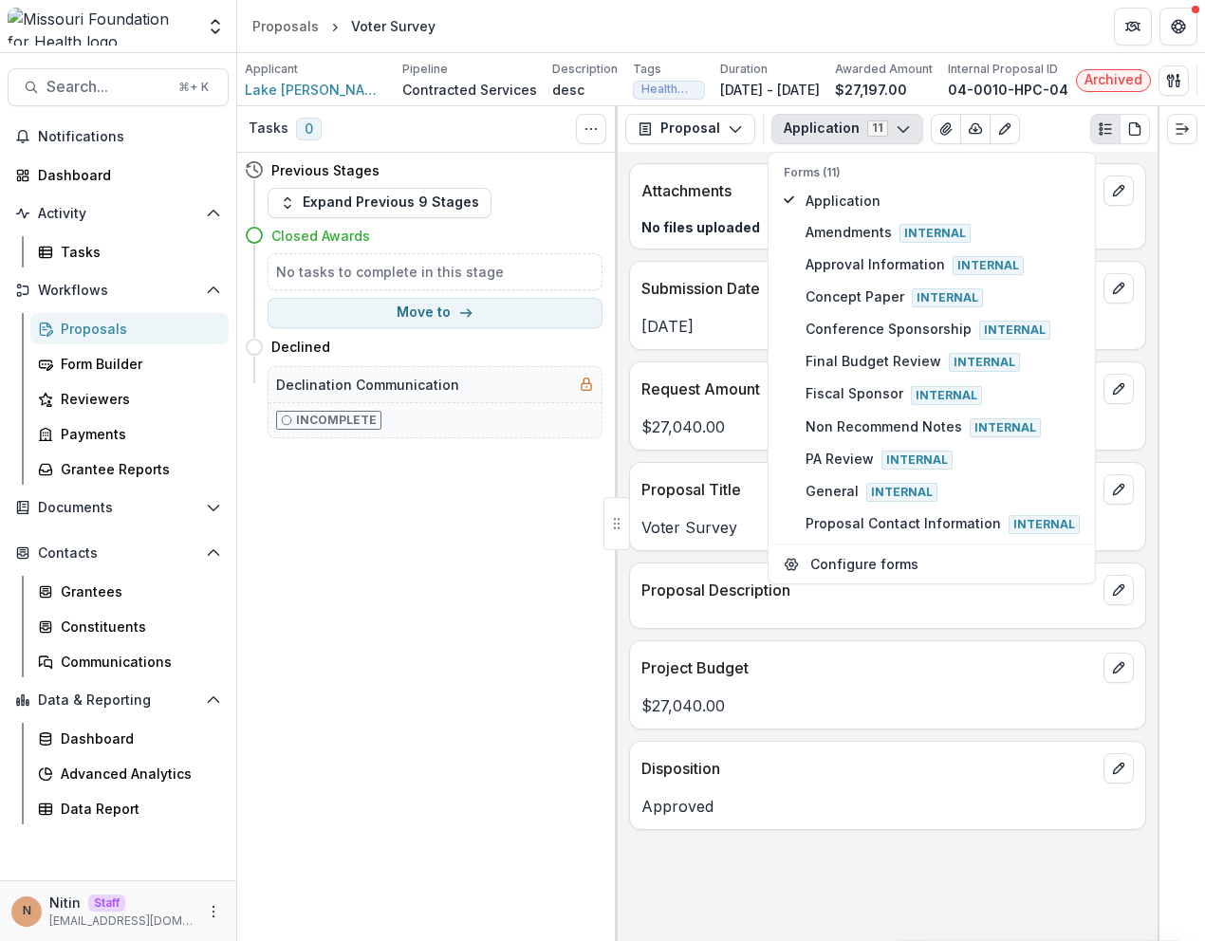
click at [695, 322] on div "Oct 26, 2004" at bounding box center [887, 321] width 515 height 34
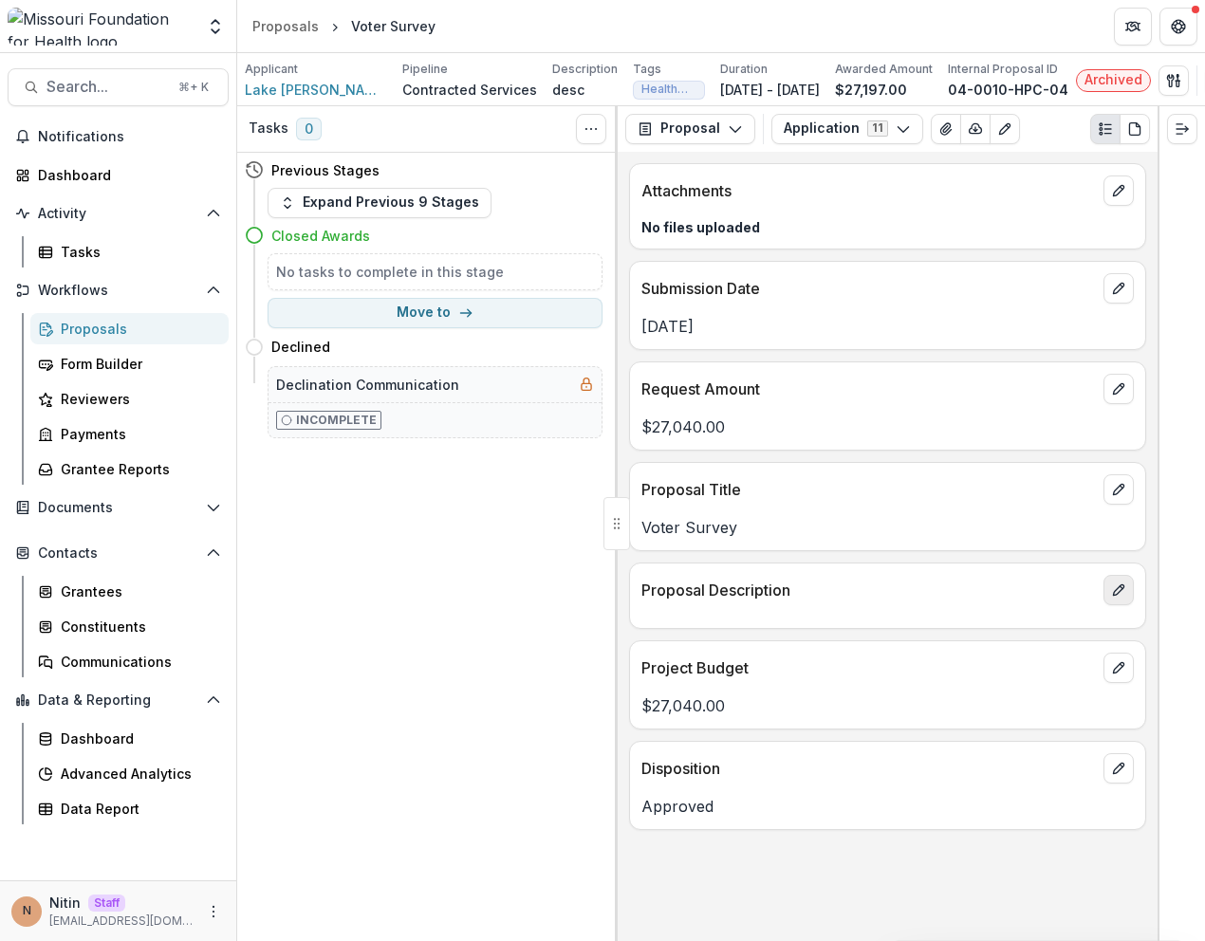
click at [1113, 596] on icon "edit" at bounding box center [1118, 590] width 15 height 15
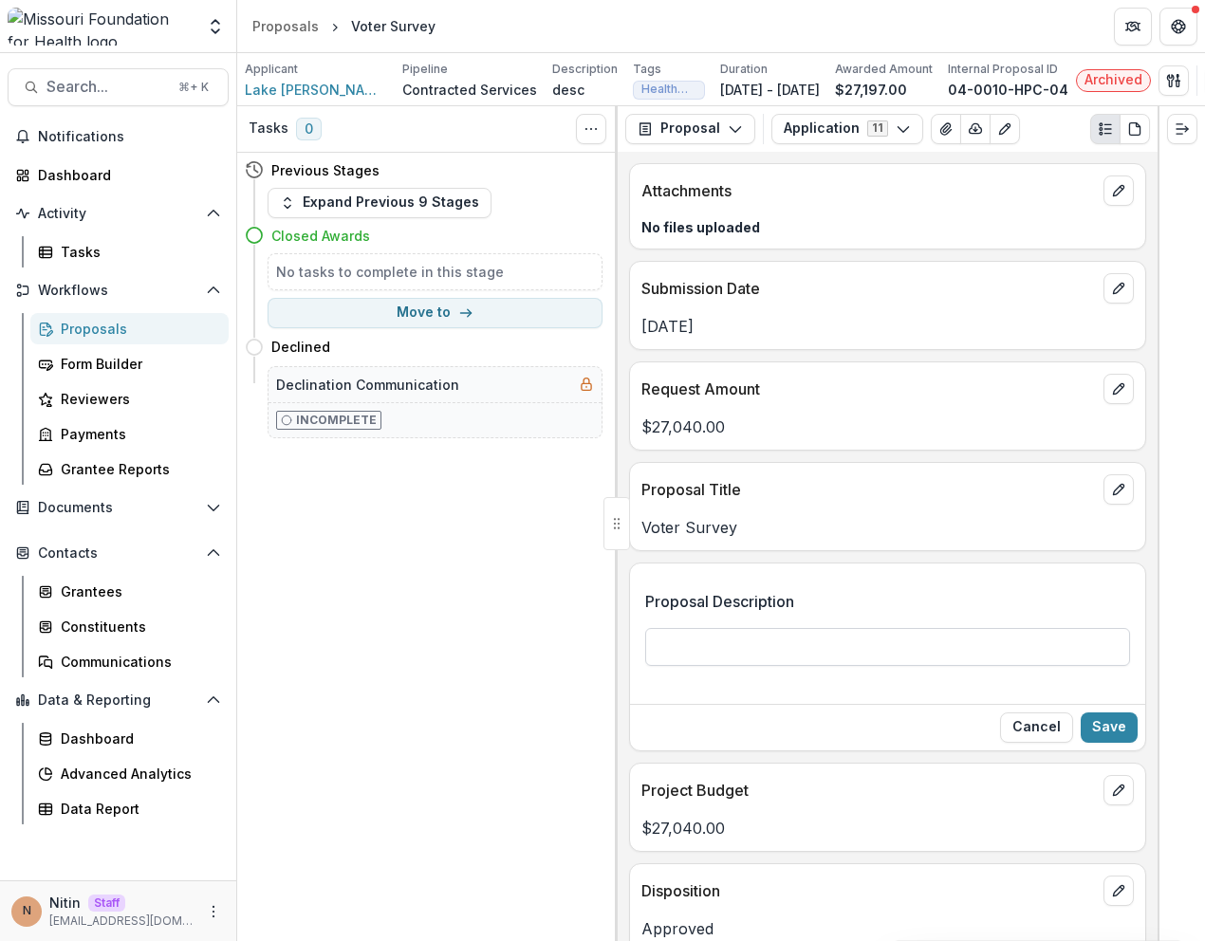
click at [892, 658] on input "Proposal Description" at bounding box center [887, 647] width 485 height 38
type input "*******"
click at [1094, 743] on button "Save" at bounding box center [1109, 728] width 57 height 30
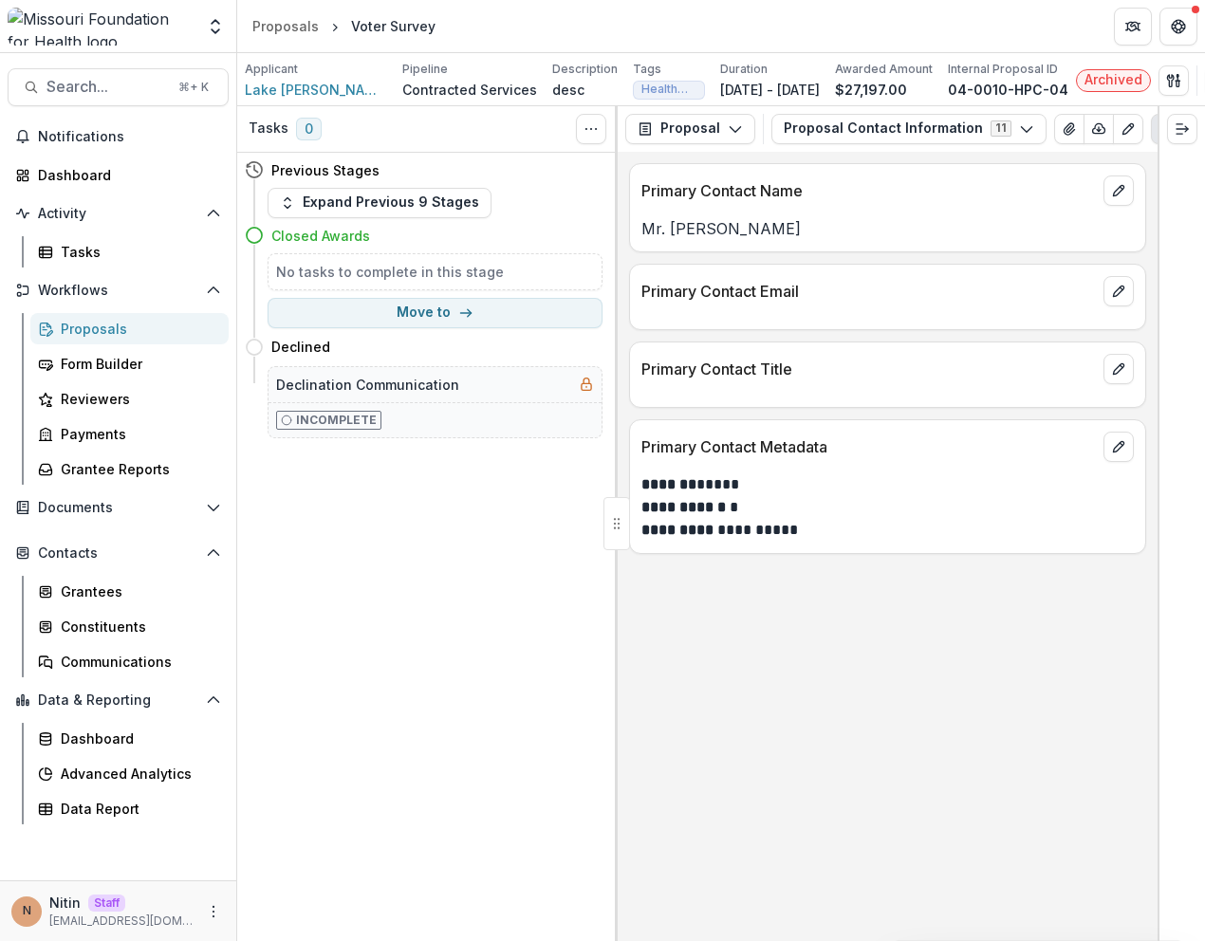
click at [865, 135] on button "Proposal Contact Information 11" at bounding box center [908, 129] width 275 height 30
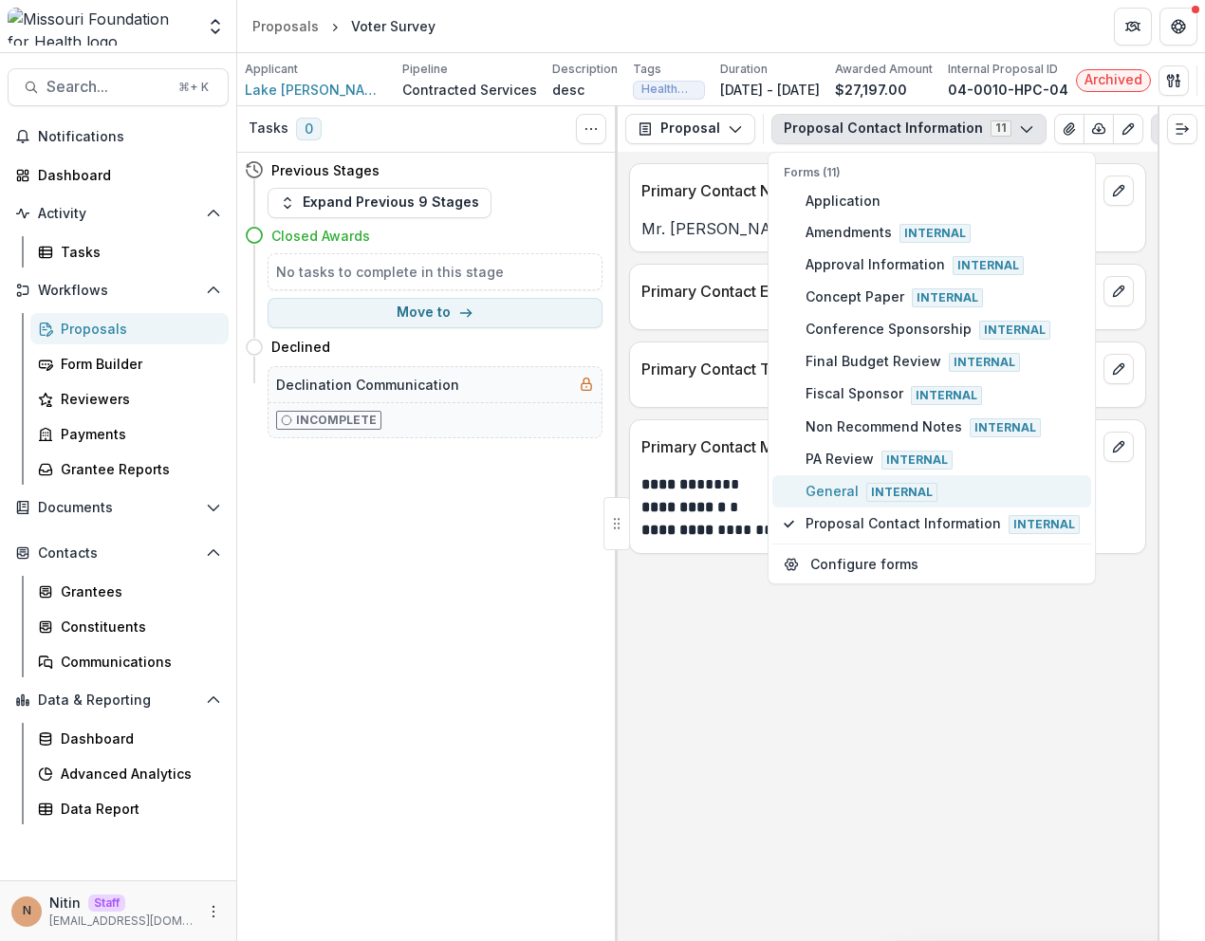
click at [846, 491] on span "General Internal" at bounding box center [943, 491] width 274 height 21
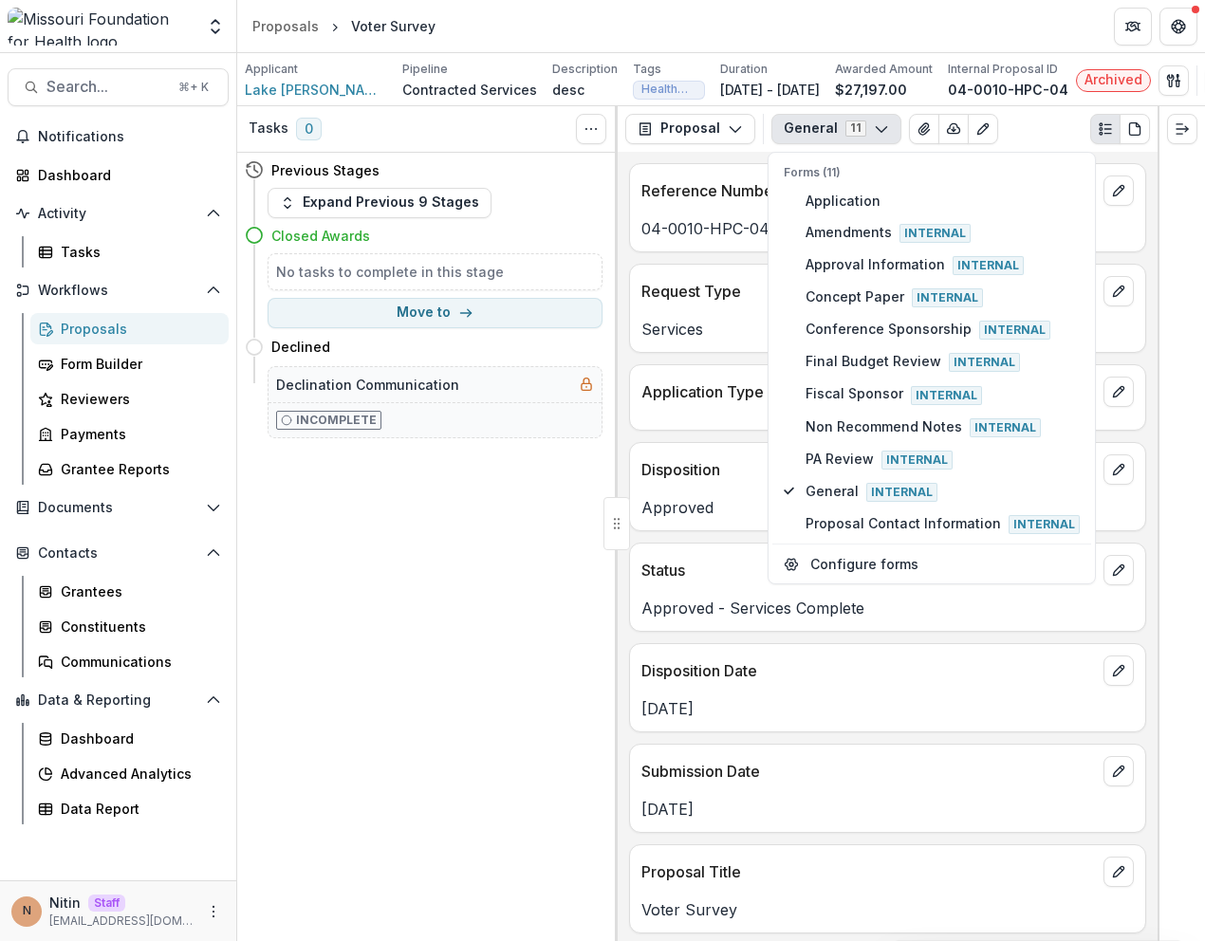
click at [787, 657] on div "Disposition Date" at bounding box center [887, 665] width 515 height 42
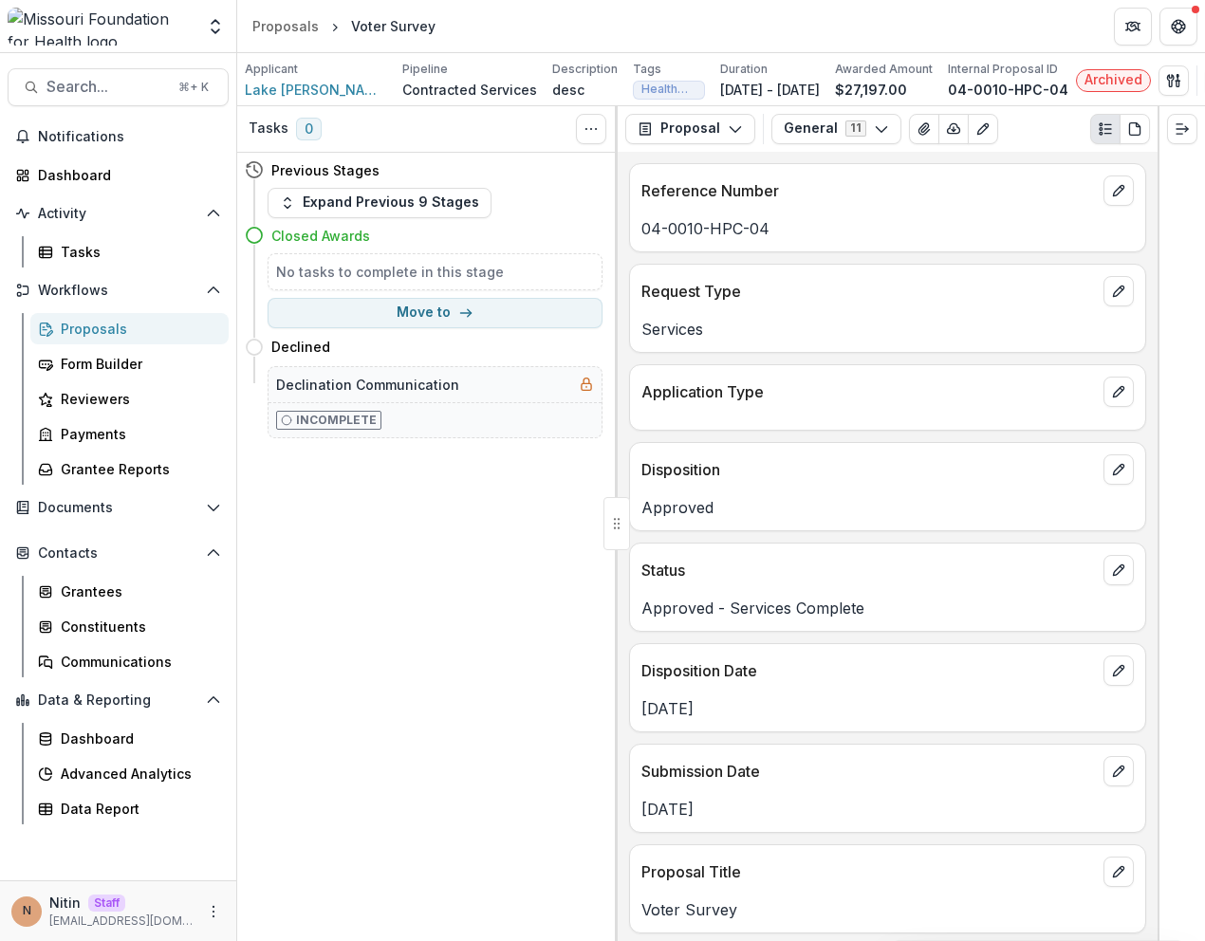
scroll to position [1213, 0]
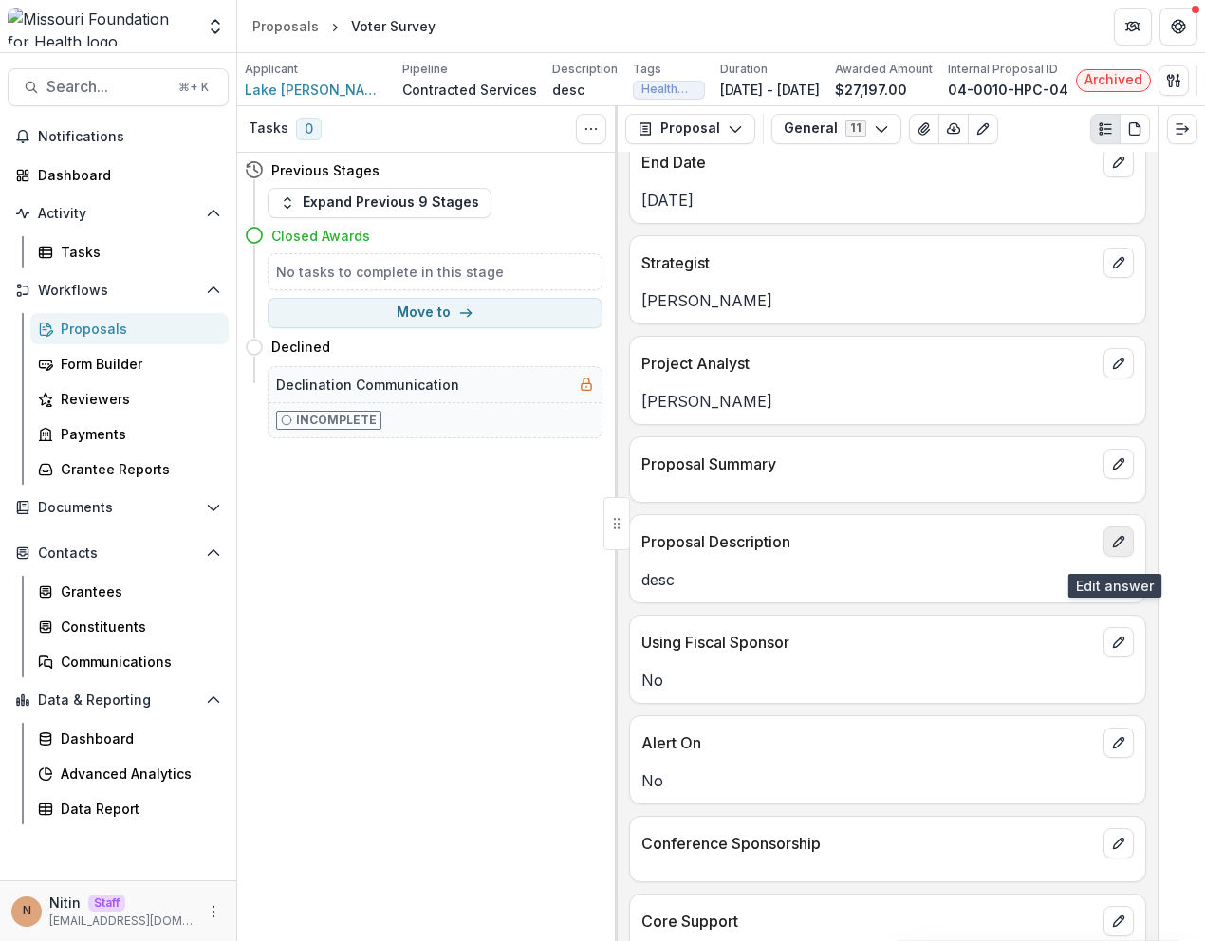
click at [1120, 549] on icon "edit" at bounding box center [1118, 541] width 15 height 15
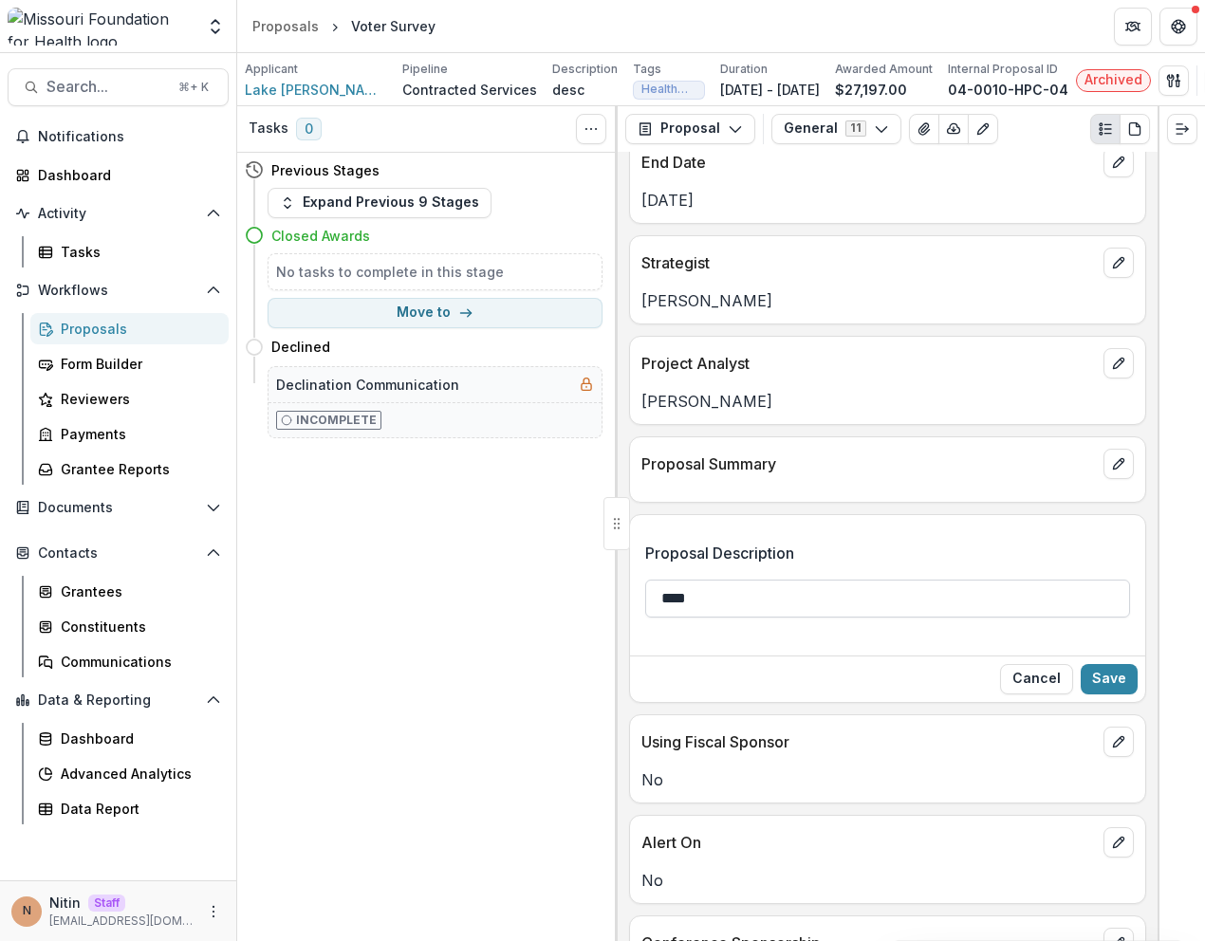
click at [884, 605] on input "****" at bounding box center [887, 599] width 485 height 38
click at [1136, 683] on div "Cancel Save" at bounding box center [887, 679] width 515 height 46
click at [1110, 683] on button "Save" at bounding box center [1109, 679] width 57 height 30
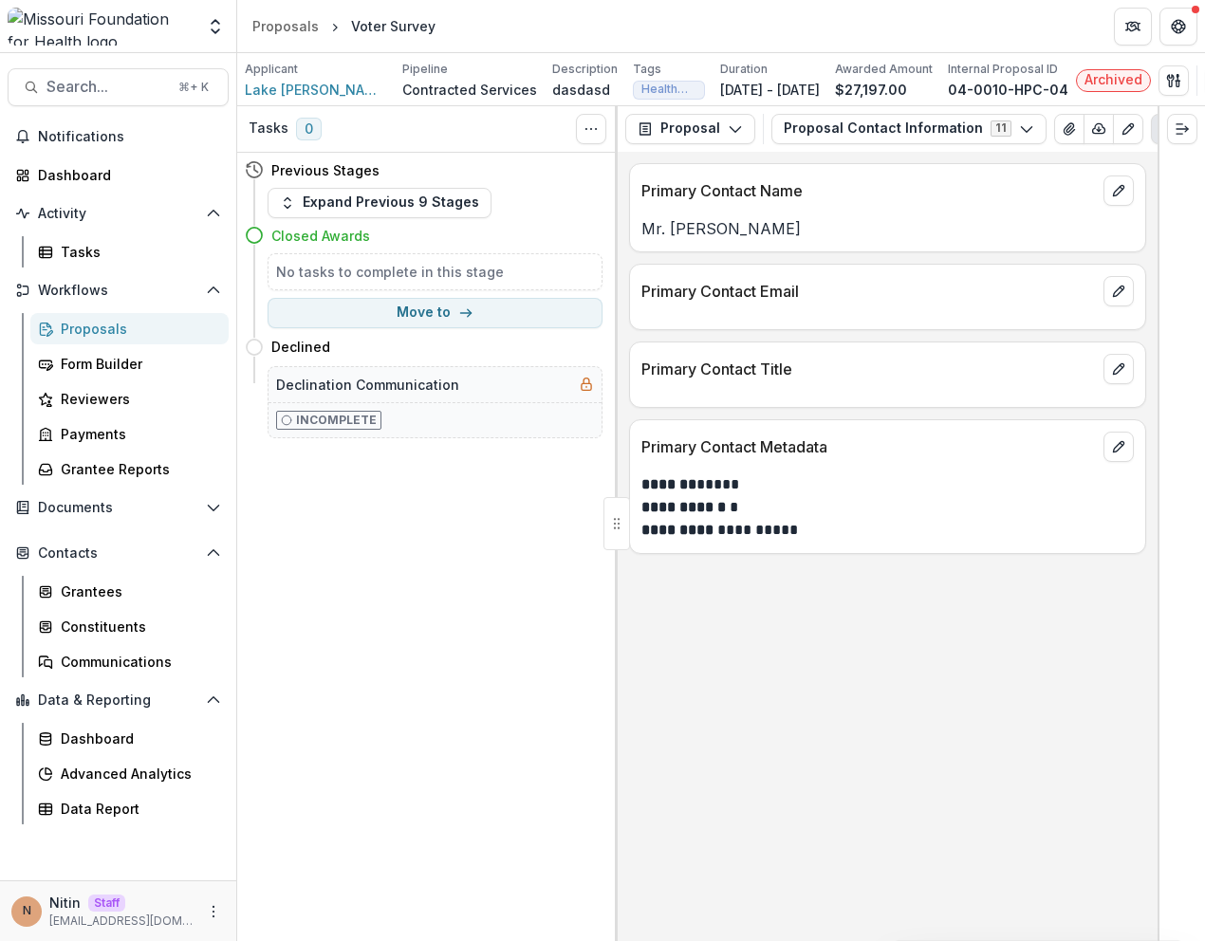
click at [819, 130] on button "Proposal Contact Information 11" at bounding box center [908, 129] width 275 height 30
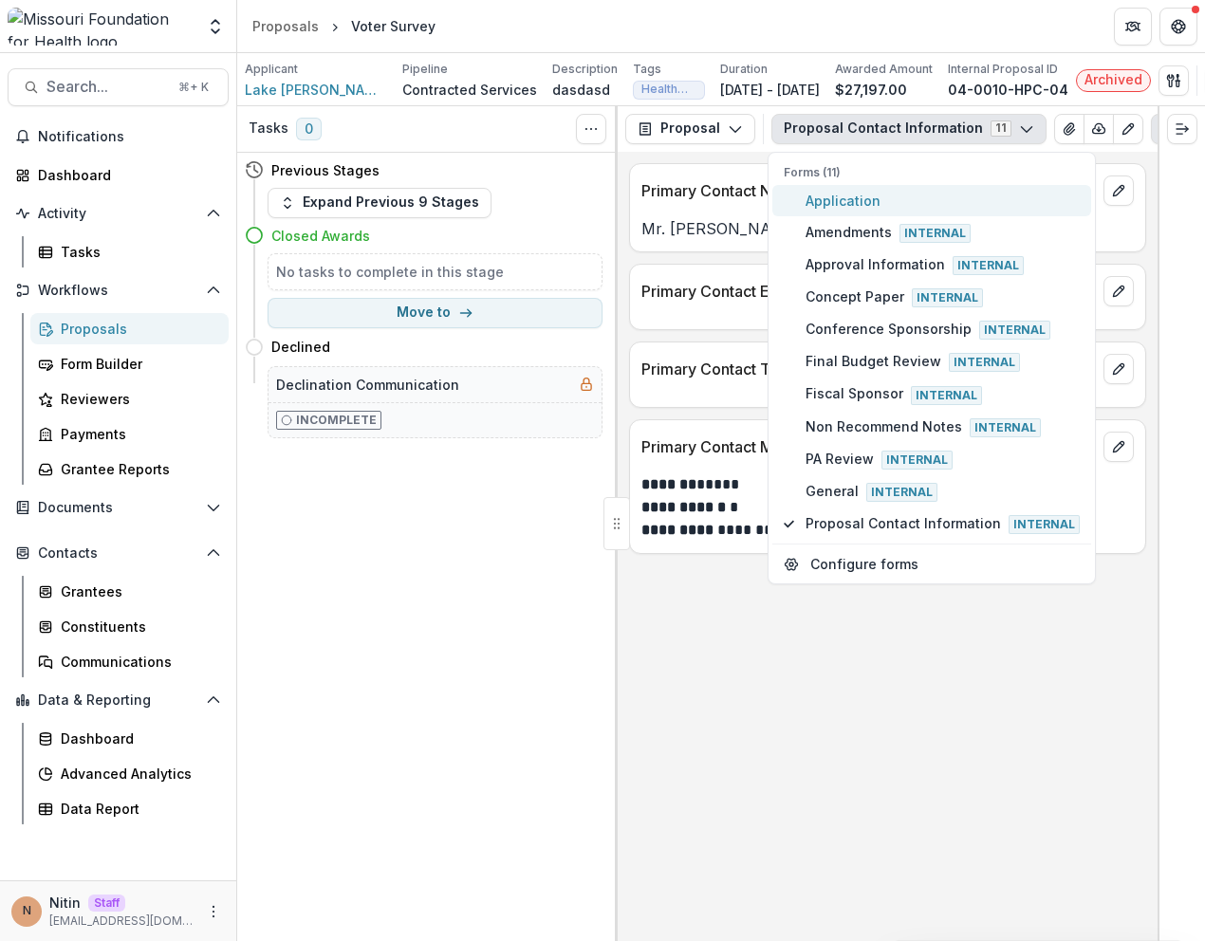
click at [828, 211] on span "Application" at bounding box center [943, 201] width 274 height 20
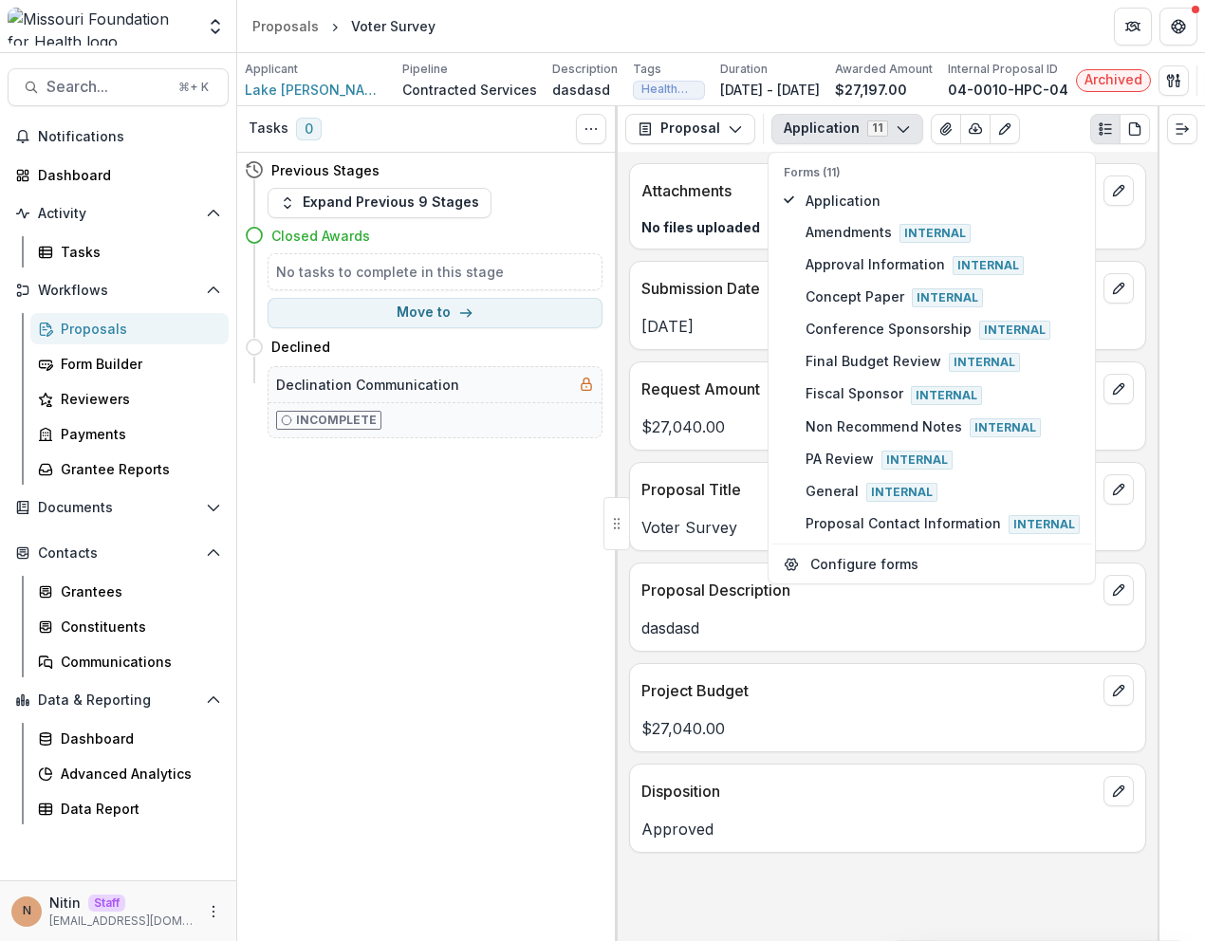
click at [735, 324] on p "Oct 26, 2004" at bounding box center [887, 326] width 492 height 23
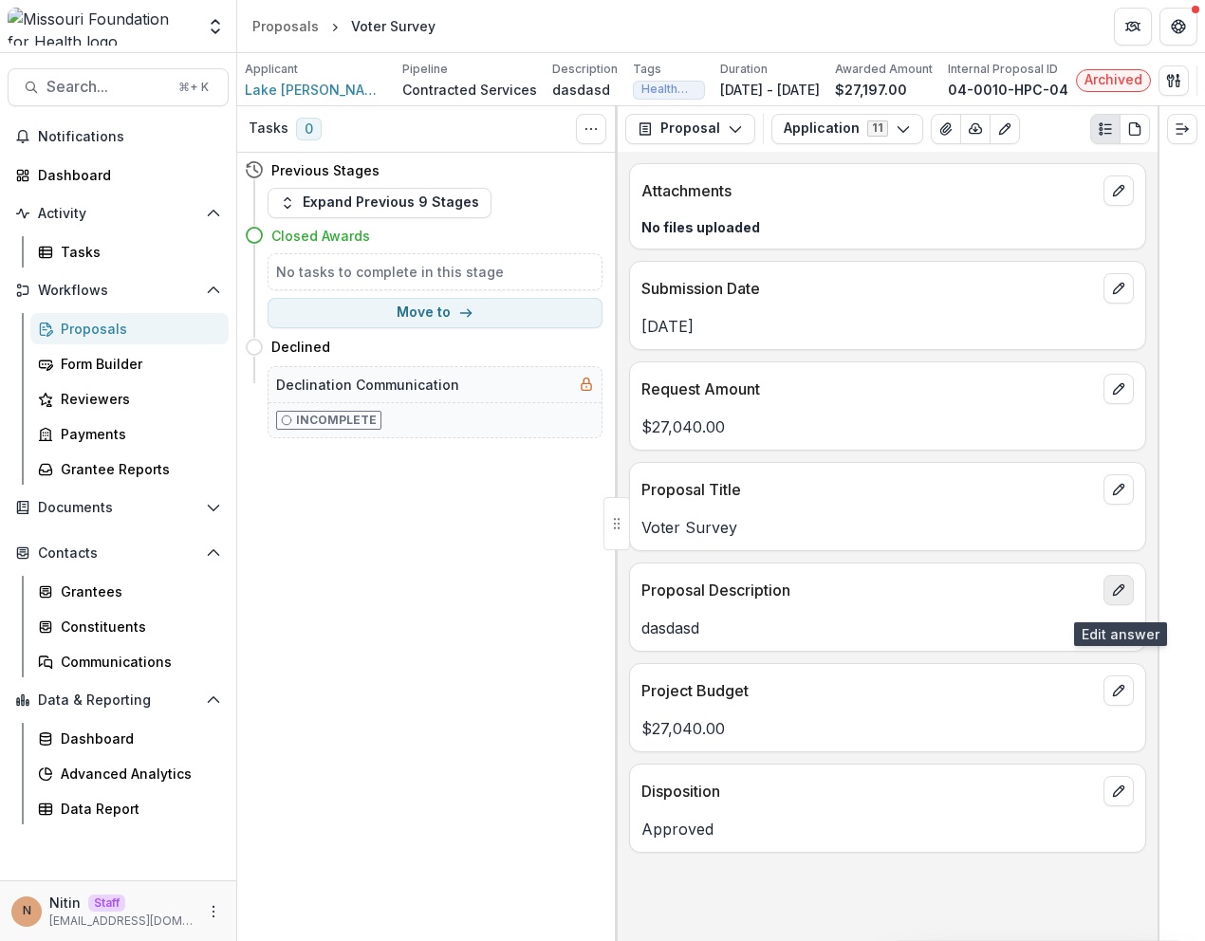
click at [1119, 595] on icon "edit" at bounding box center [1118, 590] width 15 height 15
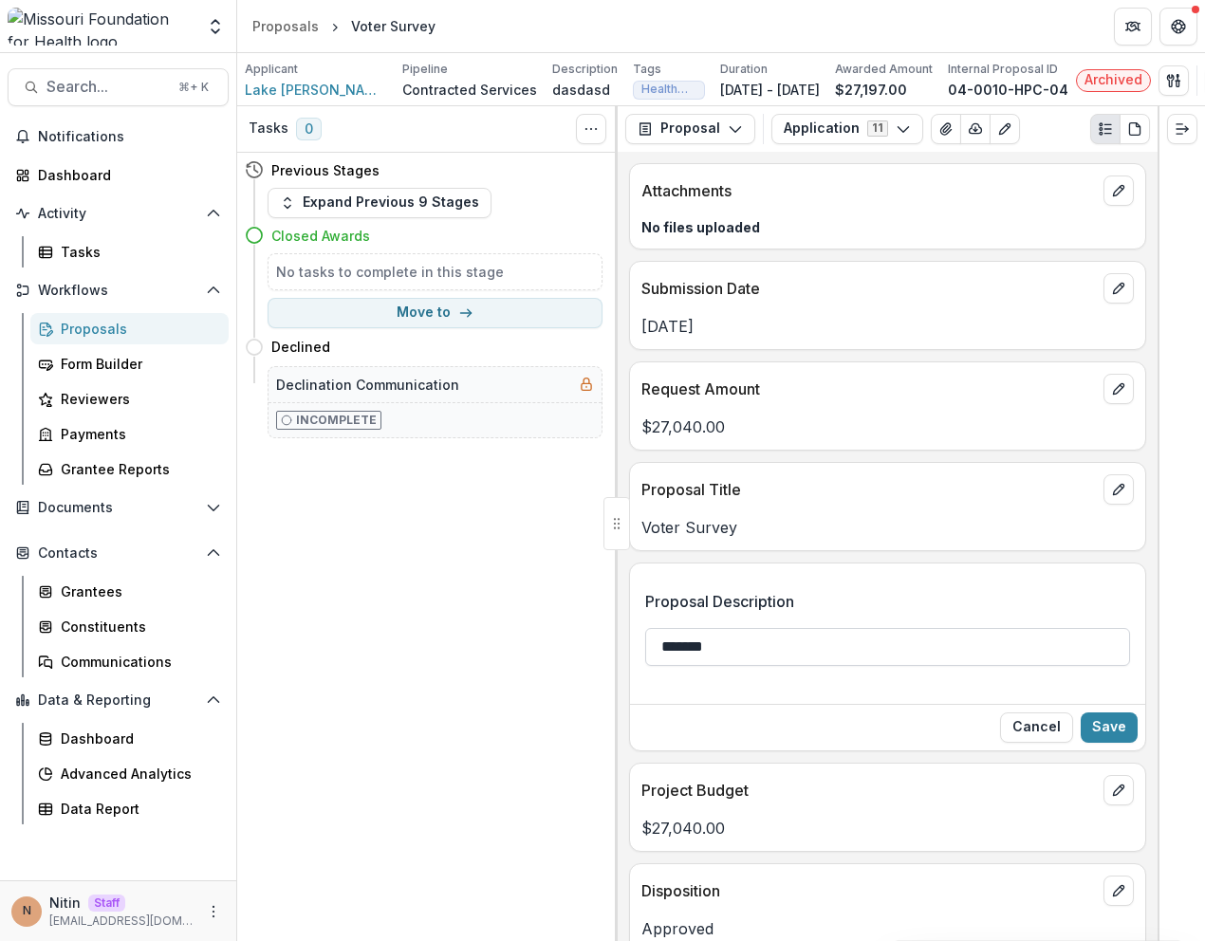
click at [824, 664] on input "*******" at bounding box center [887, 647] width 485 height 38
click at [1100, 724] on button "Save" at bounding box center [1109, 728] width 57 height 30
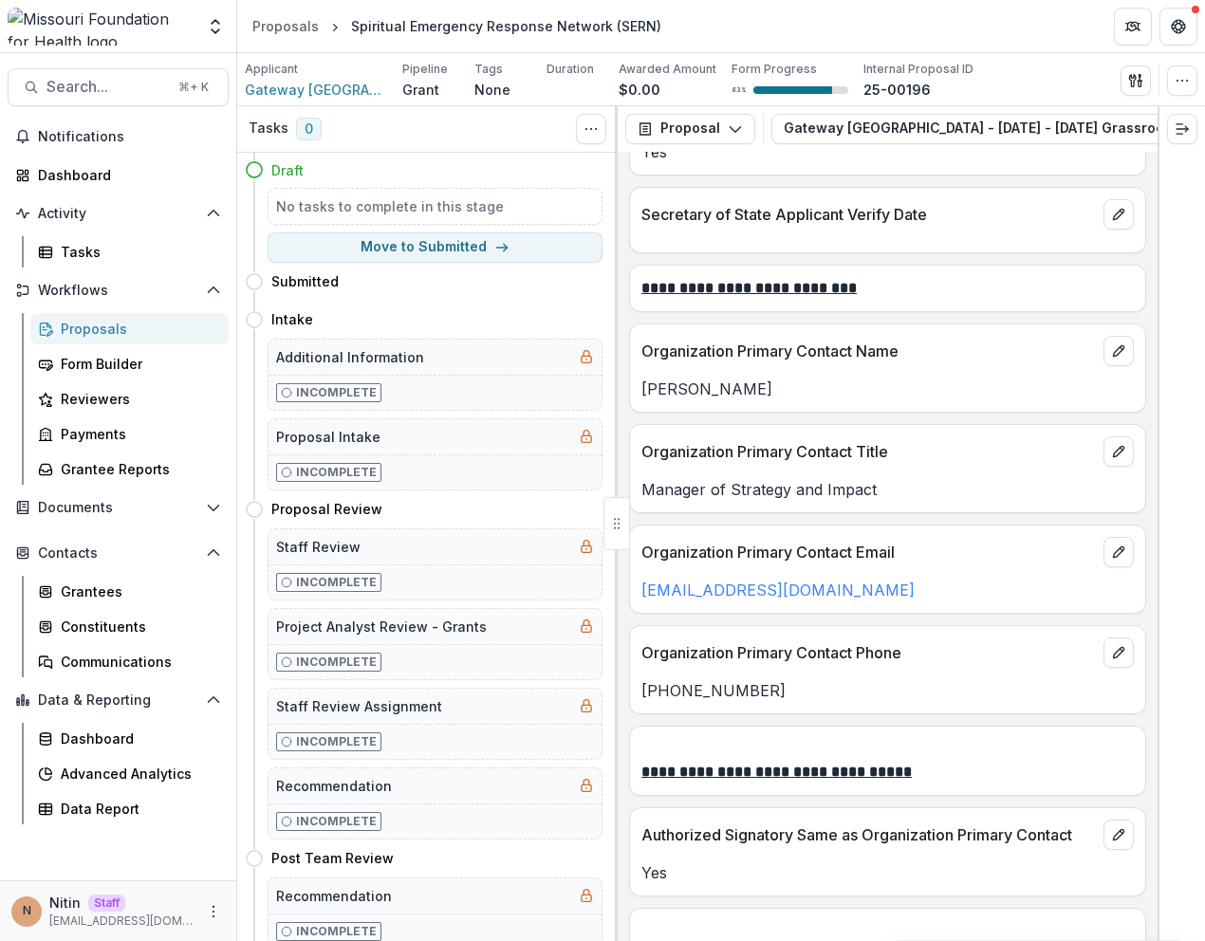
scroll to position [5213, 0]
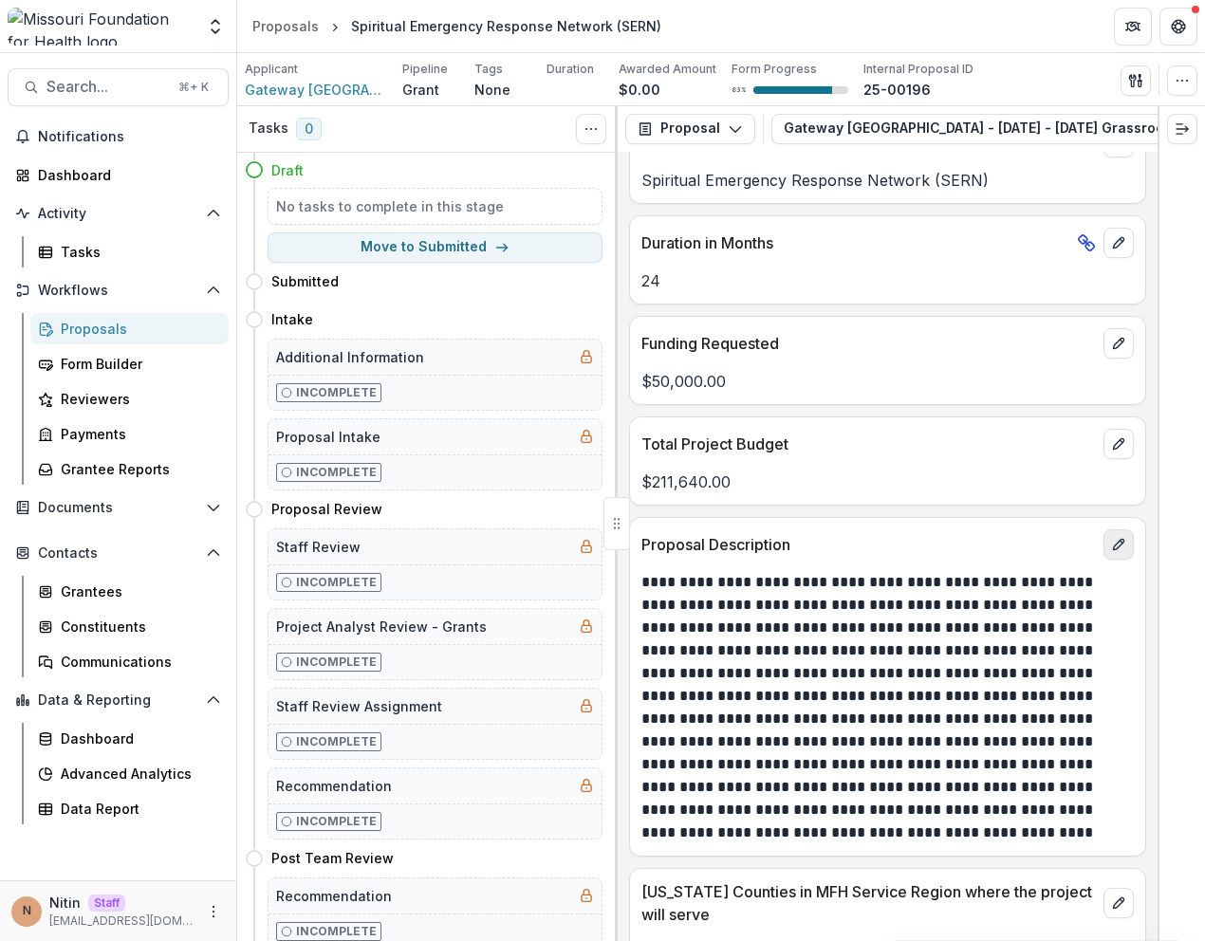
click at [1103, 540] on button "edit" at bounding box center [1118, 544] width 30 height 30
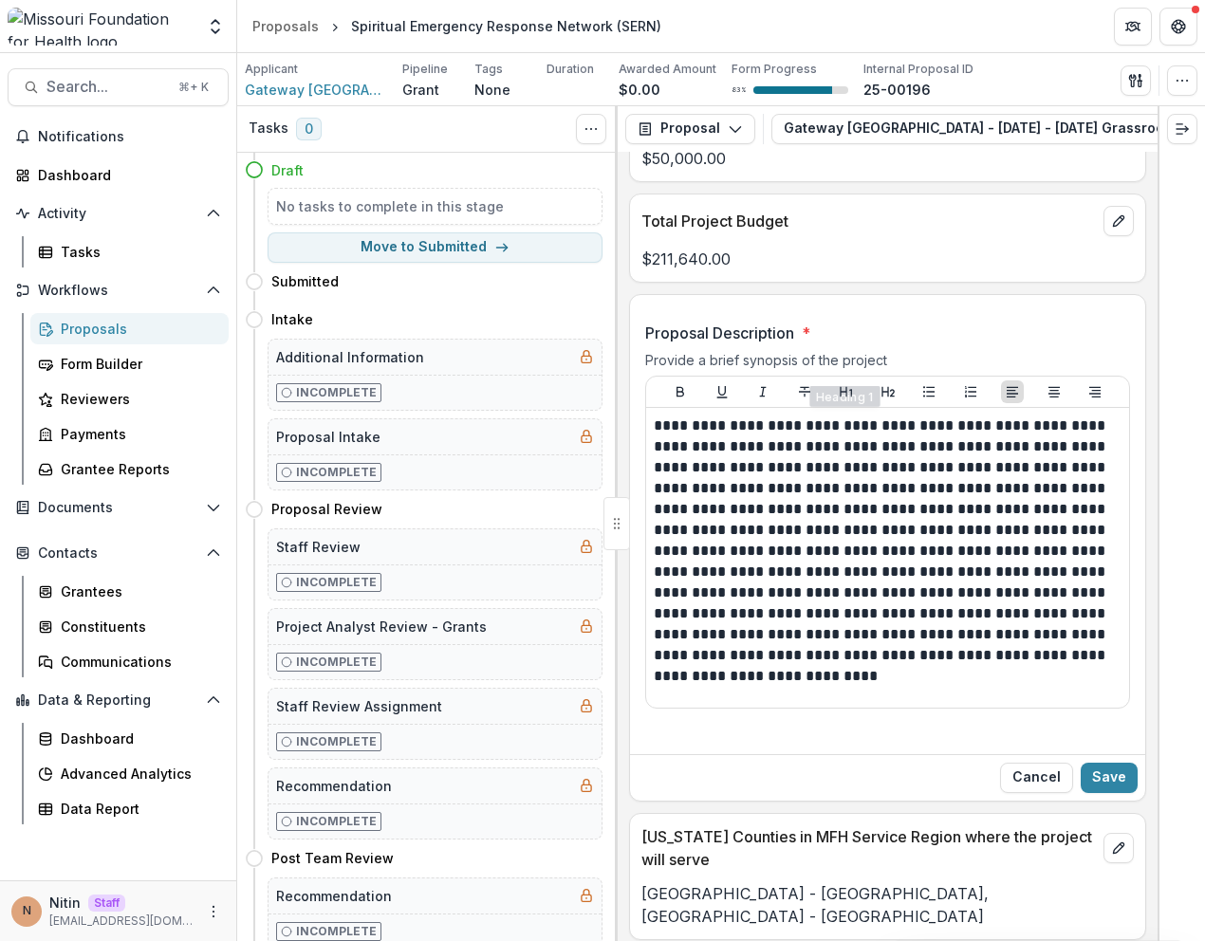
scroll to position [5516, 0]
